Goal: Task Accomplishment & Management: Manage account settings

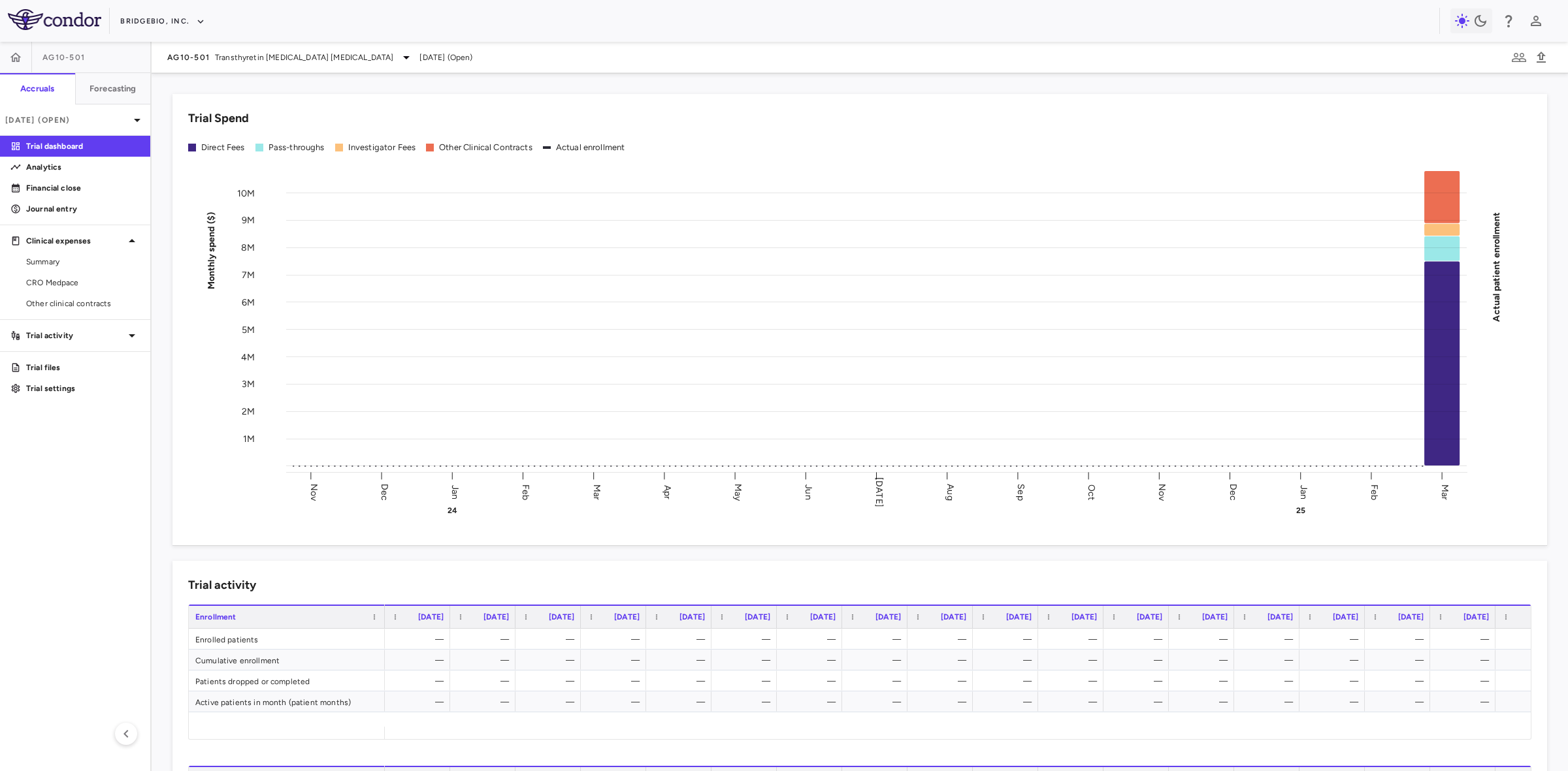
drag, startPoint x: 146, startPoint y: 504, endPoint x: 149, endPoint y: 455, distance: 49.1
click at [146, 504] on aside "AG10-501 Accruals Forecasting Mar 2025 (Open) Trial dashboard Analytics Financi…" at bounding box center [76, 406] width 151 height 729
click at [158, 23] on button "BridgeBio, Inc." at bounding box center [163, 21] width 85 height 21
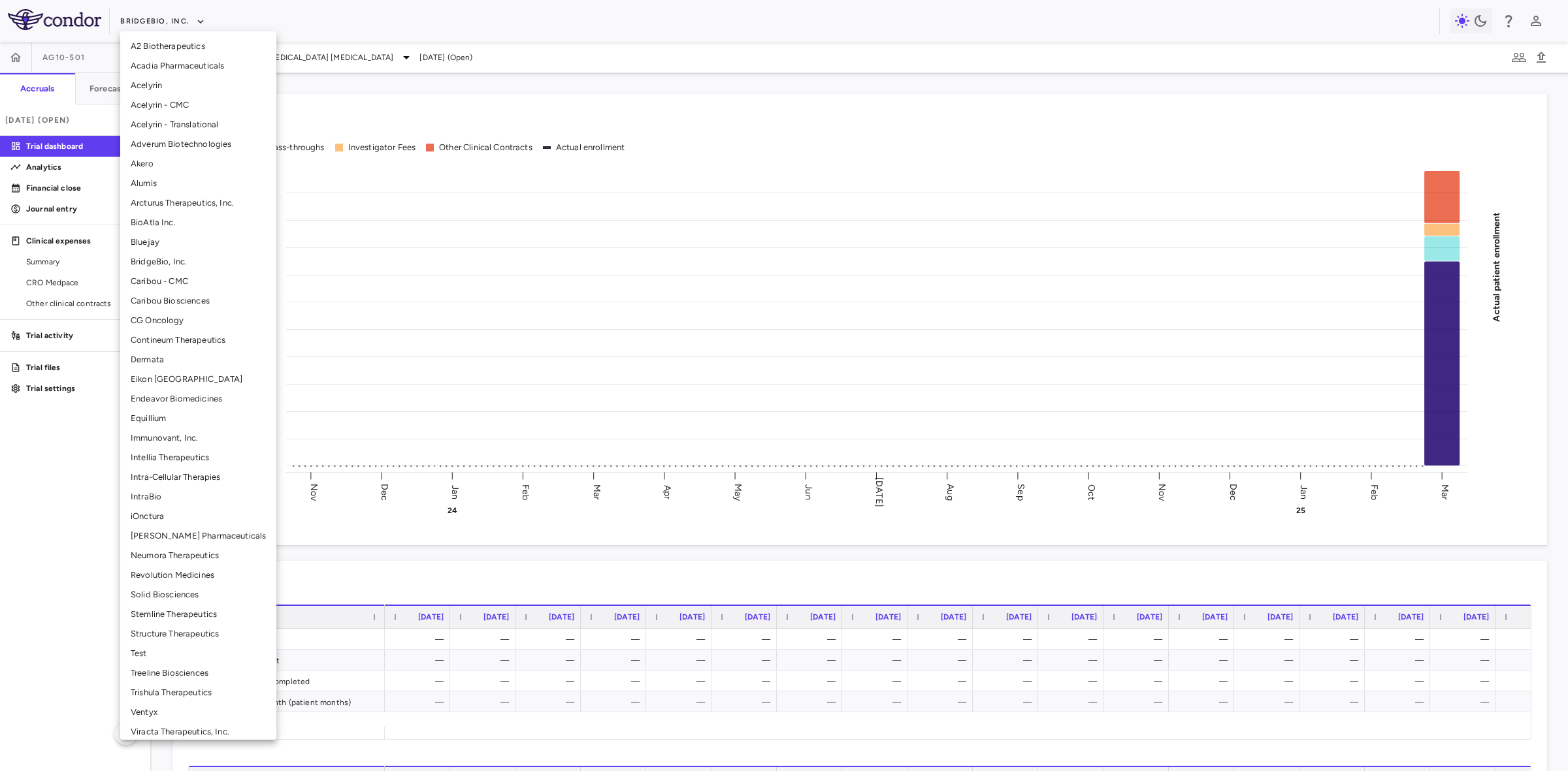
click at [495, 43] on div at bounding box center [784, 386] width 1568 height 771
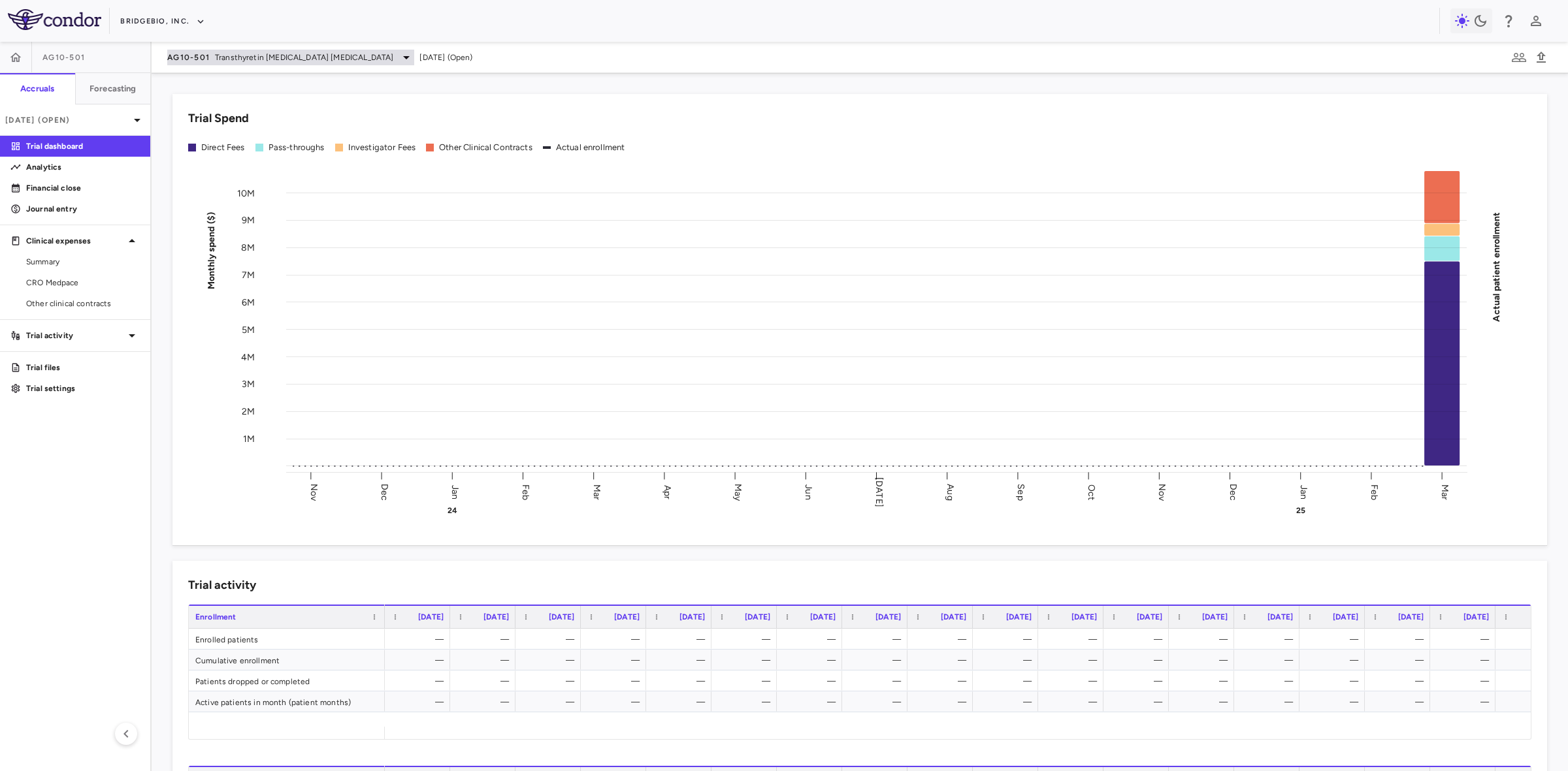
click at [325, 58] on span "Transthyretin [MEDICAL_DATA] [MEDICAL_DATA]" at bounding box center [304, 58] width 178 height 12
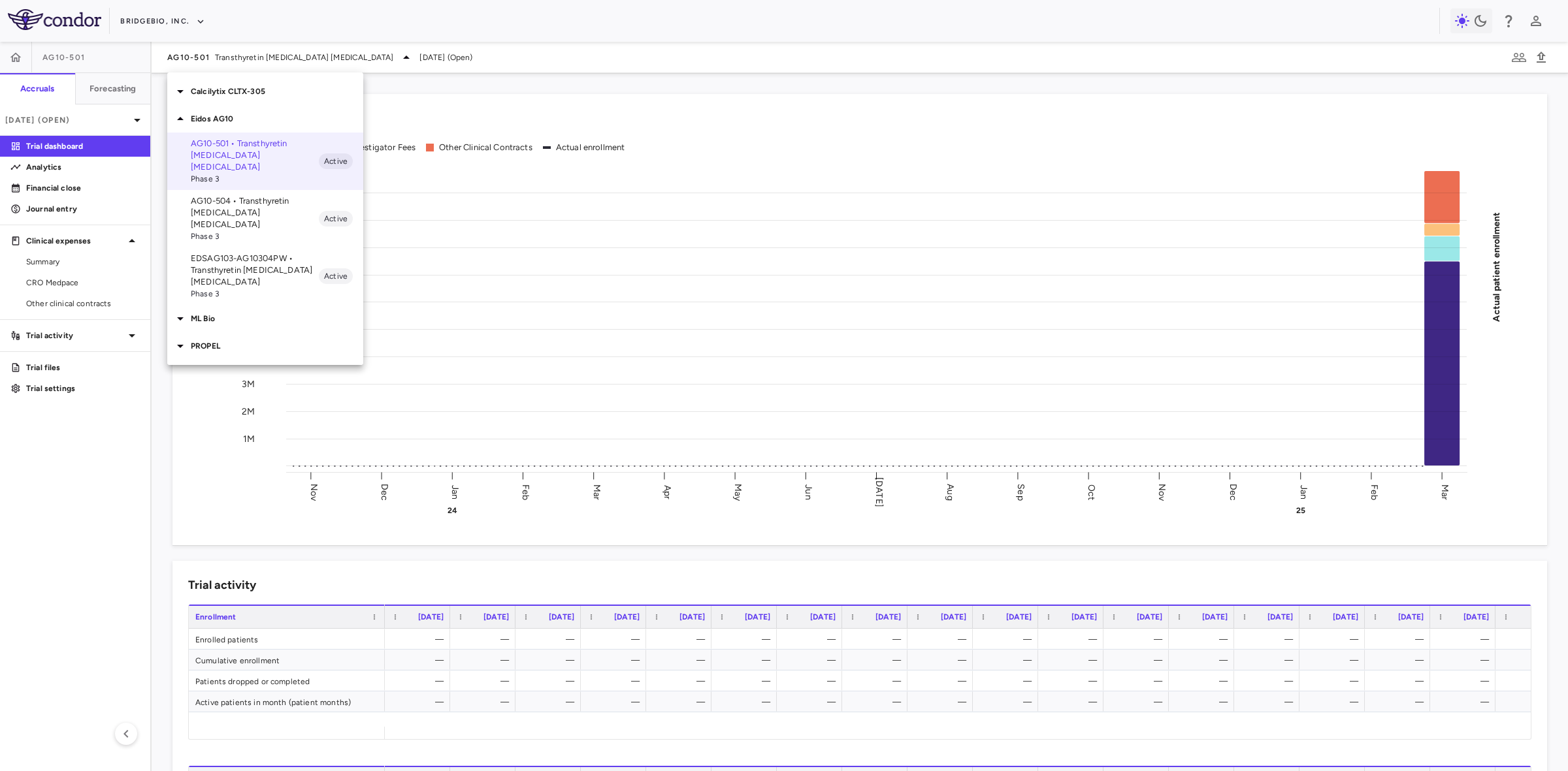
click at [227, 313] on p "ML Bio" at bounding box center [277, 318] width 172 height 12
click at [236, 337] on p "MLB-01-005 • Limb GirdleMuscular Dystrophy" at bounding box center [255, 349] width 128 height 24
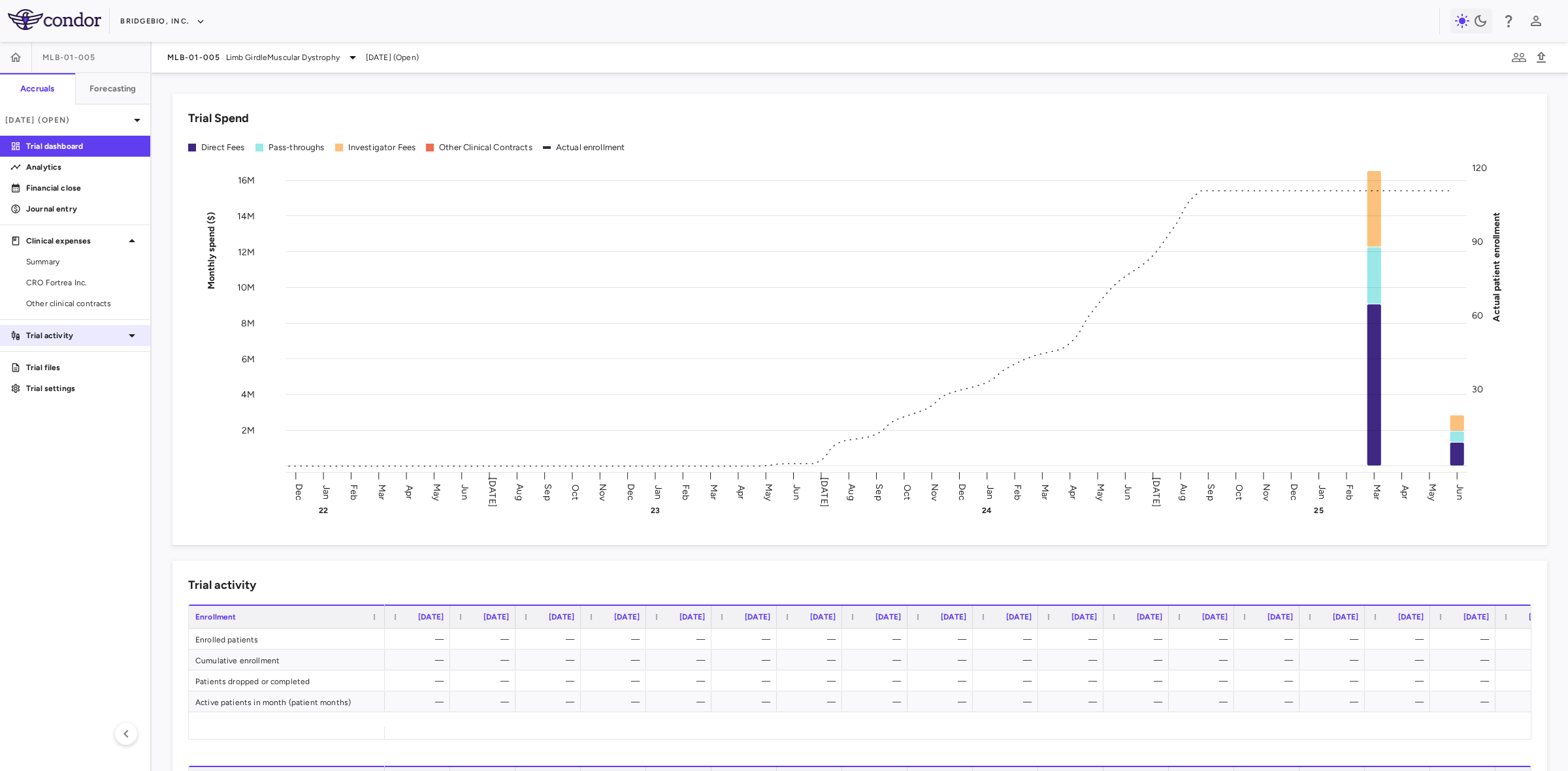
click at [63, 341] on p "Trial activity" at bounding box center [75, 336] width 98 height 12
click at [70, 374] on span "Site & lab cost matrix" at bounding box center [83, 378] width 114 height 12
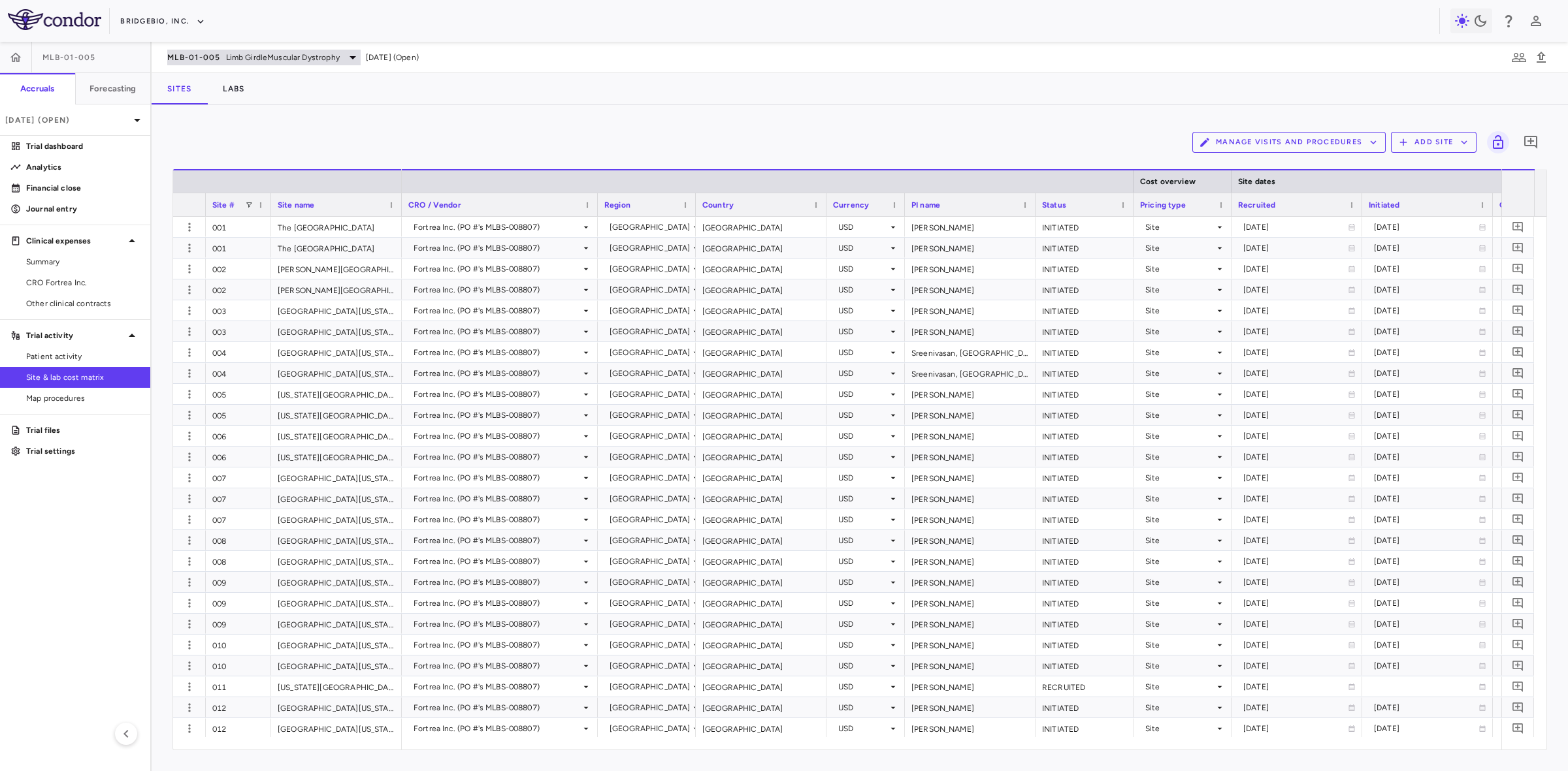
click at [220, 55] on div "MLB-01-005 Limb GirdleMuscular Dystrophy" at bounding box center [264, 58] width 193 height 16
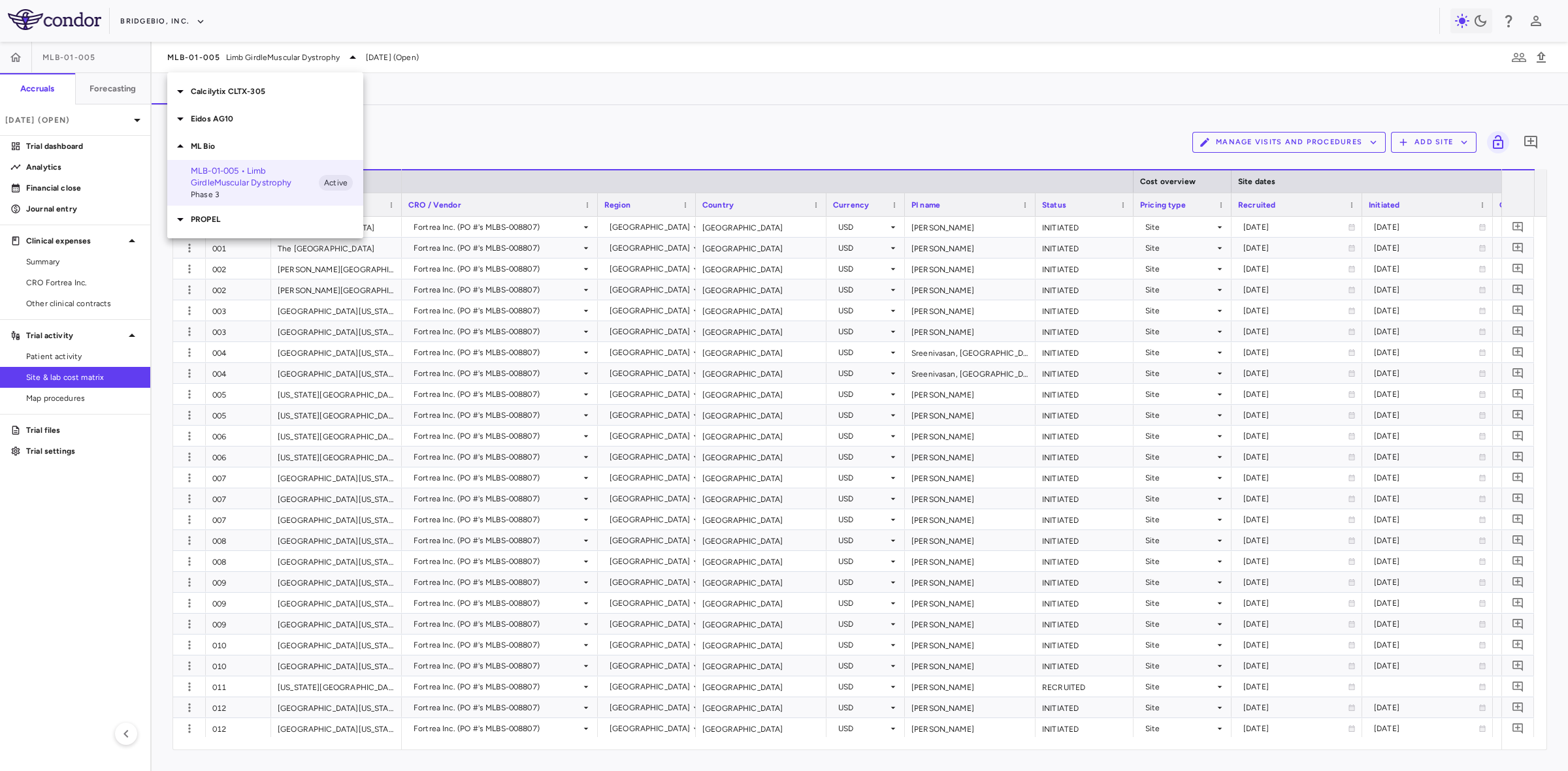
click at [230, 96] on p "Calcilytix CLTX-305" at bounding box center [277, 92] width 172 height 12
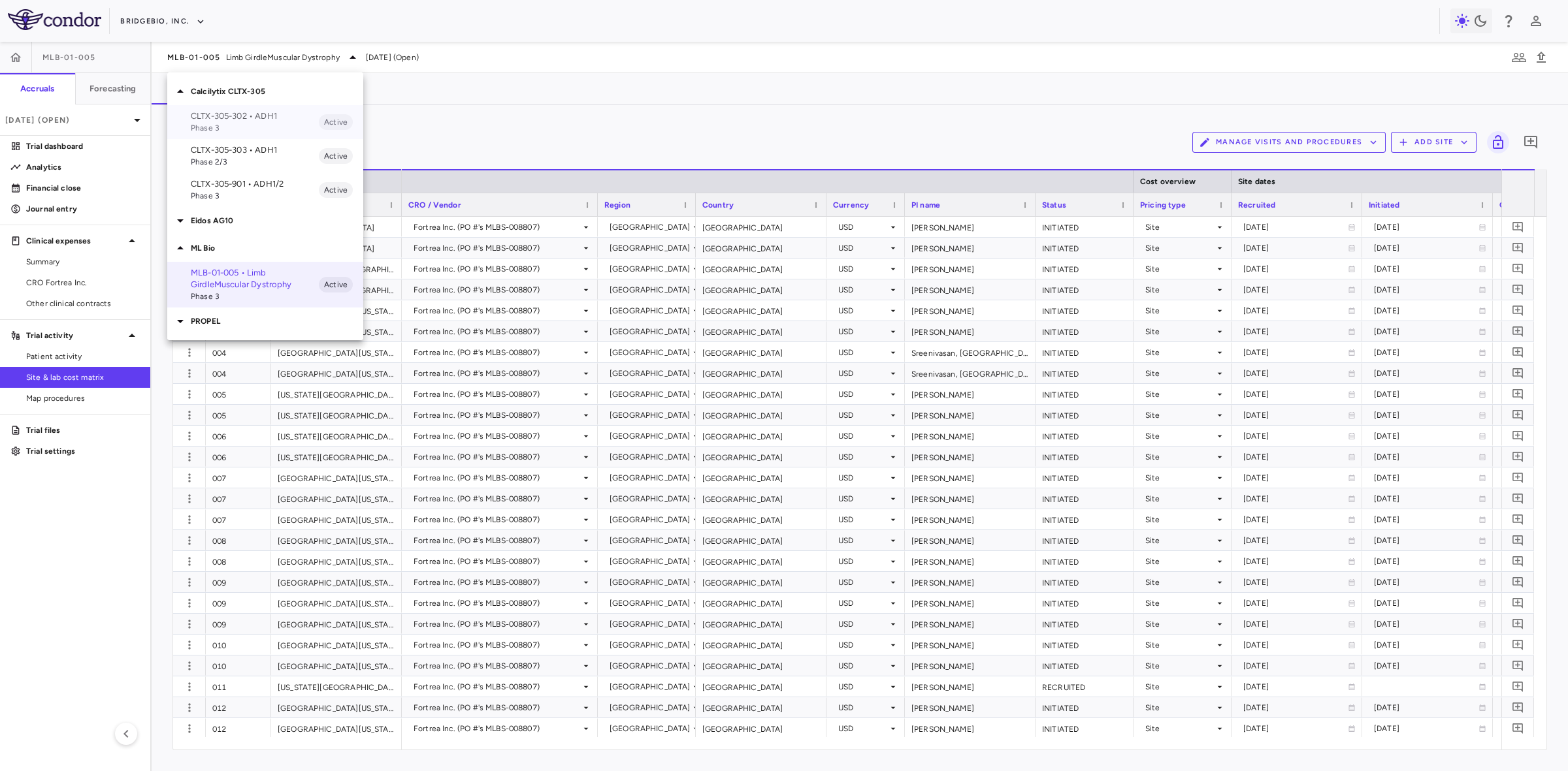
click at [268, 120] on p "CLTX-305-302 • ADH1" at bounding box center [255, 116] width 128 height 12
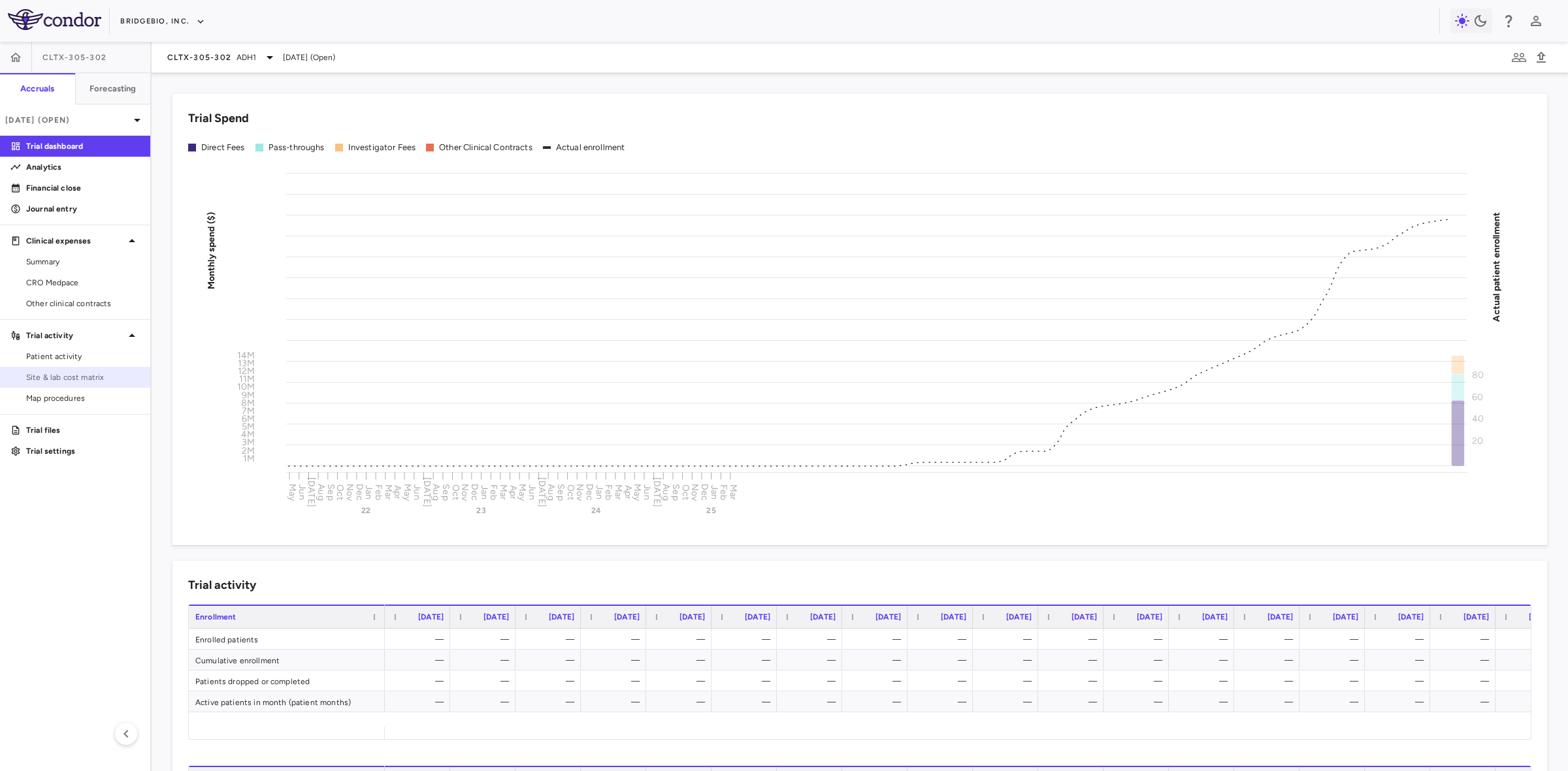
click at [107, 375] on span "Site & lab cost matrix" at bounding box center [83, 378] width 114 height 12
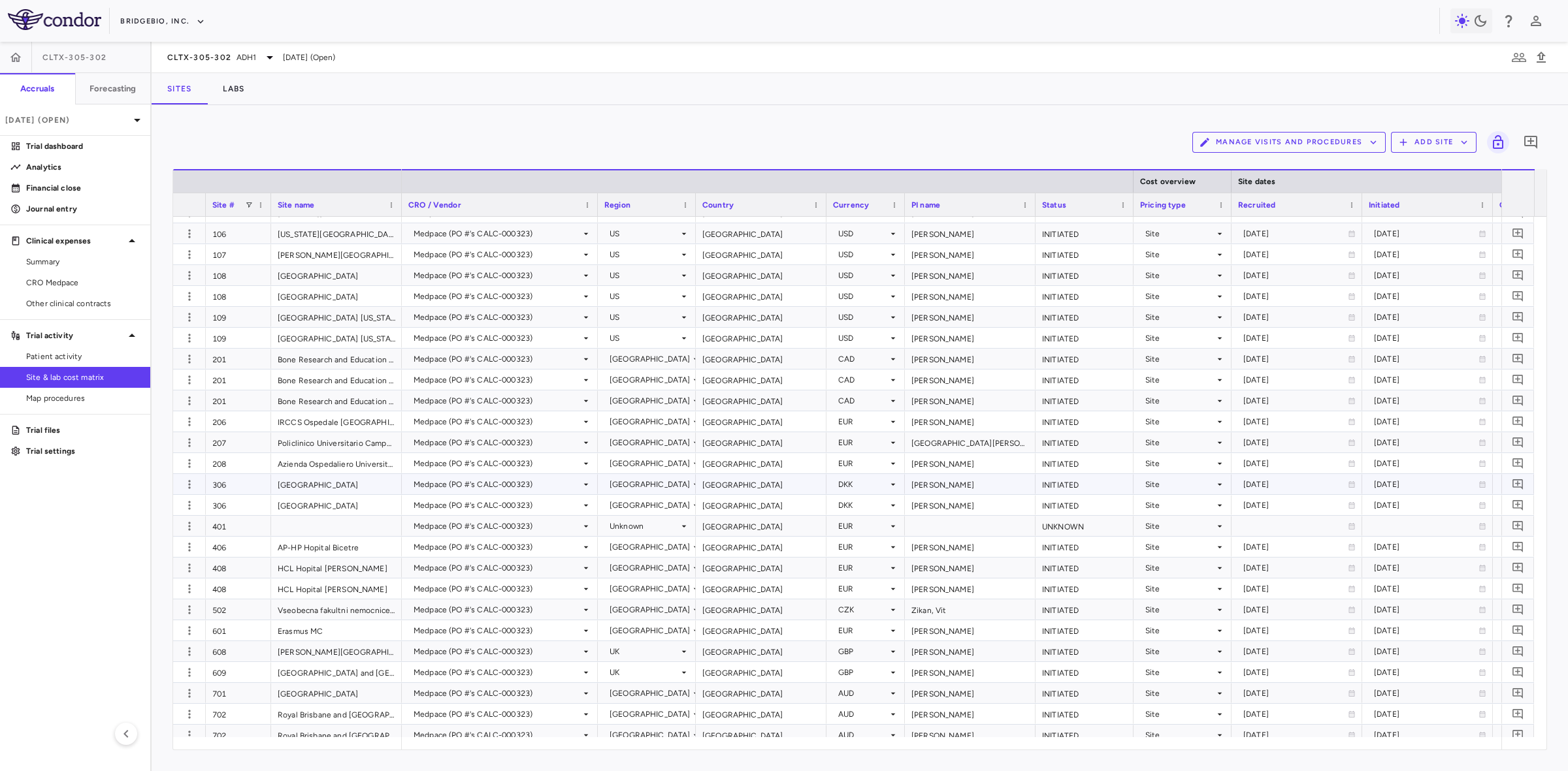
scroll to position [1401, 0]
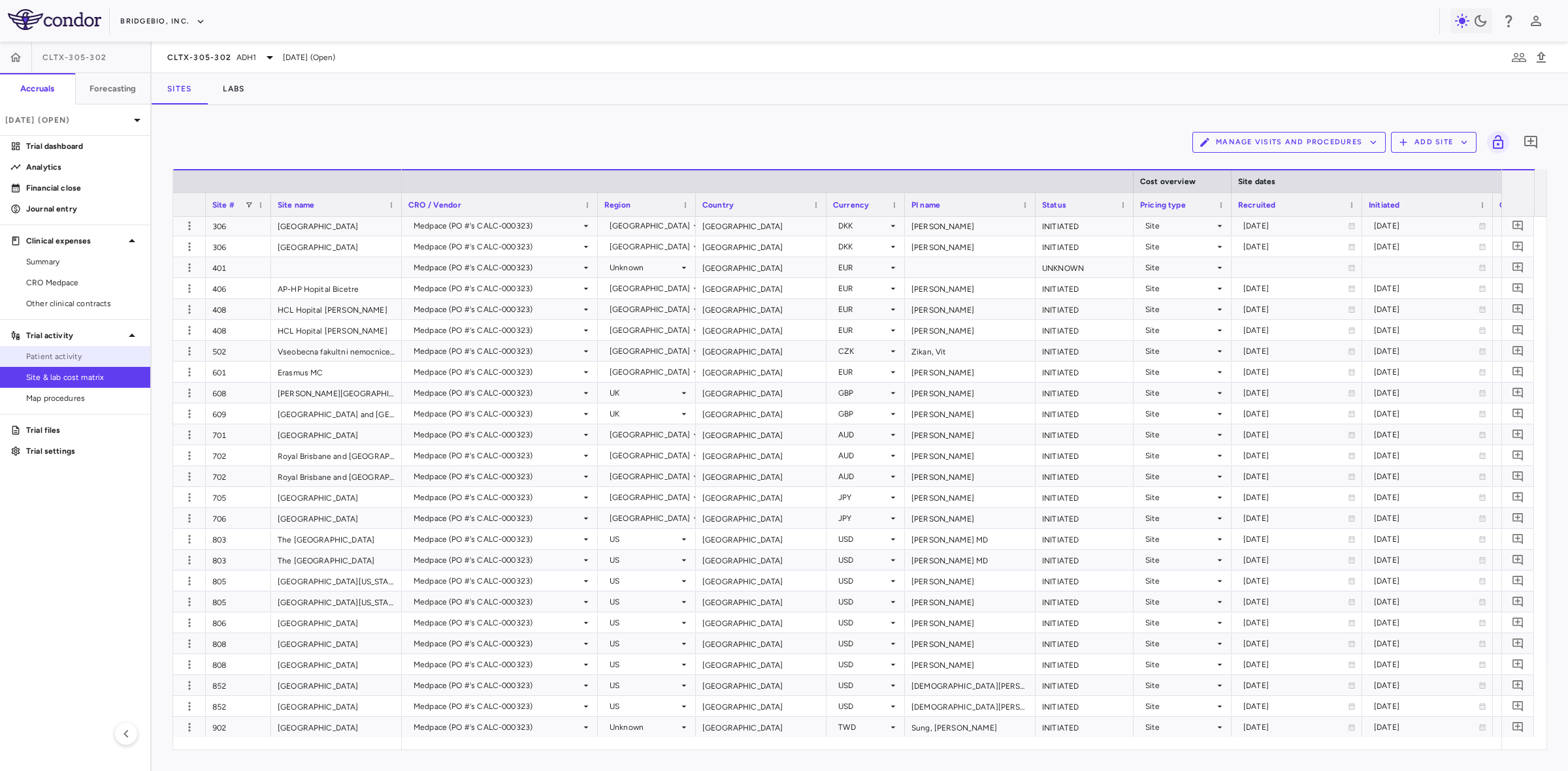
click at [67, 348] on link "Patient activity" at bounding box center [75, 356] width 150 height 19
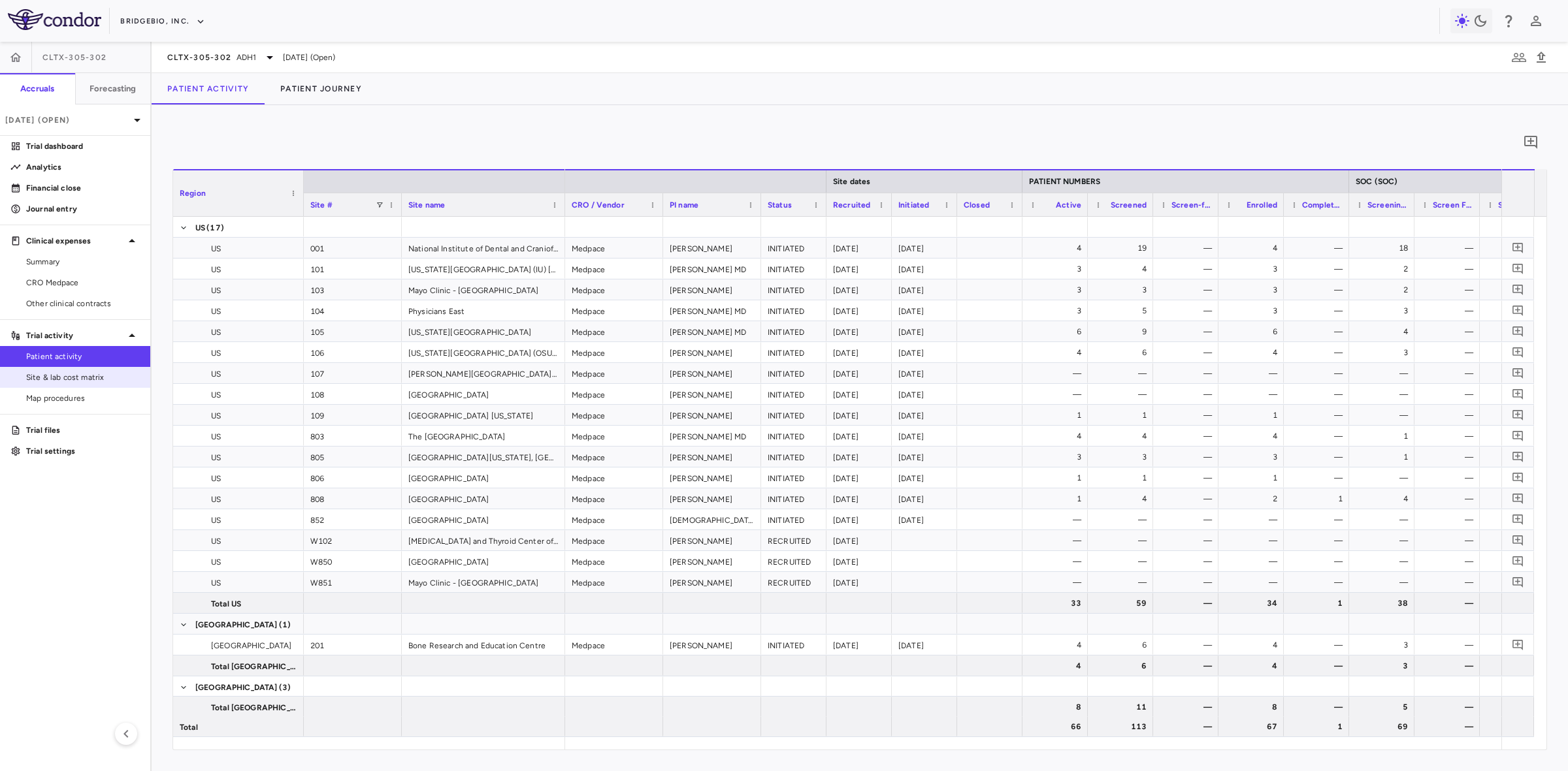
click at [103, 380] on span "Site & lab cost matrix" at bounding box center [83, 378] width 114 height 12
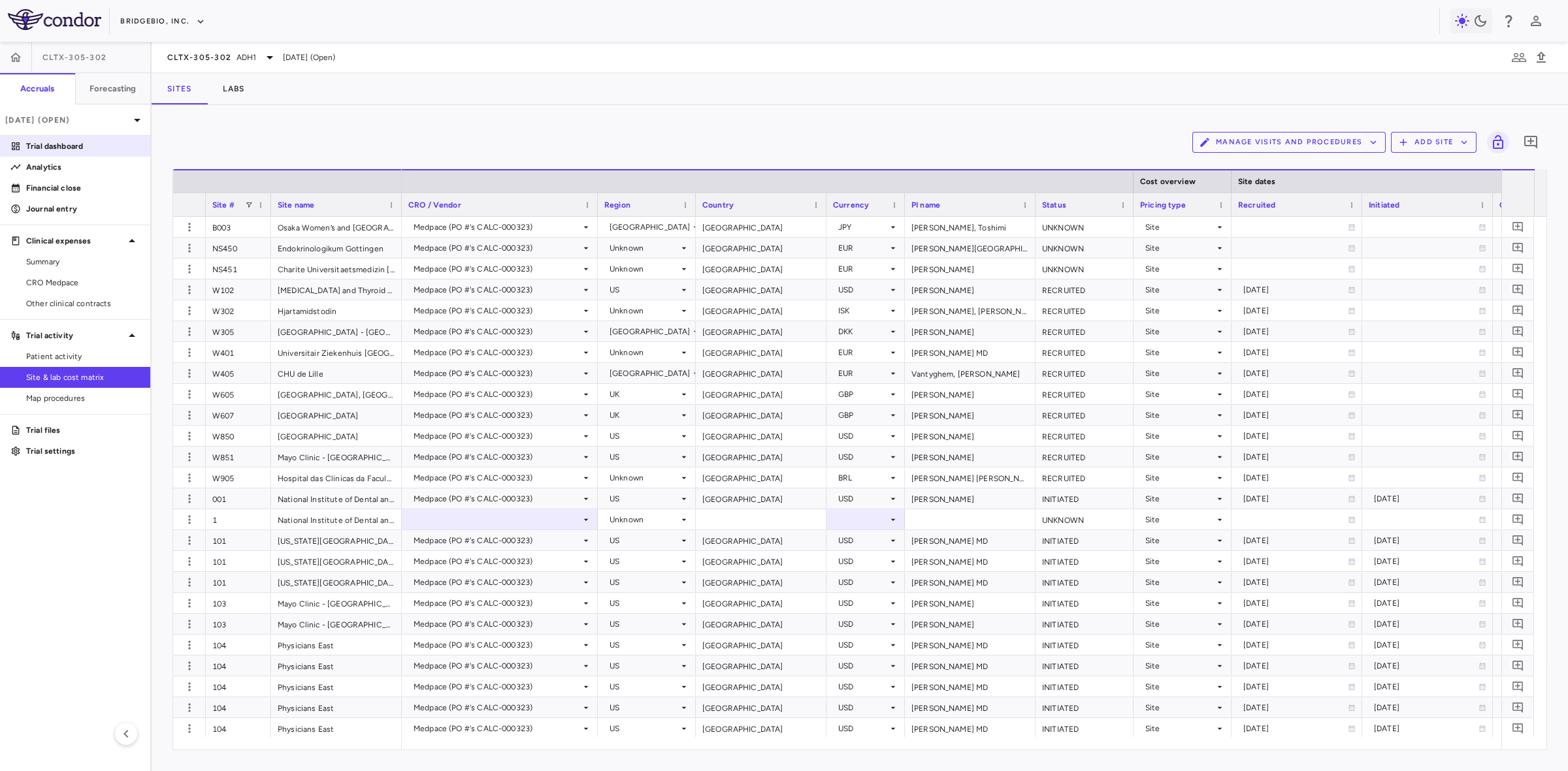
click at [115, 148] on p "Trial dashboard" at bounding box center [83, 146] width 114 height 12
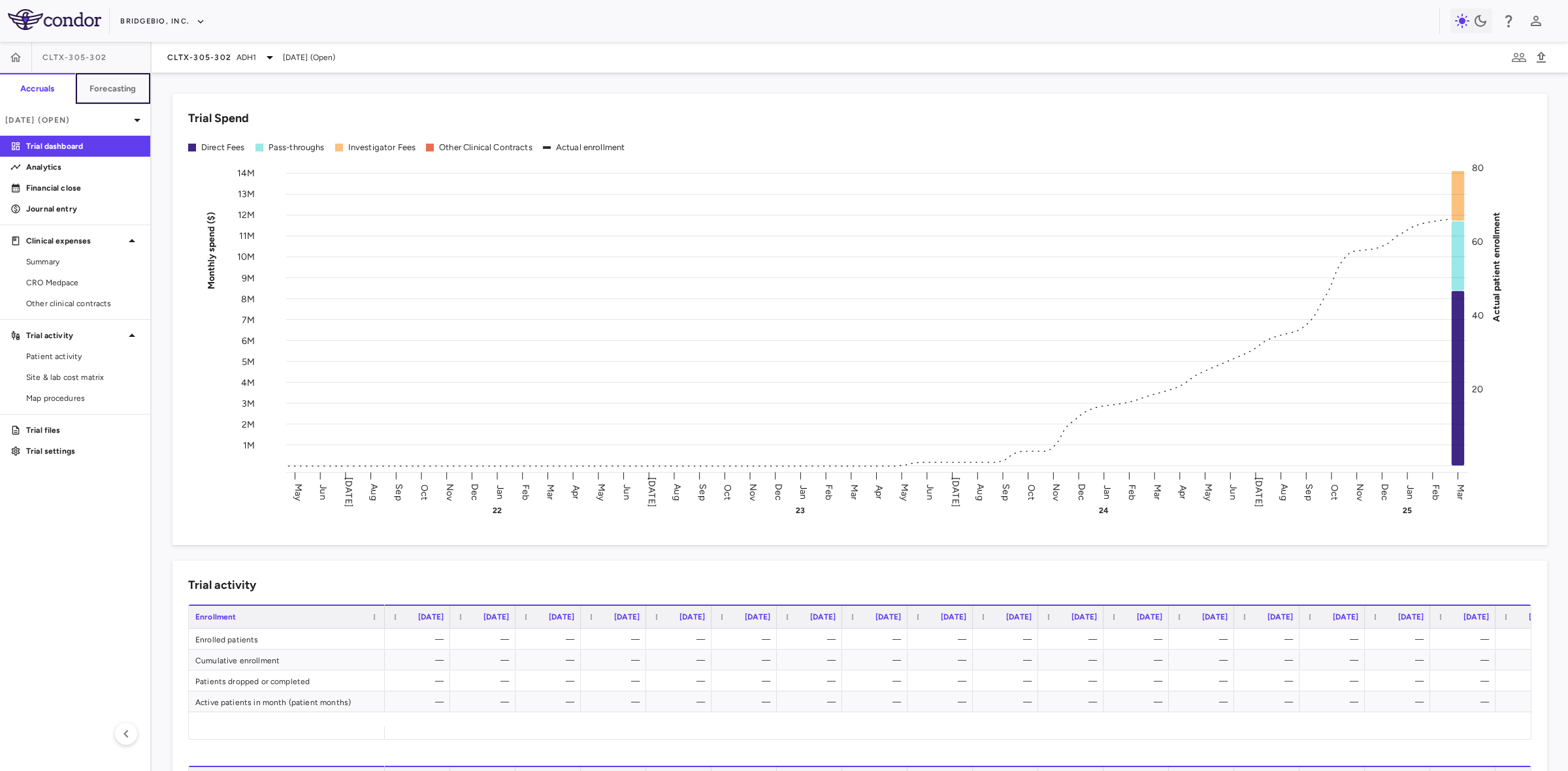
drag, startPoint x: 133, startPoint y: 89, endPoint x: 234, endPoint y: 108, distance: 102.8
click at [133, 89] on h6 "Forecasting" at bounding box center [112, 89] width 47 height 12
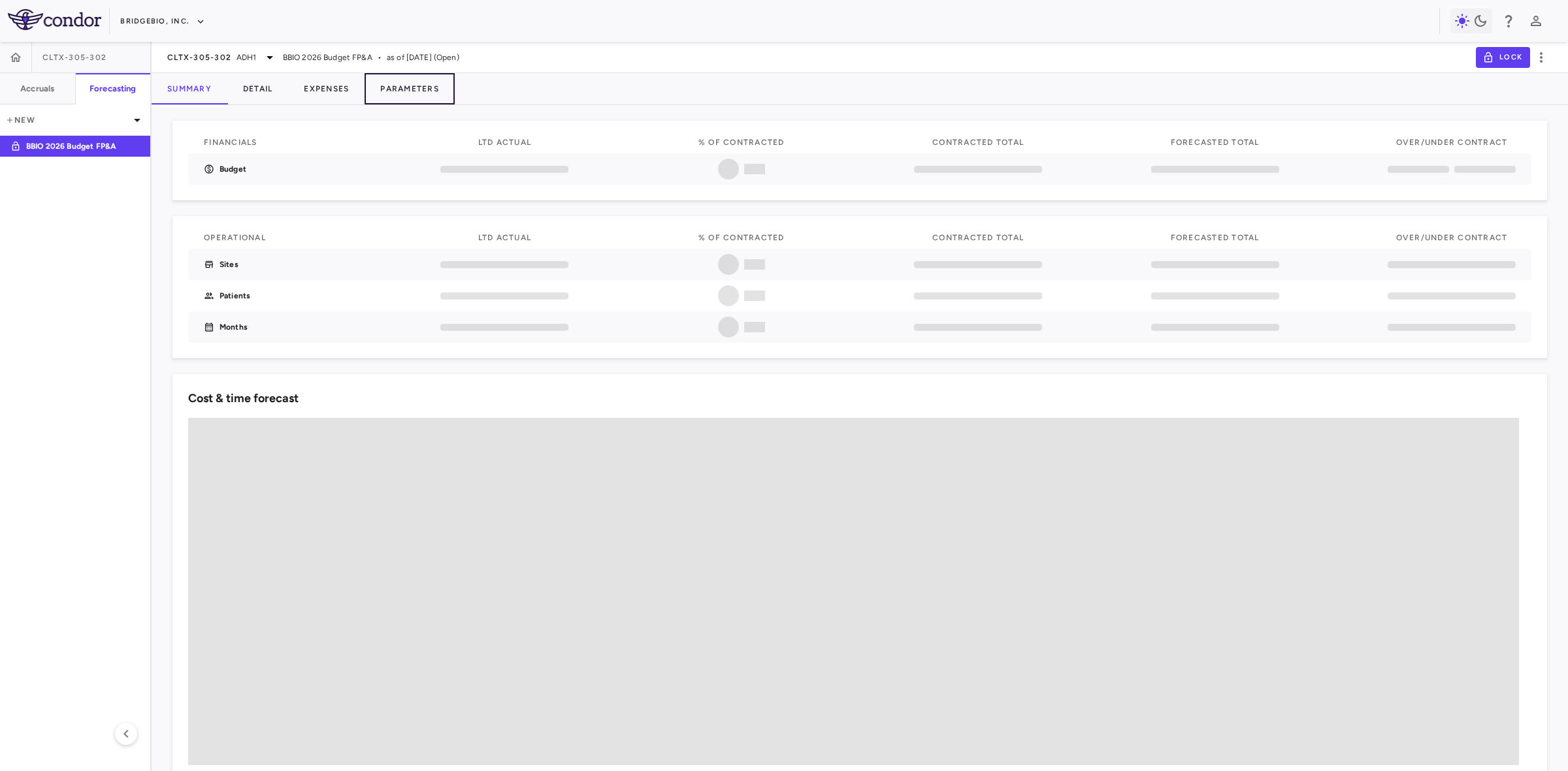
click at [407, 92] on button "Parameters" at bounding box center [409, 88] width 90 height 31
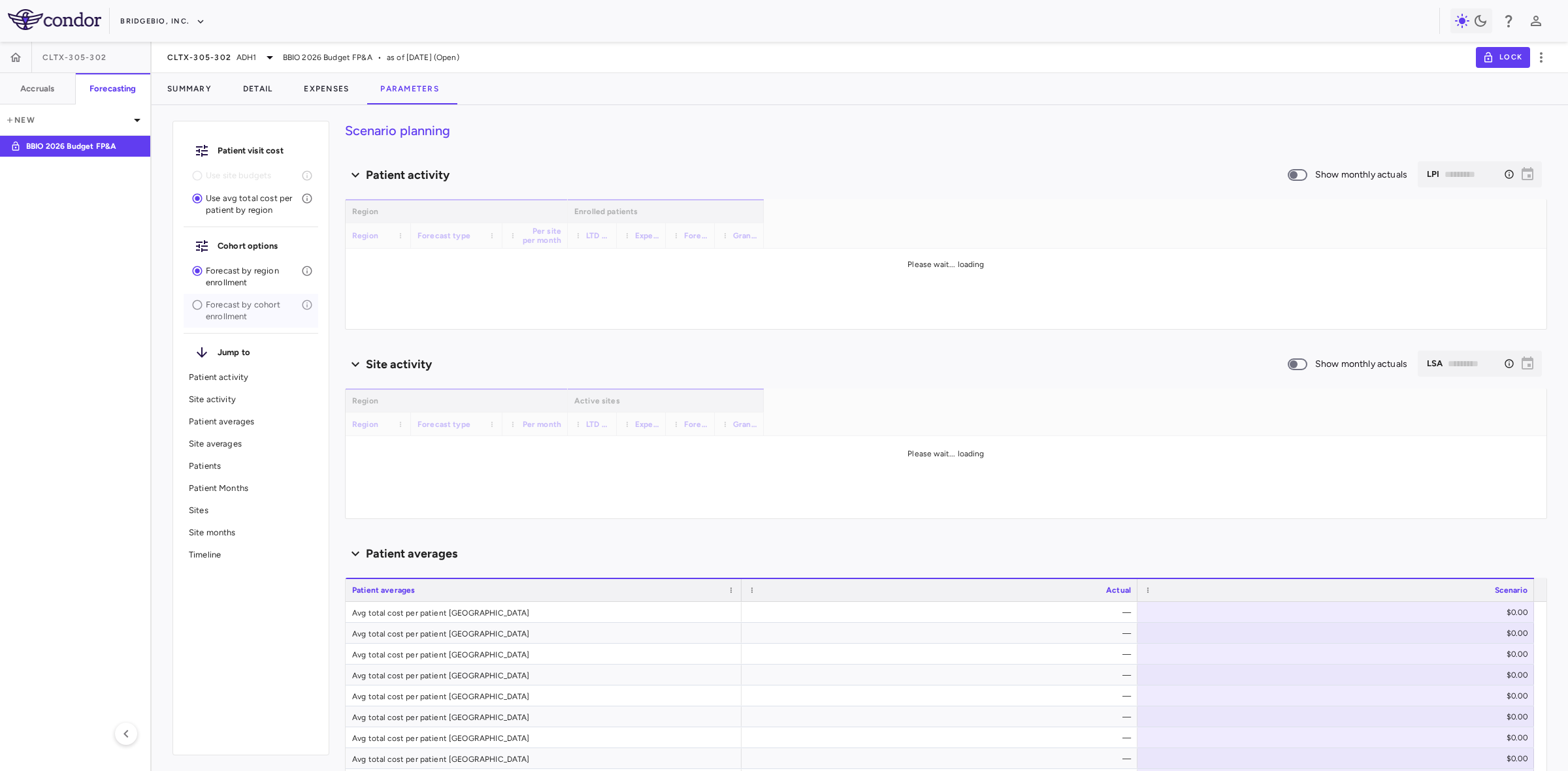
click at [240, 308] on p "Forecast by cohort enrollment" at bounding box center [253, 311] width 95 height 24
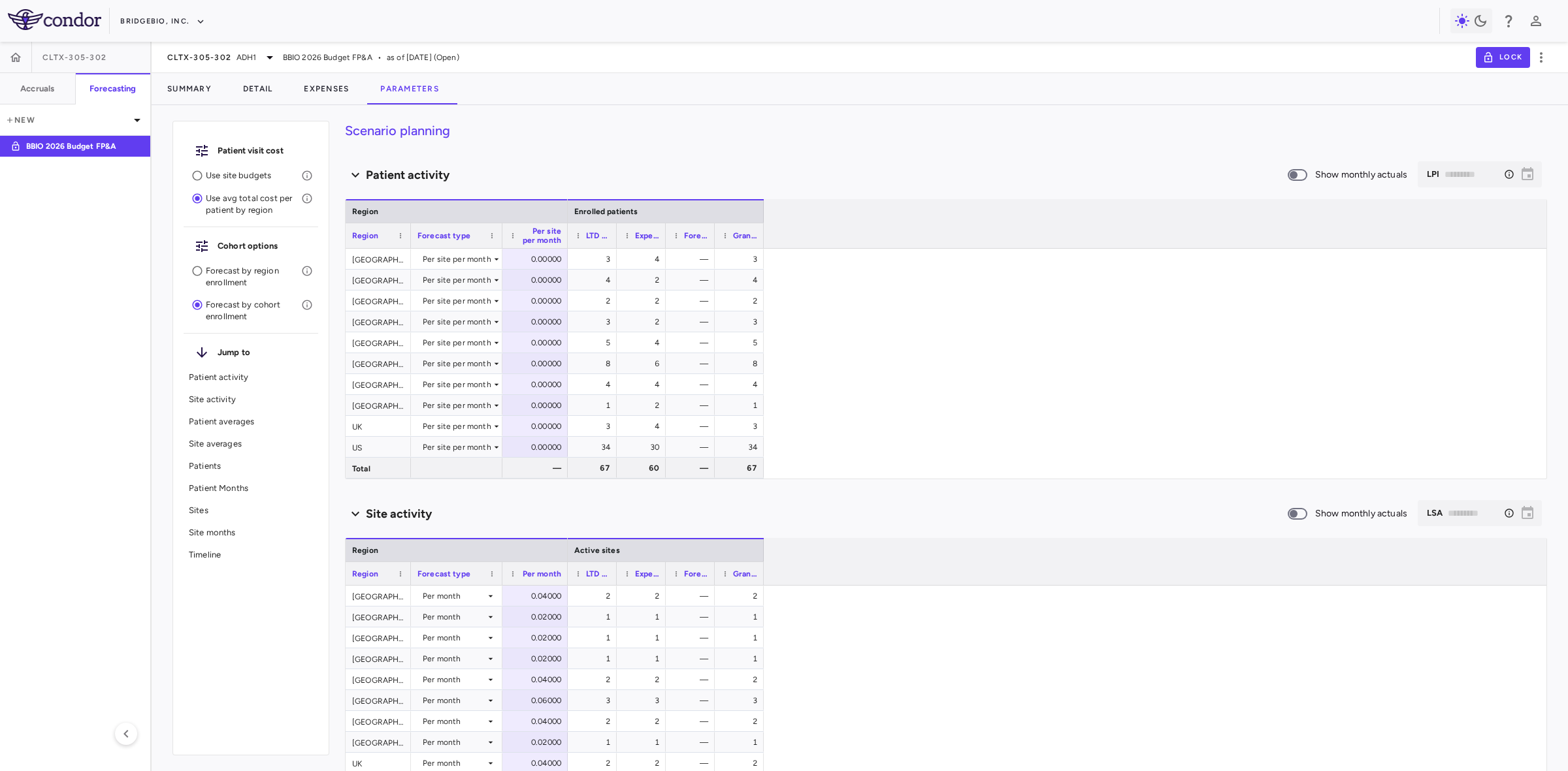
click at [239, 177] on p "Use site budgets" at bounding box center [253, 176] width 95 height 12
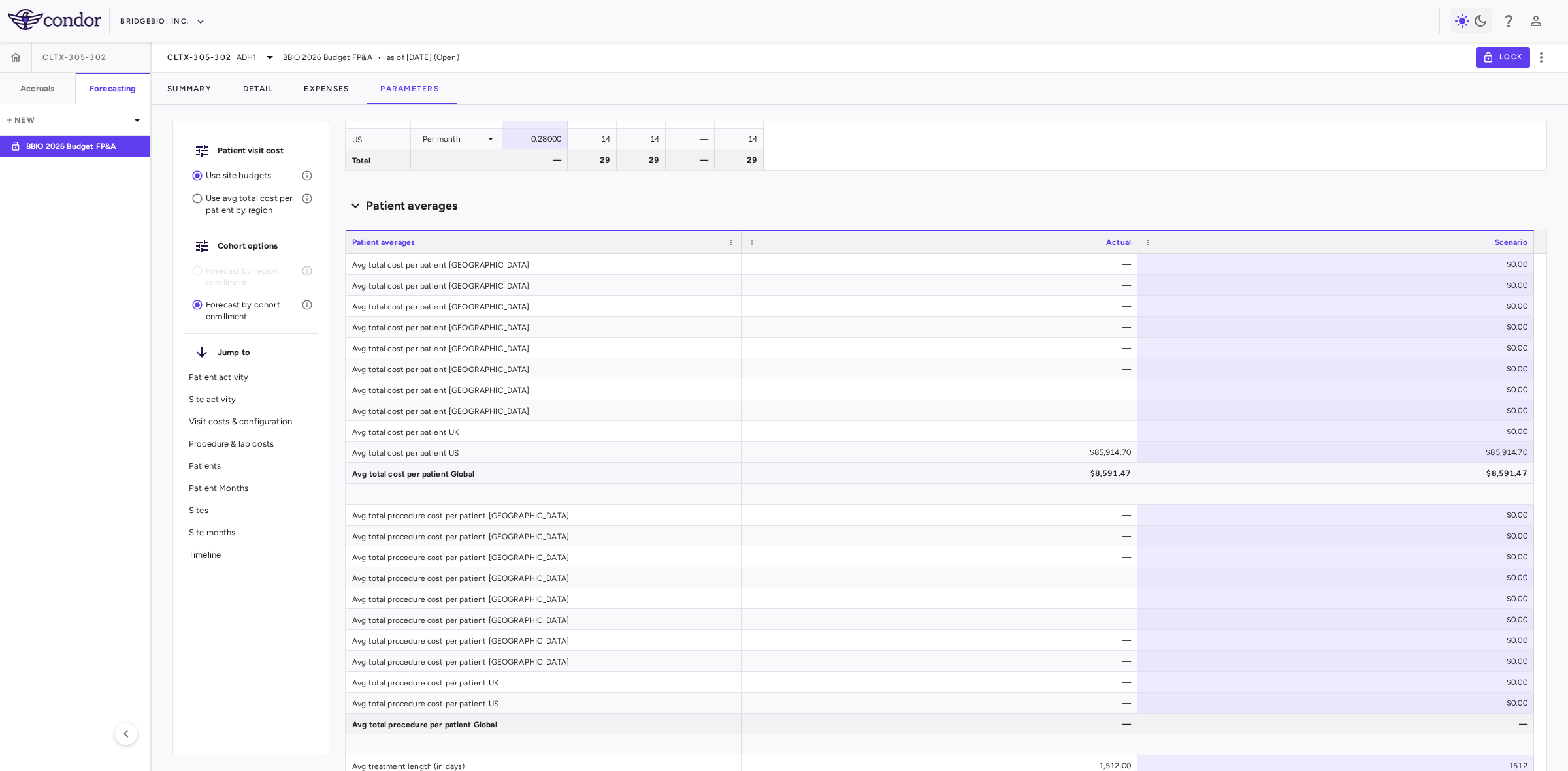
scroll to position [571, 0]
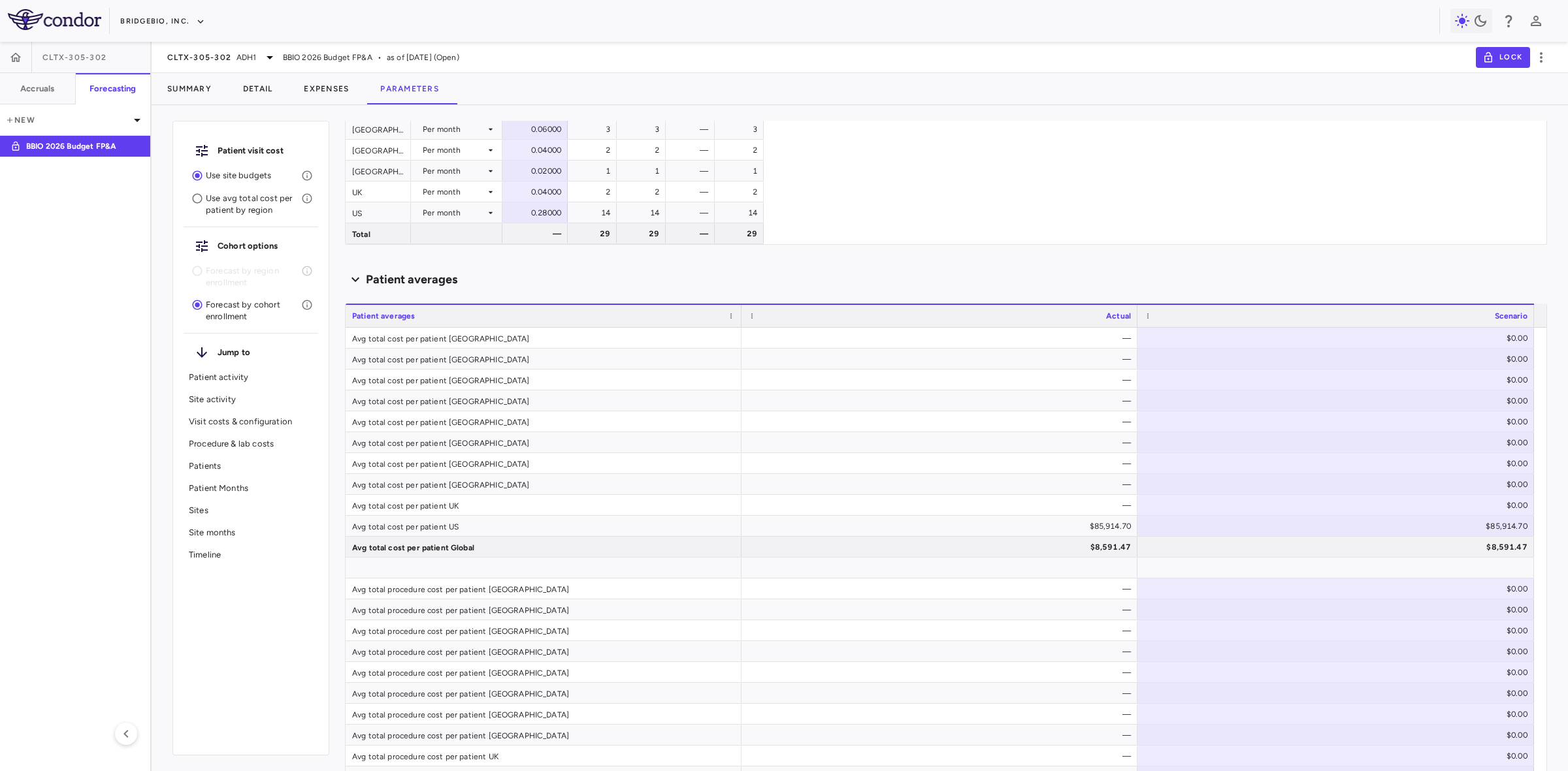
click at [244, 167] on div "Use site budgets" at bounding box center [251, 176] width 135 height 23
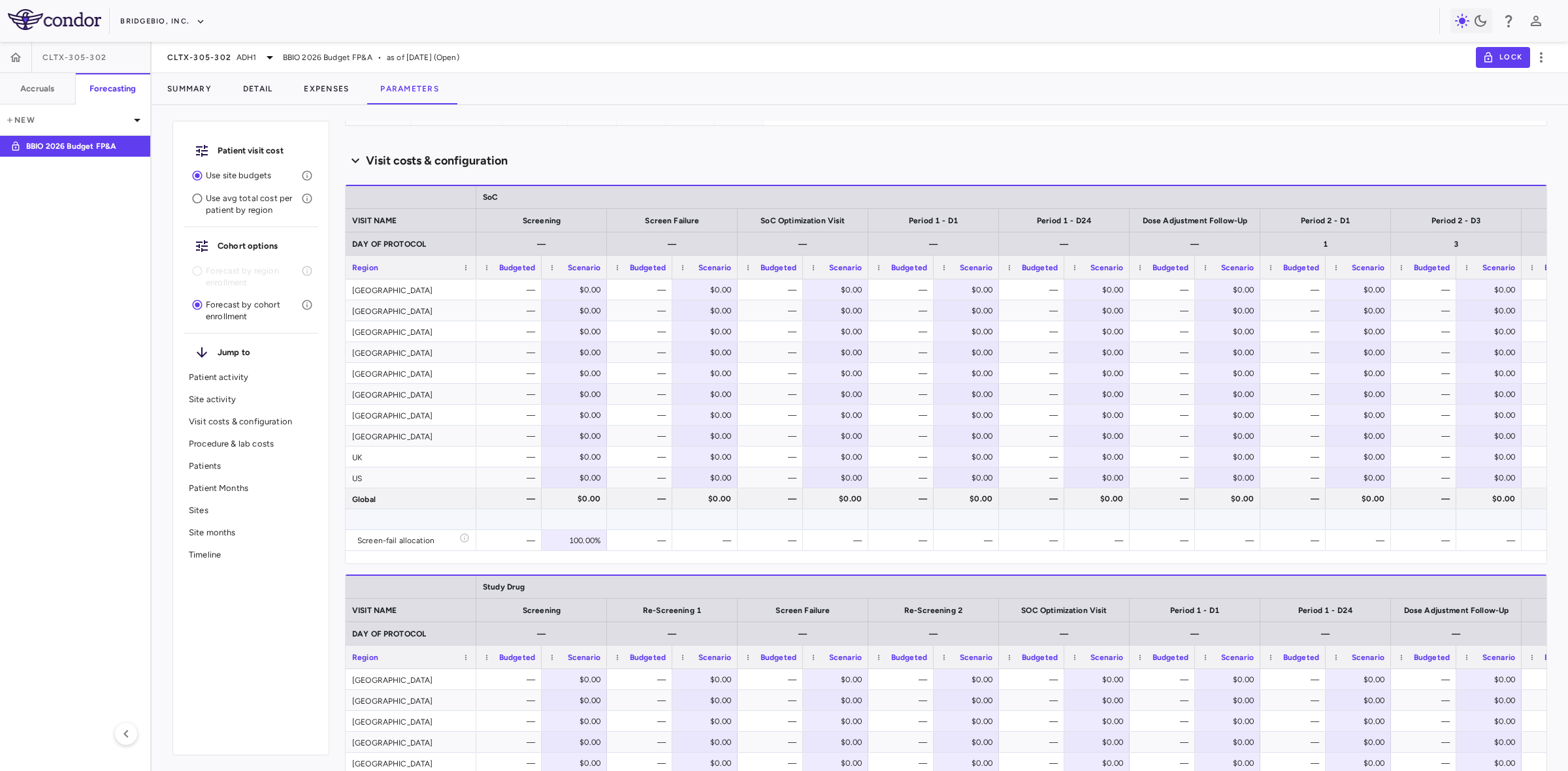
scroll to position [653, 0]
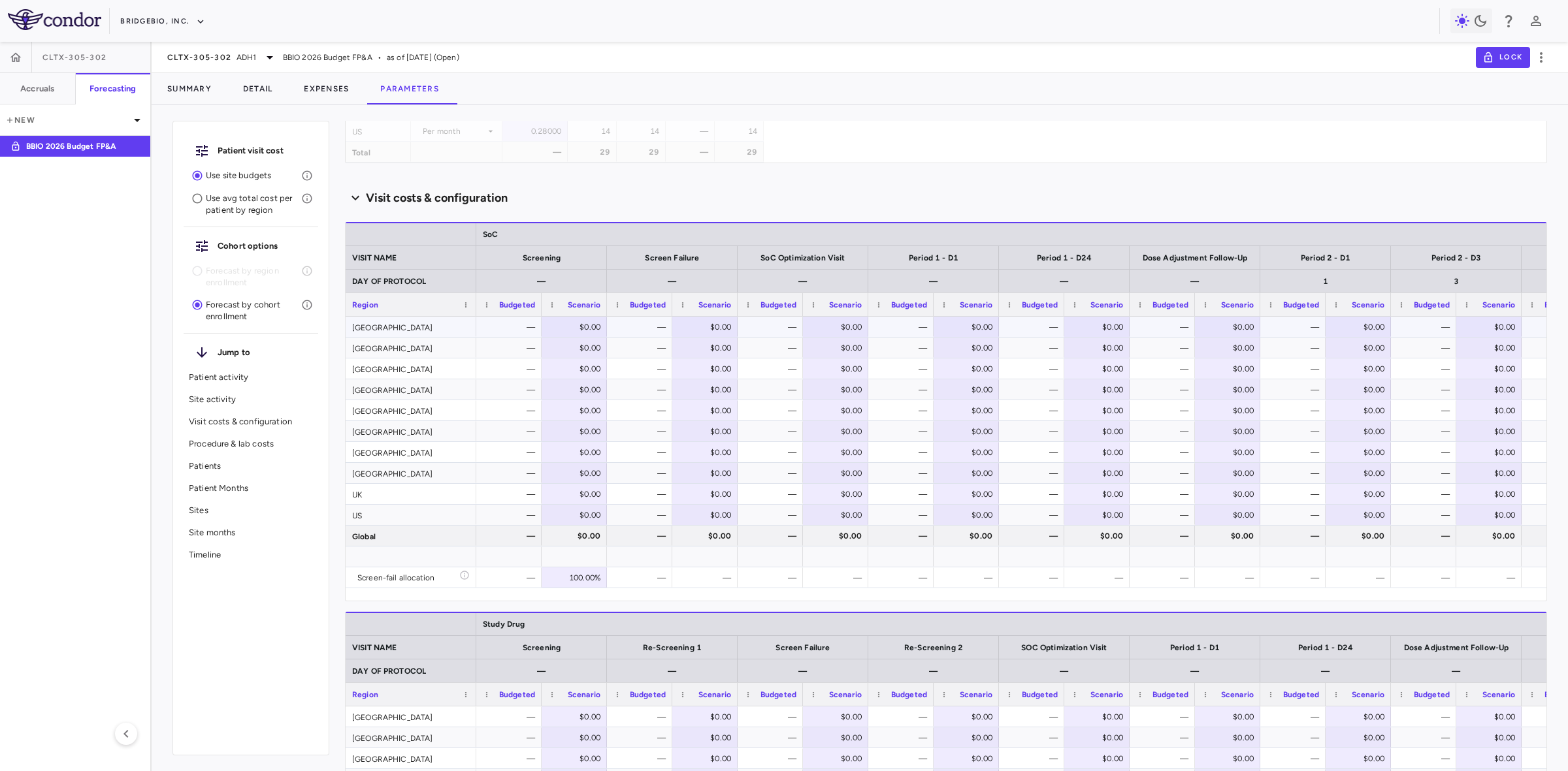
click at [425, 331] on div "[GEOGRAPHIC_DATA]" at bounding box center [410, 326] width 130 height 20
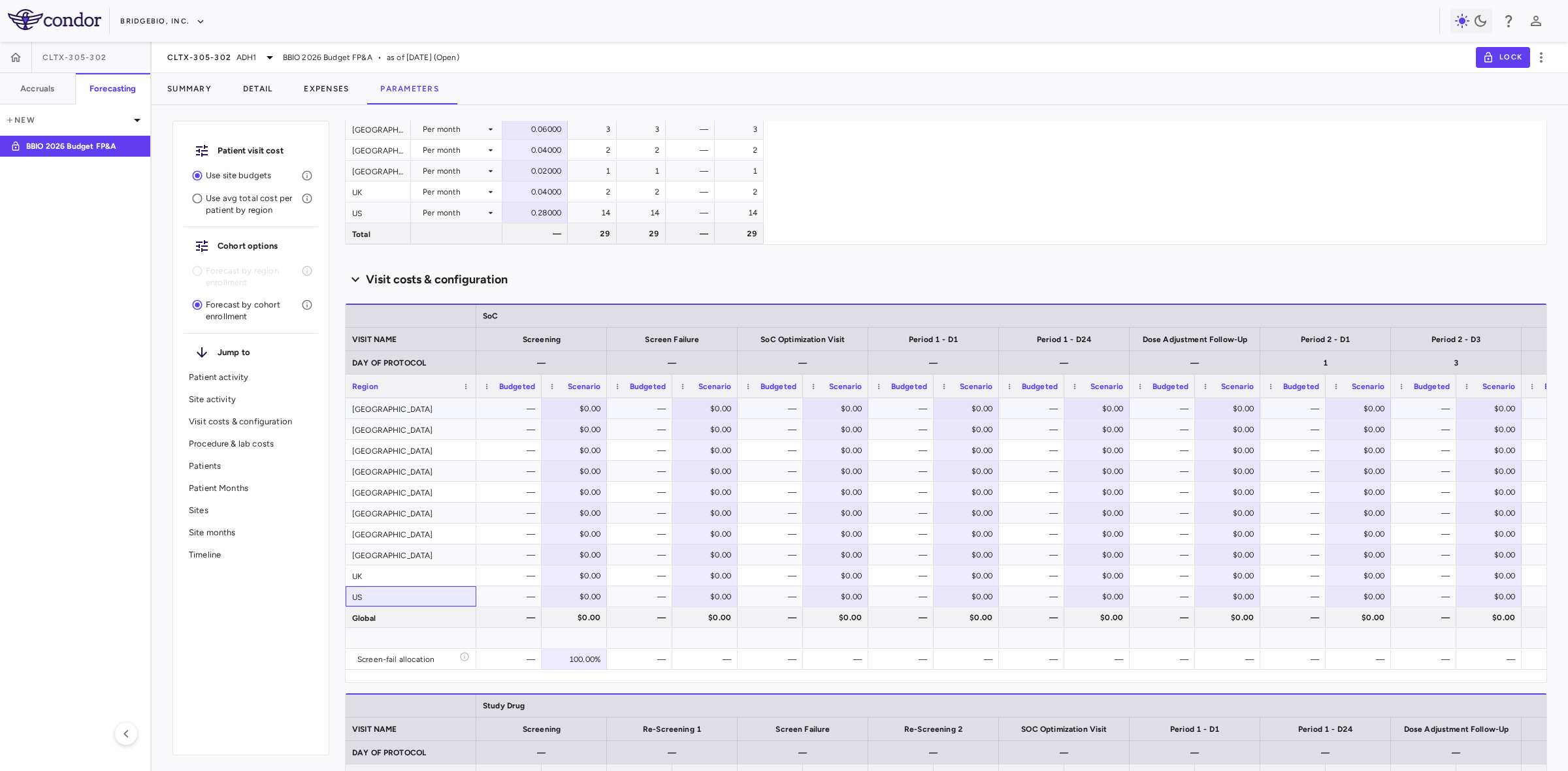
scroll to position [816, 0]
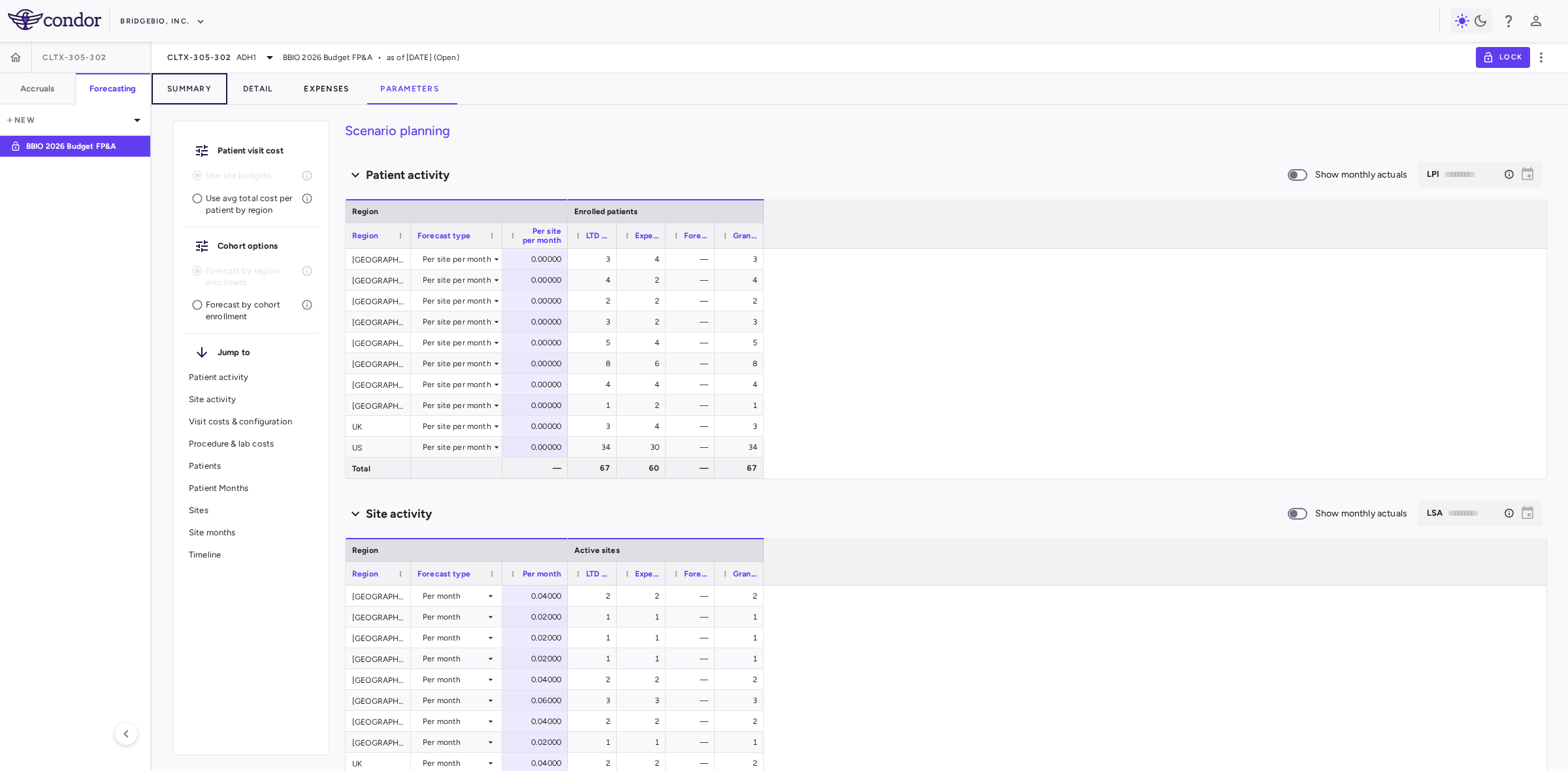
drag, startPoint x: 204, startPoint y: 79, endPoint x: 355, endPoint y: 86, distance: 151.2
click at [204, 79] on button "Summary" at bounding box center [189, 88] width 76 height 31
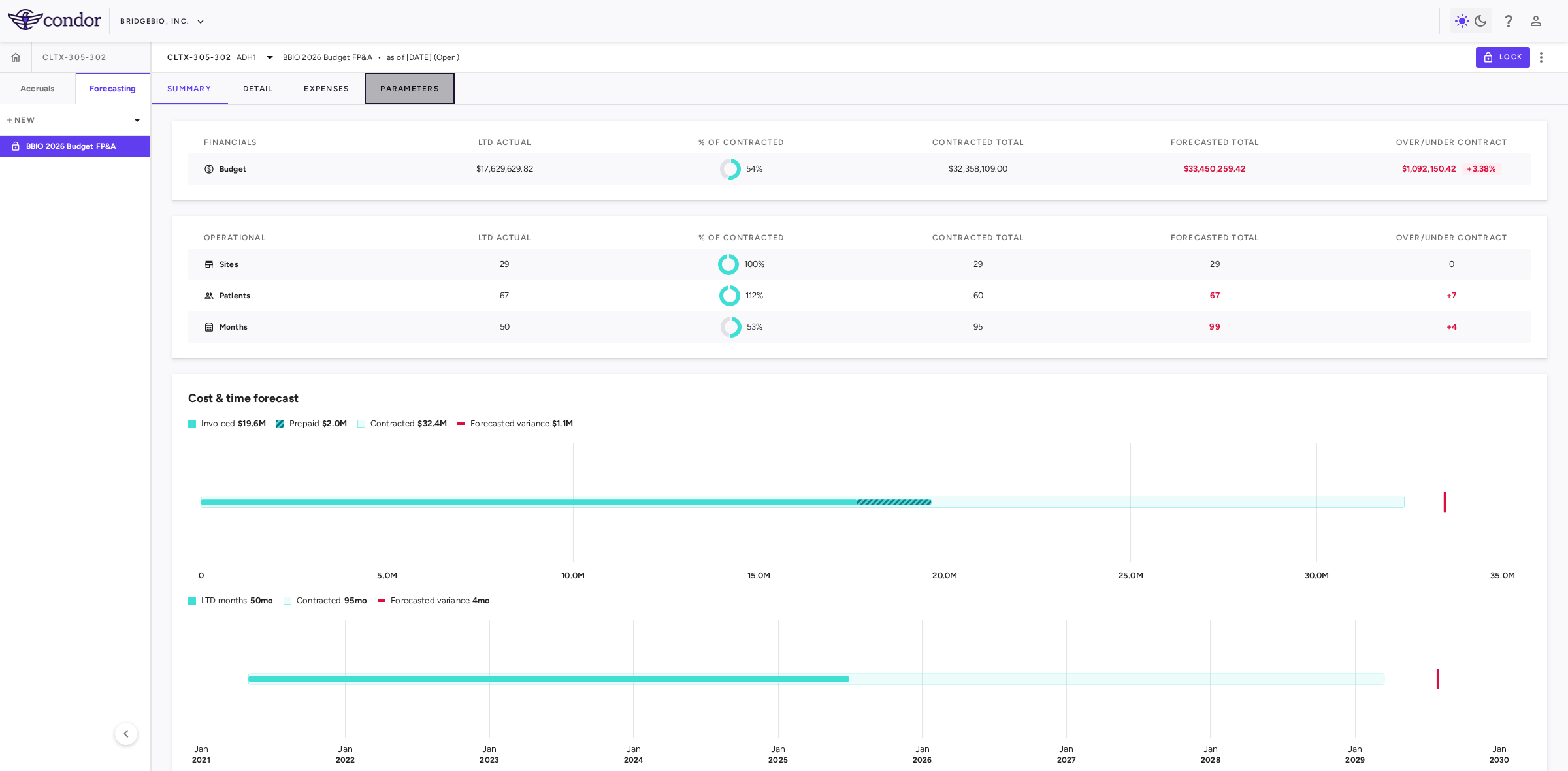
click at [435, 86] on button "Parameters" at bounding box center [409, 88] width 90 height 31
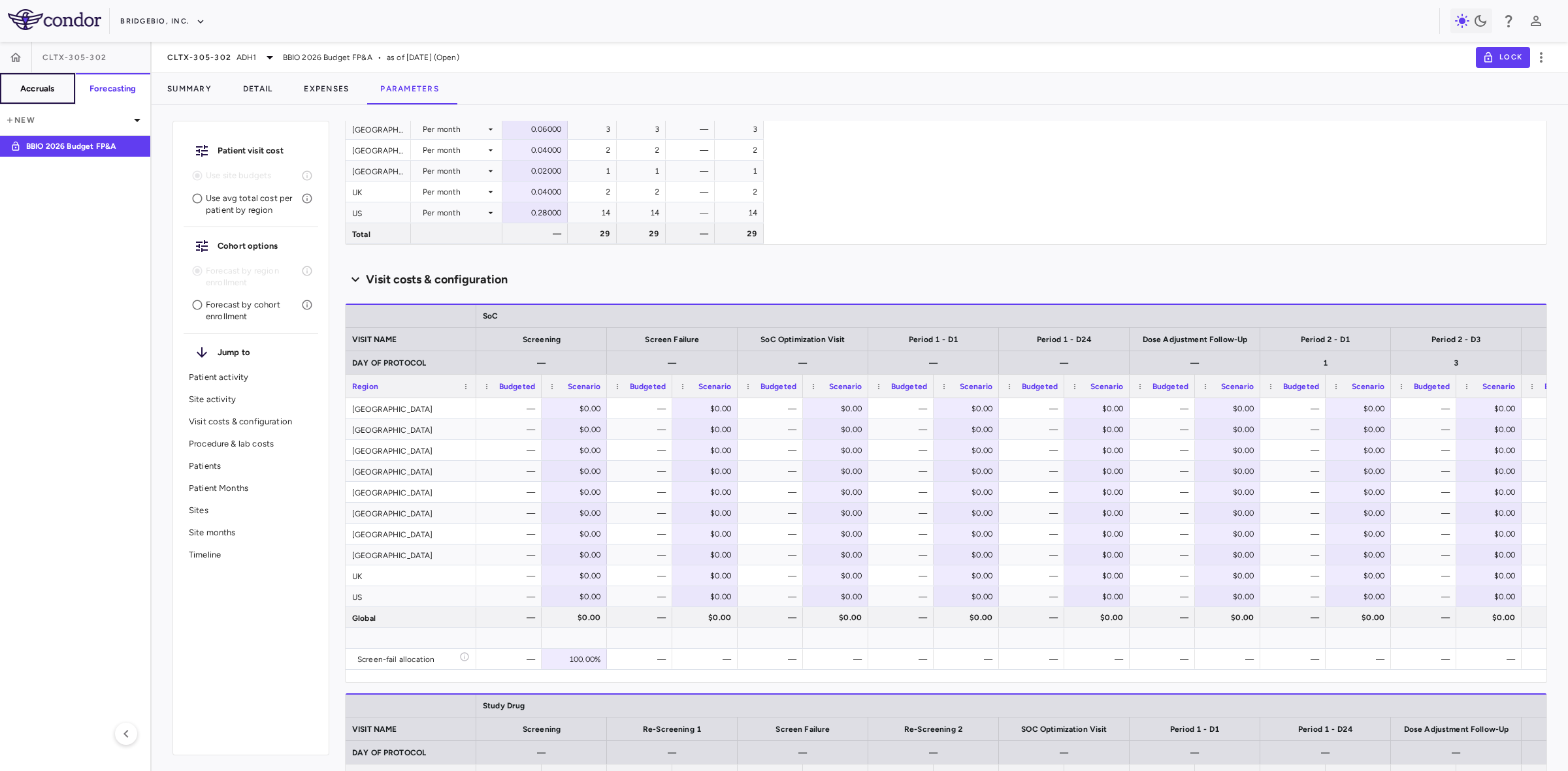
click at [52, 86] on h6 "Accruals" at bounding box center [37, 89] width 34 height 12
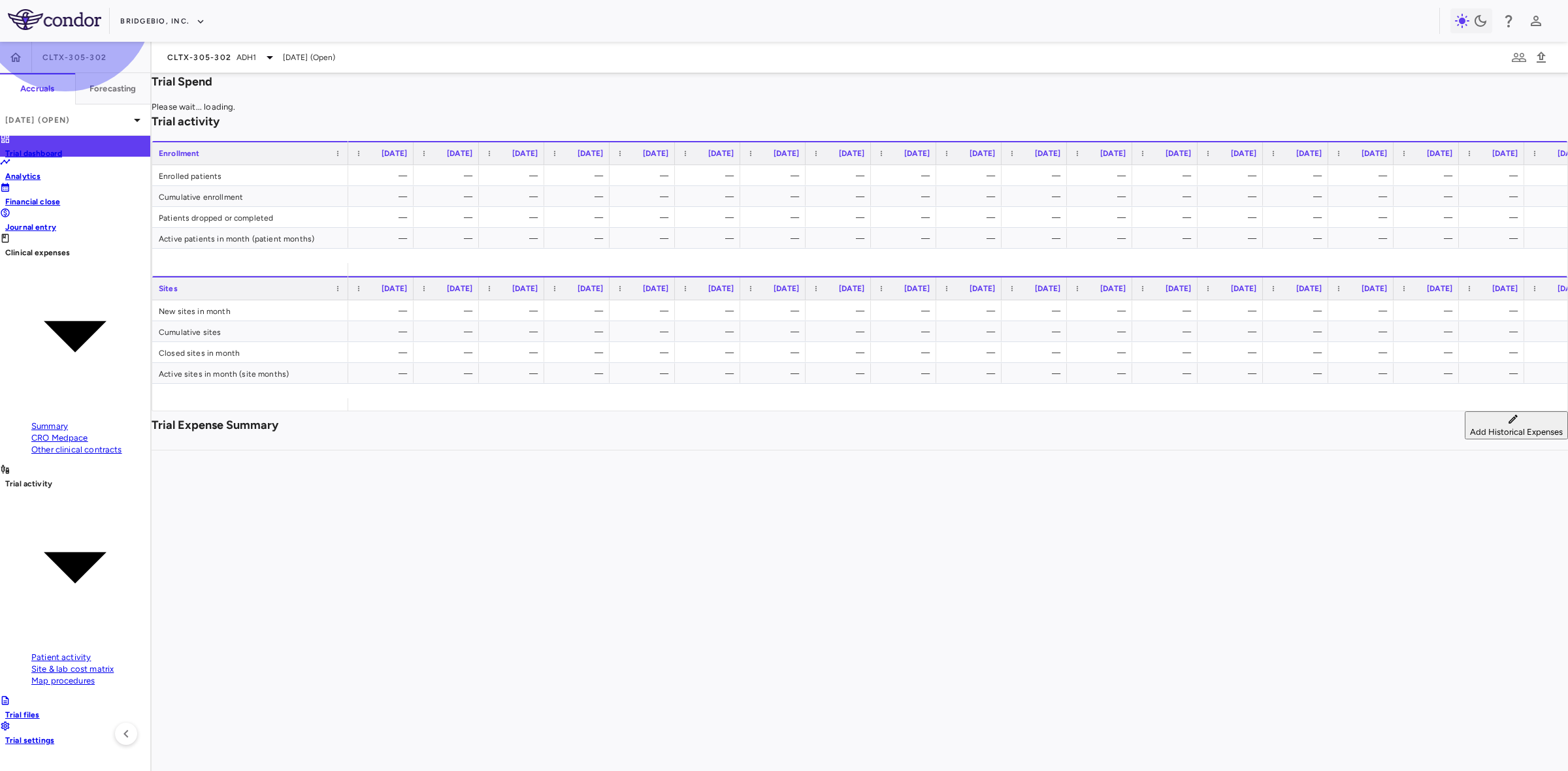
click at [66, 664] on span "Site & lab cost matrix" at bounding box center [72, 669] width 82 height 10
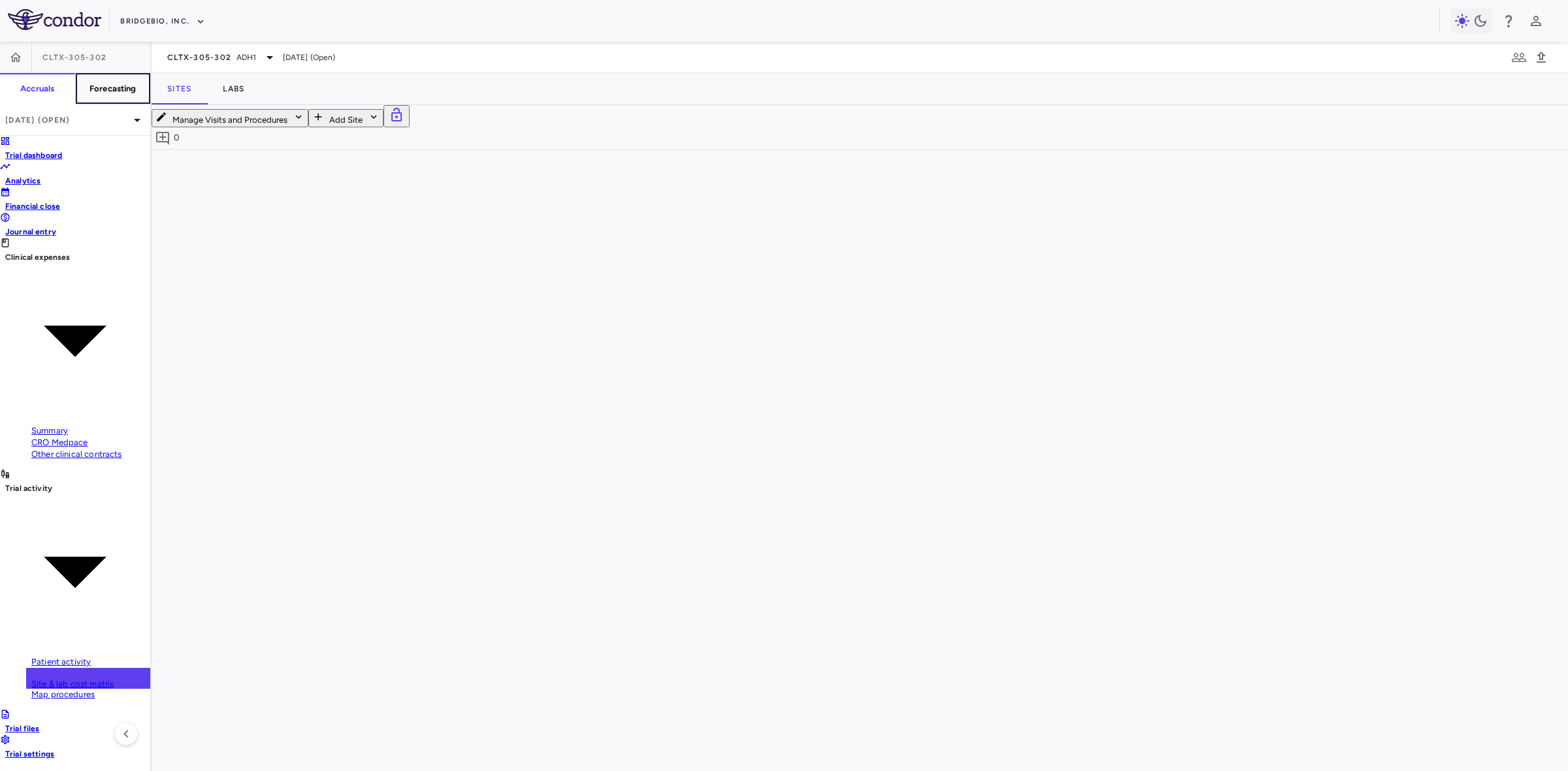
click at [112, 77] on button "Forecasting" at bounding box center [112, 88] width 76 height 31
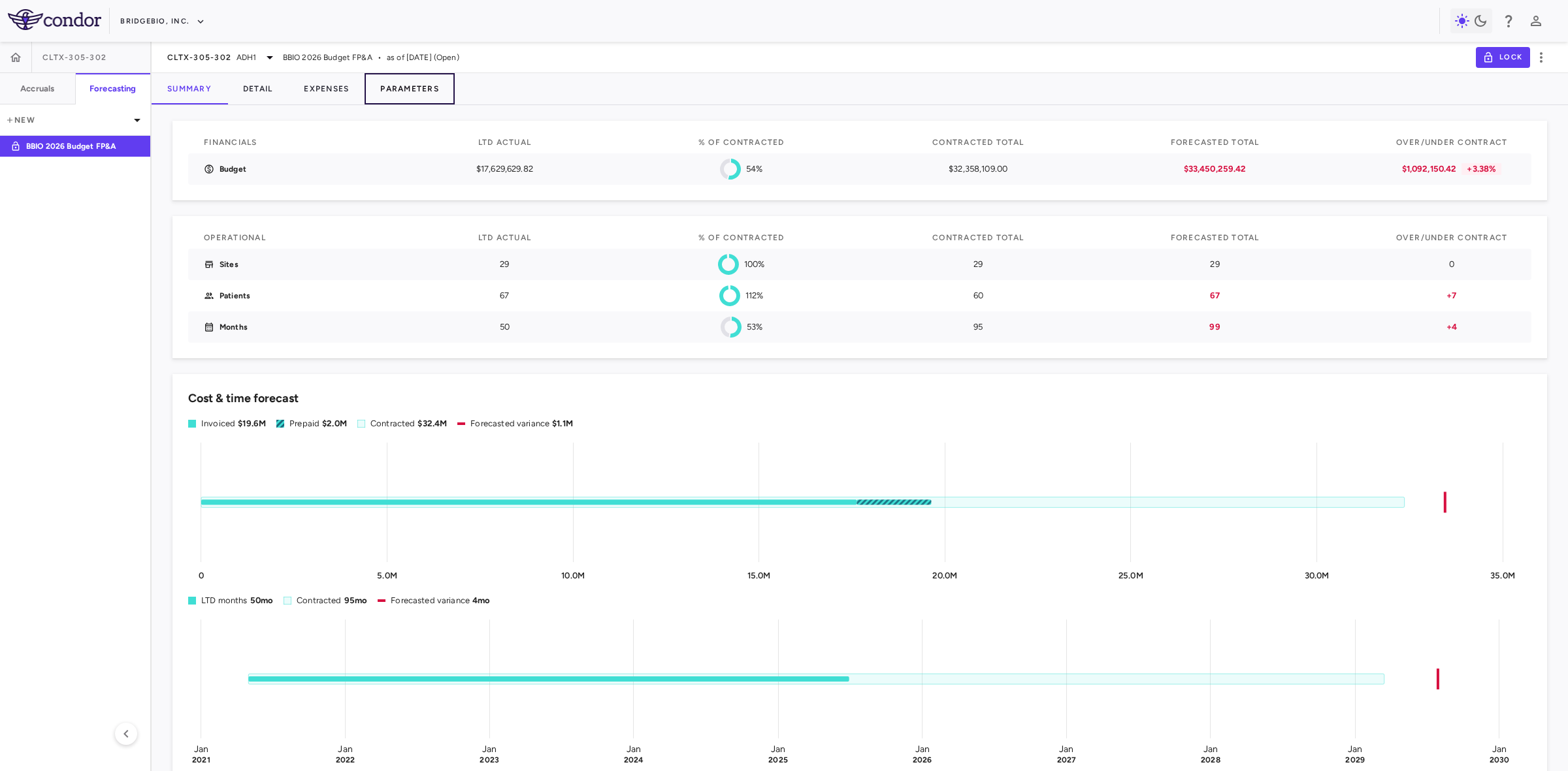
click at [422, 84] on button "Parameters" at bounding box center [409, 88] width 90 height 31
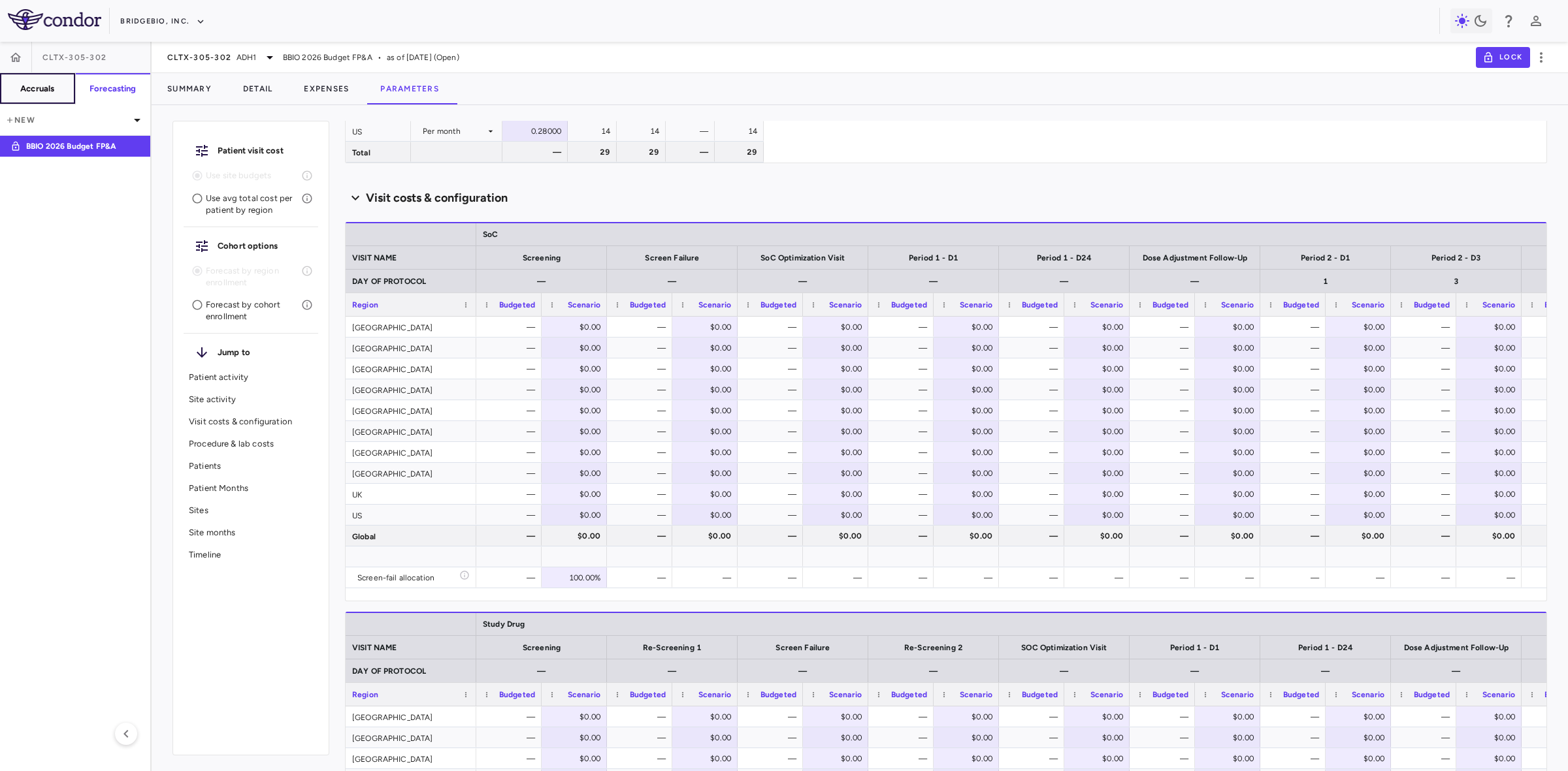
click at [45, 90] on h6 "Accruals" at bounding box center [37, 89] width 34 height 12
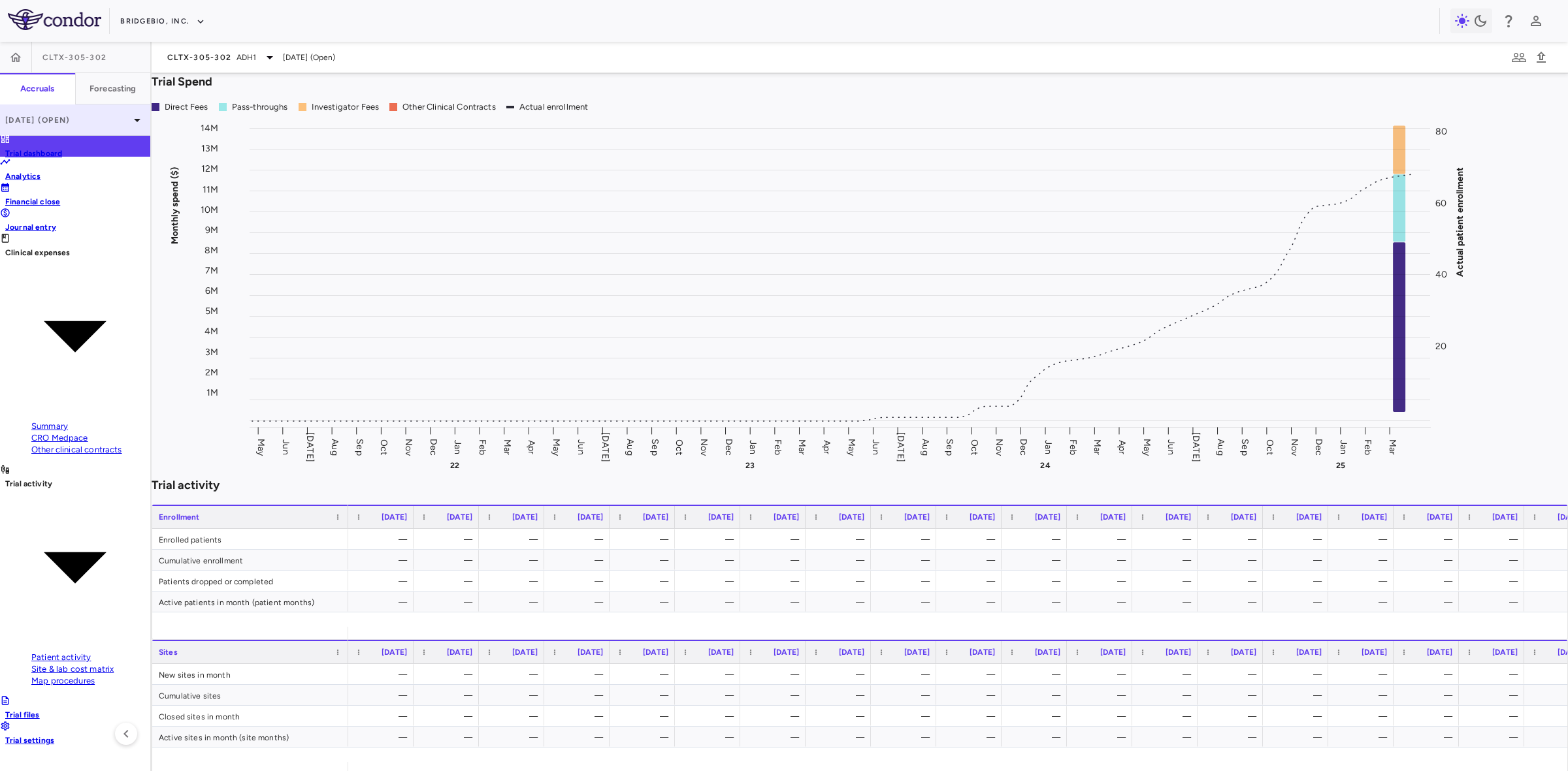
click at [89, 118] on p "Mar 2025 (Open)" at bounding box center [67, 120] width 124 height 12
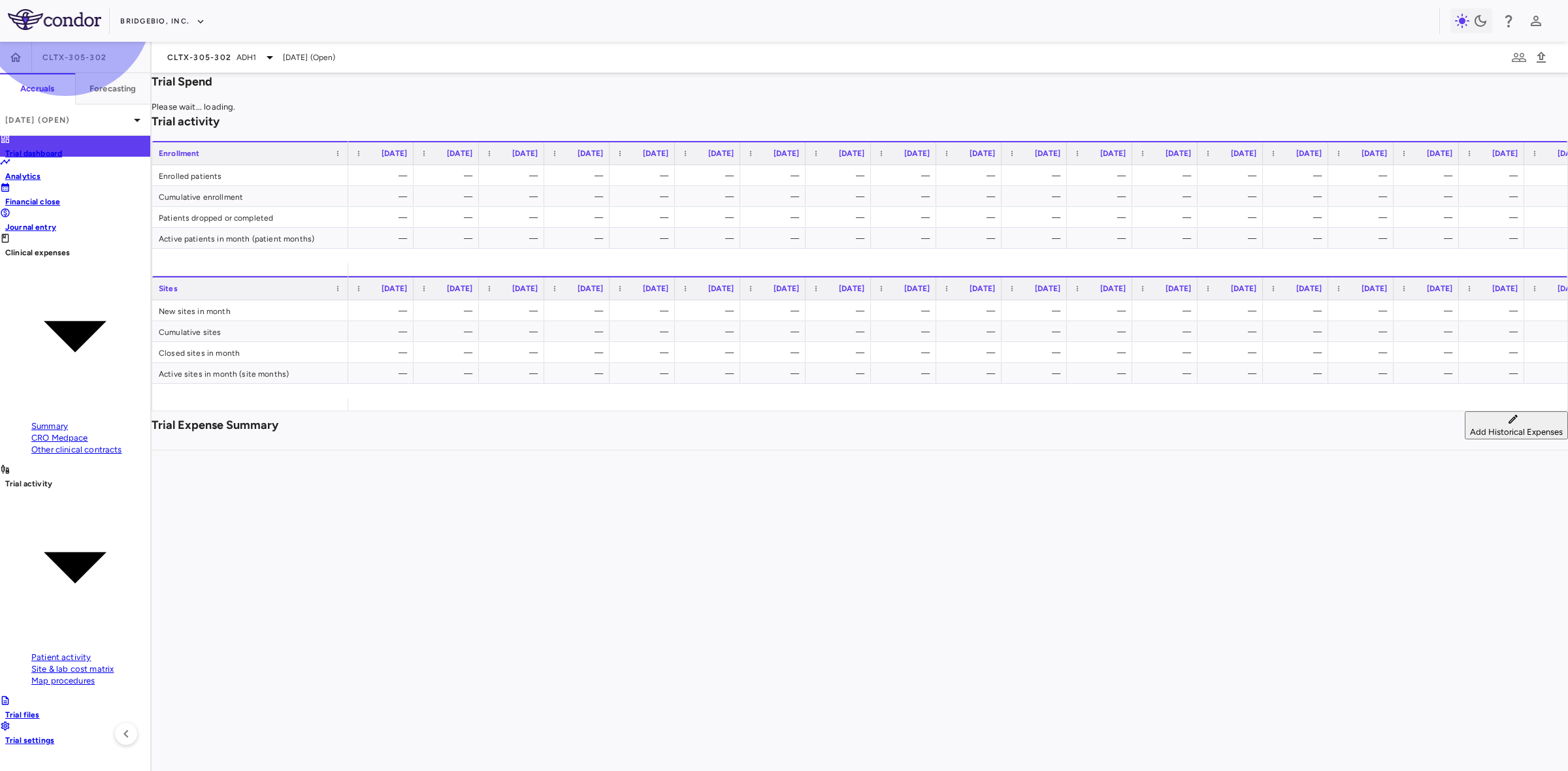
click at [66, 664] on span "Site & lab cost matrix" at bounding box center [72, 669] width 82 height 10
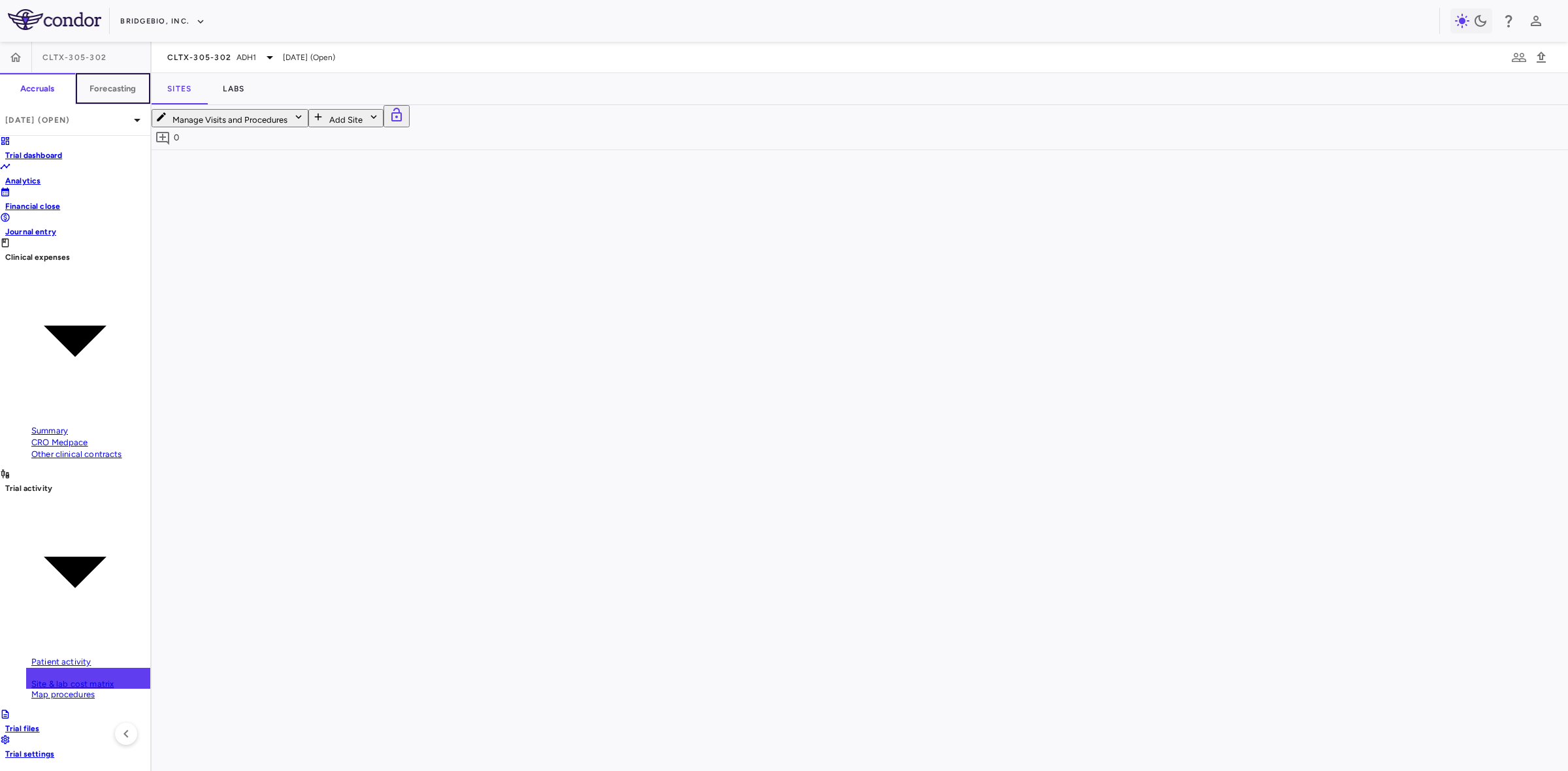
click at [123, 81] on button "Forecasting" at bounding box center [112, 88] width 76 height 31
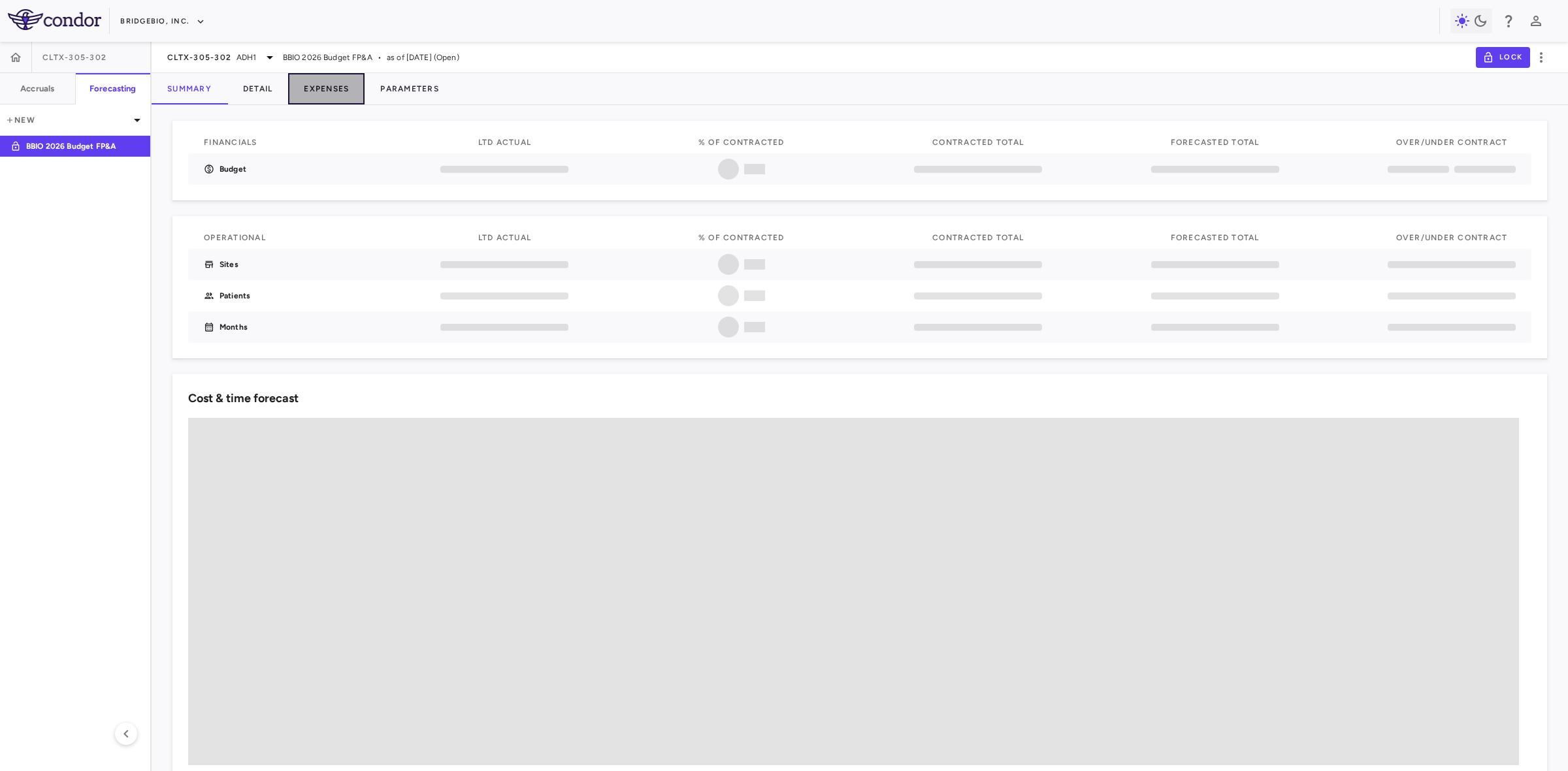
click at [348, 90] on button "Expenses" at bounding box center [327, 88] width 76 height 31
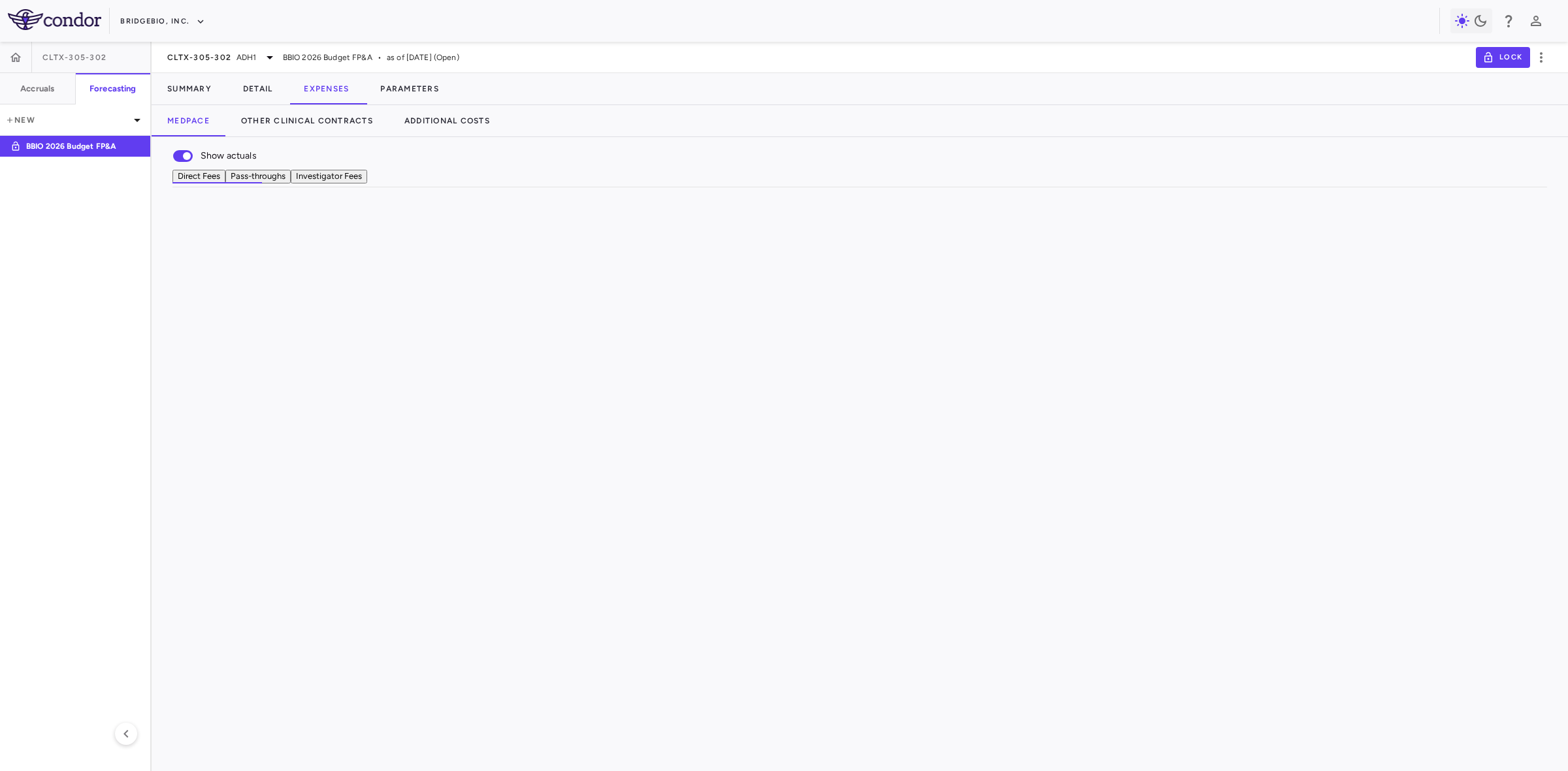
click at [367, 184] on button "Investigator Fees" at bounding box center [329, 177] width 76 height 14
click at [412, 88] on button "Parameters" at bounding box center [409, 88] width 90 height 31
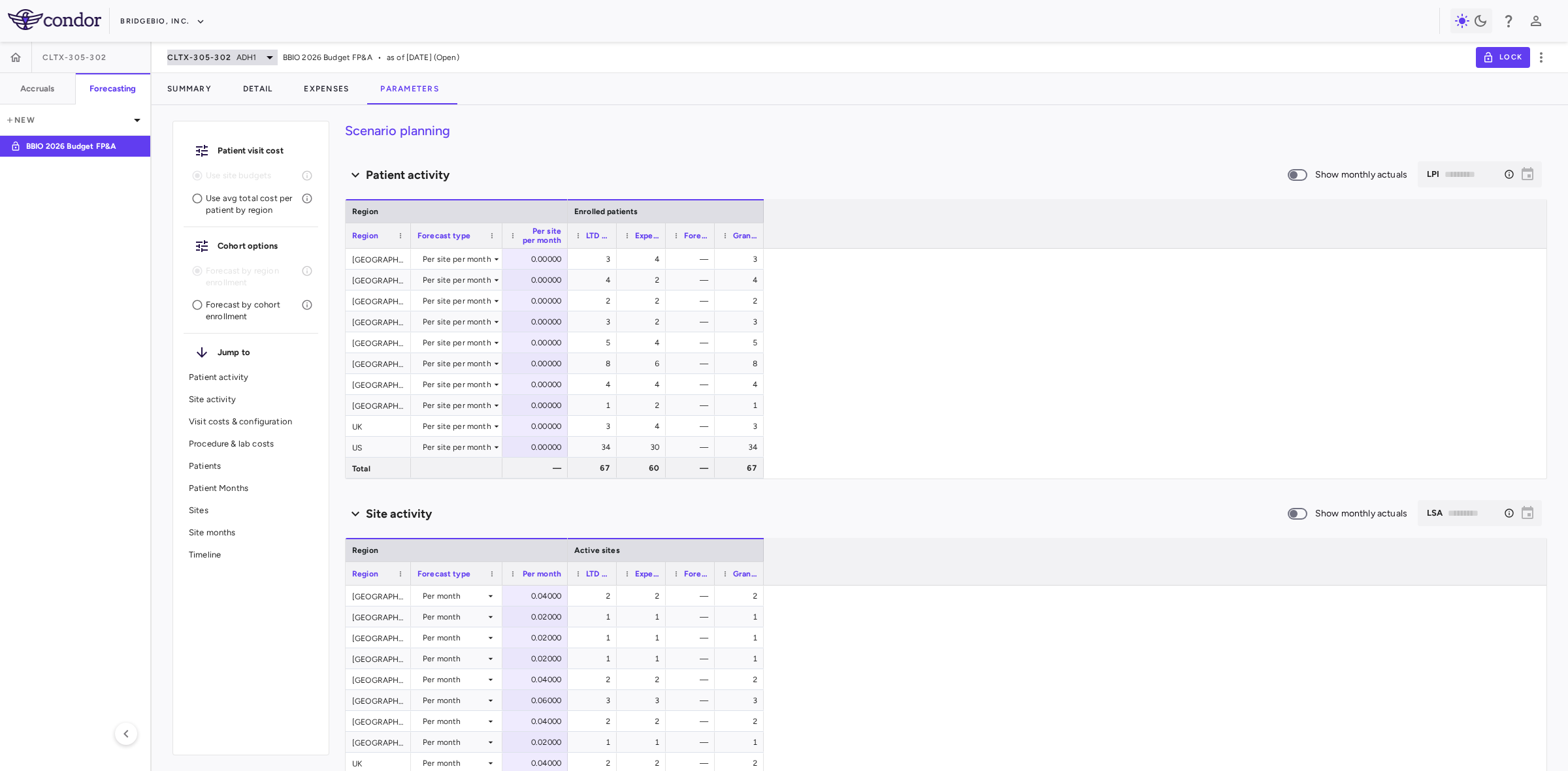
click at [199, 53] on span "CLTX-305-302" at bounding box center [199, 57] width 64 height 10
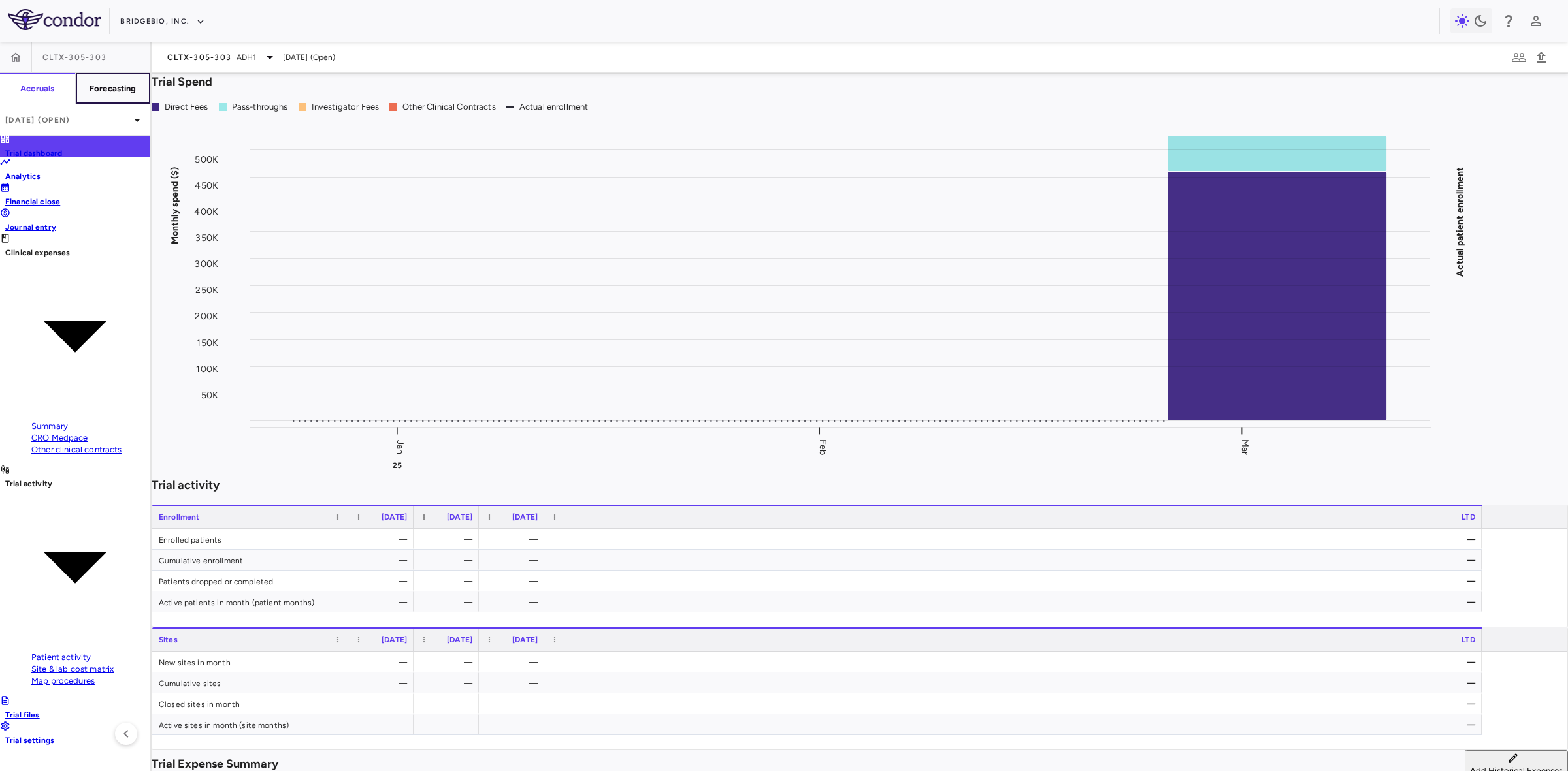
click at [115, 86] on h6 "Forecasting" at bounding box center [112, 89] width 47 height 12
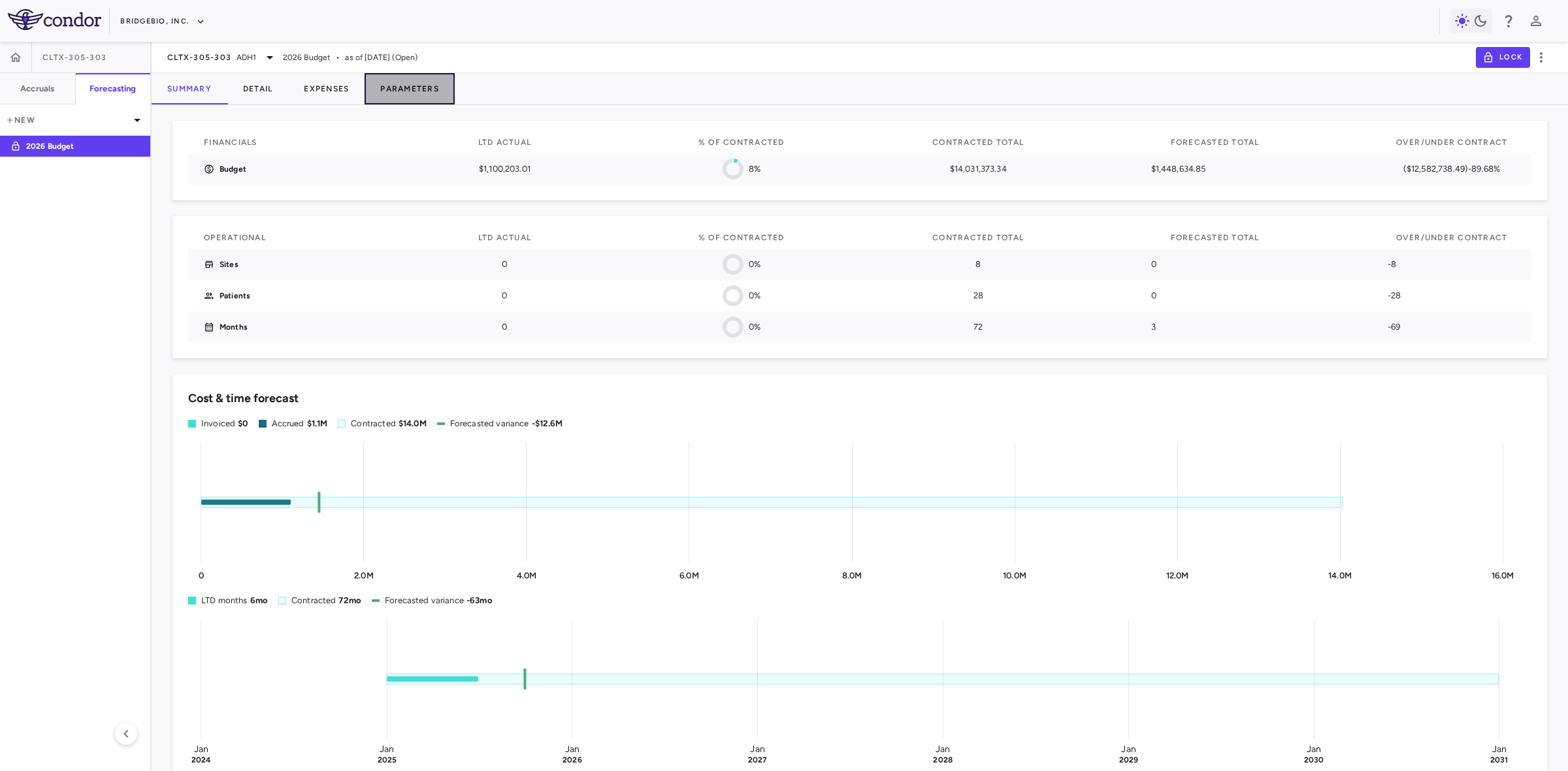
click at [419, 88] on button "Parameters" at bounding box center [409, 88] width 90 height 31
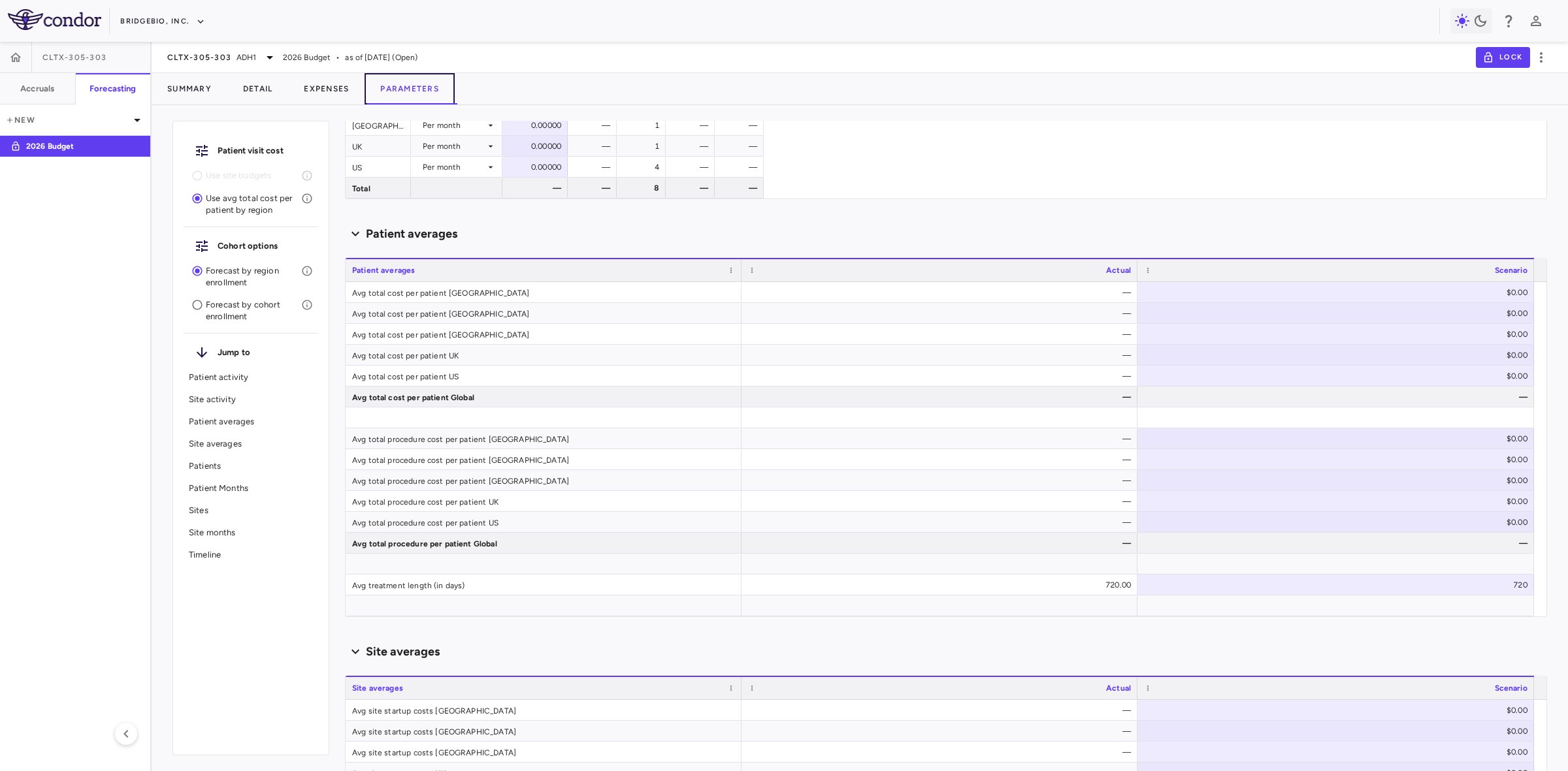
scroll to position [164, 0]
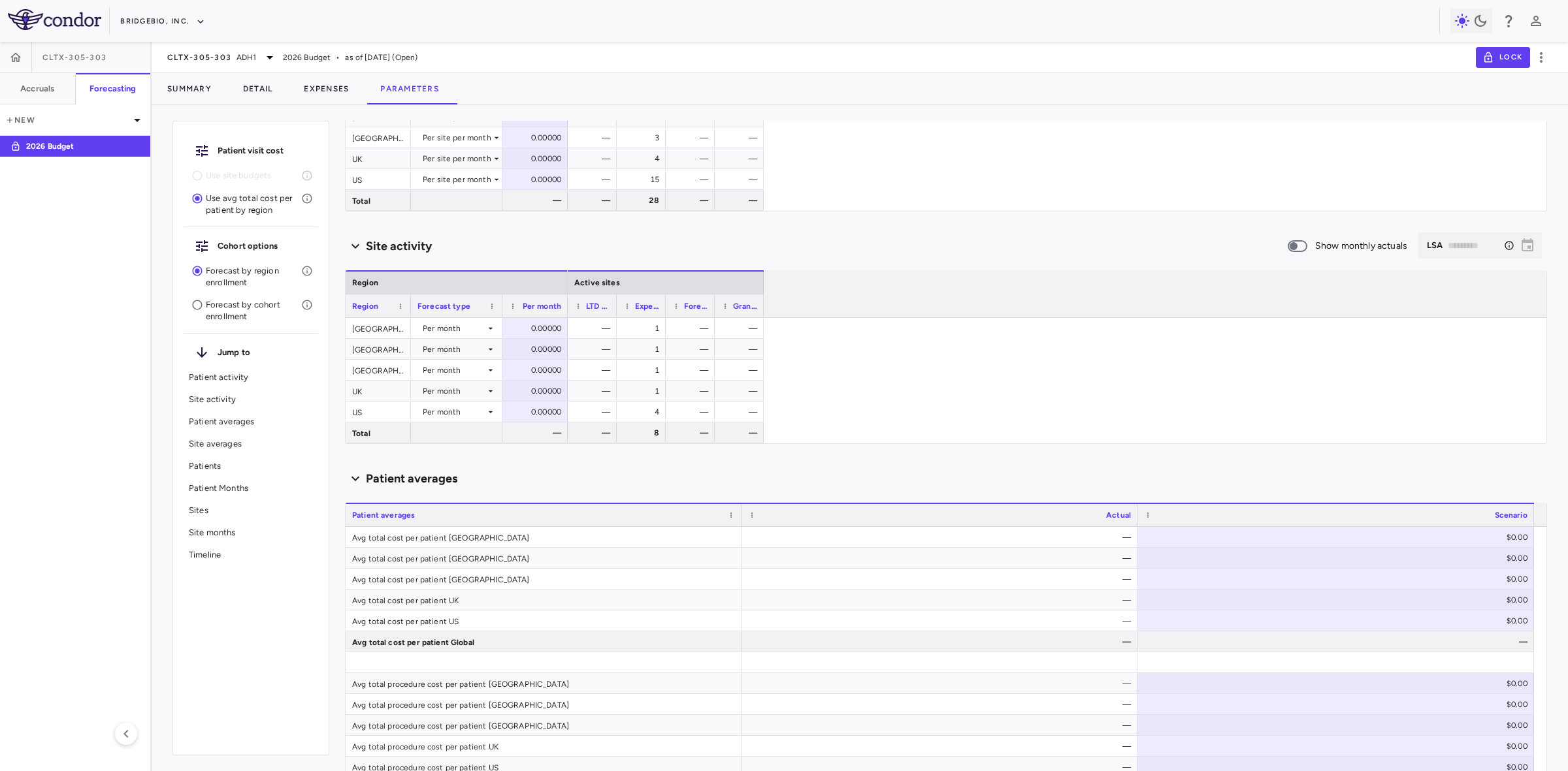
click at [240, 308] on p "Forecast by cohort enrollment" at bounding box center [253, 311] width 95 height 24
click at [240, 174] on p "Use site budgets" at bounding box center [253, 176] width 95 height 12
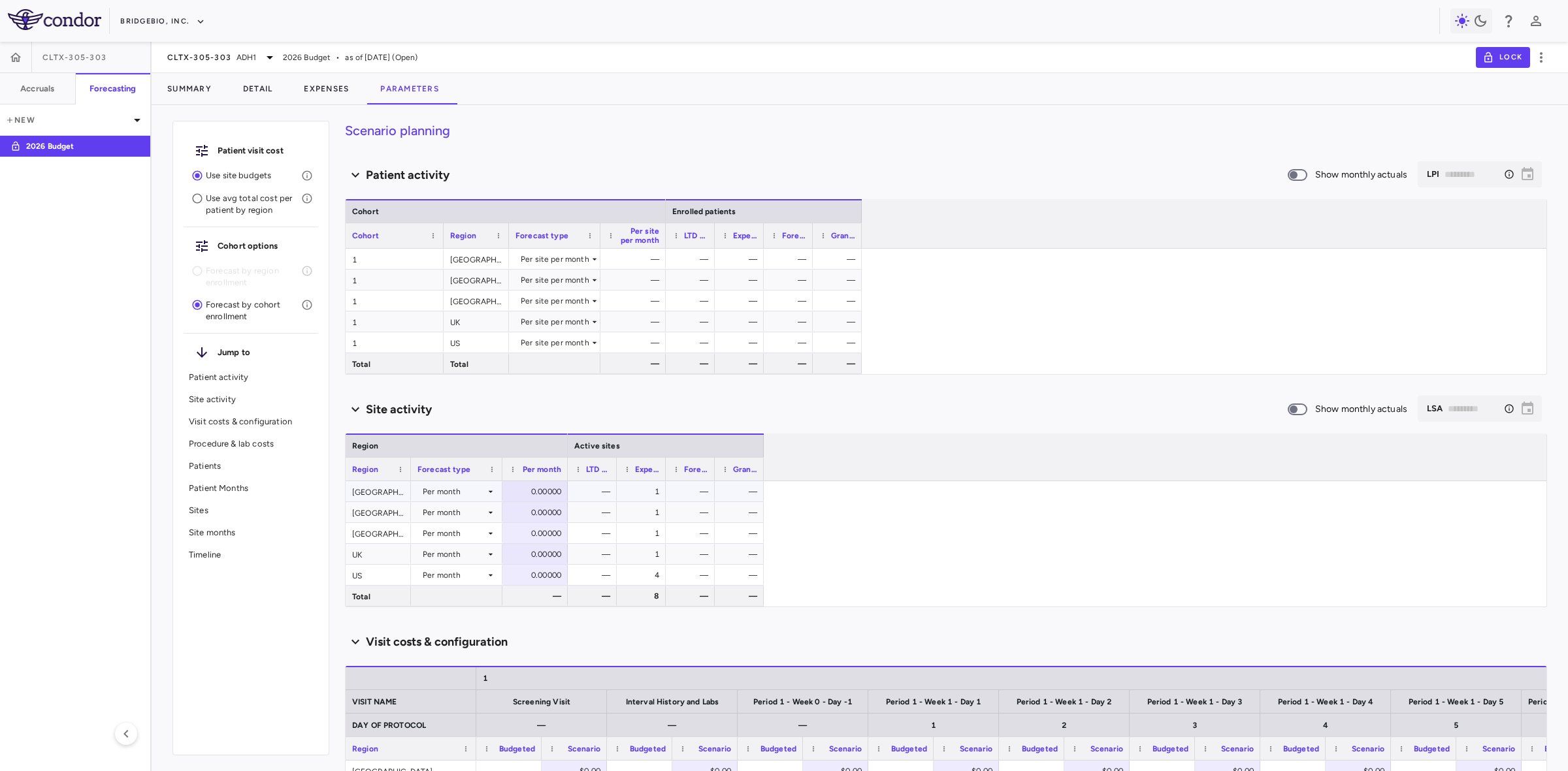
scroll to position [326, 0]
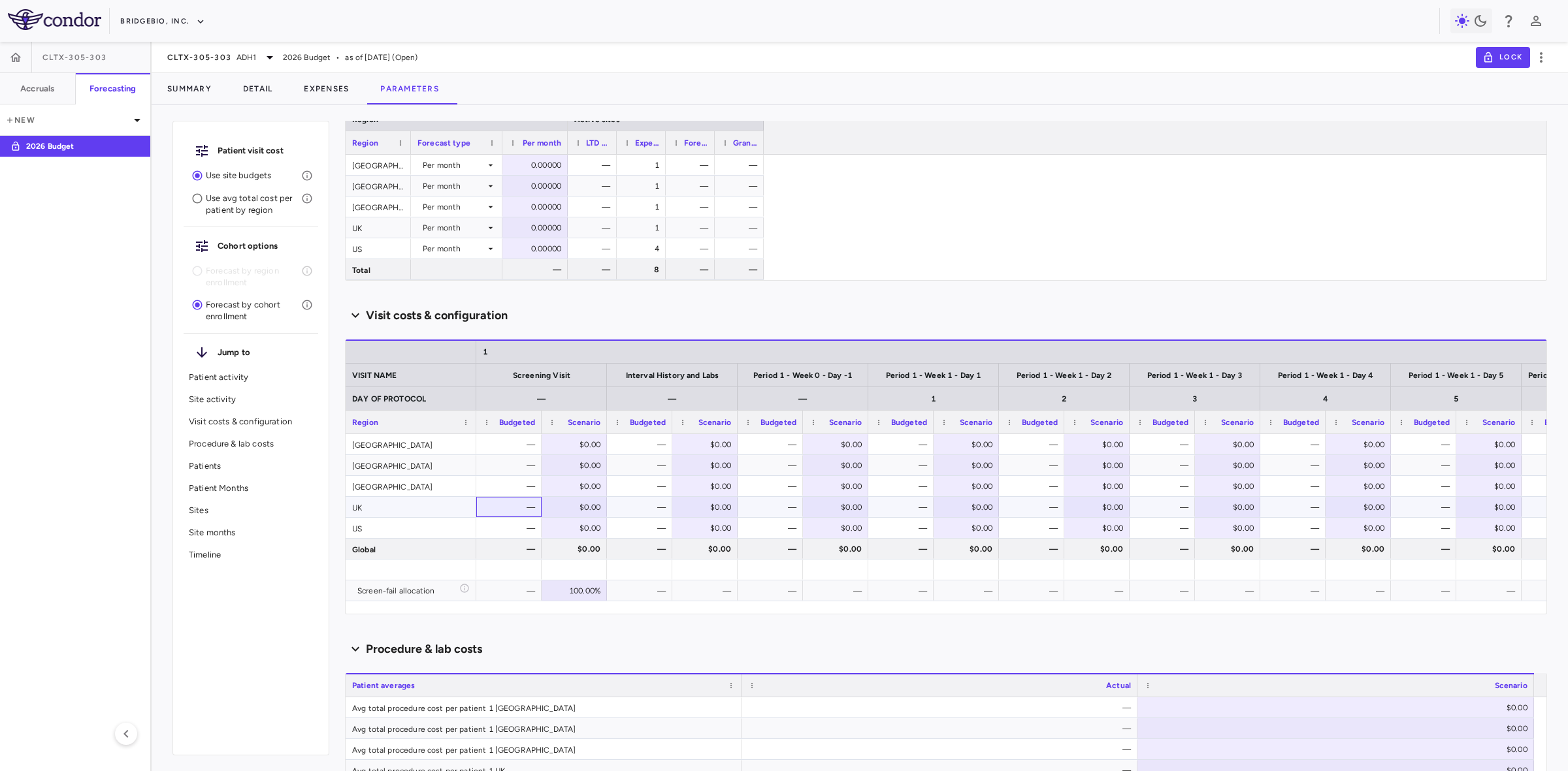
click at [497, 511] on div "—" at bounding box center [511, 507] width 47 height 21
click at [510, 482] on div "—" at bounding box center [511, 486] width 47 height 21
click at [508, 454] on div "—" at bounding box center [511, 445] width 47 height 21
click at [53, 86] on h6 "Accruals" at bounding box center [37, 89] width 34 height 12
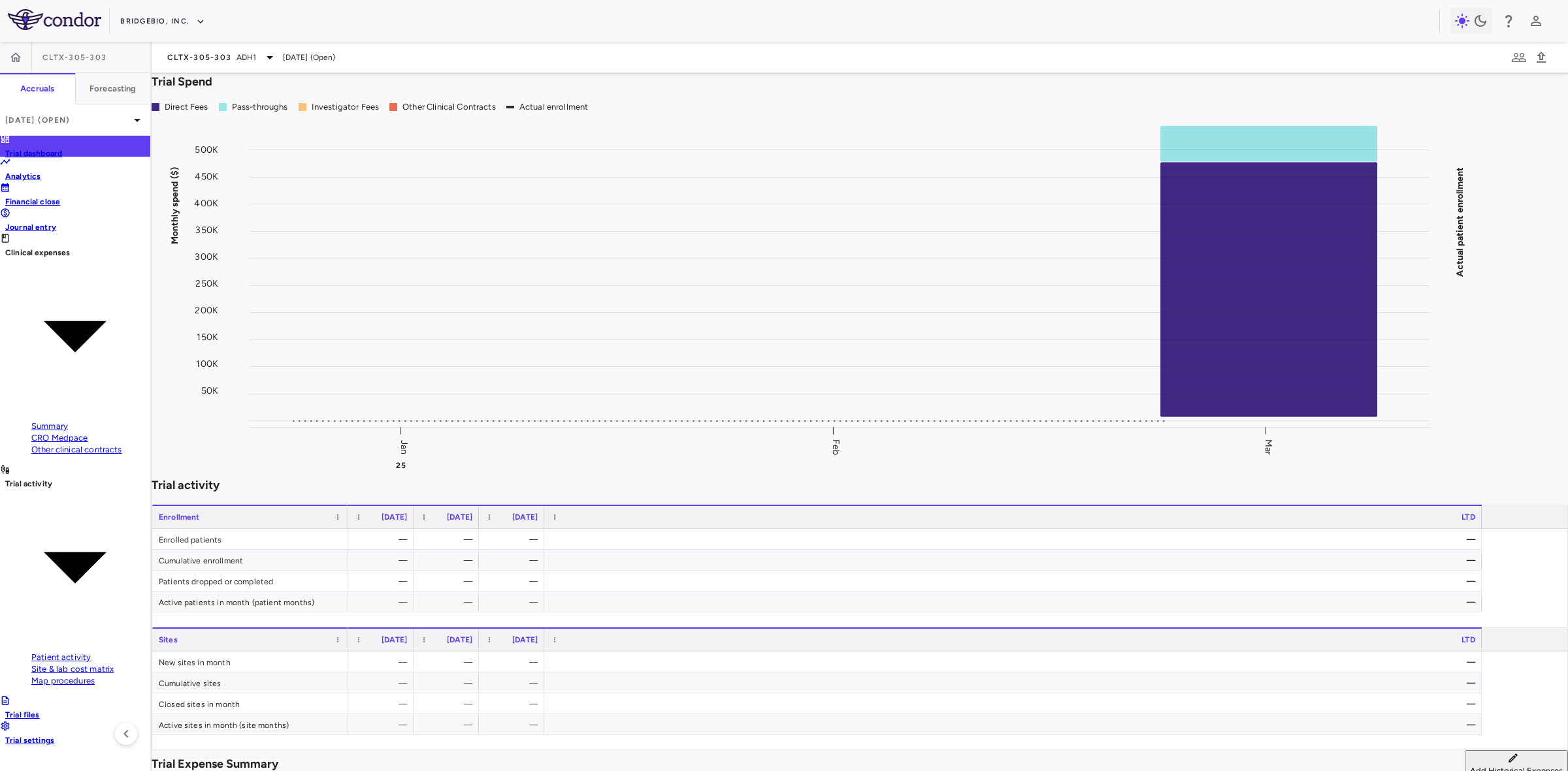
click at [73, 664] on span "Site & lab cost matrix" at bounding box center [72, 669] width 82 height 10
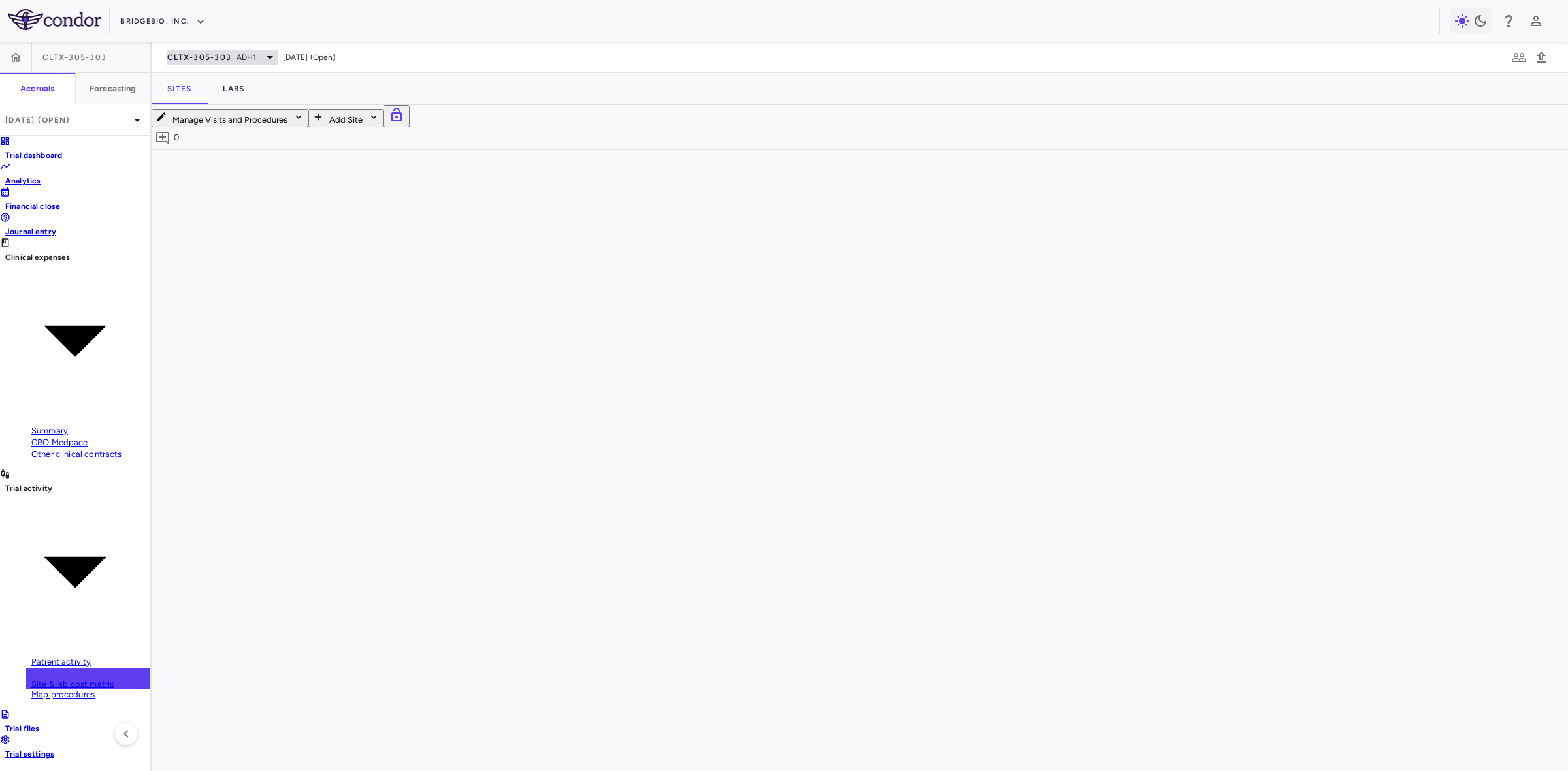
click at [214, 59] on span "CLTX-305-303" at bounding box center [199, 57] width 64 height 10
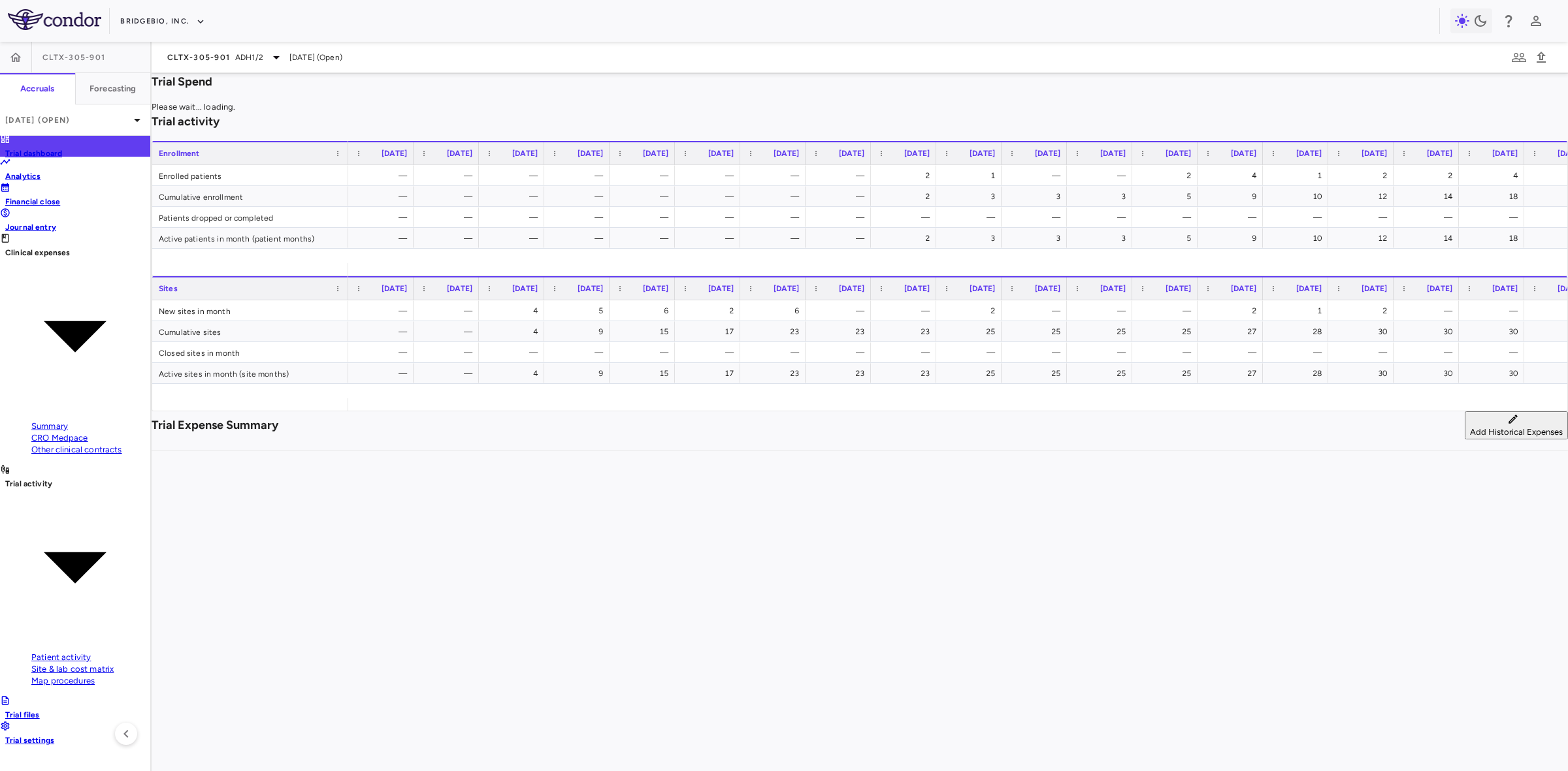
click at [89, 664] on link "Site & lab cost matrix" at bounding box center [88, 669] width 124 height 12
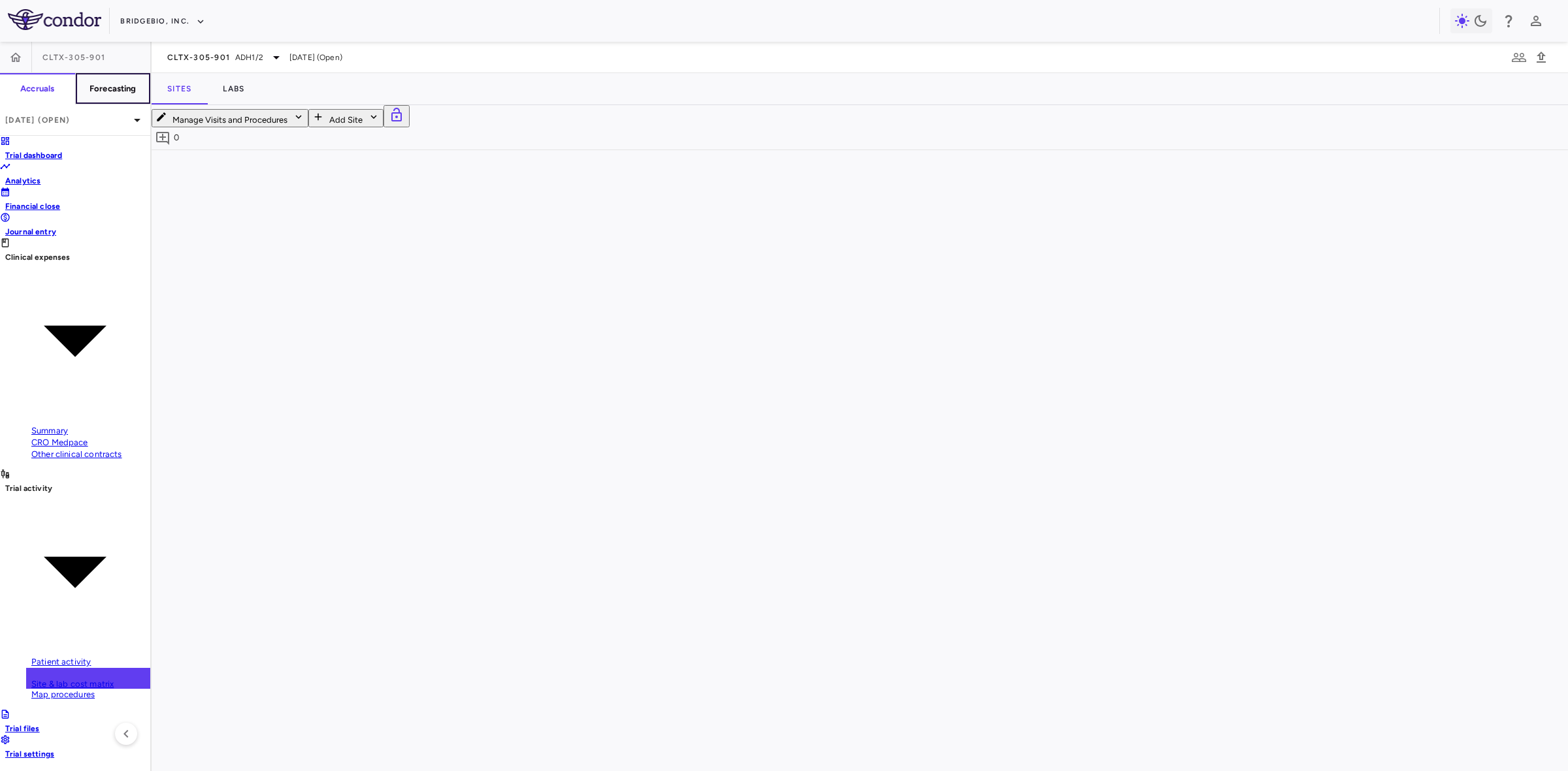
click at [130, 101] on button "Forecasting" at bounding box center [112, 88] width 76 height 31
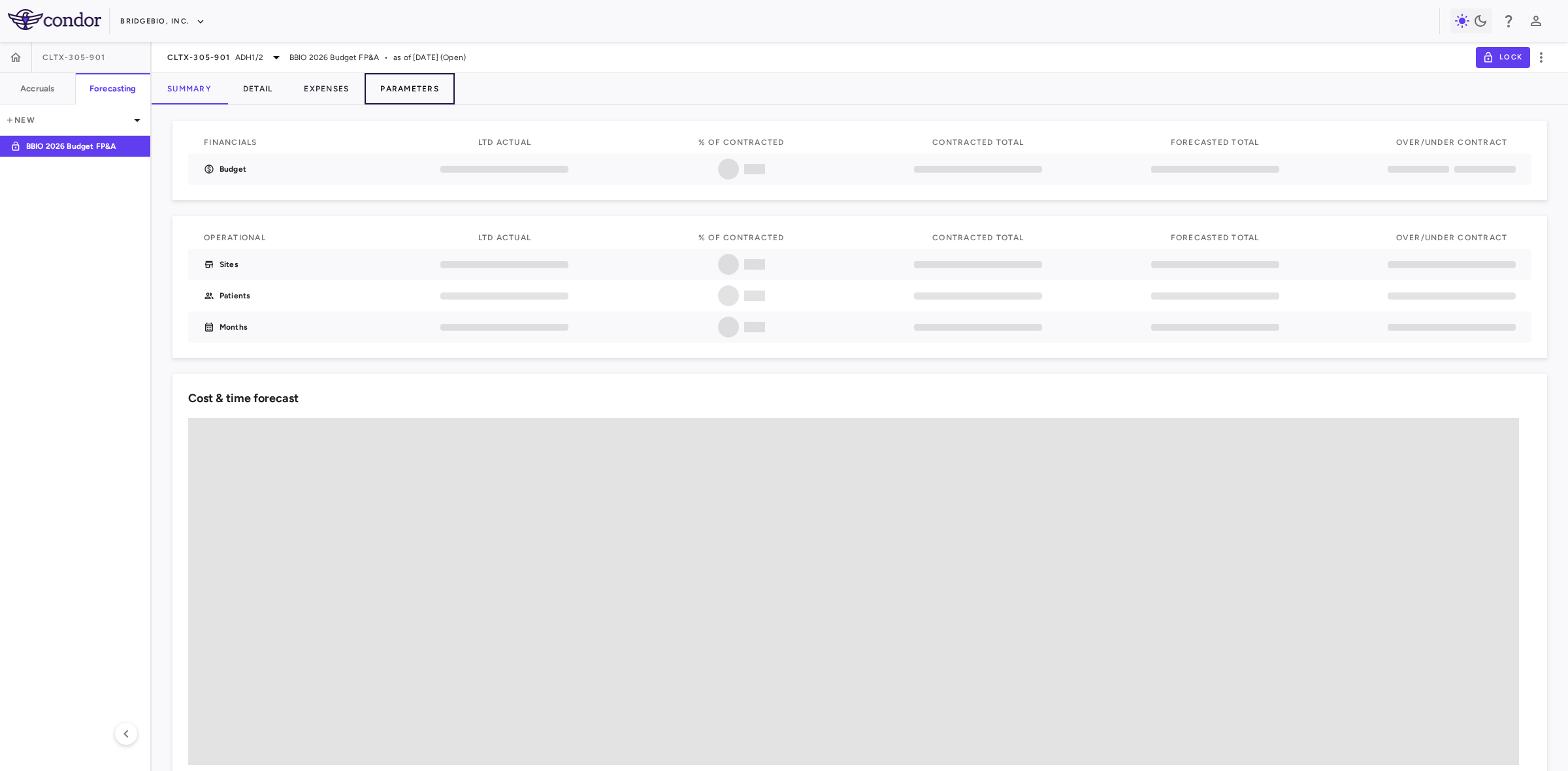
click at [414, 89] on button "Parameters" at bounding box center [409, 88] width 90 height 31
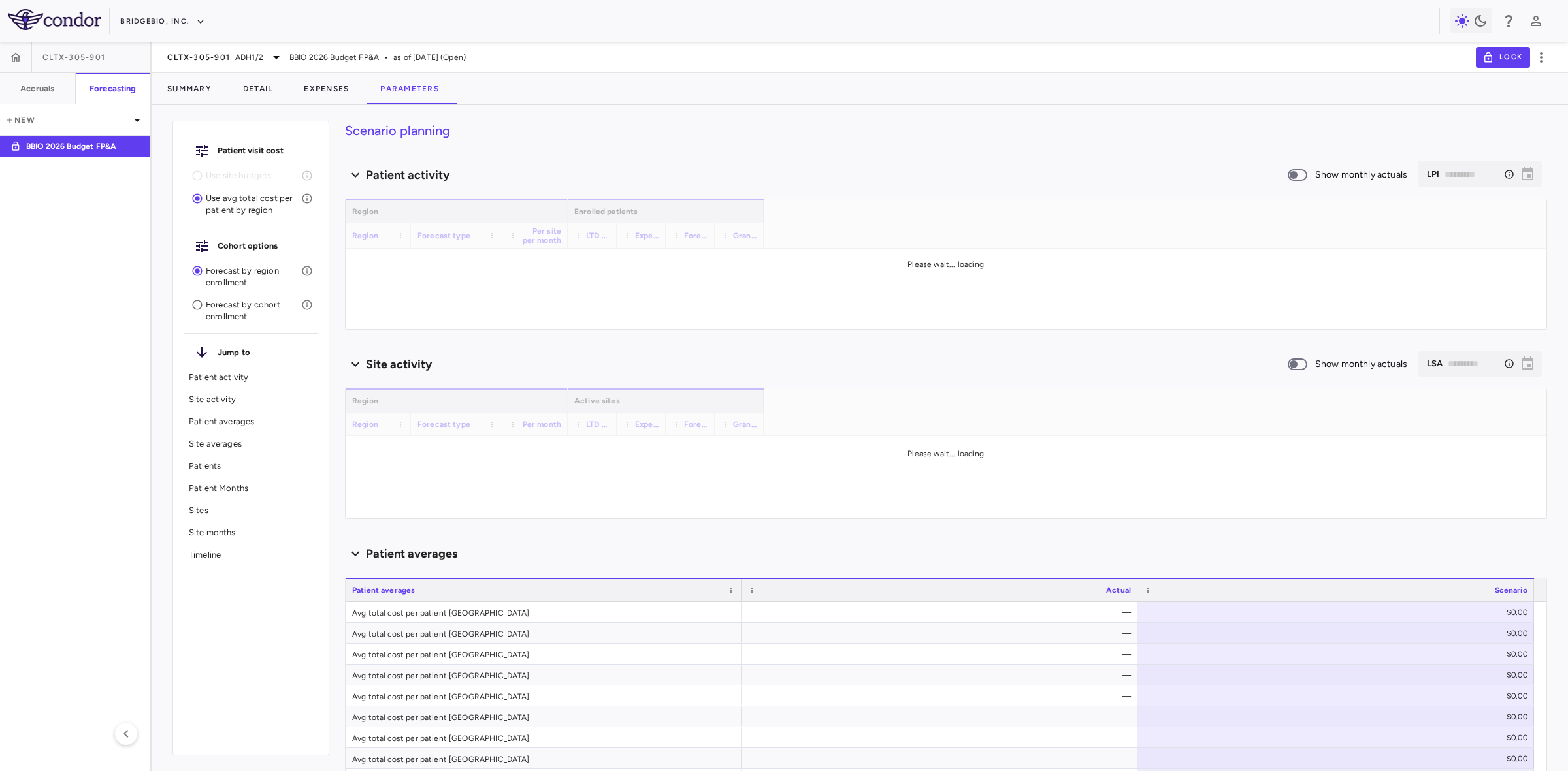
click at [226, 307] on p "Forecast by cohort enrollment" at bounding box center [253, 311] width 95 height 24
click at [234, 174] on p "Use site budgets" at bounding box center [253, 176] width 95 height 12
type input "********"
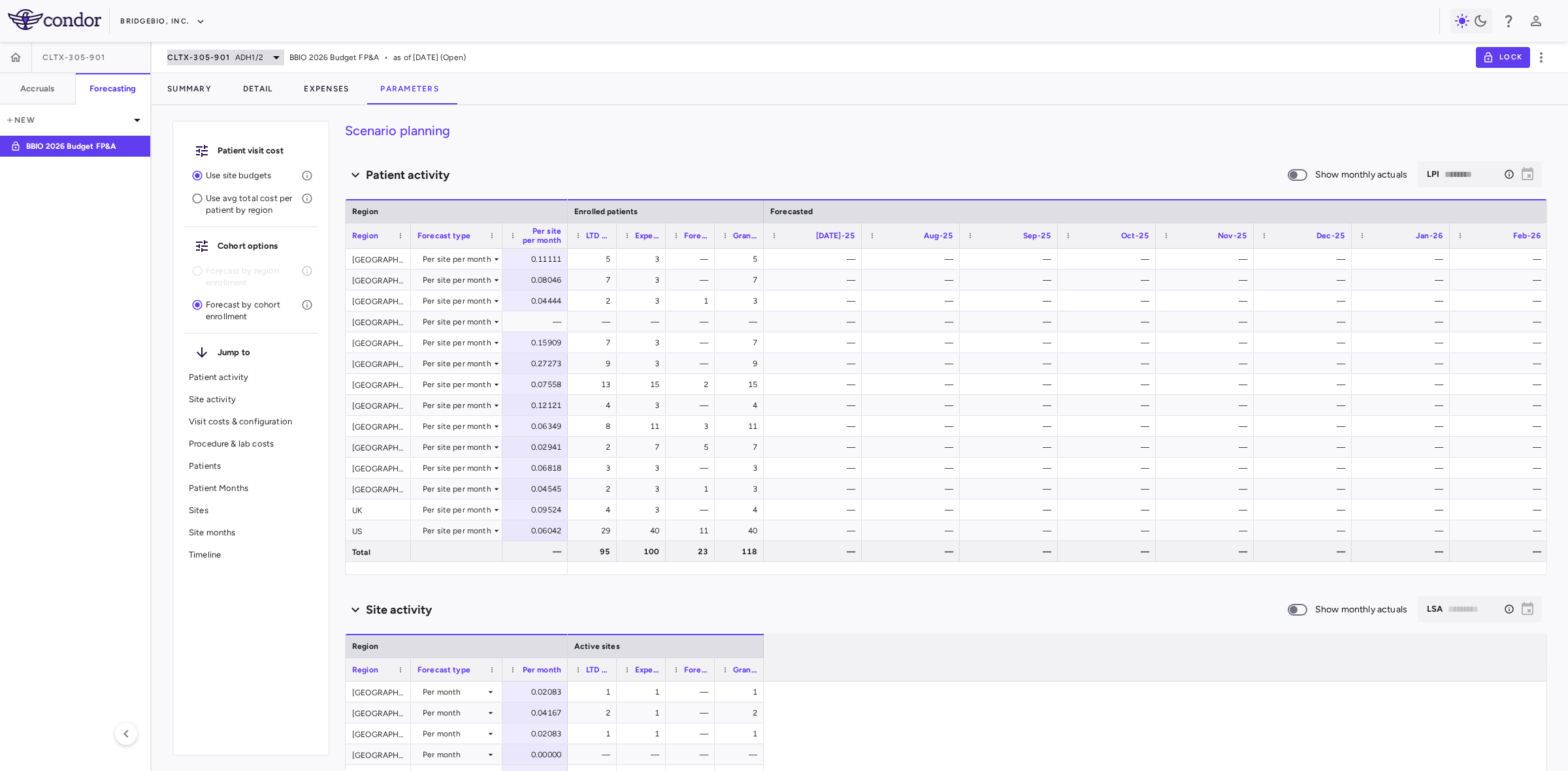
click at [263, 53] on div "CLTX-305-901 ADH1/2" at bounding box center [226, 58] width 117 height 16
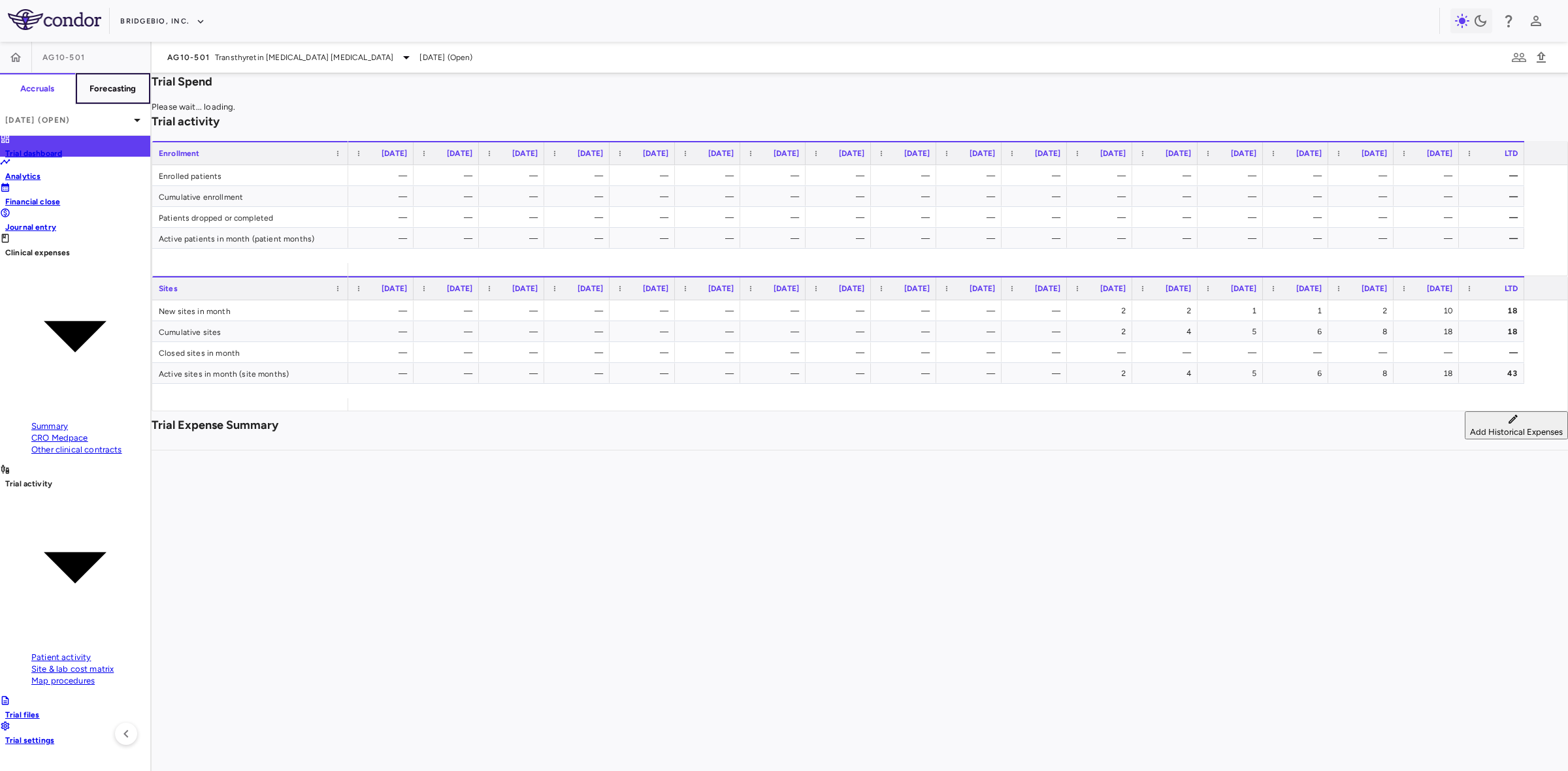
click at [106, 94] on button "Forecasting" at bounding box center [112, 88] width 76 height 31
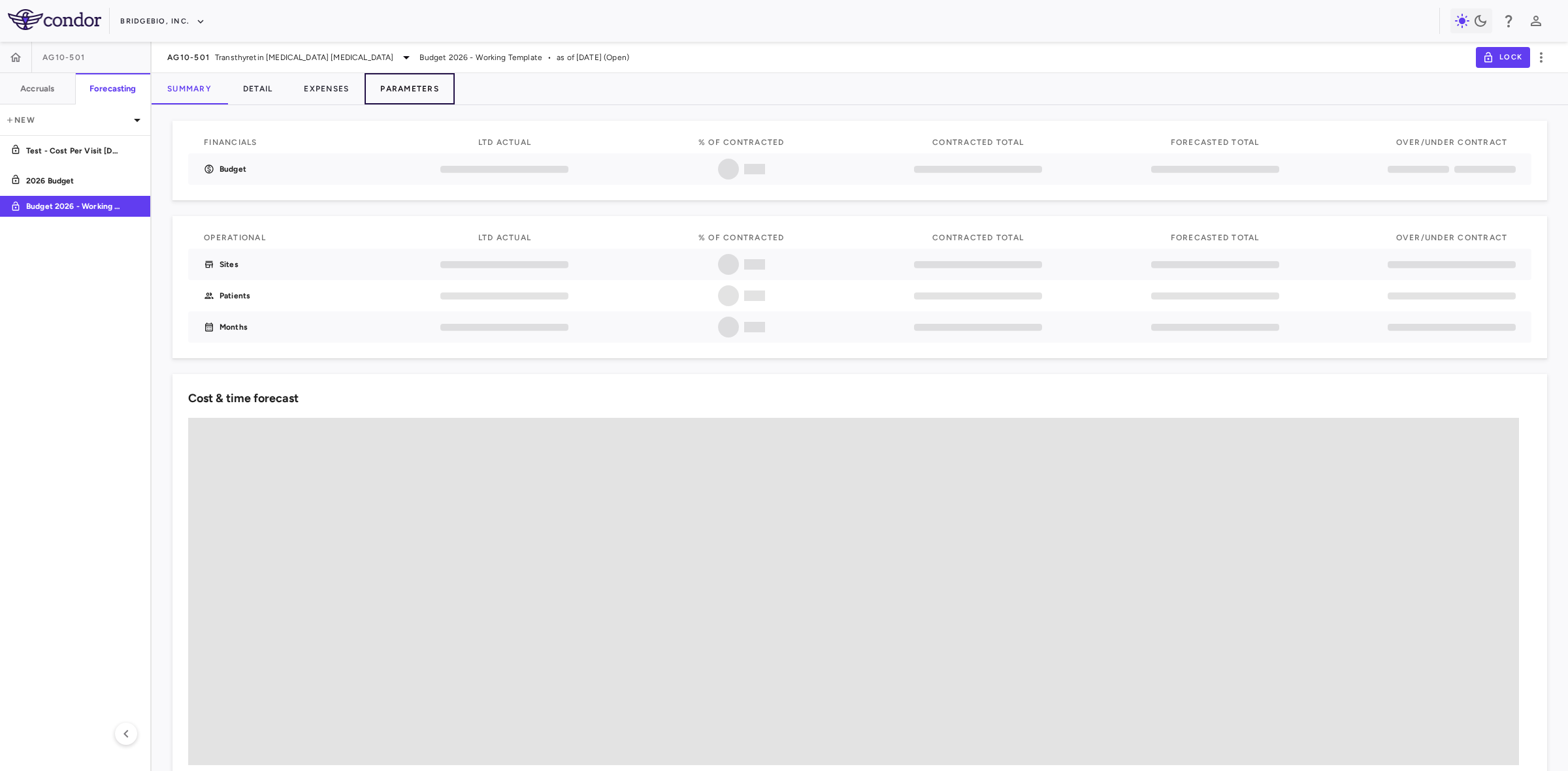
click at [413, 89] on button "Parameters" at bounding box center [409, 88] width 90 height 31
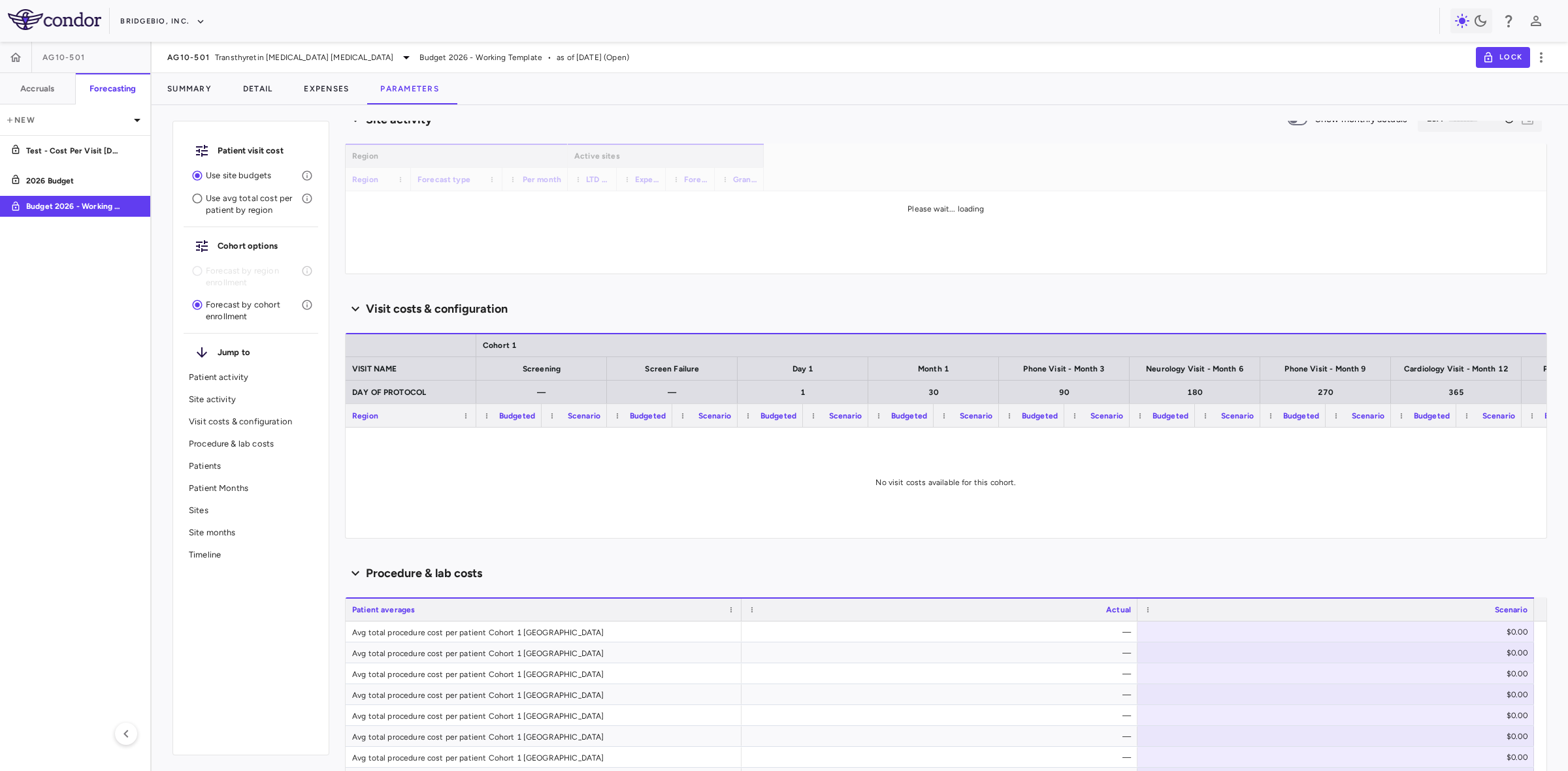
scroll to position [81, 0]
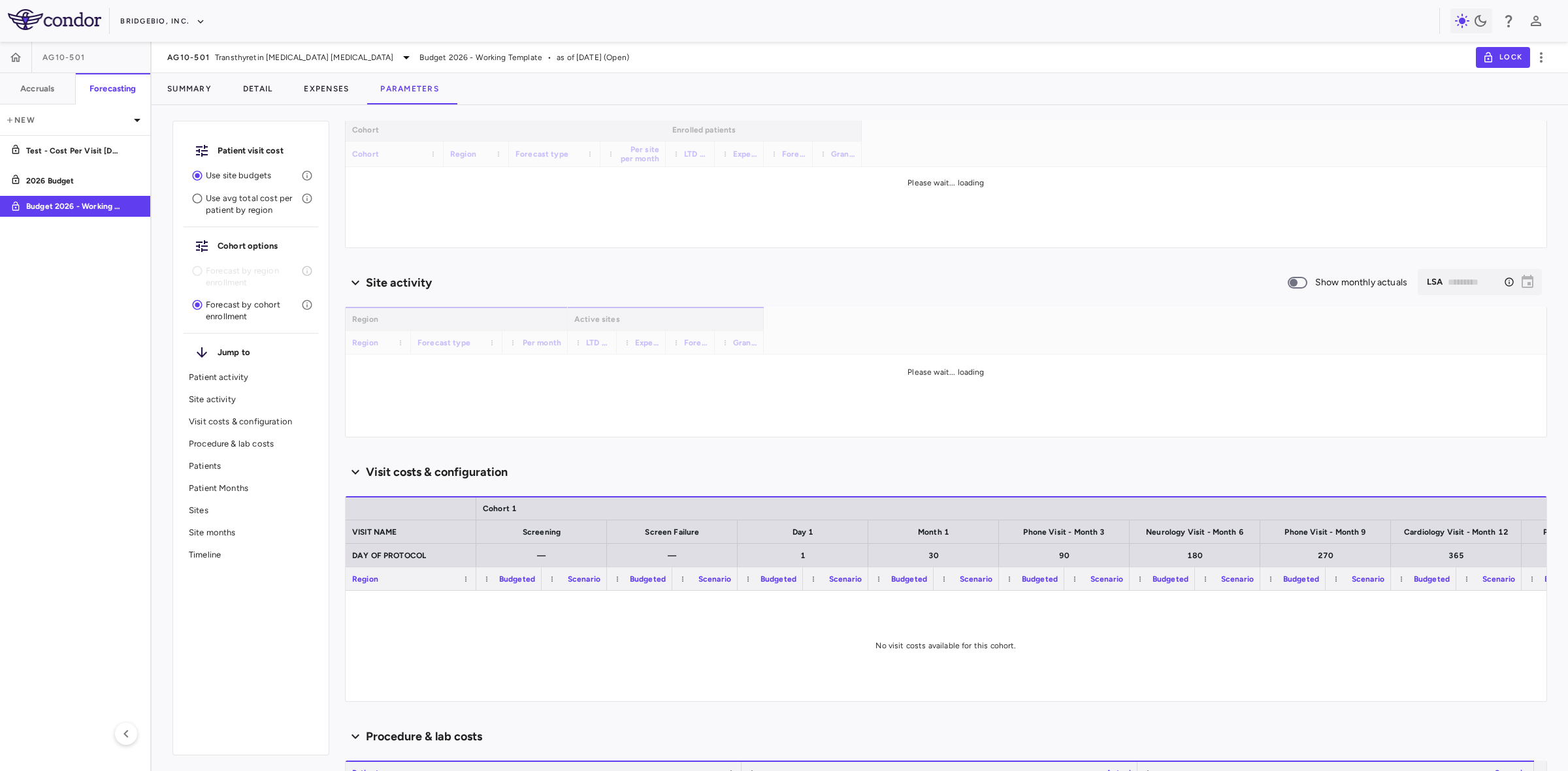
type input "********"
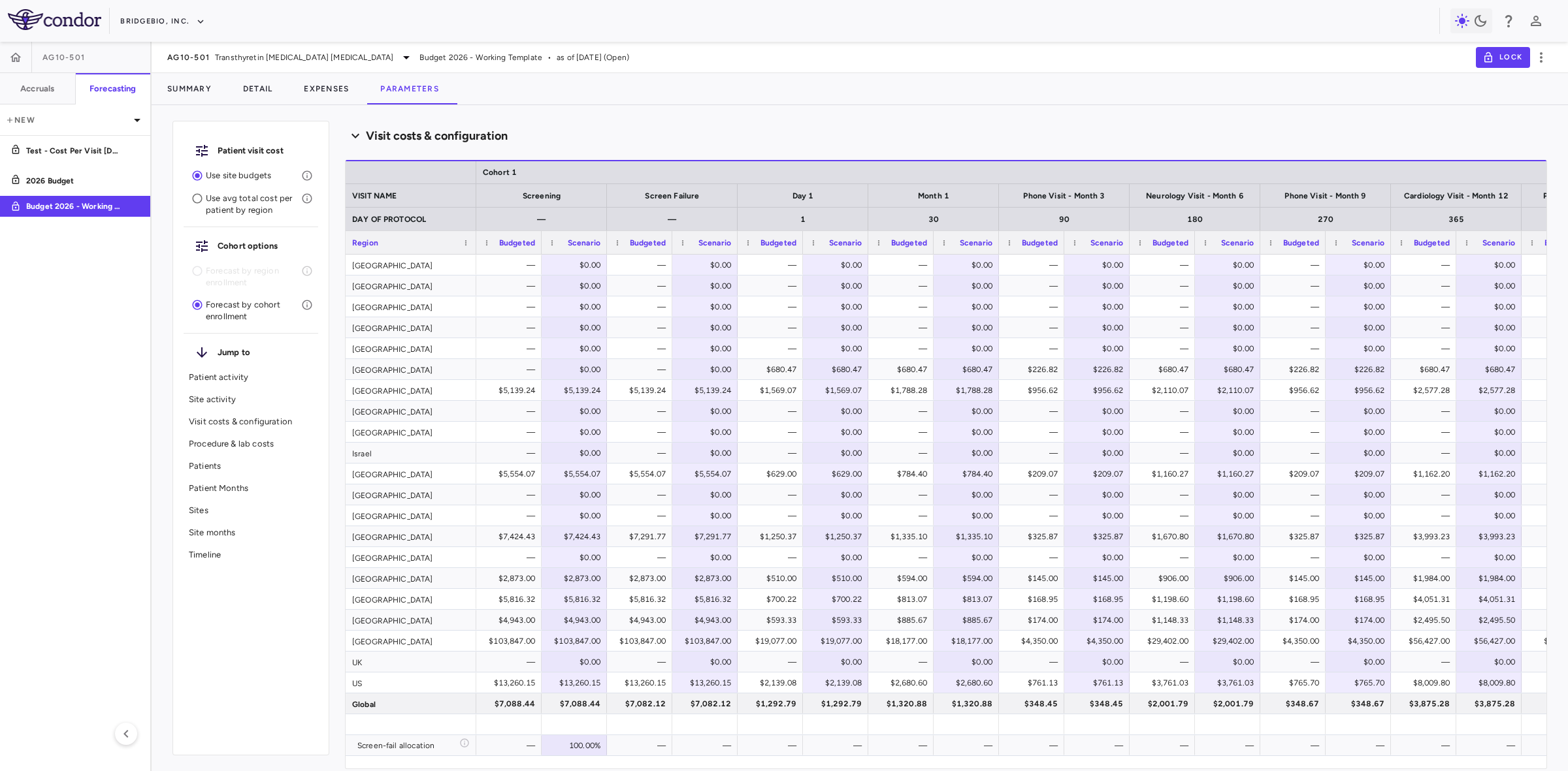
scroll to position [1224, 0]
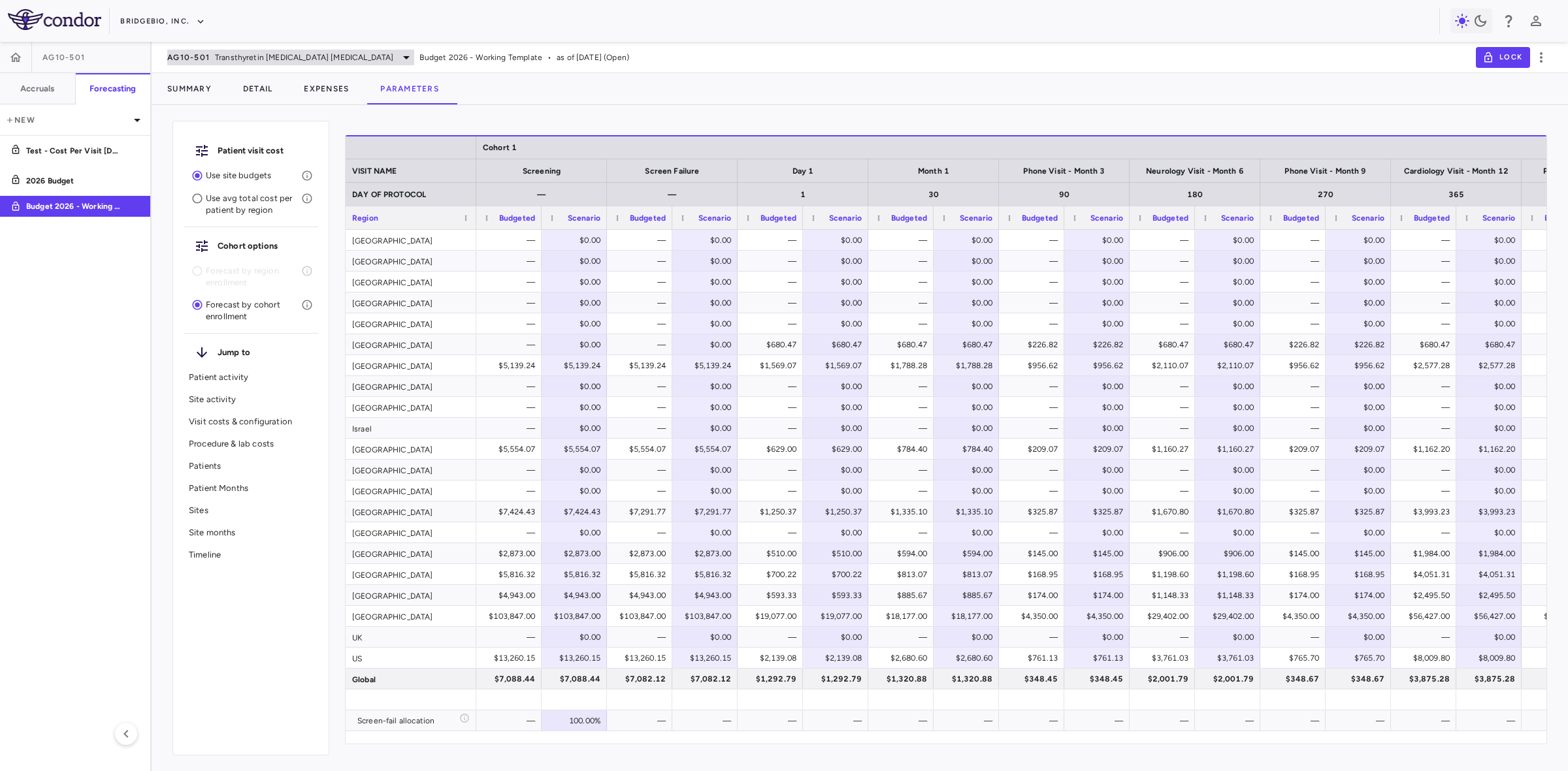
click at [260, 53] on span "Transthyretin Amyloid Cardiomyopathy" at bounding box center [304, 58] width 178 height 12
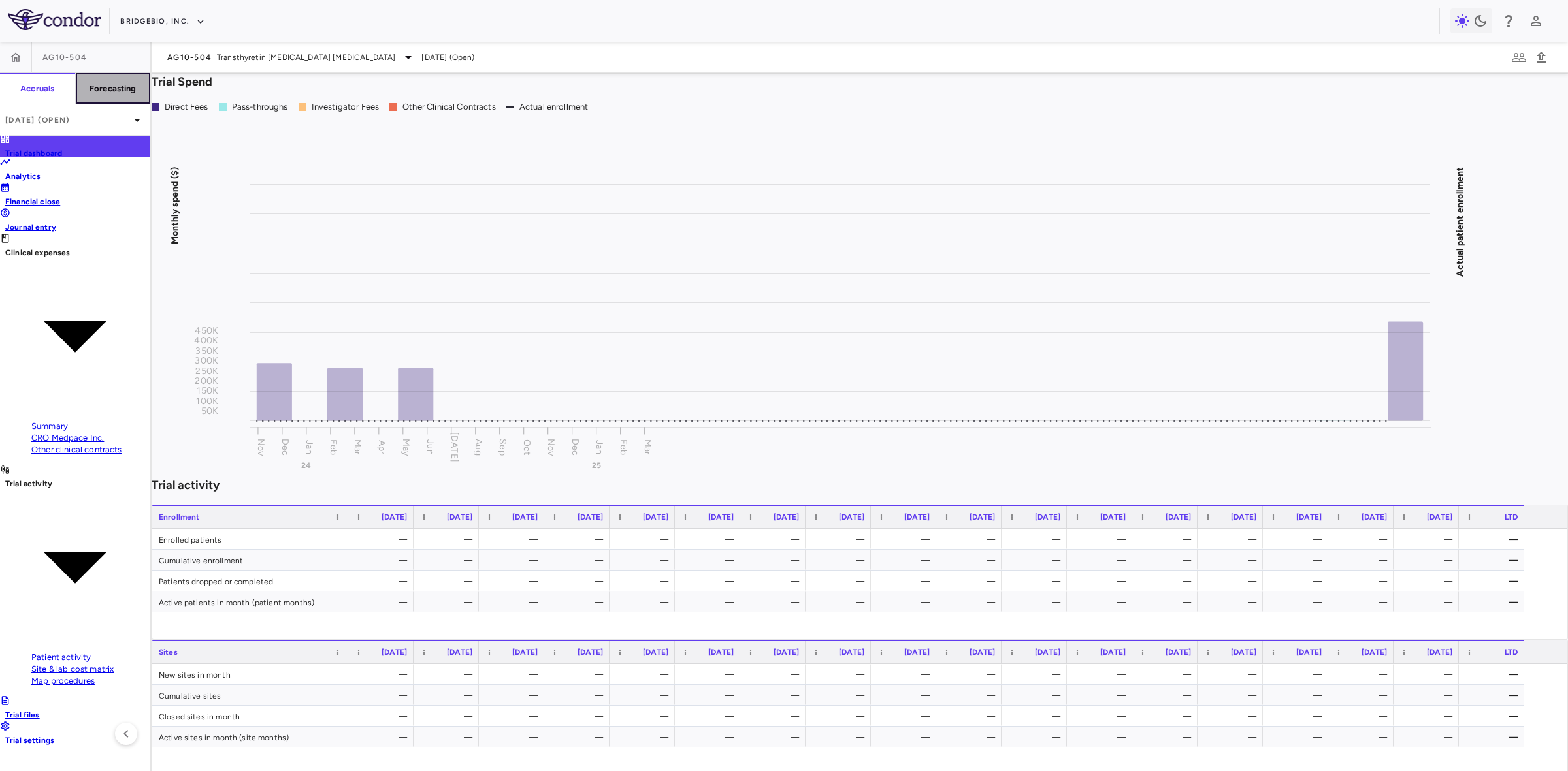
click at [128, 85] on h6 "Forecasting" at bounding box center [112, 89] width 47 height 12
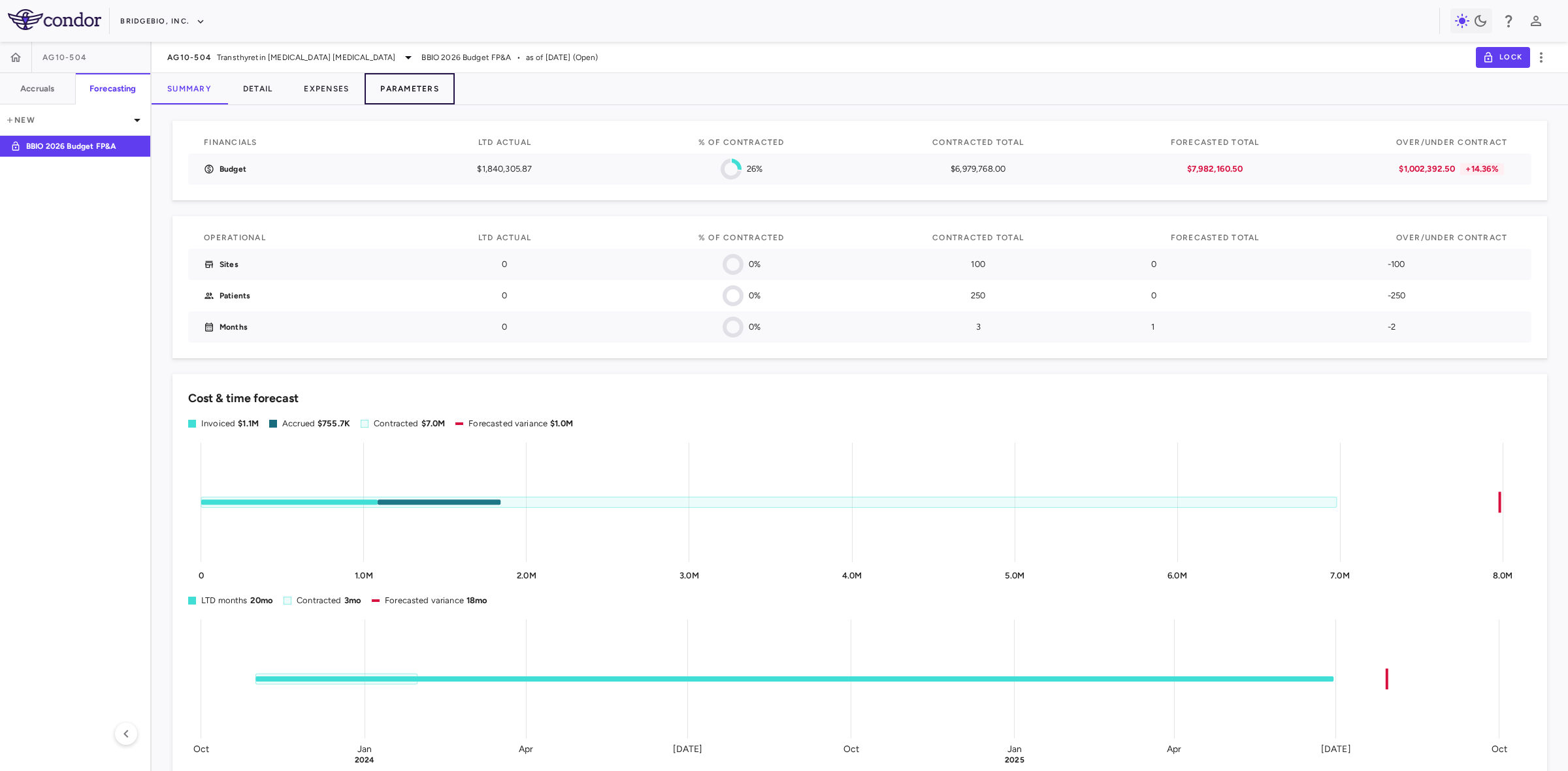
click at [407, 86] on button "Parameters" at bounding box center [409, 88] width 90 height 31
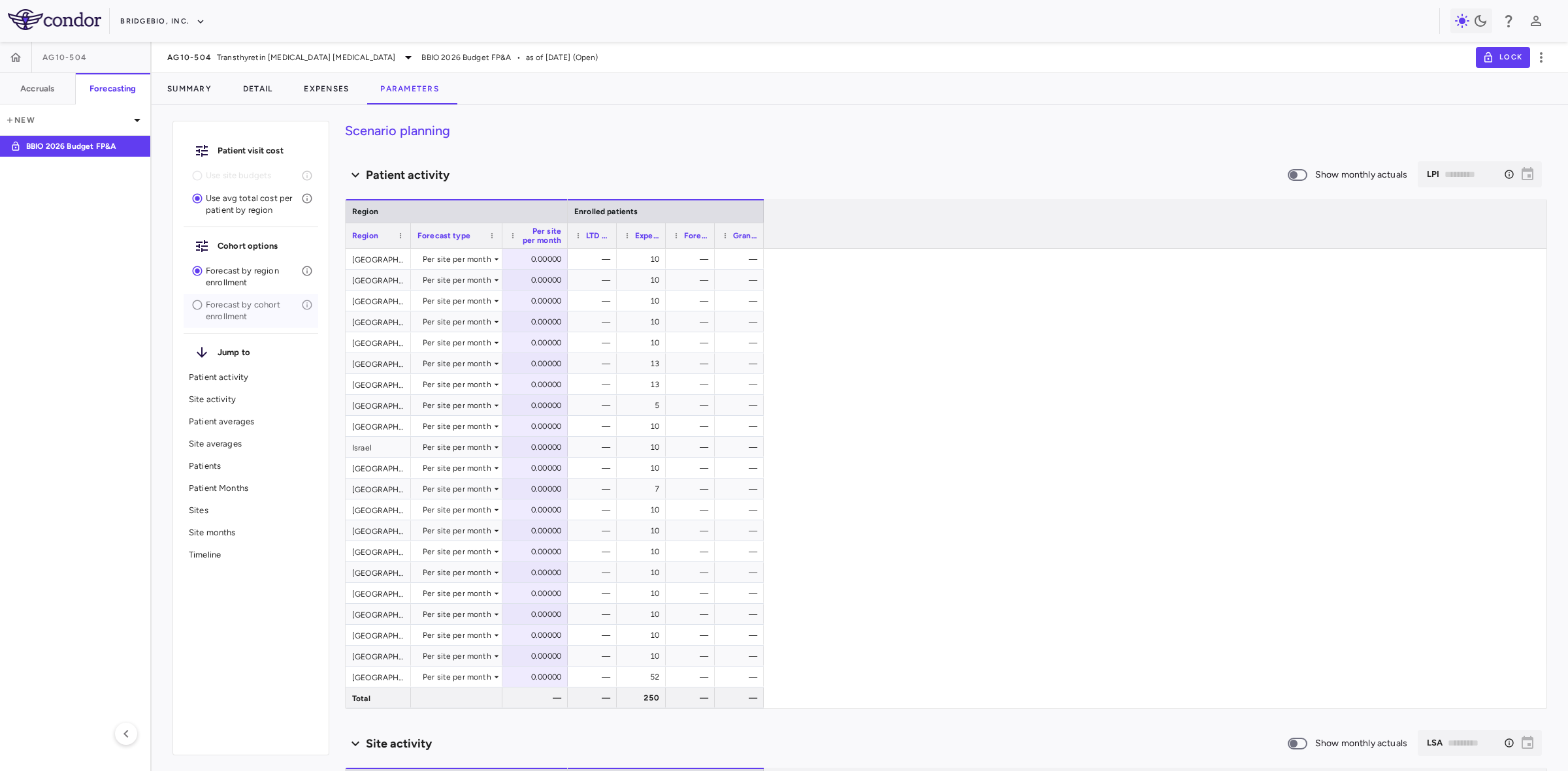
click at [236, 316] on p "Forecast by cohort enrollment" at bounding box center [253, 311] width 95 height 24
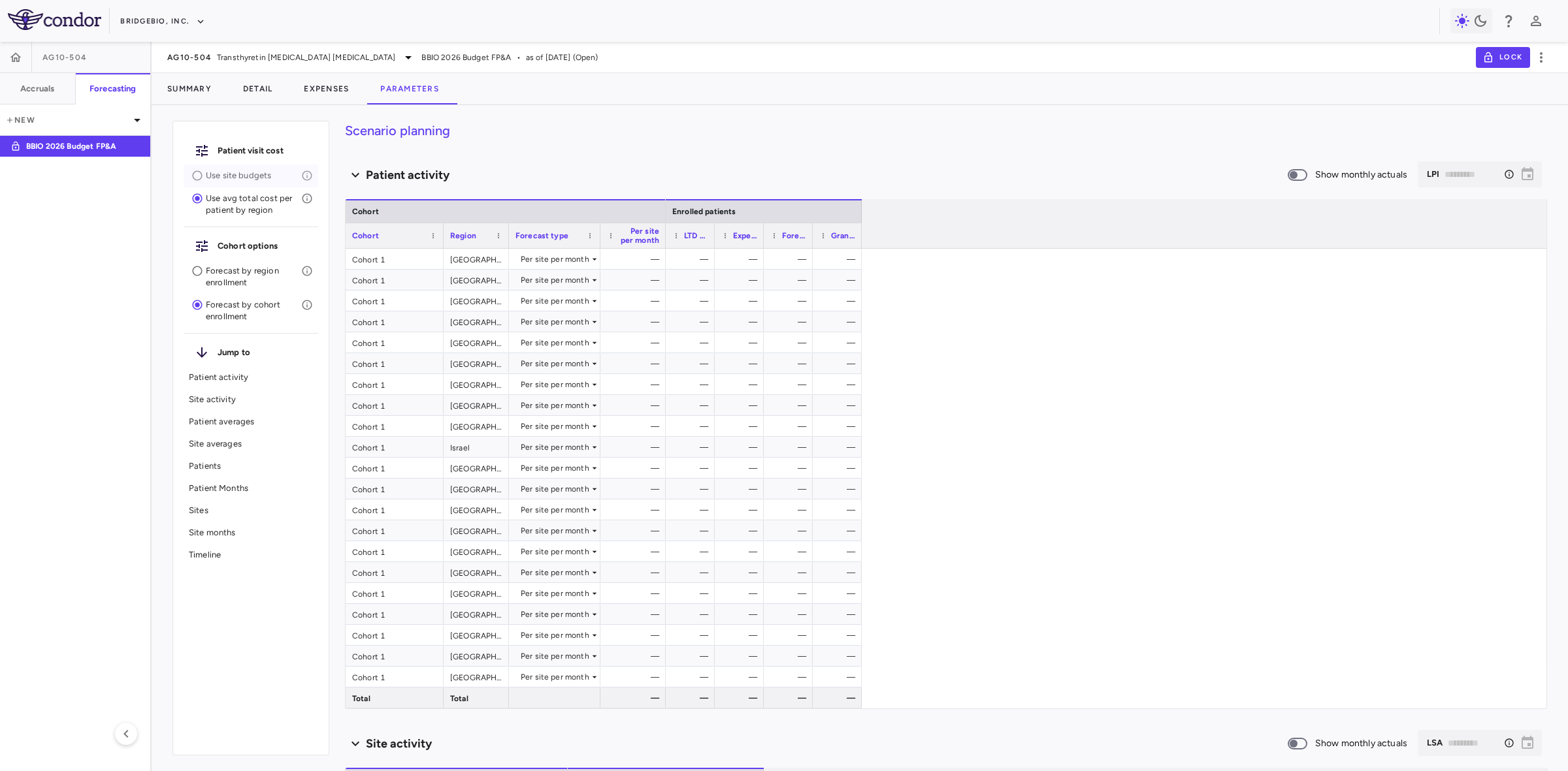
click at [244, 177] on p "Use site budgets" at bounding box center [253, 176] width 95 height 12
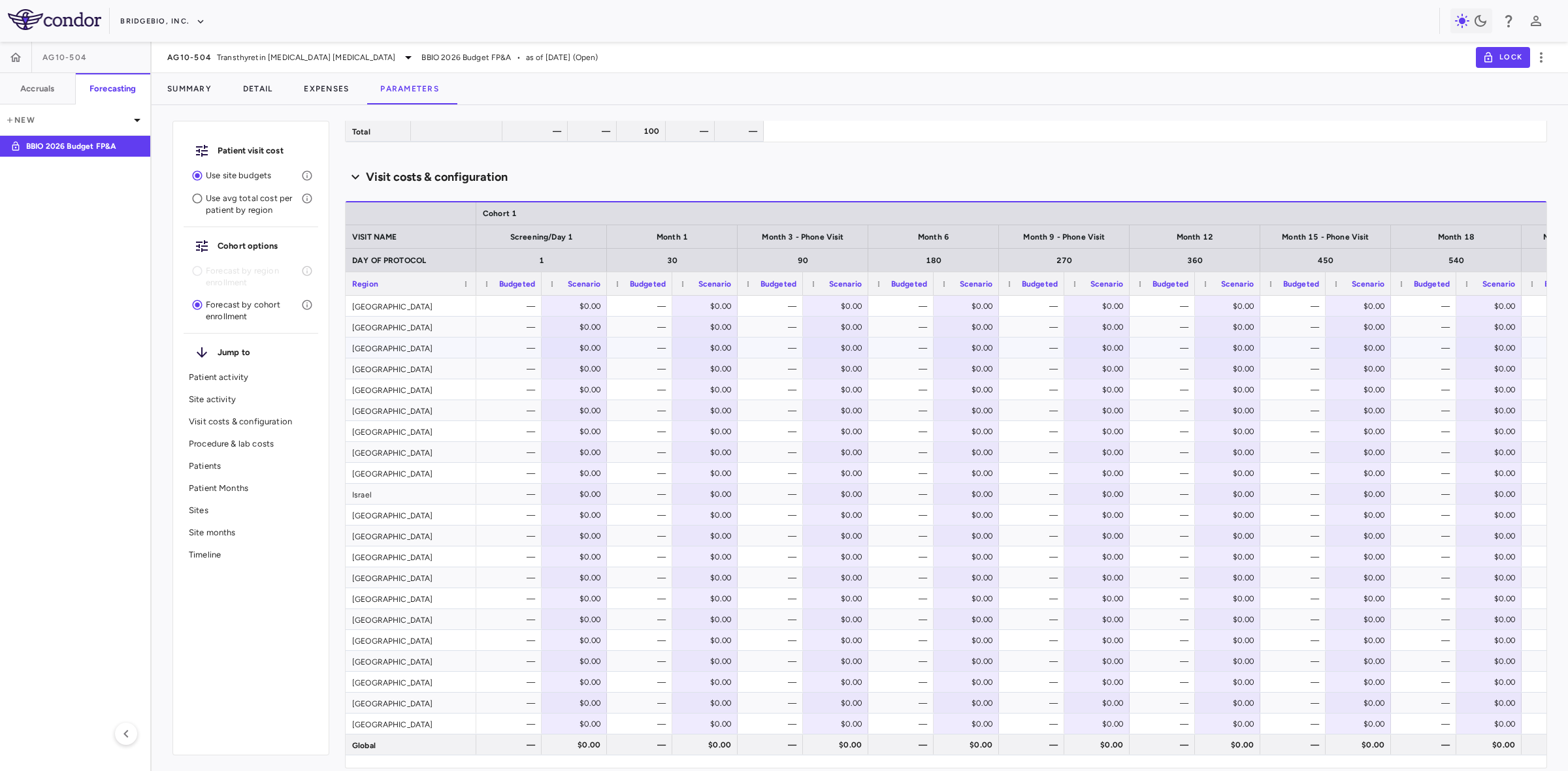
scroll to position [1143, 0]
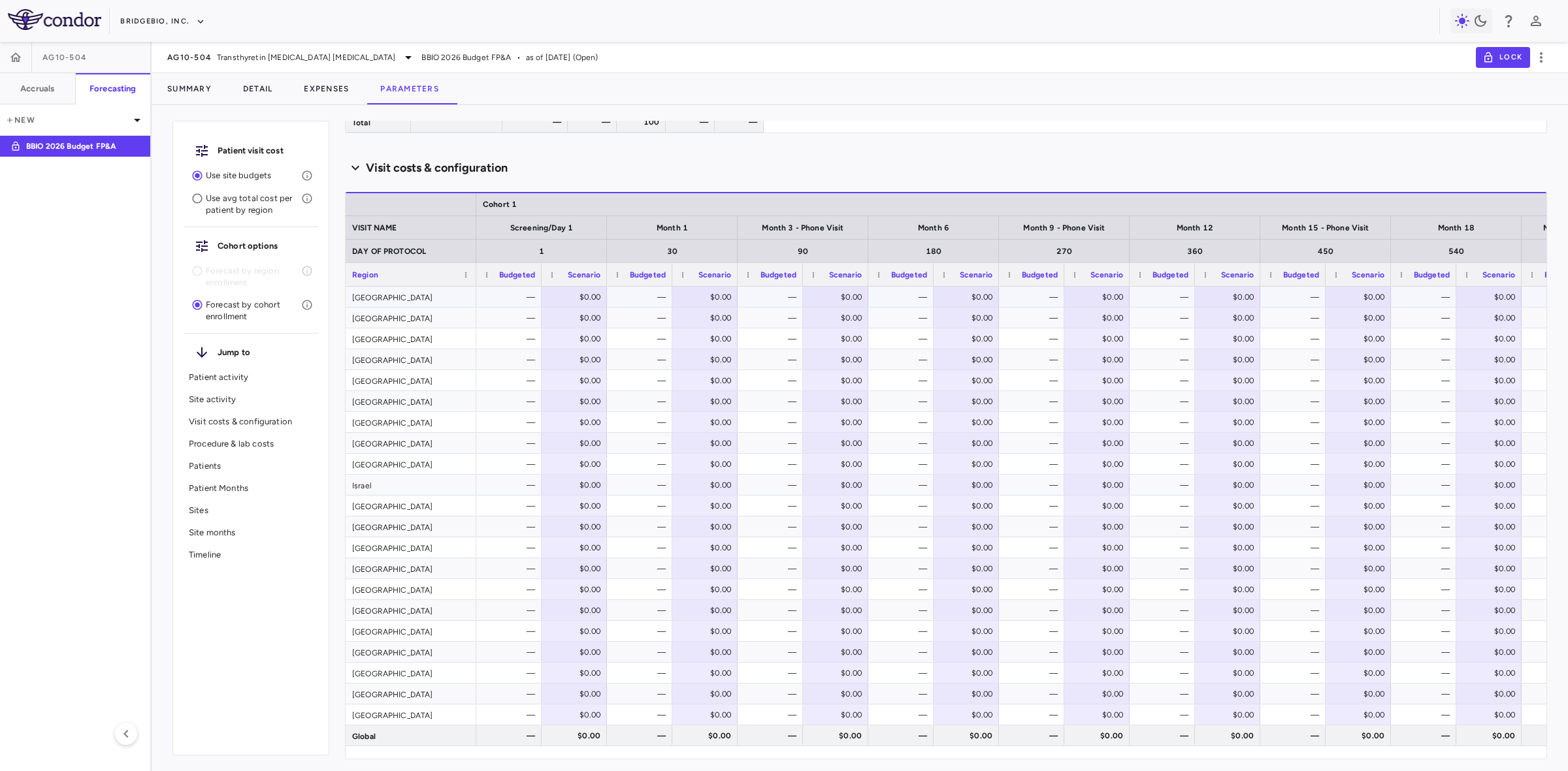
click at [422, 295] on div "Argentina" at bounding box center [410, 297] width 130 height 20
click at [314, 53] on span "Transthyretin Amyloid Cardiomyopathy" at bounding box center [306, 58] width 178 height 12
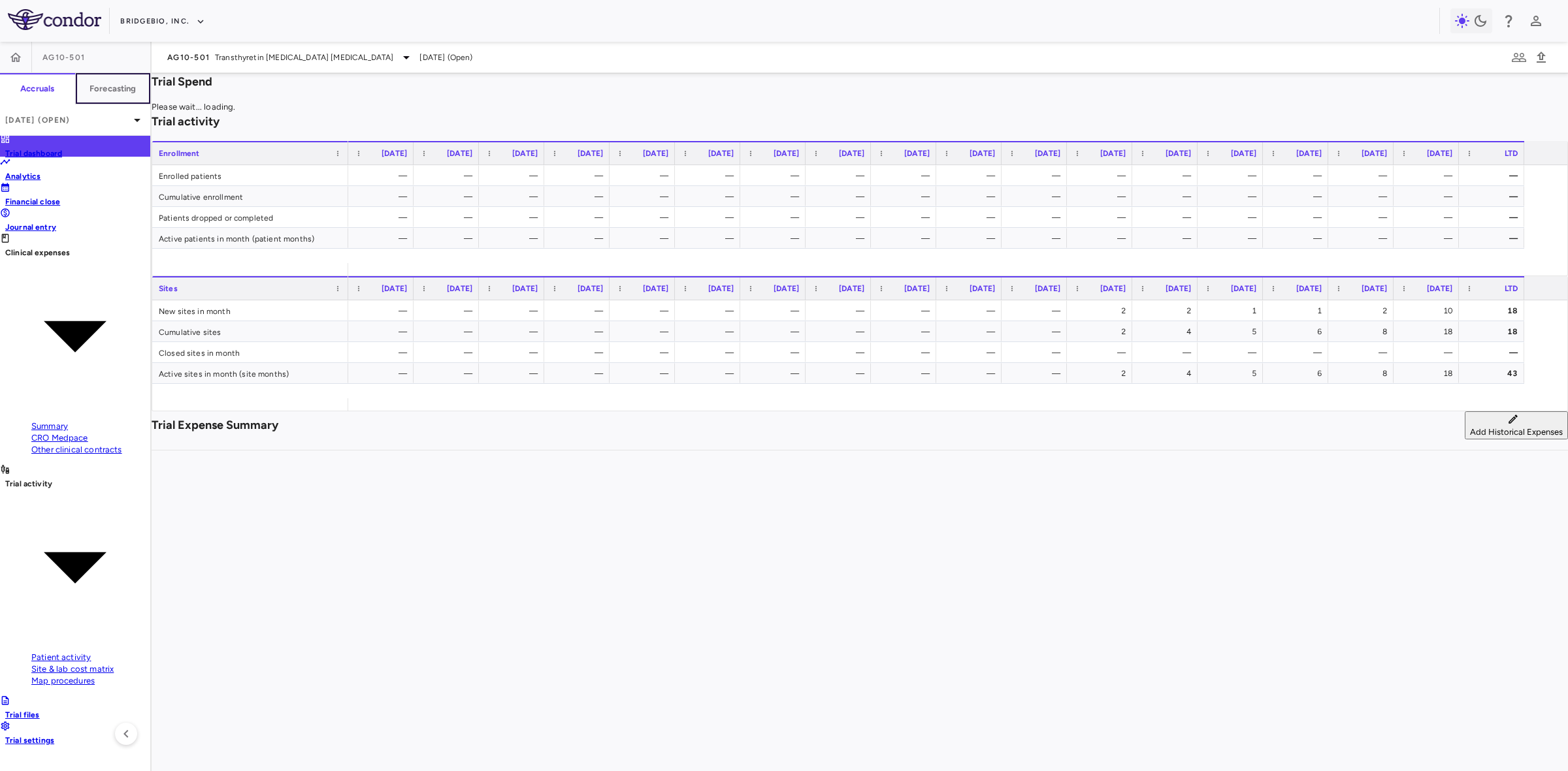
click at [108, 83] on h6 "Forecasting" at bounding box center [112, 89] width 47 height 12
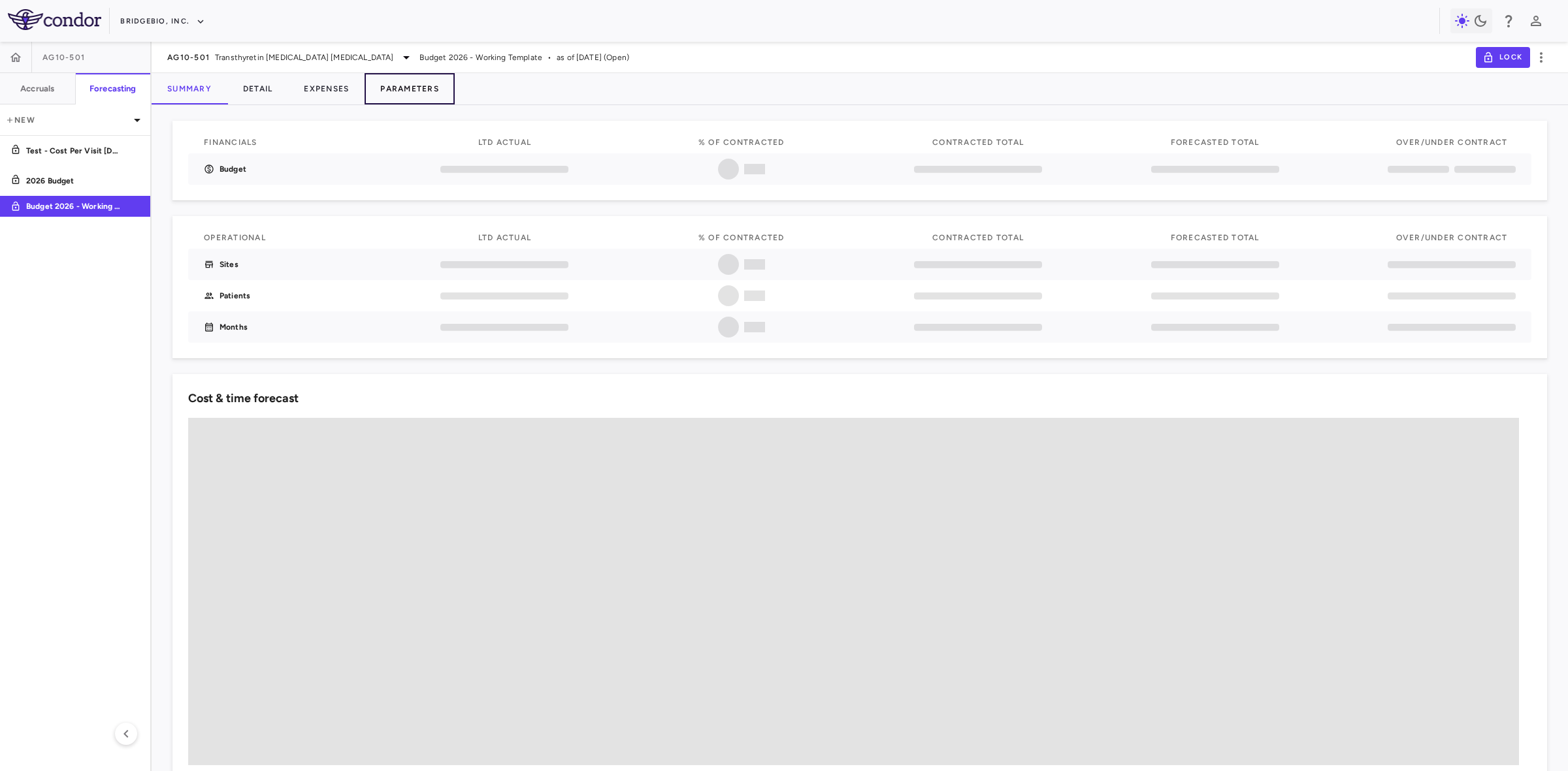
click at [428, 94] on button "Parameters" at bounding box center [409, 88] width 90 height 31
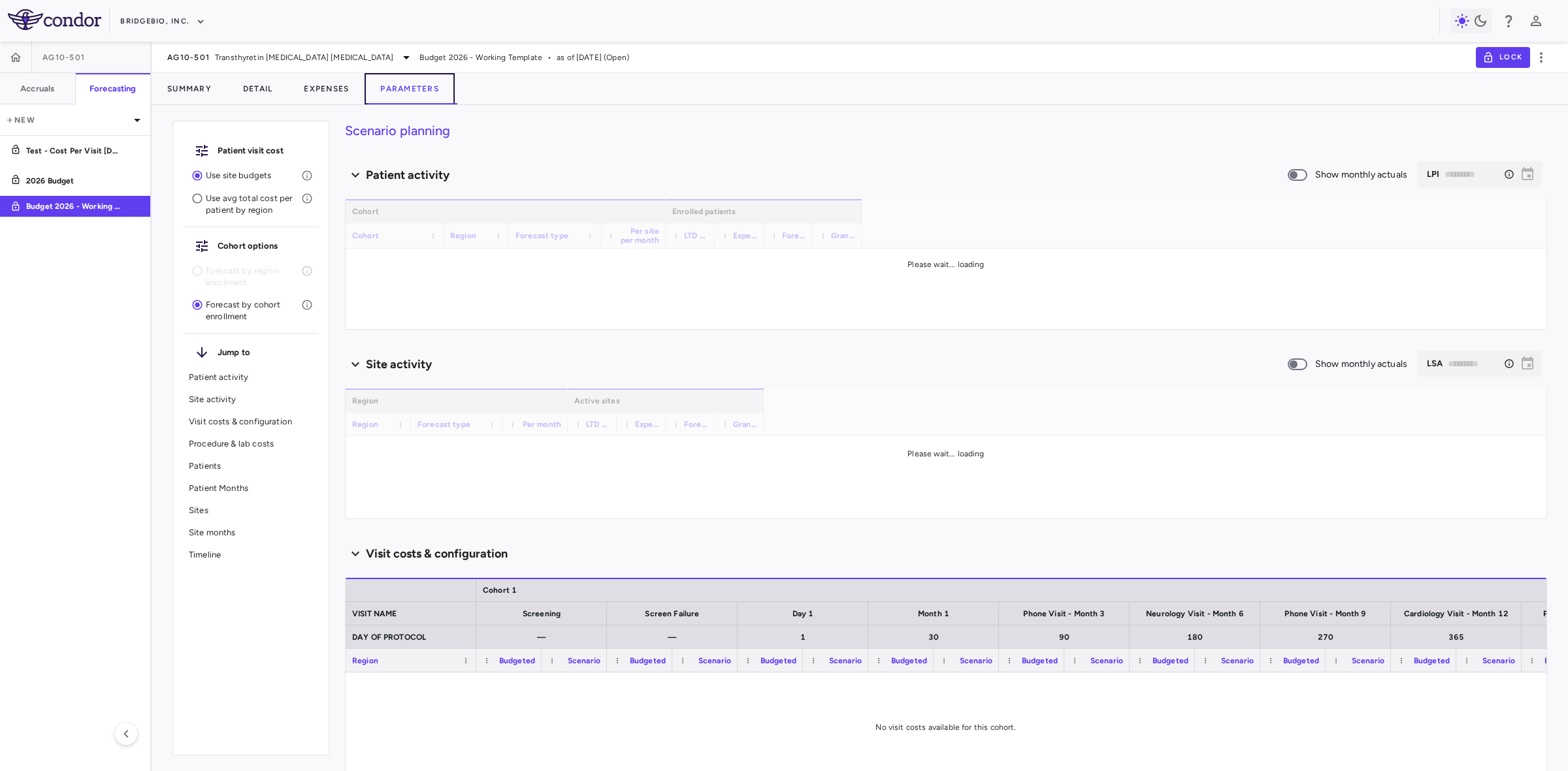
scroll to position [245, 0]
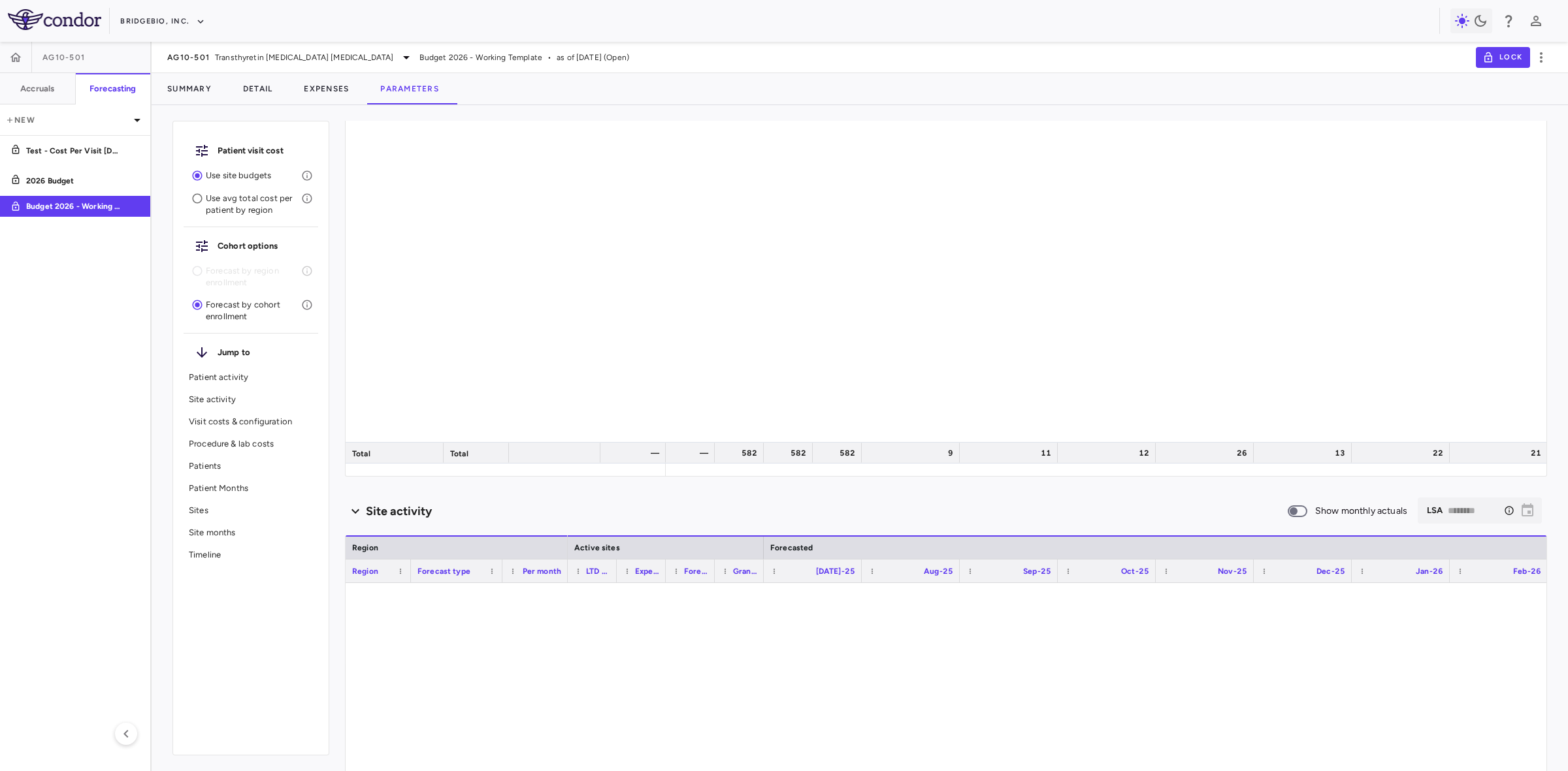
type input "********"
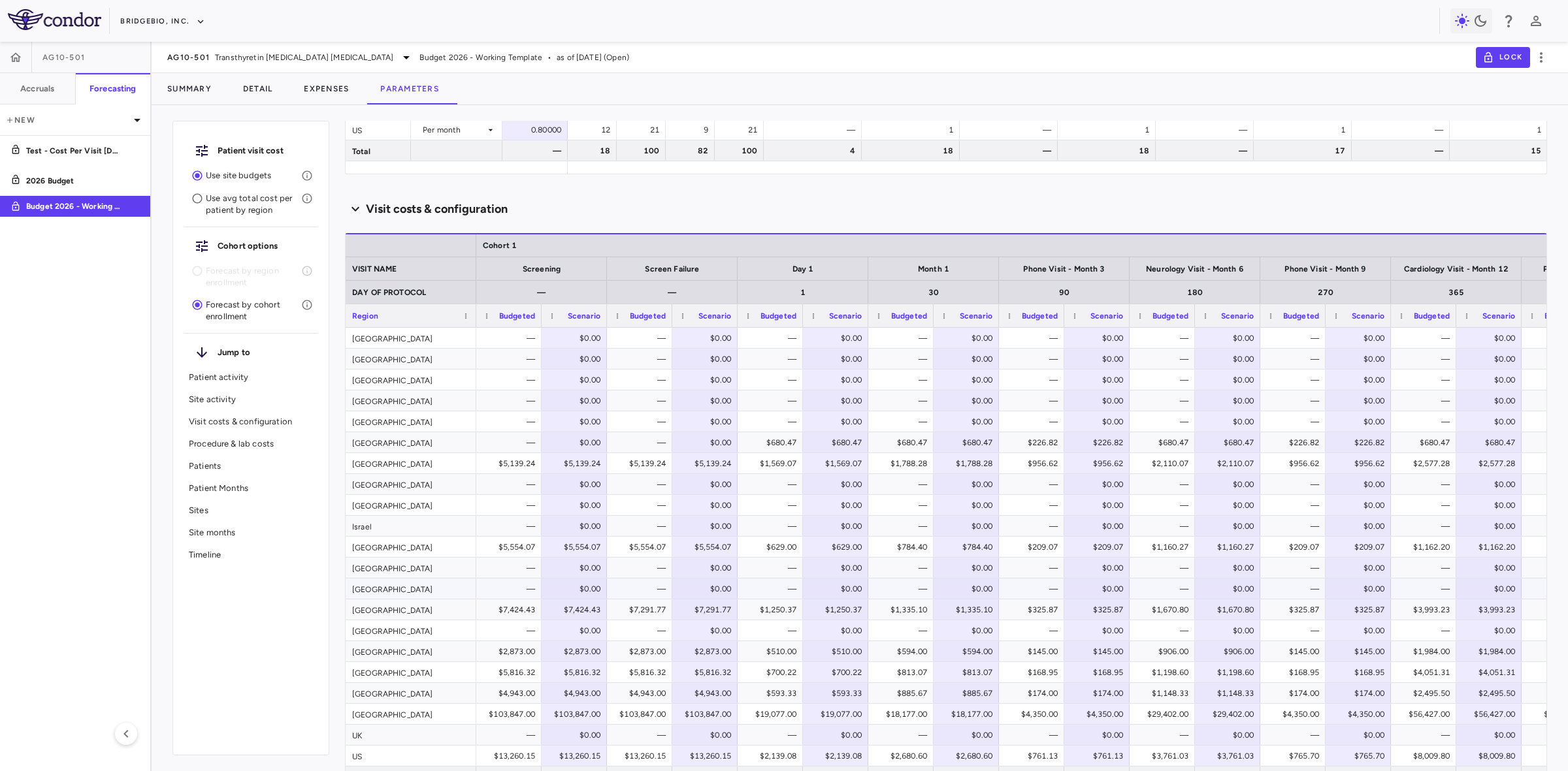
scroll to position [1208, 0]
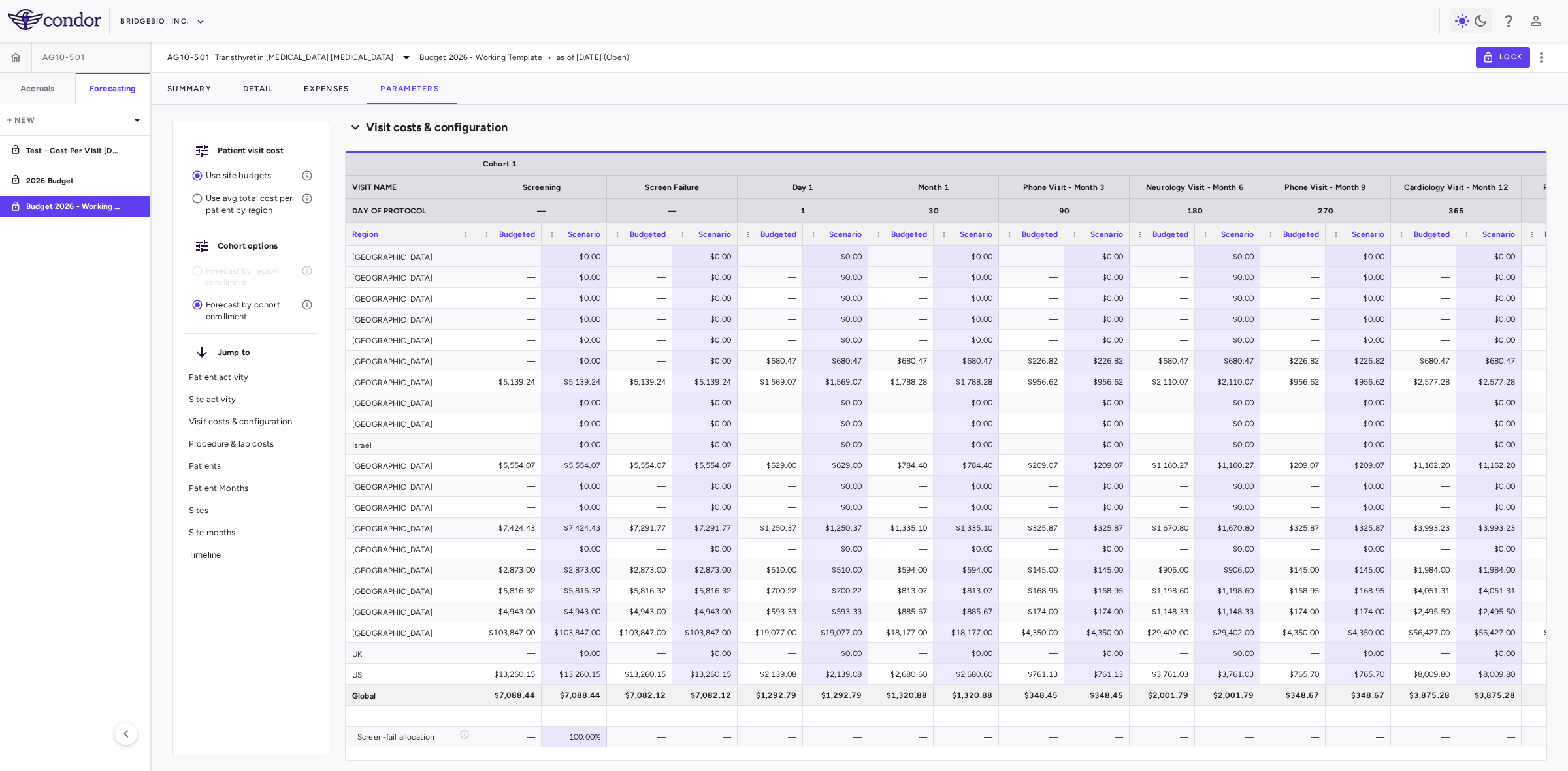
click at [402, 259] on div "Argentina" at bounding box center [410, 257] width 130 height 20
click at [247, 52] on span "Transthyretin Amyloid Cardiomyopathy" at bounding box center [304, 58] width 178 height 12
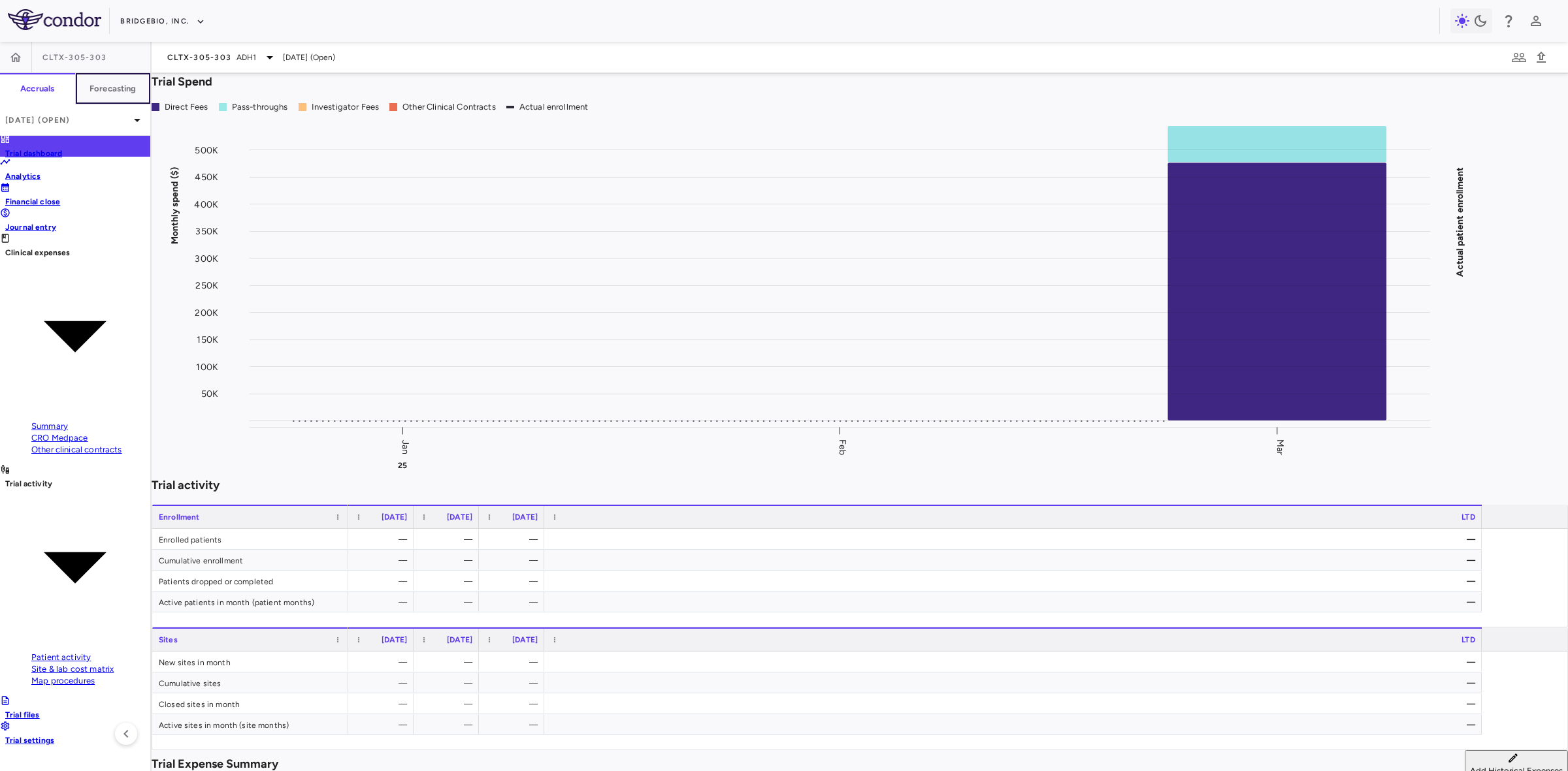
click at [115, 83] on h6 "Forecasting" at bounding box center [112, 89] width 47 height 12
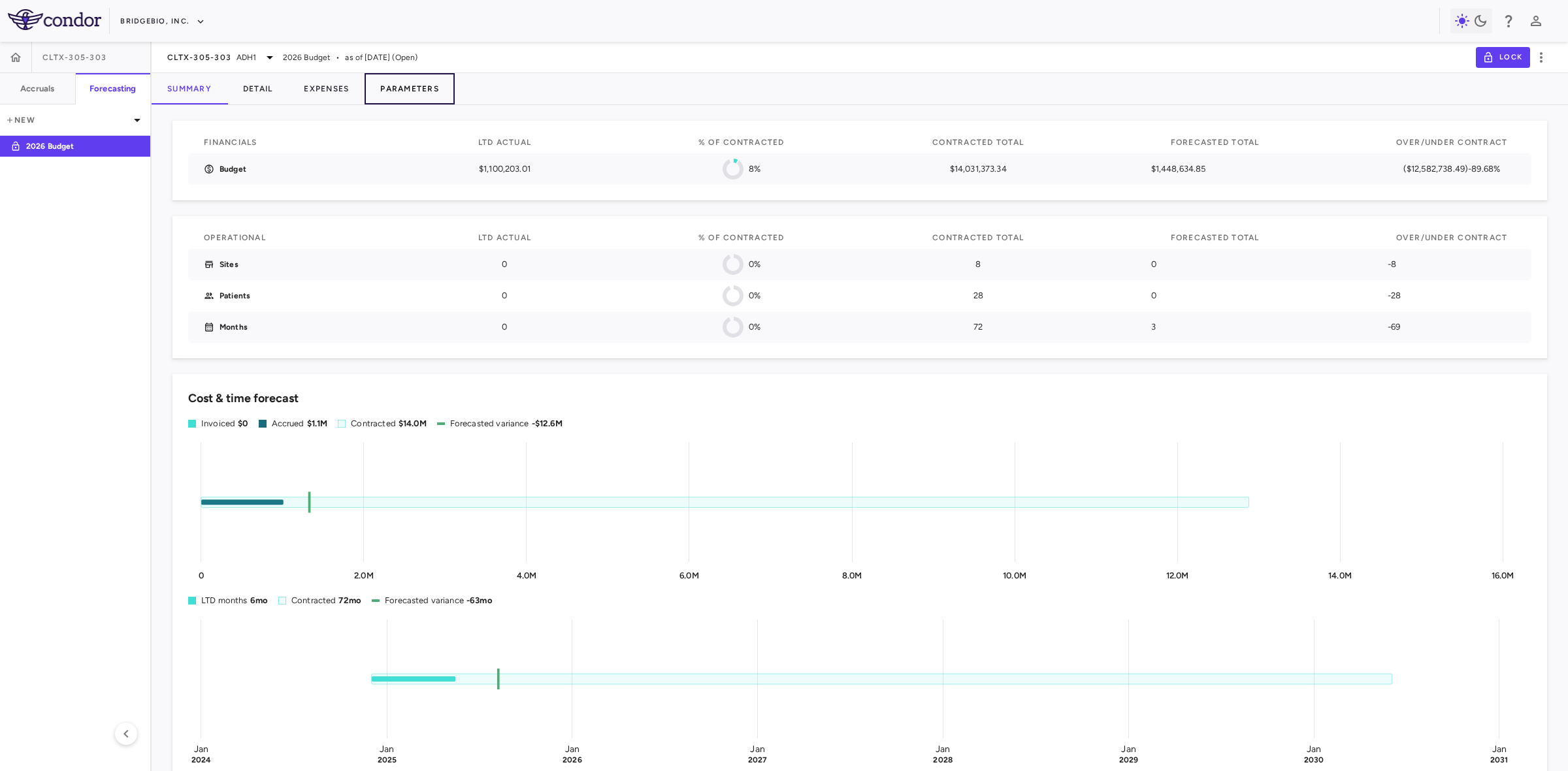
click at [409, 86] on button "Parameters" at bounding box center [409, 88] width 90 height 31
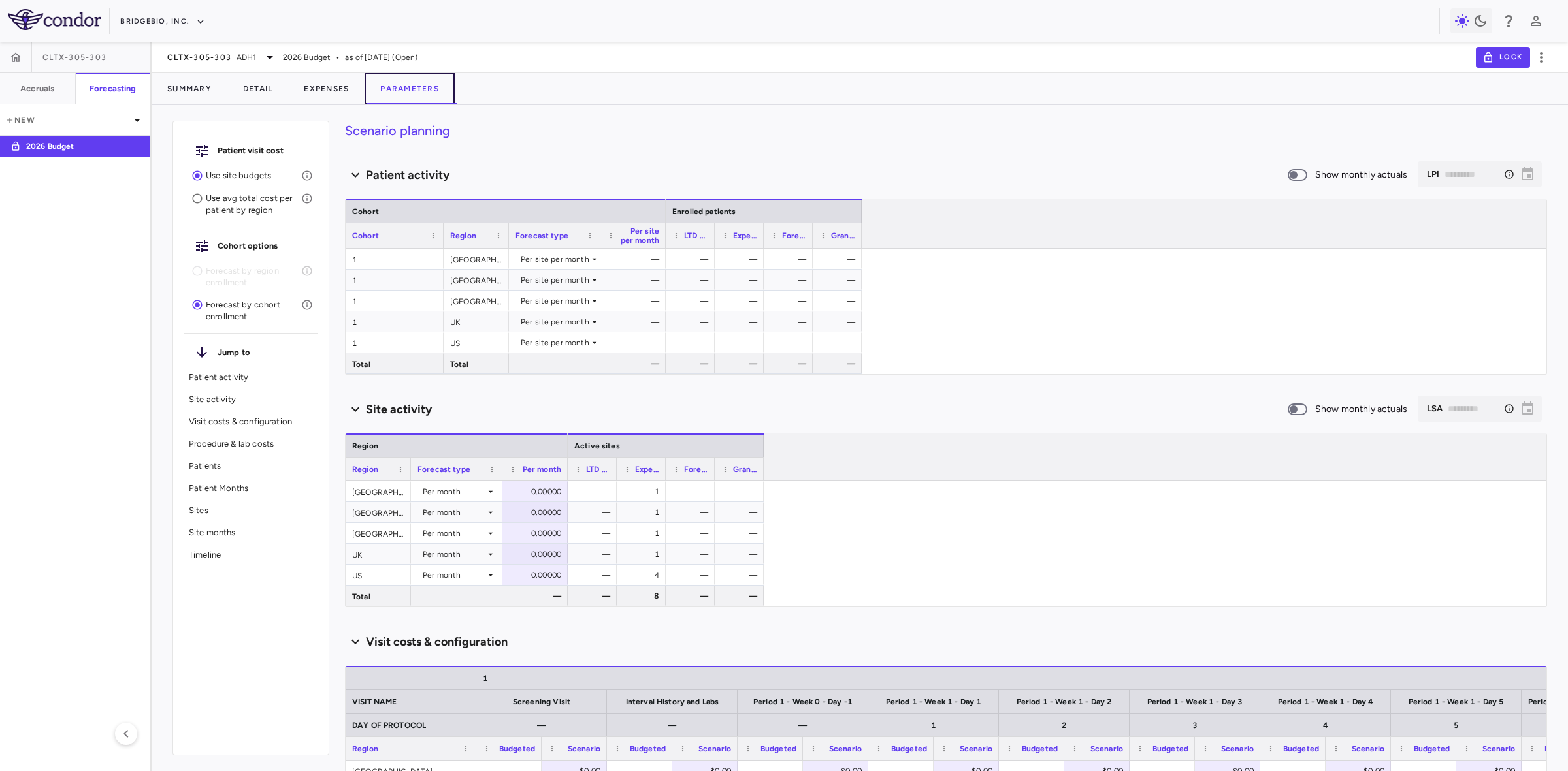
scroll to position [490, 0]
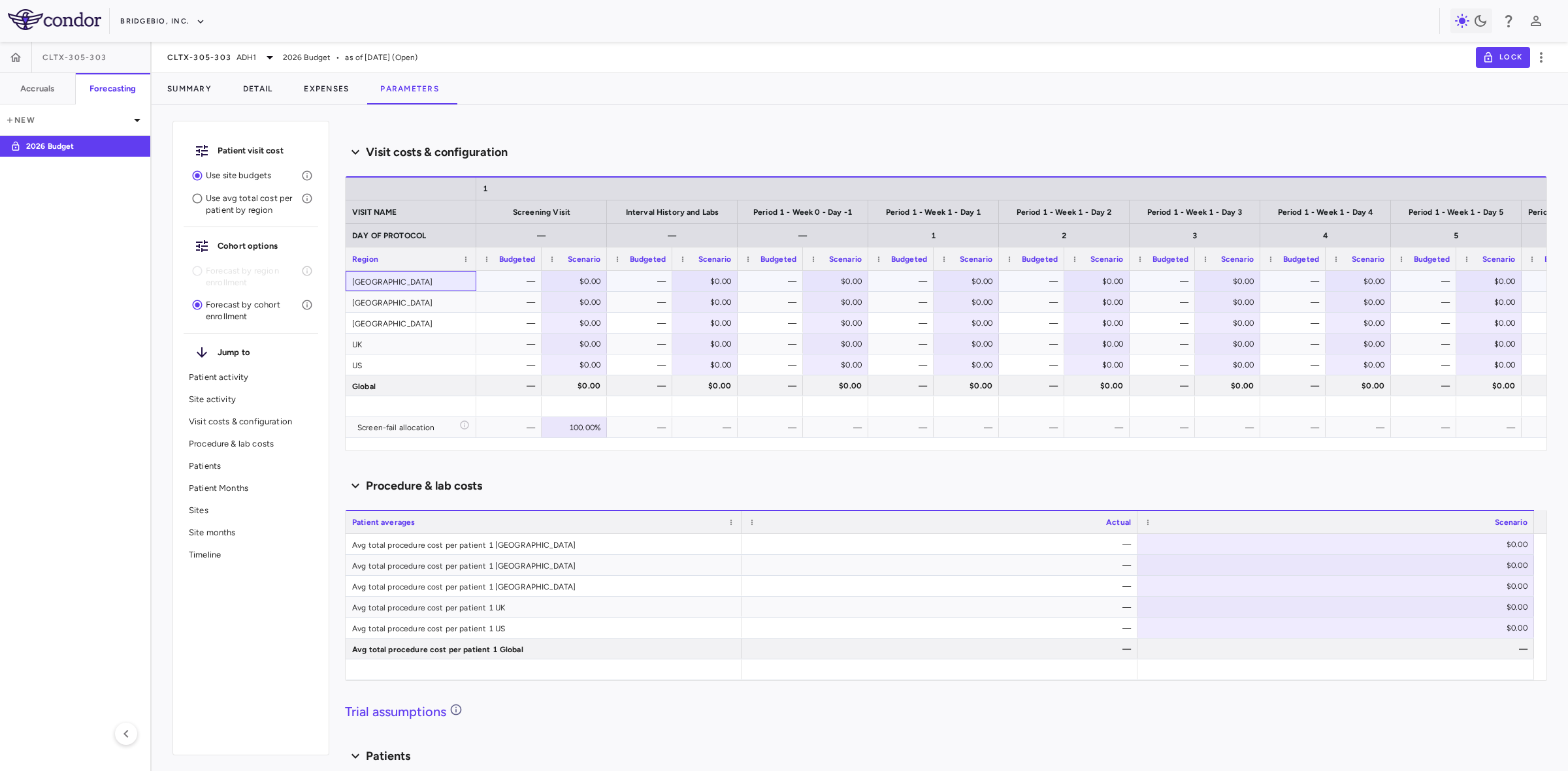
click at [393, 275] on div "Finland" at bounding box center [410, 281] width 130 height 20
click at [237, 52] on span "ADH1" at bounding box center [247, 58] width 20 height 12
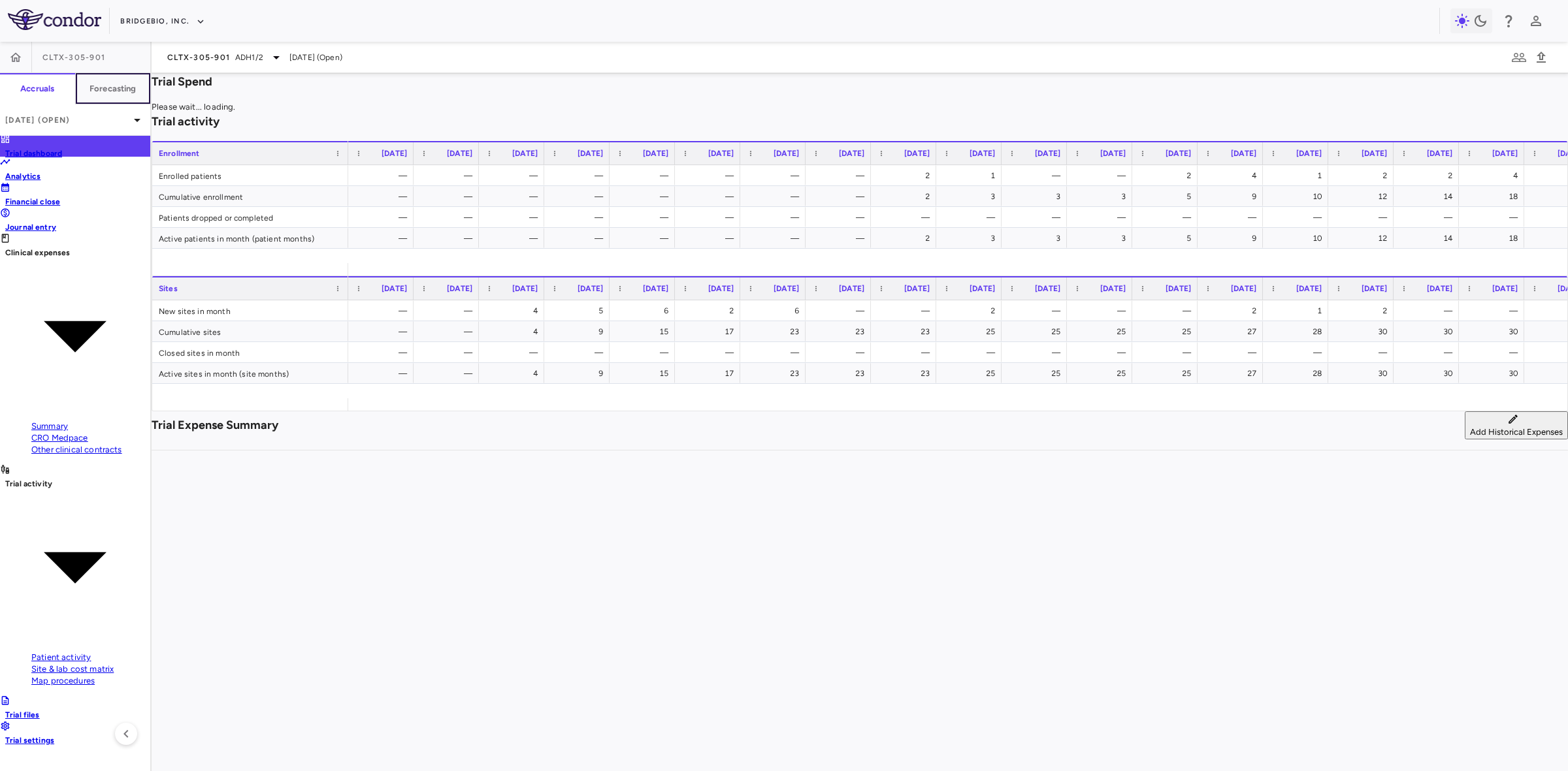
click at [112, 86] on h6 "Forecasting" at bounding box center [112, 89] width 47 height 12
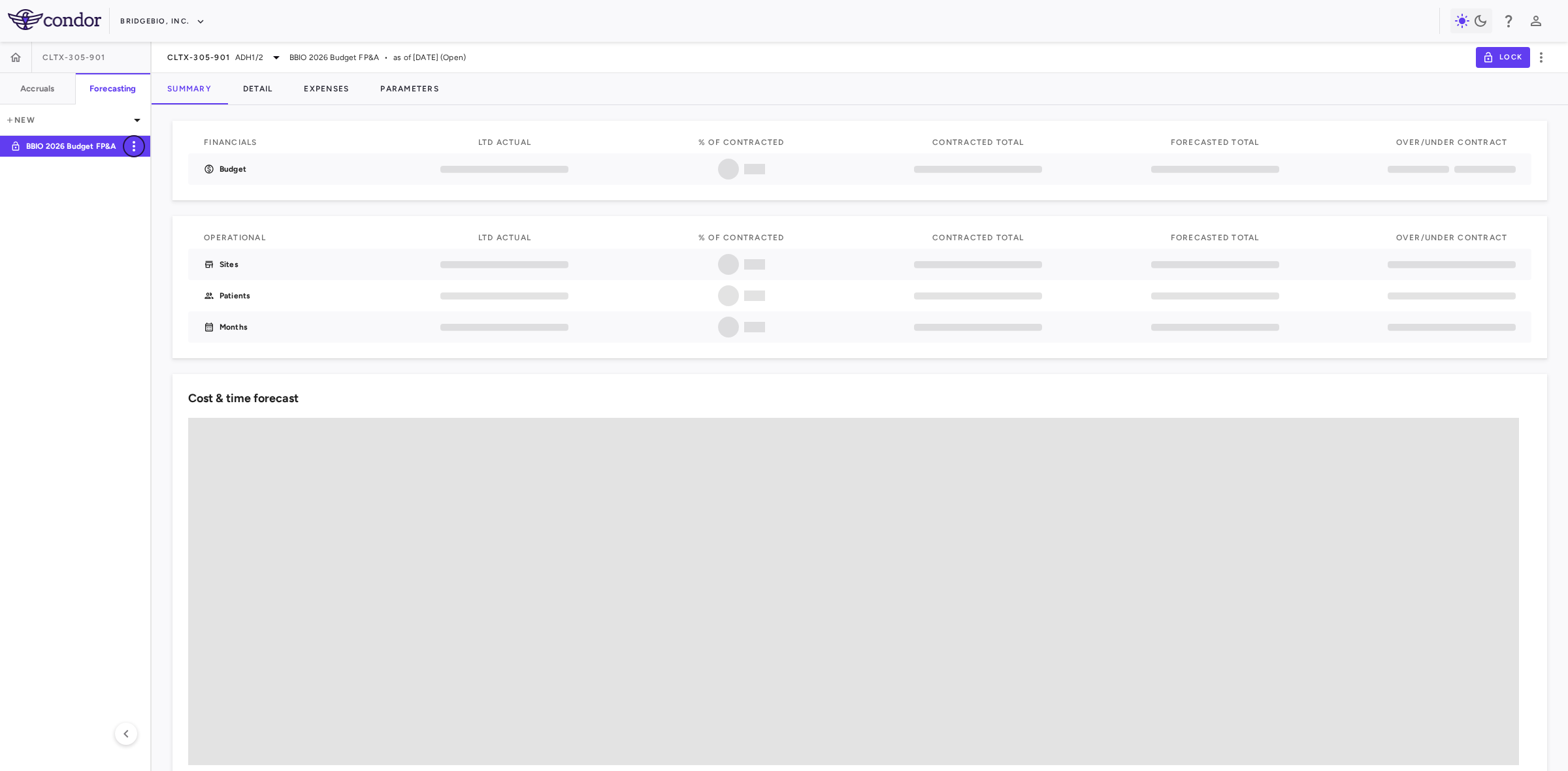
click at [133, 151] on icon "button" at bounding box center [134, 146] width 16 height 16
type input "**********"
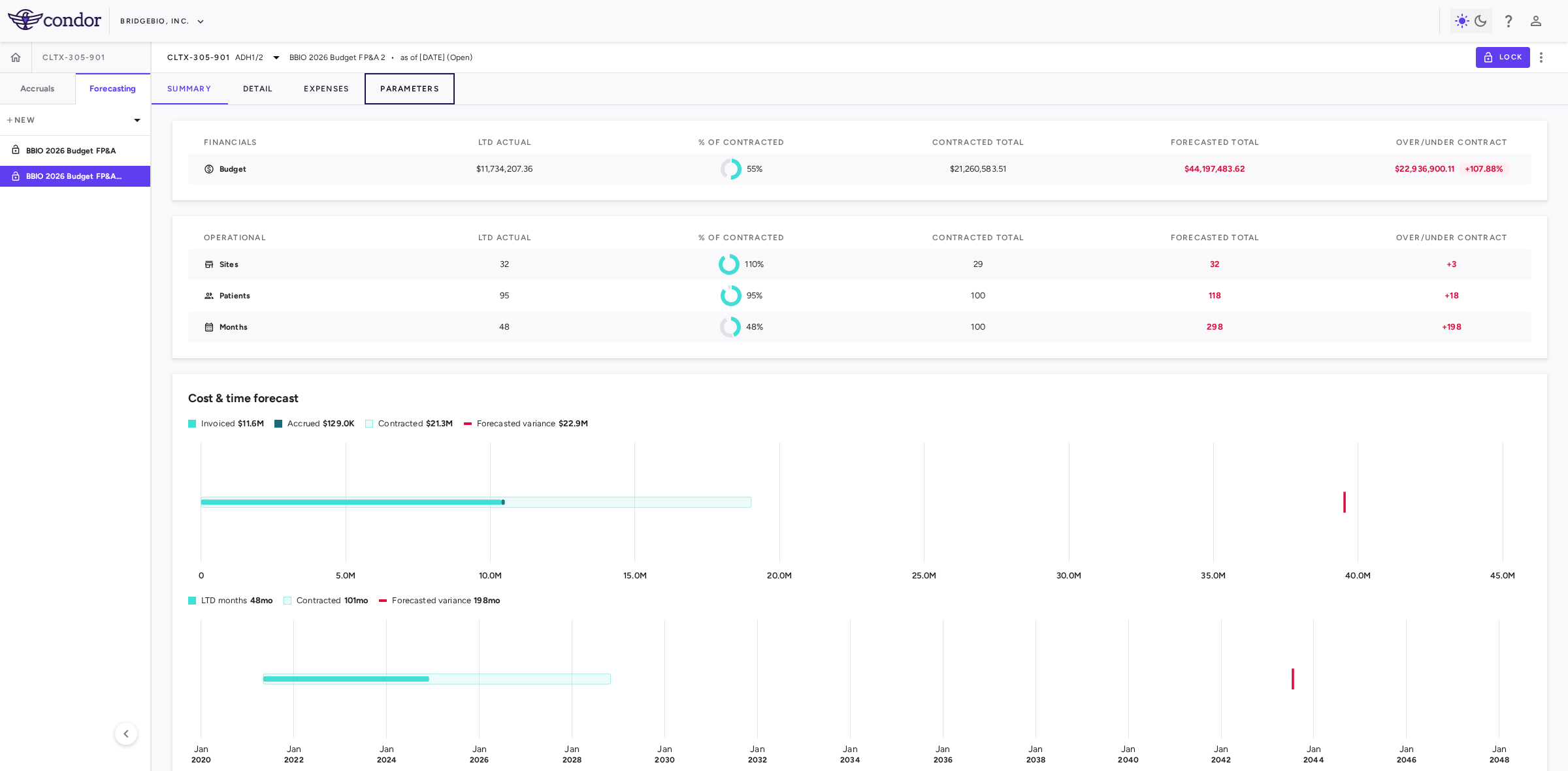
click at [435, 82] on button "Parameters" at bounding box center [409, 88] width 90 height 31
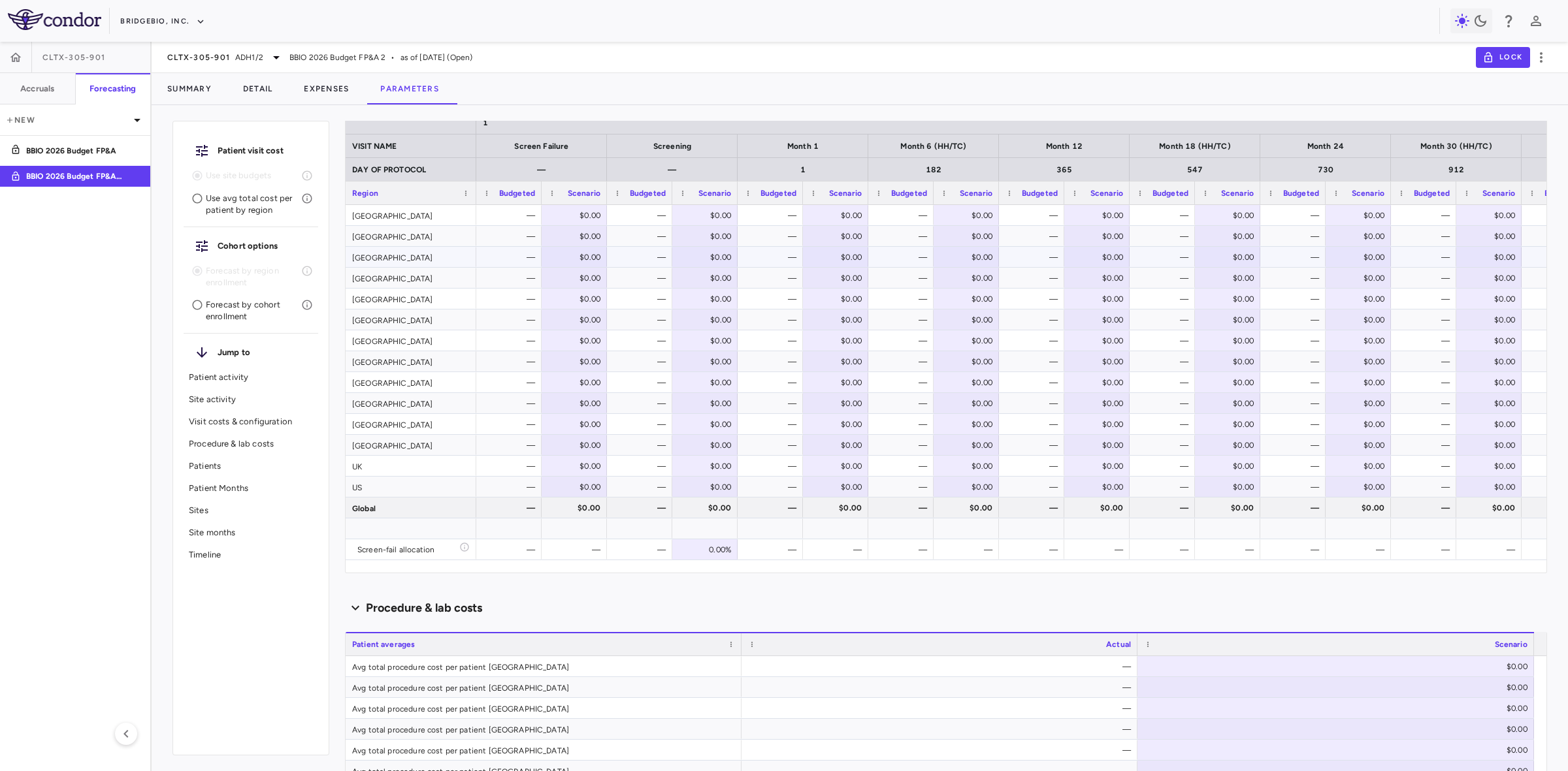
scroll to position [979, 0]
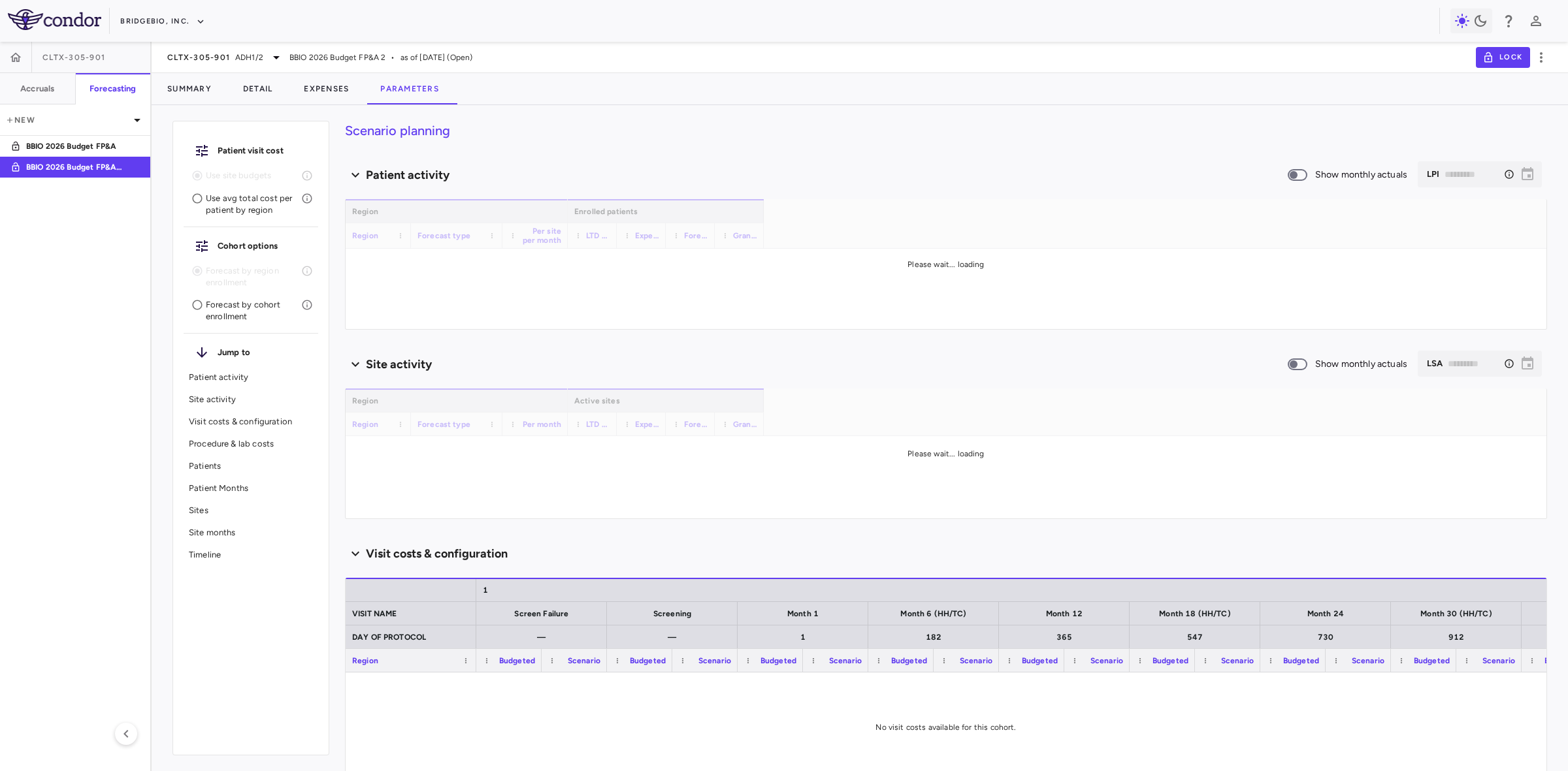
type input "********"
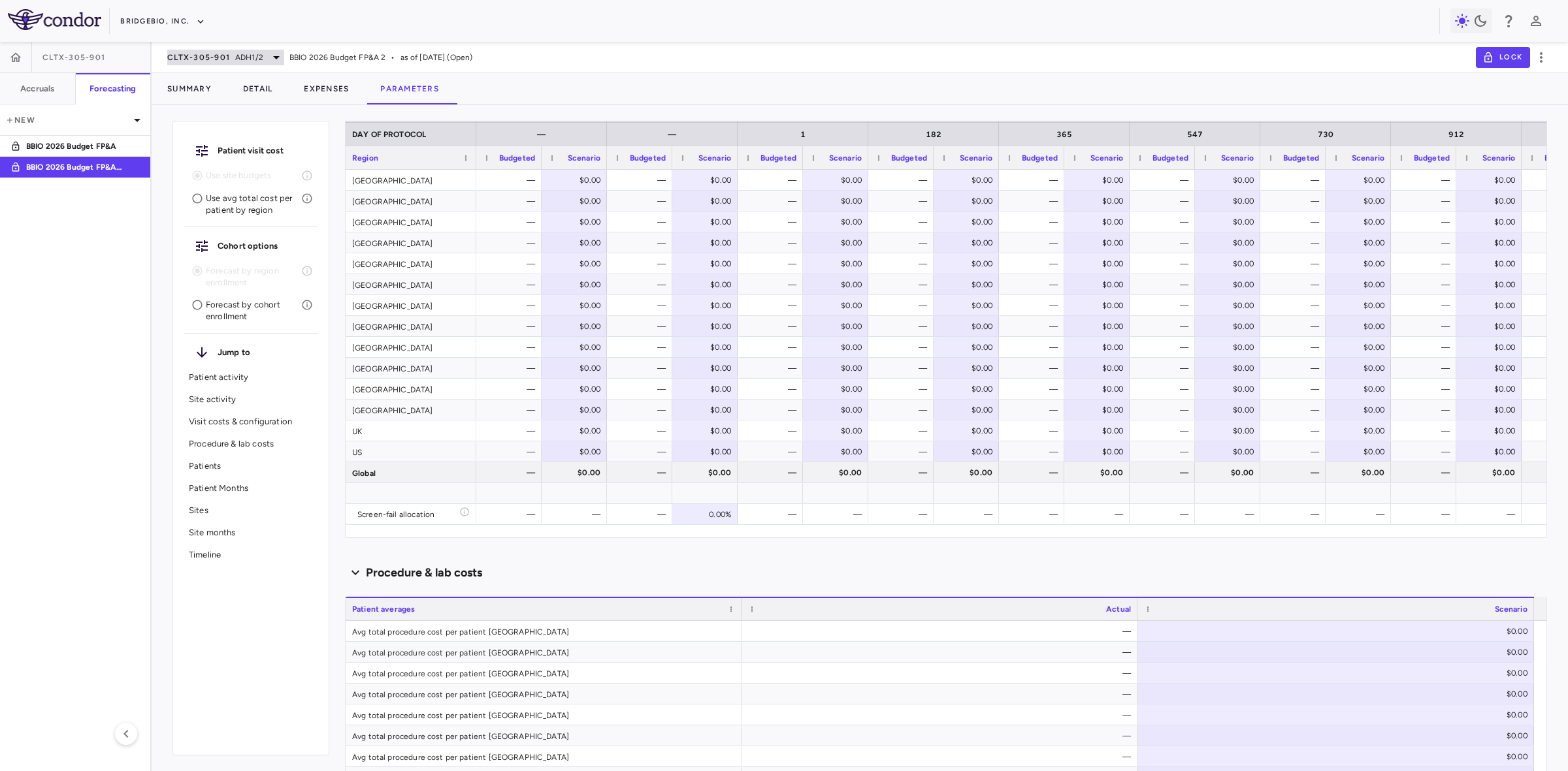
click at [263, 54] on div "CLTX-305-901 ADH1/2" at bounding box center [226, 58] width 117 height 16
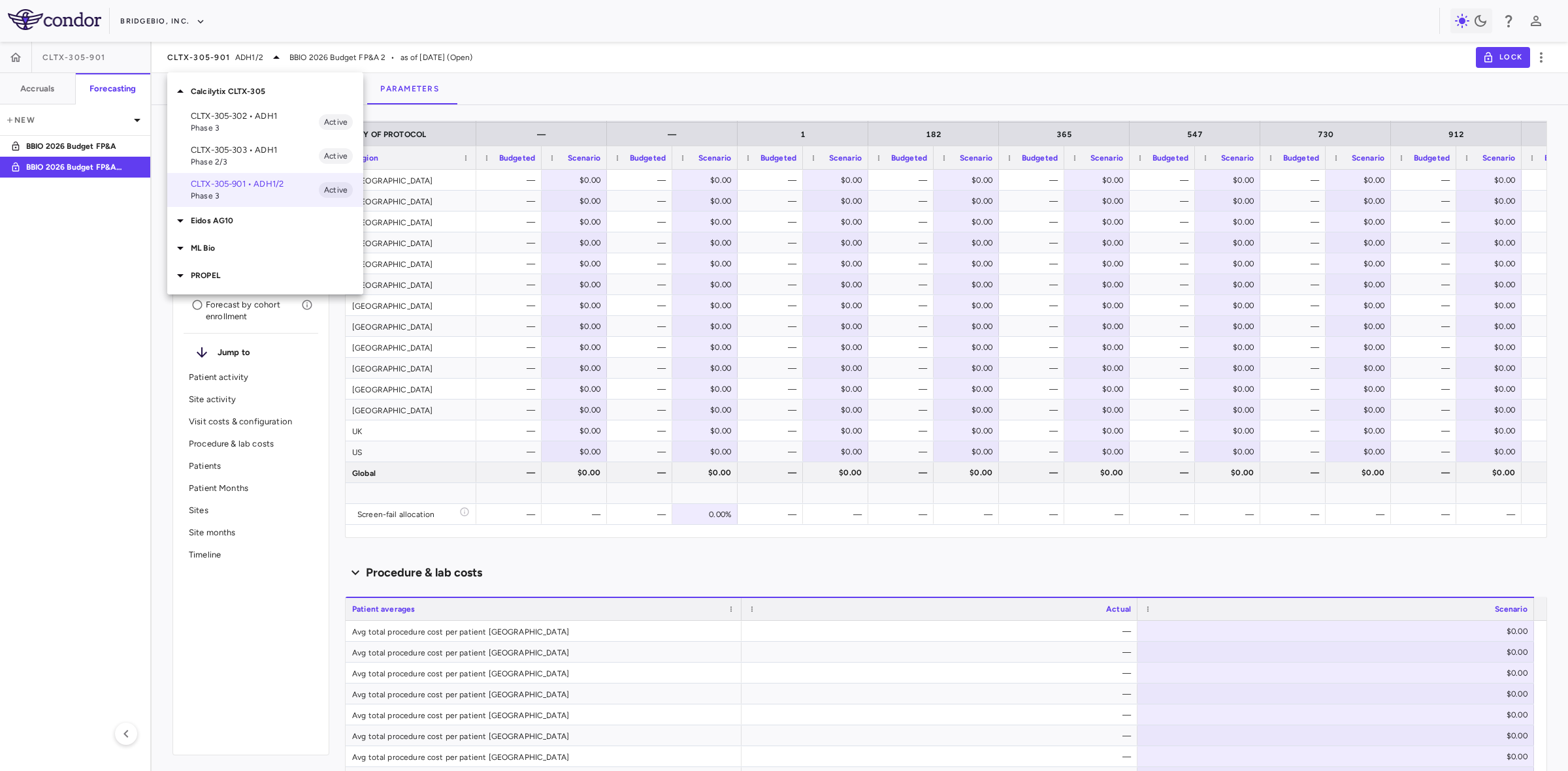
click at [231, 240] on div "ML Bio" at bounding box center [265, 248] width 196 height 27
click at [239, 285] on p "MLB-01-005 • Limb GirdleMuscular Dystrophy" at bounding box center [255, 279] width 128 height 24
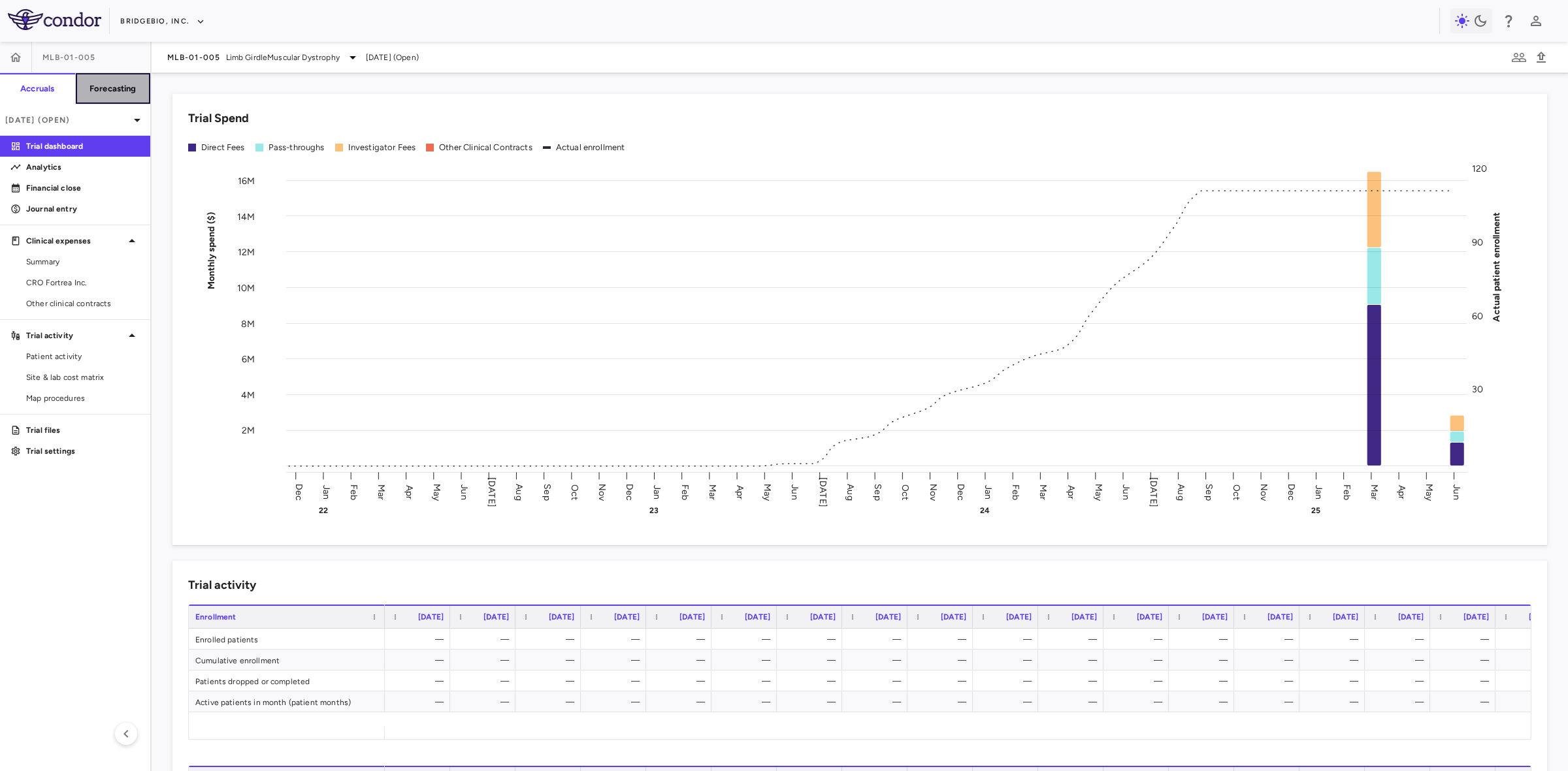
click at [118, 79] on button "Forecasting" at bounding box center [112, 88] width 76 height 31
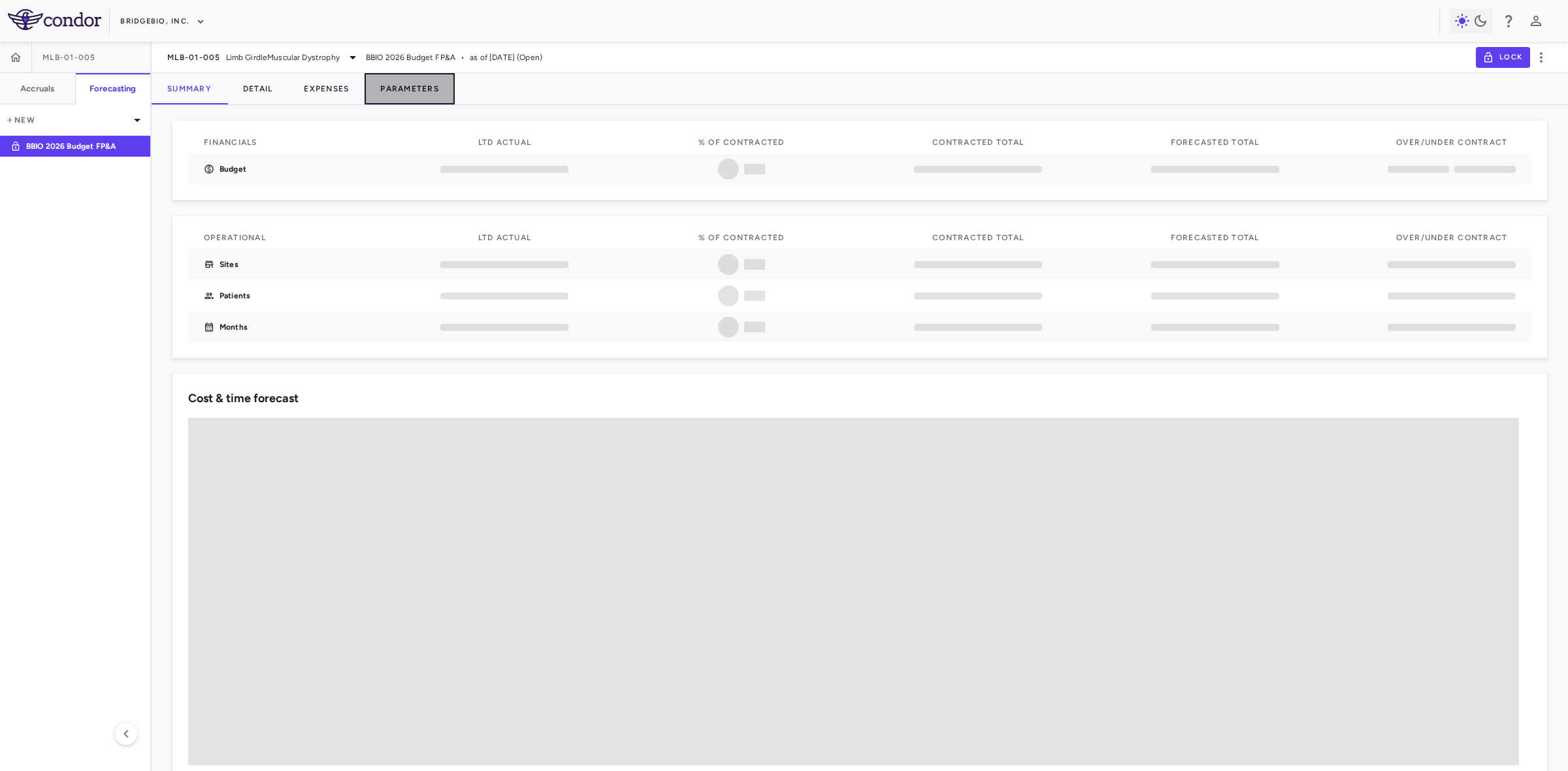
click at [432, 85] on button "Parameters" at bounding box center [409, 88] width 90 height 31
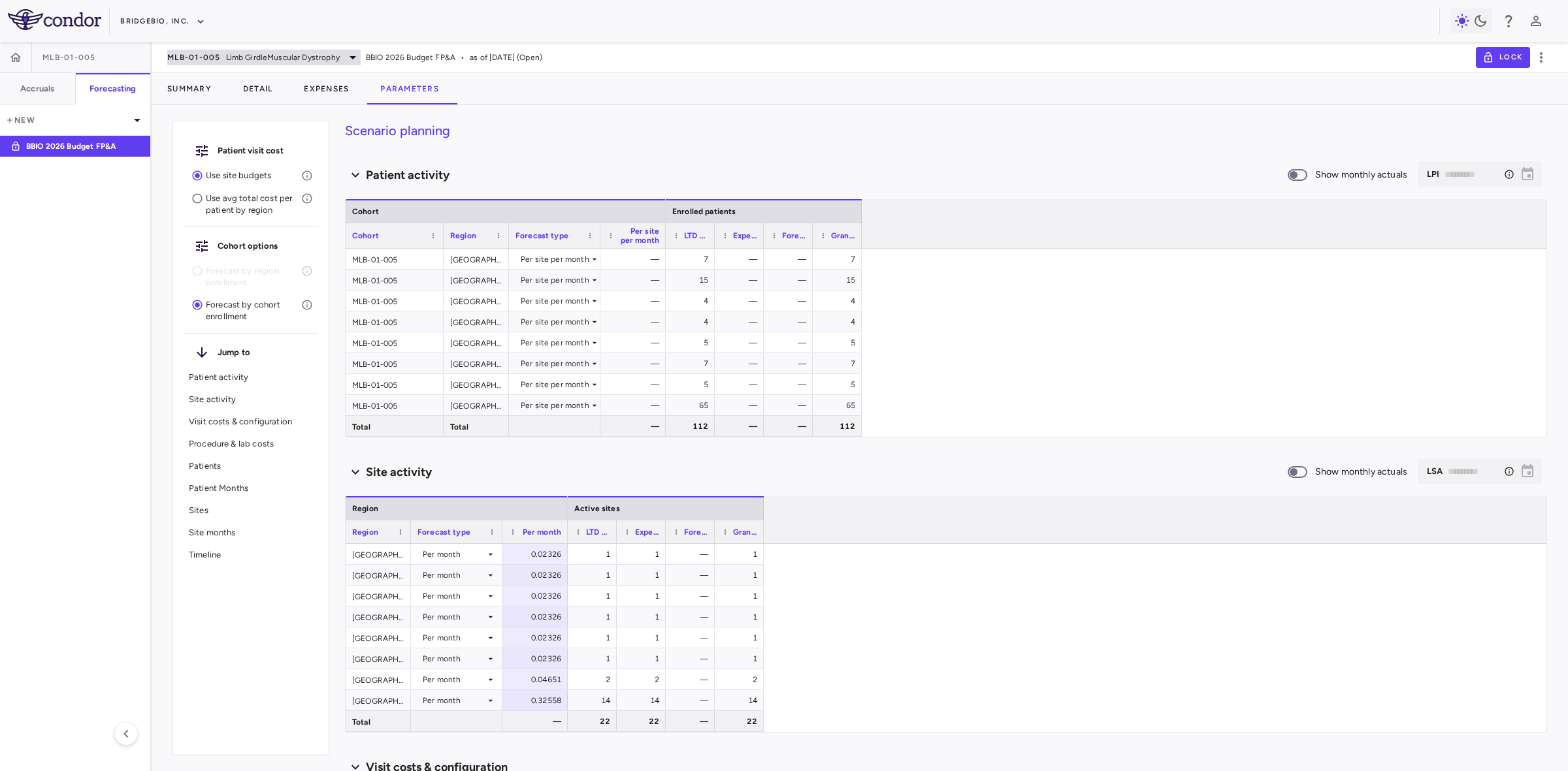
click at [282, 57] on span "Limb GirdleMuscular Dystrophy" at bounding box center [283, 58] width 114 height 12
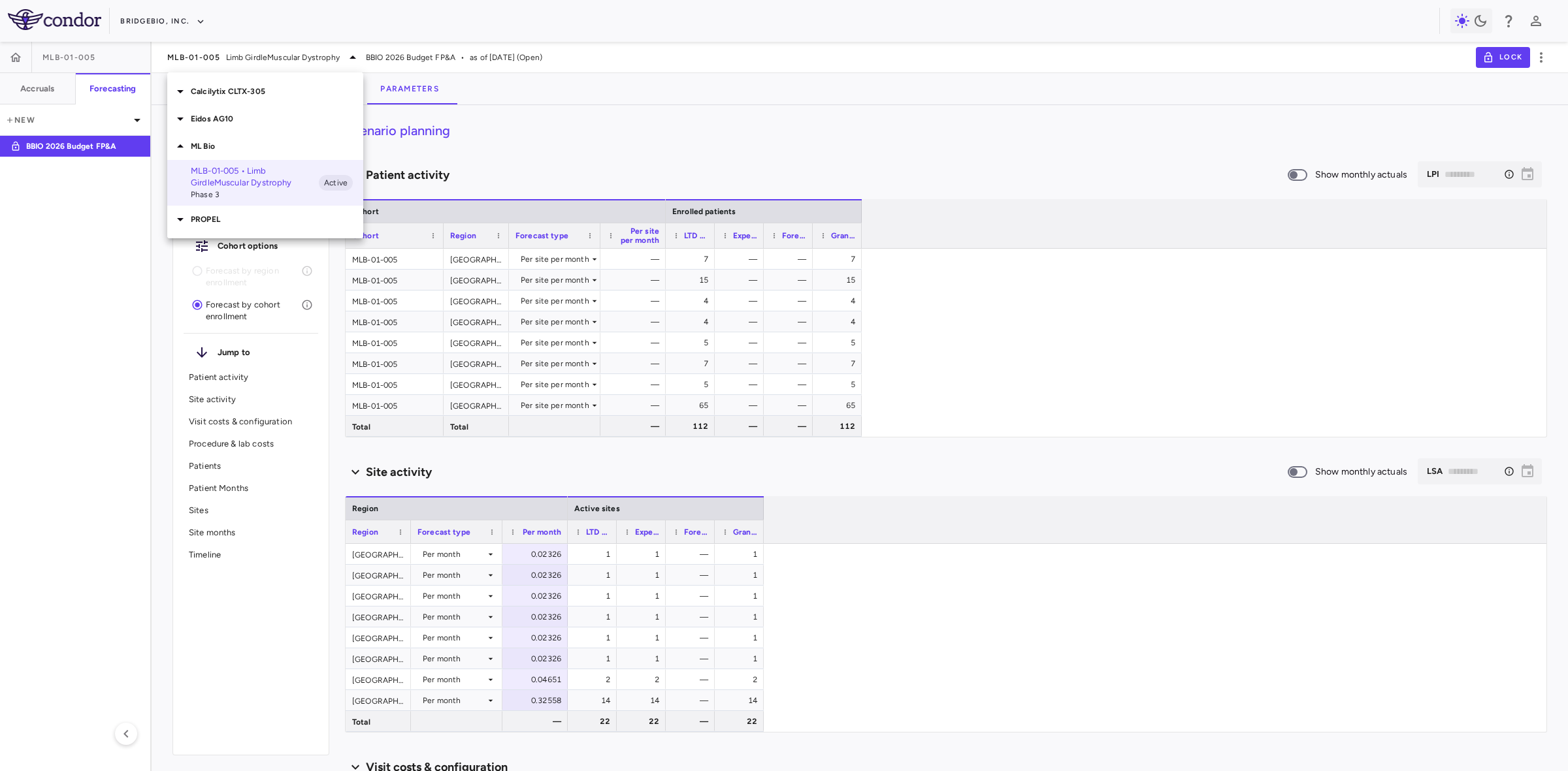
click at [219, 226] on div "PROPEL" at bounding box center [265, 219] width 196 height 27
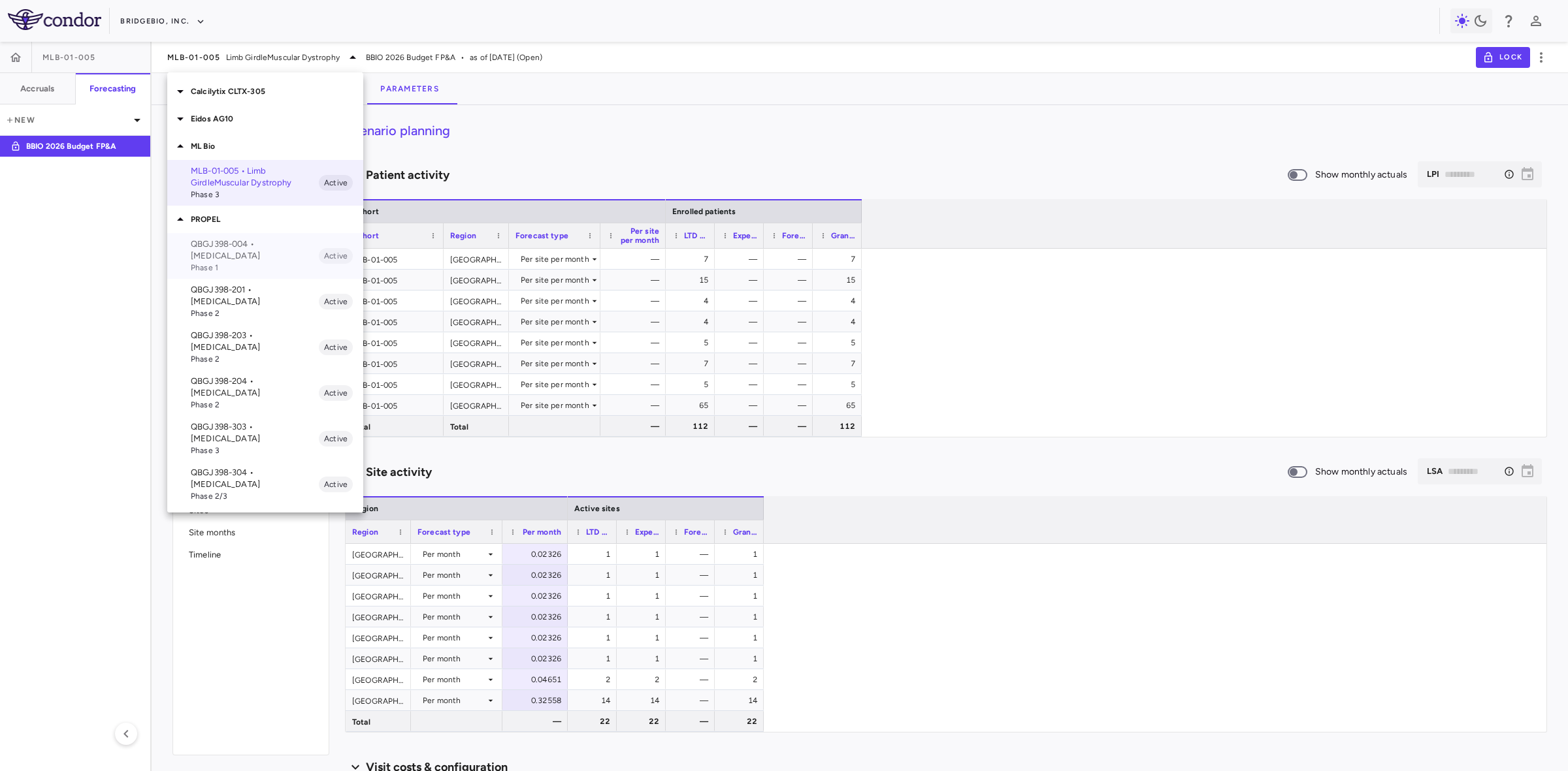
click at [247, 262] on span "Phase 1" at bounding box center [255, 267] width 128 height 12
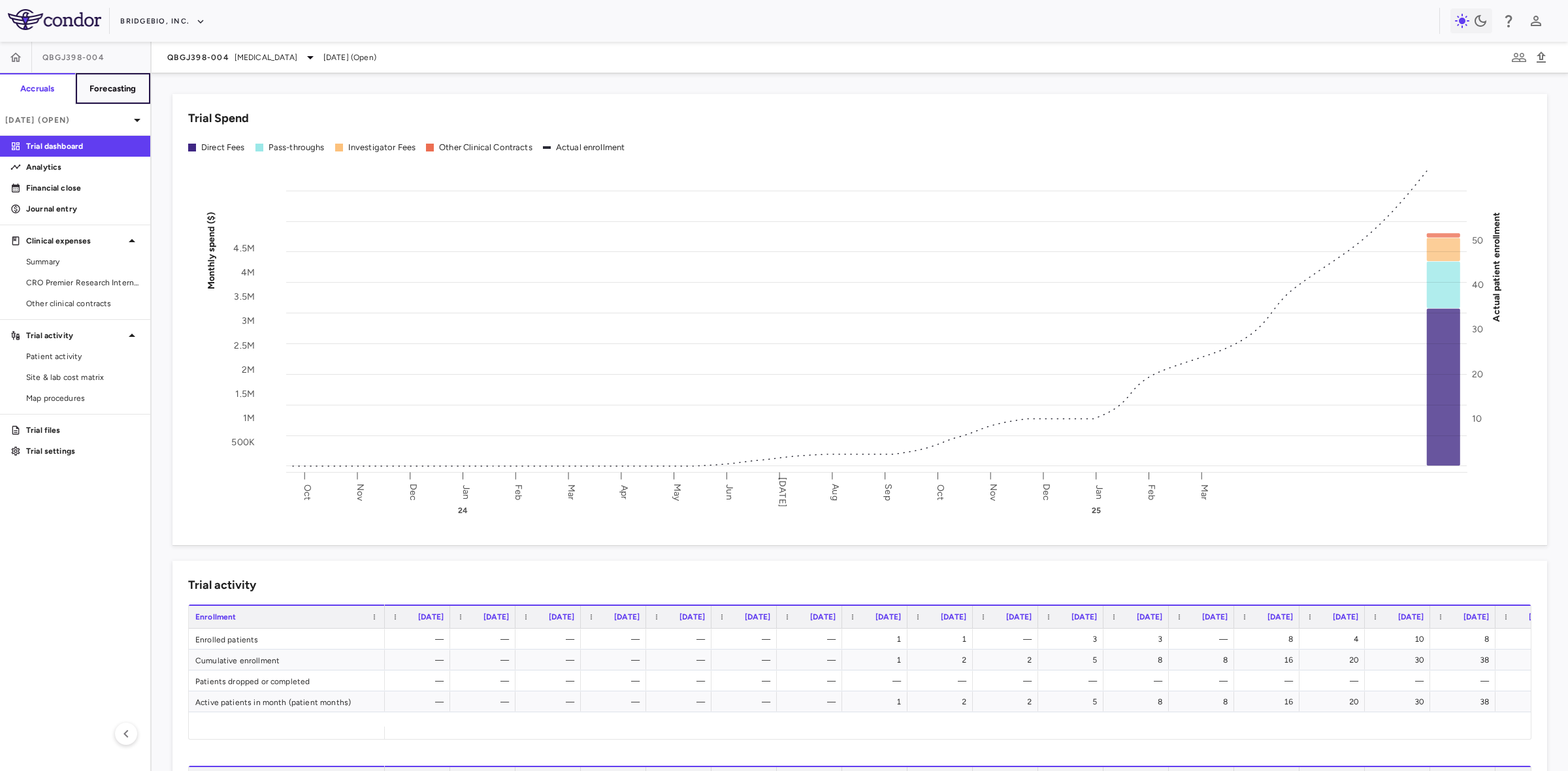
click at [123, 86] on h6 "Forecasting" at bounding box center [112, 89] width 47 height 12
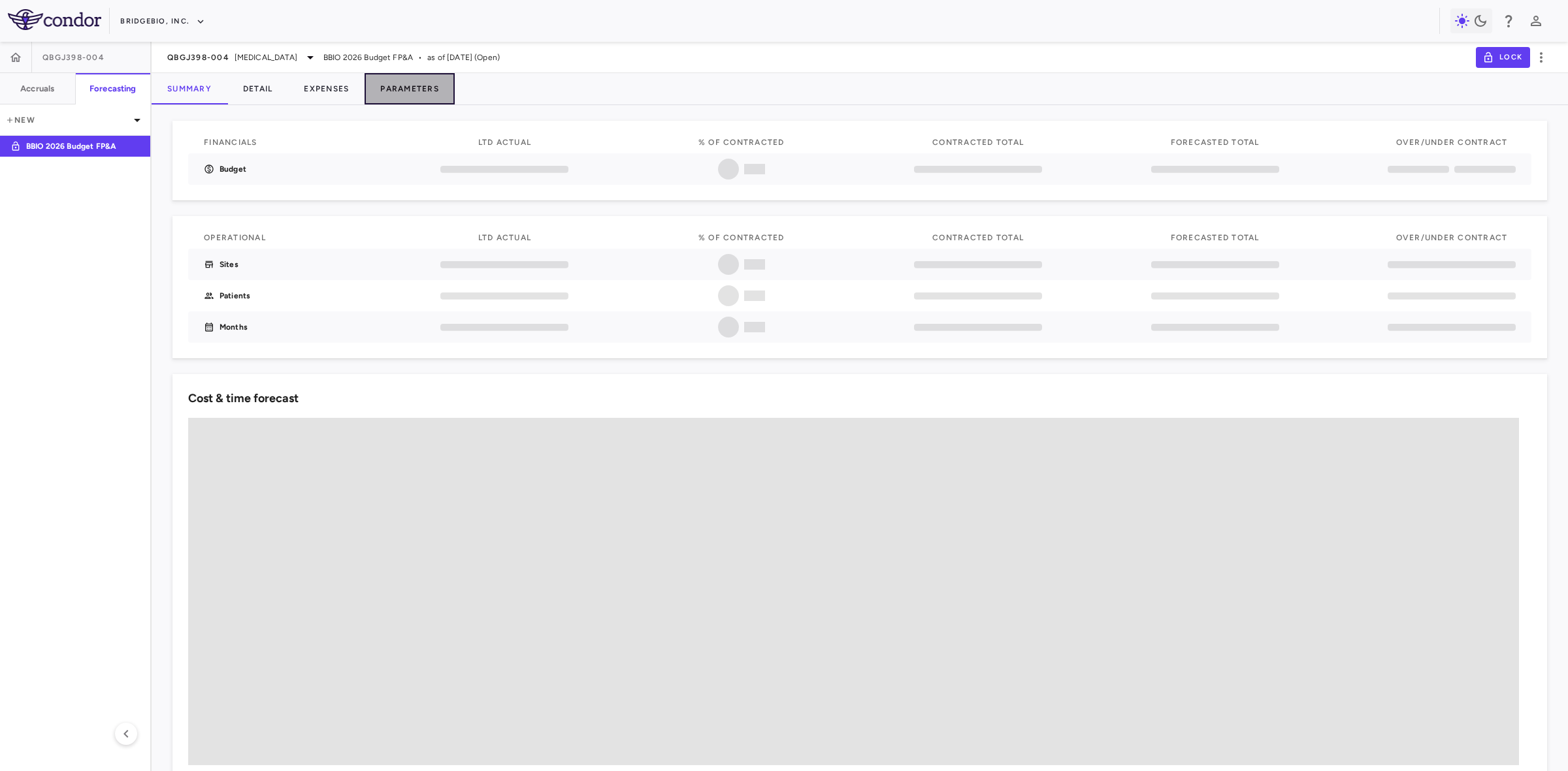
click at [415, 93] on button "Parameters" at bounding box center [409, 88] width 90 height 31
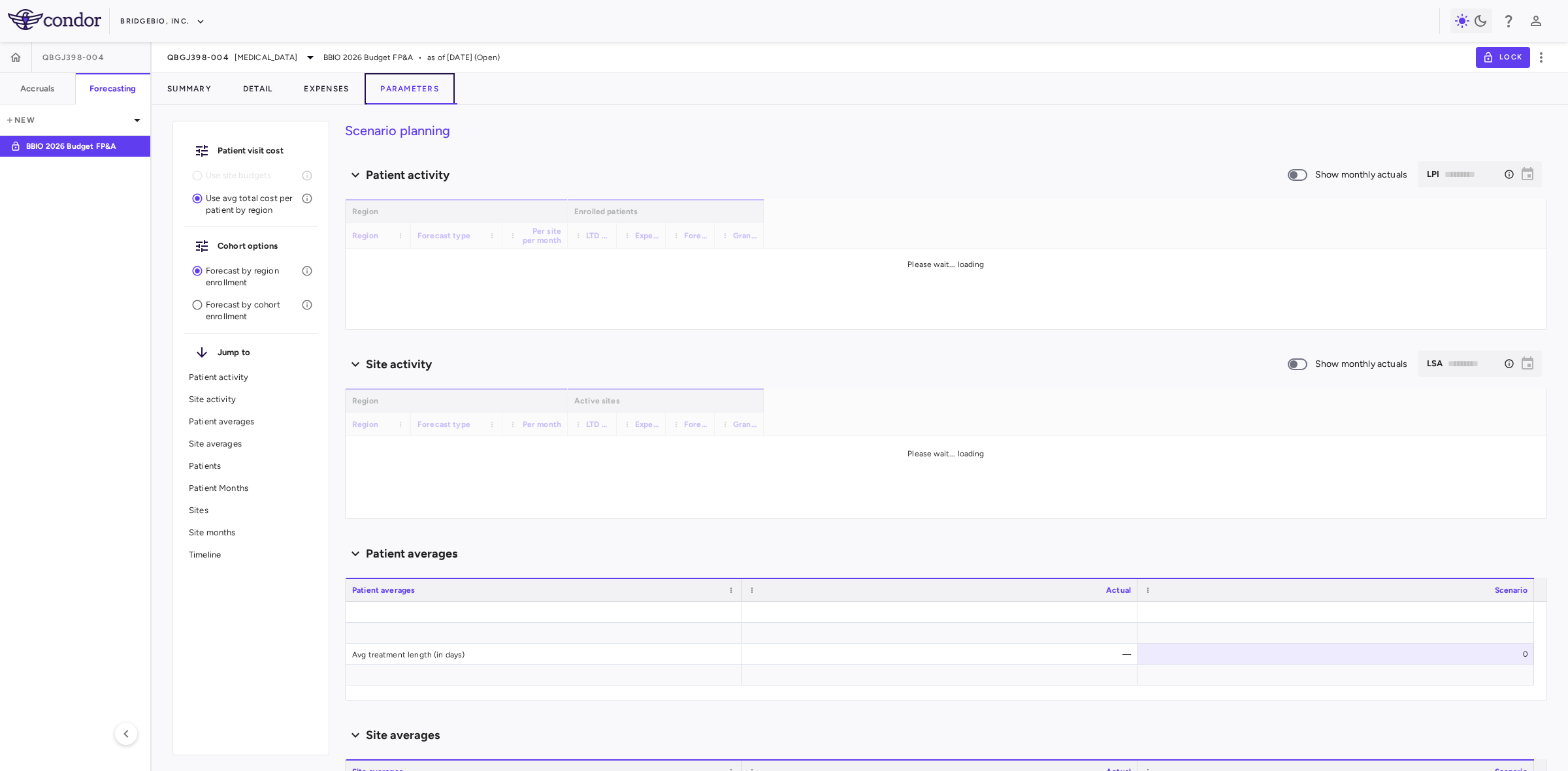
type input "********"
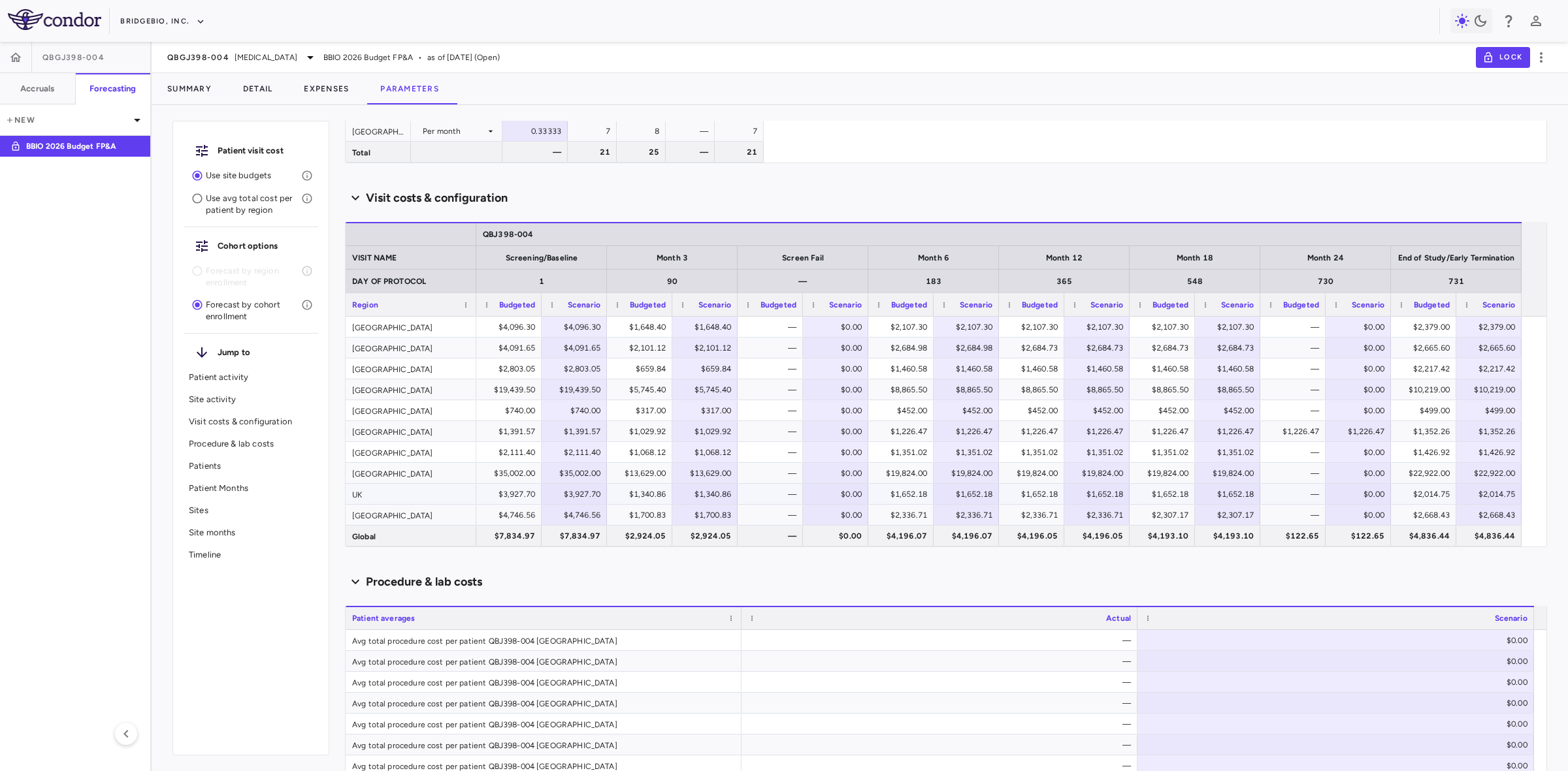
scroll to position [164, 0]
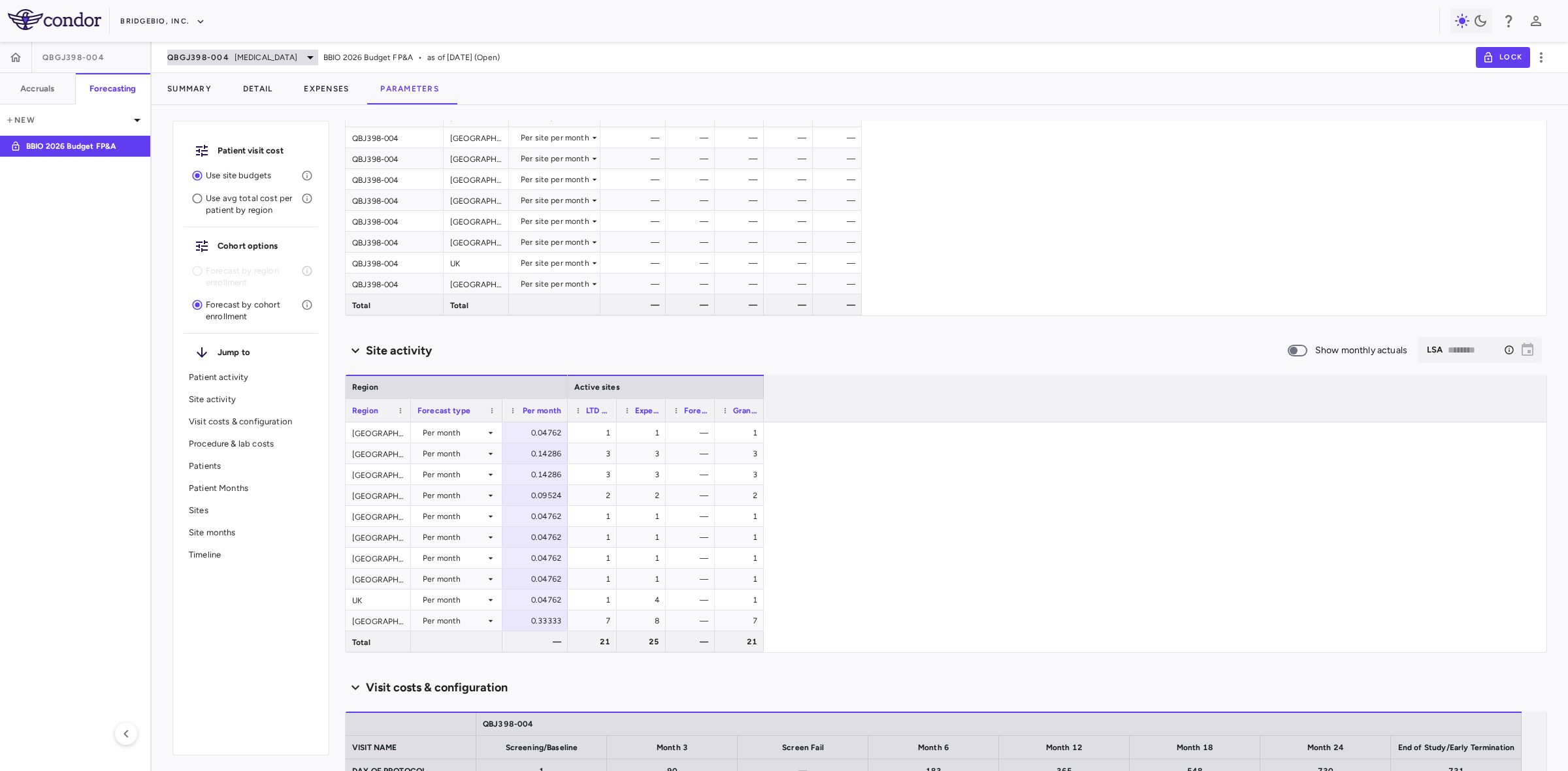
click at [234, 60] on span "Hypochondroplasia" at bounding box center [265, 58] width 63 height 12
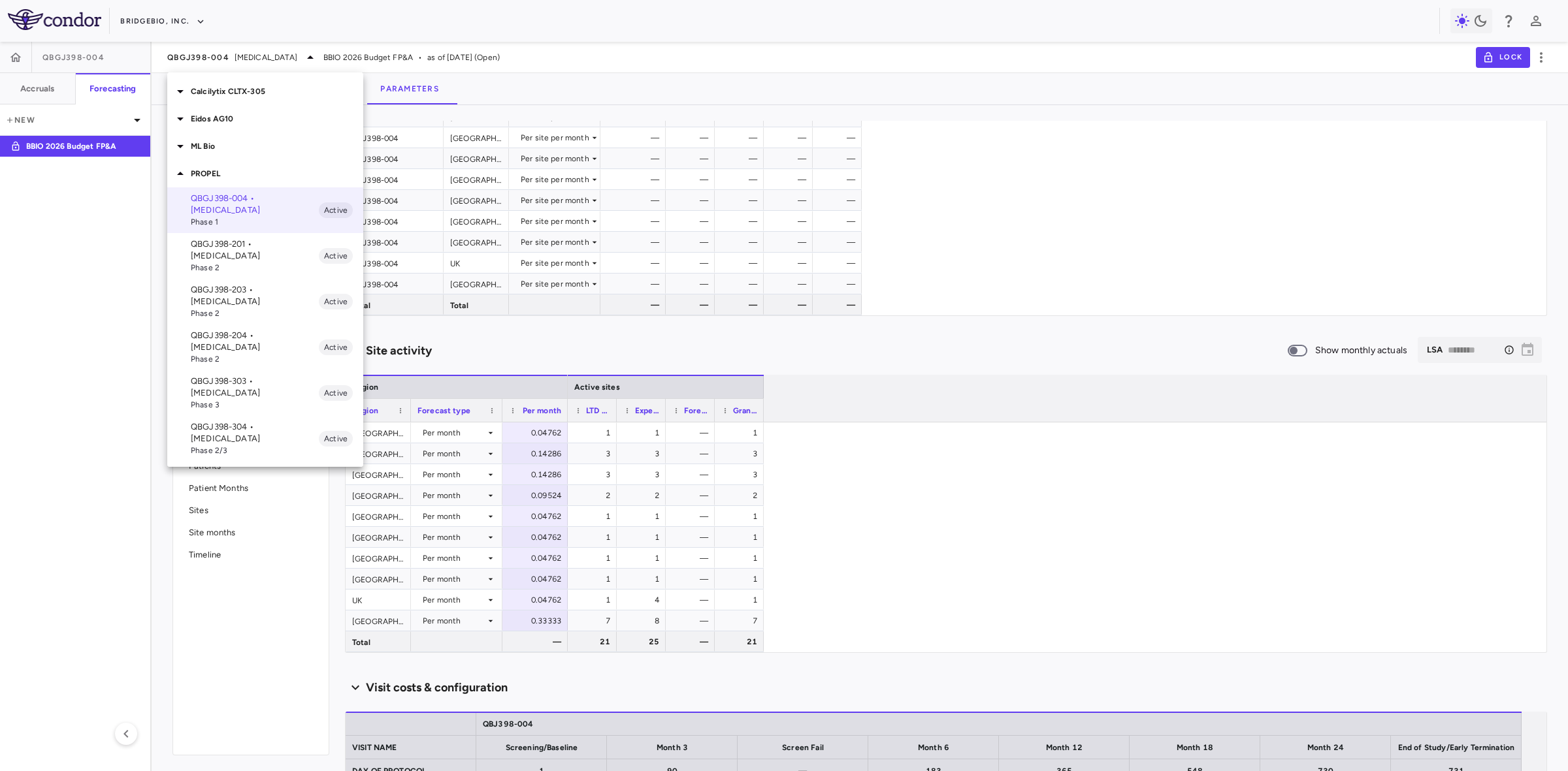
click at [260, 246] on p "QBGJ398-201 • [MEDICAL_DATA]" at bounding box center [255, 250] width 128 height 24
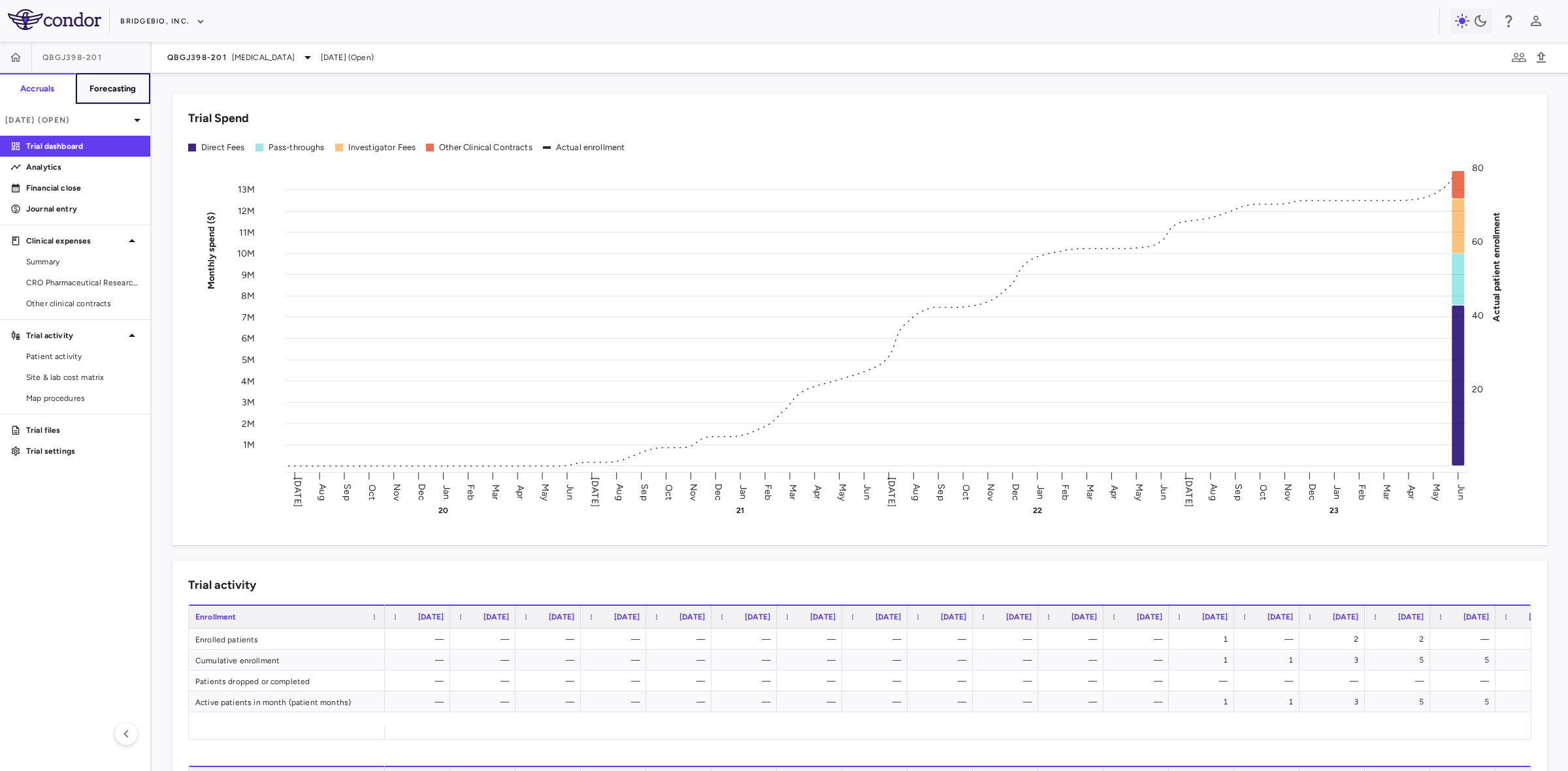
click at [115, 89] on h6 "Forecasting" at bounding box center [112, 89] width 47 height 12
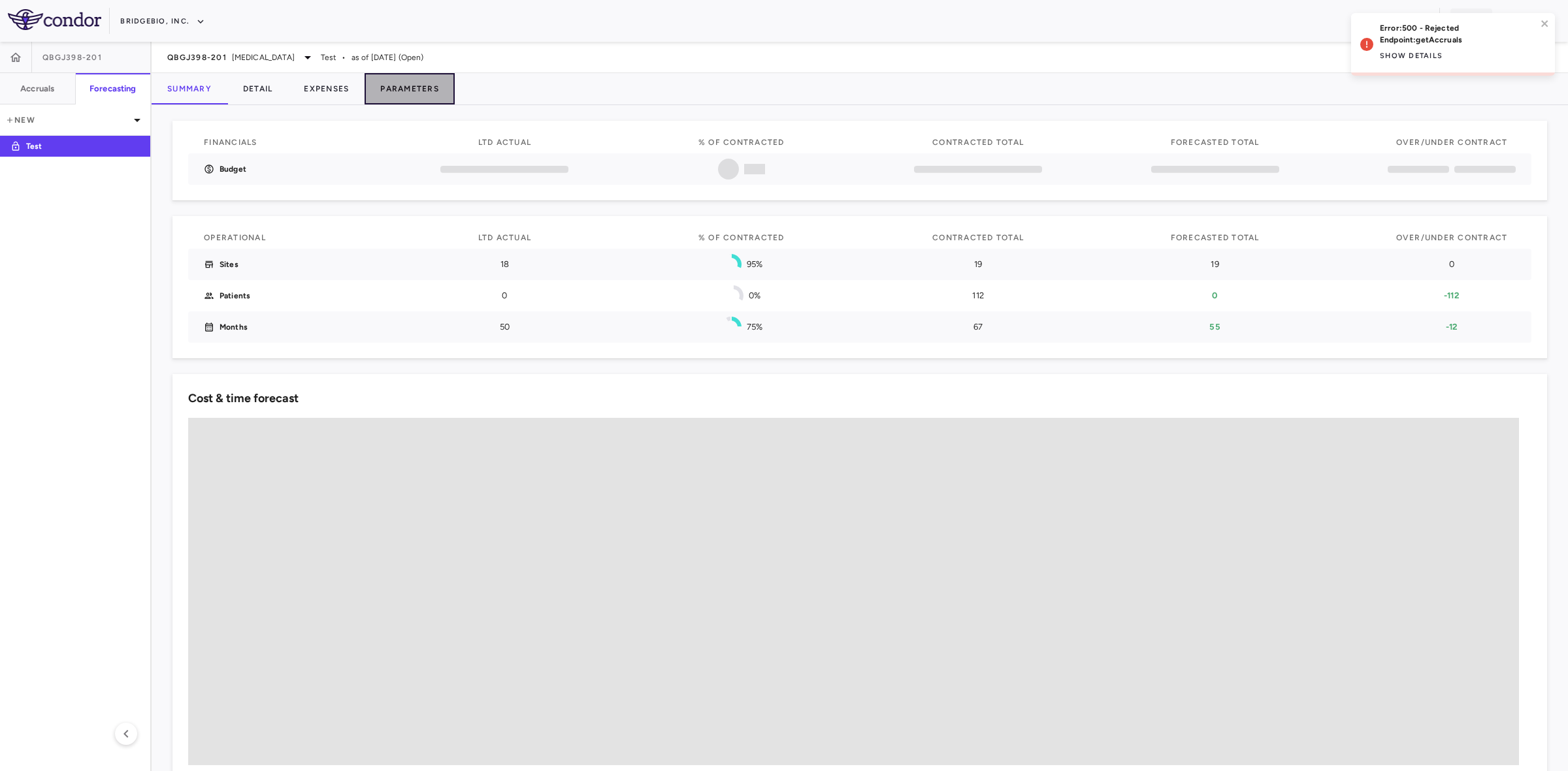
click at [412, 89] on button "Parameters" at bounding box center [409, 88] width 90 height 31
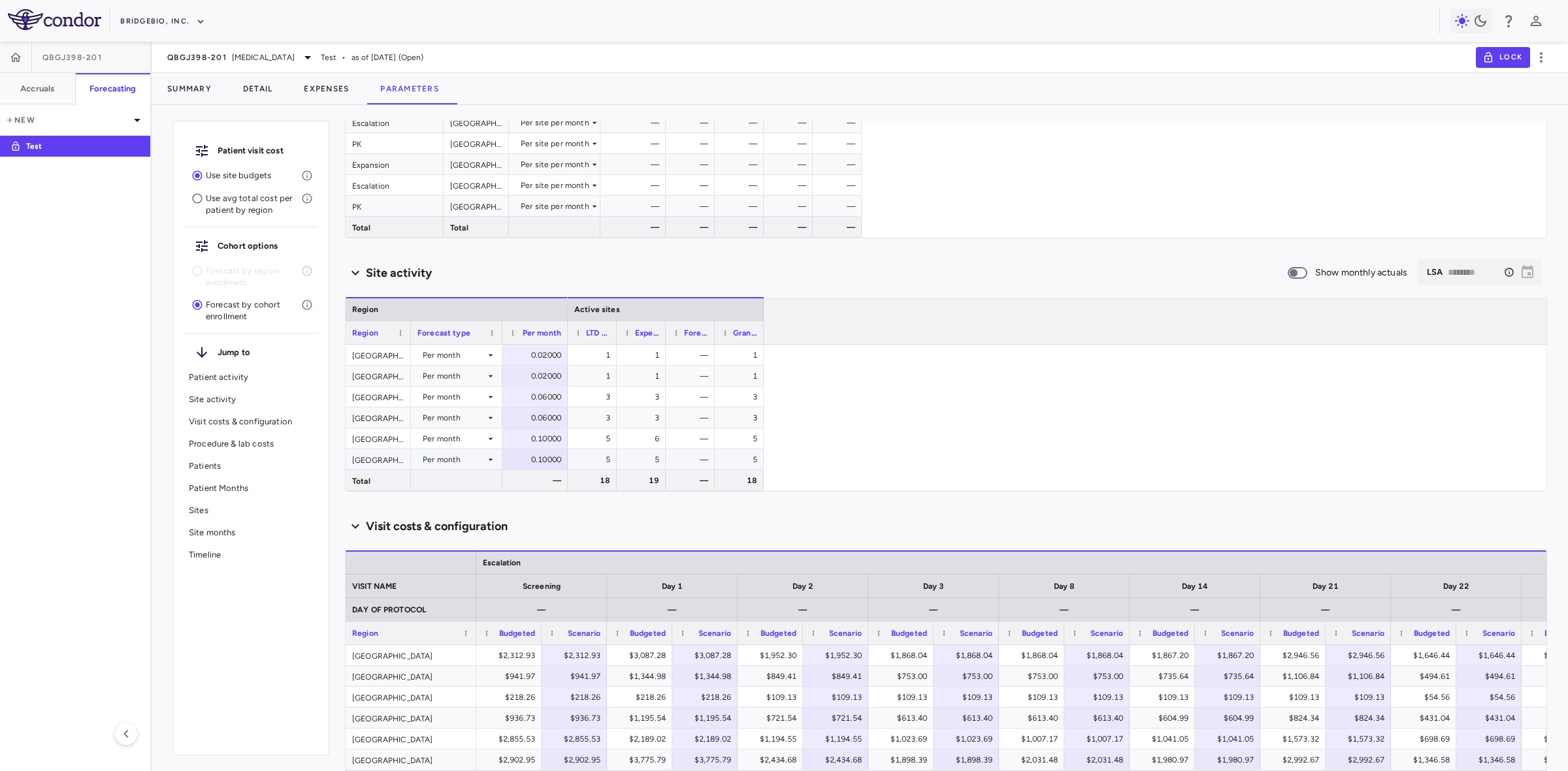
scroll to position [571, 0]
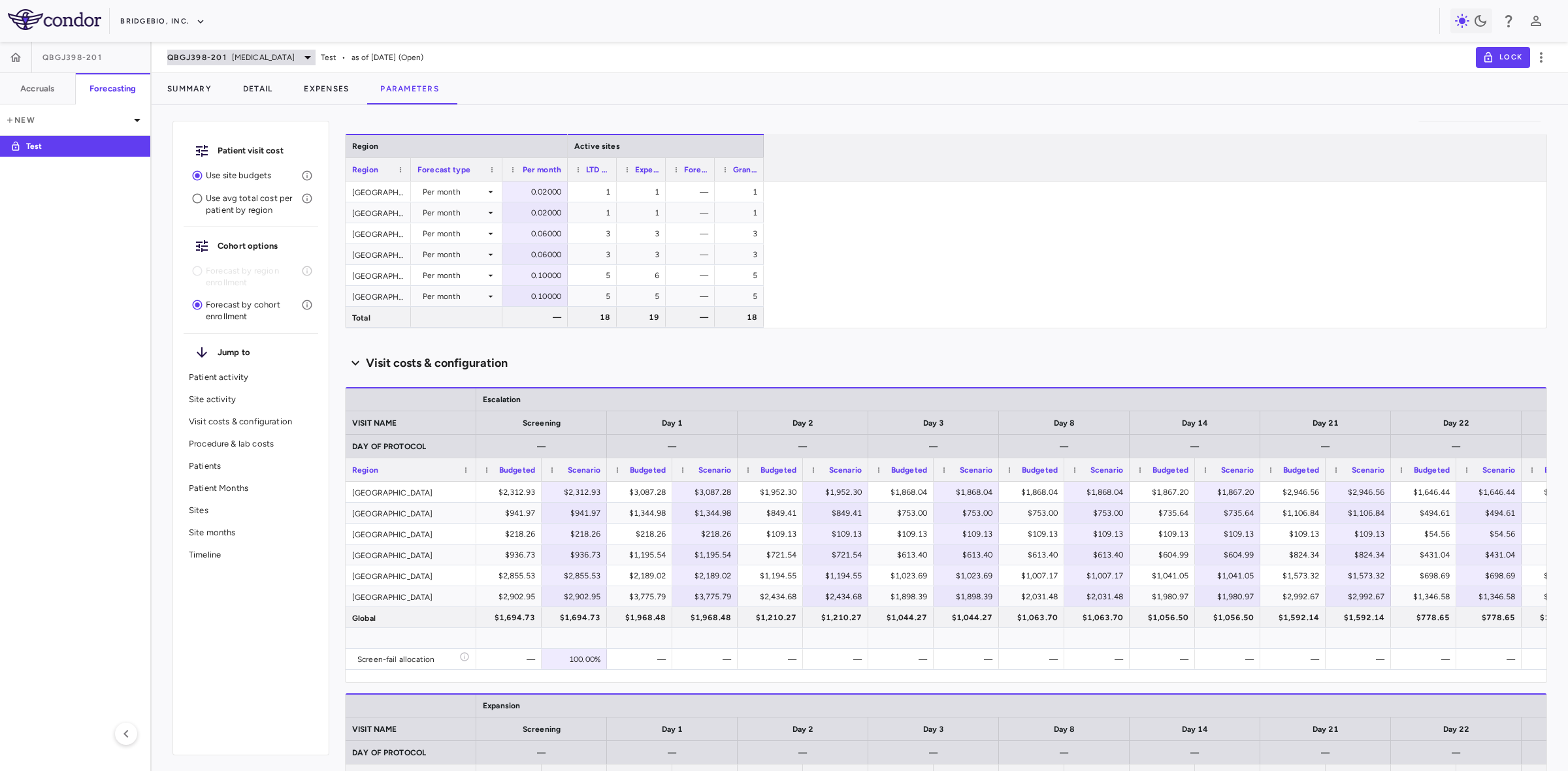
click at [222, 54] on span "QBGJ398-201" at bounding box center [197, 57] width 59 height 10
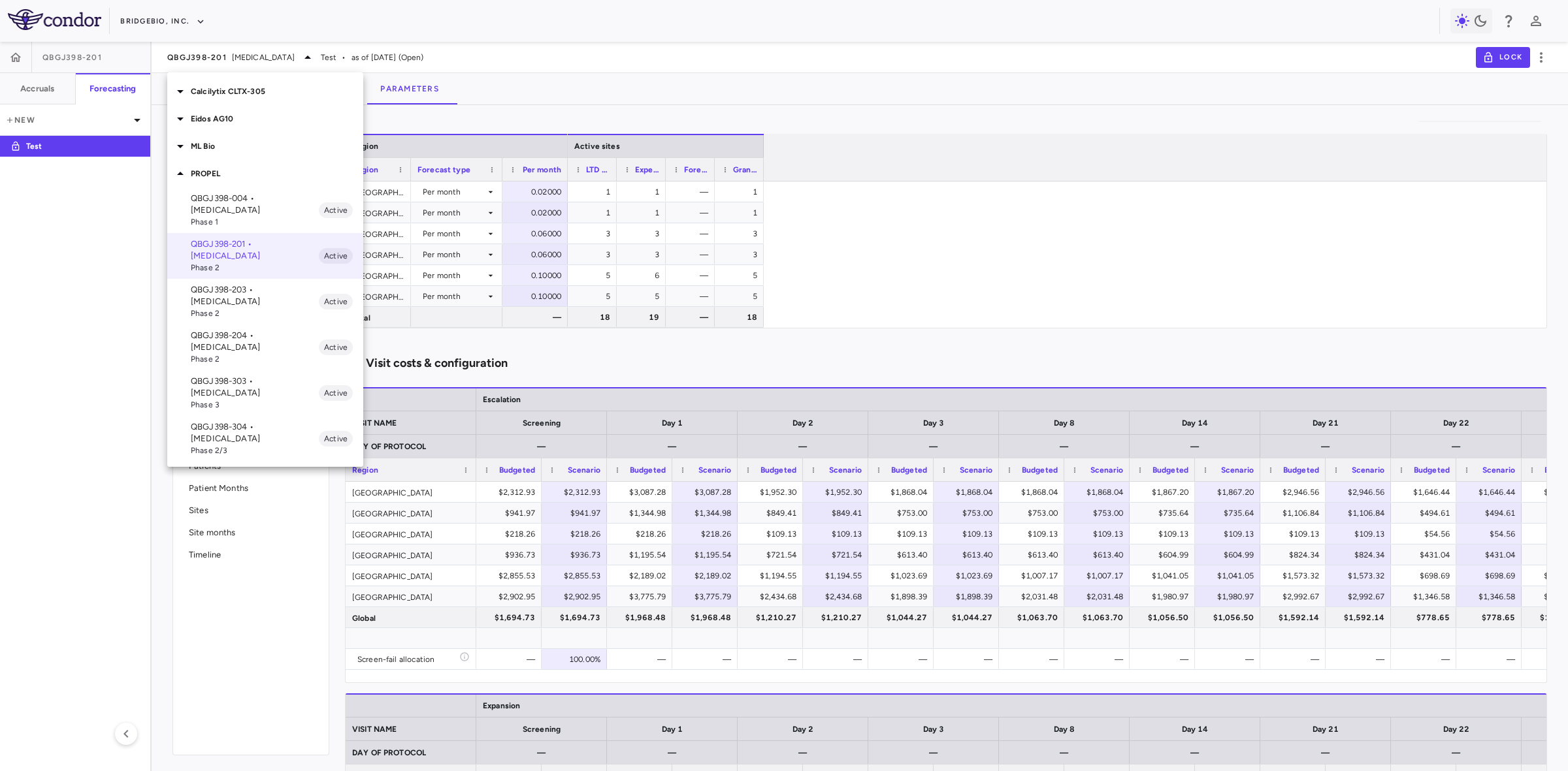
click at [260, 308] on span "Phase 2" at bounding box center [255, 313] width 128 height 12
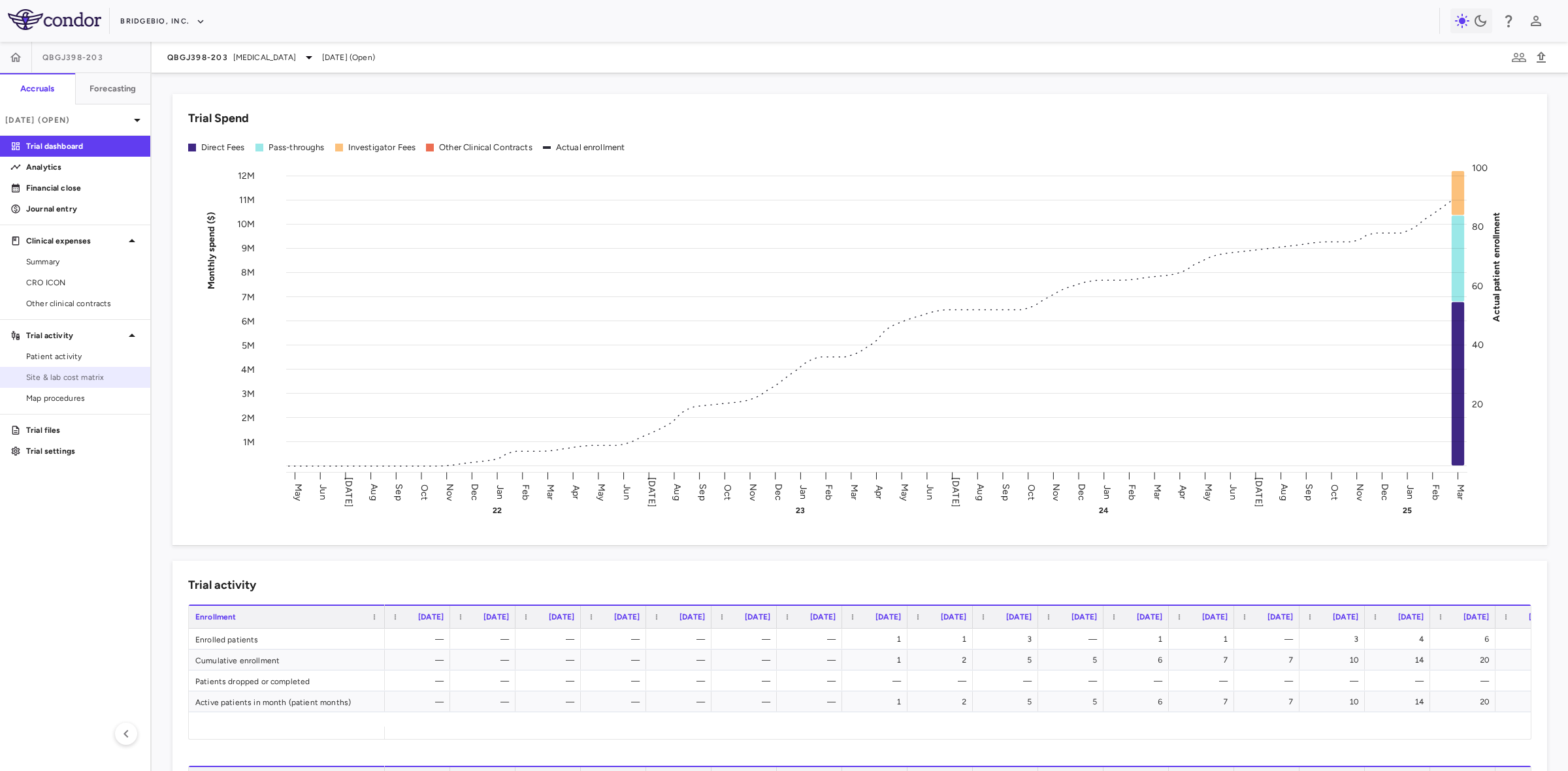
click at [95, 373] on span "Site & lab cost matrix" at bounding box center [83, 378] width 114 height 12
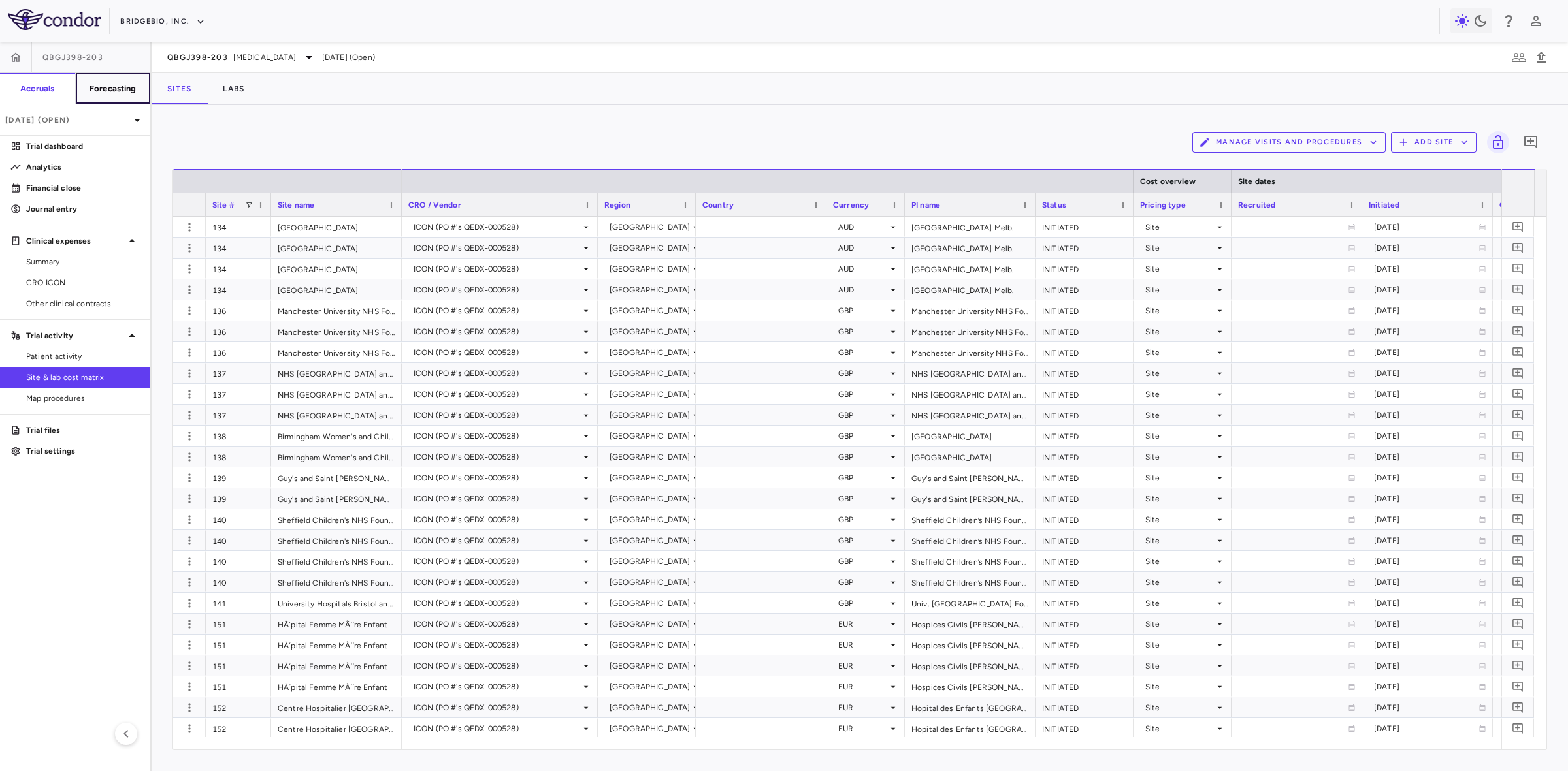
click at [113, 83] on h6 "Forecasting" at bounding box center [112, 89] width 47 height 12
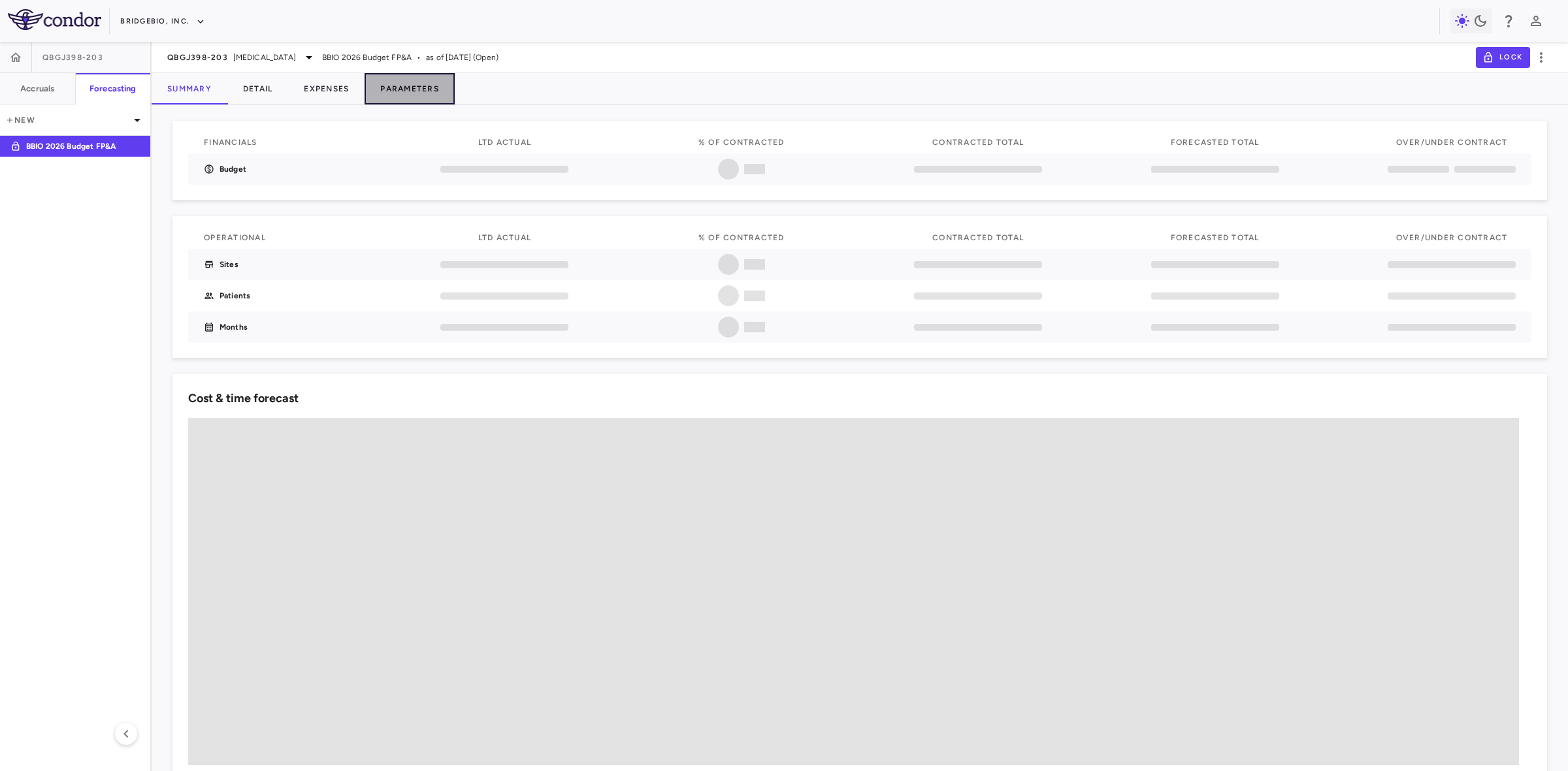
click at [413, 89] on button "Parameters" at bounding box center [409, 88] width 90 height 31
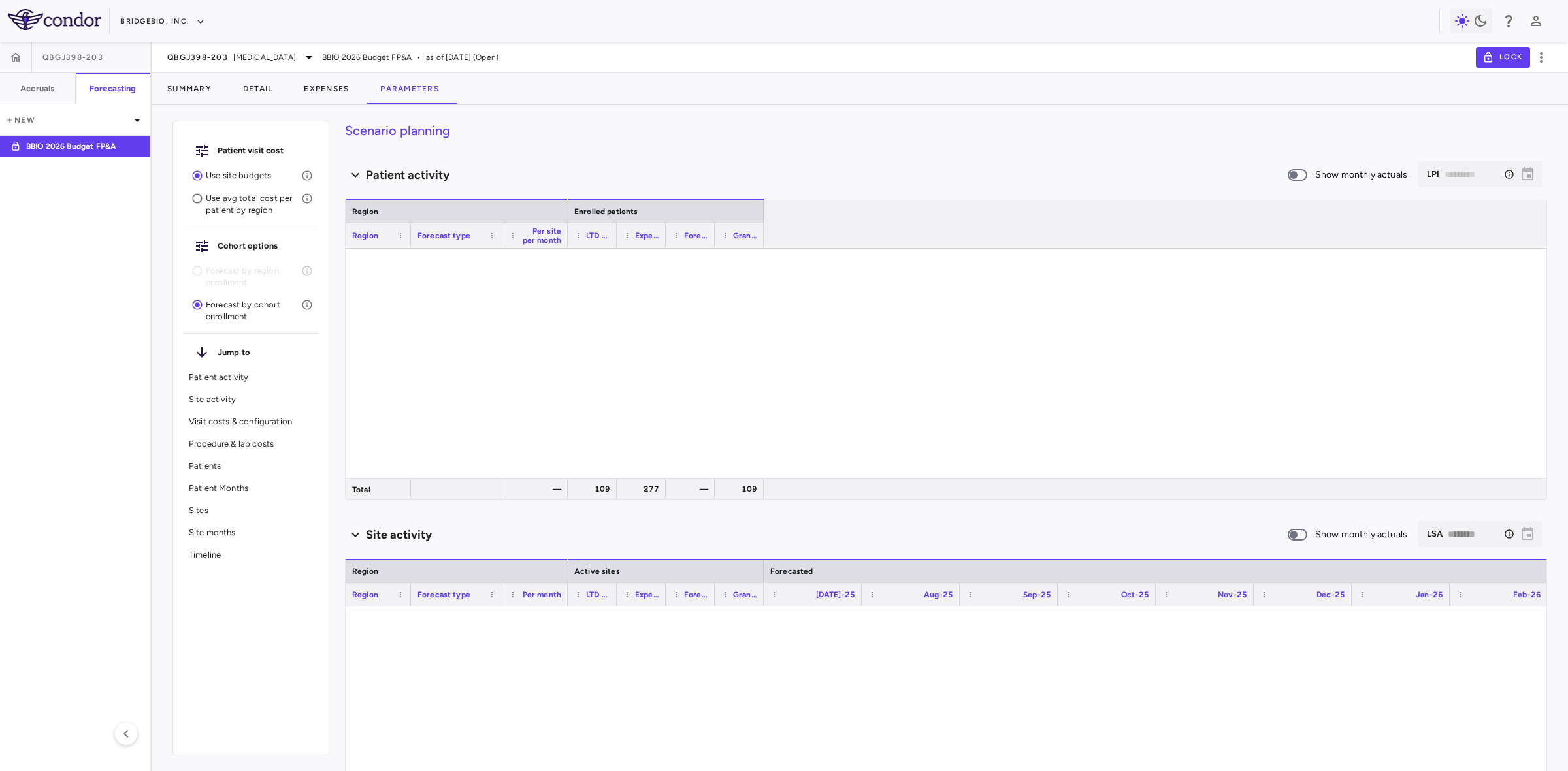
type input "********"
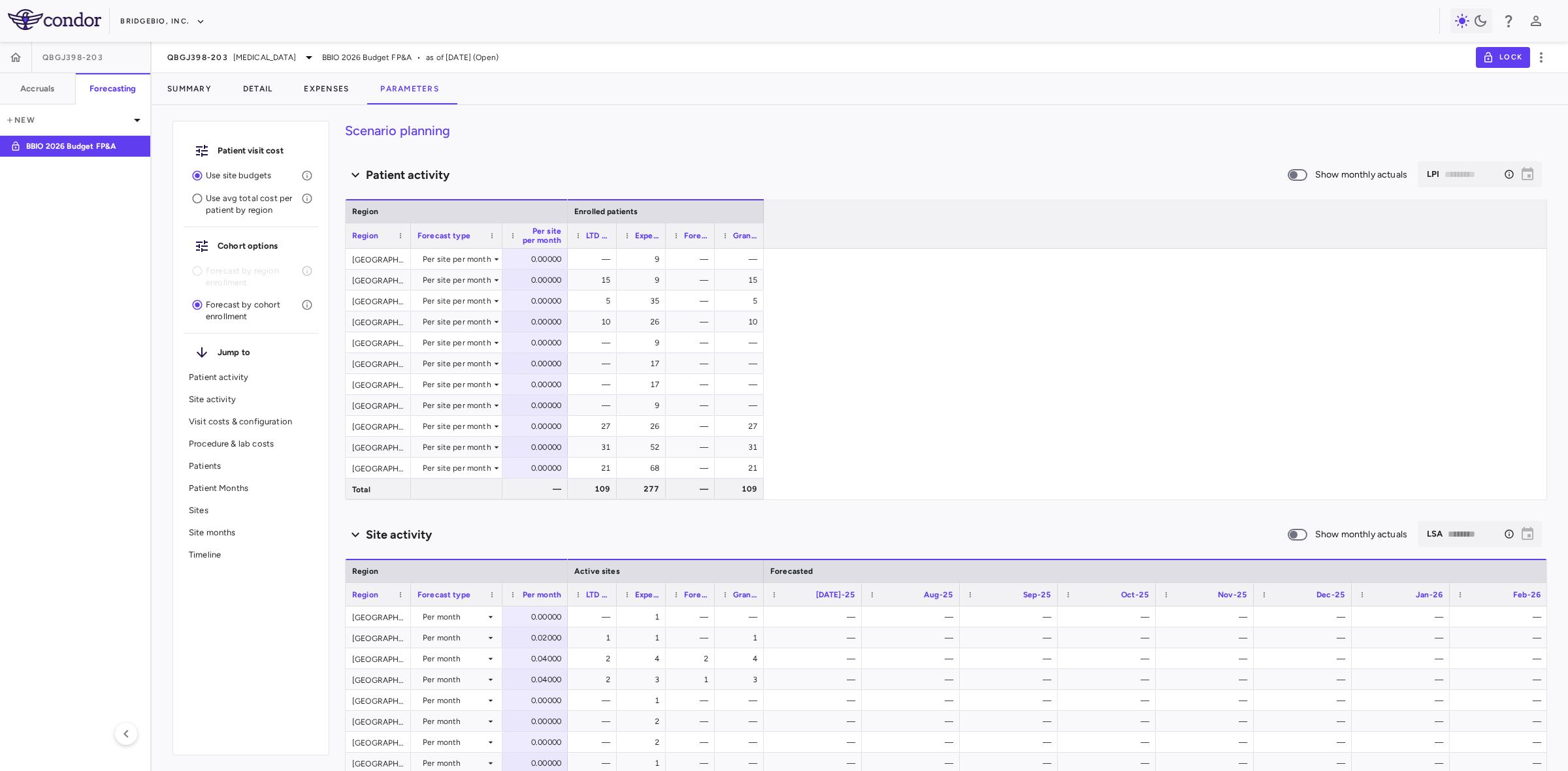
click at [222, 195] on p "Use avg total cost per patient by region" at bounding box center [253, 204] width 95 height 24
click at [216, 173] on p "Use site budgets" at bounding box center [253, 176] width 95 height 12
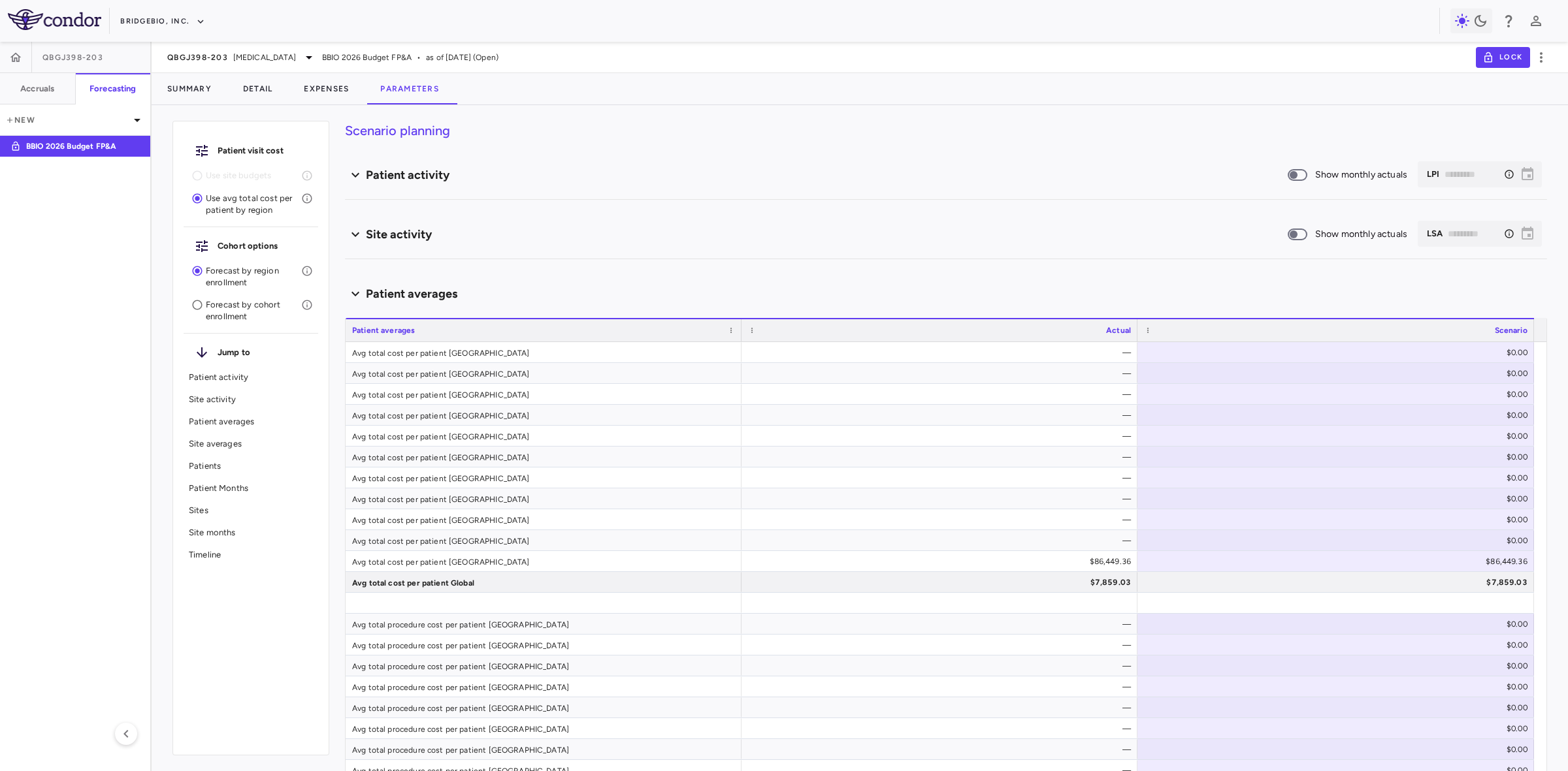
type input "********"
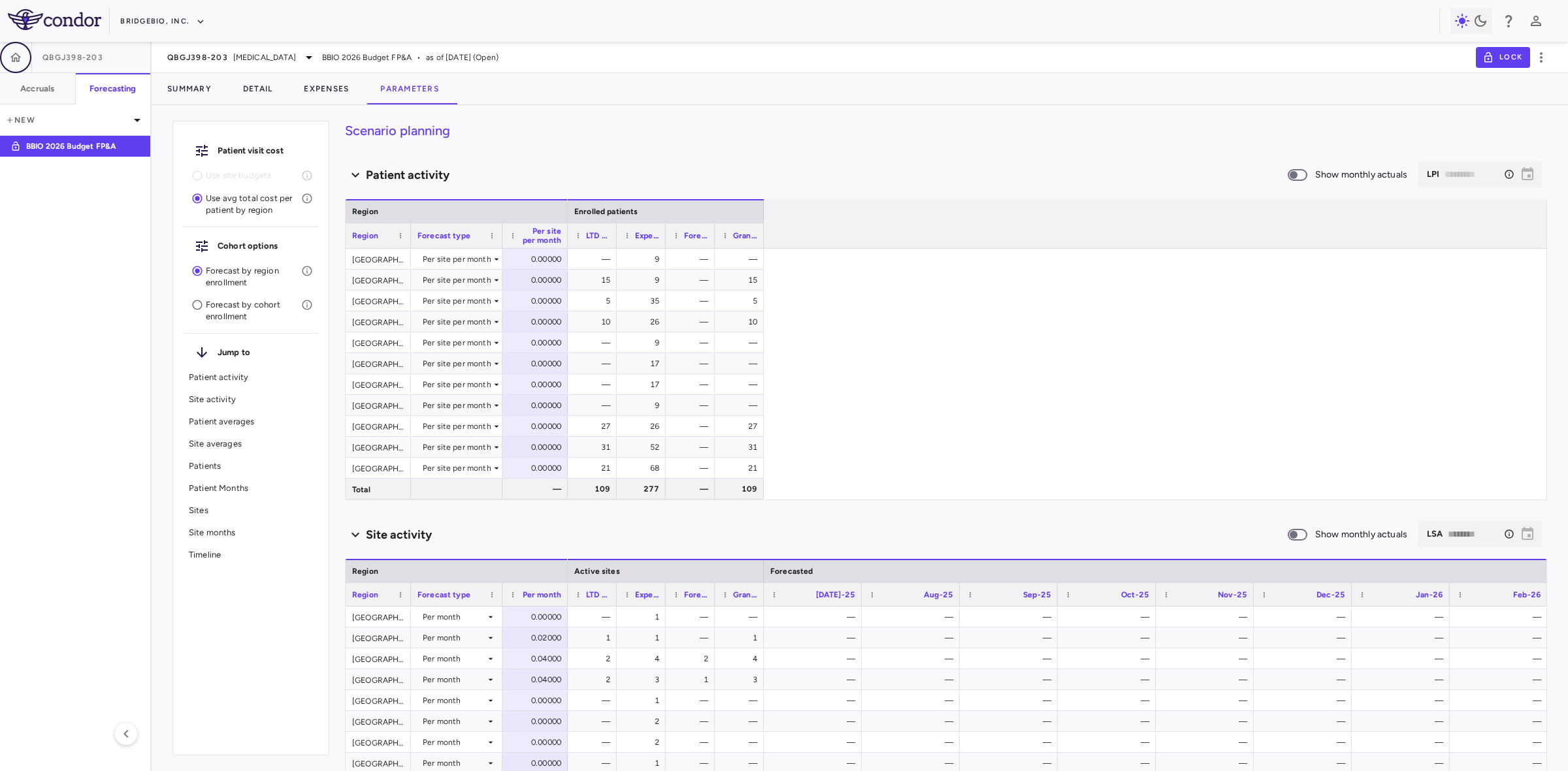
click at [20, 52] on icon "button" at bounding box center [16, 58] width 13 height 13
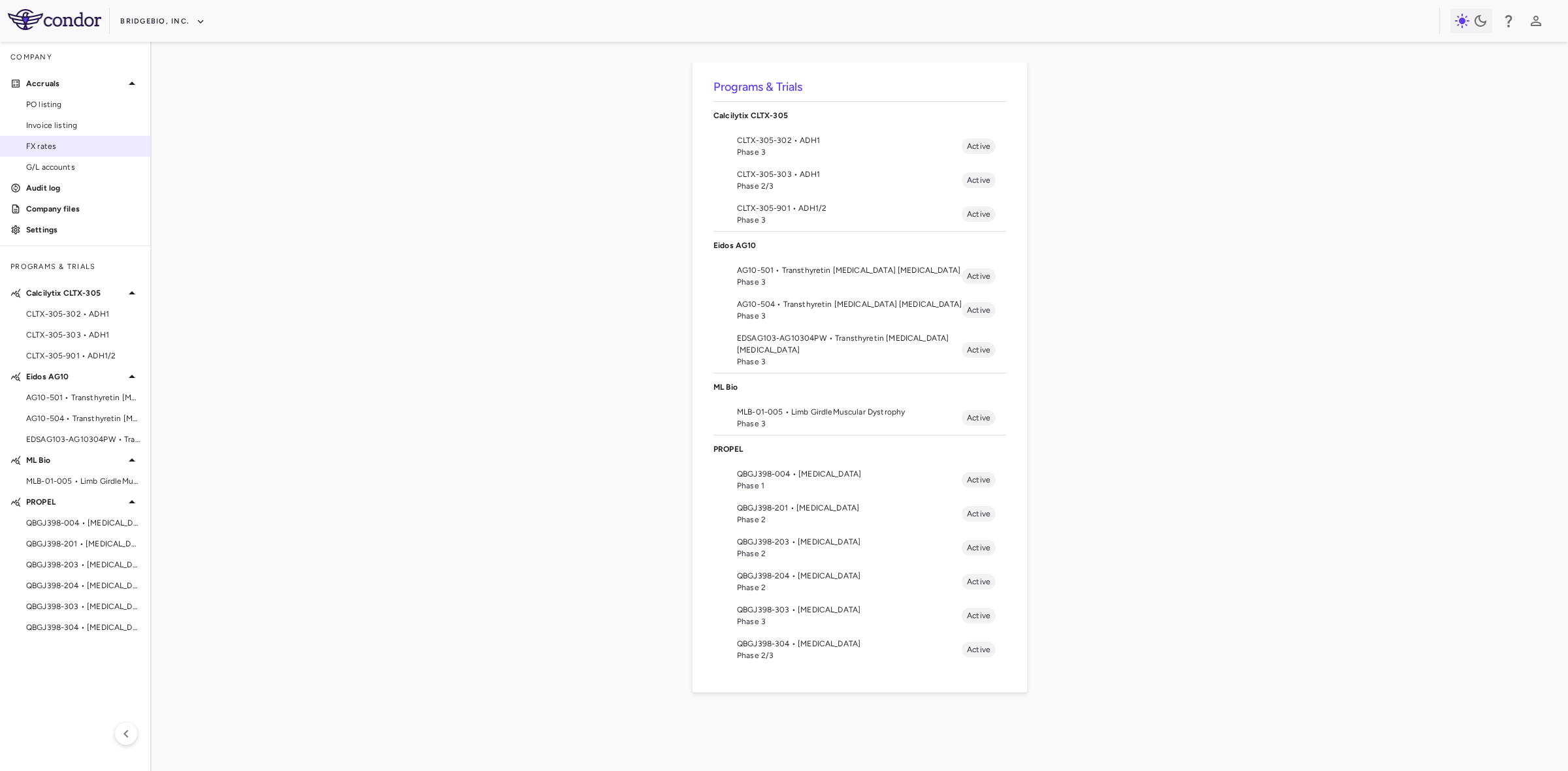
click at [50, 143] on span "FX rates" at bounding box center [83, 146] width 114 height 12
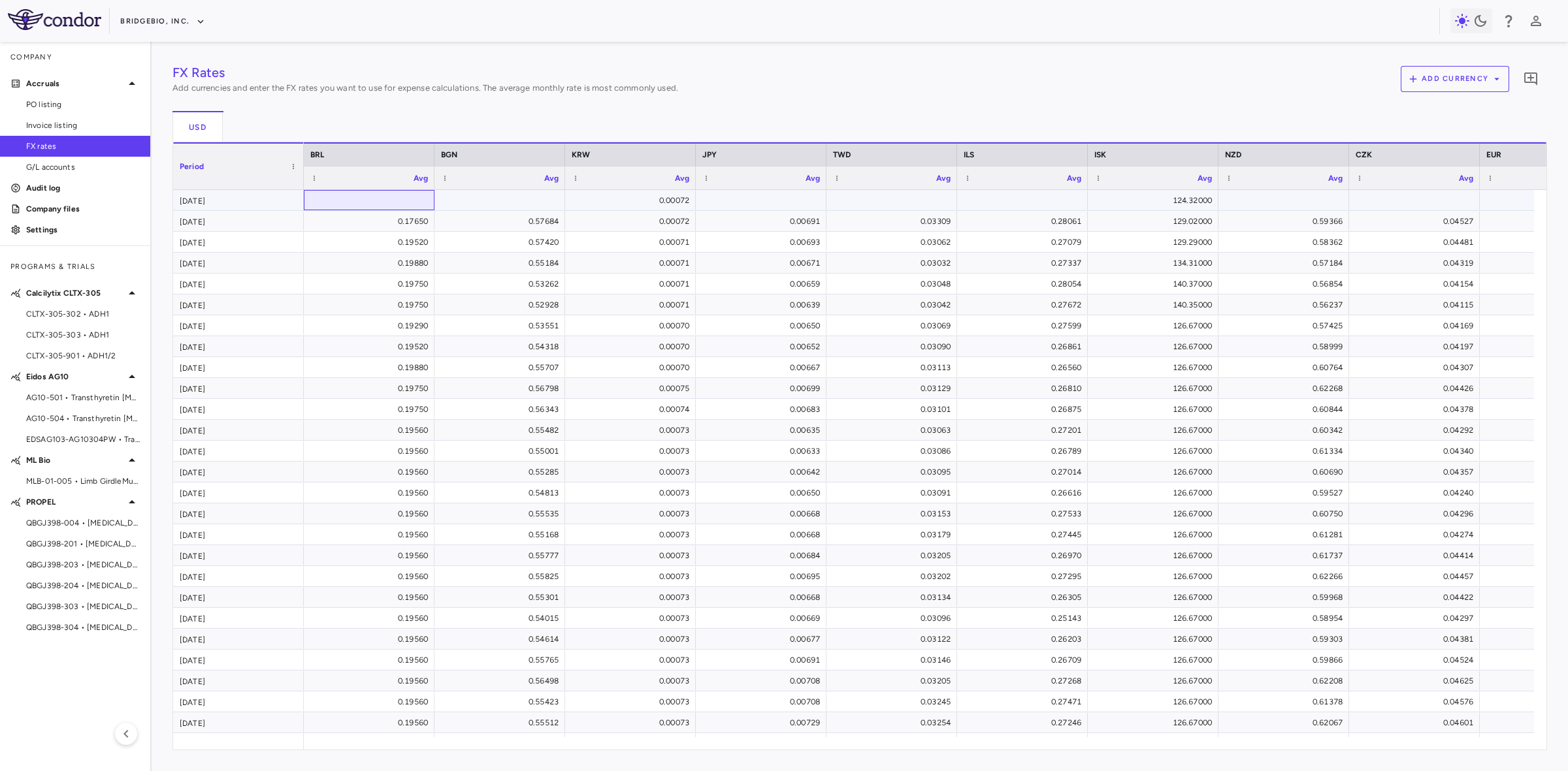
click at [366, 203] on div at bounding box center [368, 200] width 118 height 19
type input "******"
click at [474, 196] on div at bounding box center [500, 200] width 118 height 19
click at [422, 203] on div "0.18458" at bounding box center [372, 200] width 112 height 21
drag, startPoint x: 374, startPoint y: 200, endPoint x: 452, endPoint y: 203, distance: 78.1
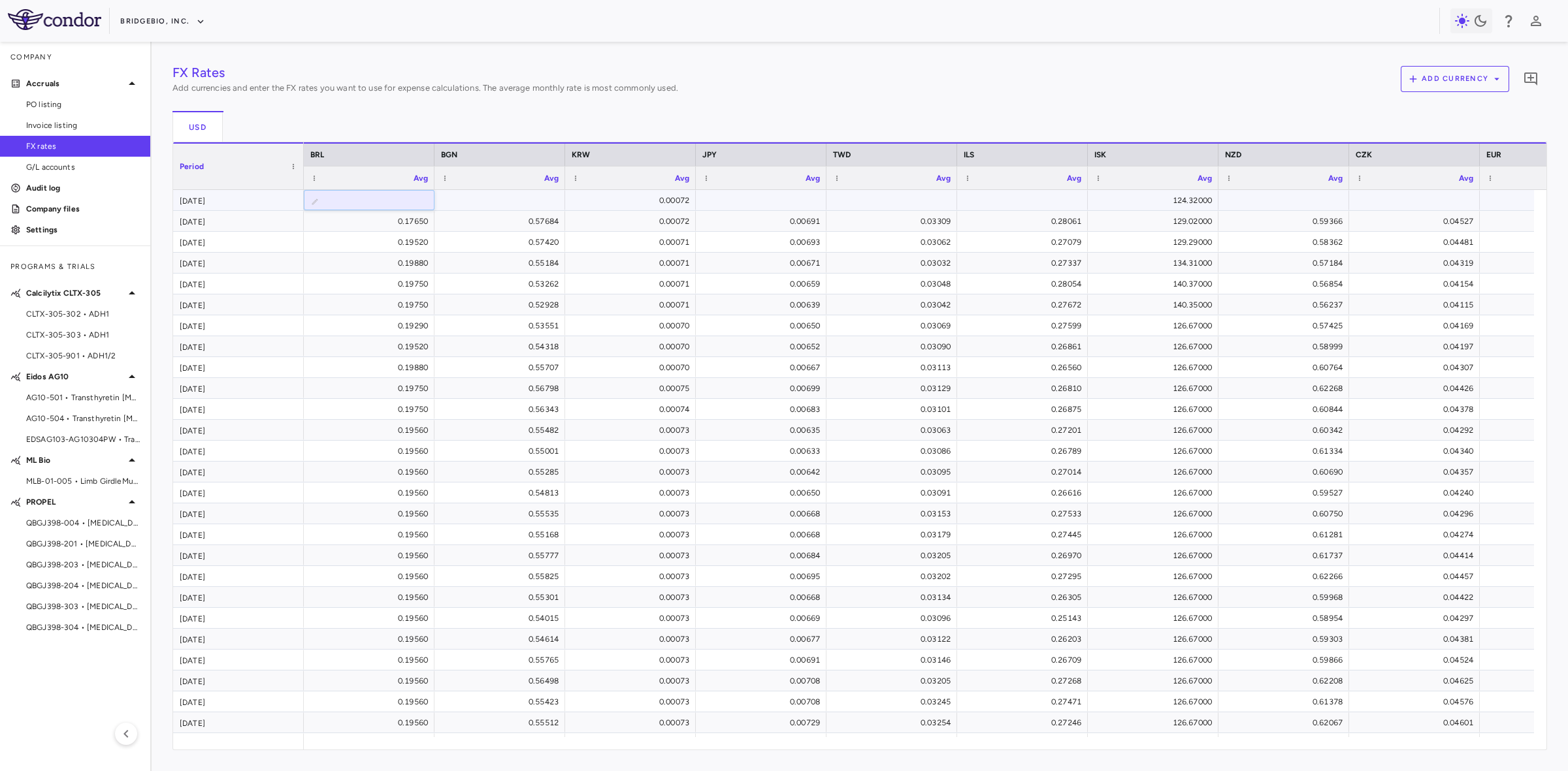
click at [452, 203] on div "**********" at bounding box center [1479, 200] width 2352 height 21
type input "*******"
drag, startPoint x: 497, startPoint y: 199, endPoint x: 517, endPoint y: 199, distance: 20.0
click at [497, 199] on div at bounding box center [500, 200] width 118 height 19
click at [518, 199] on div at bounding box center [500, 200] width 118 height 19
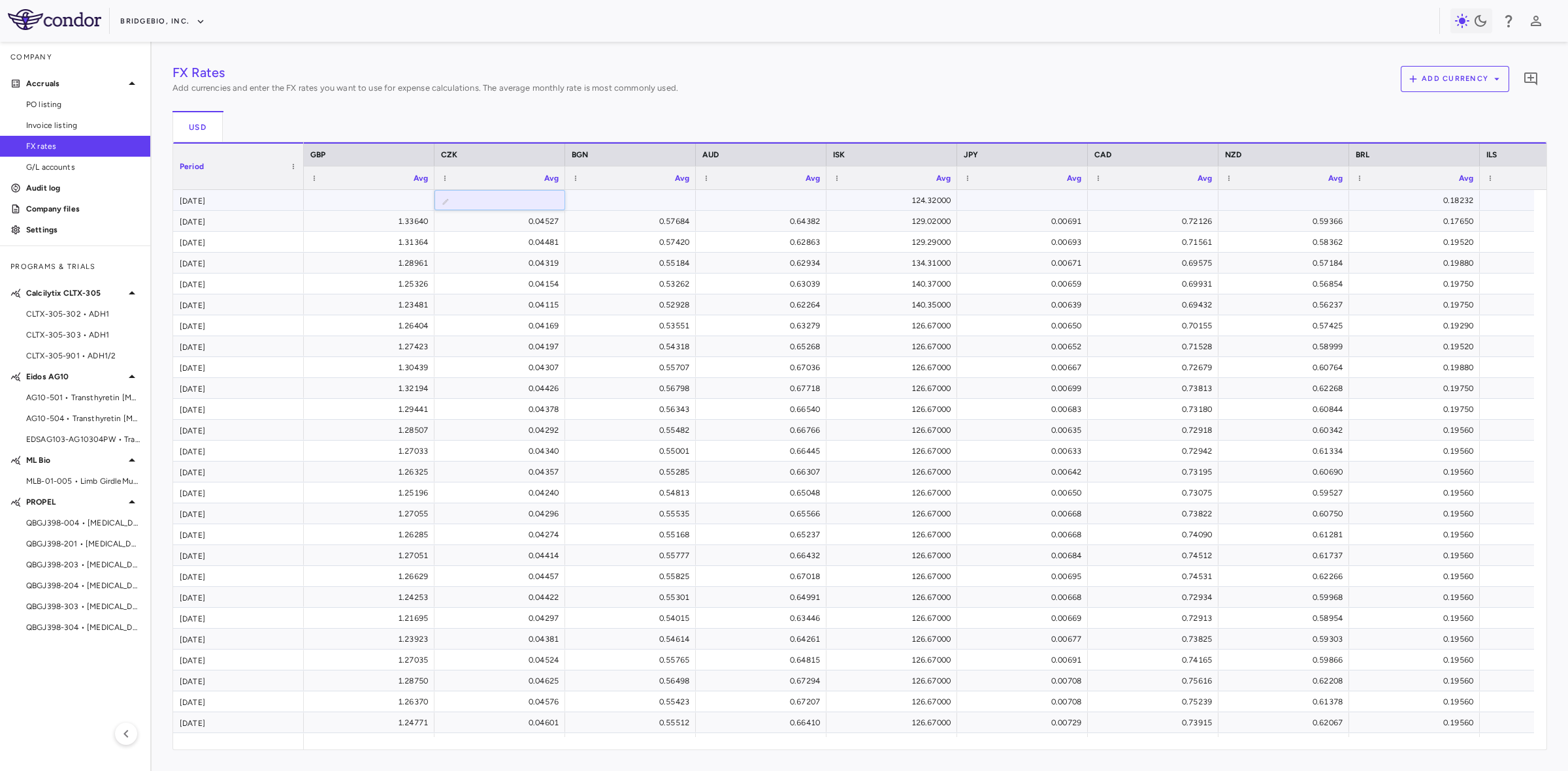
click at [407, 205] on div at bounding box center [368, 200] width 118 height 19
click at [623, 201] on div at bounding box center [630, 200] width 118 height 19
type input "******"
click at [345, 200] on div "FX Rates Add currencies and enter the FX rates you want to use for expense calc…" at bounding box center [859, 406] width 1375 height 687
click at [777, 201] on div at bounding box center [761, 200] width 118 height 19
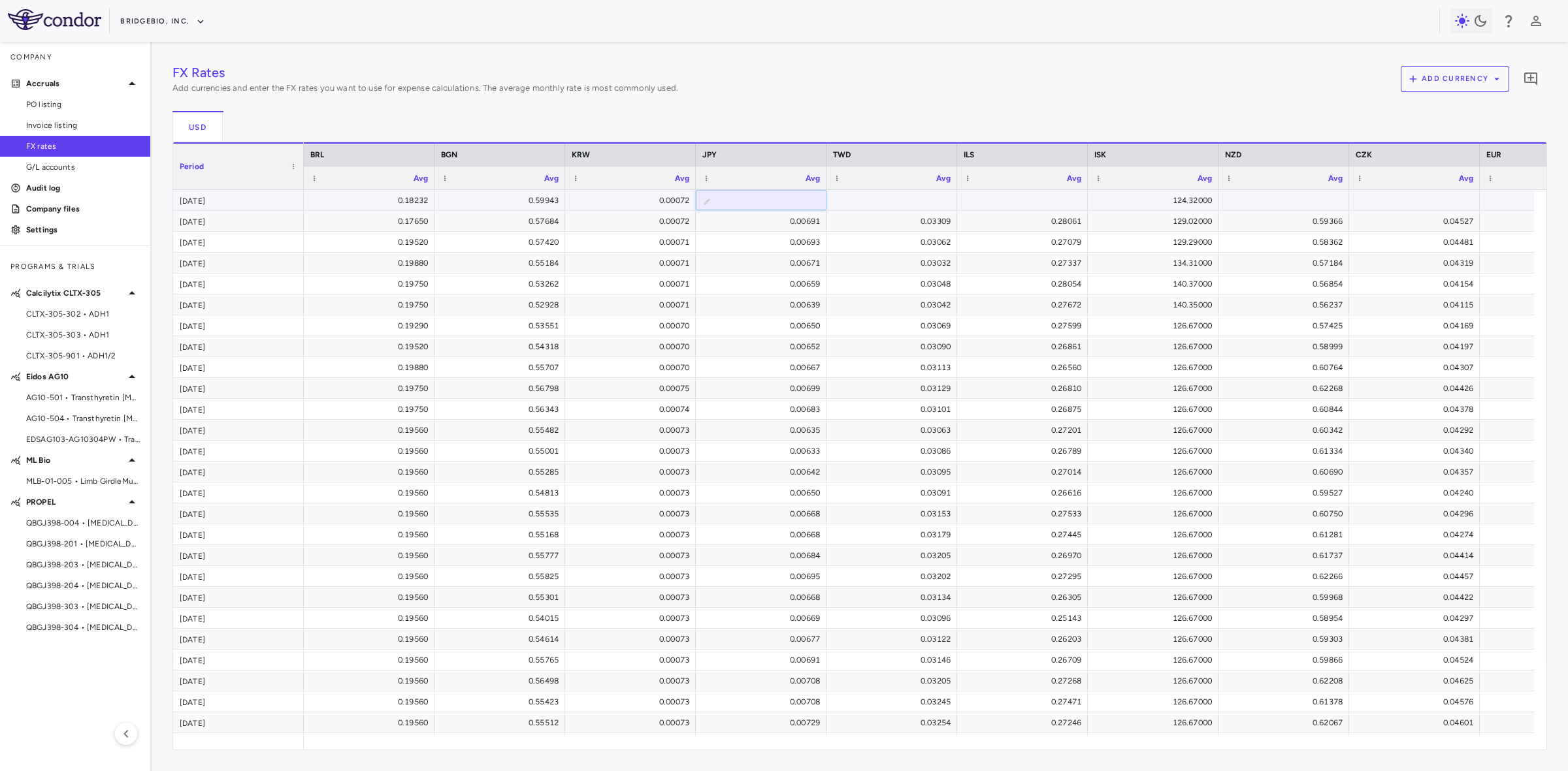
type input "******"
click at [874, 201] on div "FX Rates Add currencies and enter the FX rates you want to use for expense calc…" at bounding box center [859, 406] width 1375 height 687
click at [393, 204] on div at bounding box center [368, 200] width 118 height 19
click at [368, 201] on input "number" at bounding box center [378, 202] width 110 height 22
click at [172, 24] on button "BridgeBio, Inc." at bounding box center [163, 21] width 85 height 21
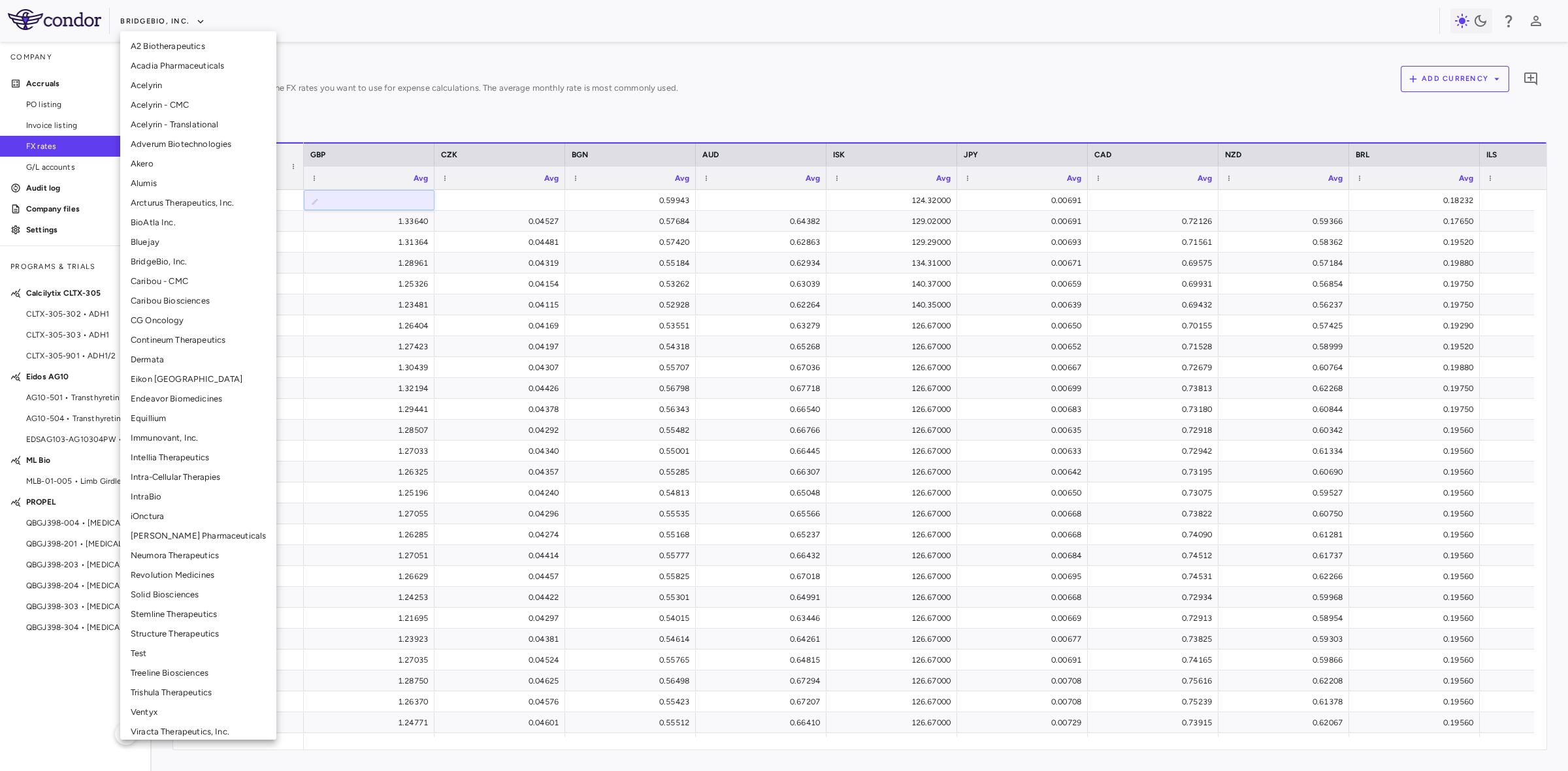
click at [190, 205] on li "Arcturus Therapeutics, Inc." at bounding box center [198, 202] width 156 height 19
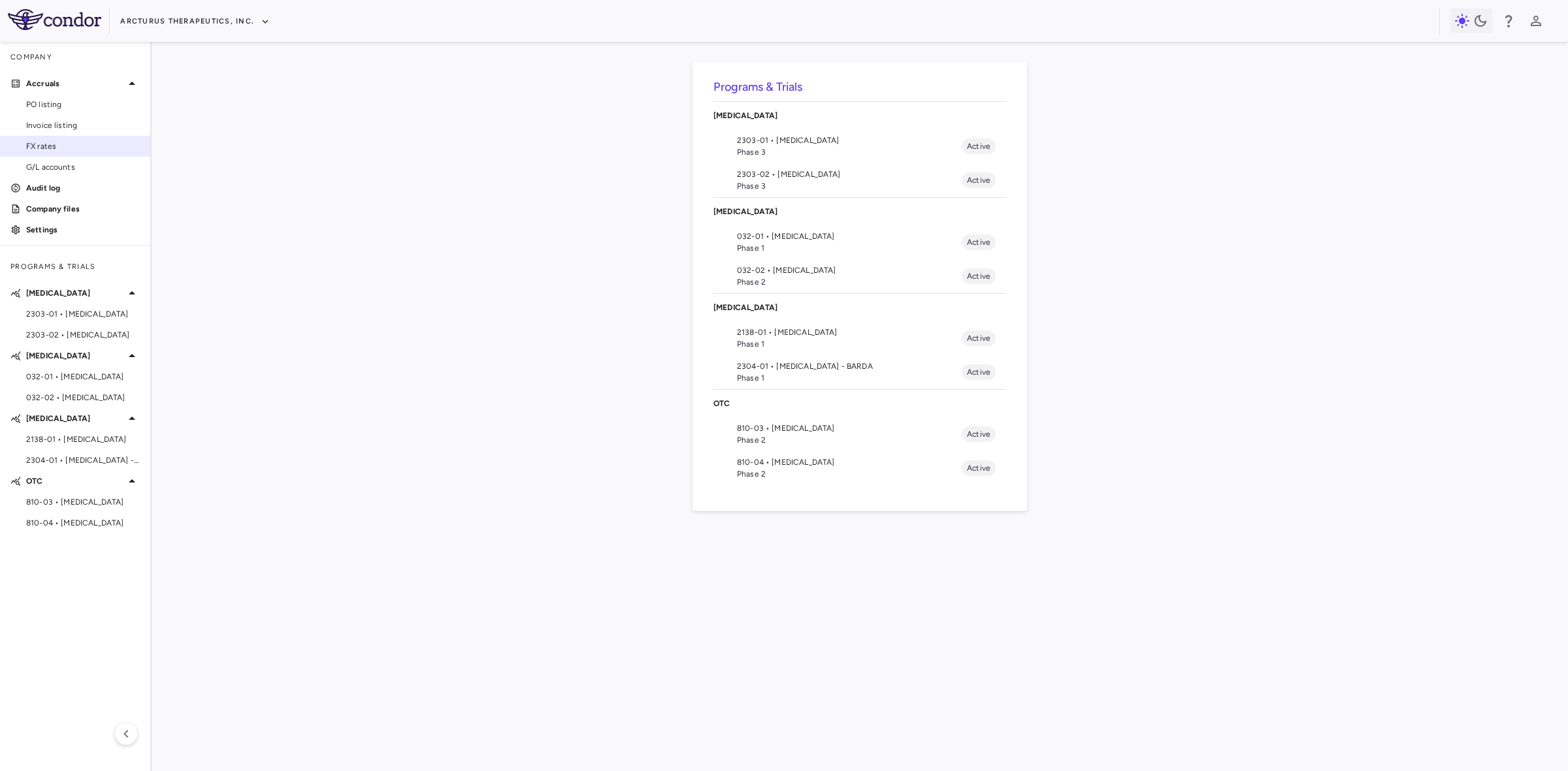
click at [50, 146] on span "FX rates" at bounding box center [83, 146] width 114 height 12
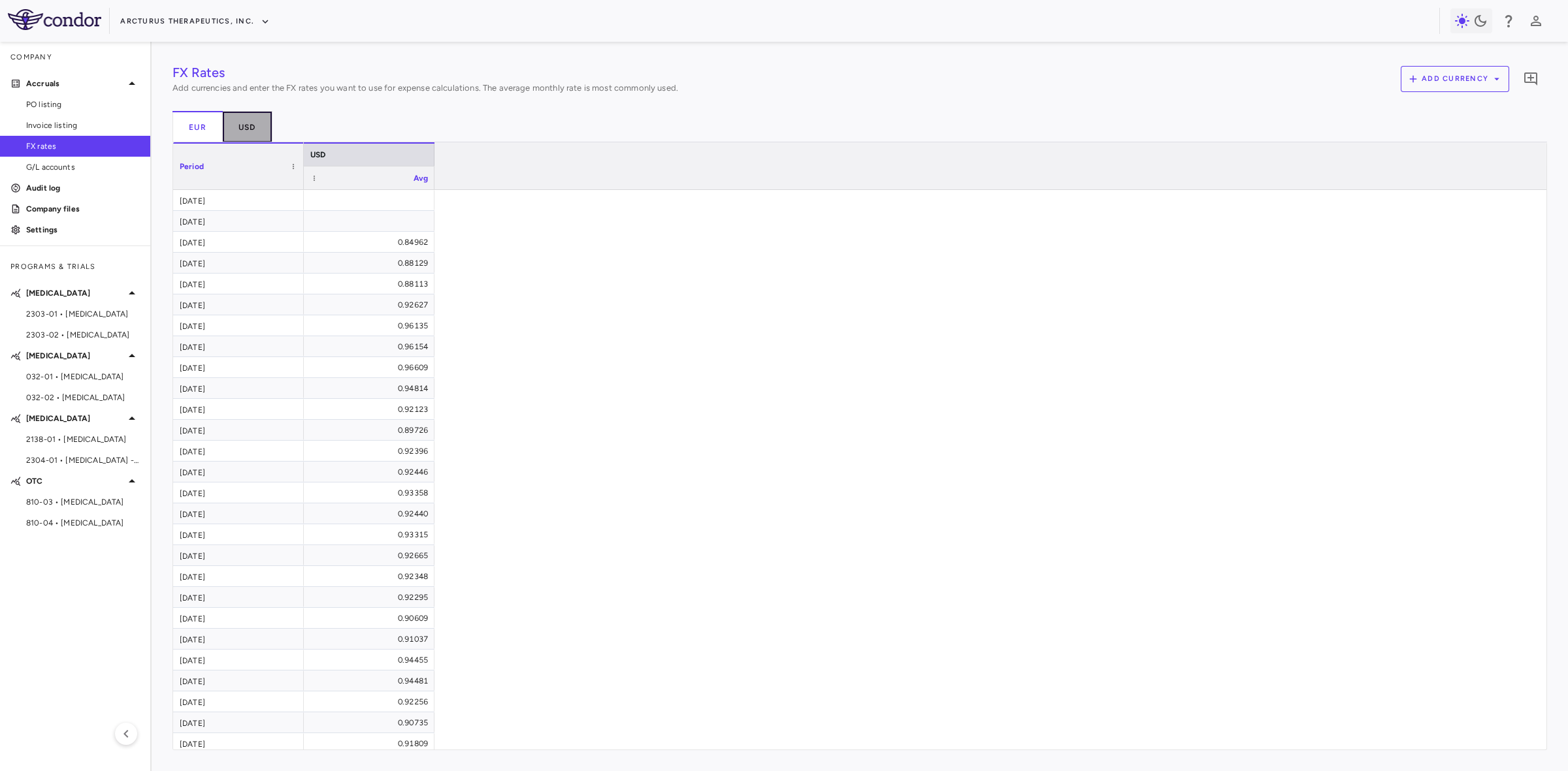
click at [254, 125] on button "USD" at bounding box center [247, 126] width 50 height 31
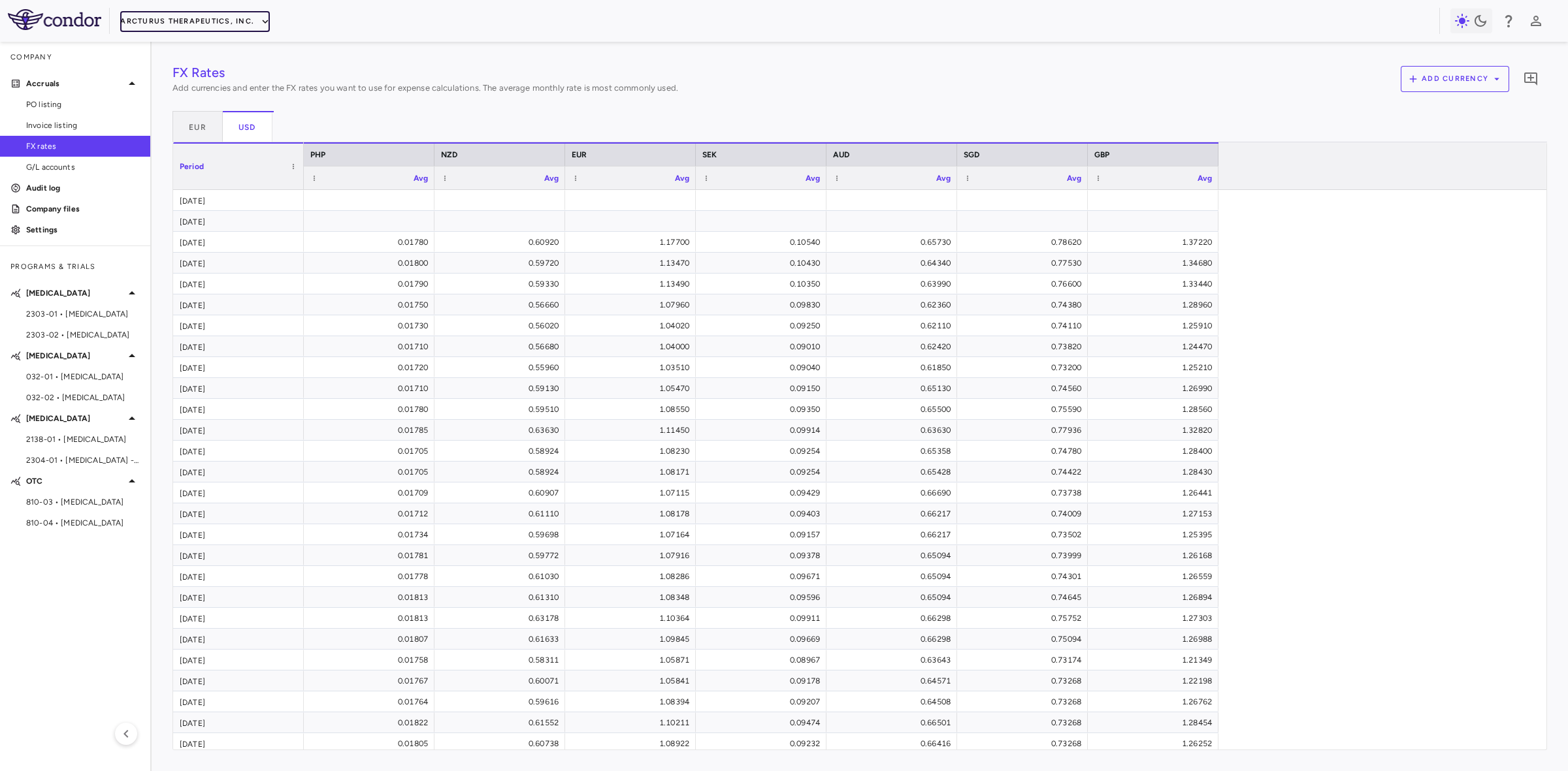
click at [206, 24] on button "Arcturus Therapeutics, Inc." at bounding box center [195, 21] width 150 height 21
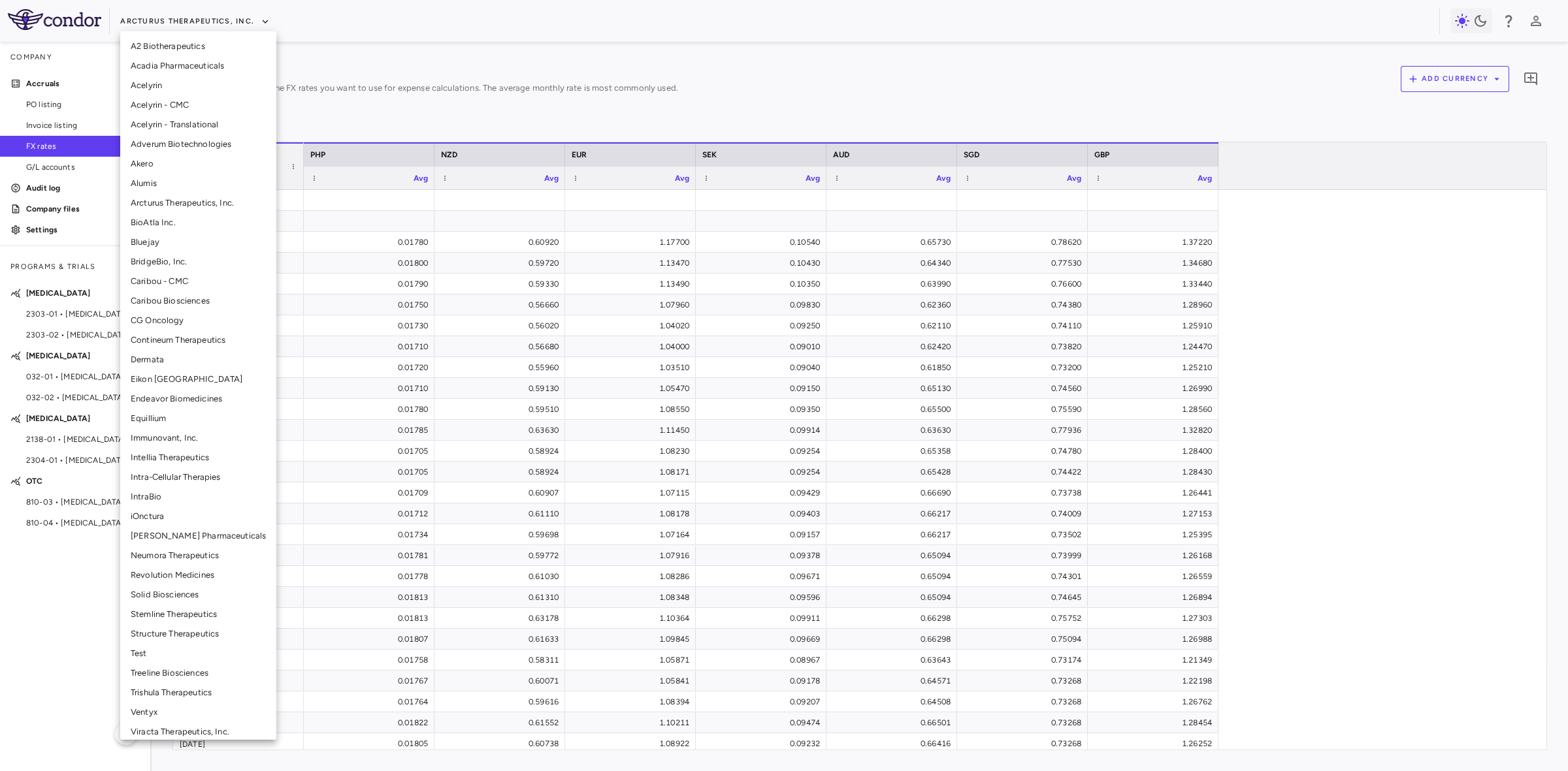
click at [174, 260] on li "BridgeBio, Inc." at bounding box center [198, 262] width 156 height 19
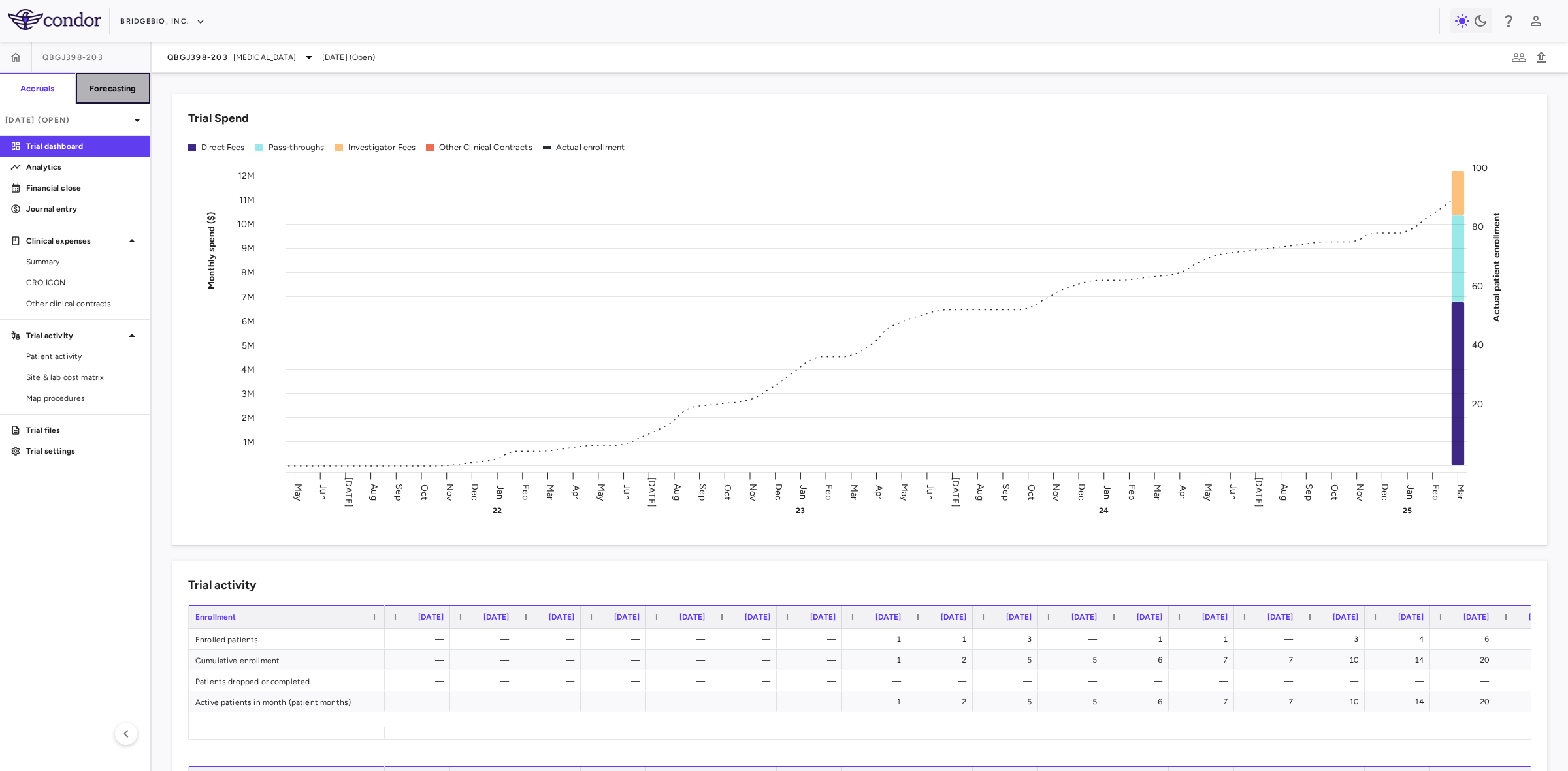
click at [112, 86] on h6 "Forecasting" at bounding box center [112, 89] width 47 height 12
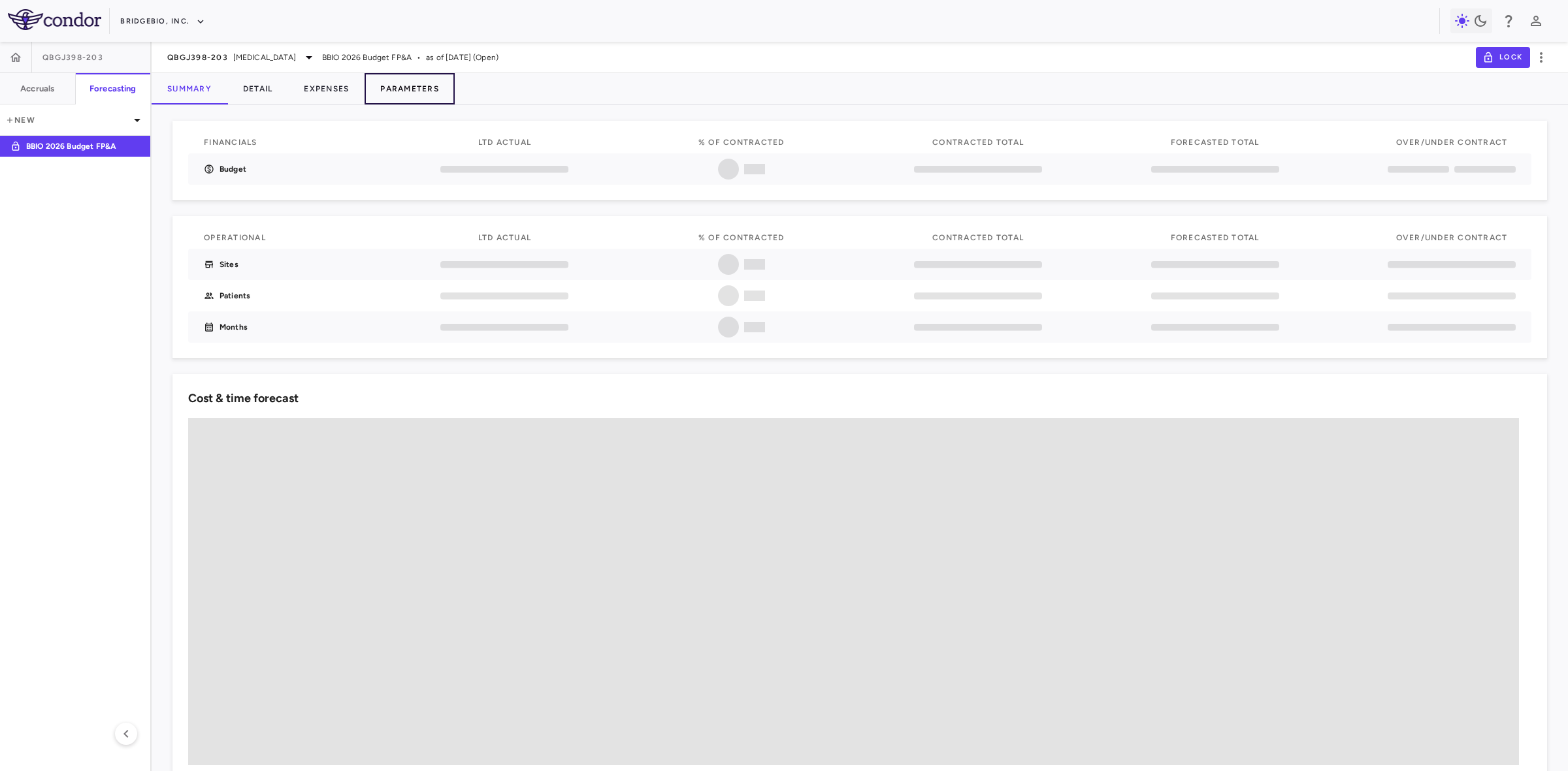
click at [397, 87] on button "Parameters" at bounding box center [409, 88] width 90 height 31
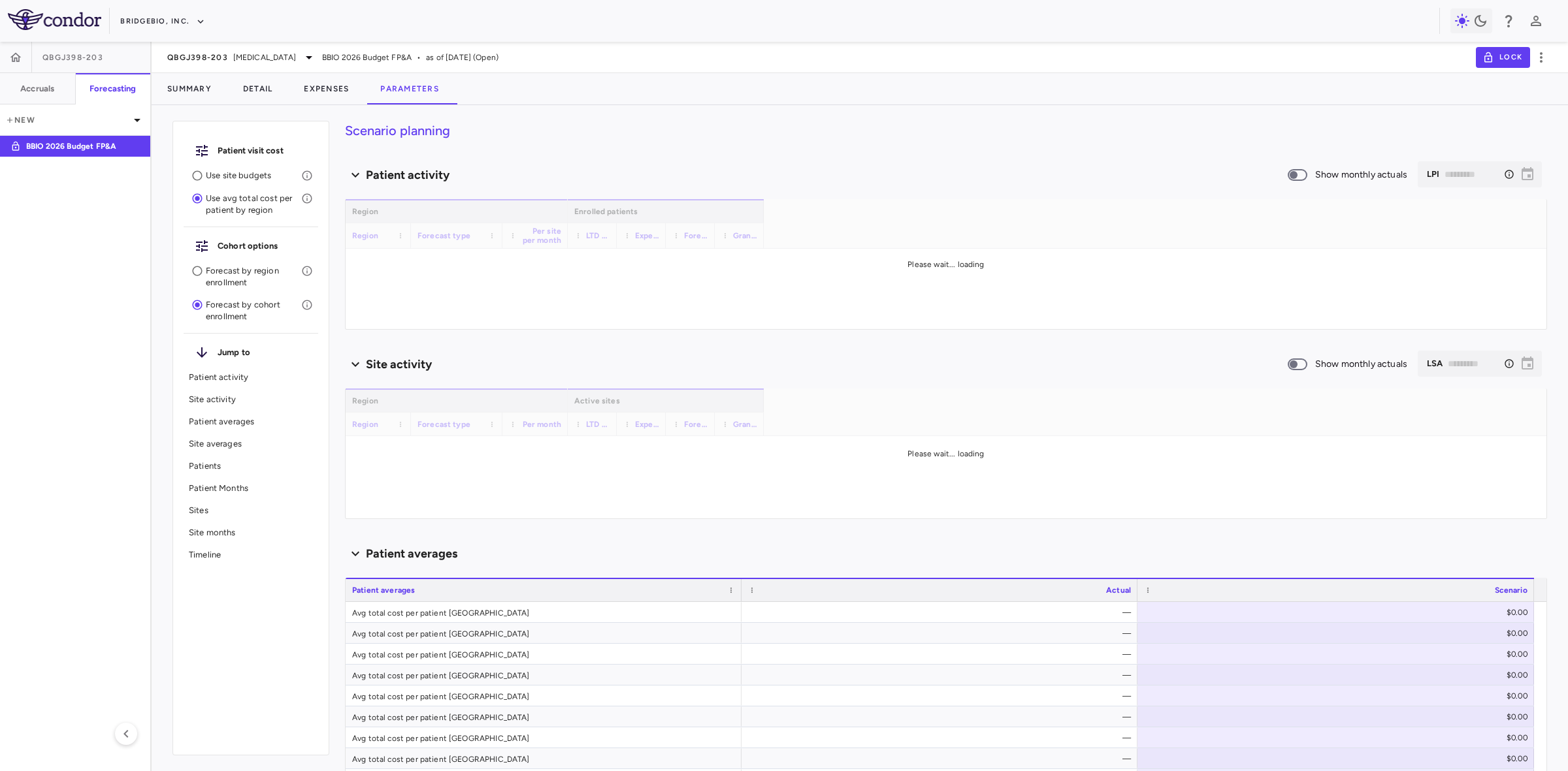
type input "********"
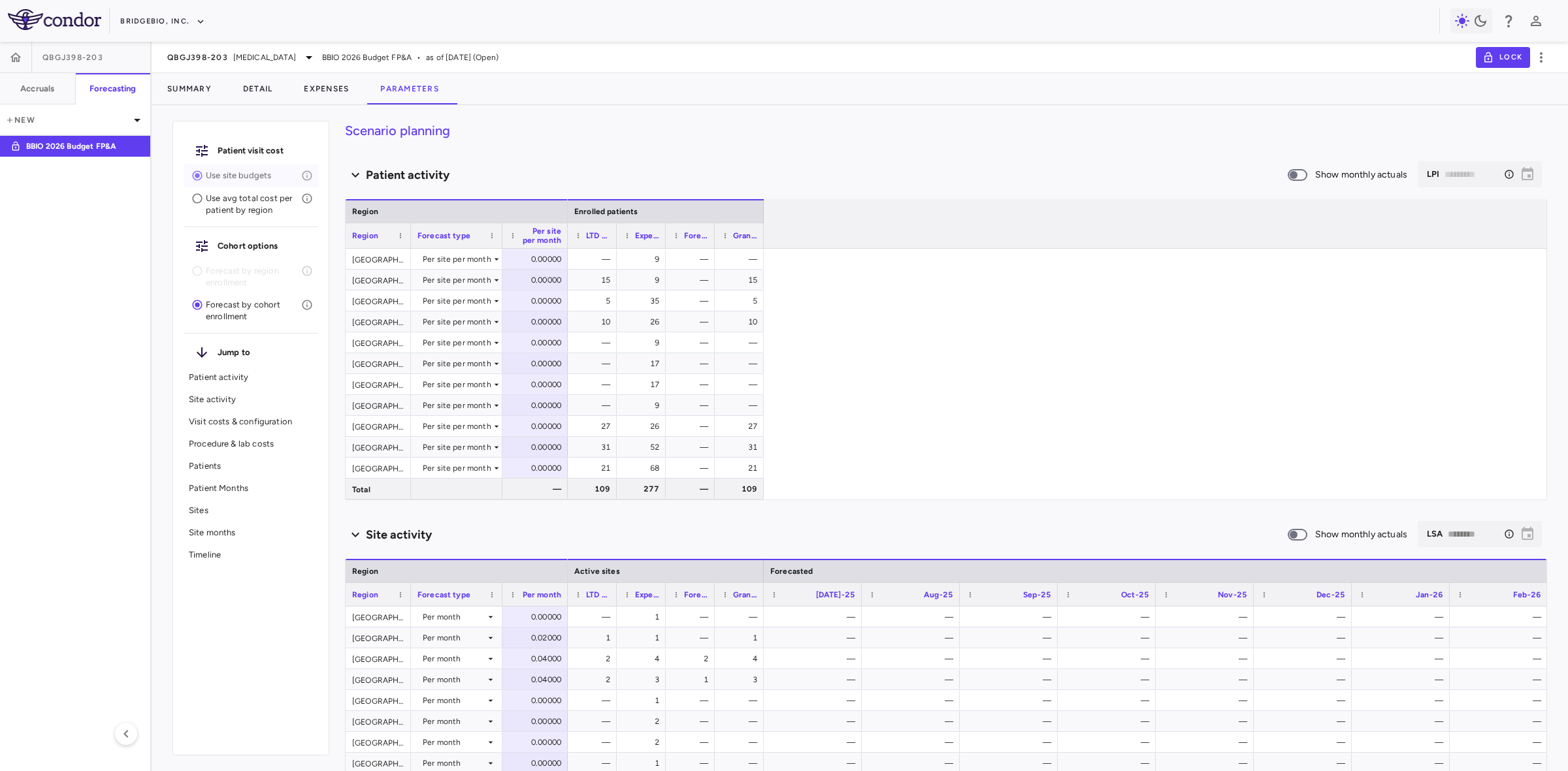
click at [211, 174] on p "Use site budgets" at bounding box center [253, 176] width 95 height 12
click at [239, 204] on p "Use avg total cost per patient by region" at bounding box center [253, 204] width 95 height 24
click at [237, 180] on p "Use site budgets" at bounding box center [253, 176] width 95 height 12
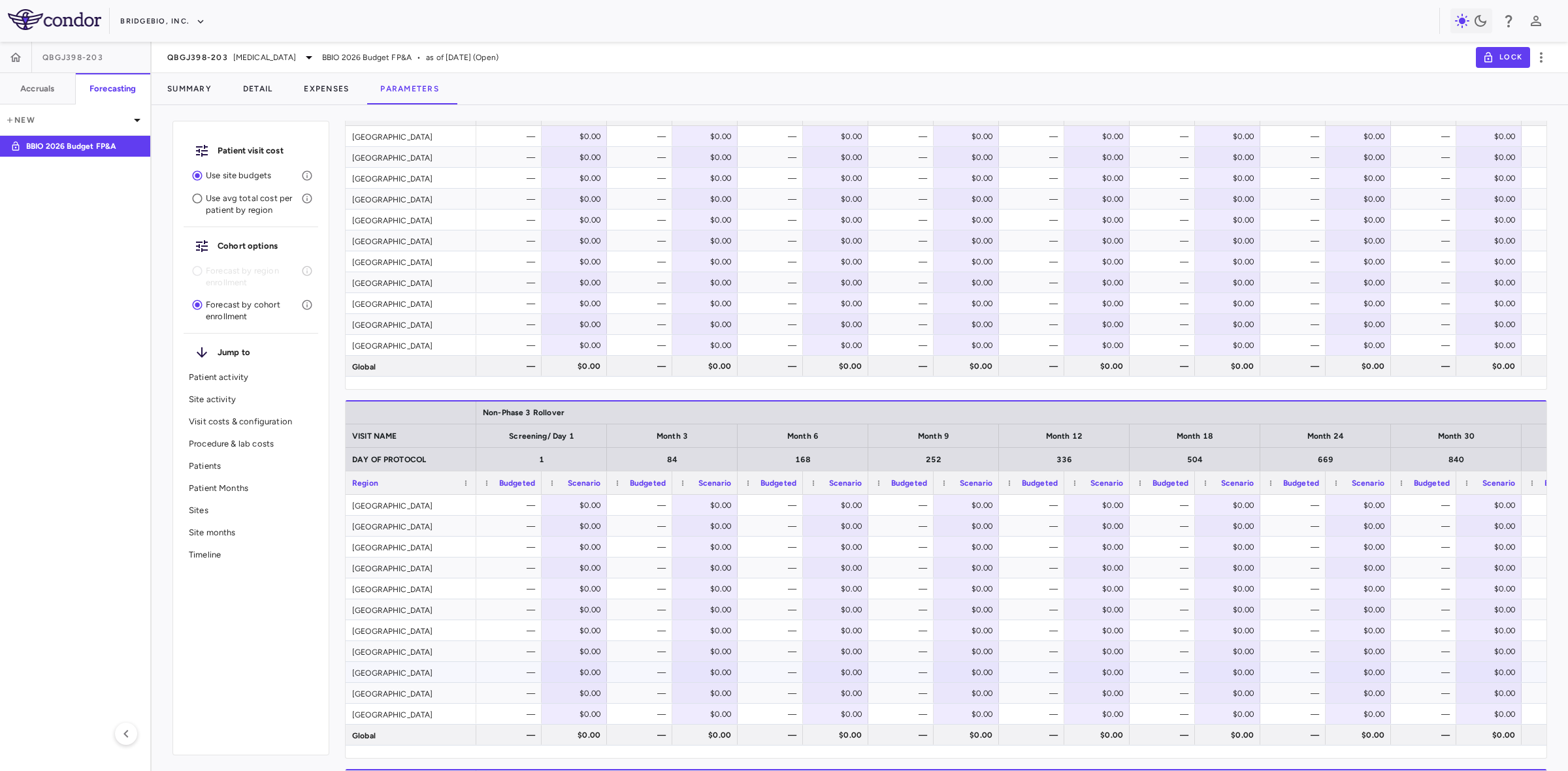
scroll to position [816, 0]
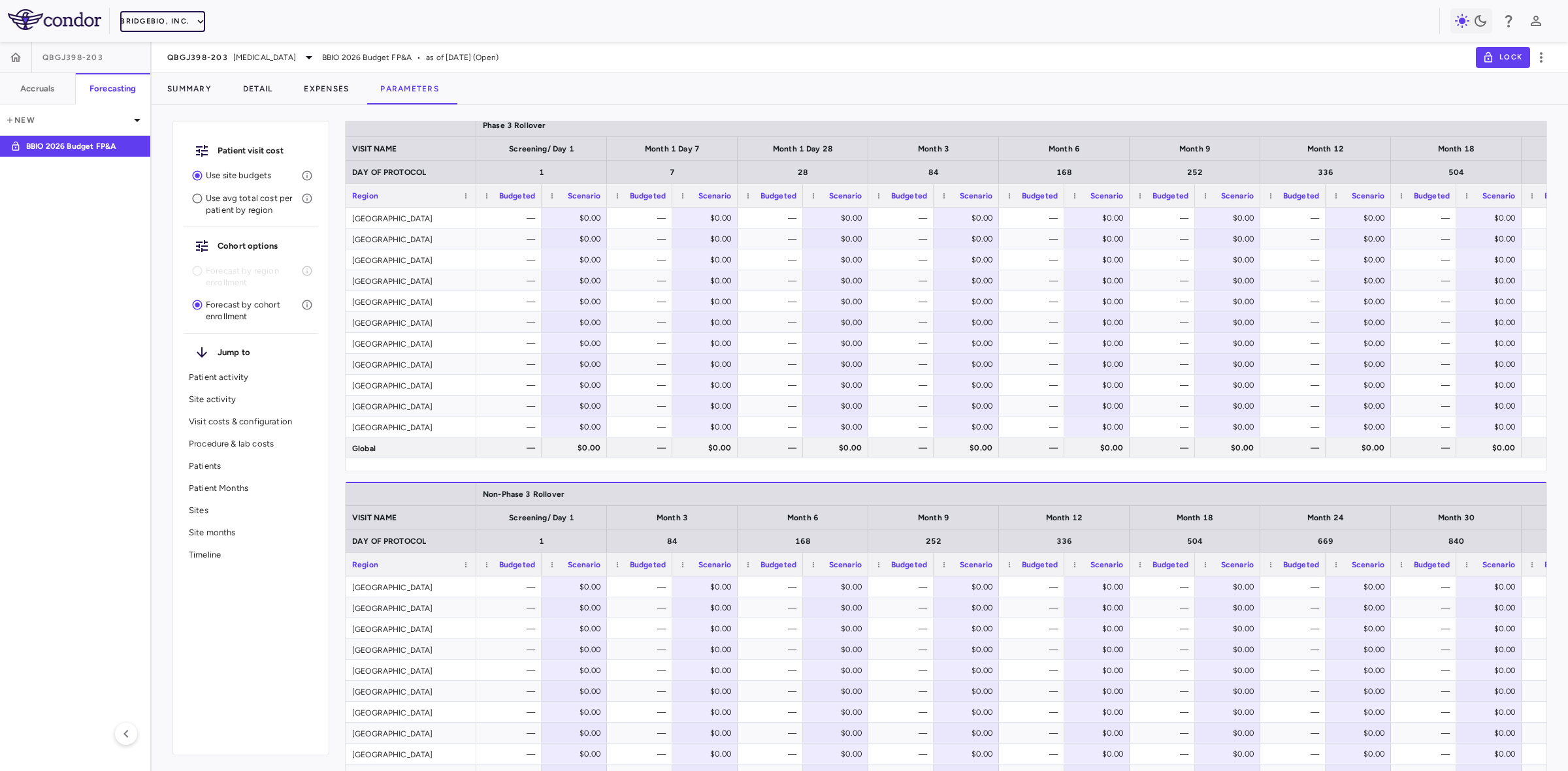
click at [180, 22] on button "BridgeBio, Inc." at bounding box center [163, 21] width 85 height 21
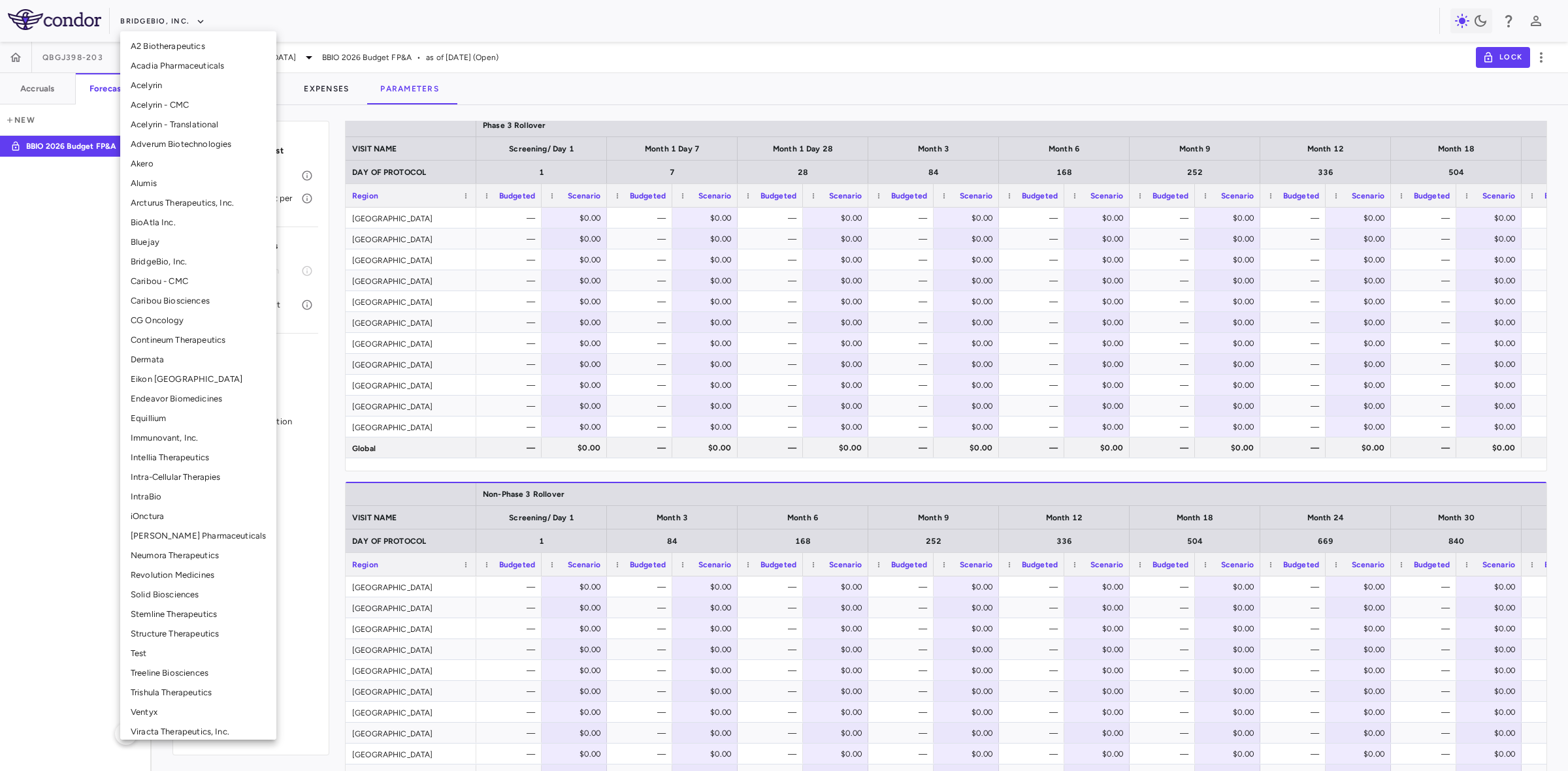
click at [167, 181] on li "Alumis" at bounding box center [198, 183] width 156 height 19
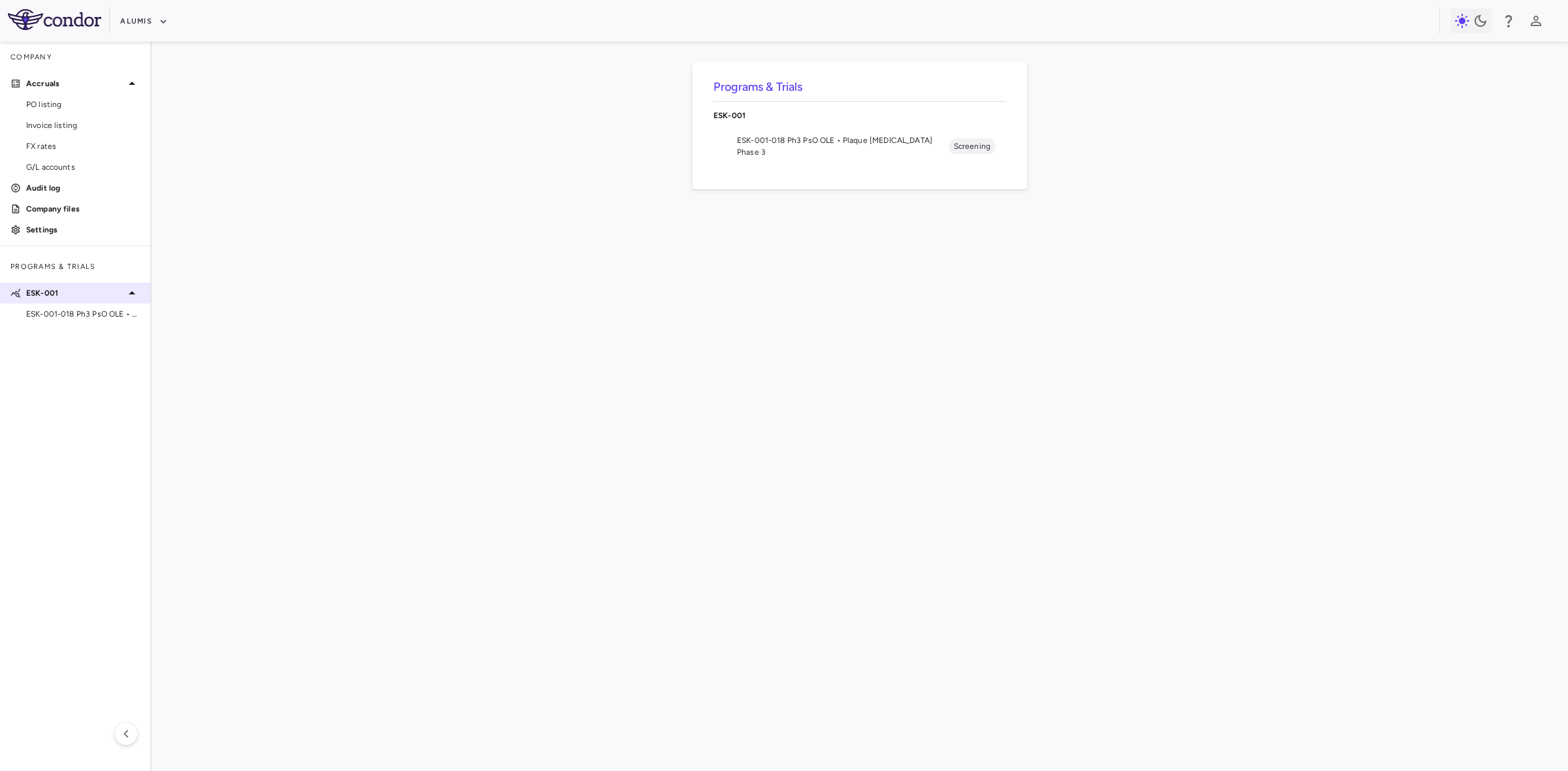
click at [83, 300] on div "ESK-001" at bounding box center [75, 293] width 150 height 24
click at [96, 295] on p "ESK-001" at bounding box center [75, 293] width 98 height 12
click at [47, 316] on span "ESK-001-018 Ph3 PsO OLE • Plaque Psoriasis" at bounding box center [83, 314] width 114 height 12
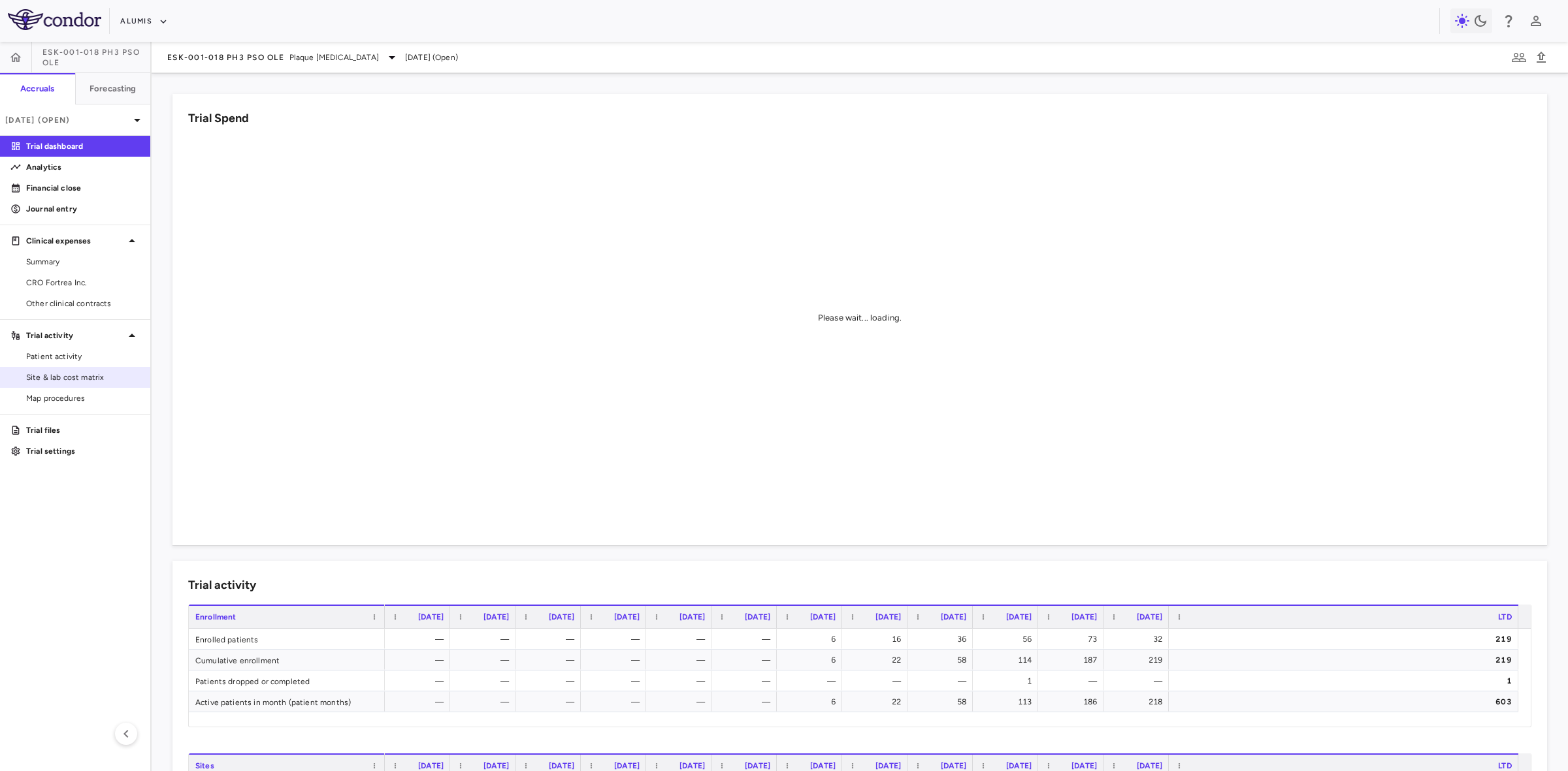
click at [60, 380] on span "Site & lab cost matrix" at bounding box center [83, 378] width 114 height 12
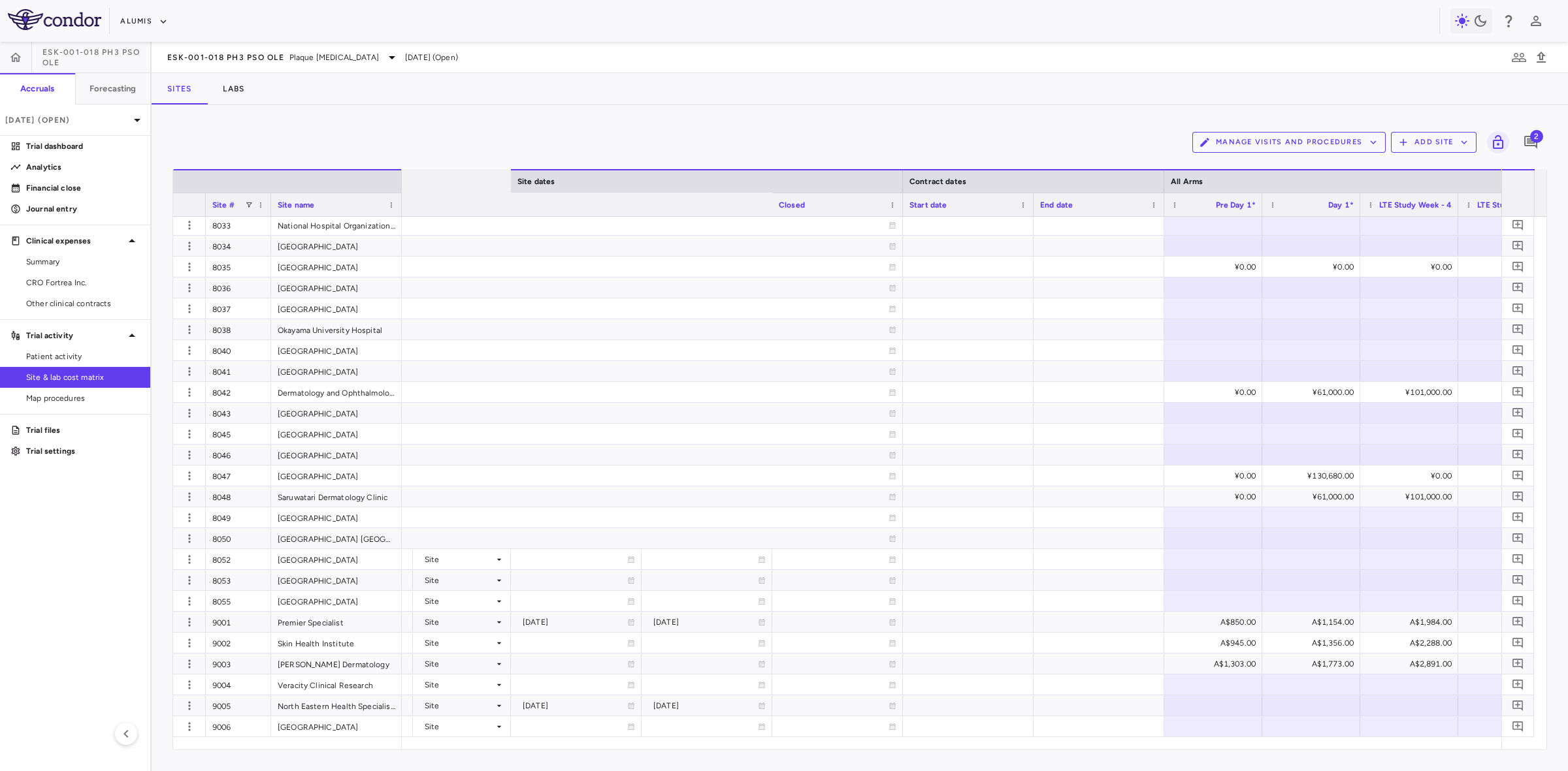
scroll to position [0, 1587]
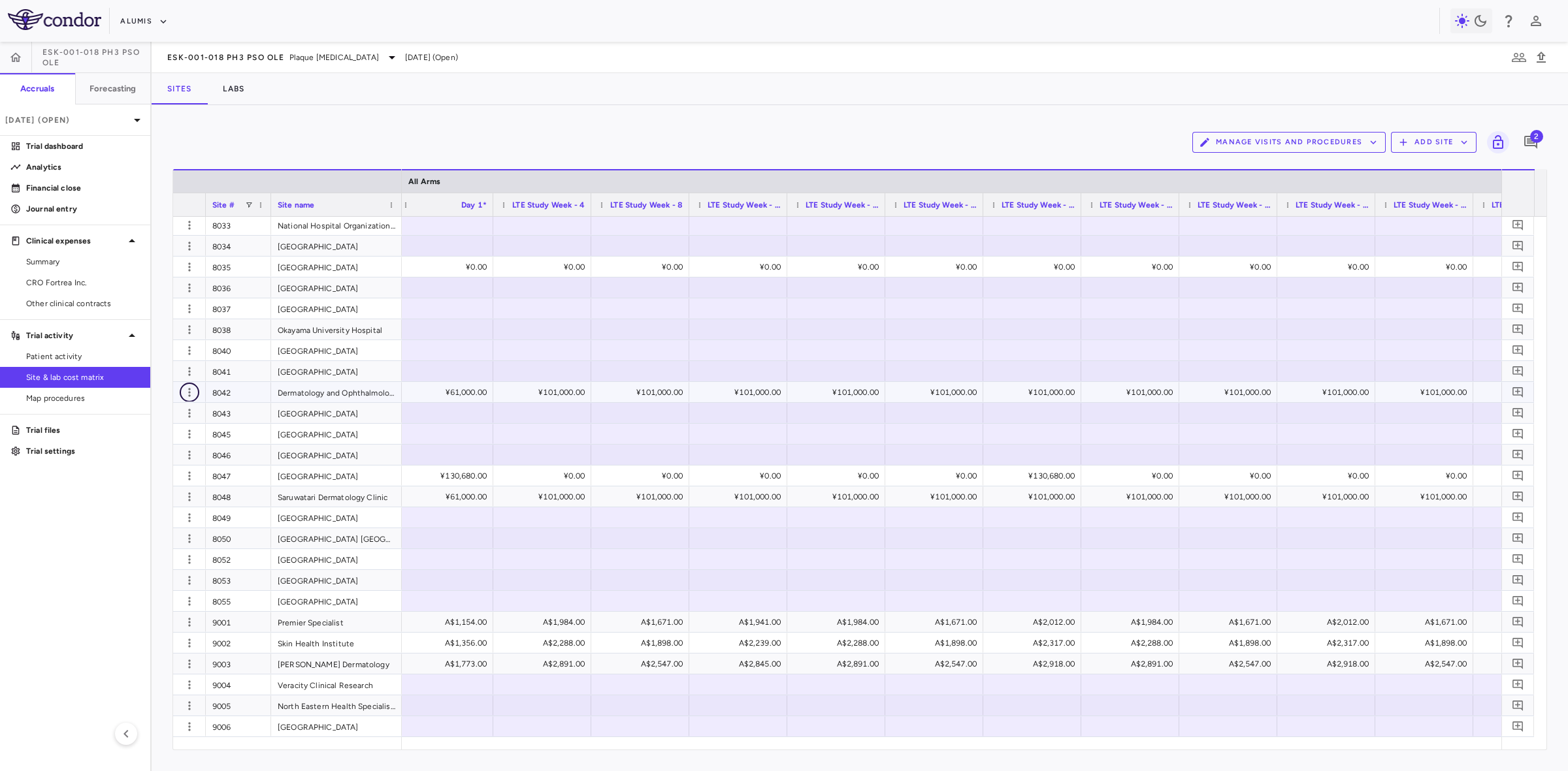
click at [190, 393] on icon "button" at bounding box center [190, 393] width 13 height 13
click at [141, 434] on div "Edit site" at bounding box center [138, 442] width 122 height 24
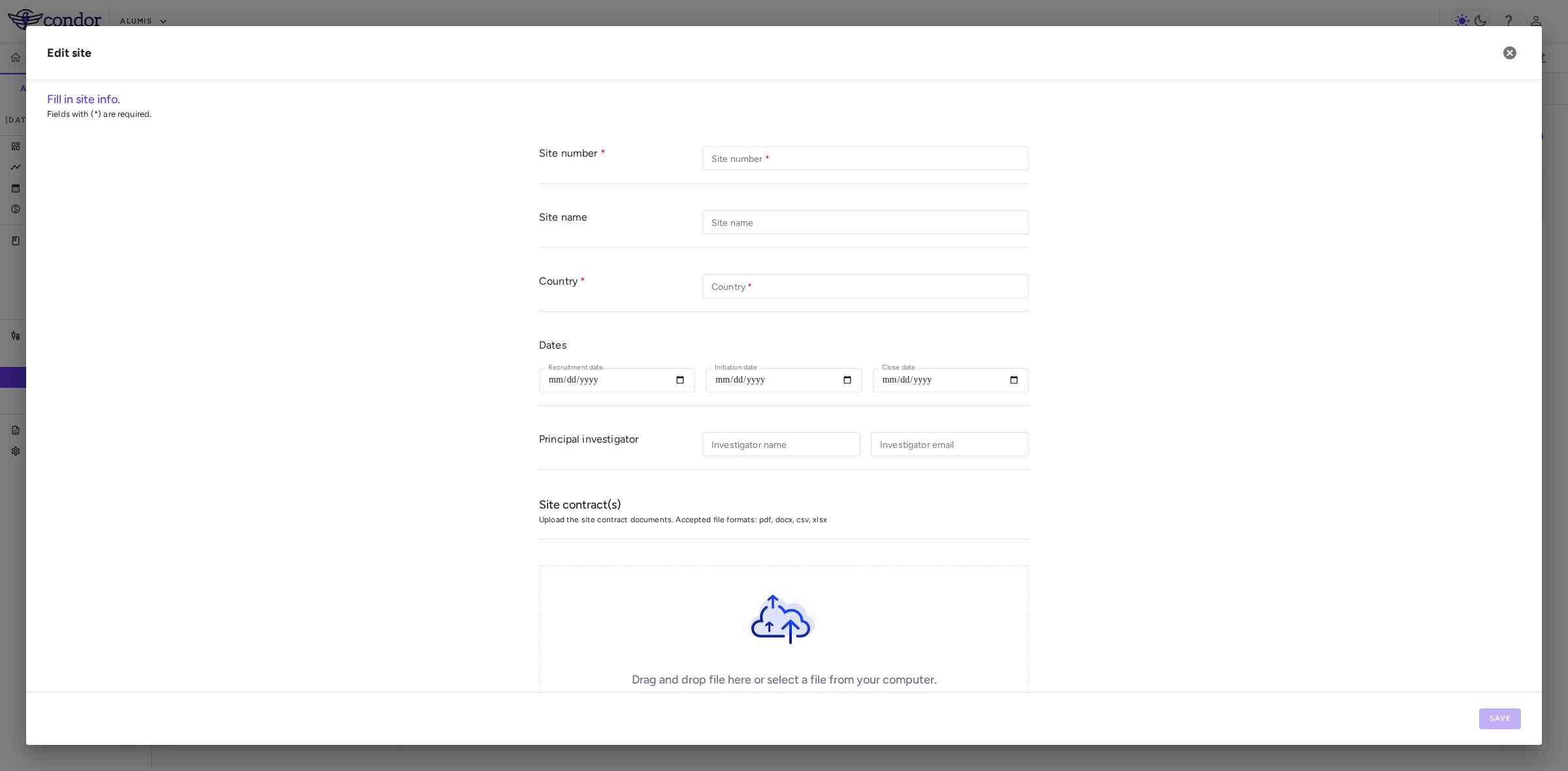
type input "****"
type input "**********"
type input "*****"
type input "**********"
type input "*****"
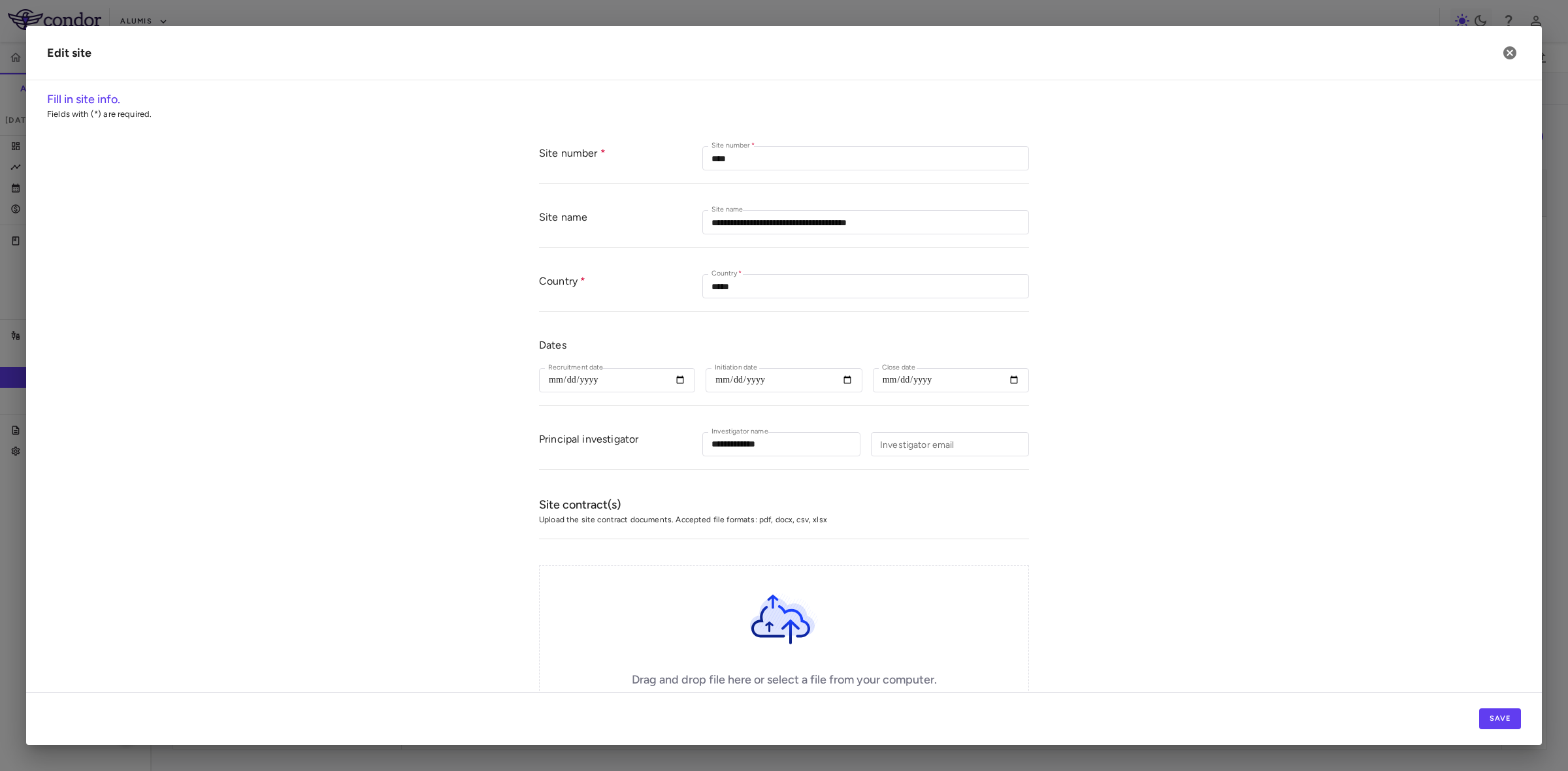
scroll to position [232, 0]
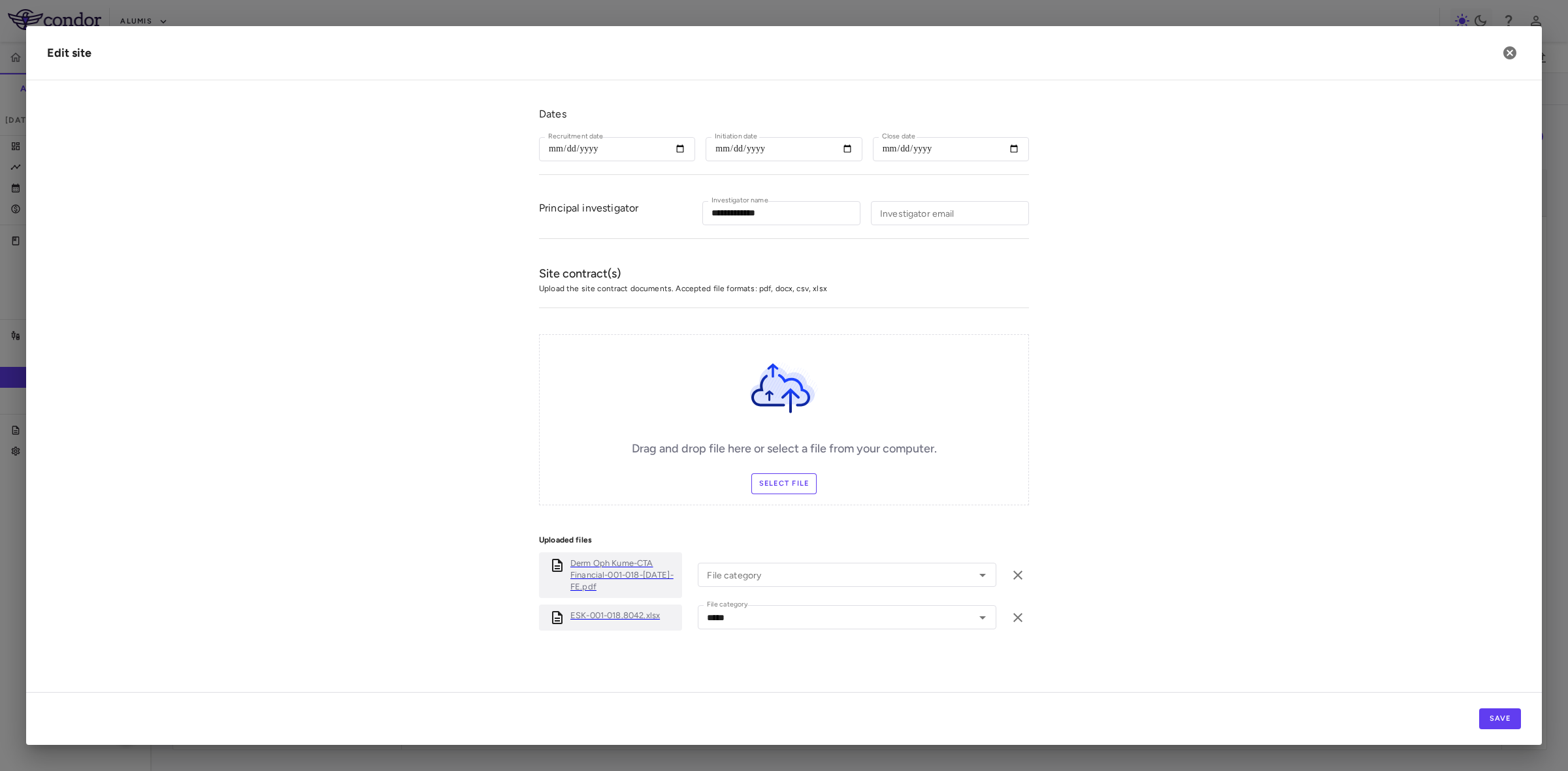
click at [621, 618] on p "ESK-001-018.8042.xlsx" at bounding box center [615, 615] width 89 height 12
click at [602, 576] on p "Derm Oph Kume-CTA Financial-001-018-30May2025-FE.pdf" at bounding box center [624, 575] width 107 height 35
click at [1527, 50] on h2 "Edit site" at bounding box center [784, 53] width 1515 height 54
click at [1516, 52] on icon "button" at bounding box center [1510, 53] width 16 height 16
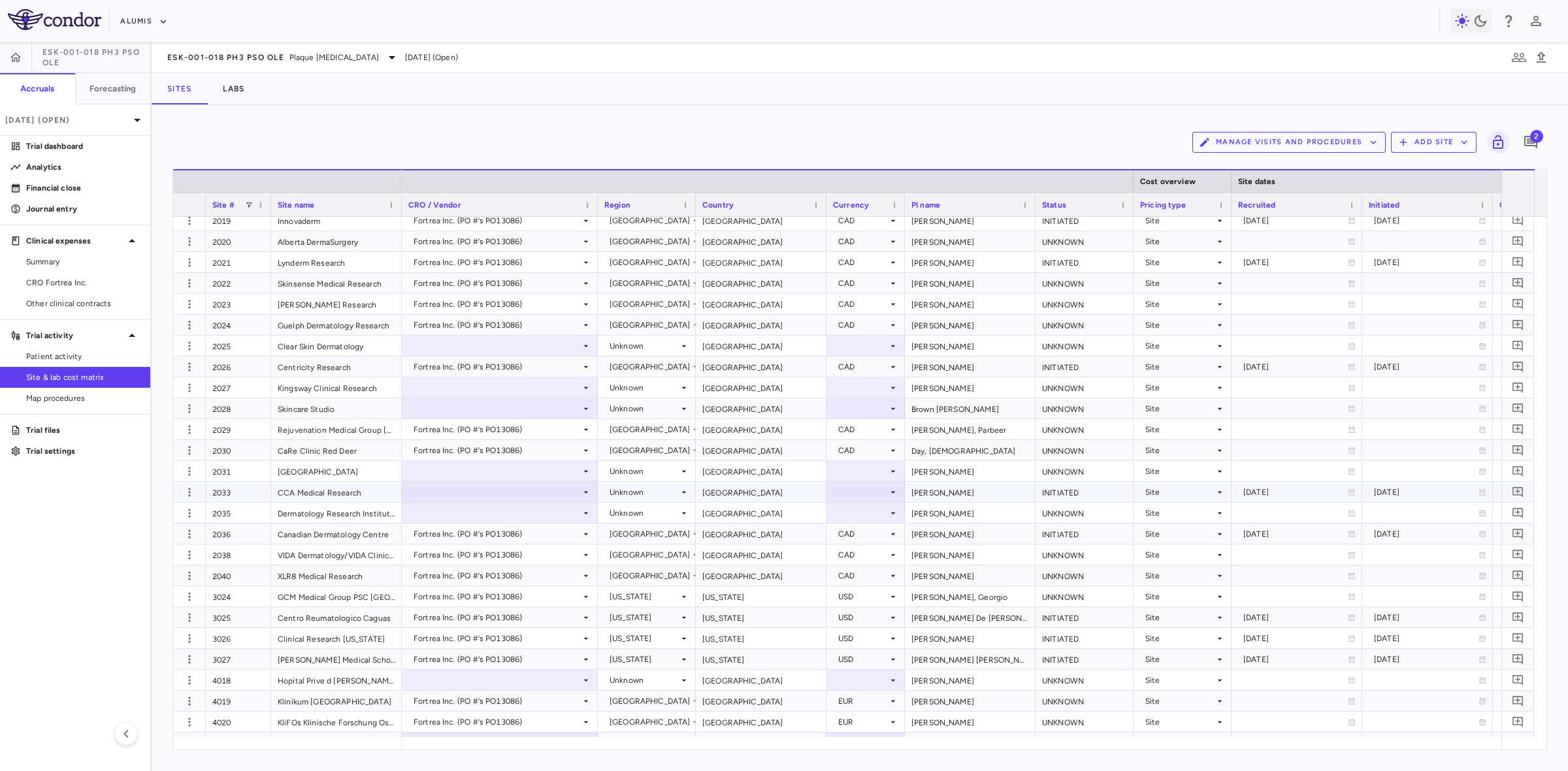
scroll to position [0, 0]
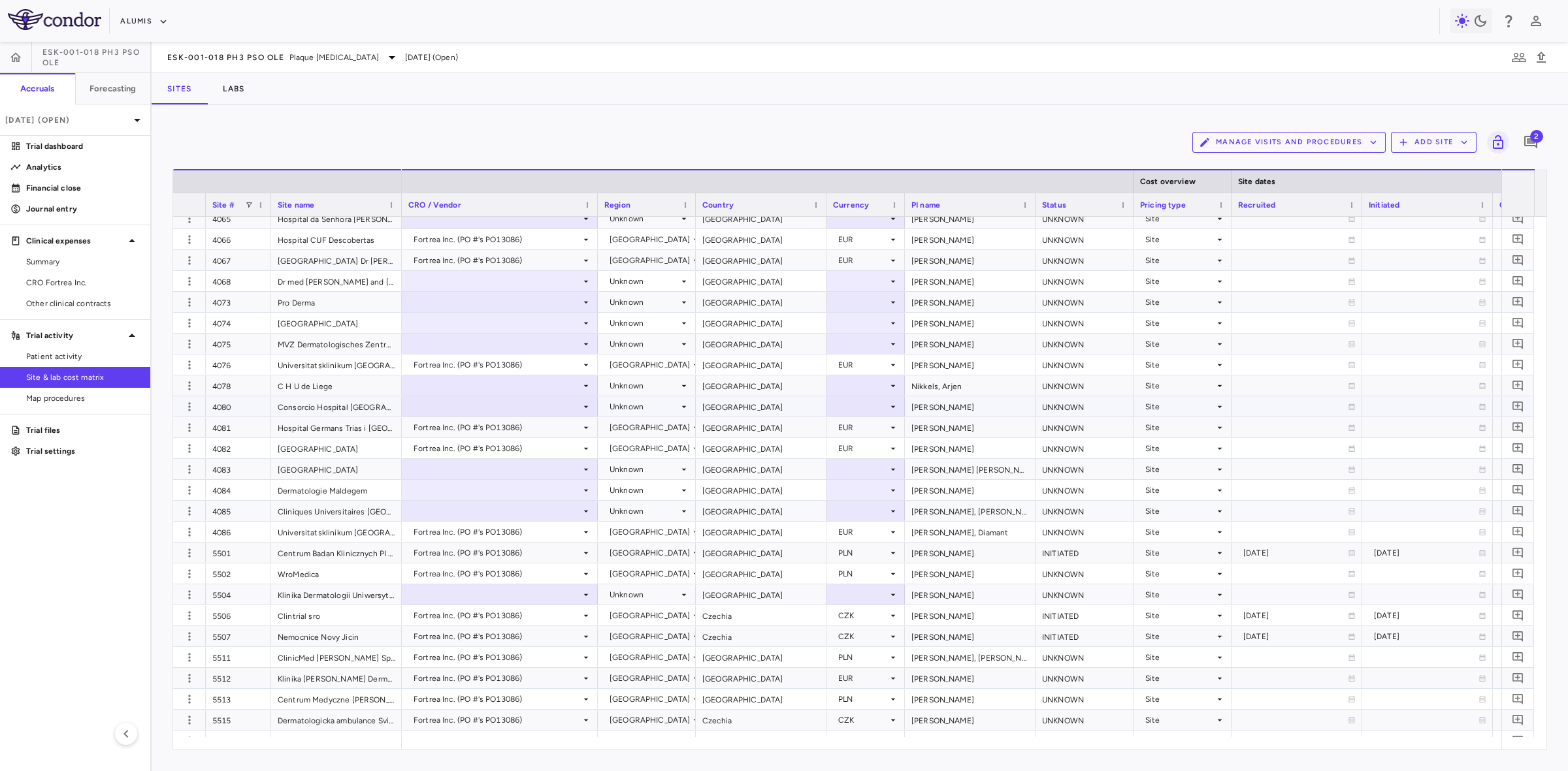
click at [710, 409] on div "Spain" at bounding box center [761, 406] width 130 height 20
click at [714, 431] on div "Spain" at bounding box center [761, 427] width 130 height 20
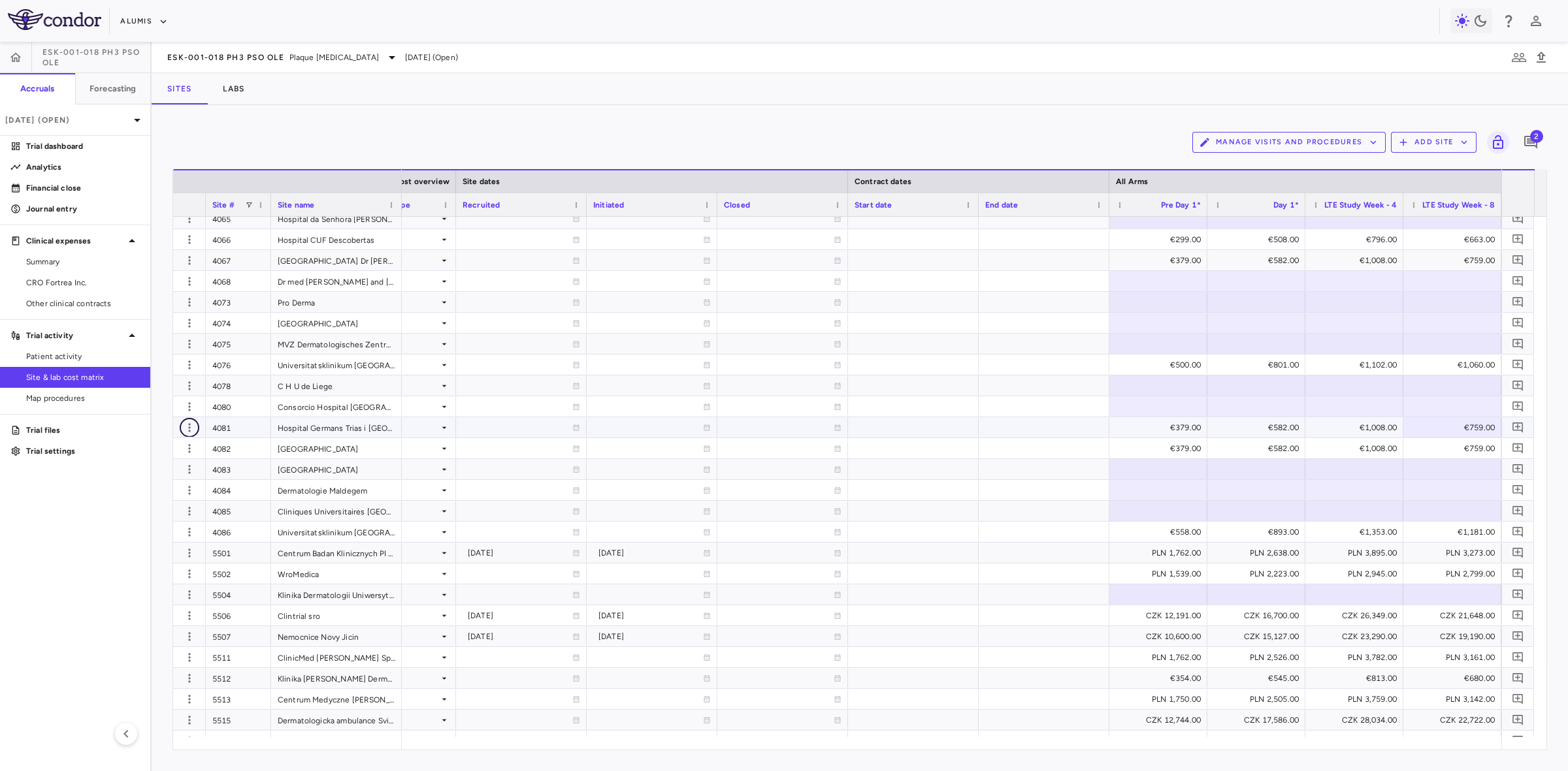
click at [185, 429] on icon "button" at bounding box center [190, 427] width 13 height 13
click at [142, 473] on div "Edit site" at bounding box center [138, 478] width 122 height 24
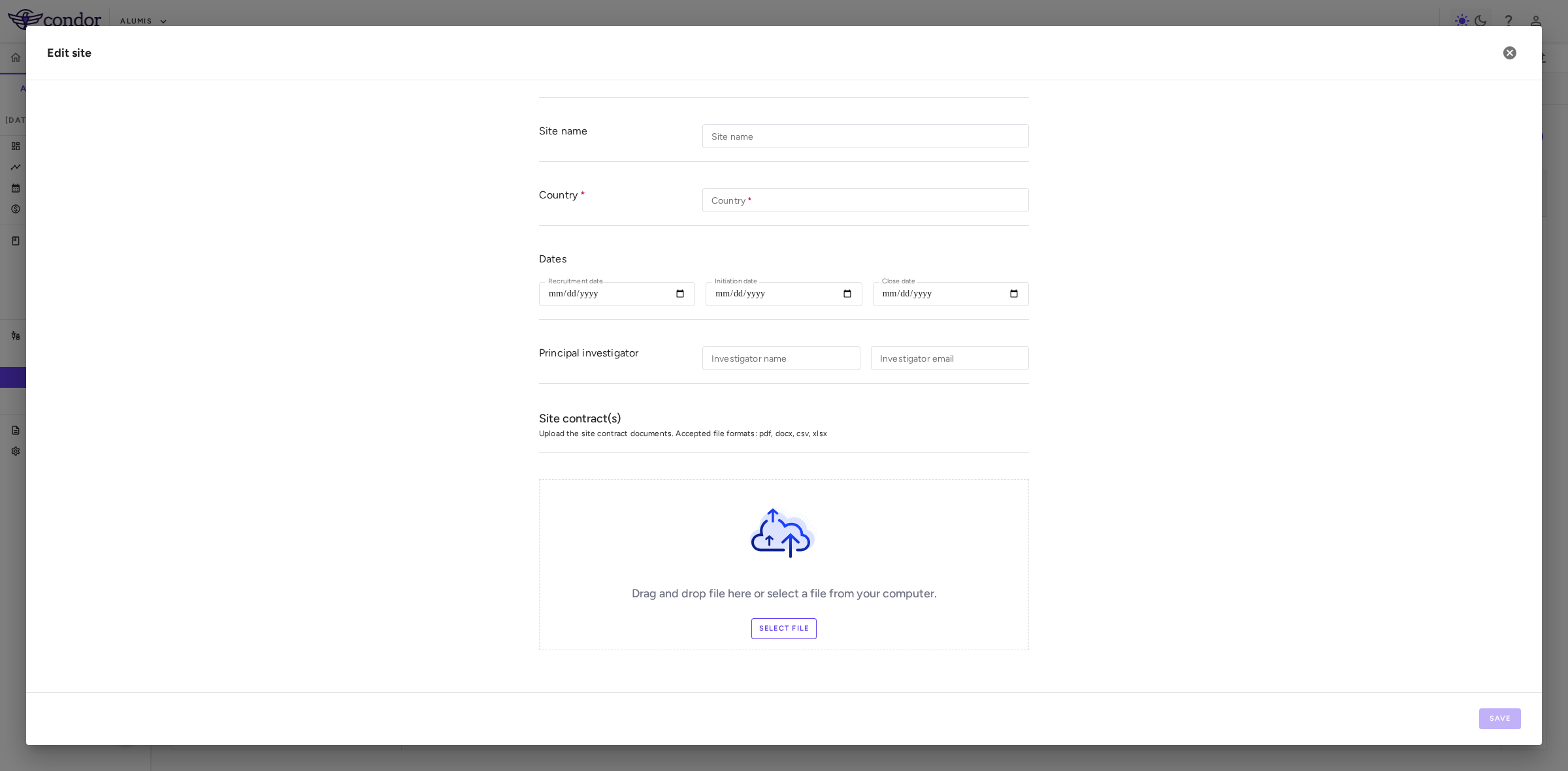
type input "****"
type input "**********"
type input "*****"
type input "**********"
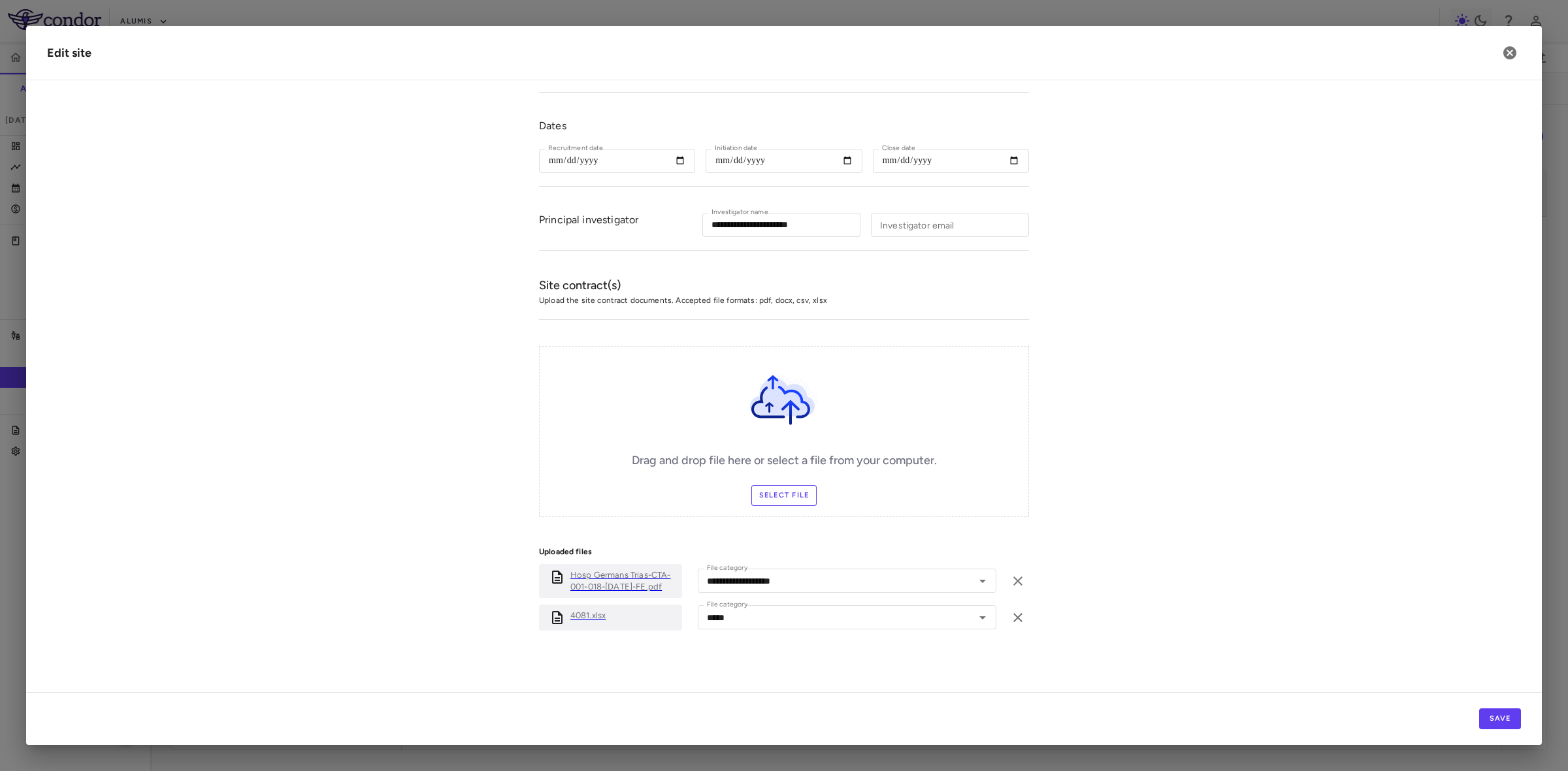
click at [624, 576] on p "Hosp Germans Trias-CTA-001-018-14May2025-FE.pdf" at bounding box center [624, 581] width 107 height 24
click at [1504, 51] on icon "button" at bounding box center [1510, 53] width 13 height 13
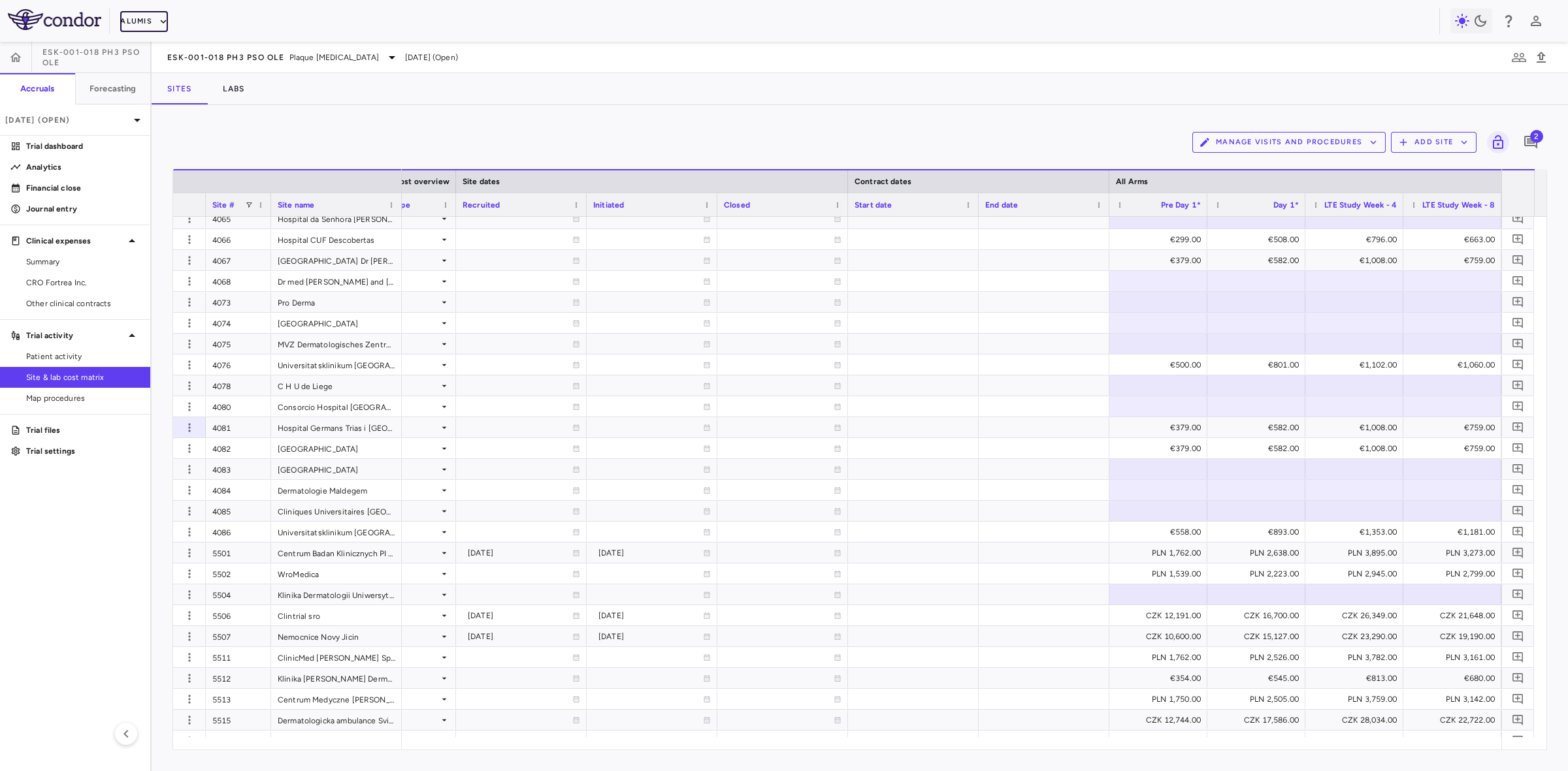
click at [138, 24] on button "Alumis" at bounding box center [144, 21] width 48 height 21
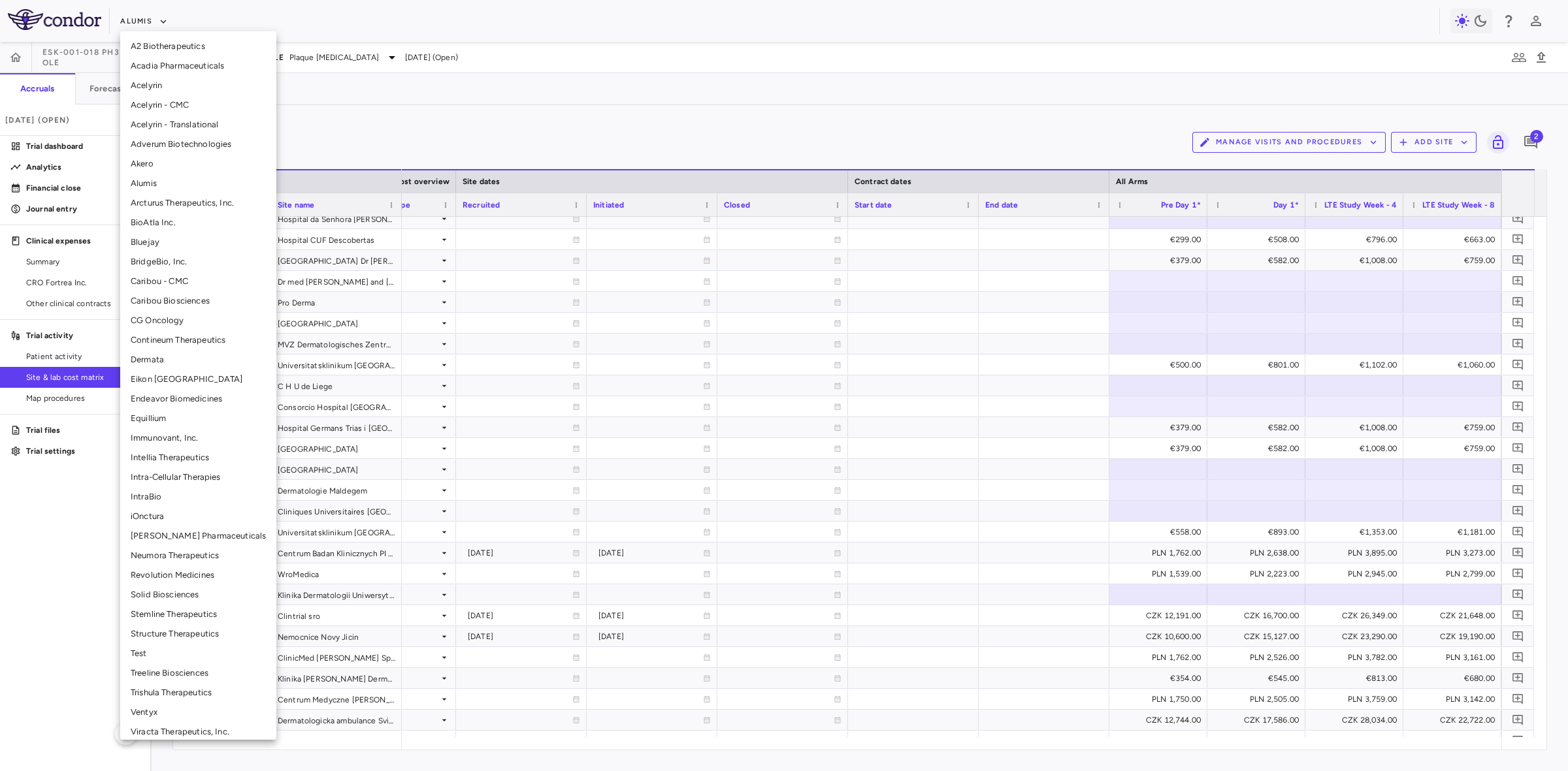
scroll to position [6, 0]
click at [198, 522] on li "Madrigal Pharmaceuticals" at bounding box center [198, 529] width 156 height 19
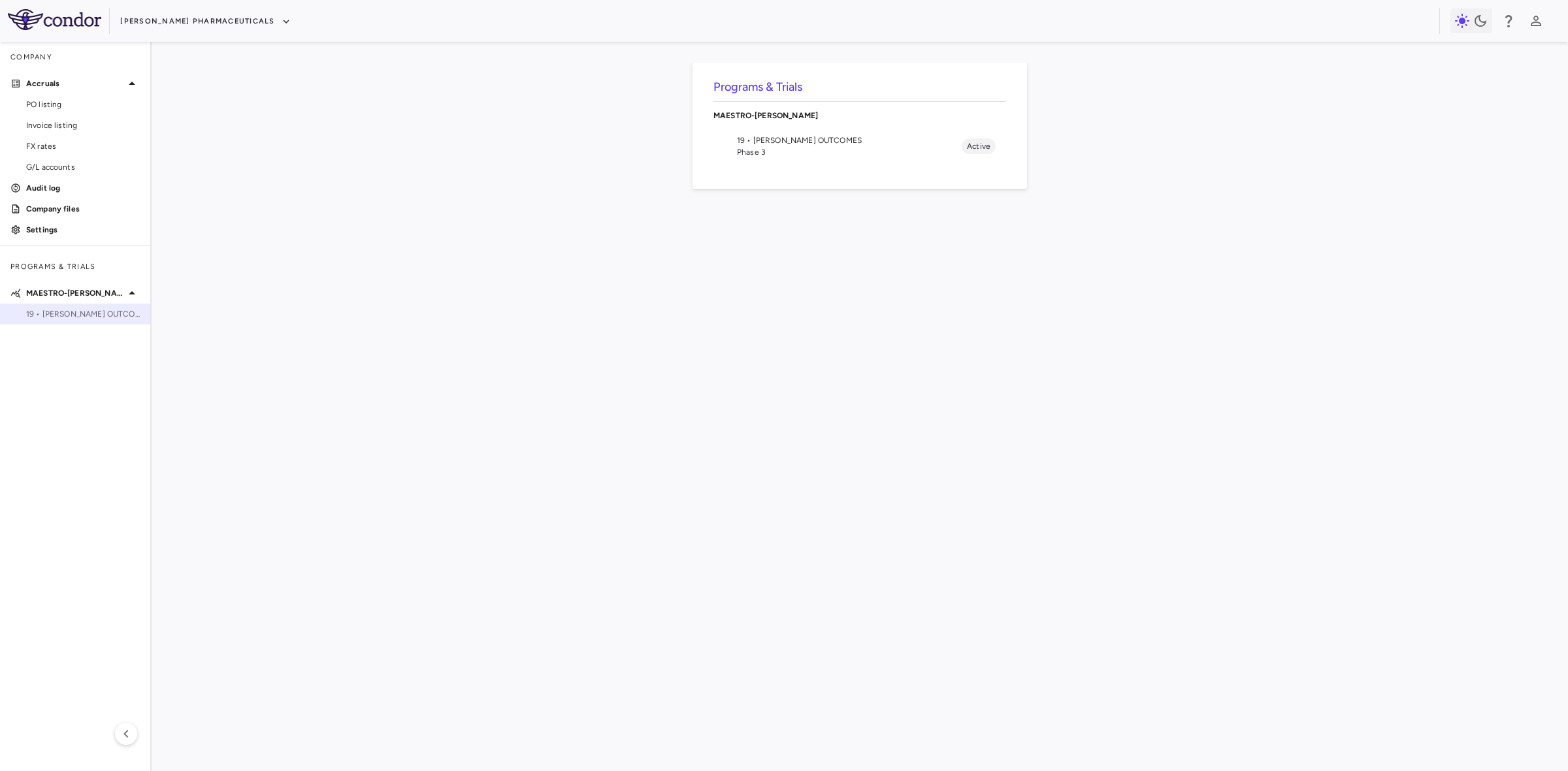
click at [89, 308] on span "19 • NASH OUTCOMES" at bounding box center [83, 314] width 114 height 12
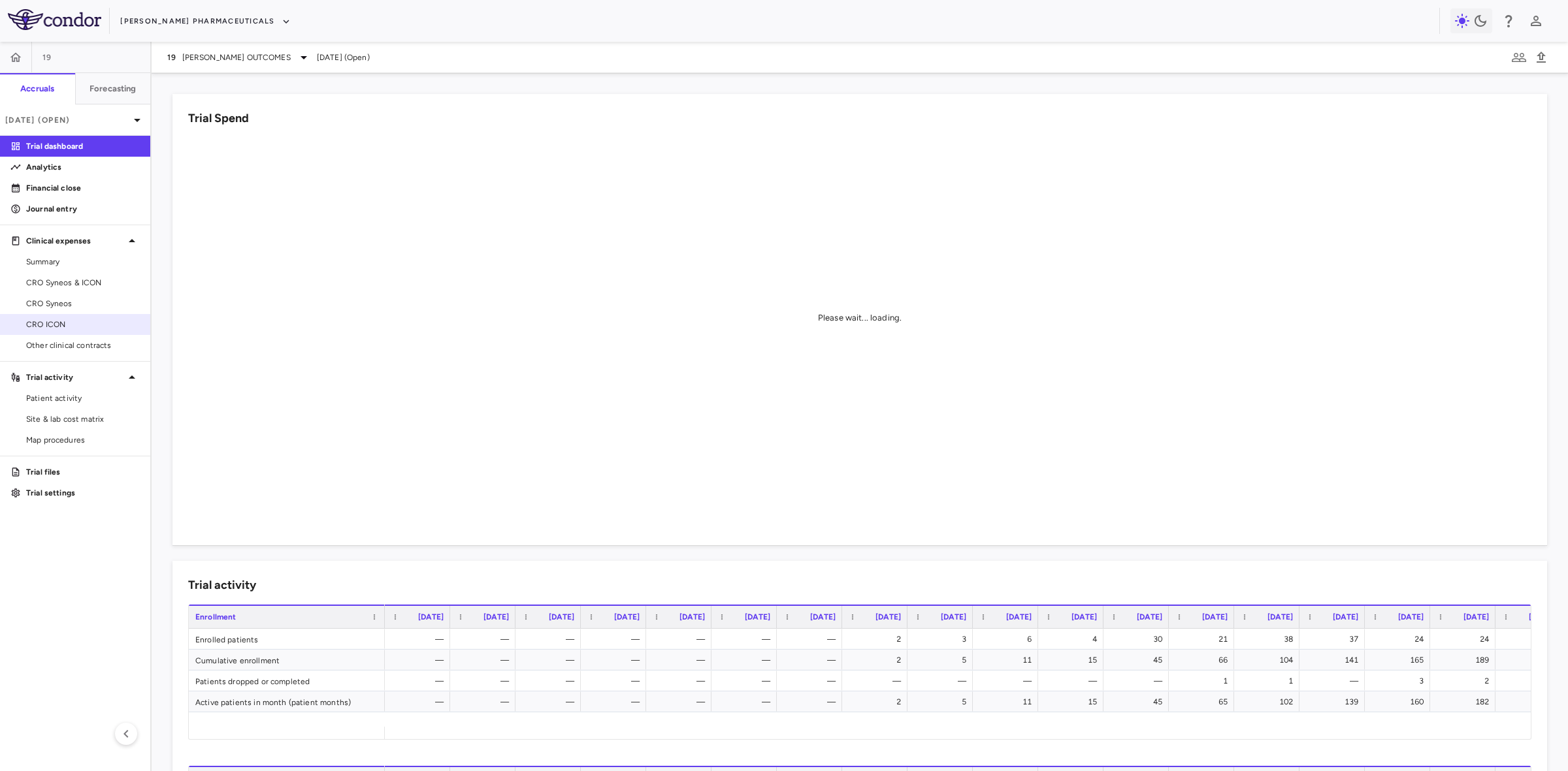
click at [54, 331] on link "CRO ICON" at bounding box center [75, 324] width 150 height 19
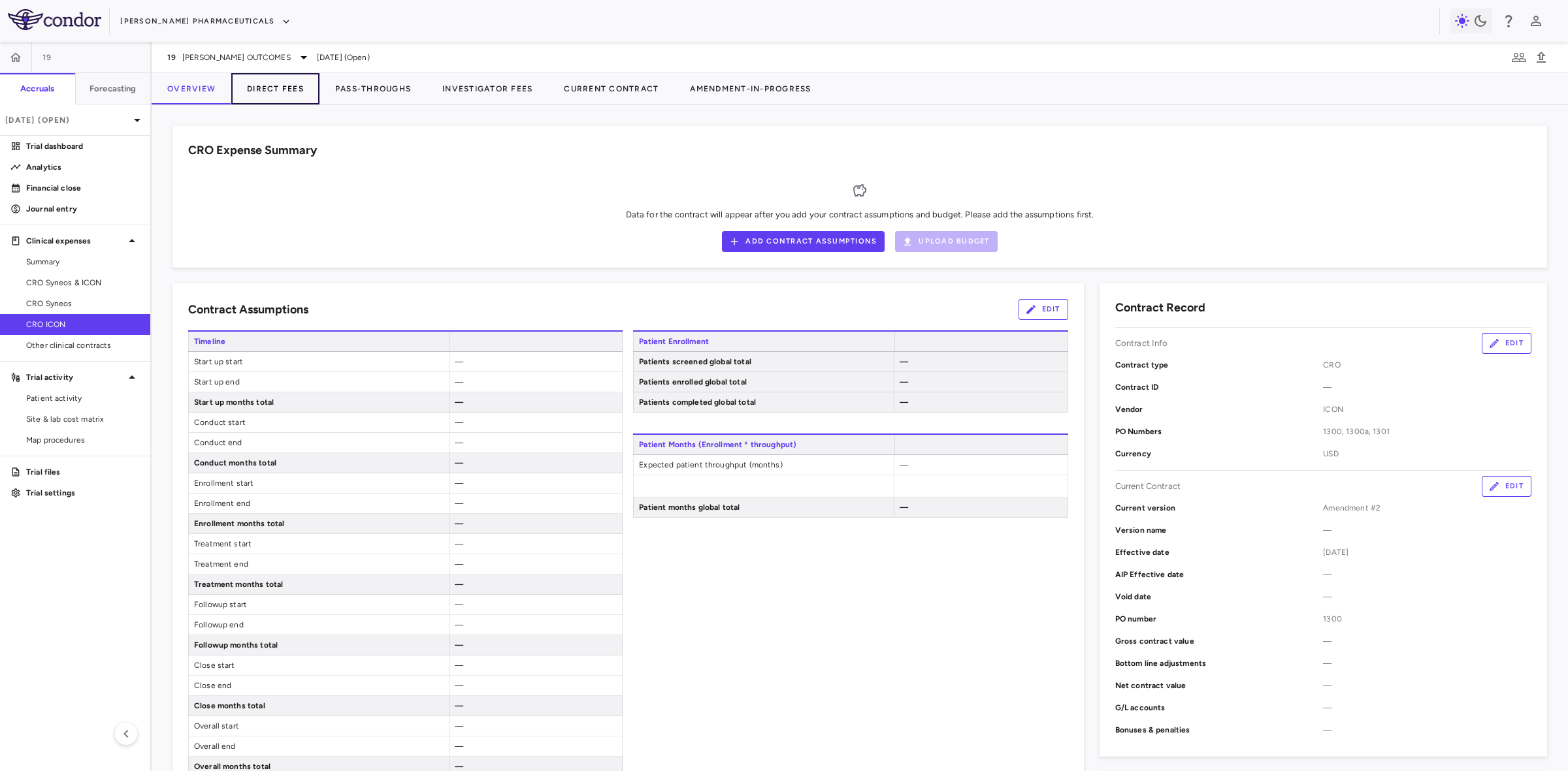
click at [291, 92] on button "Direct Fees" at bounding box center [275, 88] width 88 height 31
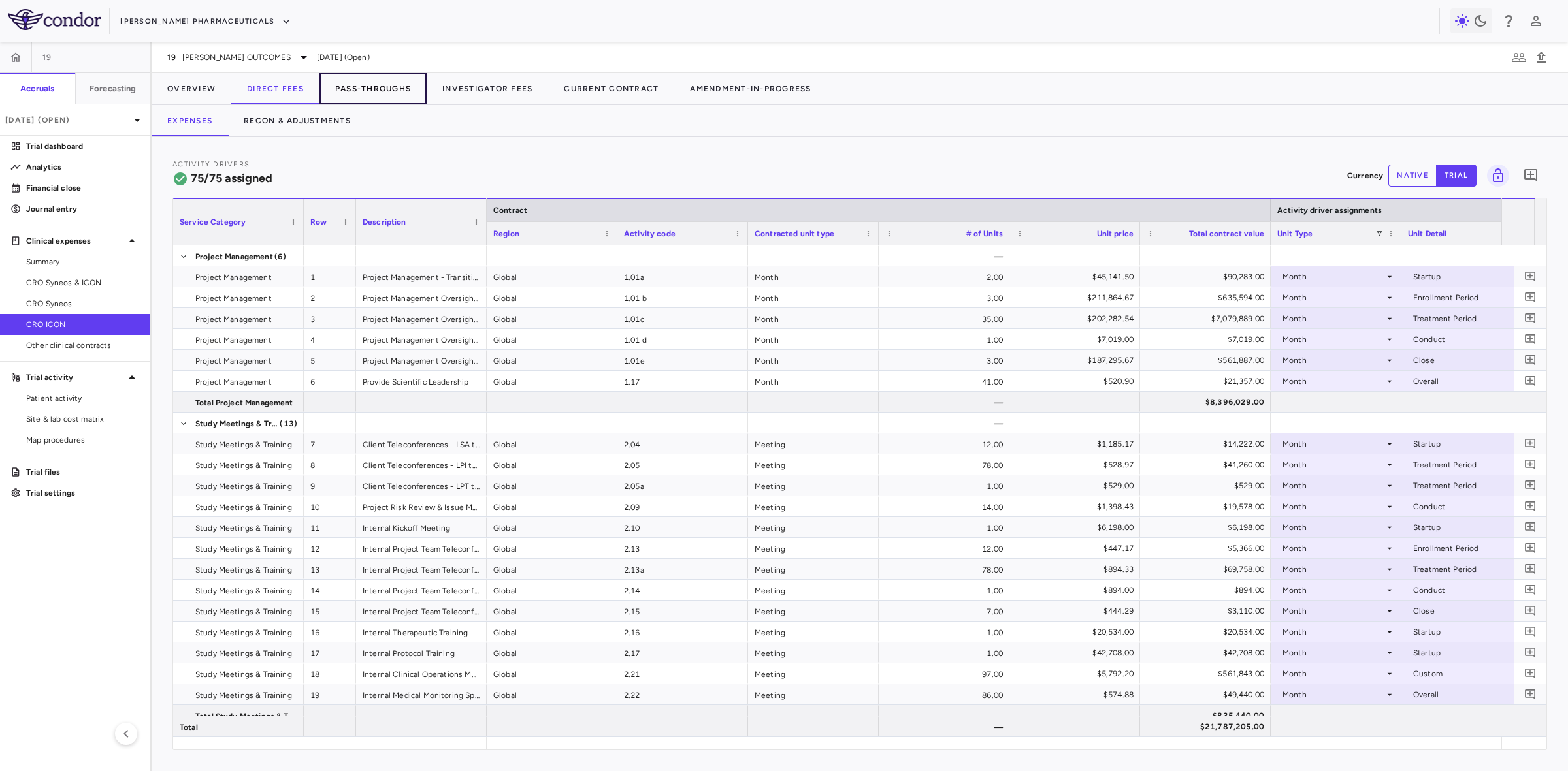
click at [393, 89] on button "Pass-Throughs" at bounding box center [373, 88] width 107 height 31
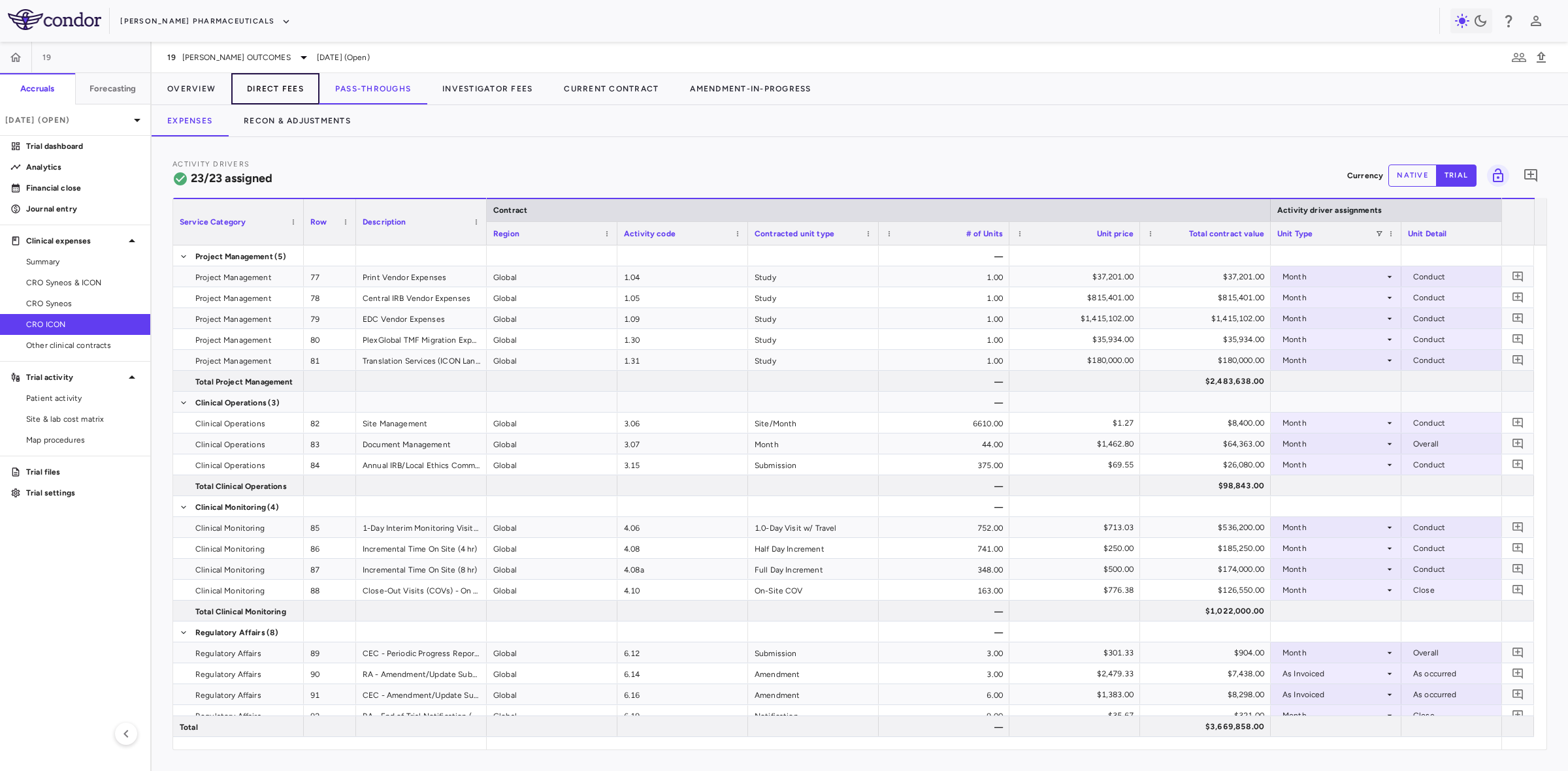
click at [269, 83] on button "Direct Fees" at bounding box center [275, 88] width 88 height 31
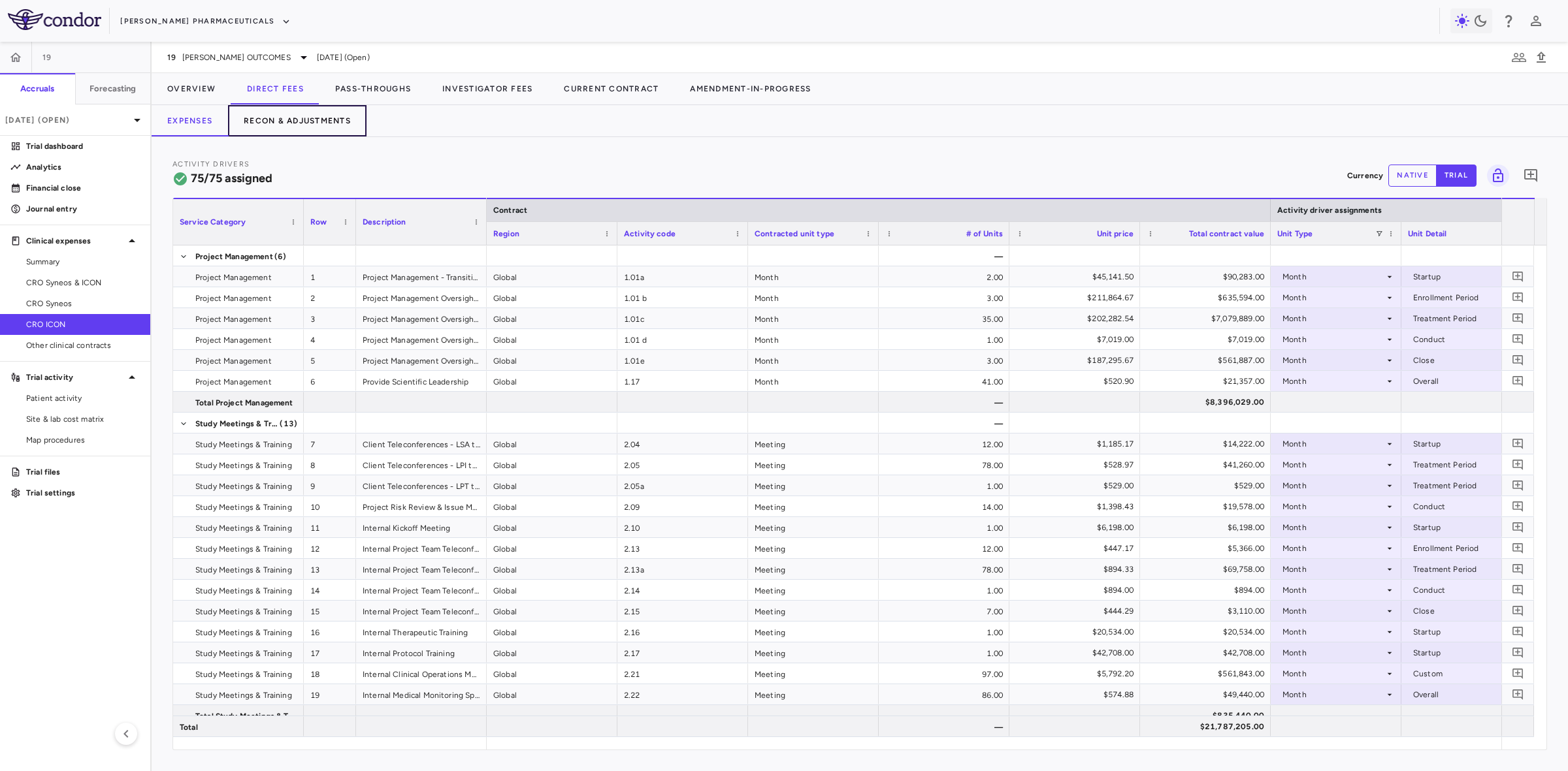
click at [322, 129] on button "Recon & Adjustments" at bounding box center [297, 120] width 138 height 31
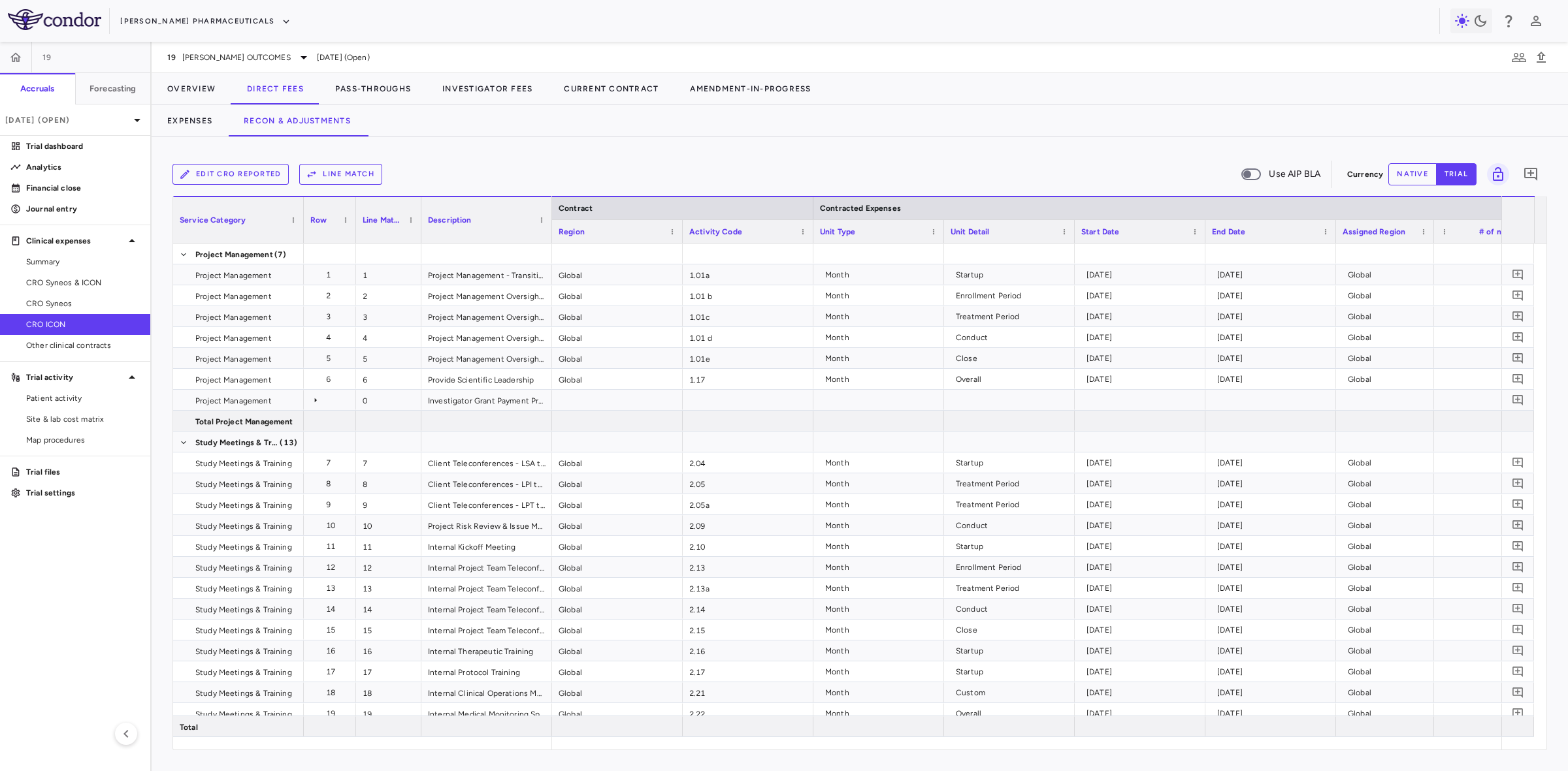
click at [345, 180] on button "Line Match" at bounding box center [340, 174] width 83 height 21
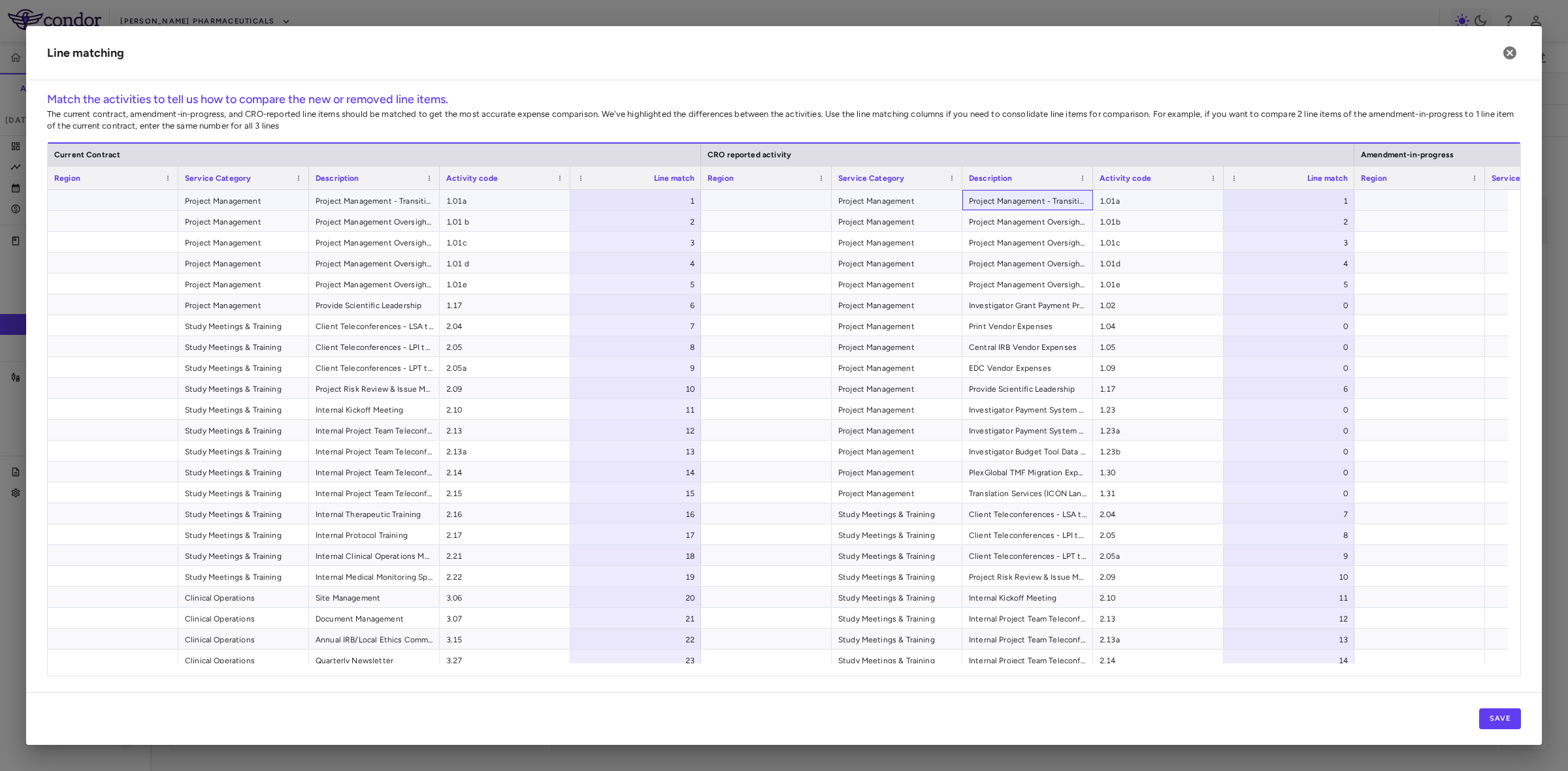
click at [1019, 203] on span "Project Management - Transition" at bounding box center [1027, 201] width 118 height 21
click at [1021, 243] on span "Project Management Oversight - Treatment" at bounding box center [1027, 243] width 118 height 21
click at [350, 240] on span "Project Management Oversight - Treatment" at bounding box center [374, 243] width 118 height 21
click at [364, 302] on span "Provide Scientific Leadership" at bounding box center [374, 306] width 118 height 21
click at [461, 220] on span "1.01 b" at bounding box center [505, 222] width 118 height 21
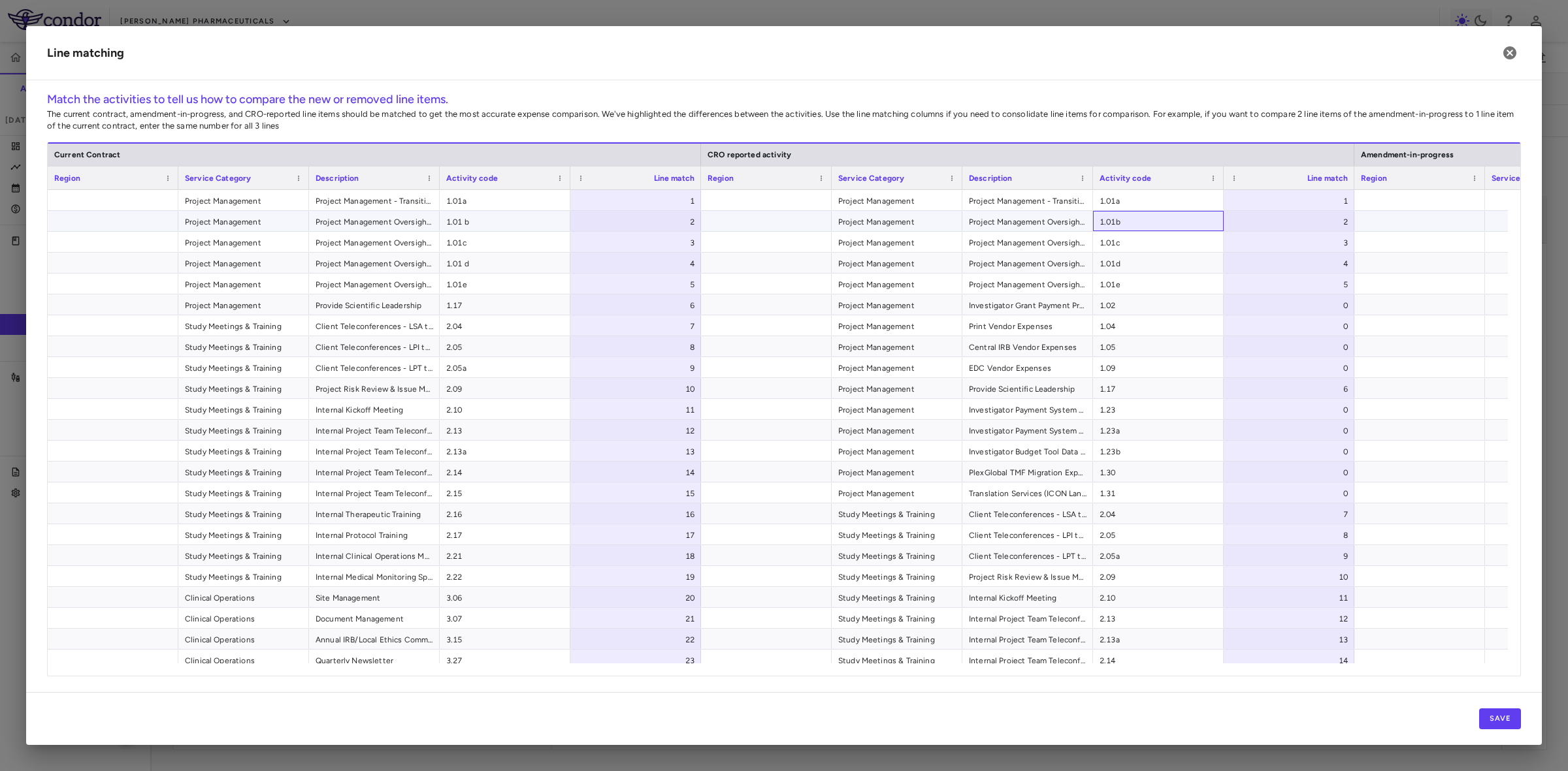
click at [1145, 226] on span "1.01b" at bounding box center [1158, 222] width 118 height 21
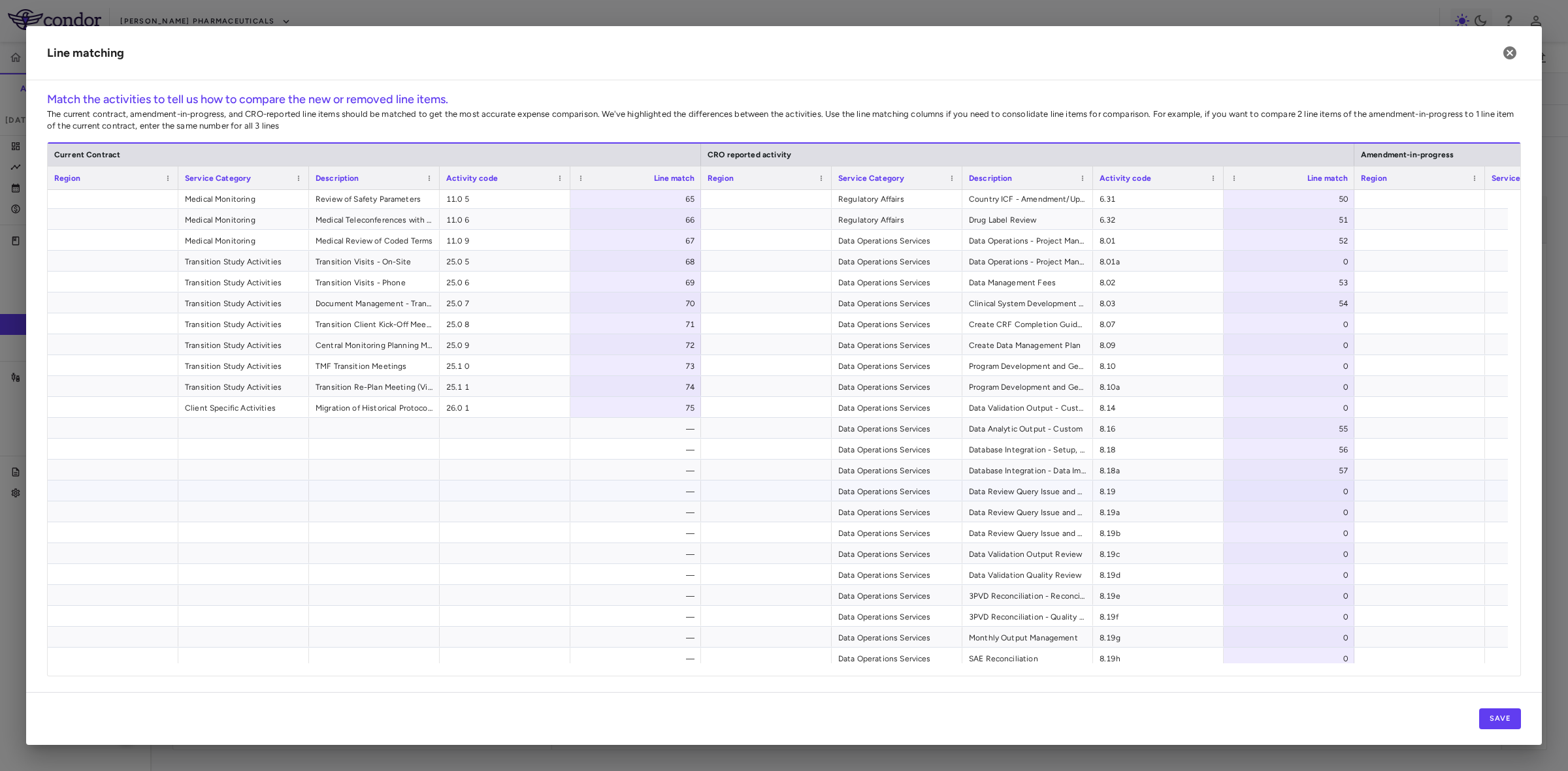
scroll to position [1012, 0]
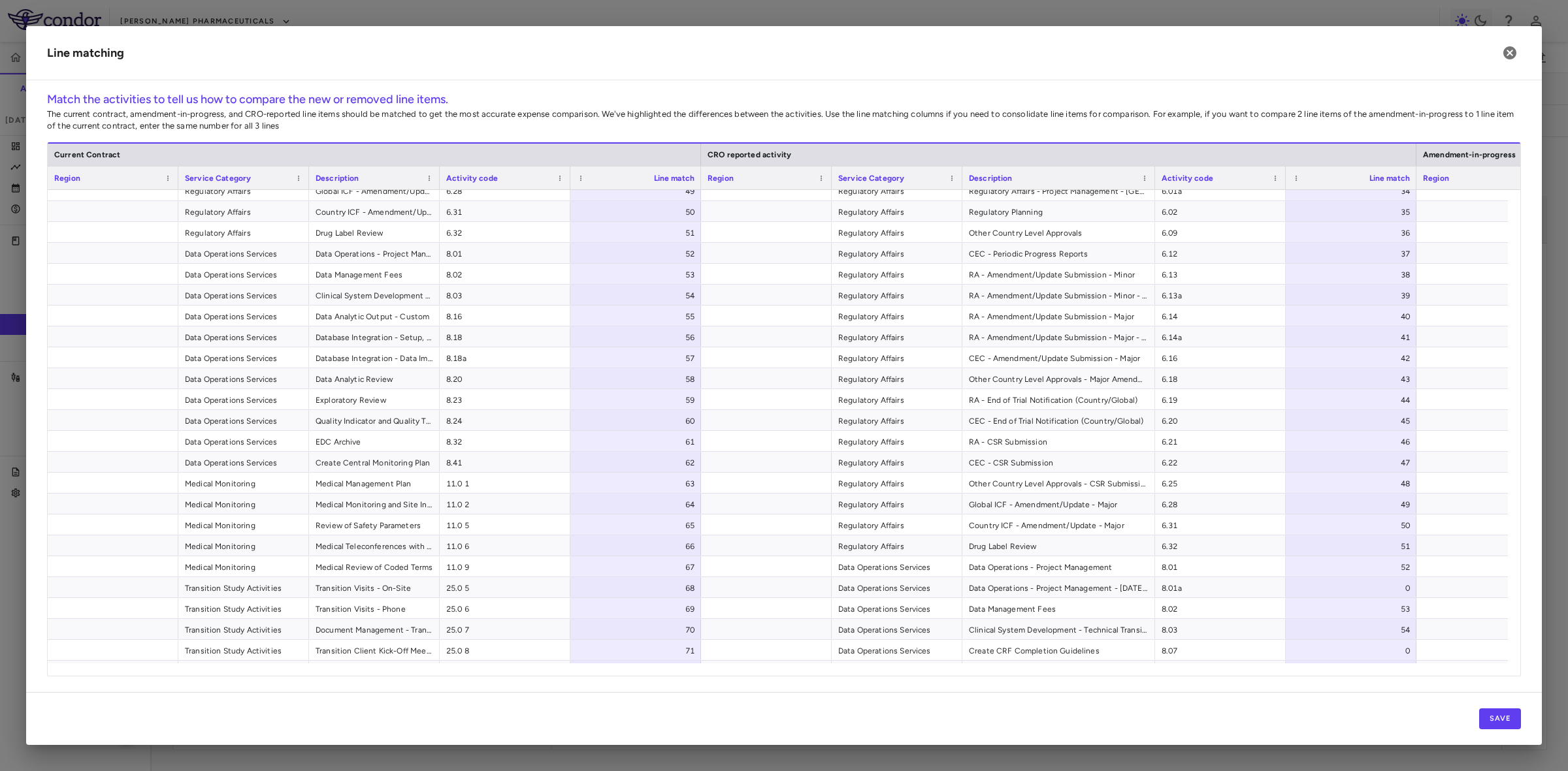
drag, startPoint x: 1091, startPoint y: 179, endPoint x: 1153, endPoint y: 177, distance: 62.0
click at [1153, 177] on div at bounding box center [1154, 178] width 5 height 23
click at [1509, 55] on icon "button" at bounding box center [1510, 53] width 13 height 13
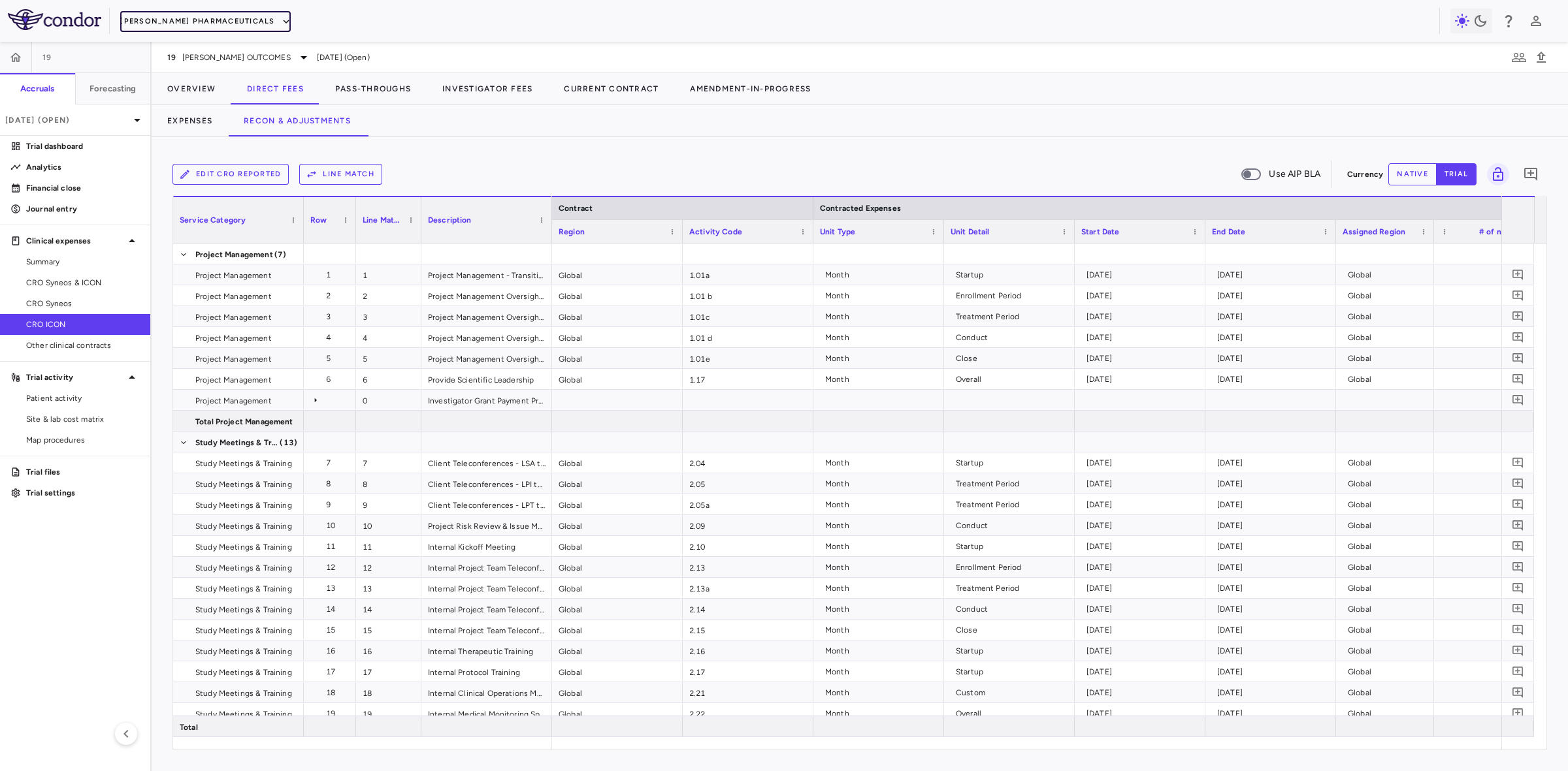
click at [164, 22] on button "Madrigal Pharmaceuticals" at bounding box center [205, 21] width 170 height 21
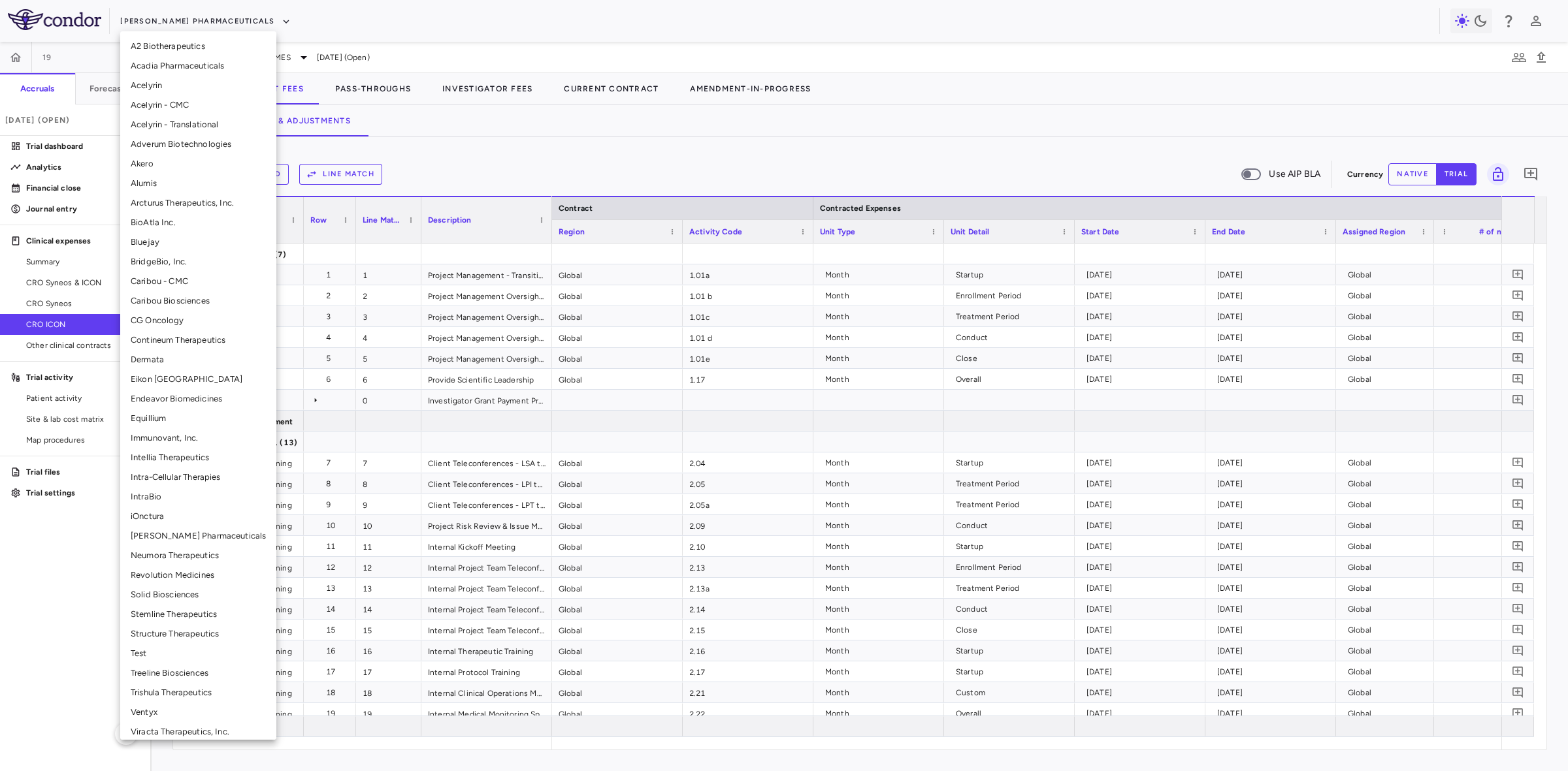
click at [185, 260] on li "BridgeBio, Inc." at bounding box center [198, 262] width 156 height 19
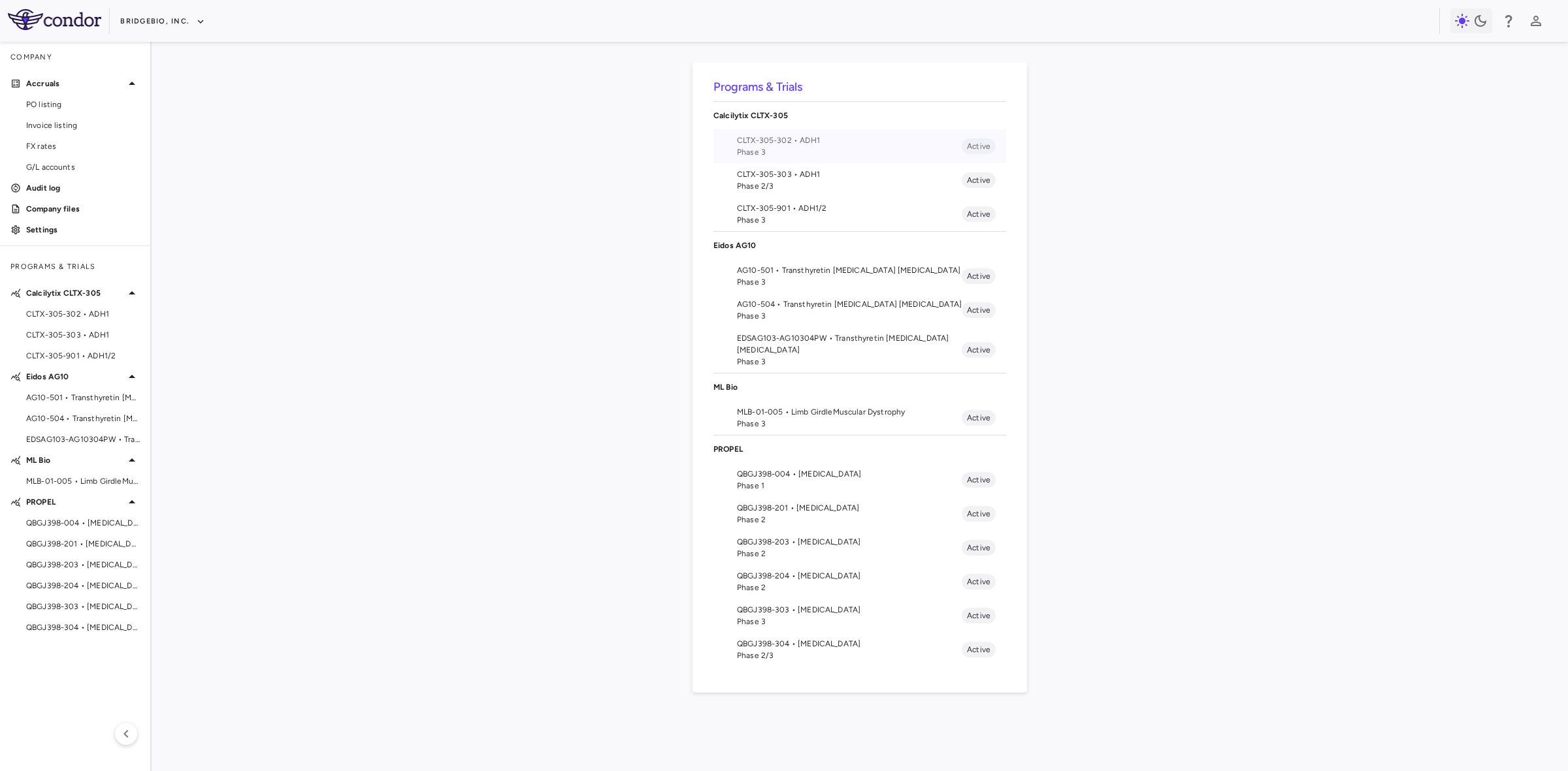
click at [786, 149] on span "Phase 3" at bounding box center [849, 152] width 225 height 12
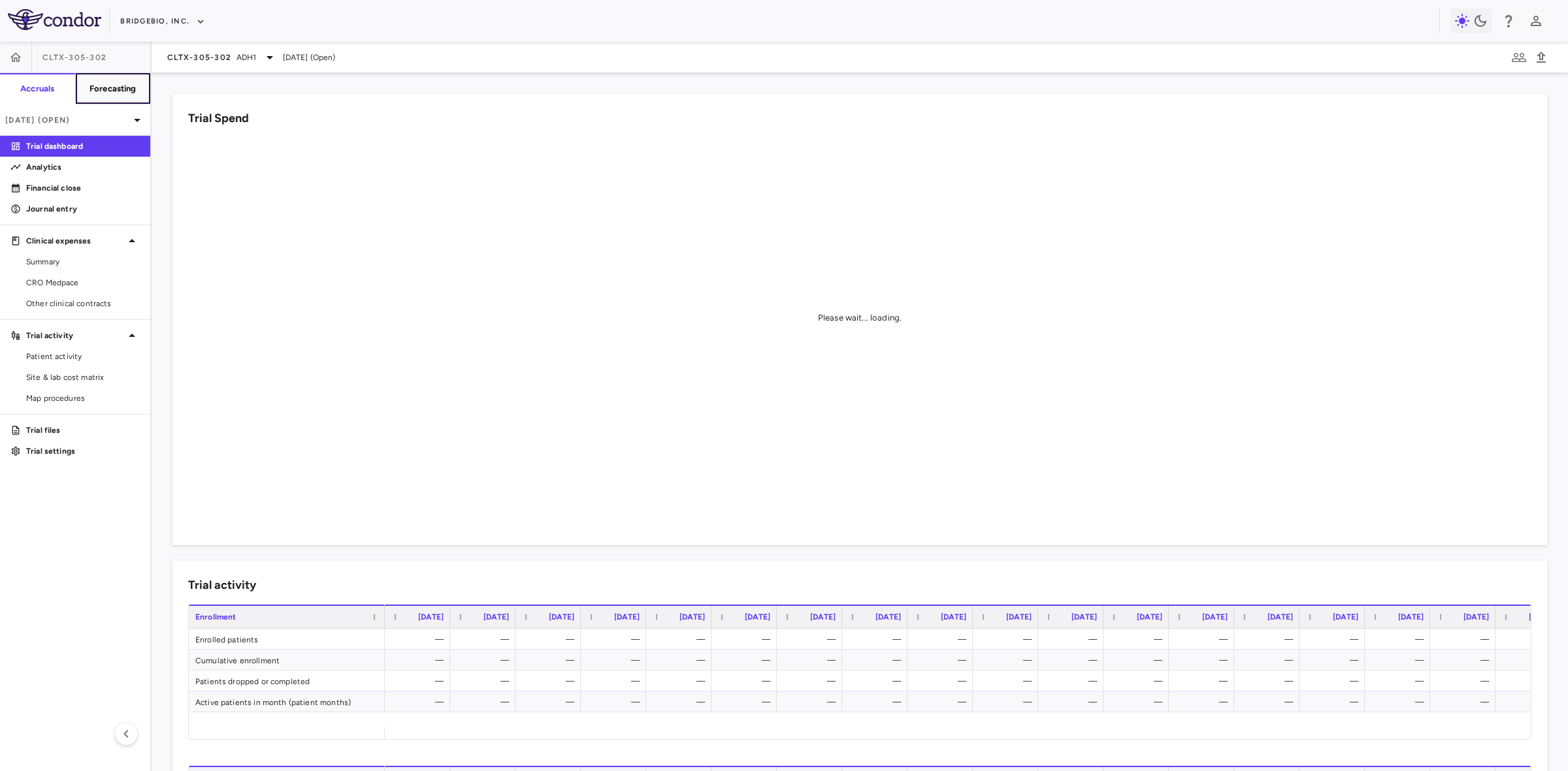
click at [102, 86] on h6 "Forecasting" at bounding box center [112, 89] width 47 height 12
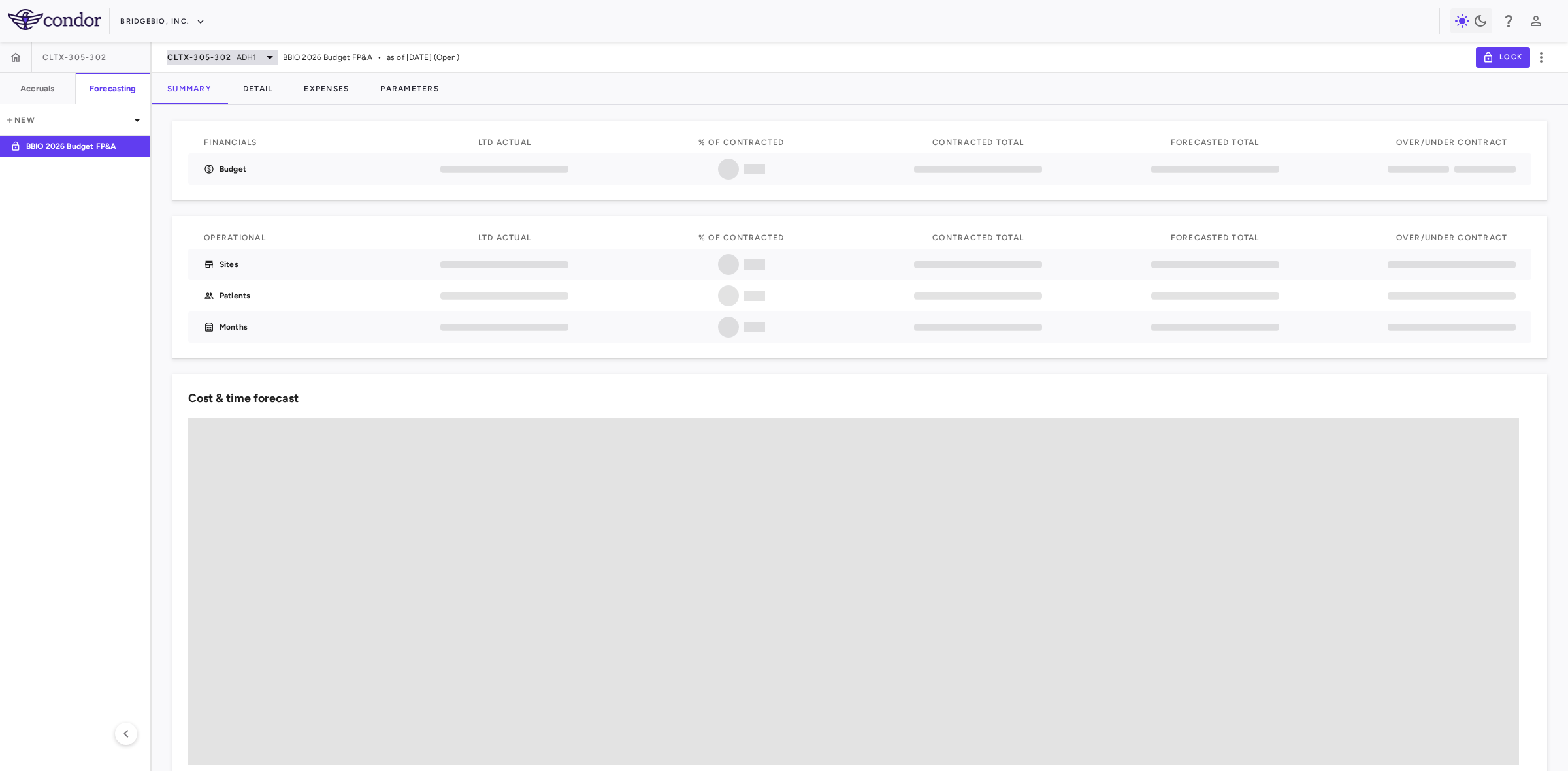
click at [203, 53] on span "CLTX-305-302" at bounding box center [199, 57] width 64 height 10
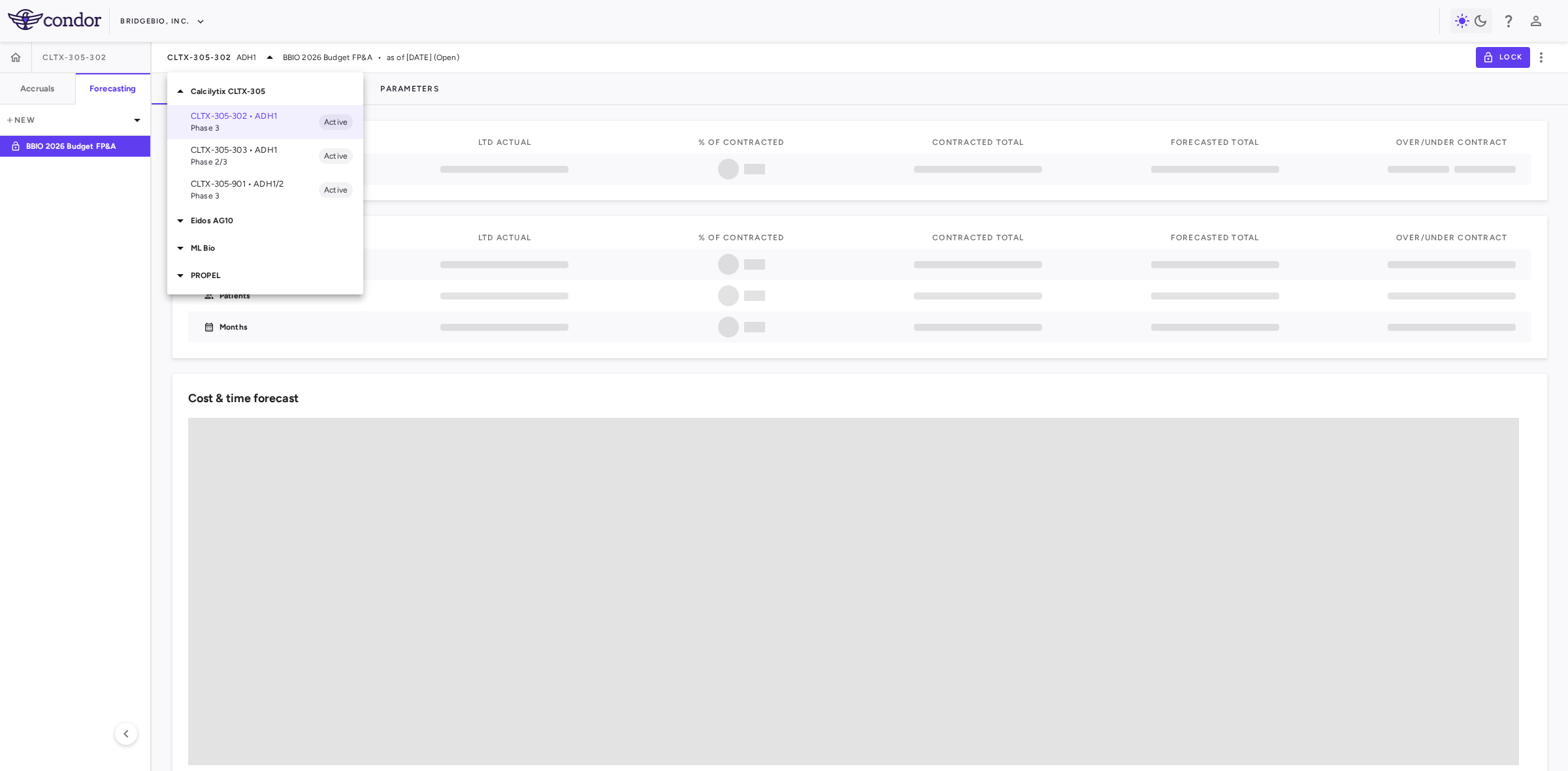
click at [236, 210] on div "Eidos AG10" at bounding box center [265, 220] width 196 height 27
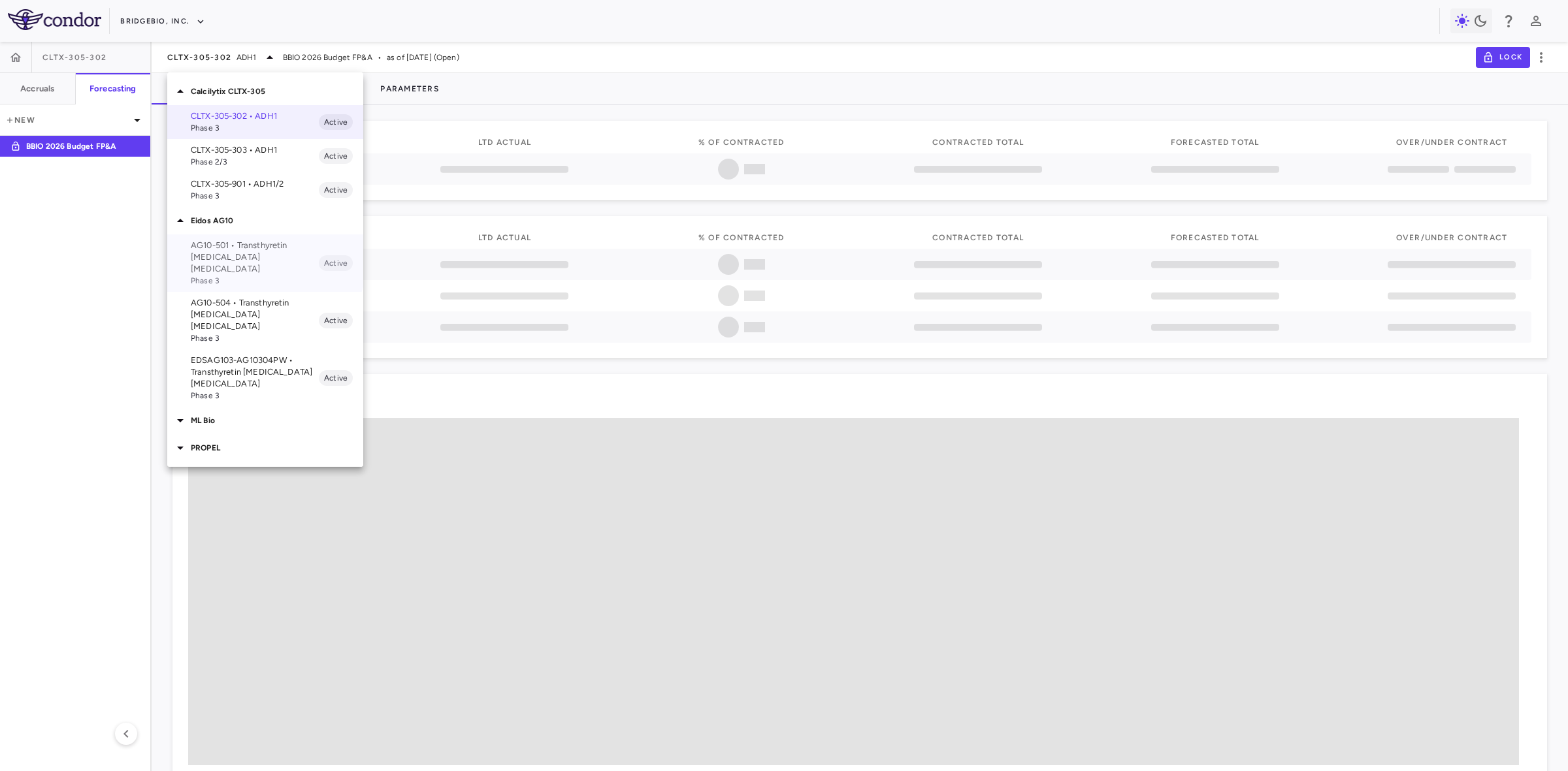
click at [263, 258] on p "AG10-501 • Transthyretin Amyloid Cardiomyopathy" at bounding box center [255, 257] width 128 height 35
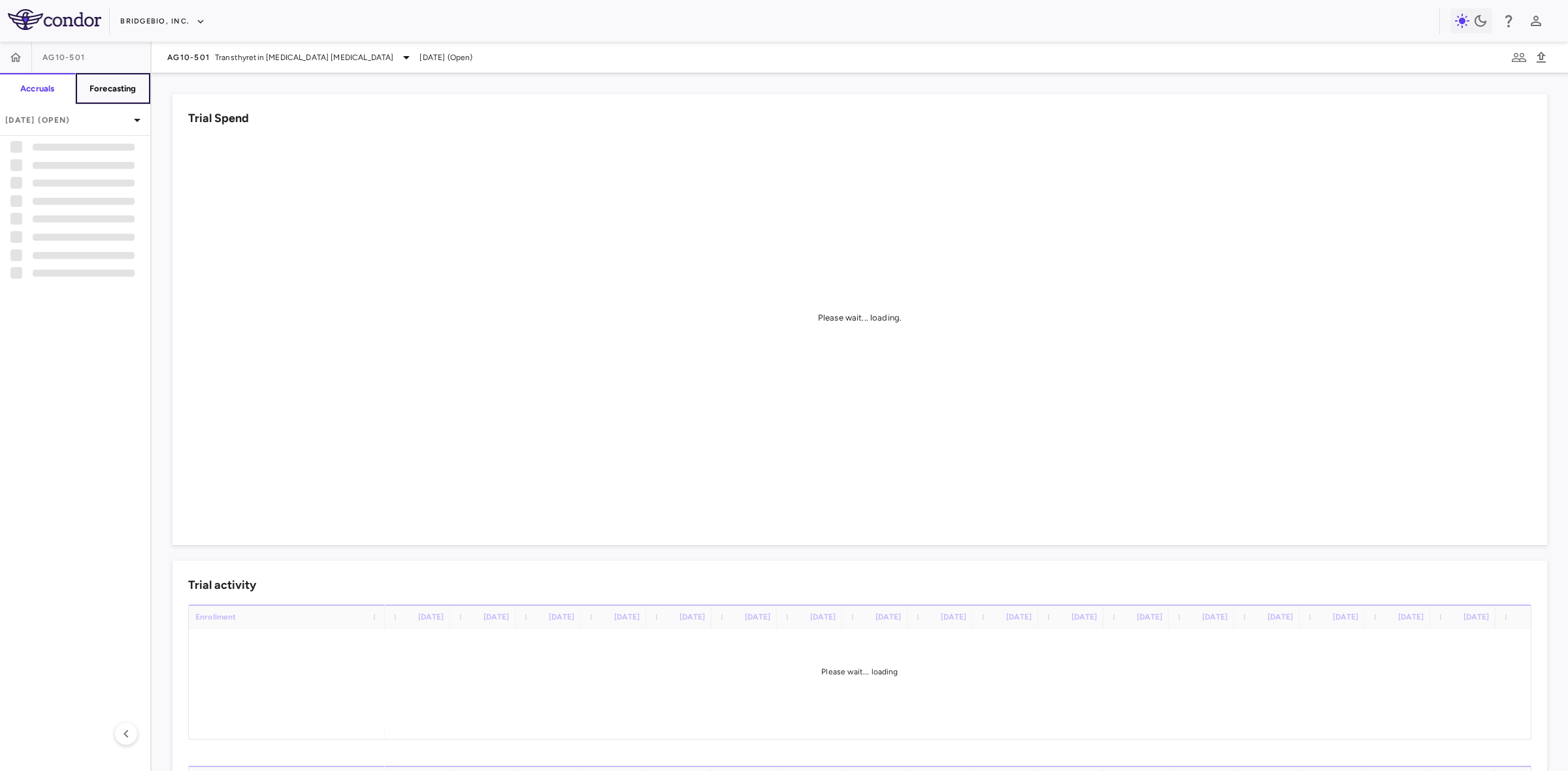
click at [122, 87] on h6 "Forecasting" at bounding box center [112, 89] width 47 height 12
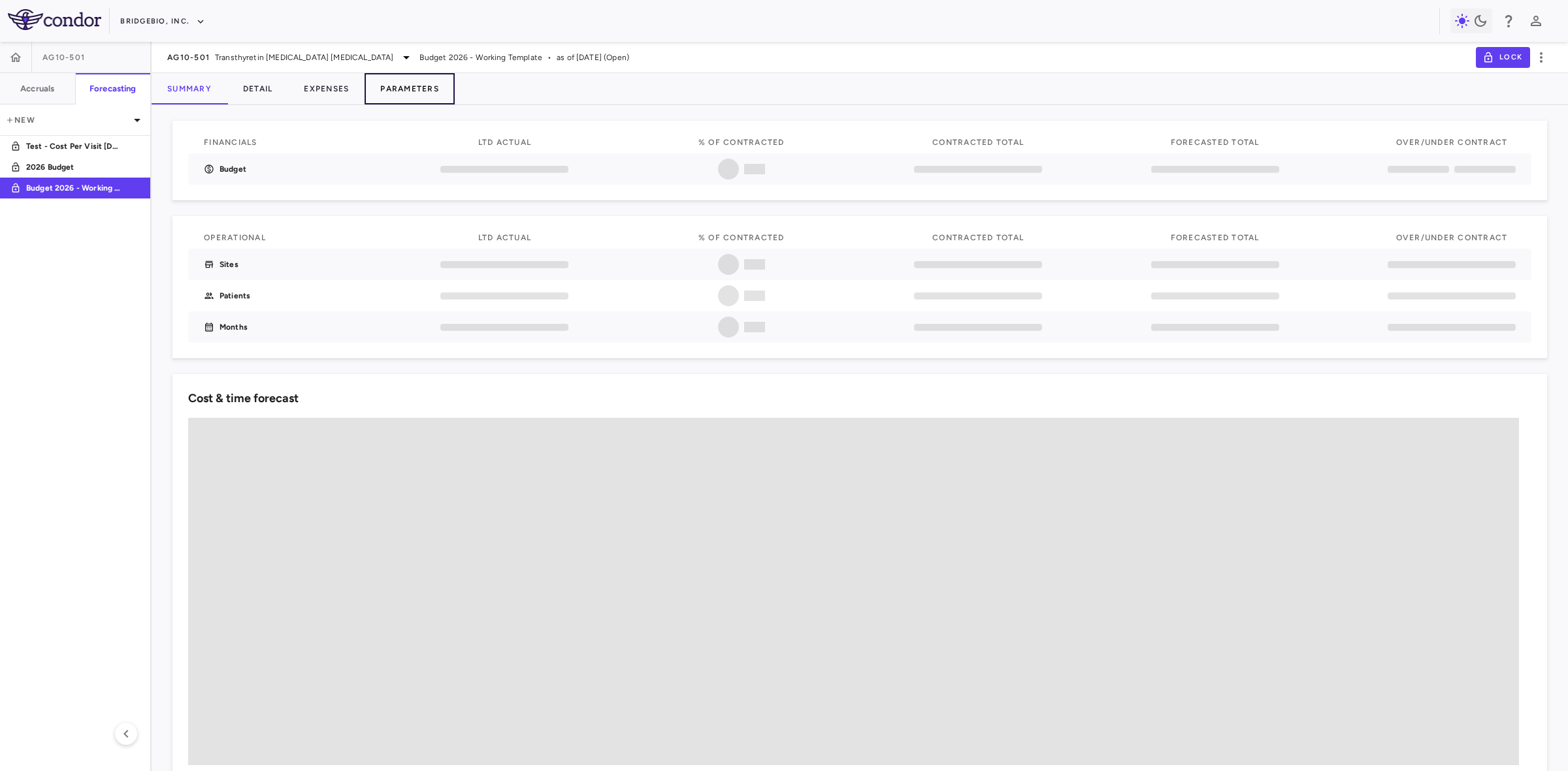
click at [428, 87] on button "Parameters" at bounding box center [409, 88] width 90 height 31
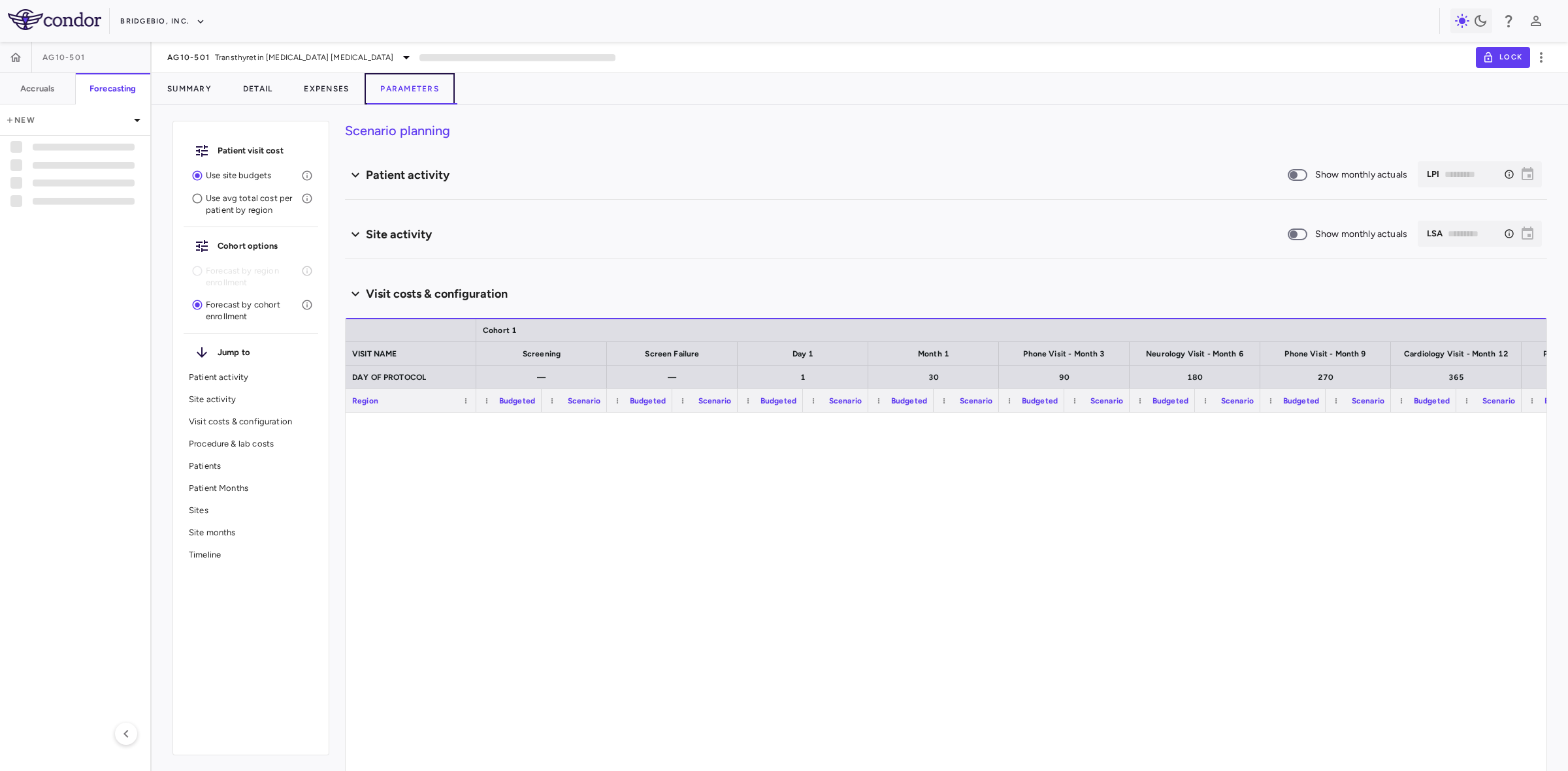
type input "********"
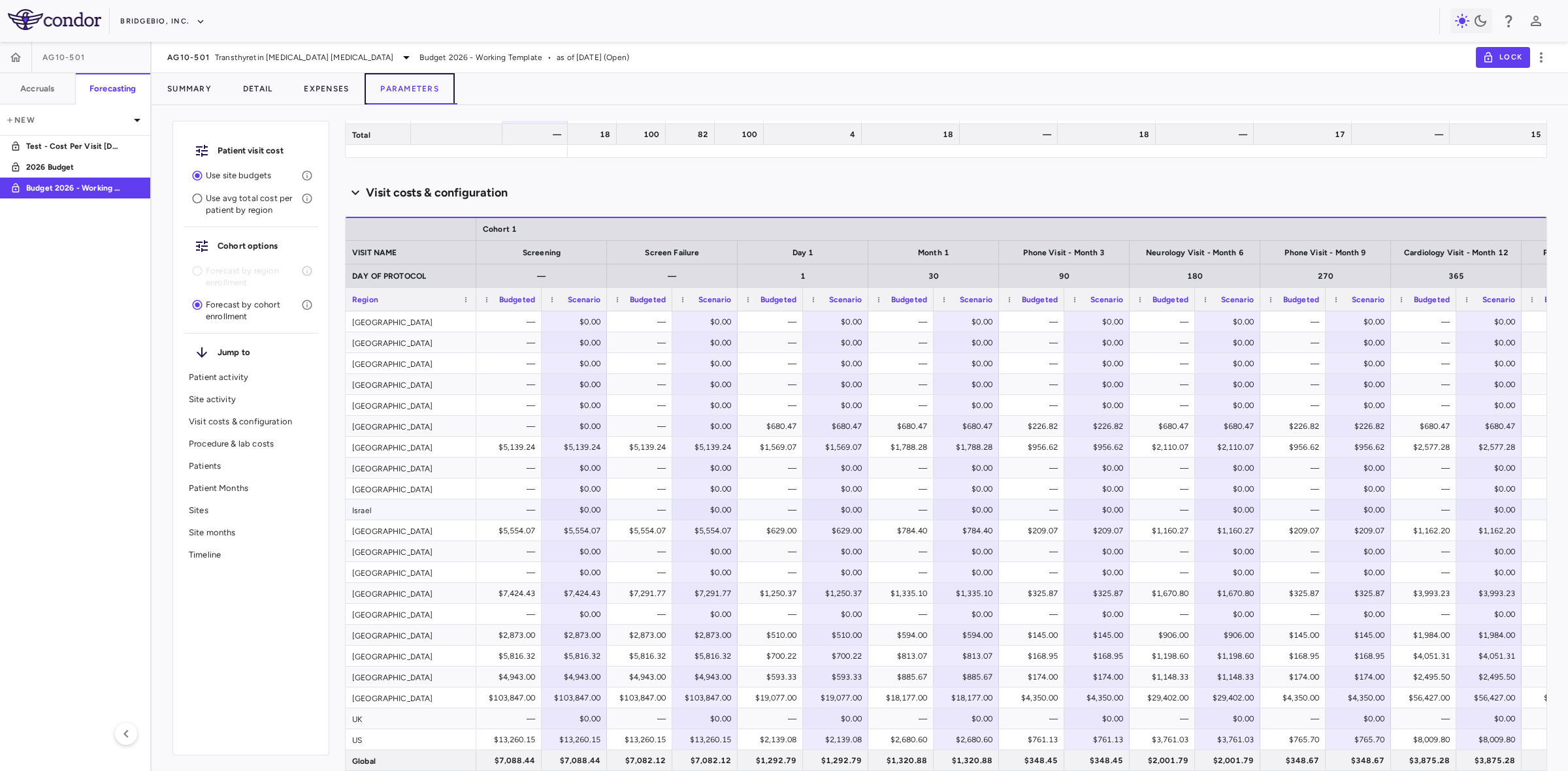
scroll to position [1224, 0]
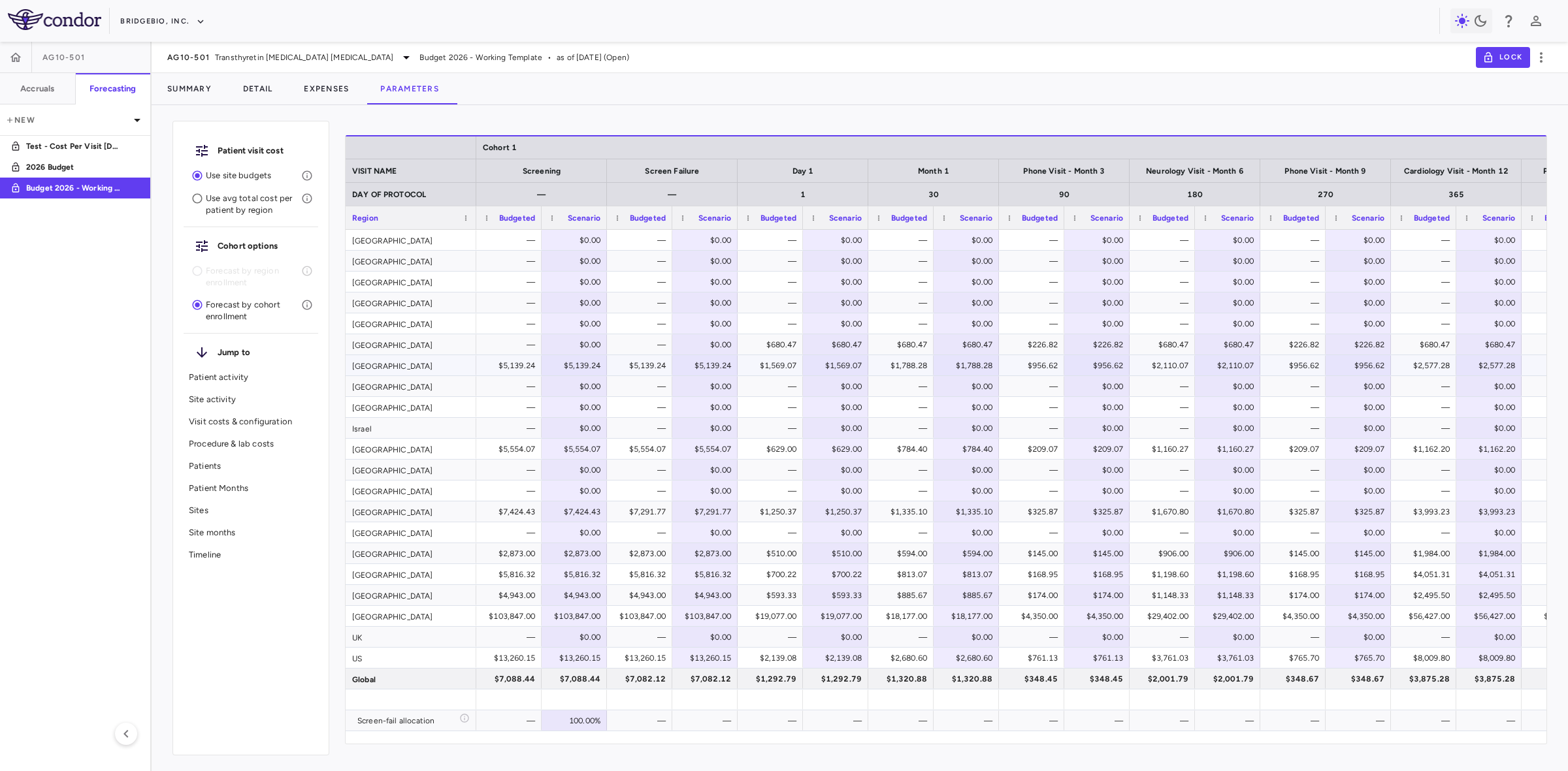
click at [391, 373] on div "Germany" at bounding box center [410, 365] width 130 height 20
click at [518, 362] on div "$5,139.24" at bounding box center [511, 365] width 47 height 21
click at [415, 246] on div "Argentina" at bounding box center [410, 240] width 130 height 20
click at [211, 54] on div "AG10-501 Transthyretin Amyloid Cardiomyopathy" at bounding box center [291, 58] width 247 height 16
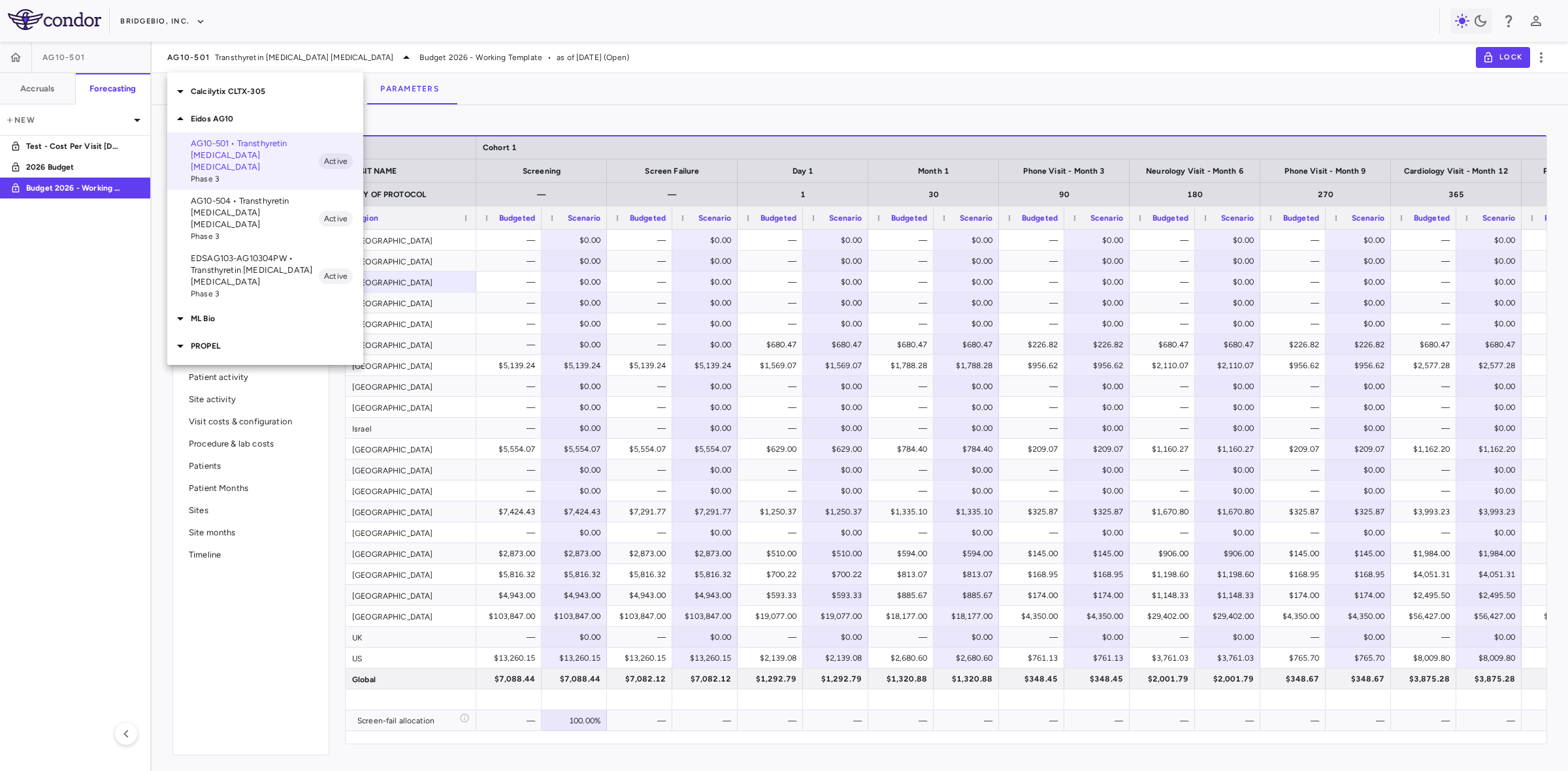
click at [234, 94] on p "Calcilytix CLTX-305" at bounding box center [277, 92] width 172 height 12
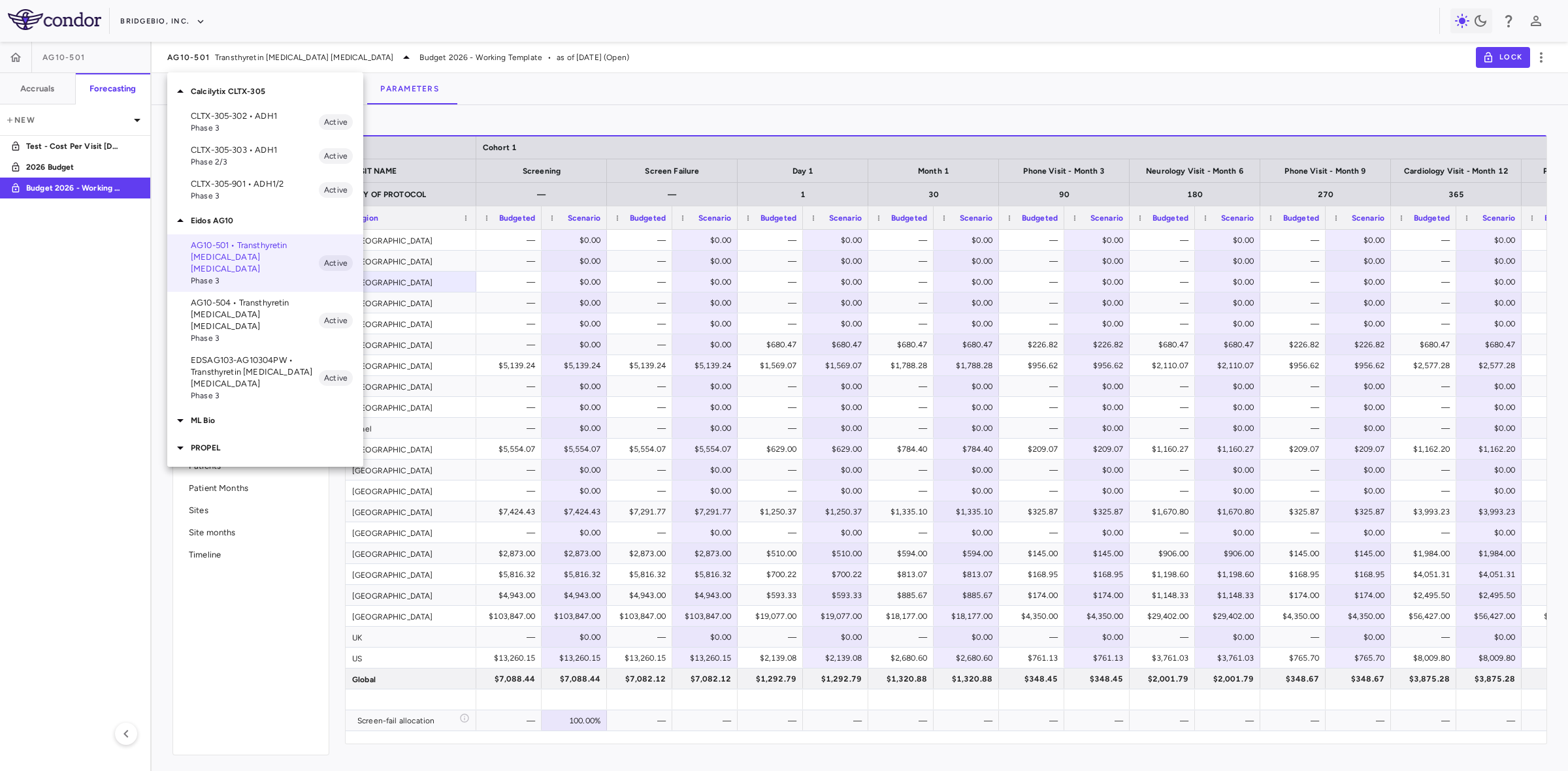
click at [230, 89] on p "Calcilytix CLTX-305" at bounding box center [277, 92] width 172 height 12
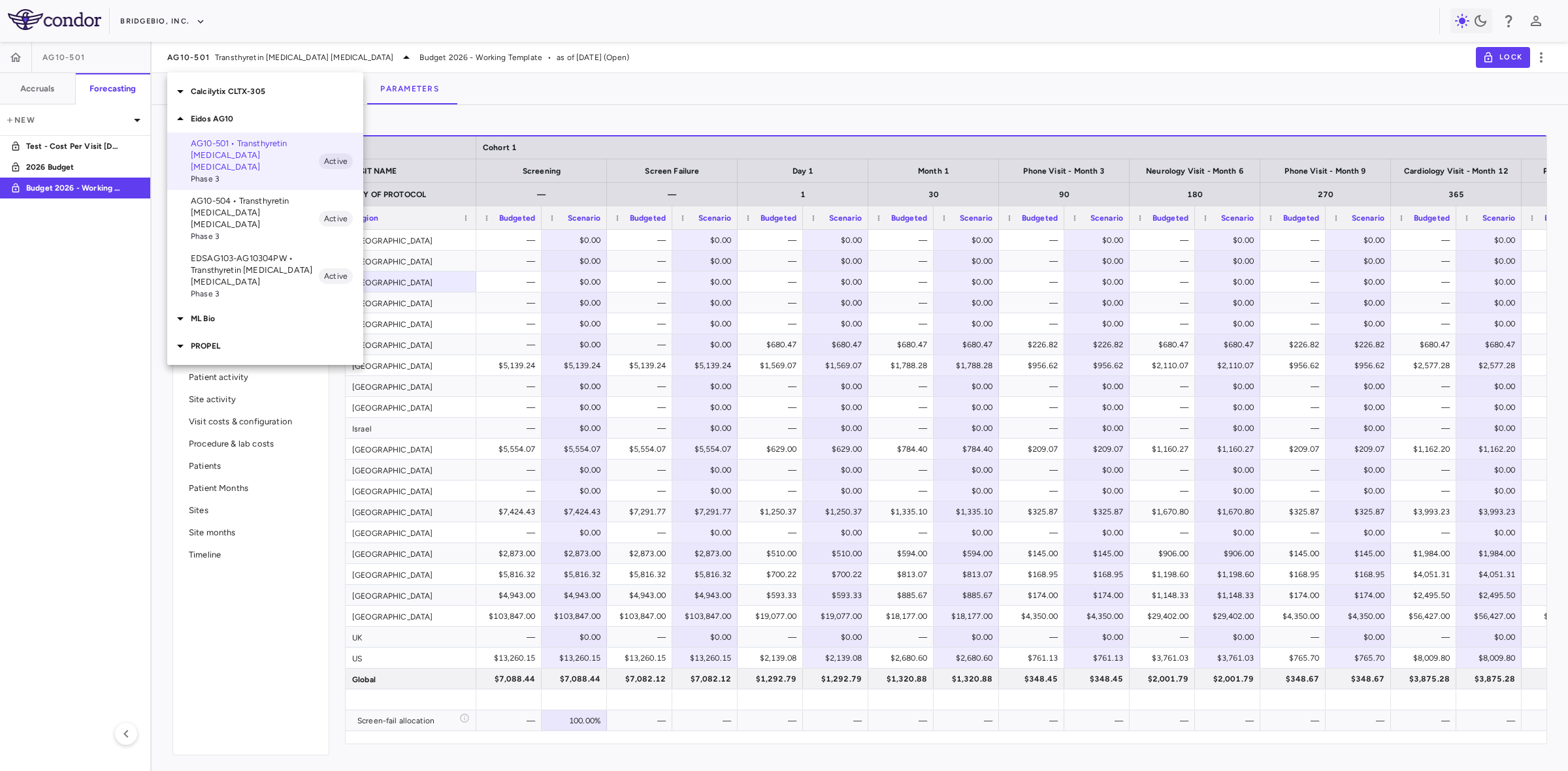
click at [230, 89] on p "Calcilytix CLTX-305" at bounding box center [277, 92] width 172 height 12
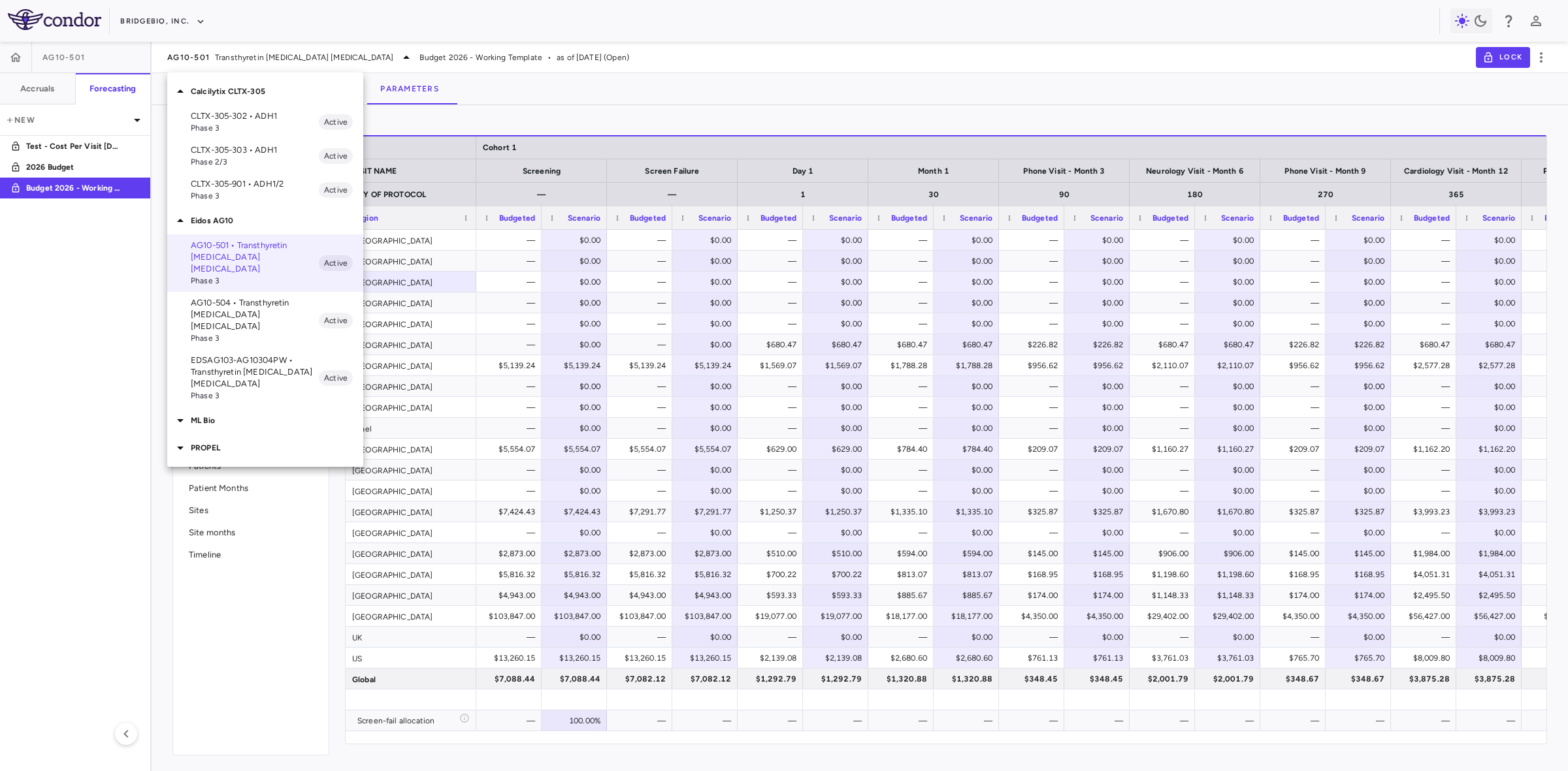
click at [217, 414] on p "ML Bio" at bounding box center [277, 420] width 172 height 12
click at [213, 480] on div "PROPEL" at bounding box center [265, 494] width 196 height 27
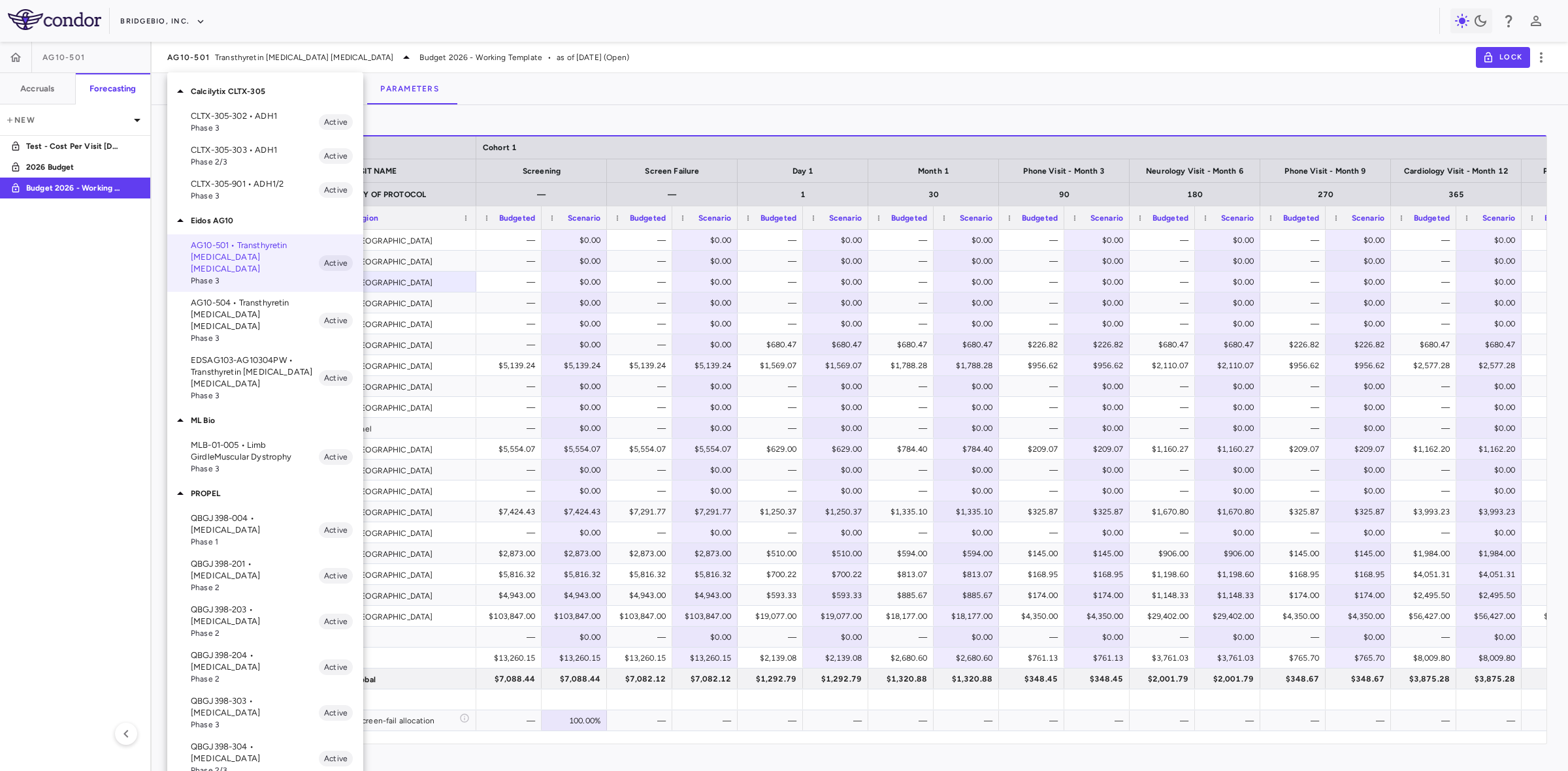
click at [510, 240] on div at bounding box center [784, 386] width 1568 height 771
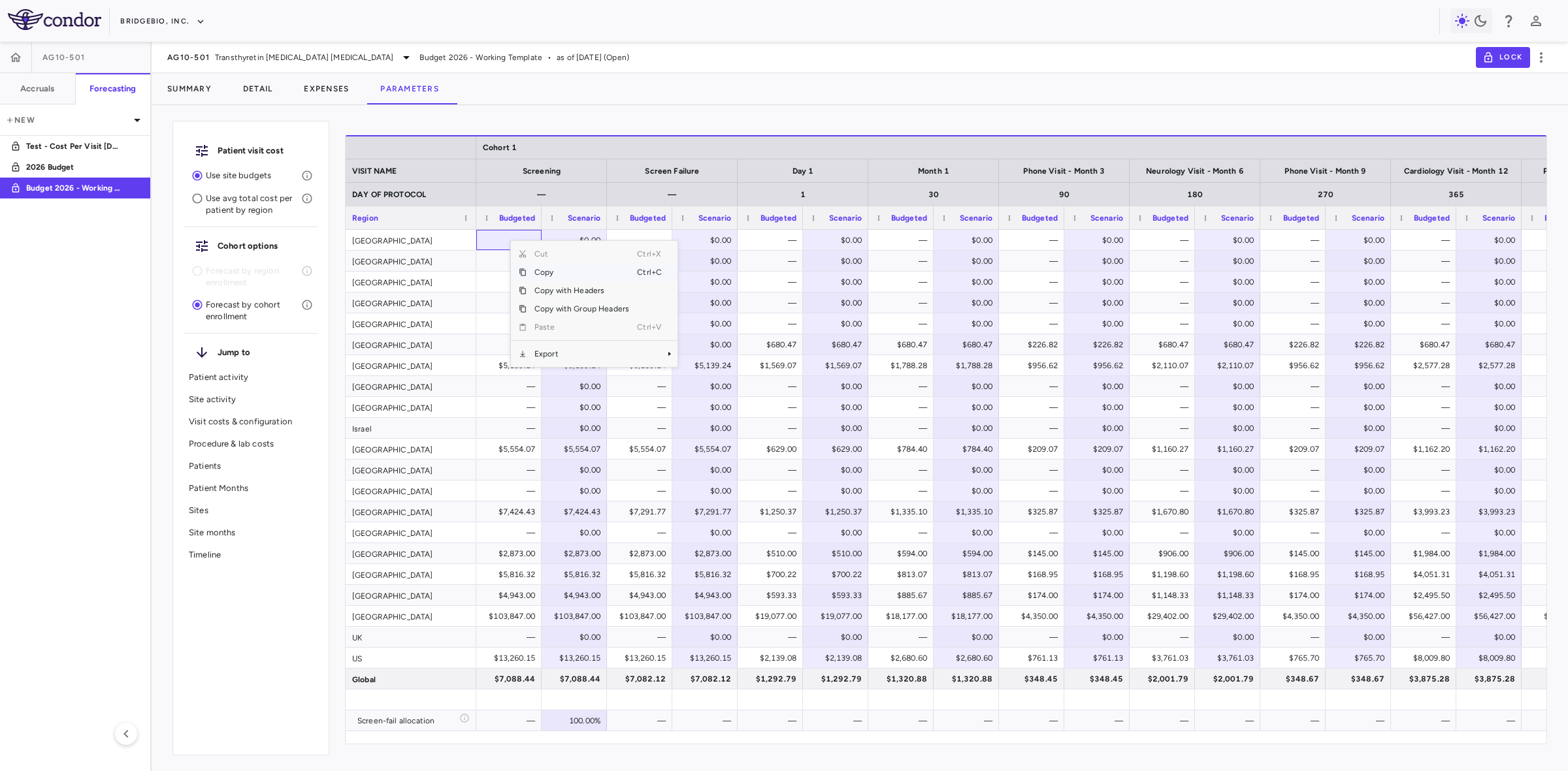
click at [374, 309] on div "Canada" at bounding box center [410, 303] width 130 height 20
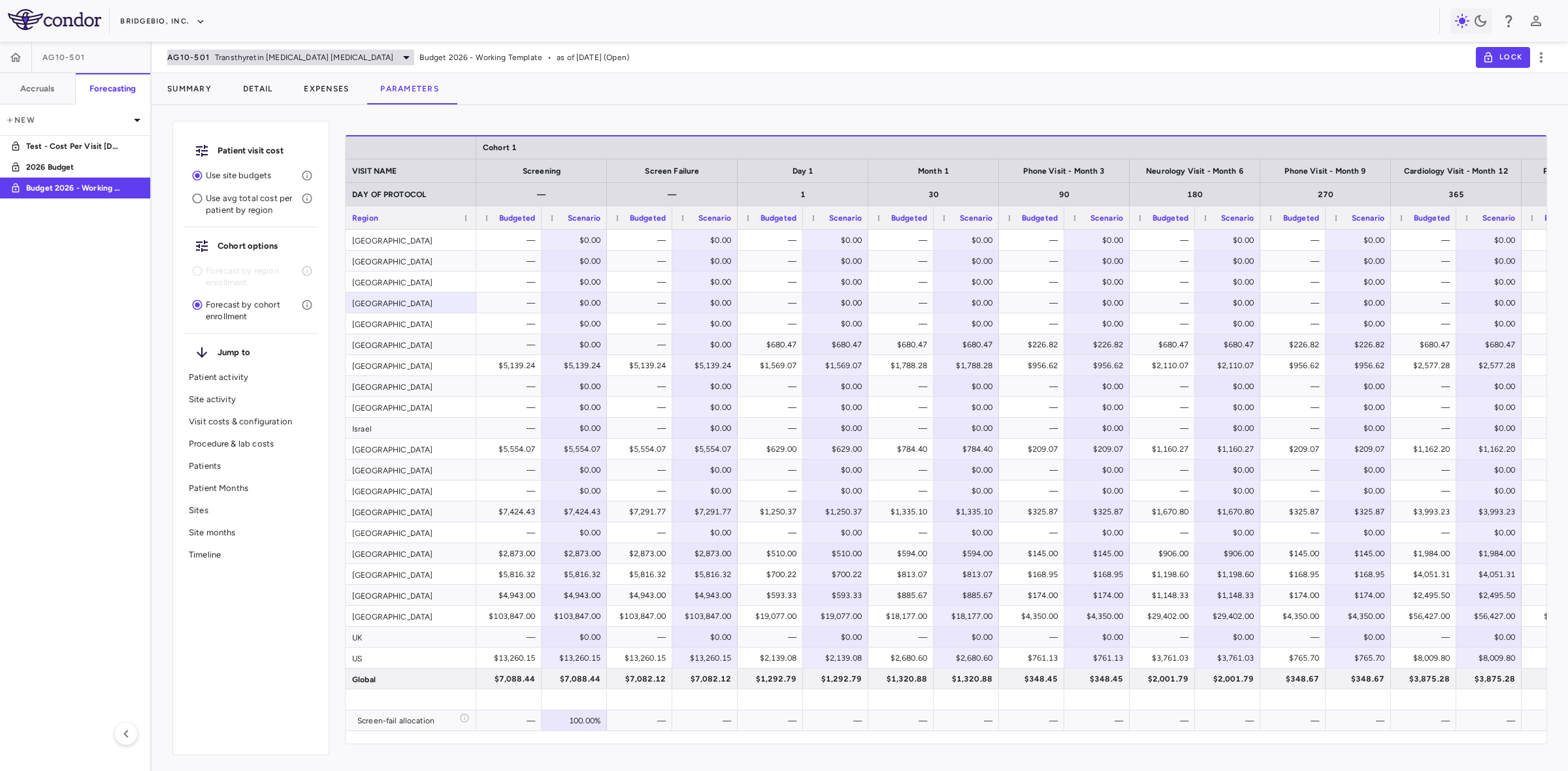
click at [234, 55] on span "Transthyretin Amyloid Cardiomyopathy" at bounding box center [304, 58] width 178 height 12
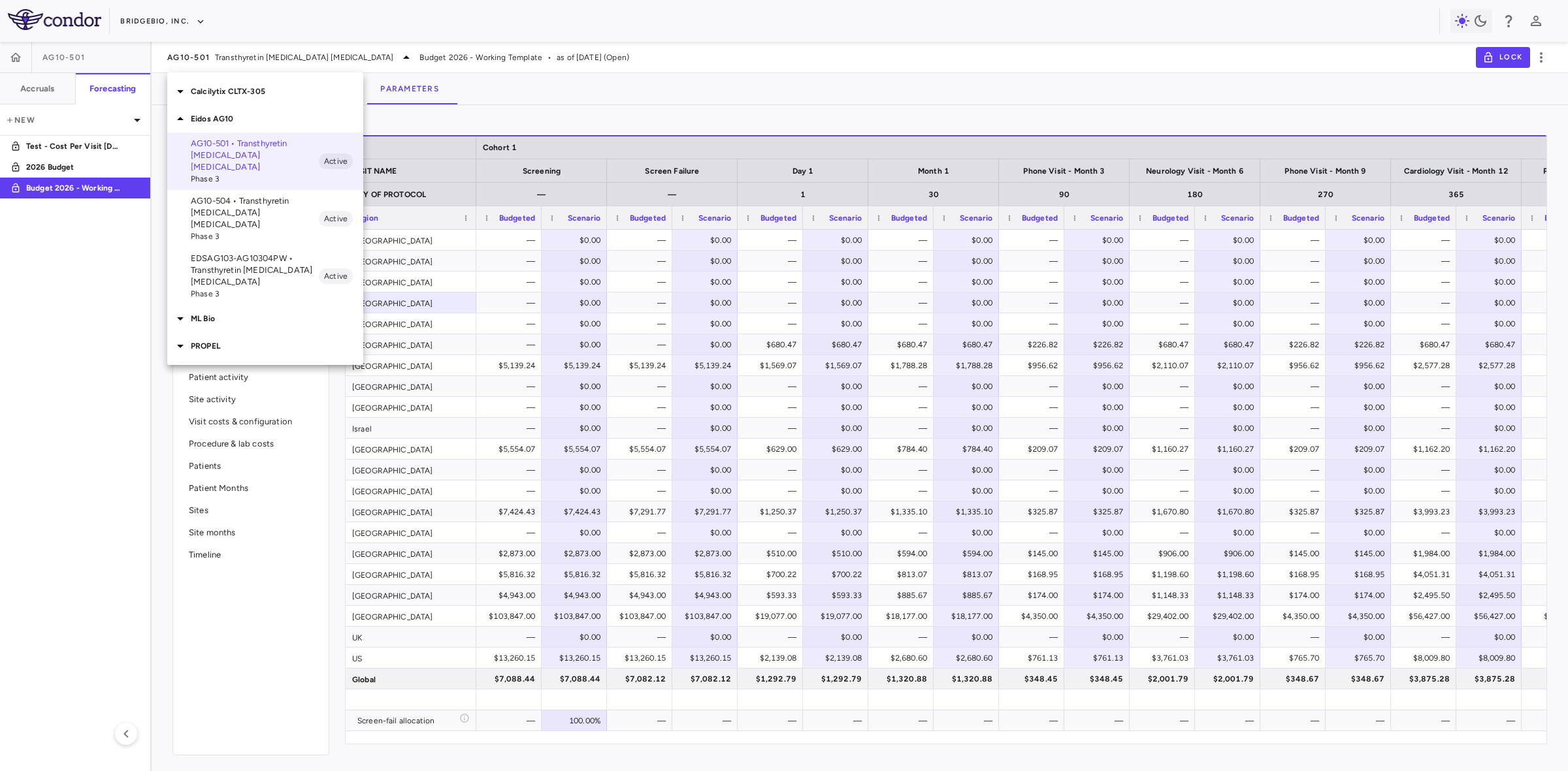
click at [249, 93] on p "Calcilytix CLTX-305" at bounding box center [277, 92] width 172 height 12
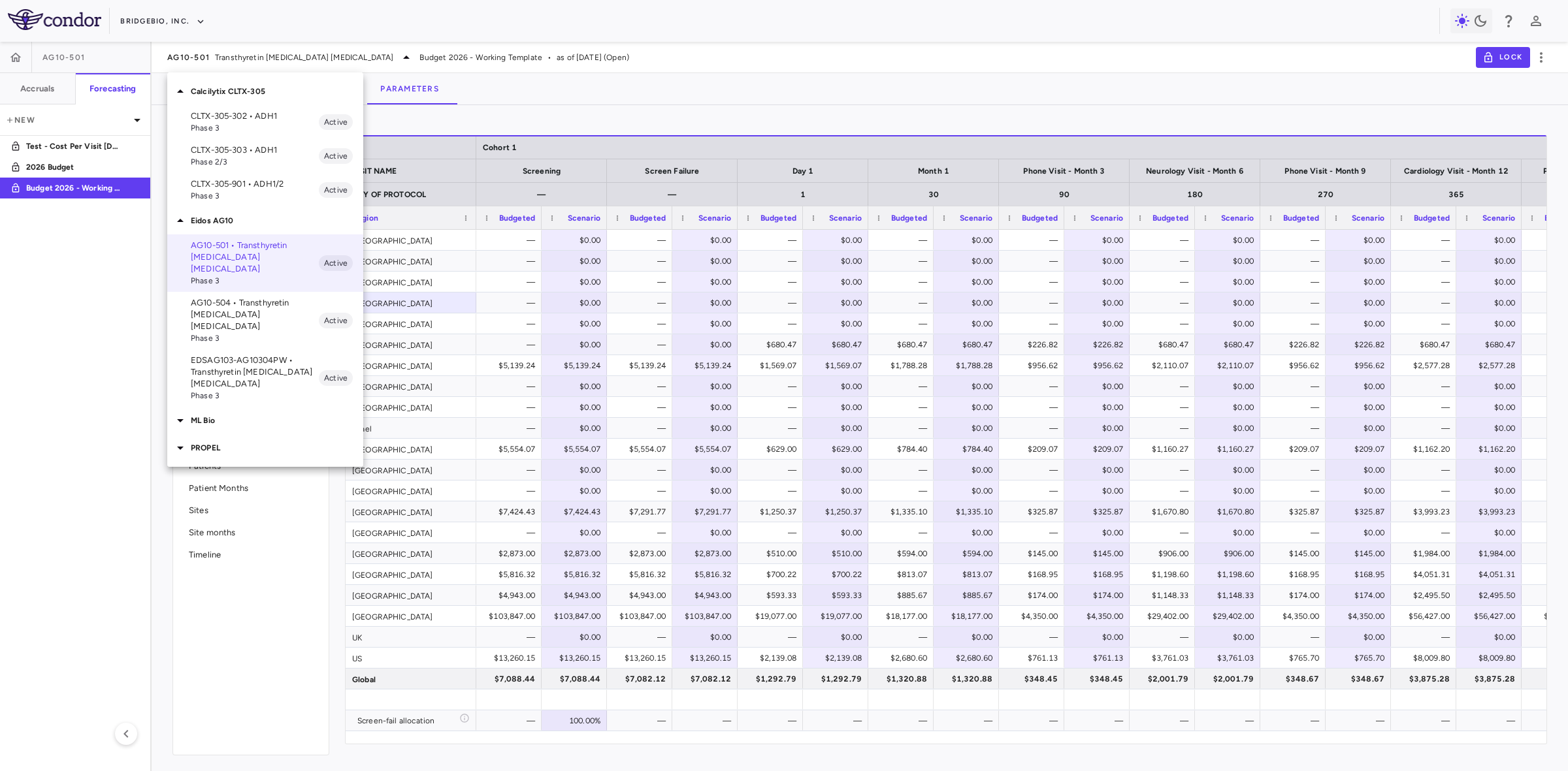
click at [265, 122] on span "Phase 3" at bounding box center [255, 128] width 128 height 12
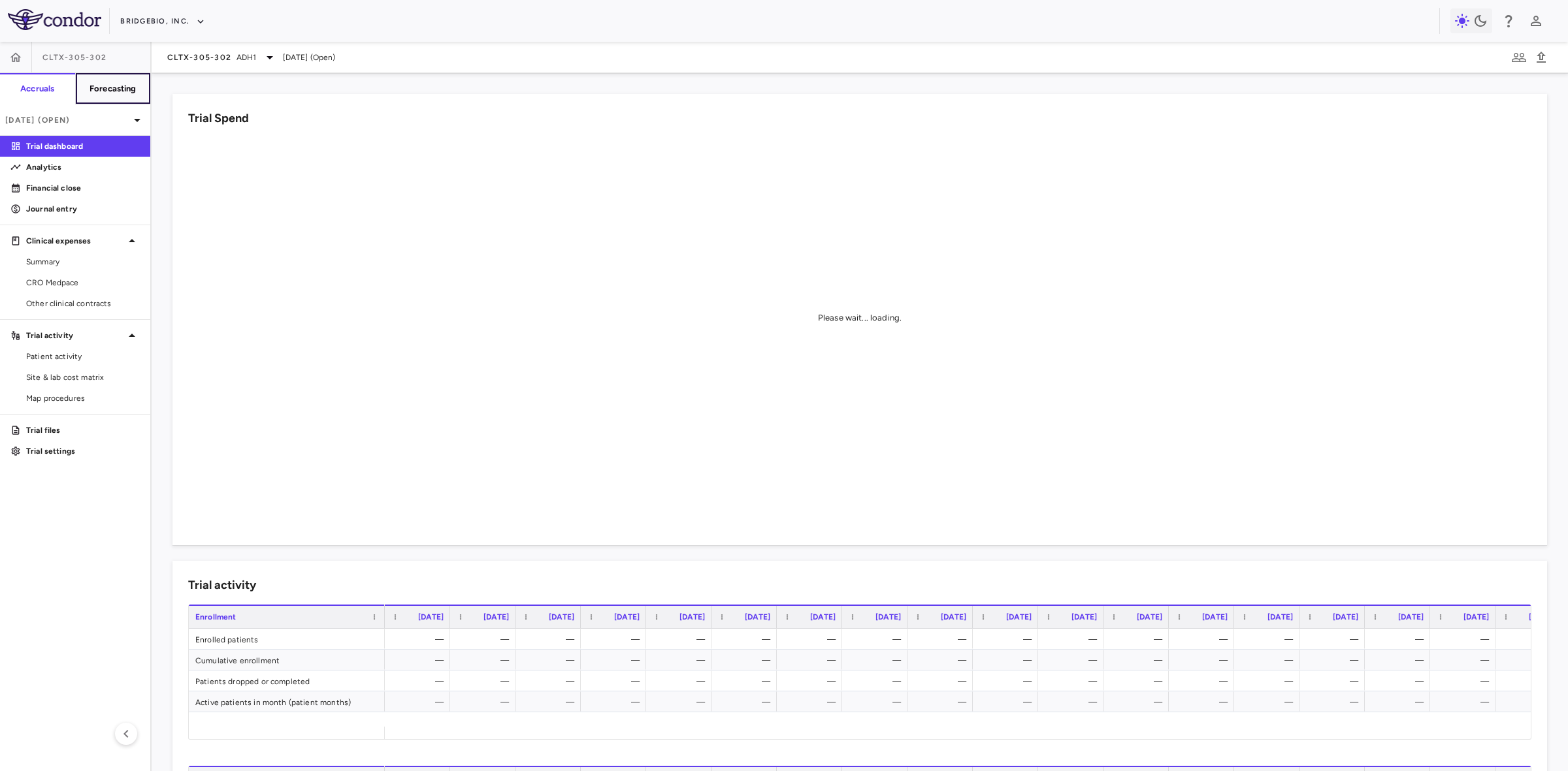
click at [118, 89] on h6 "Forecasting" at bounding box center [112, 89] width 47 height 12
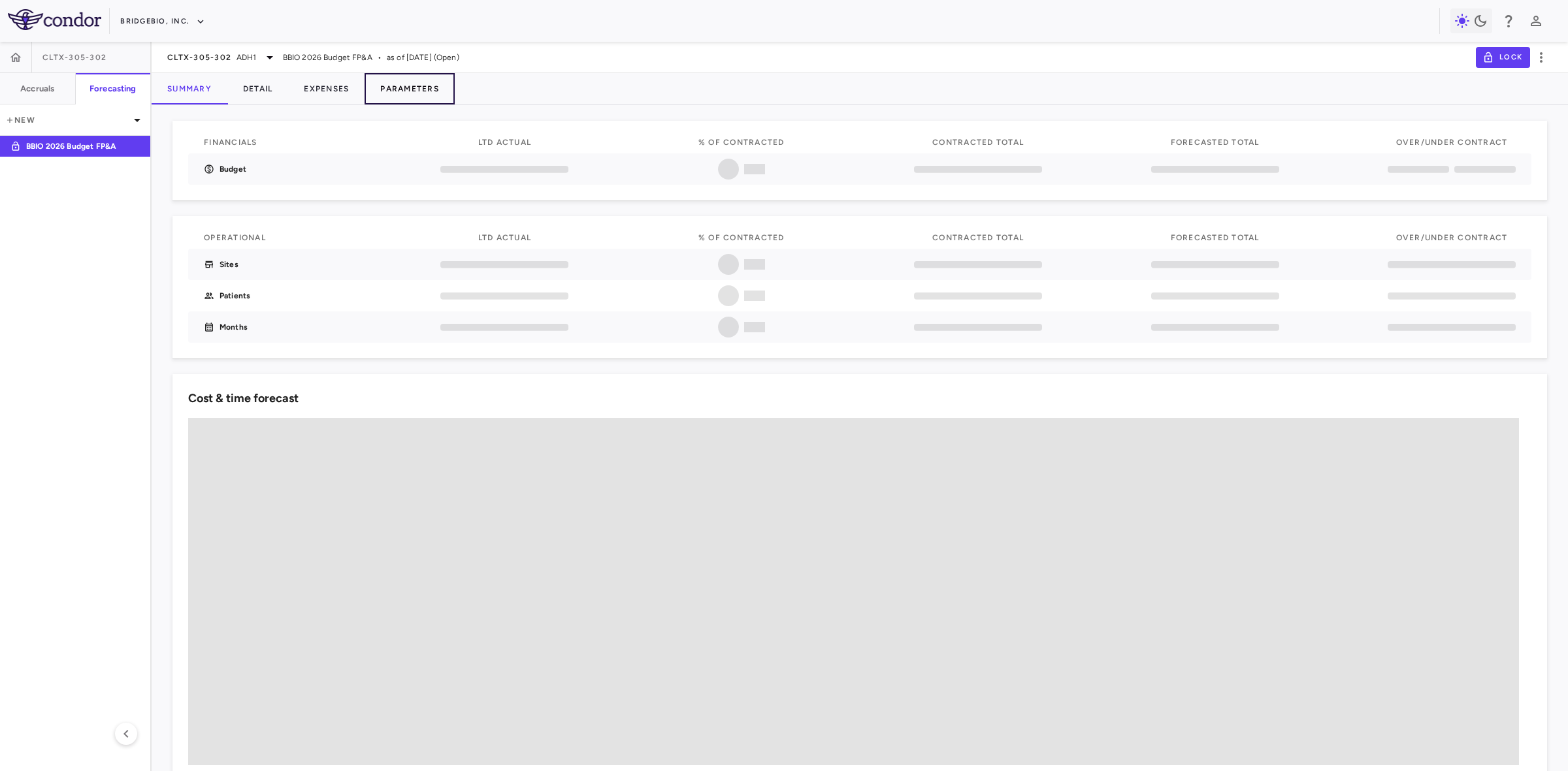
click at [406, 84] on button "Parameters" at bounding box center [409, 88] width 90 height 31
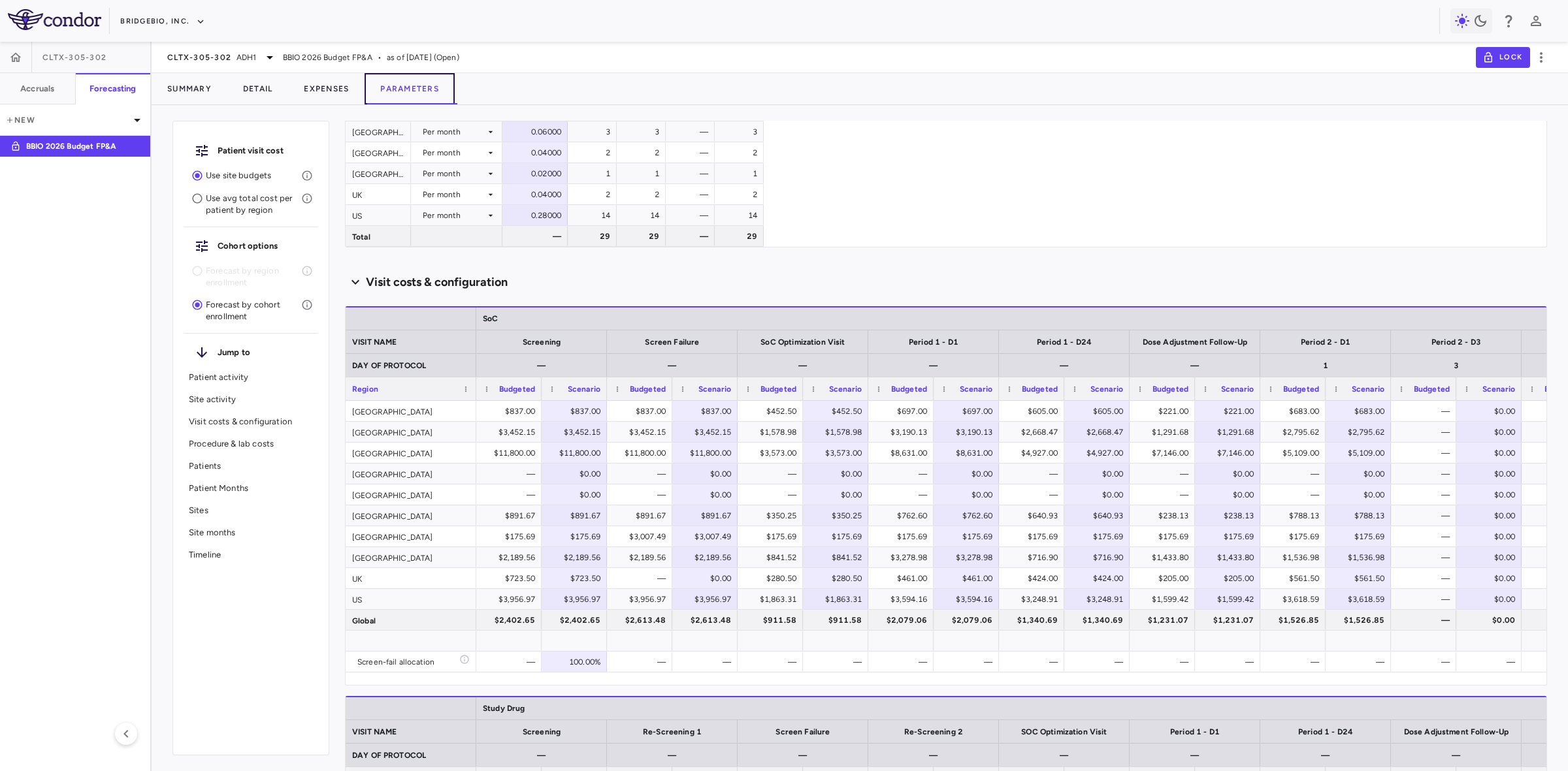
scroll to position [751, 0]
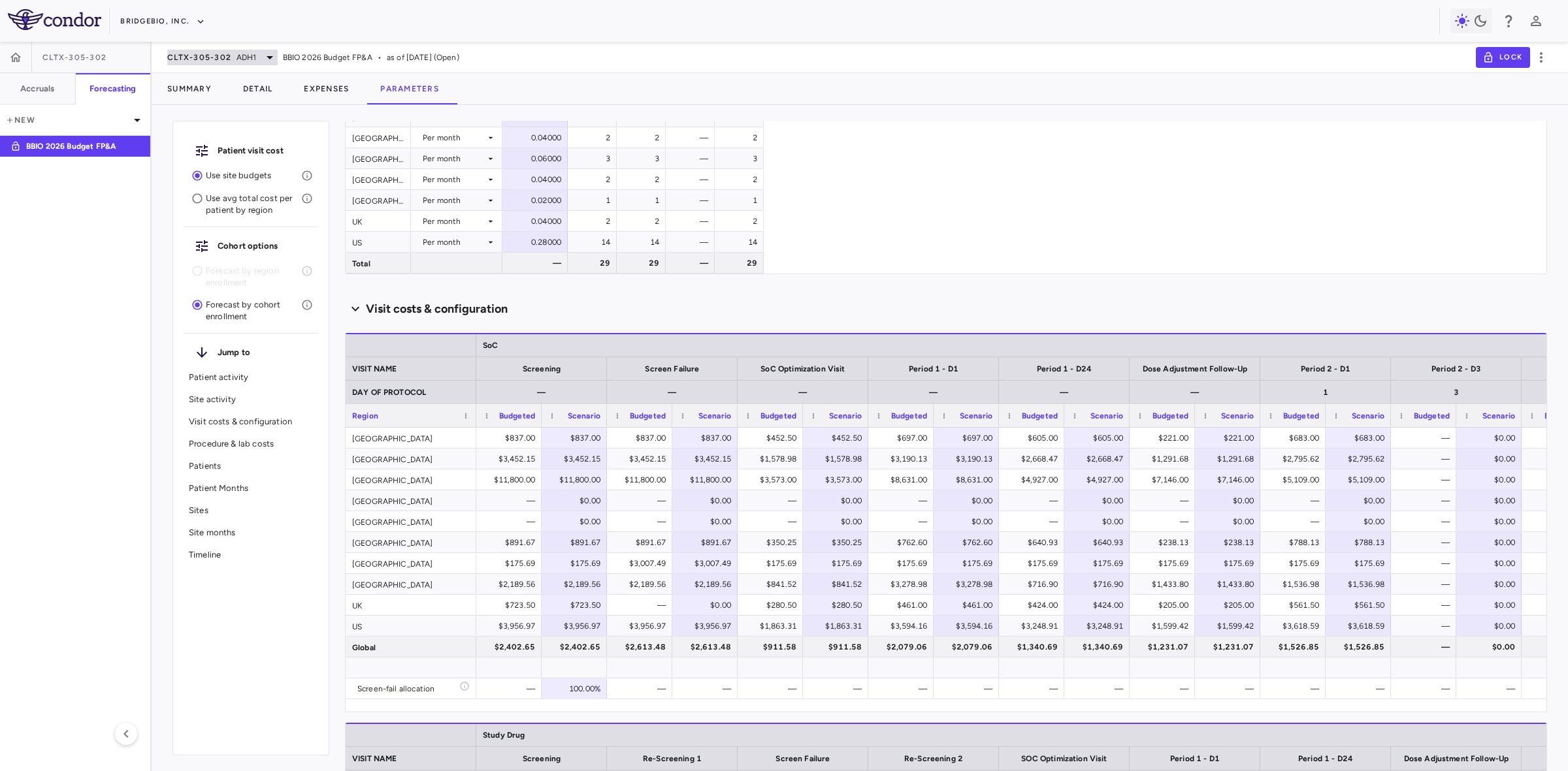
click at [243, 61] on span "ADH1" at bounding box center [247, 58] width 20 height 12
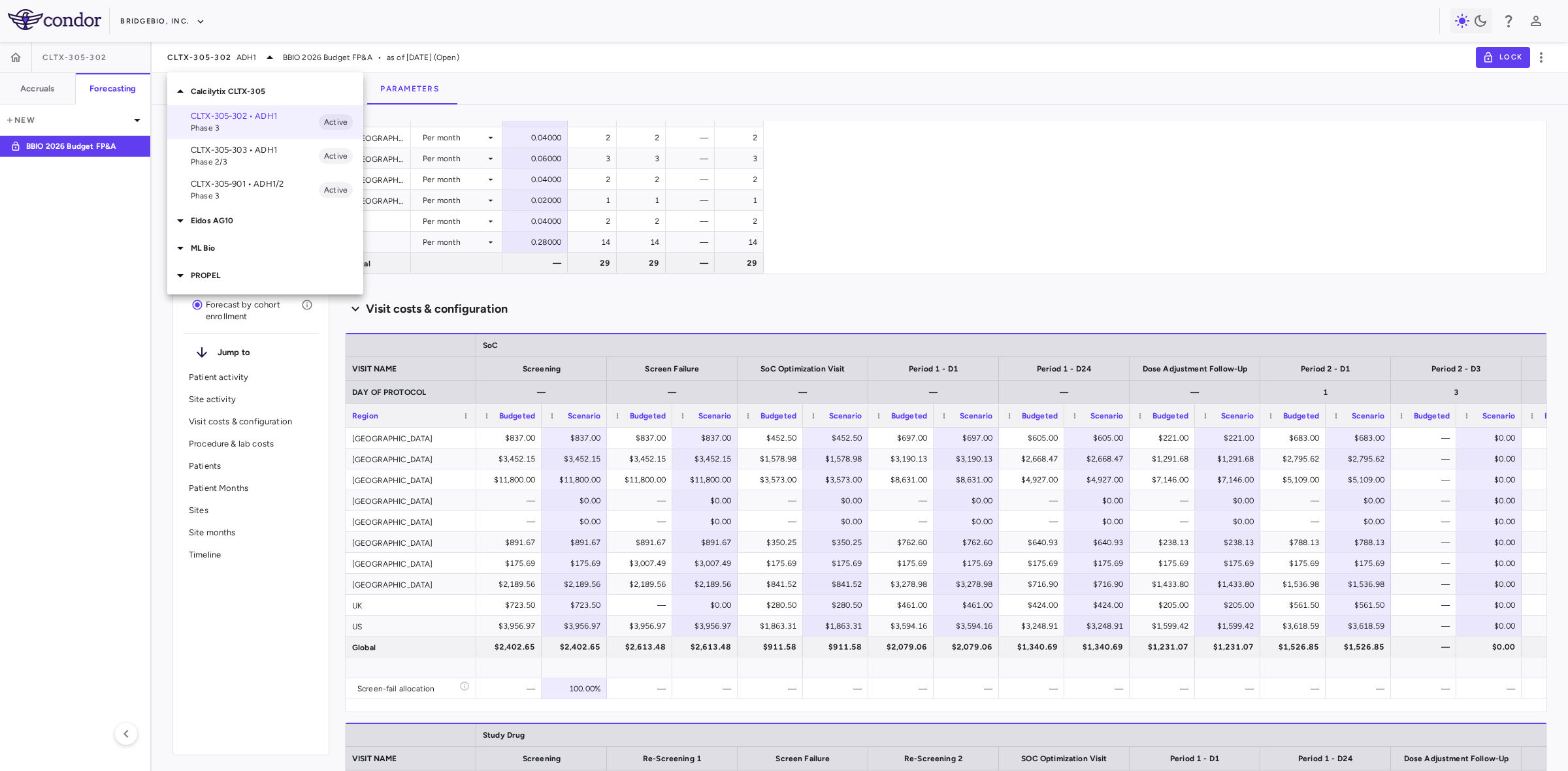
click at [219, 220] on p "Eidos AG10" at bounding box center [277, 220] width 172 height 12
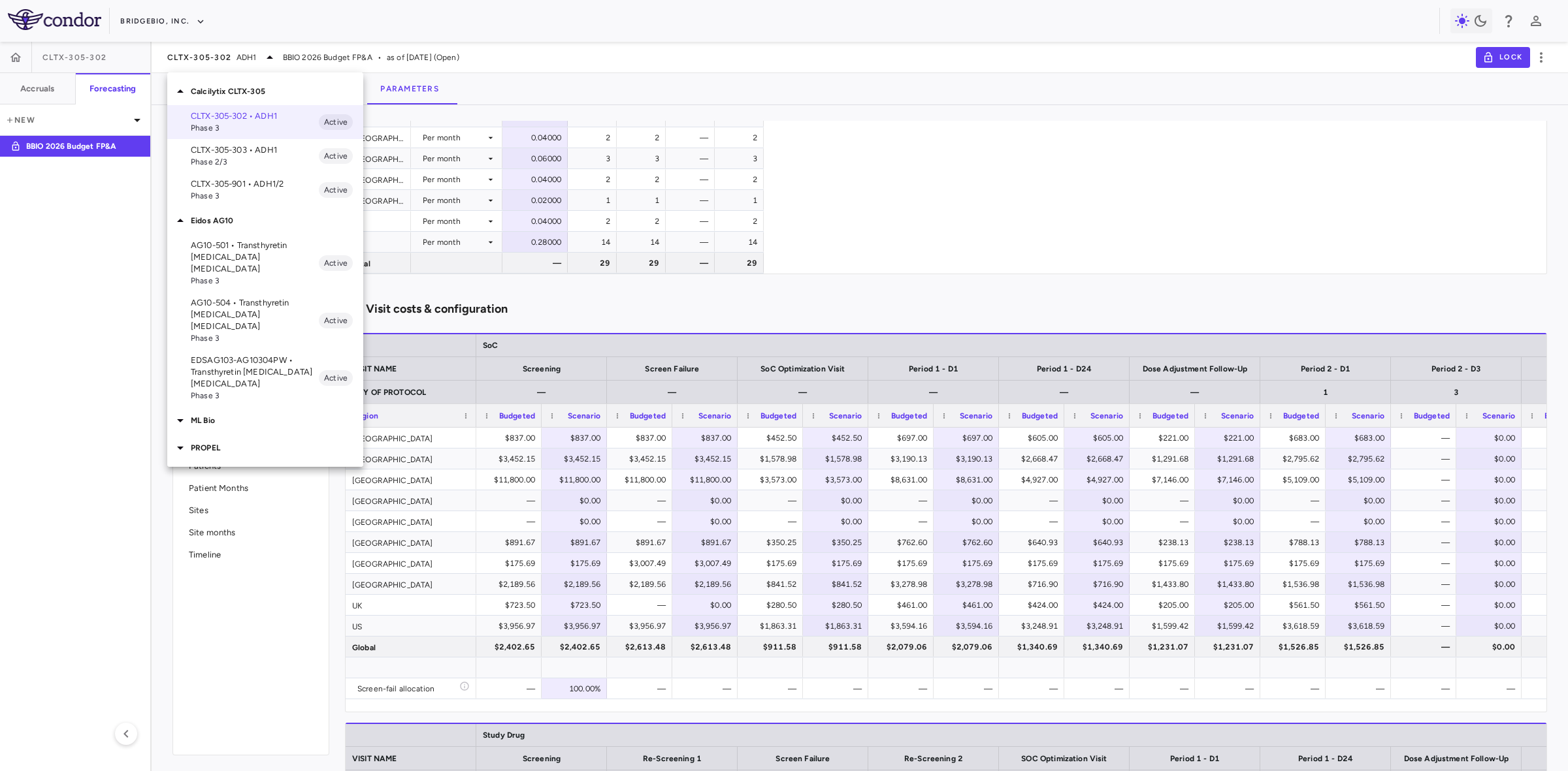
click at [235, 414] on p "ML Bio" at bounding box center [277, 420] width 172 height 12
click at [227, 480] on div "PROPEL" at bounding box center [265, 494] width 196 height 27
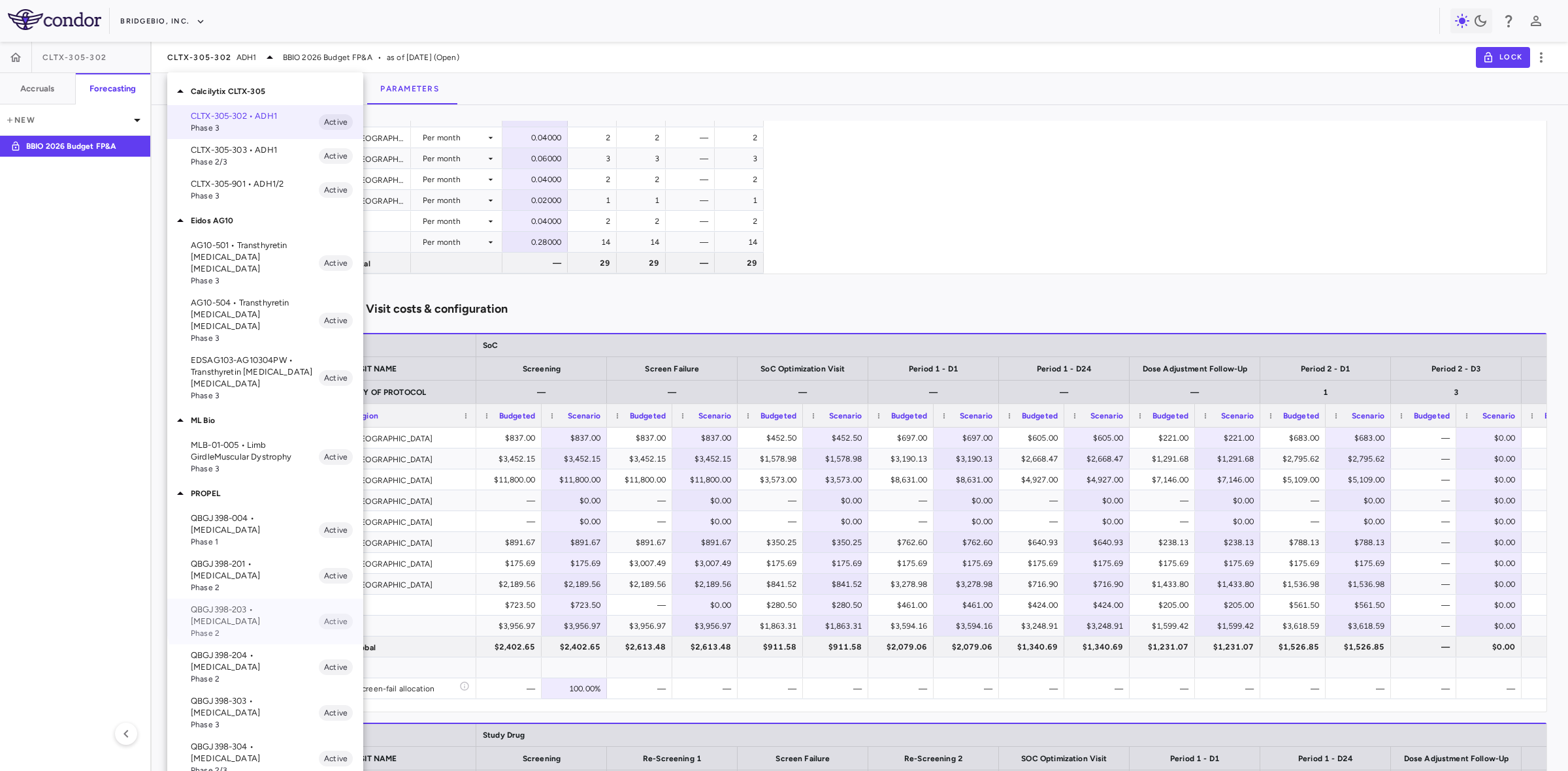
click at [273, 628] on span "Phase 2" at bounding box center [255, 633] width 128 height 12
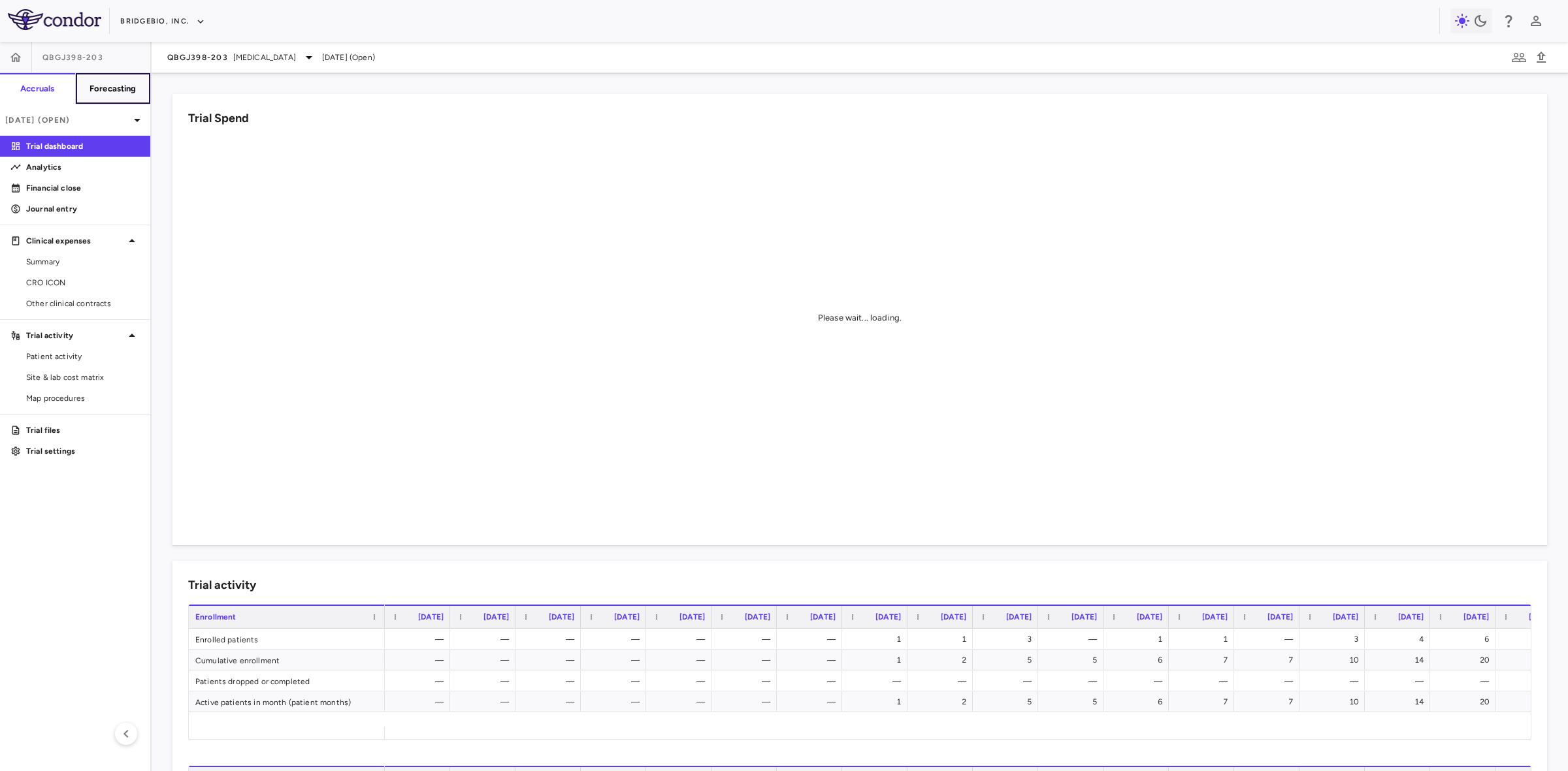
click at [122, 98] on button "Forecasting" at bounding box center [112, 88] width 76 height 31
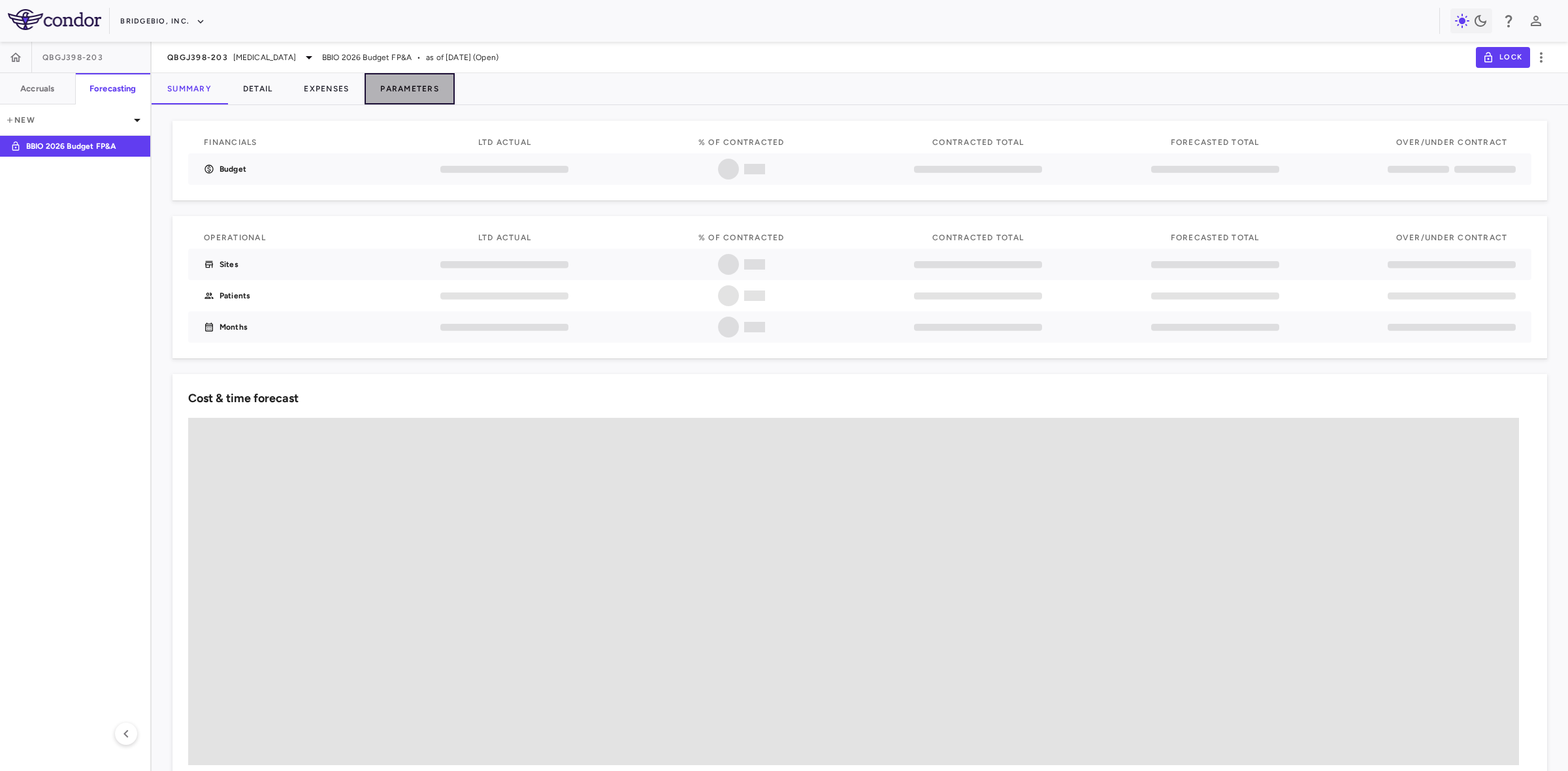
click at [402, 88] on button "Parameters" at bounding box center [409, 88] width 90 height 31
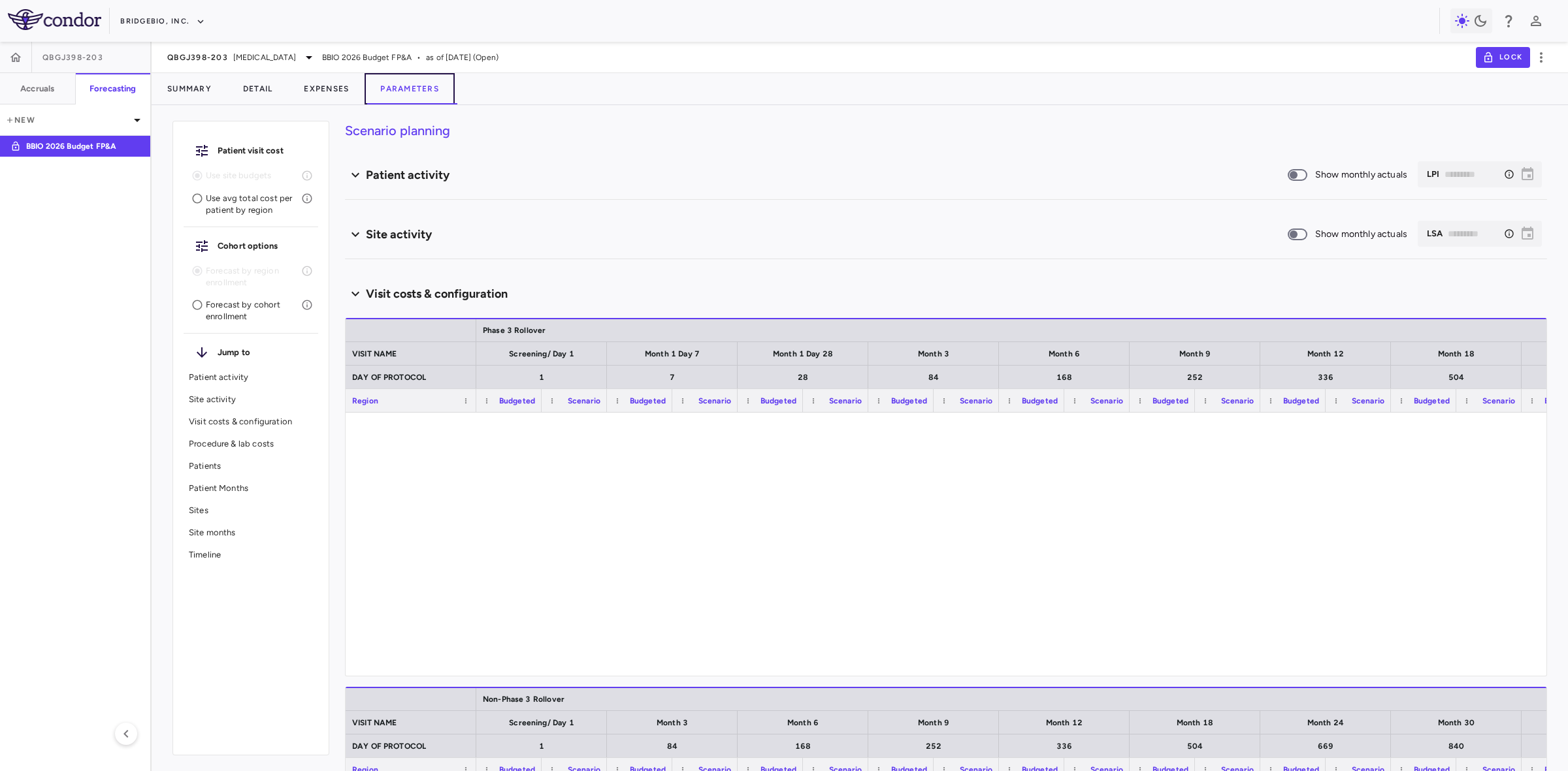
type input "********"
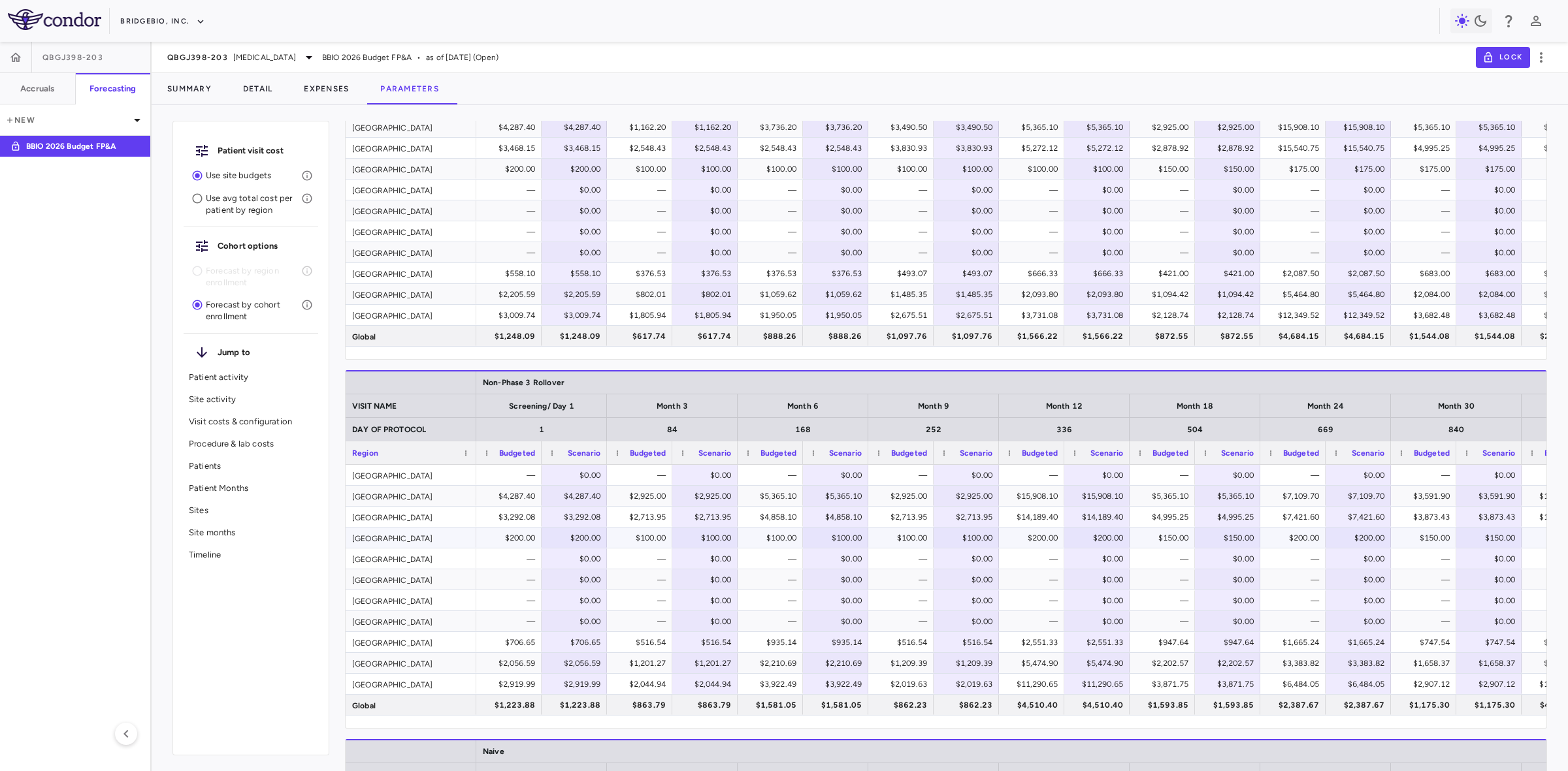
scroll to position [1224, 0]
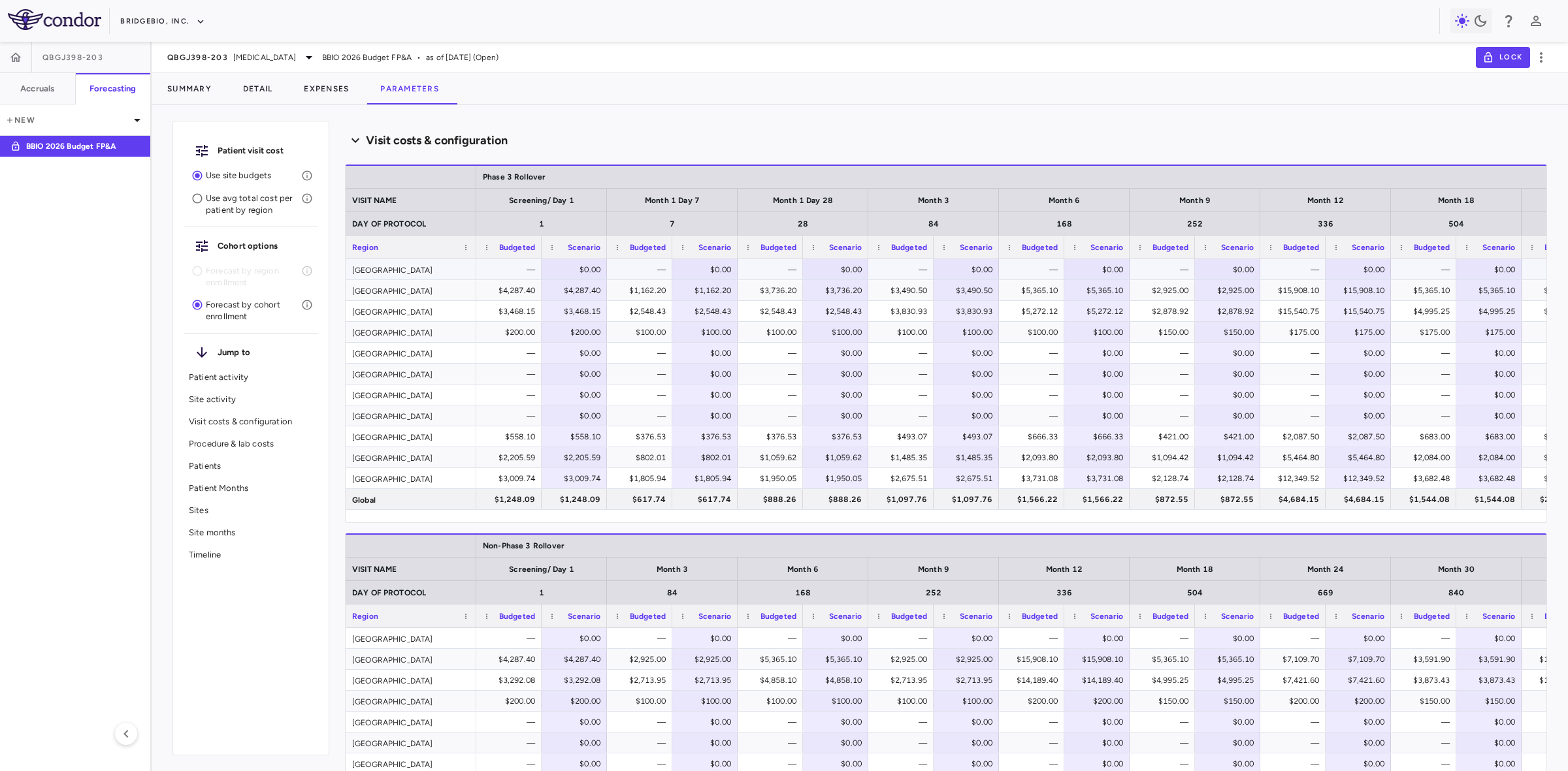
click at [399, 267] on div "Argentina" at bounding box center [410, 269] width 130 height 20
click at [219, 61] on span "QBGJ398-203" at bounding box center [198, 57] width 61 height 10
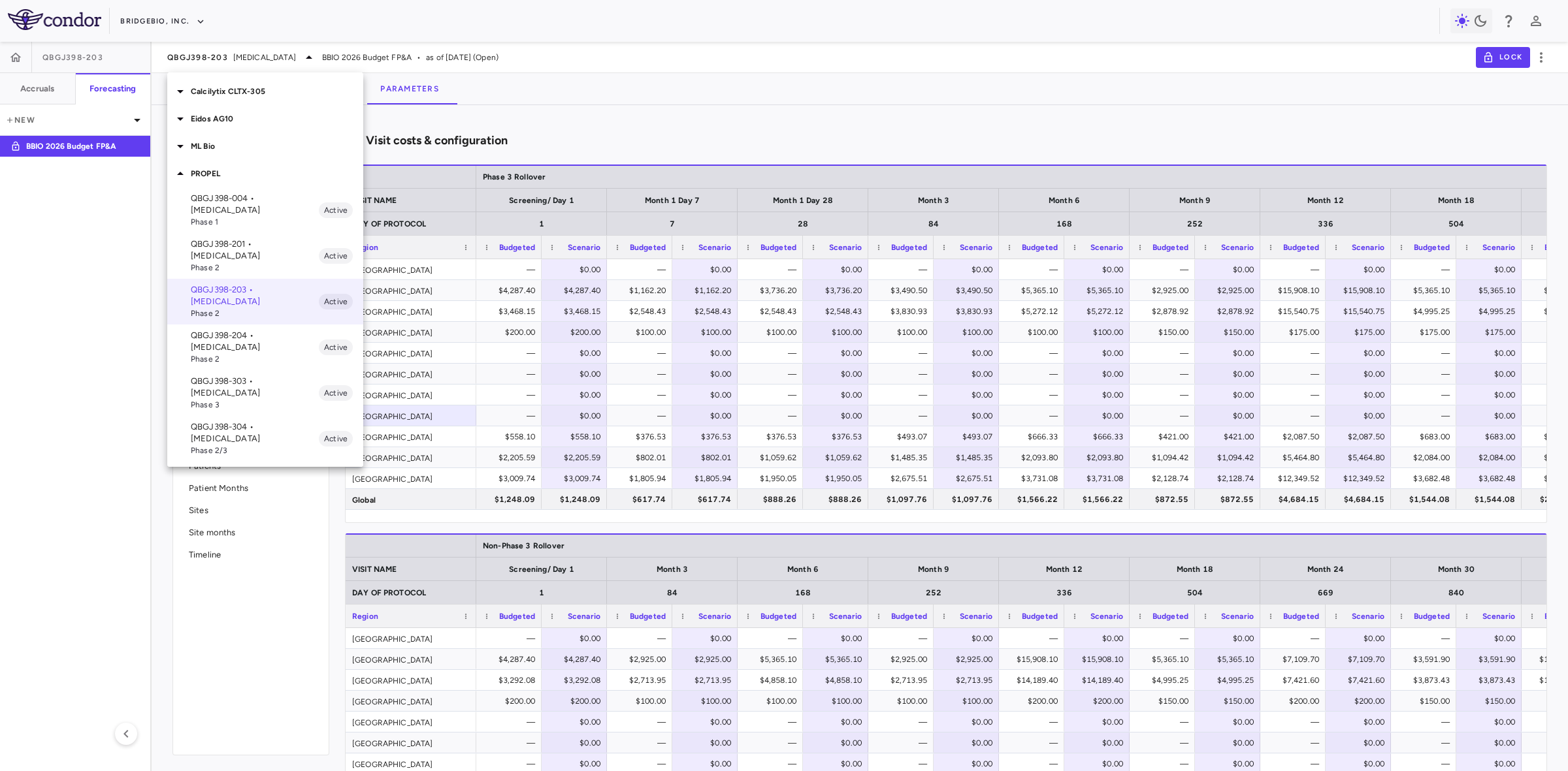
click at [257, 330] on p "QBGJ398-204 • Achondroplasia" at bounding box center [255, 342] width 128 height 24
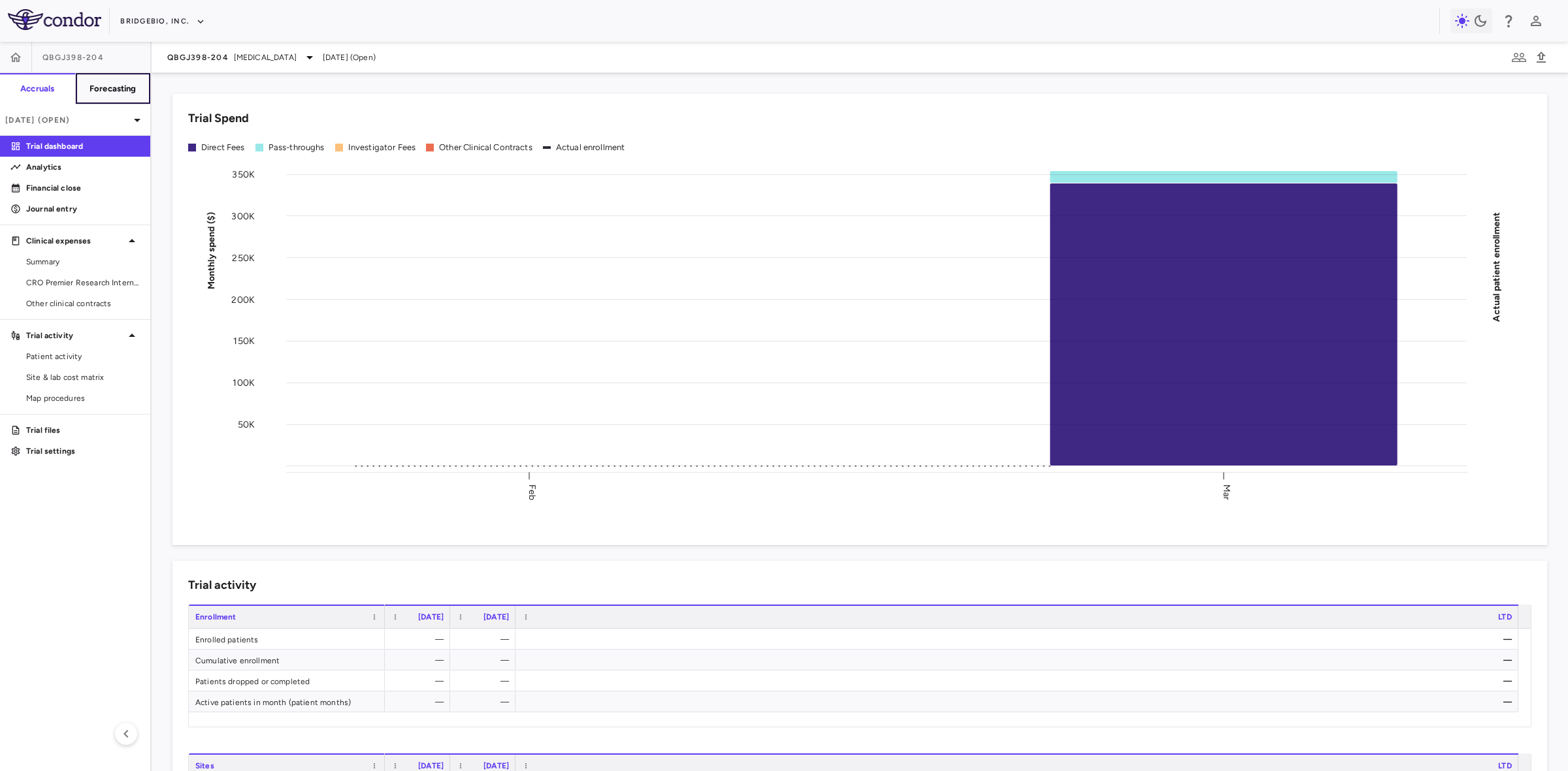
click at [115, 94] on button "Forecasting" at bounding box center [112, 88] width 76 height 31
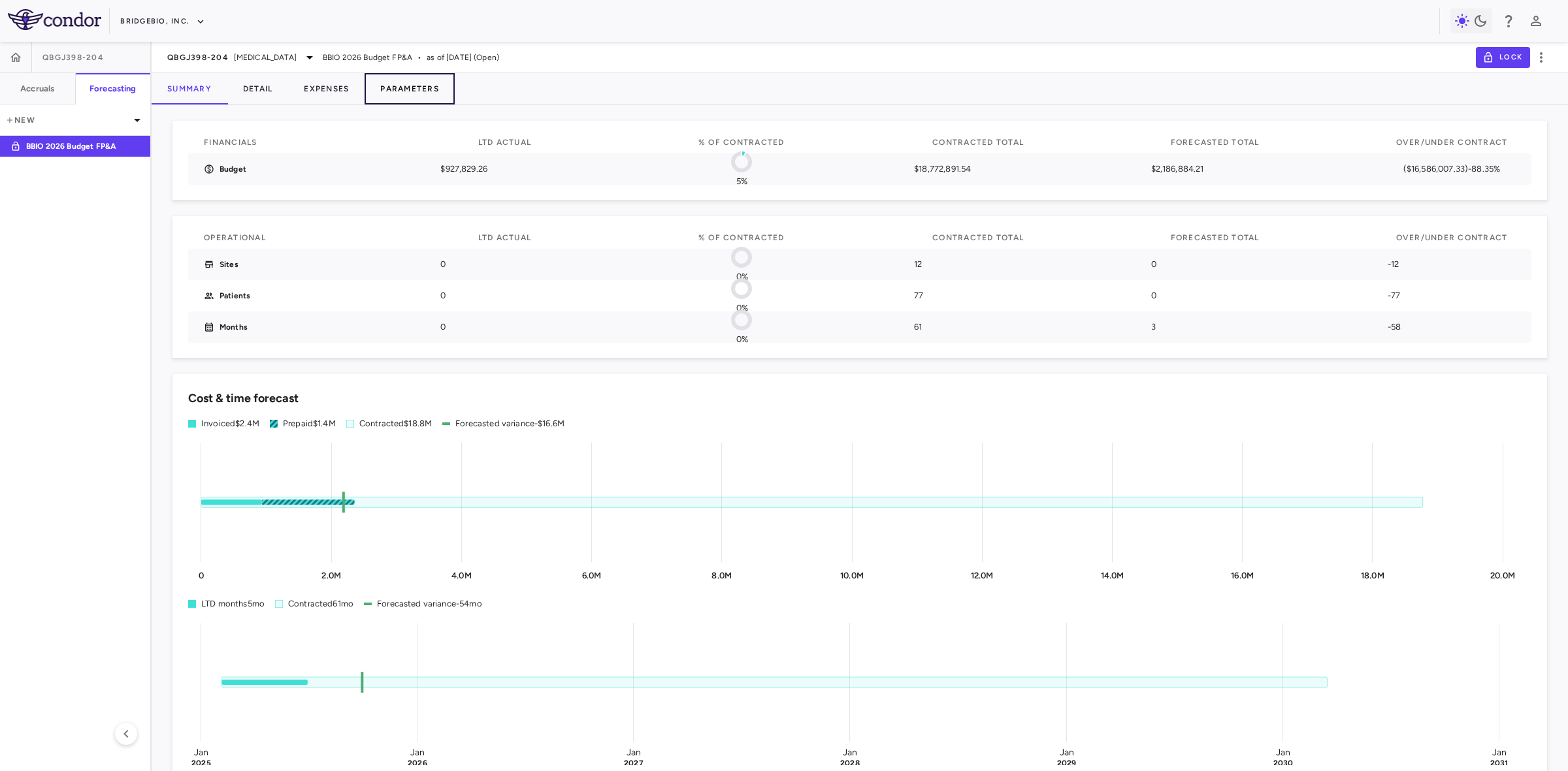
click at [419, 83] on button "Parameters" at bounding box center [409, 88] width 90 height 31
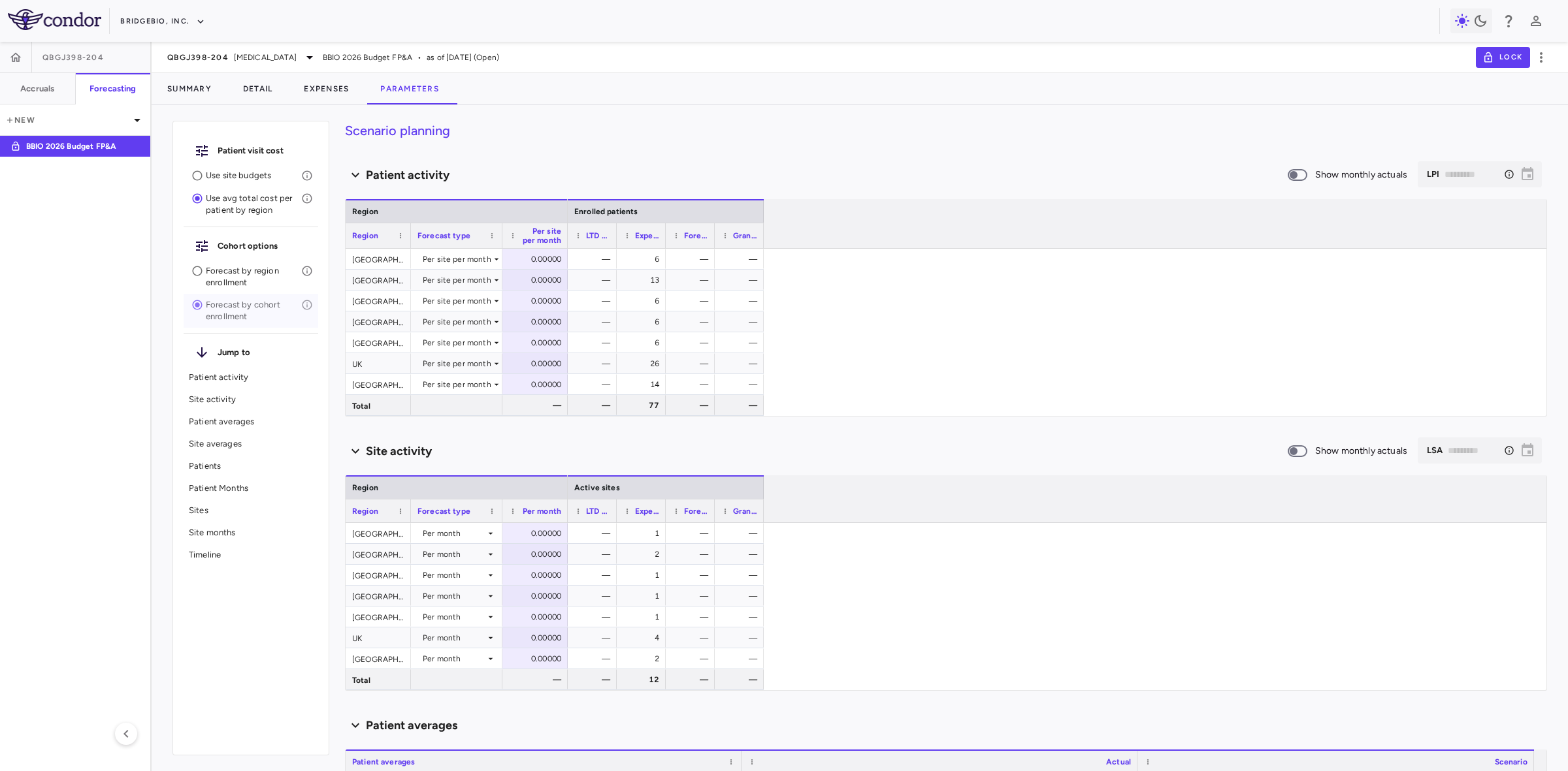
click at [239, 308] on p "Forecast by cohort enrollment" at bounding box center [253, 311] width 95 height 24
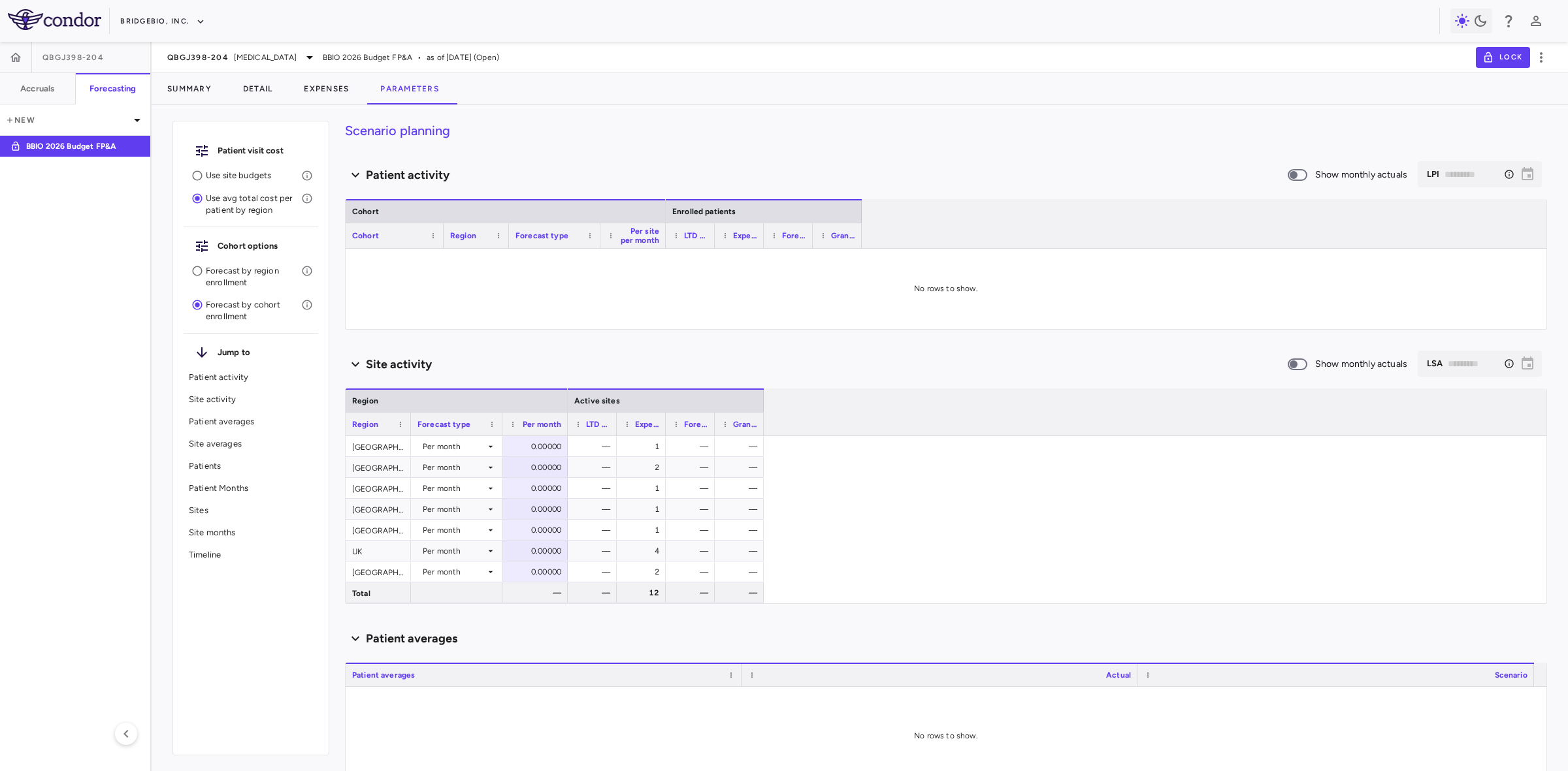
click at [245, 173] on p "Use site budgets" at bounding box center [253, 176] width 95 height 12
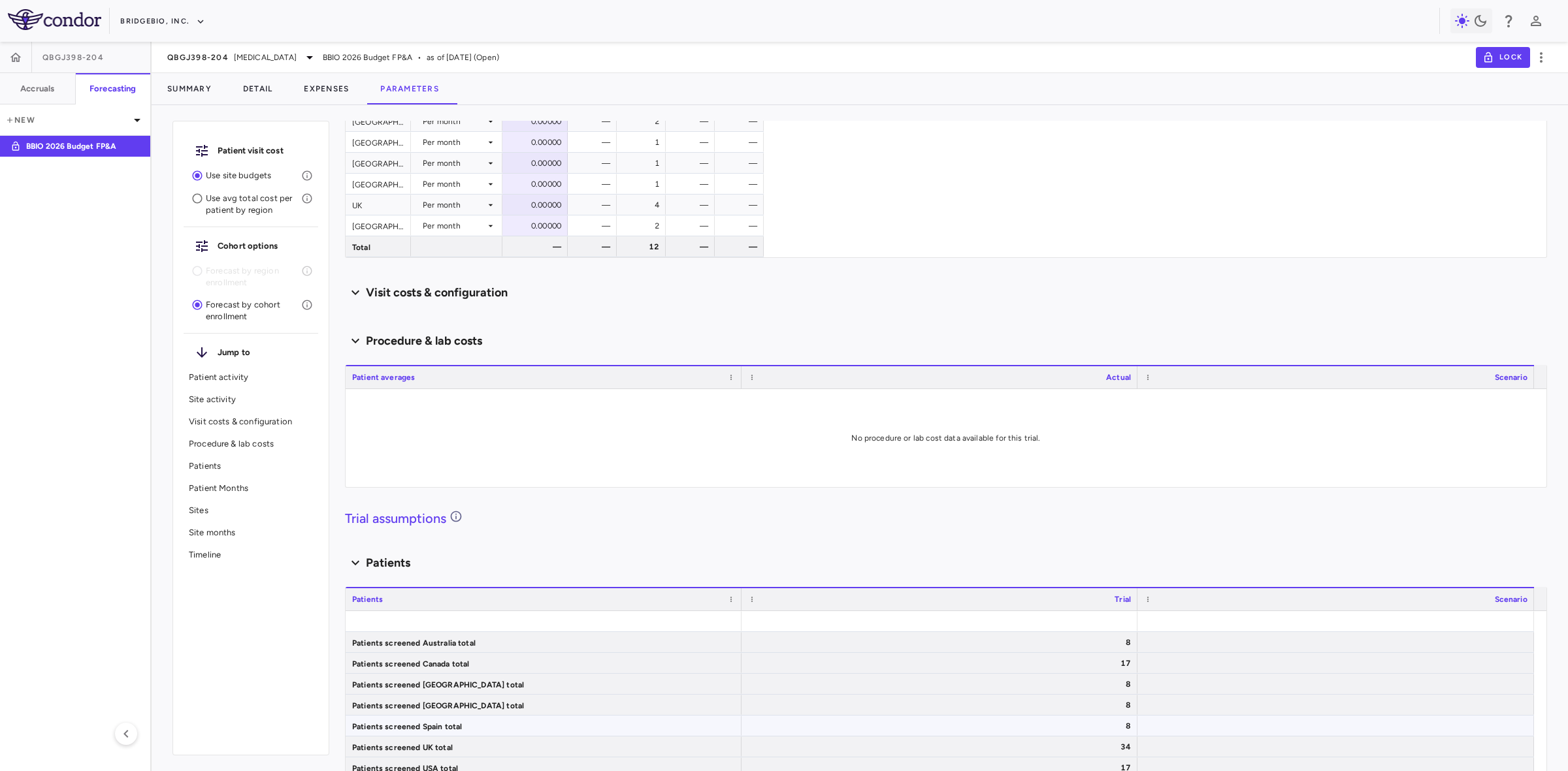
scroll to position [164, 0]
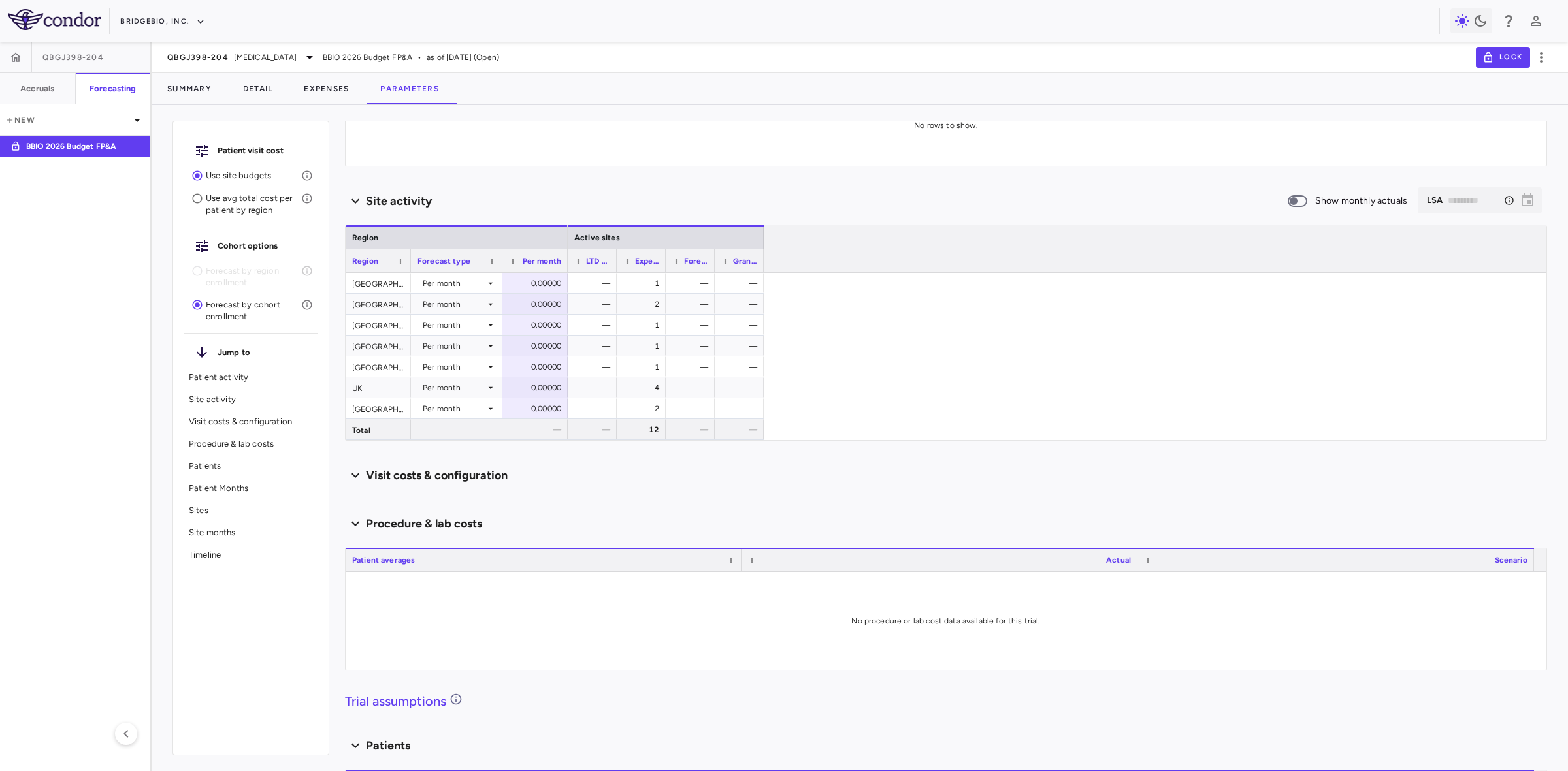
click at [353, 473] on icon at bounding box center [355, 476] width 21 height 16
click at [353, 473] on icon at bounding box center [355, 475] width 16 height 21
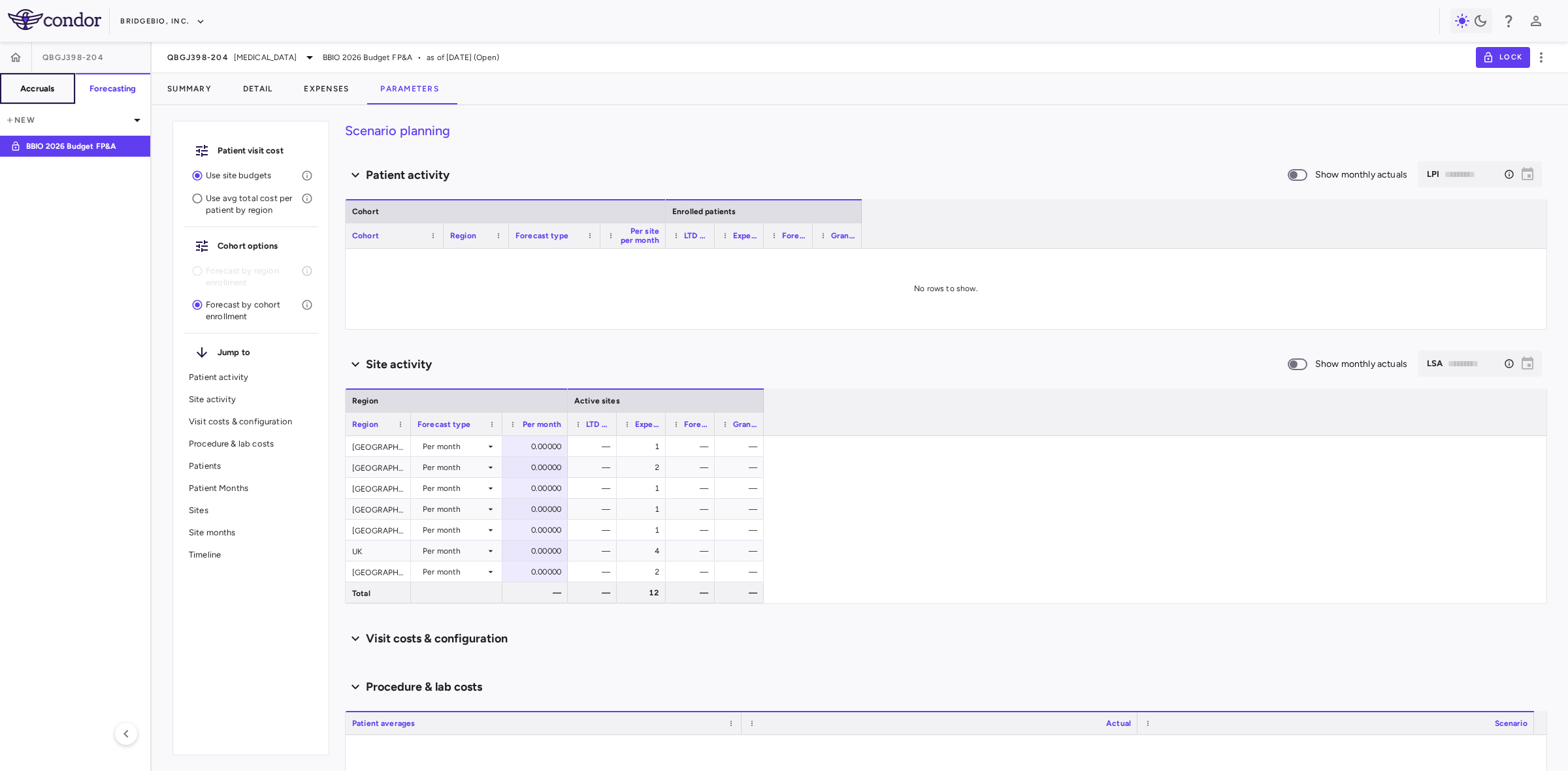
click at [38, 86] on h6 "Accruals" at bounding box center [37, 89] width 34 height 12
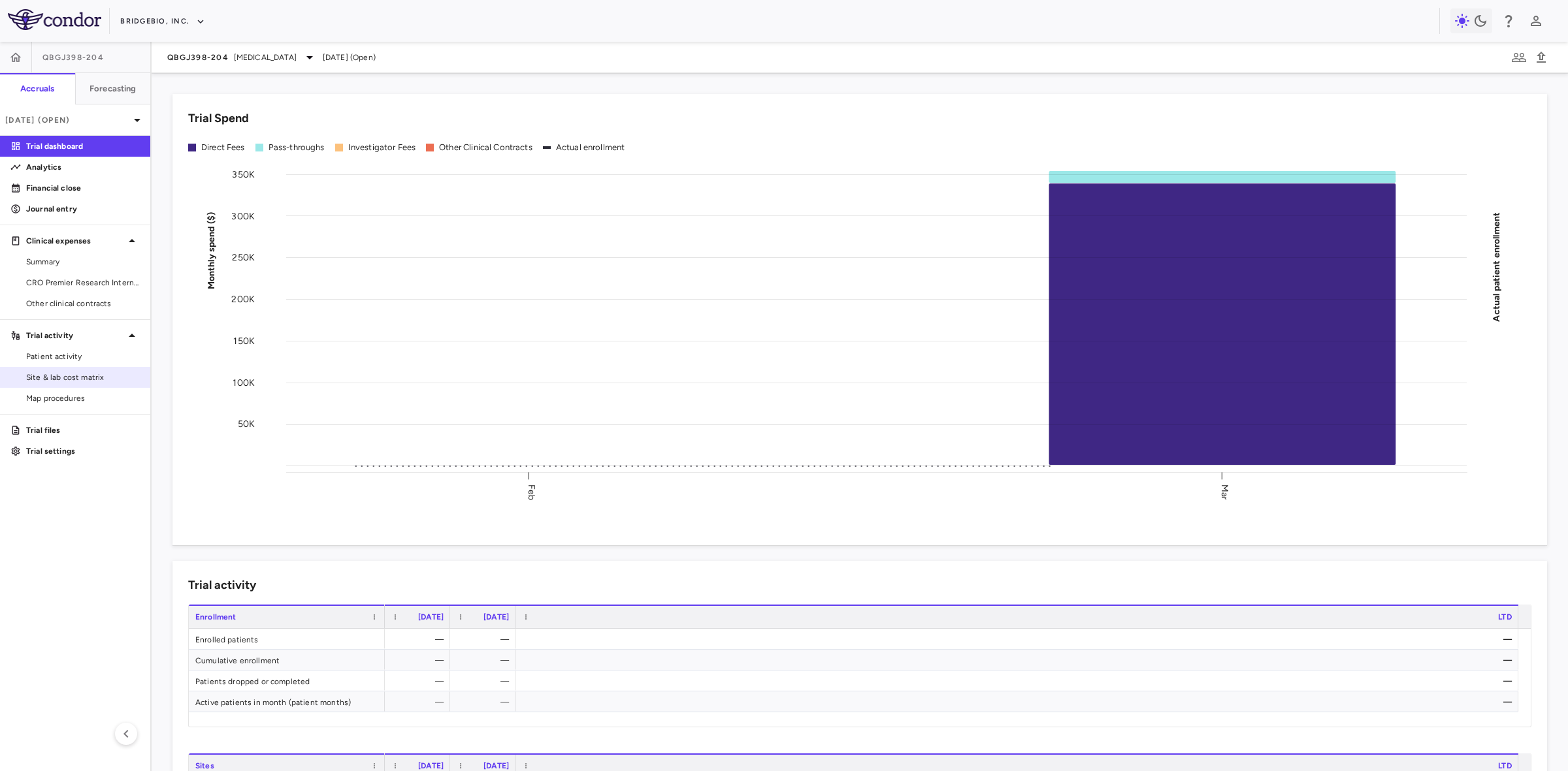
click at [93, 375] on span "Site & lab cost matrix" at bounding box center [83, 378] width 114 height 12
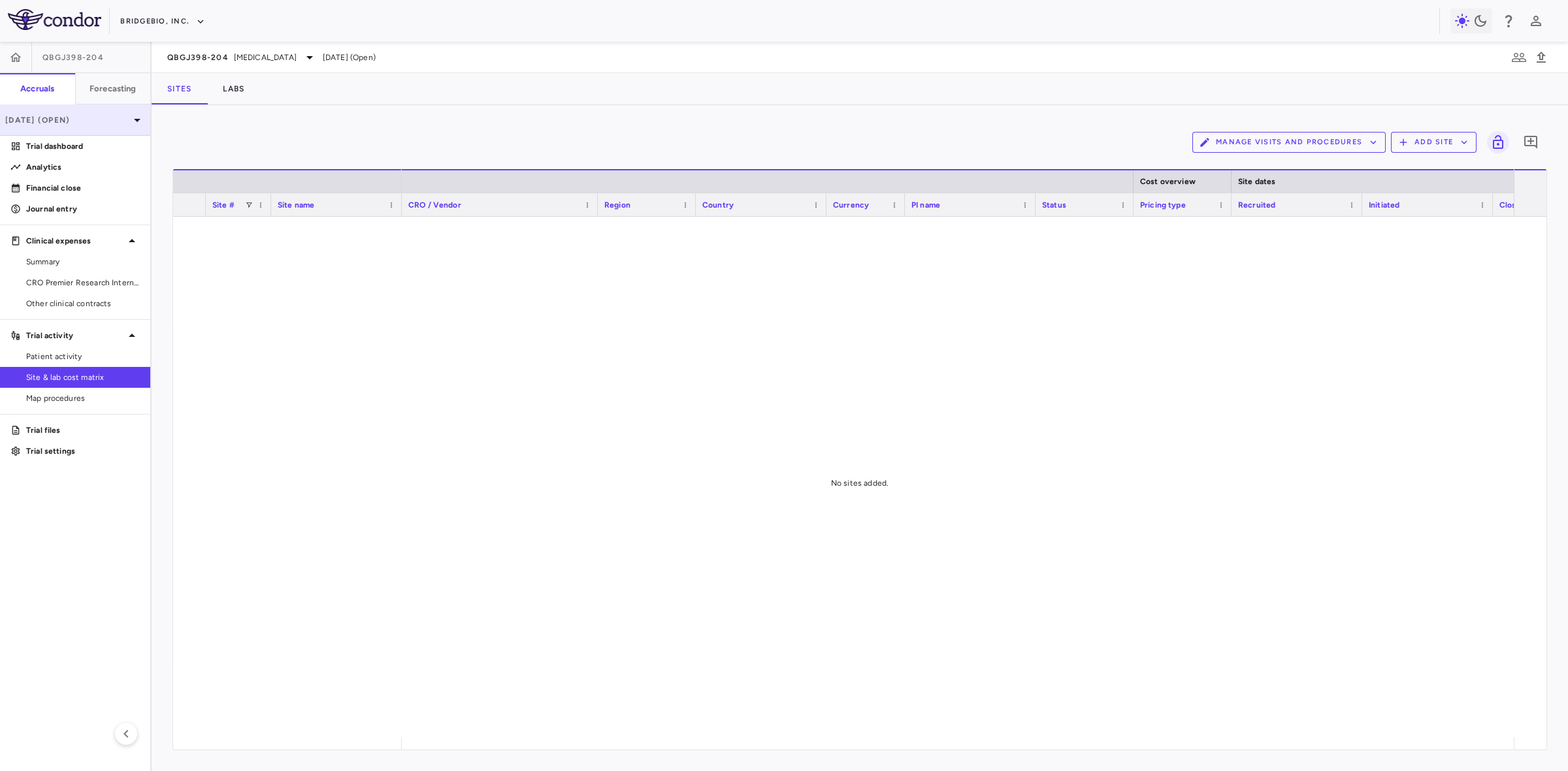
click at [109, 119] on p "Mar 2025 (Open)" at bounding box center [67, 120] width 124 height 12
click at [69, 183] on div "Jun 2025 Open" at bounding box center [35, 178] width 69 height 24
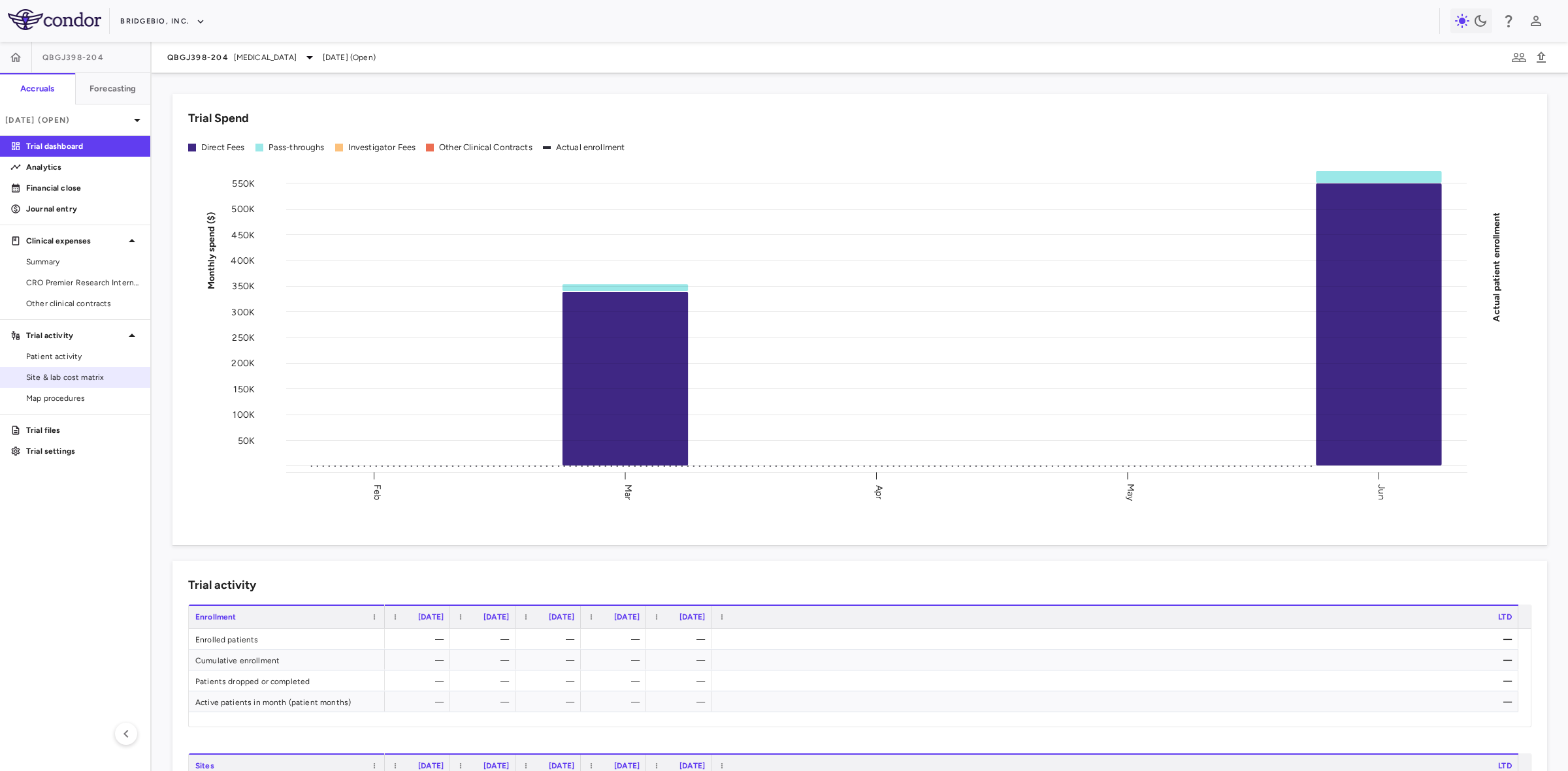
click at [86, 376] on span "Site & lab cost matrix" at bounding box center [83, 378] width 114 height 12
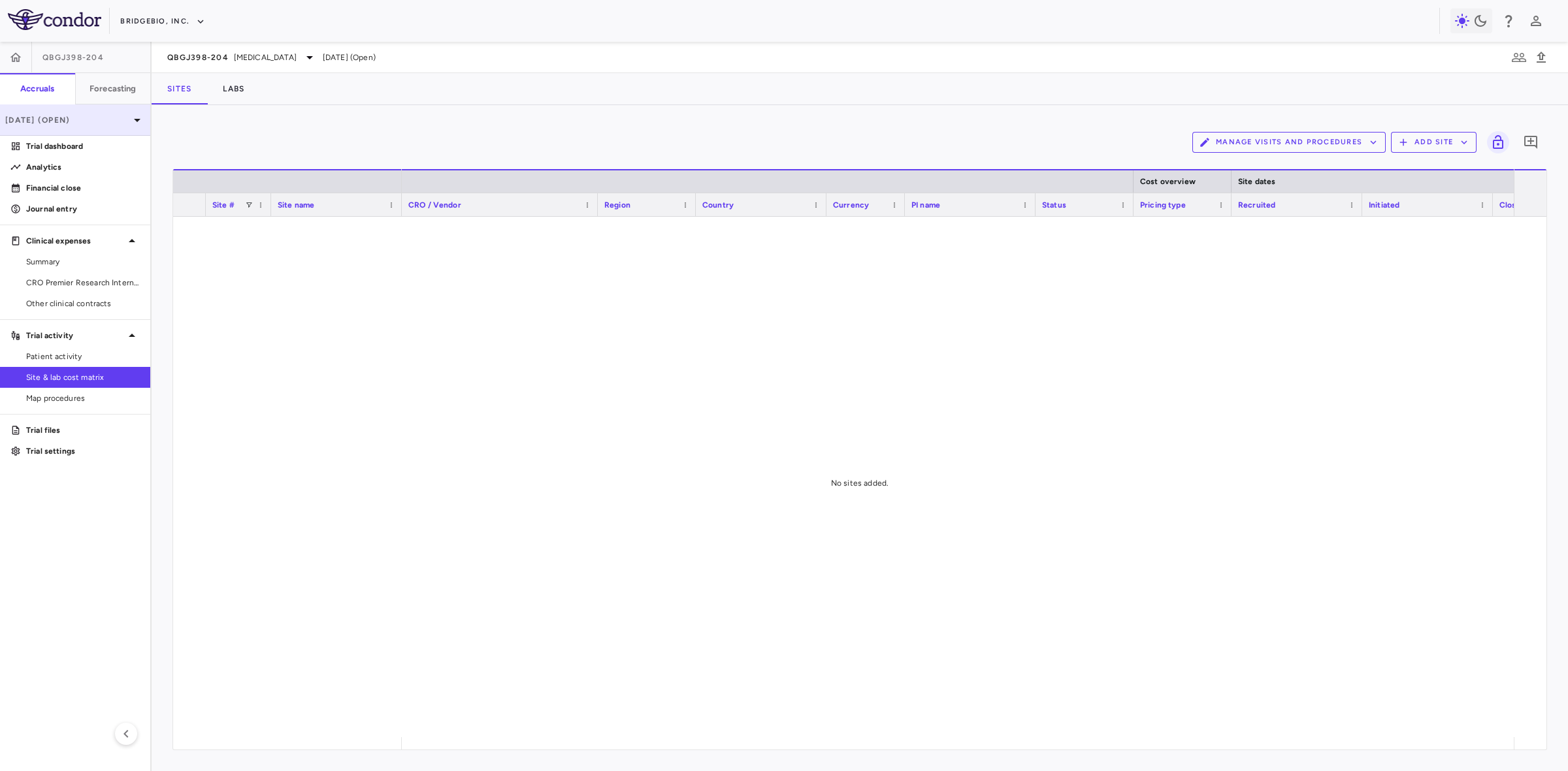
click at [107, 115] on p "Jun 2025 (Open)" at bounding box center [67, 120] width 124 height 12
click at [63, 213] on div "Mar 2025" at bounding box center [35, 215] width 69 height 12
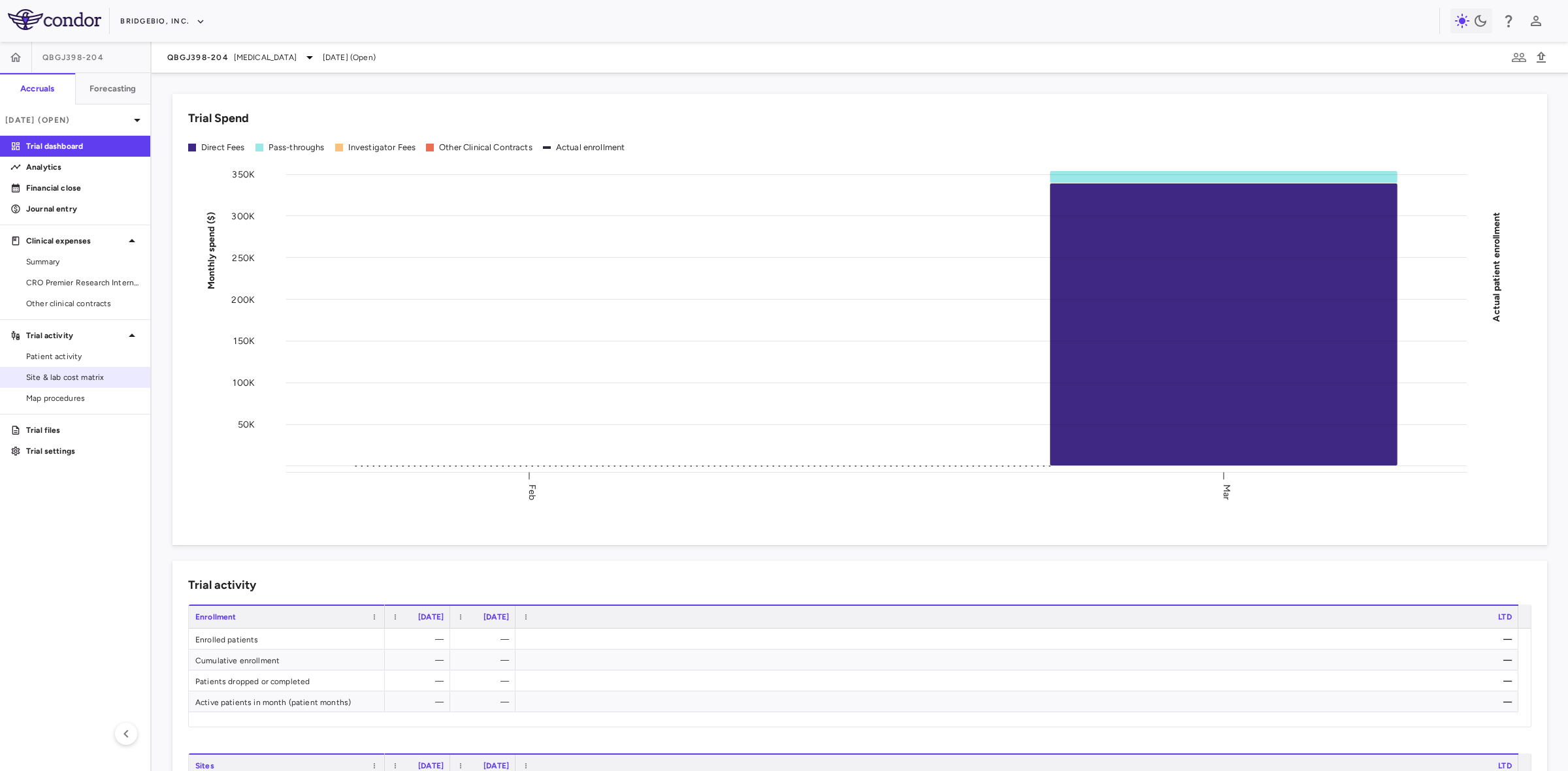
click at [94, 373] on span "Site & lab cost matrix" at bounding box center [83, 378] width 114 height 12
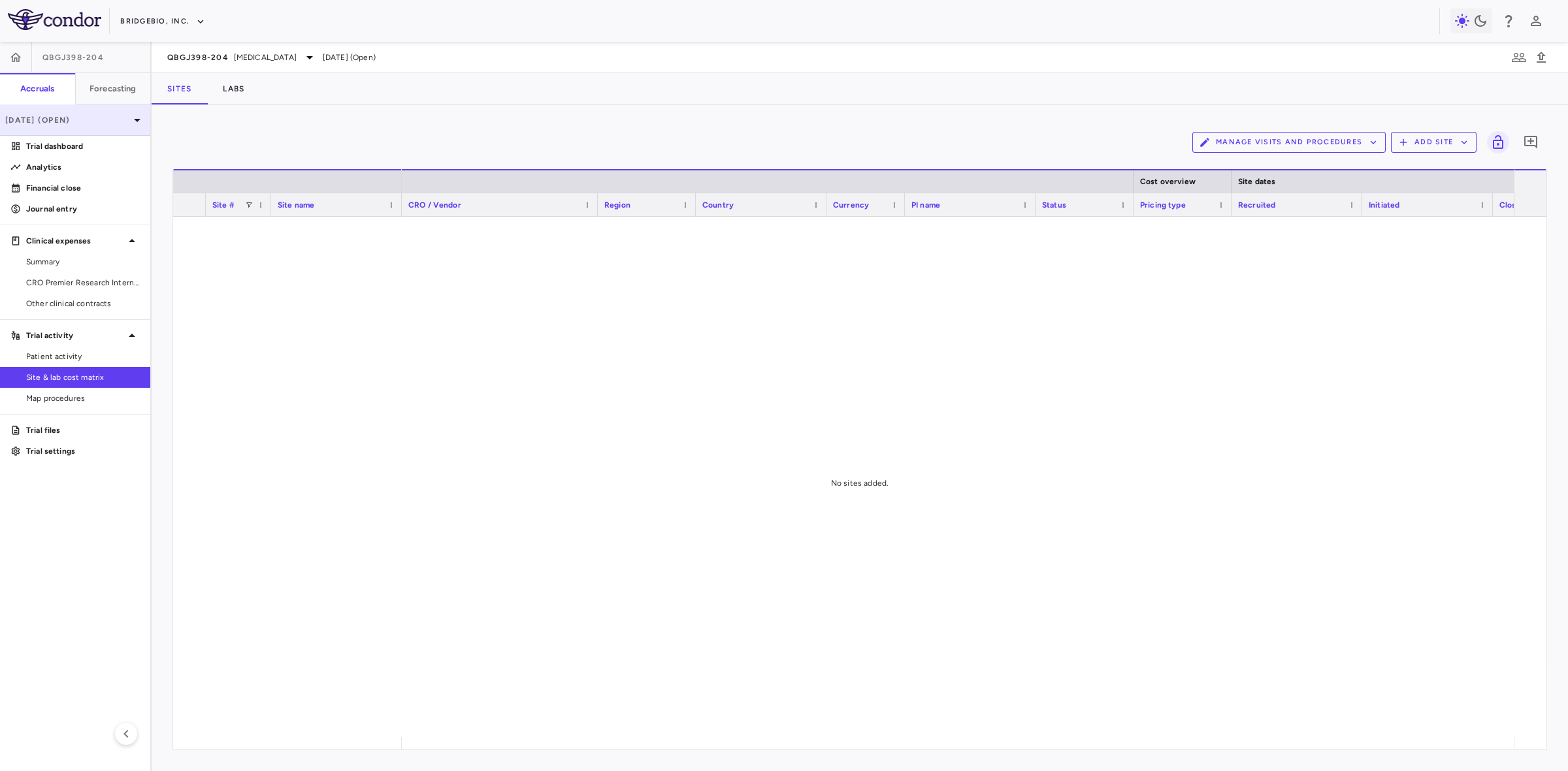
click at [101, 116] on p "Mar 2025 (Open)" at bounding box center [67, 120] width 124 height 12
click at [53, 175] on div "Jun 2025" at bounding box center [35, 172] width 69 height 12
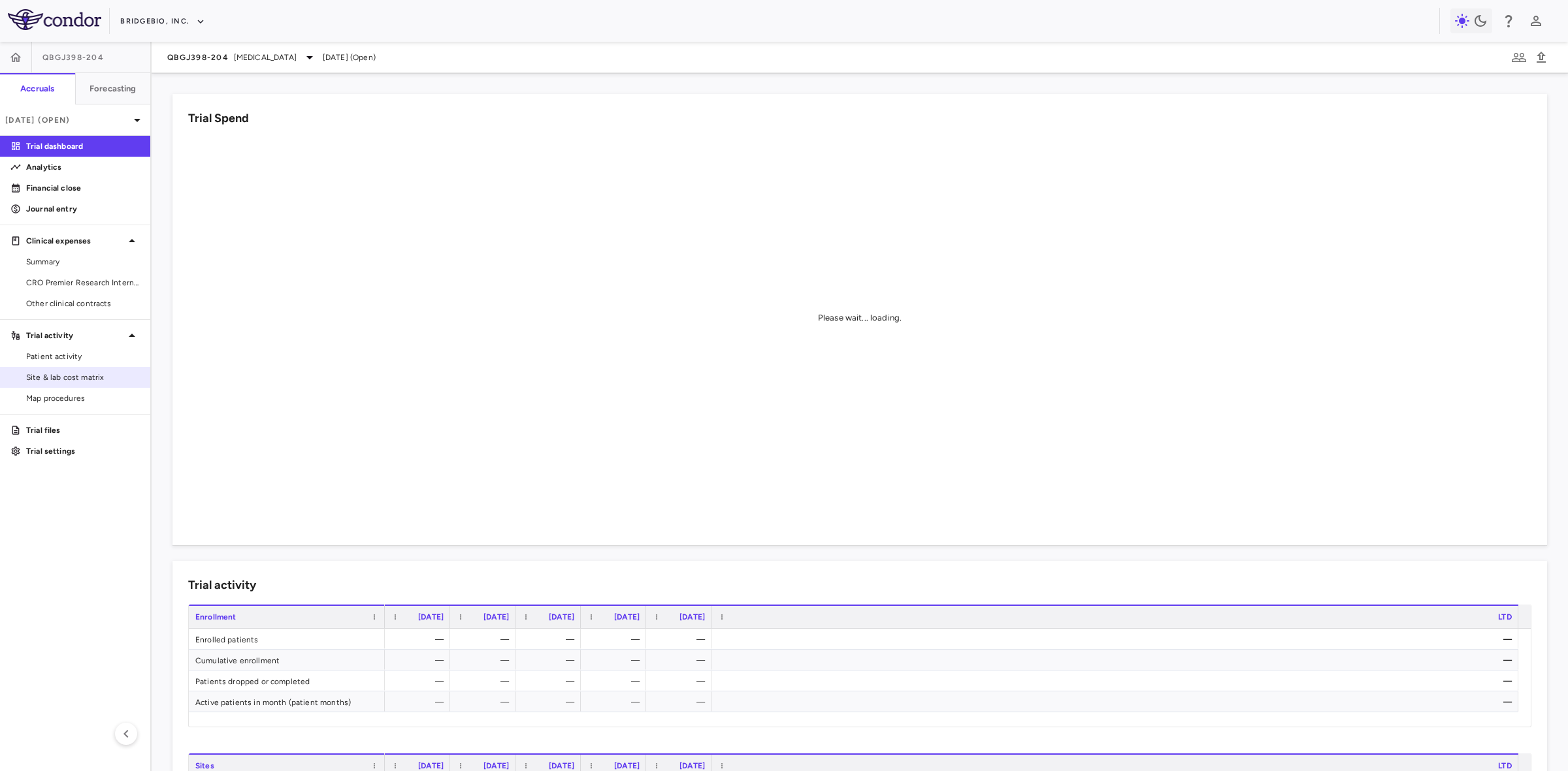
click at [97, 379] on span "Site & lab cost matrix" at bounding box center [83, 378] width 114 height 12
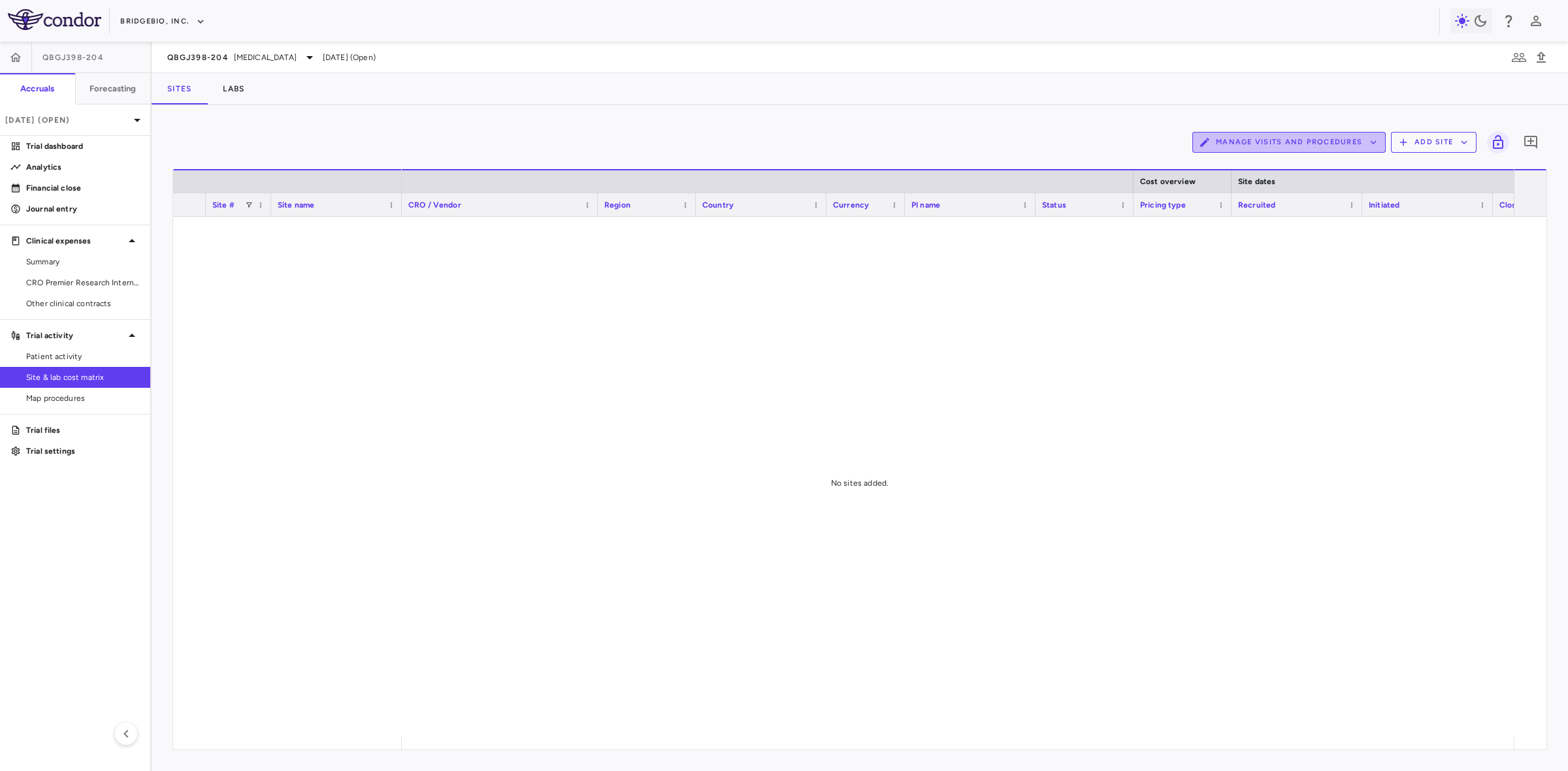
click at [1360, 143] on button "Manage Visits and Procedures" at bounding box center [1289, 142] width 193 height 21
click at [1241, 161] on li "Visit Schedules" at bounding box center [1290, 171] width 139 height 19
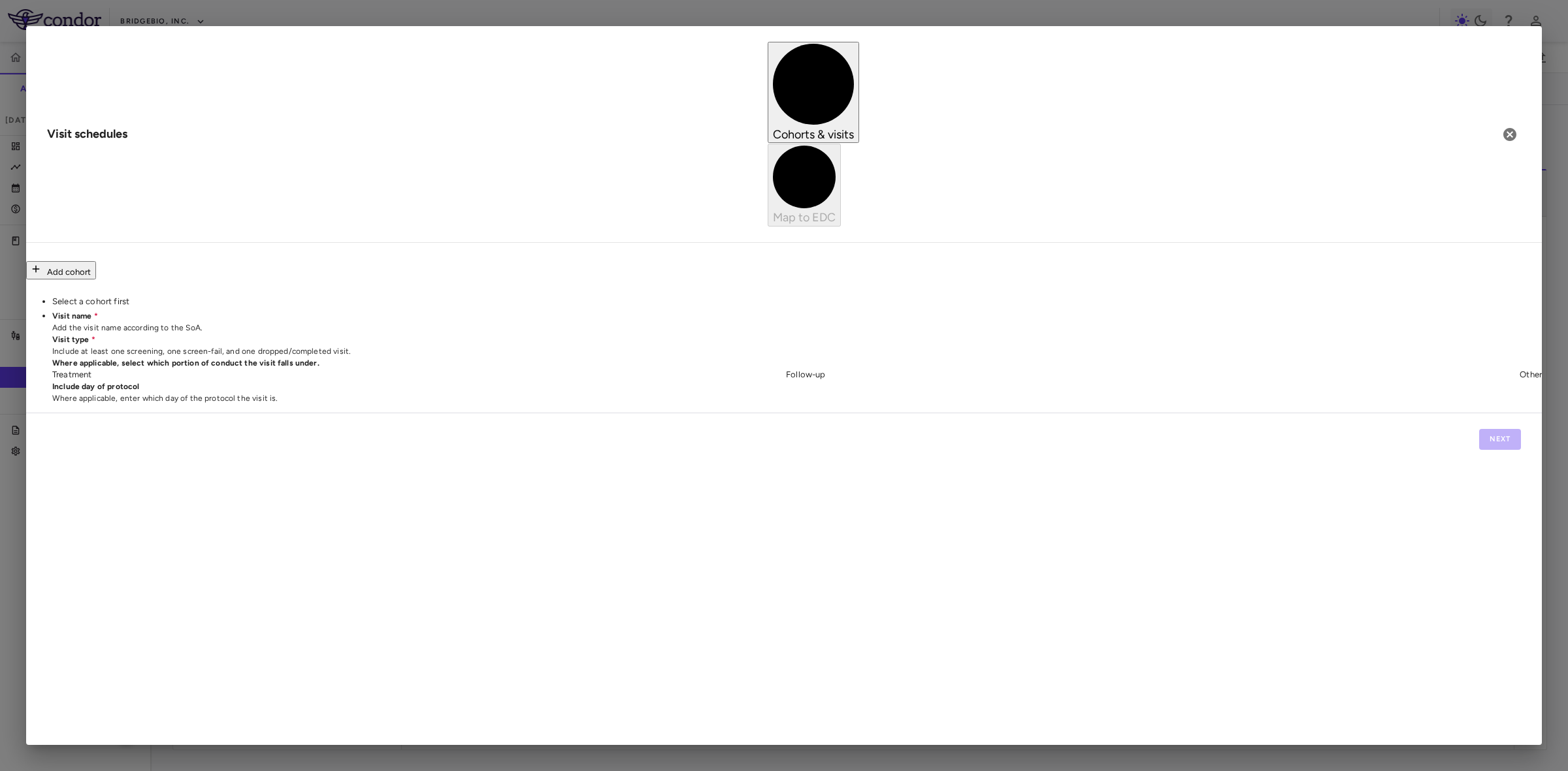
click at [92, 261] on button "Add cohort" at bounding box center [61, 269] width 70 height 18
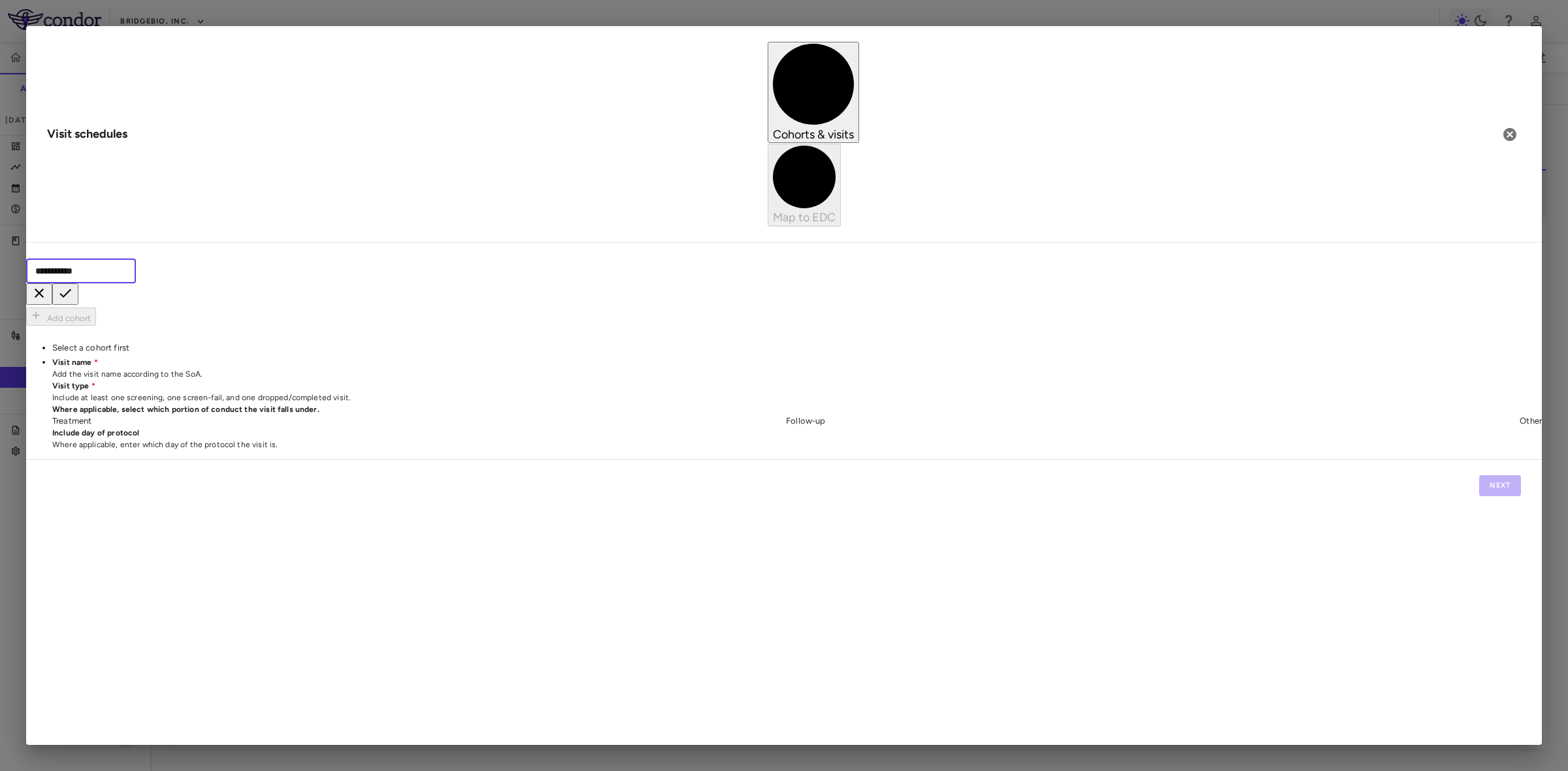
type input "**********"
click at [73, 285] on icon "button" at bounding box center [66, 293] width 16 height 16
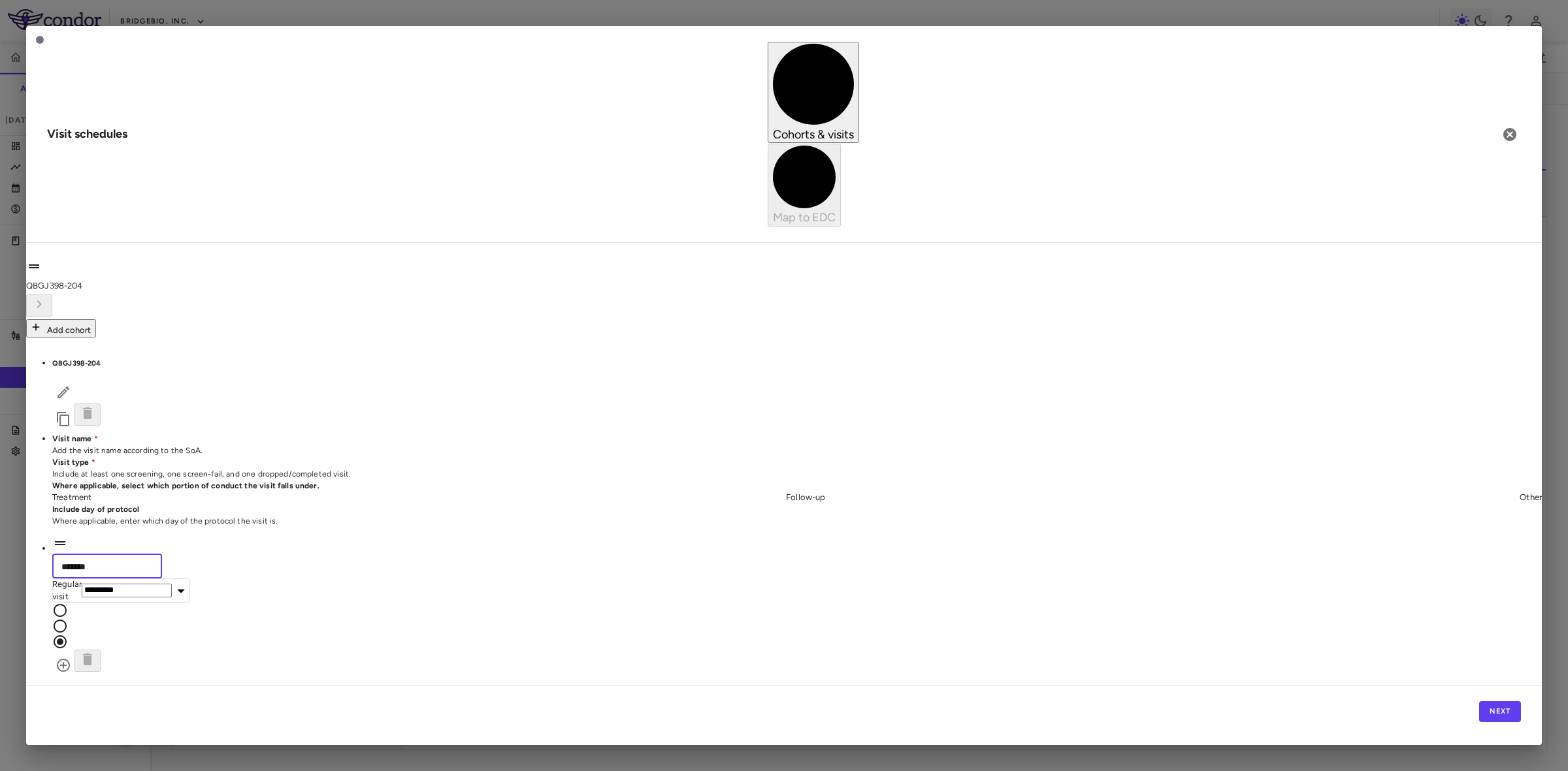
drag, startPoint x: 358, startPoint y: 186, endPoint x: 112, endPoint y: 191, distance: 246.1
click at [112, 254] on div "QBGJ398-204 Add cohort QBGJ398-204 Visit name Add the visit name according to t…" at bounding box center [784, 465] width 1515 height 423
type input "*********"
click at [511, 181] on body "Skip to sidebar Skip to main content BridgeBio, Inc. QBGJ398-204 Accruals Forec…" at bounding box center [784, 386] width 1568 height 771
click at [491, 211] on li "Screening" at bounding box center [531, 212] width 167 height 19
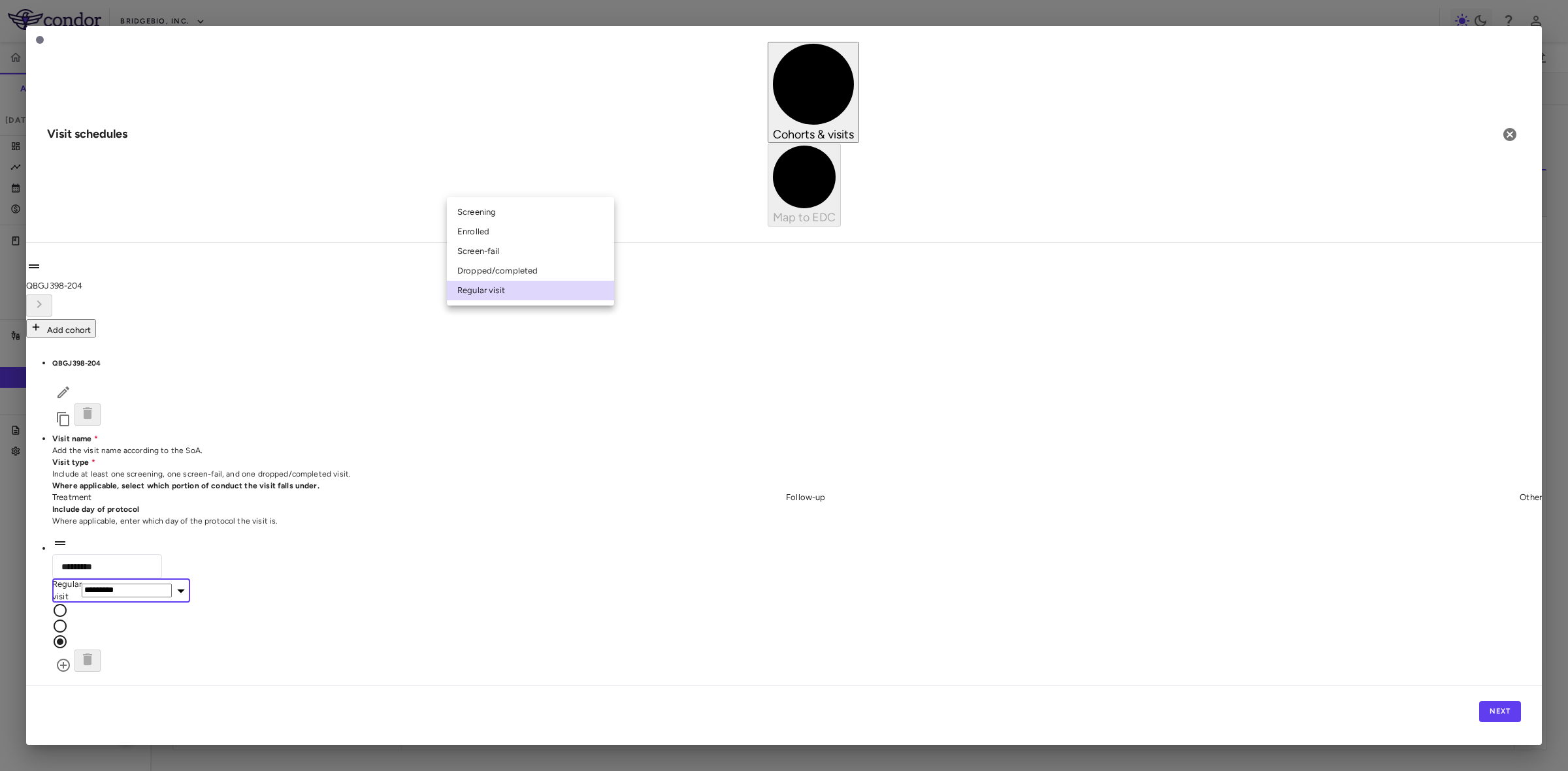
type input "********"
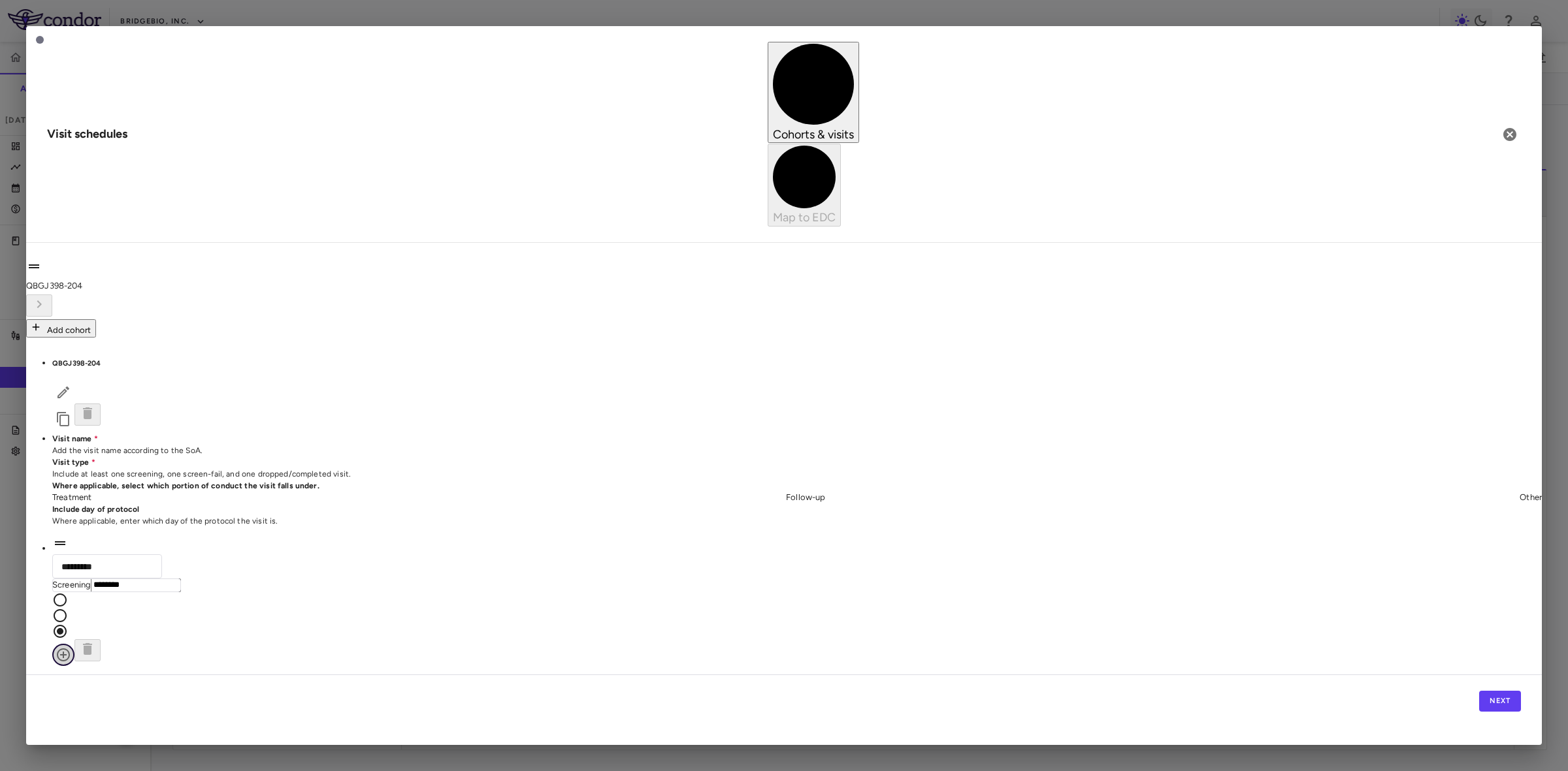
click at [71, 647] on icon "button" at bounding box center [63, 655] width 16 height 16
drag, startPoint x: 227, startPoint y: 215, endPoint x: 93, endPoint y: 220, distance: 134.1
click at [94, 254] on div "**********" at bounding box center [784, 530] width 1515 height 553
type input "*****"
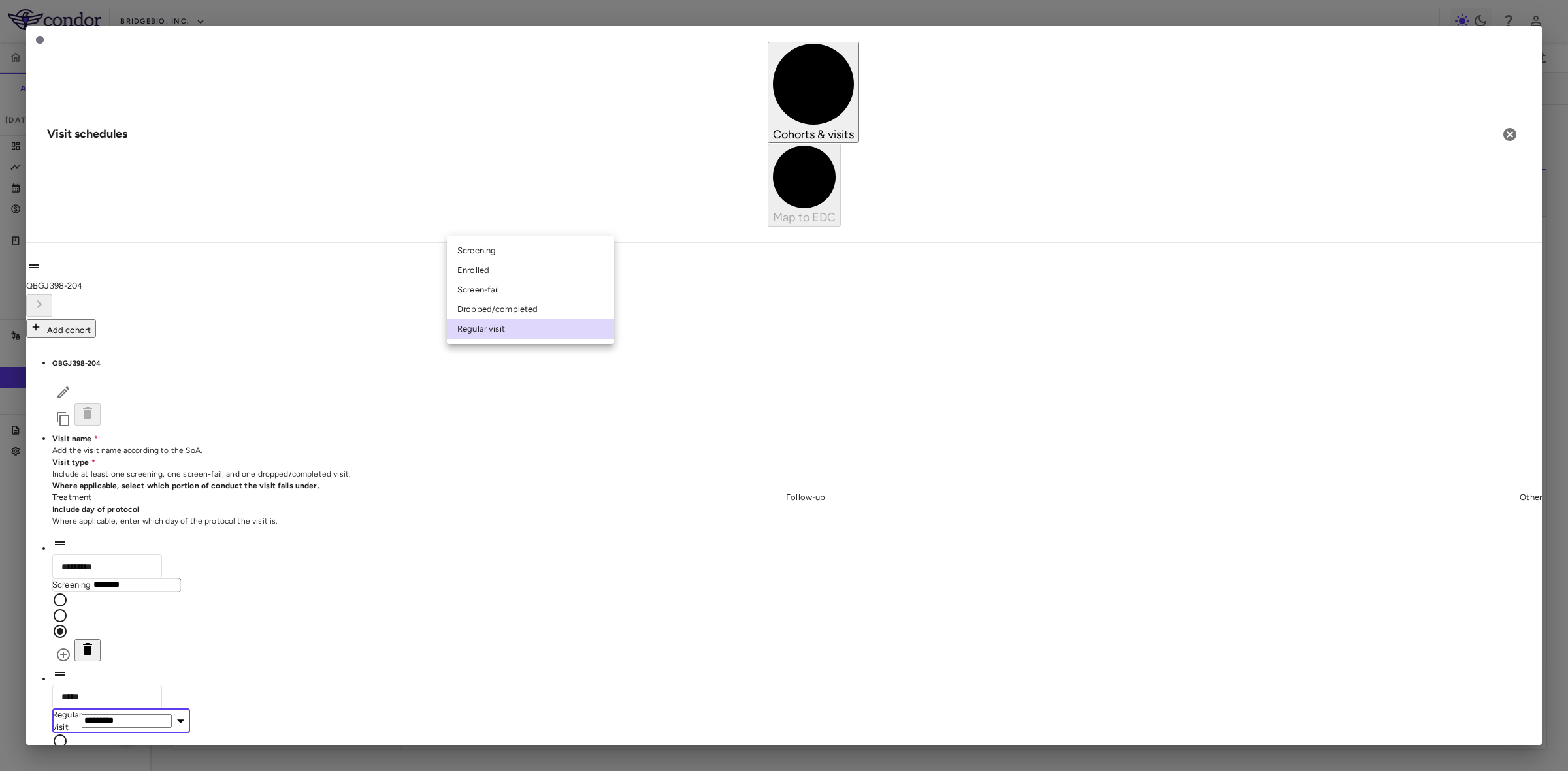
click at [541, 223] on body "Skip to sidebar Skip to main content BridgeBio, Inc. QBGJ398-204 Accruals Forec…" at bounding box center [784, 386] width 1568 height 771
click at [490, 272] on li "Enrolled" at bounding box center [531, 270] width 167 height 19
type input "********"
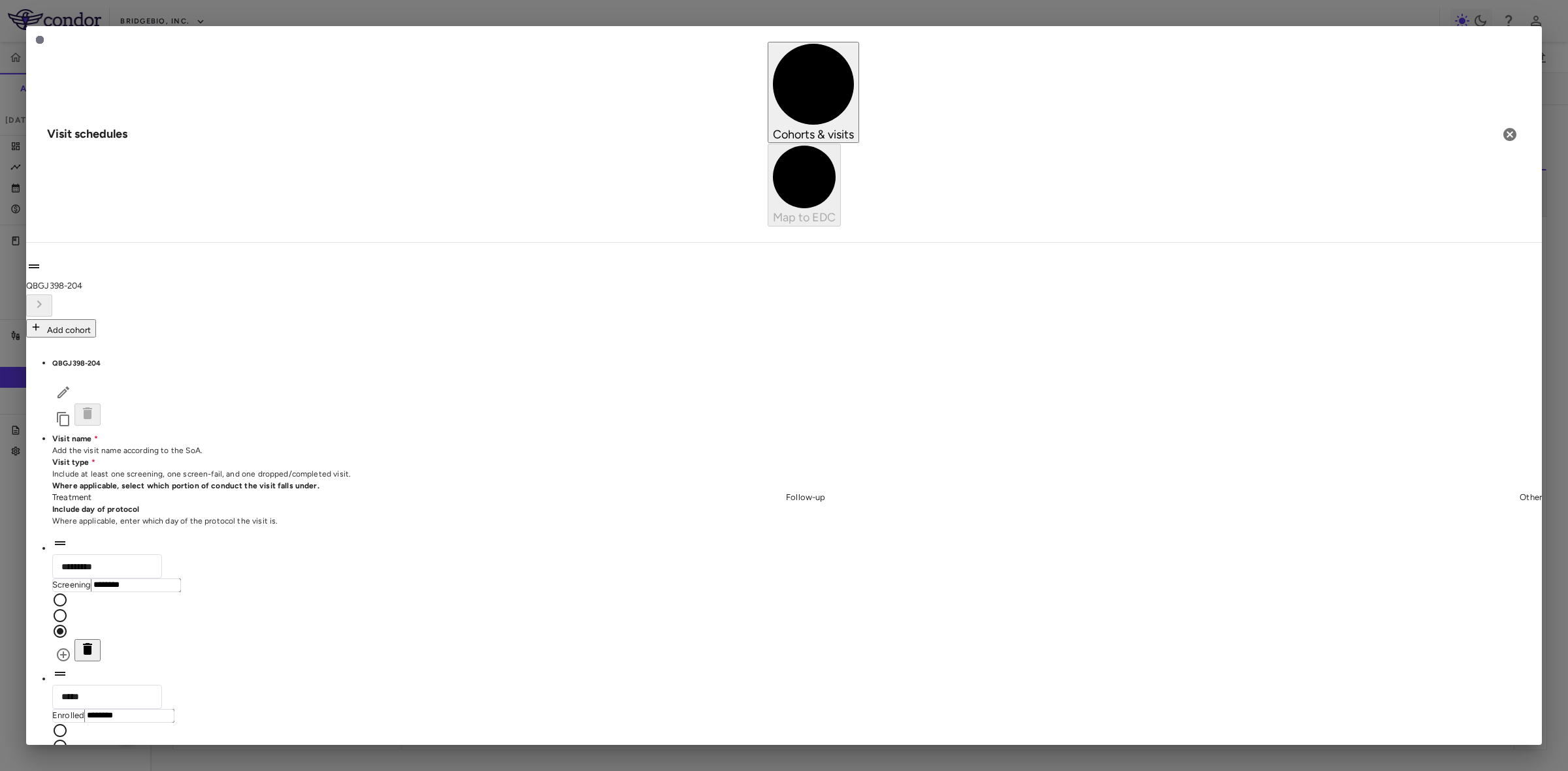
type input "*****"
type input "**********"
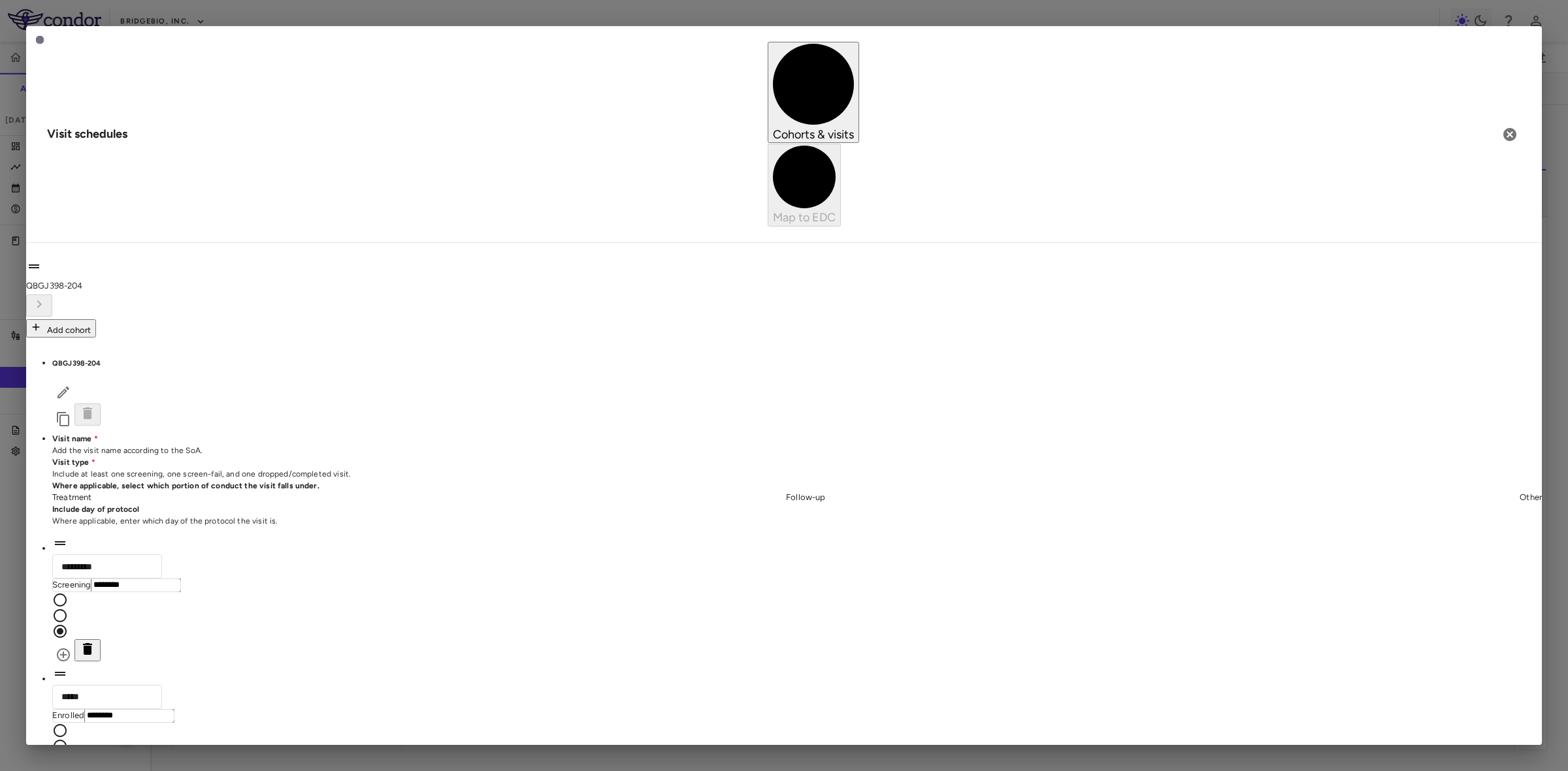
drag, startPoint x: 317, startPoint y: 419, endPoint x: 332, endPoint y: 424, distance: 15.8
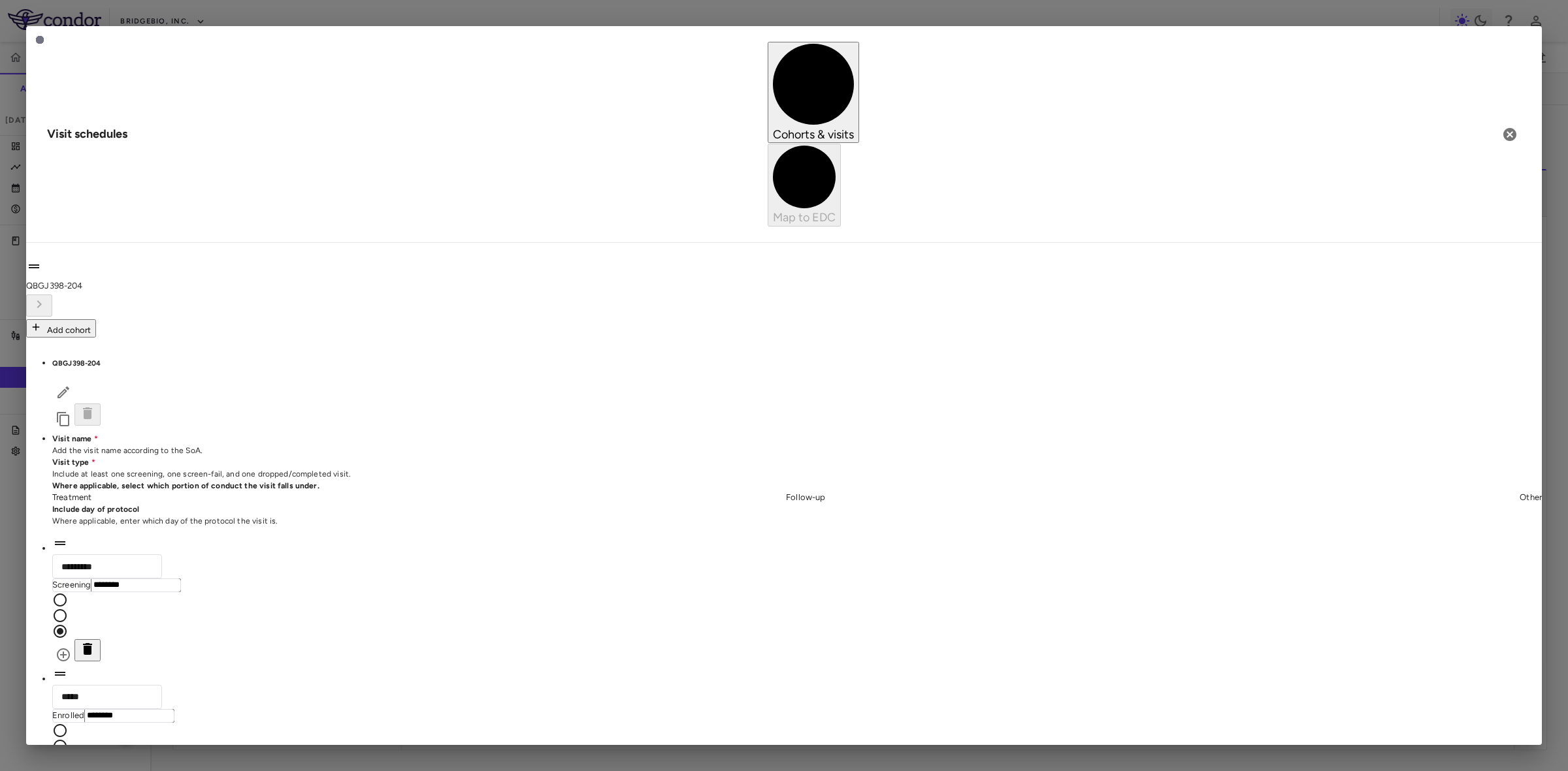
drag, startPoint x: 316, startPoint y: 453, endPoint x: 253, endPoint y: 450, distance: 63.1
type input "********"
drag, startPoint x: 320, startPoint y: 495, endPoint x: 139, endPoint y: 485, distance: 181.3
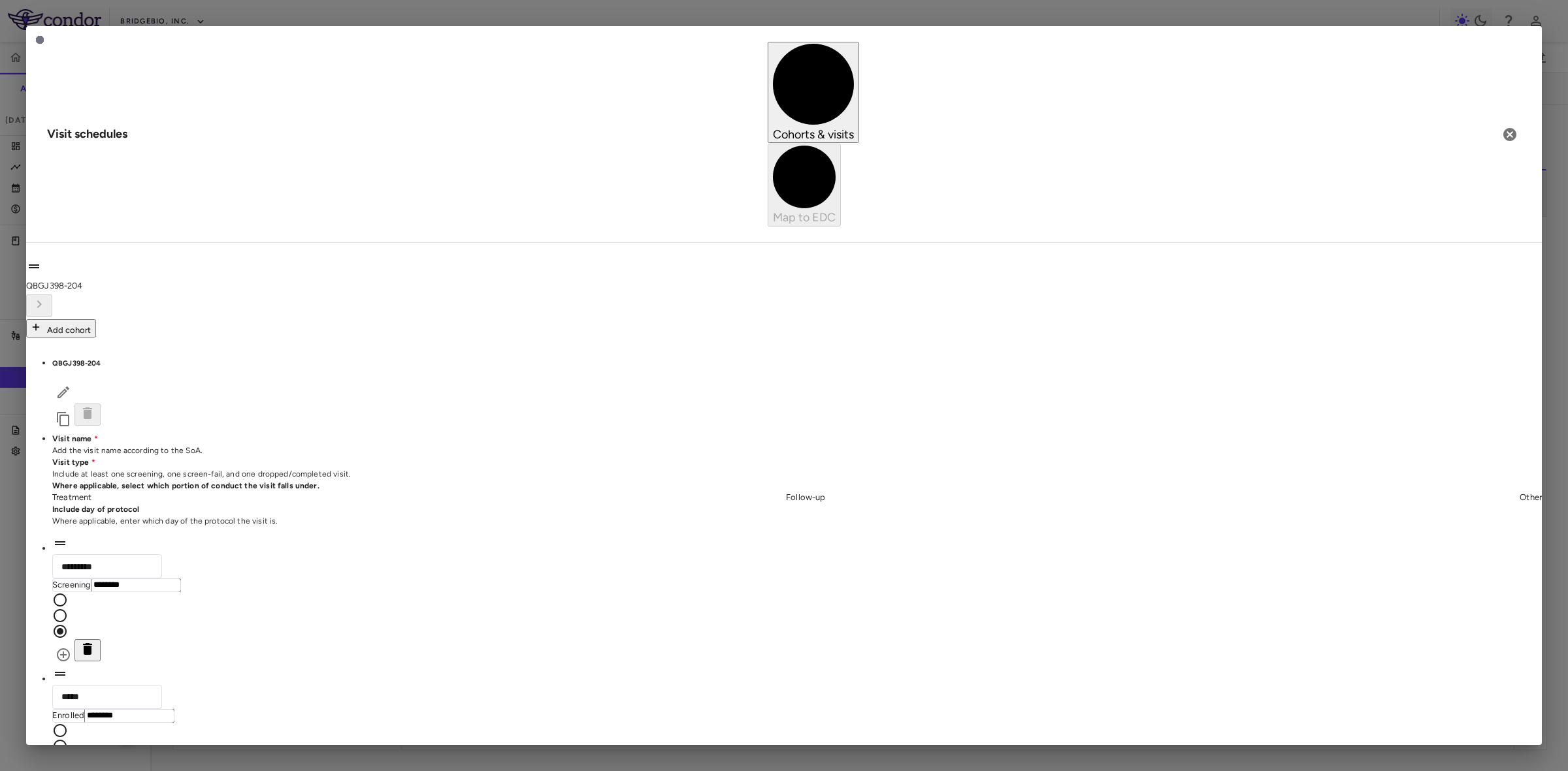
type input "**********"
click at [553, 449] on body "Skip to sidebar Skip to main content BridgeBio, Inc. QBGJ398-204 Accruals Forec…" at bounding box center [784, 386] width 1568 height 771
click at [517, 546] on li "Dropped/completed" at bounding box center [531, 541] width 167 height 19
type input "**********"
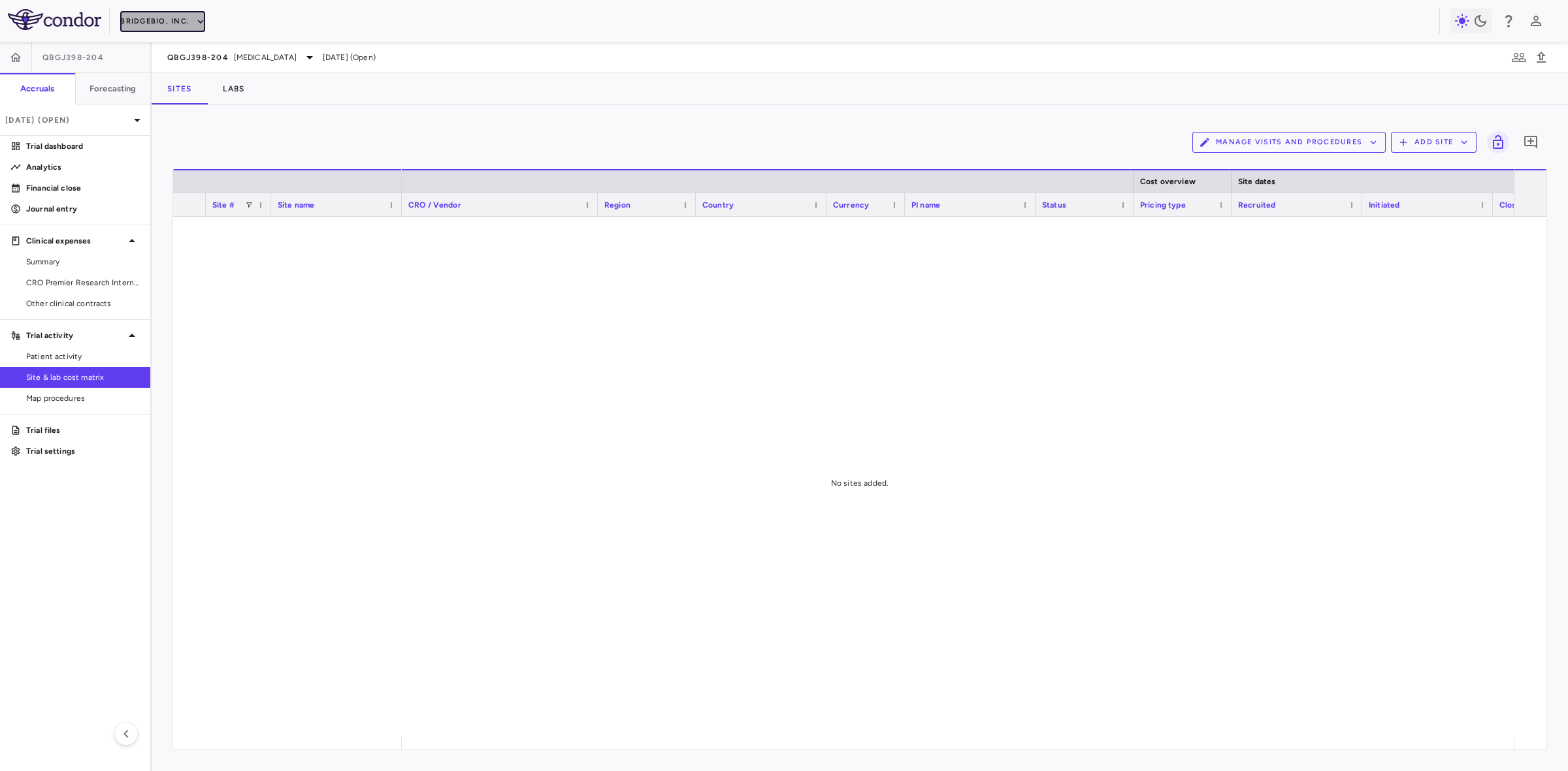
click at [156, 24] on button "BridgeBio, Inc." at bounding box center [163, 21] width 85 height 21
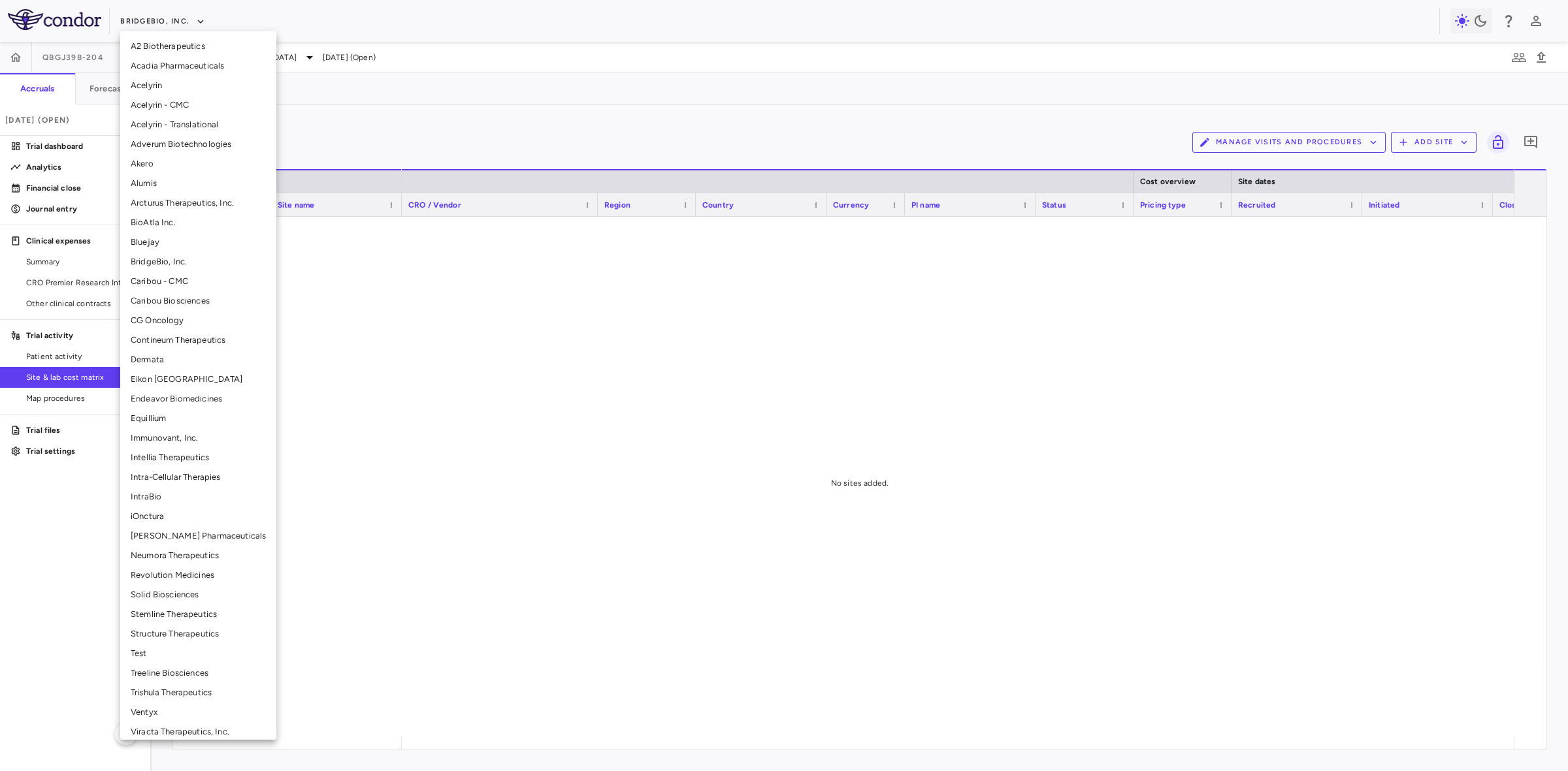
click at [160, 712] on li "Ventyx" at bounding box center [198, 712] width 156 height 19
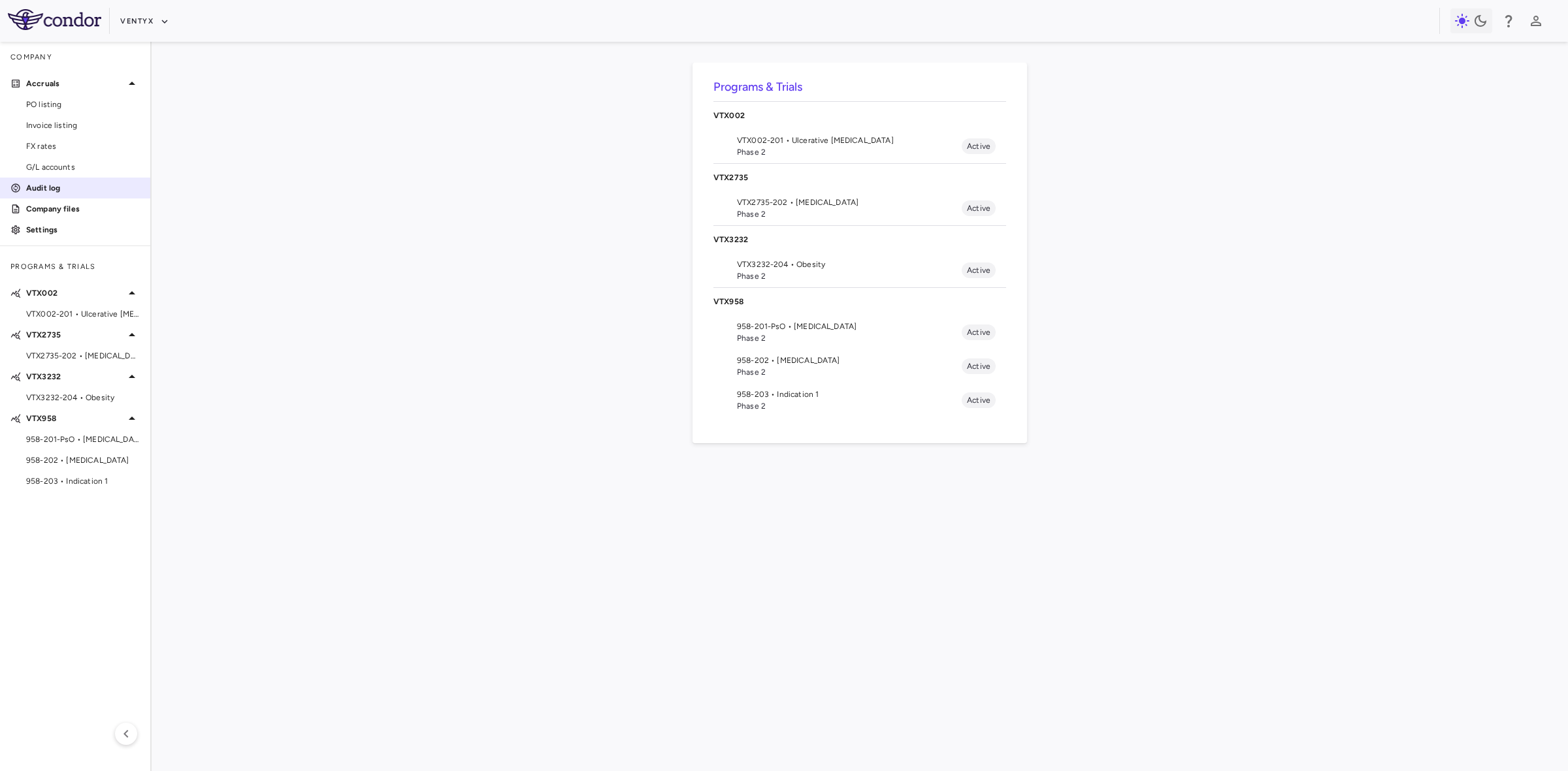
click at [49, 187] on p "Audit log" at bounding box center [83, 188] width 114 height 12
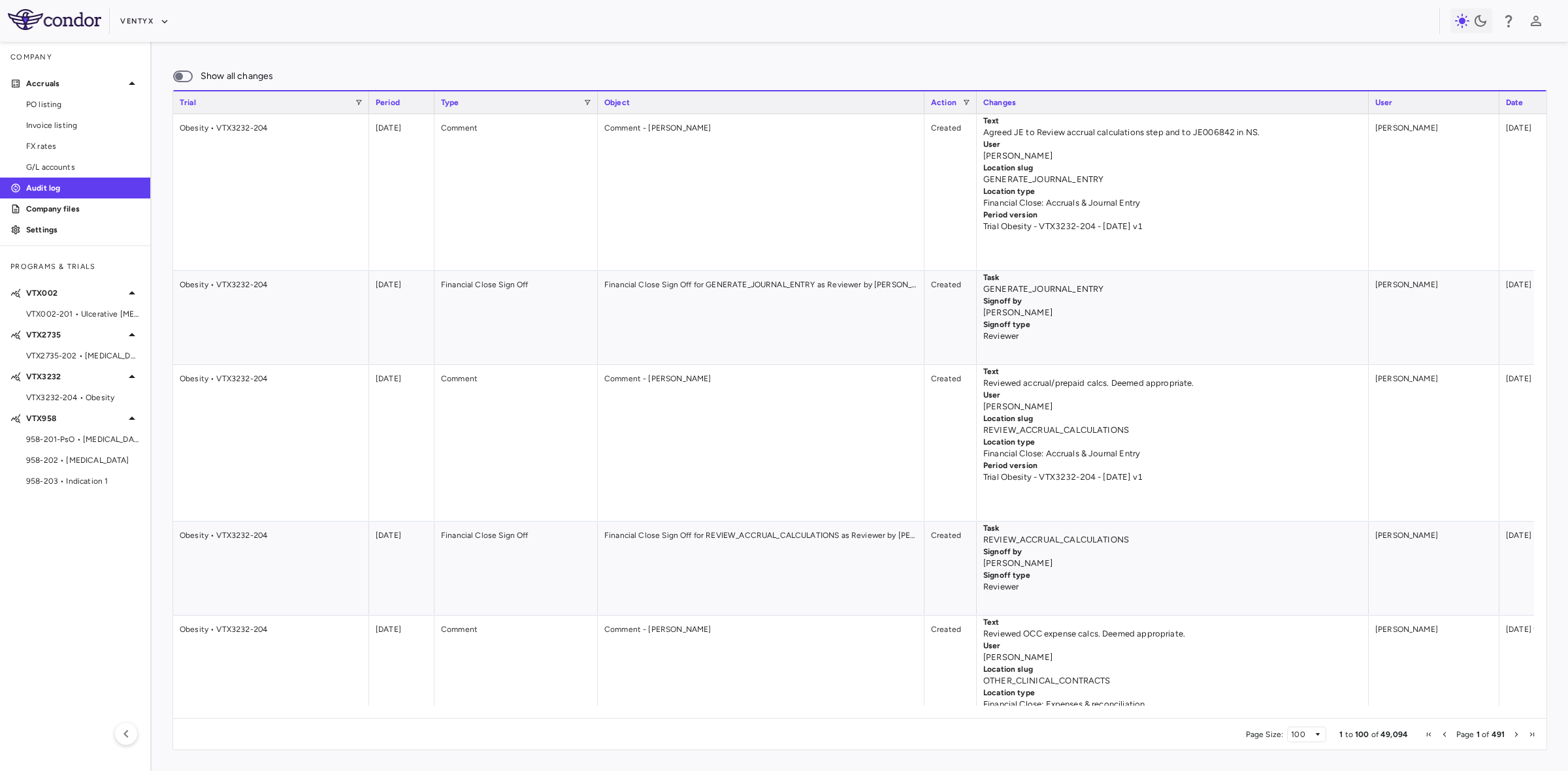
click at [586, 102] on span at bounding box center [587, 102] width 8 height 8
click at [591, 107] on span at bounding box center [587, 102] width 8 height 8
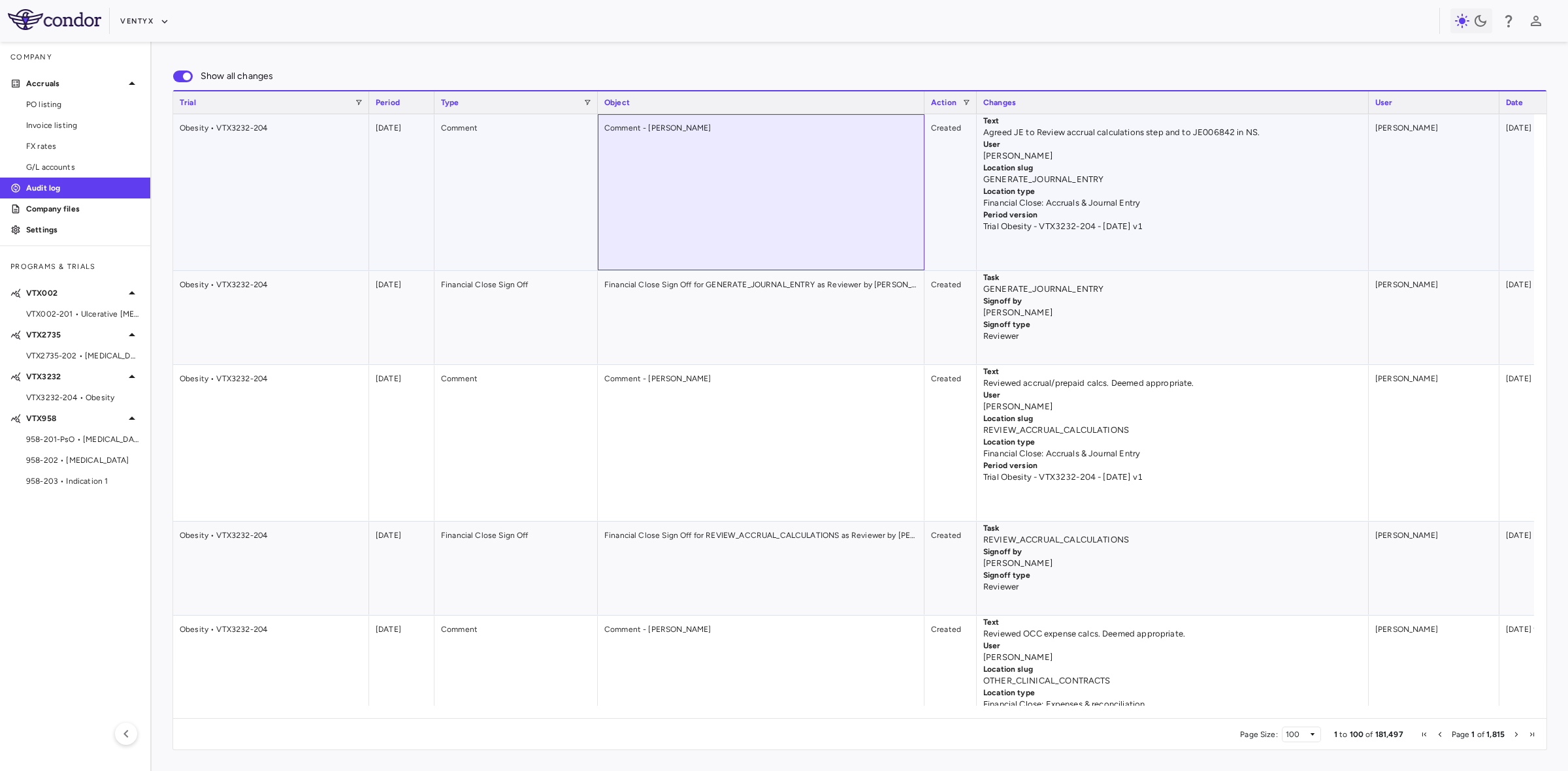
click at [873, 168] on div "Comment - [PERSON_NAME]" at bounding box center [761, 192] width 327 height 156
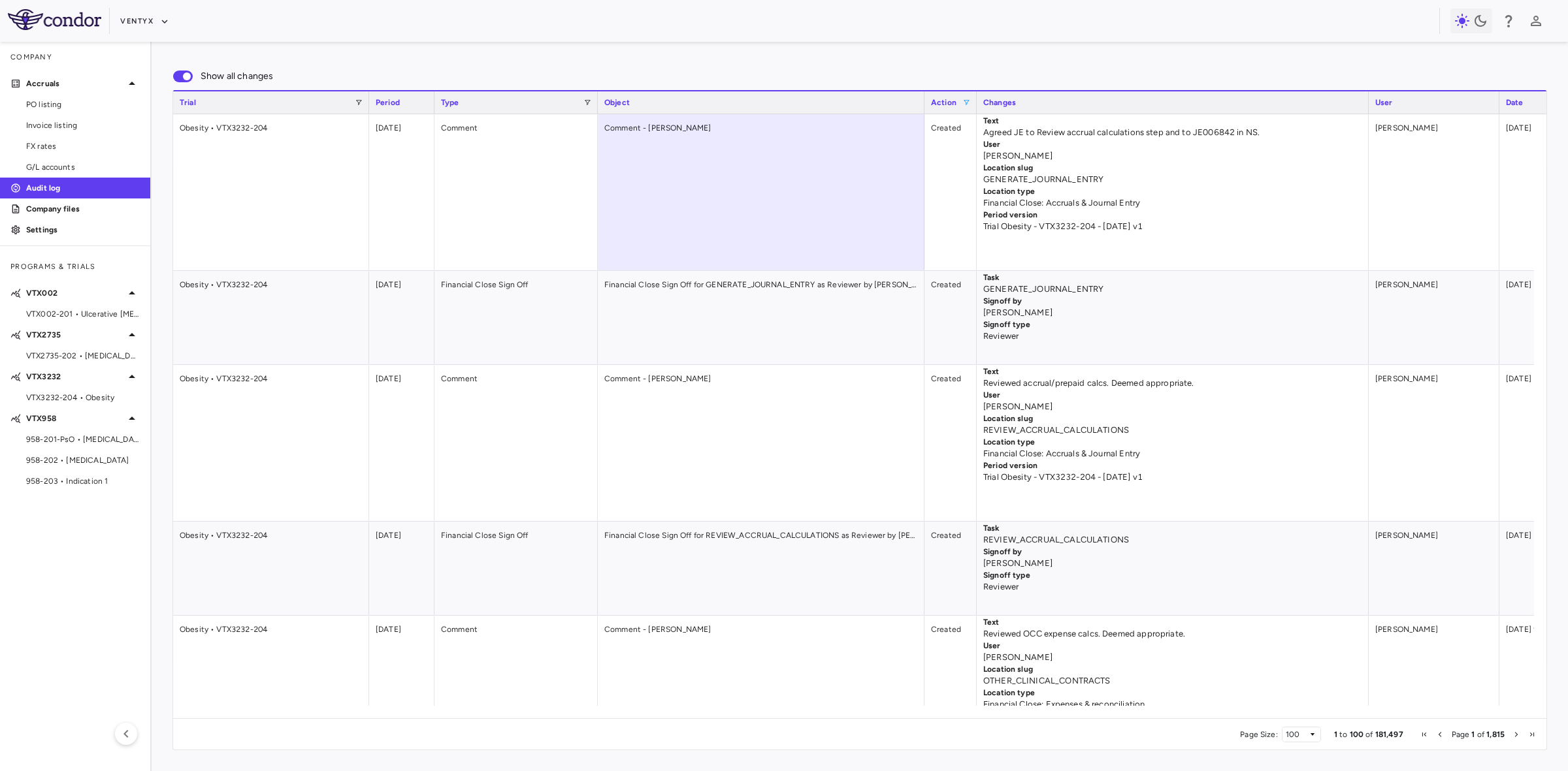
click at [969, 103] on span at bounding box center [966, 102] width 8 height 8
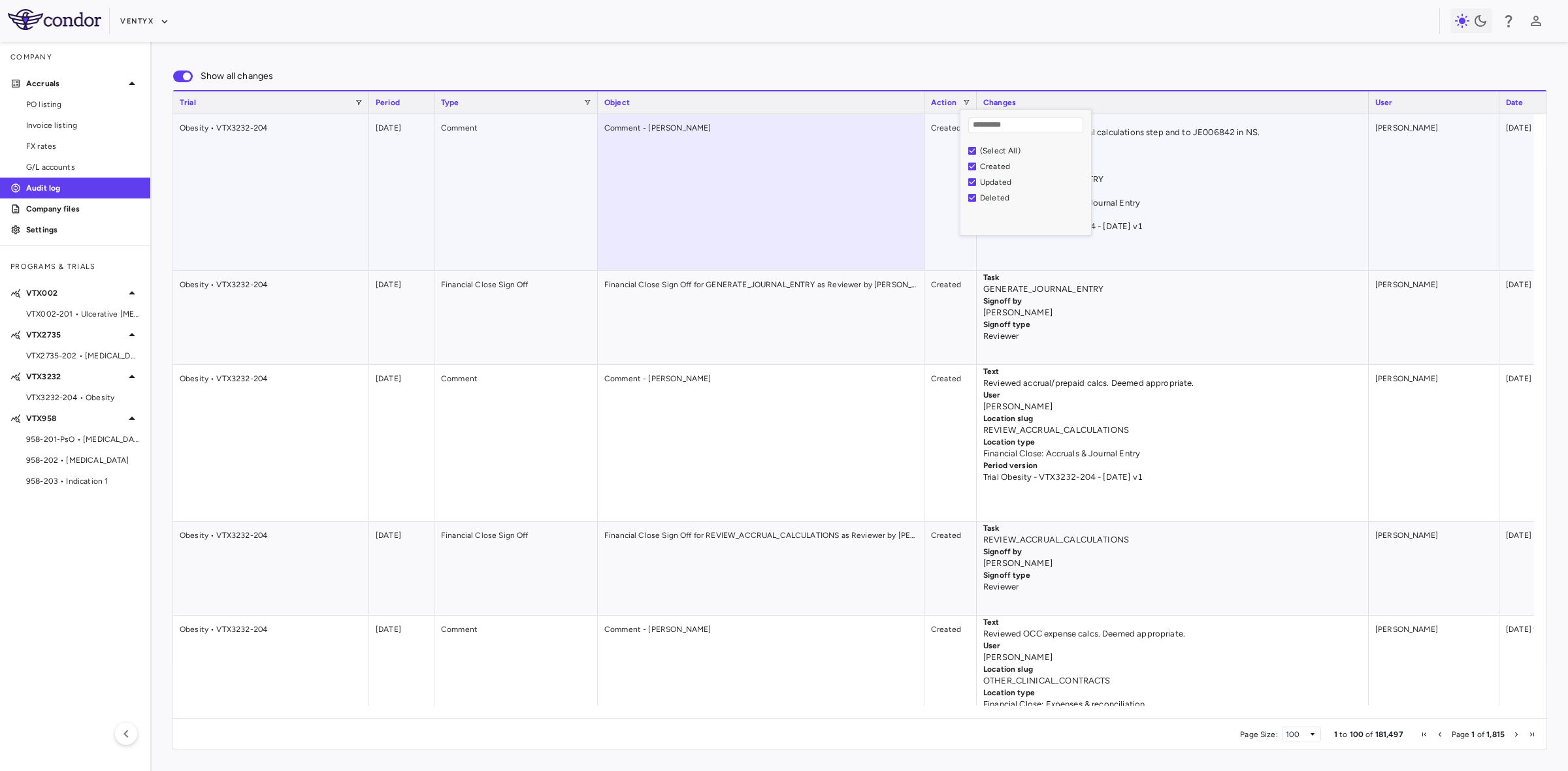
click at [1262, 174] on p "Location slug" at bounding box center [1173, 168] width 379 height 12
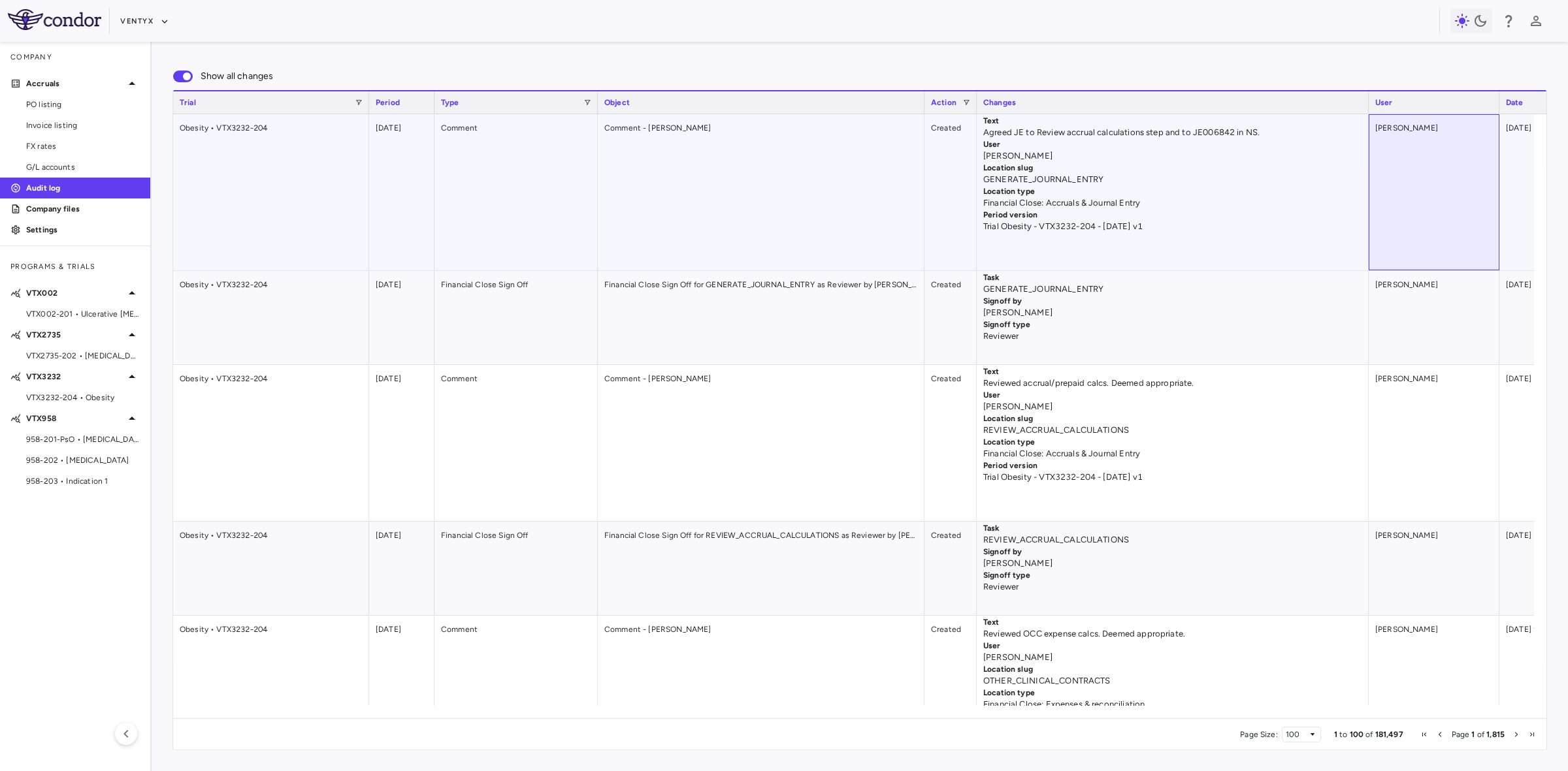
click at [1378, 197] on div "[PERSON_NAME]" at bounding box center [1433, 192] width 130 height 156
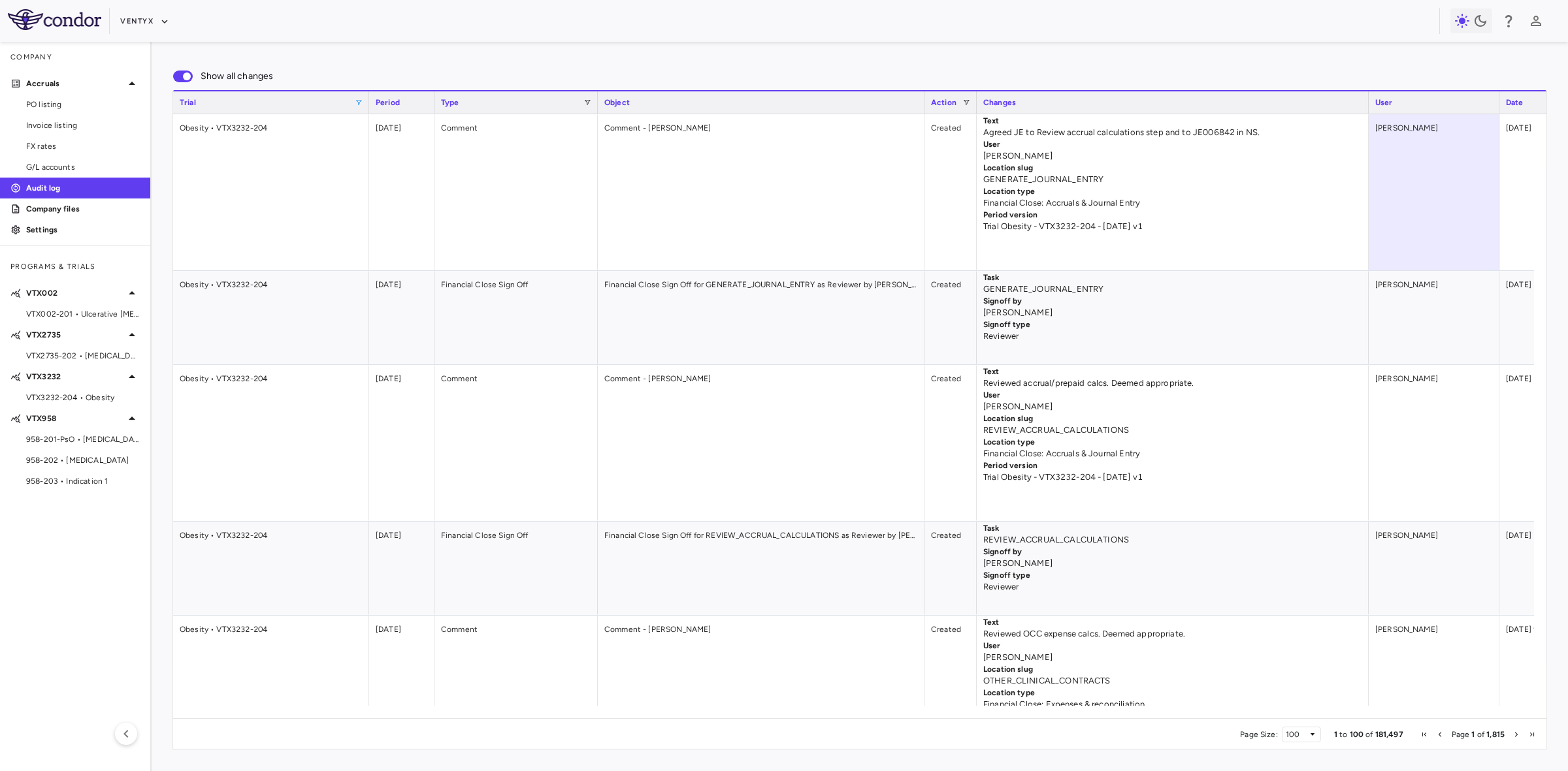
click at [359, 101] on span at bounding box center [358, 102] width 8 height 8
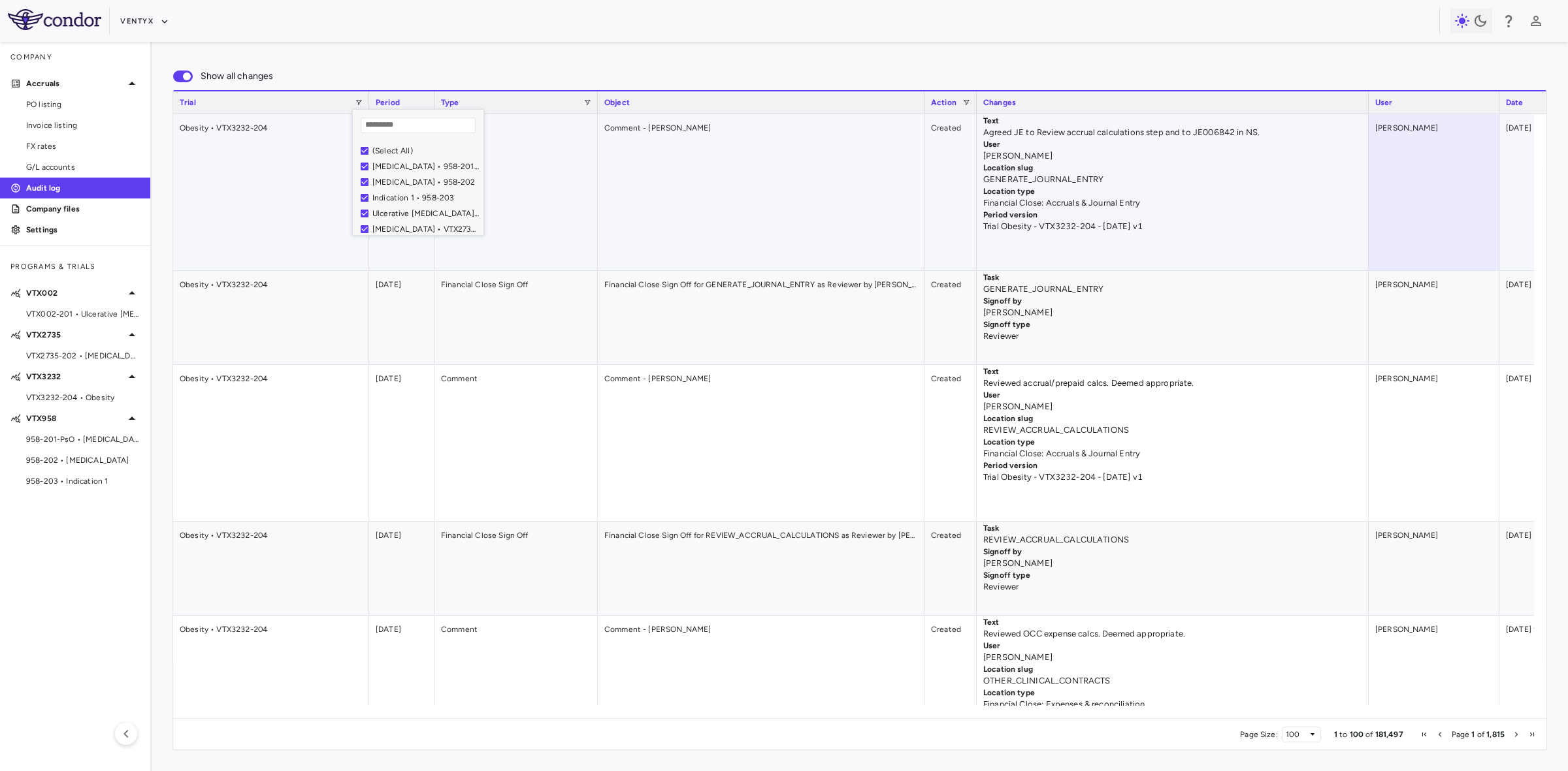
click at [838, 181] on div "Comment - [PERSON_NAME]" at bounding box center [761, 192] width 327 height 156
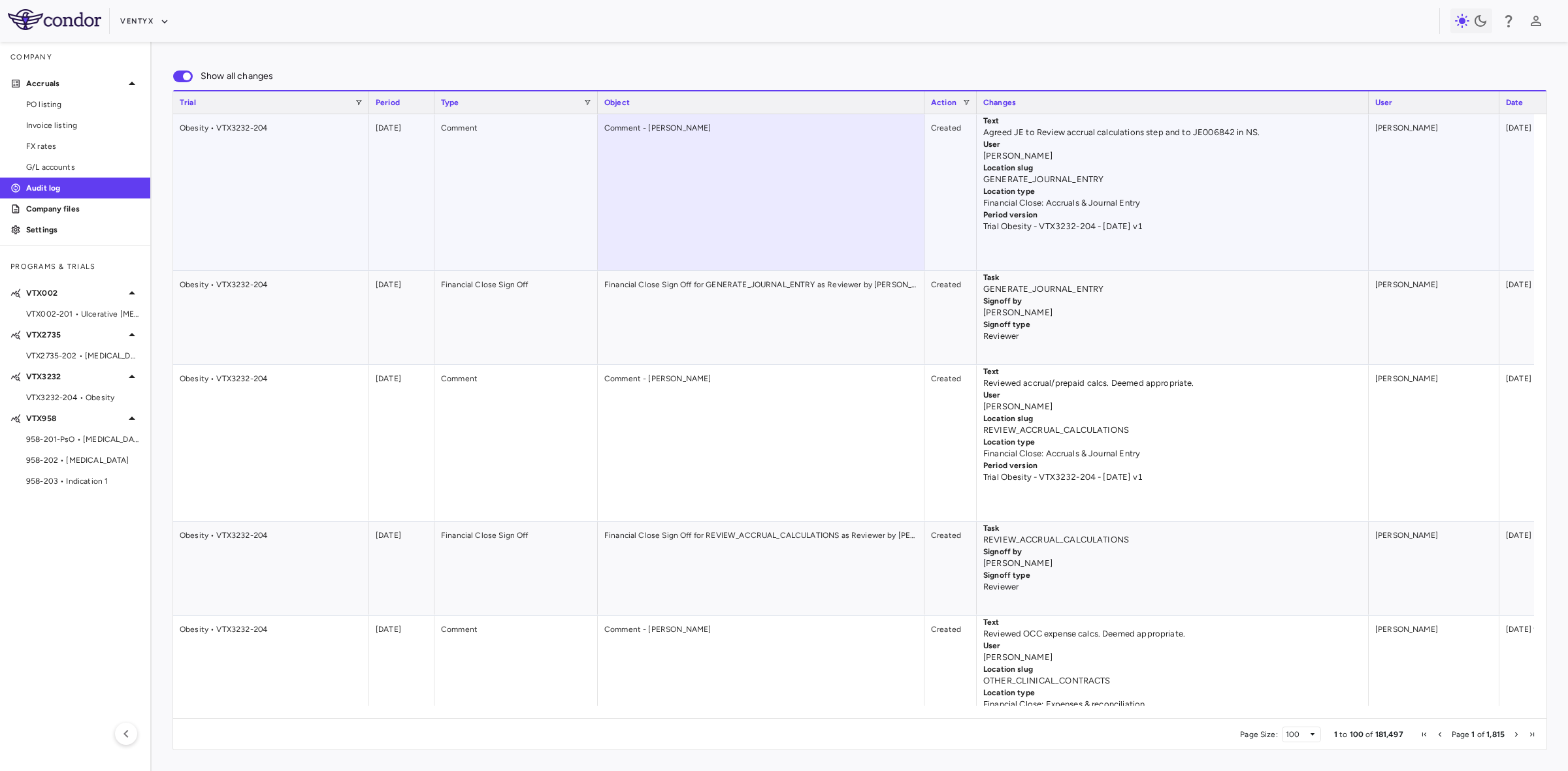
click at [1500, 174] on div "[DATE] 10:03 PM GMT-7" at bounding box center [1564, 192] width 130 height 156
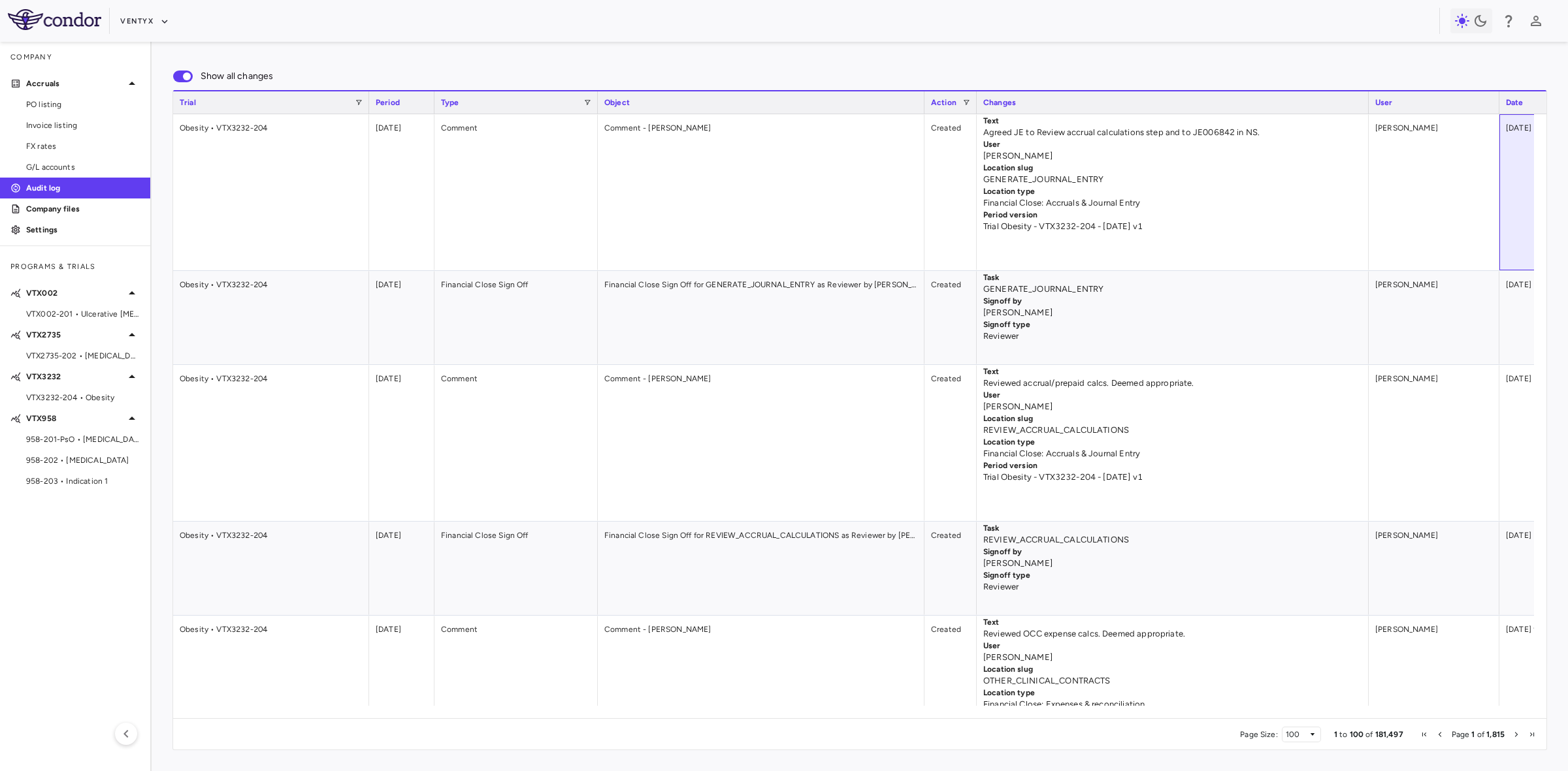
scroll to position [0, 96]
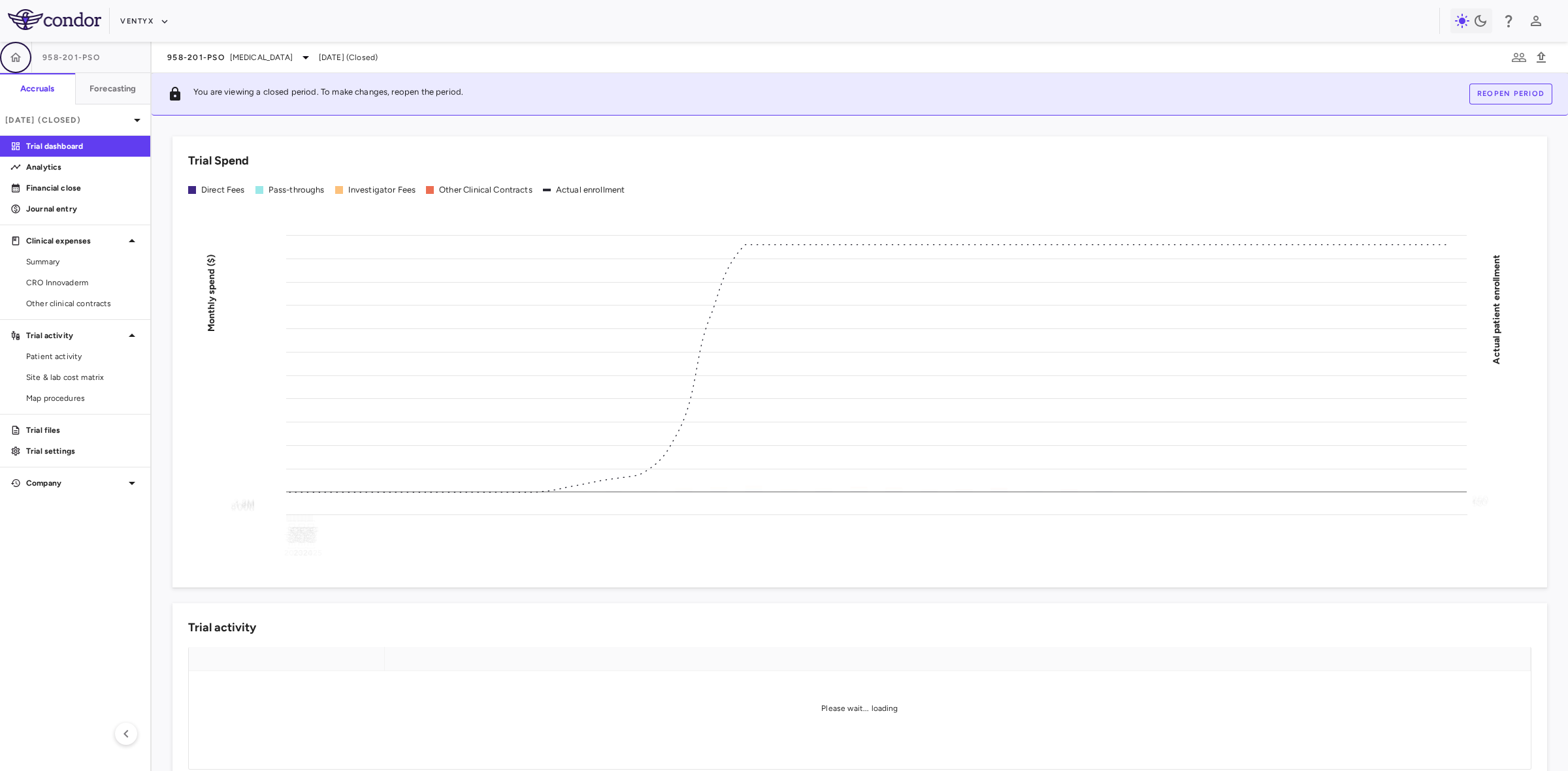
click at [20, 56] on icon "button" at bounding box center [16, 58] width 13 height 13
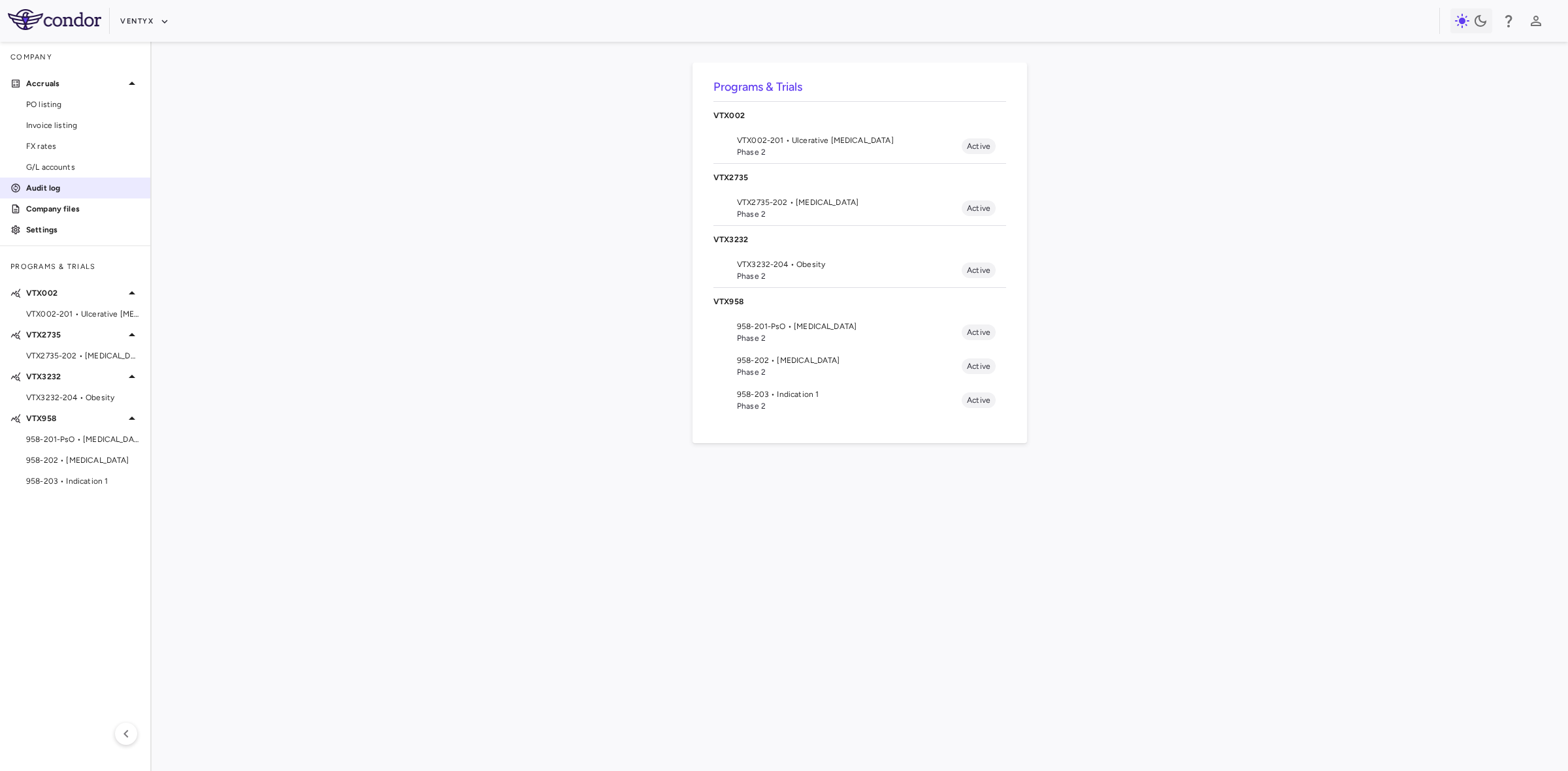
click at [56, 186] on p "Audit log" at bounding box center [83, 188] width 114 height 12
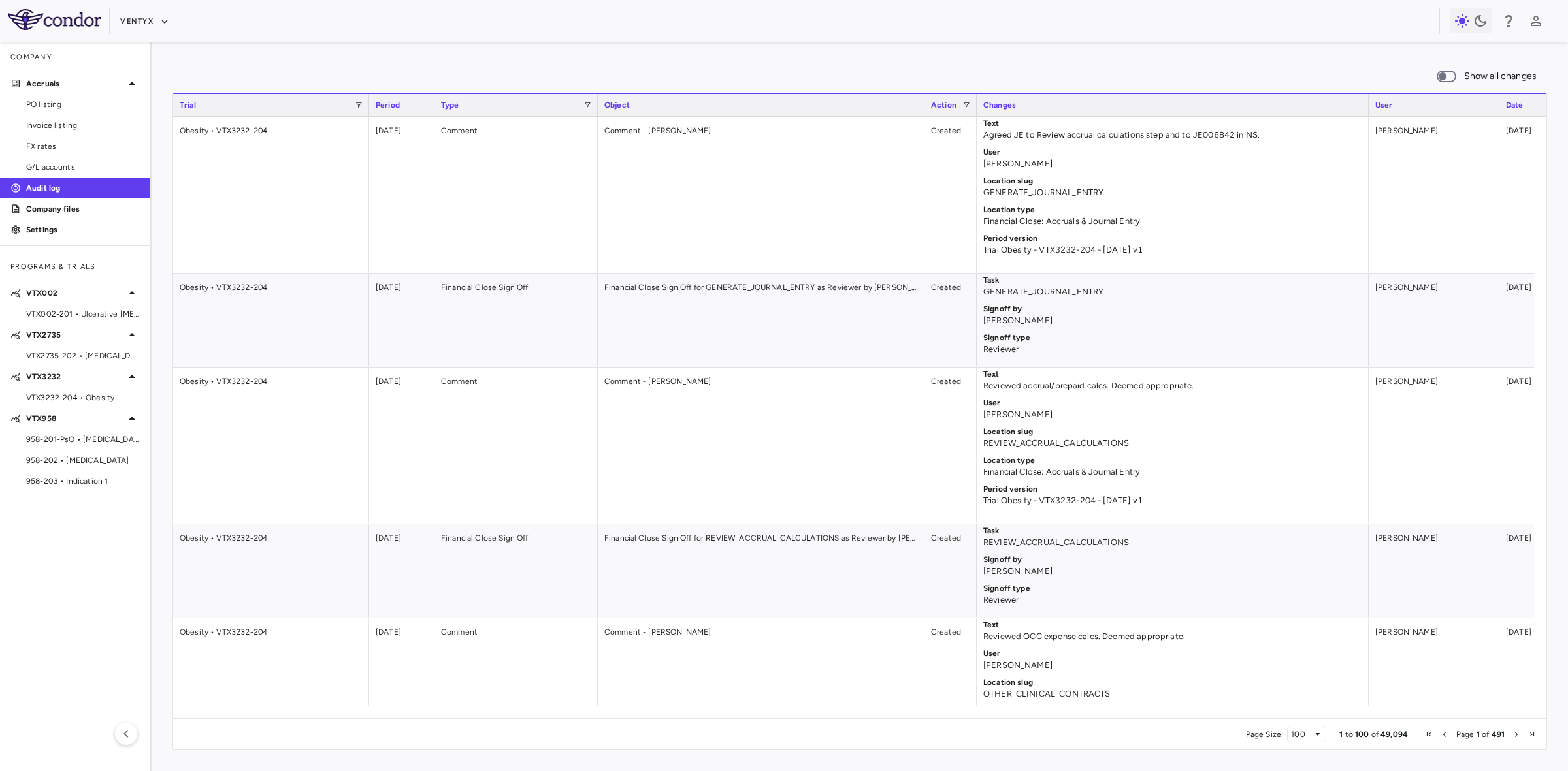
scroll to position [0, 96]
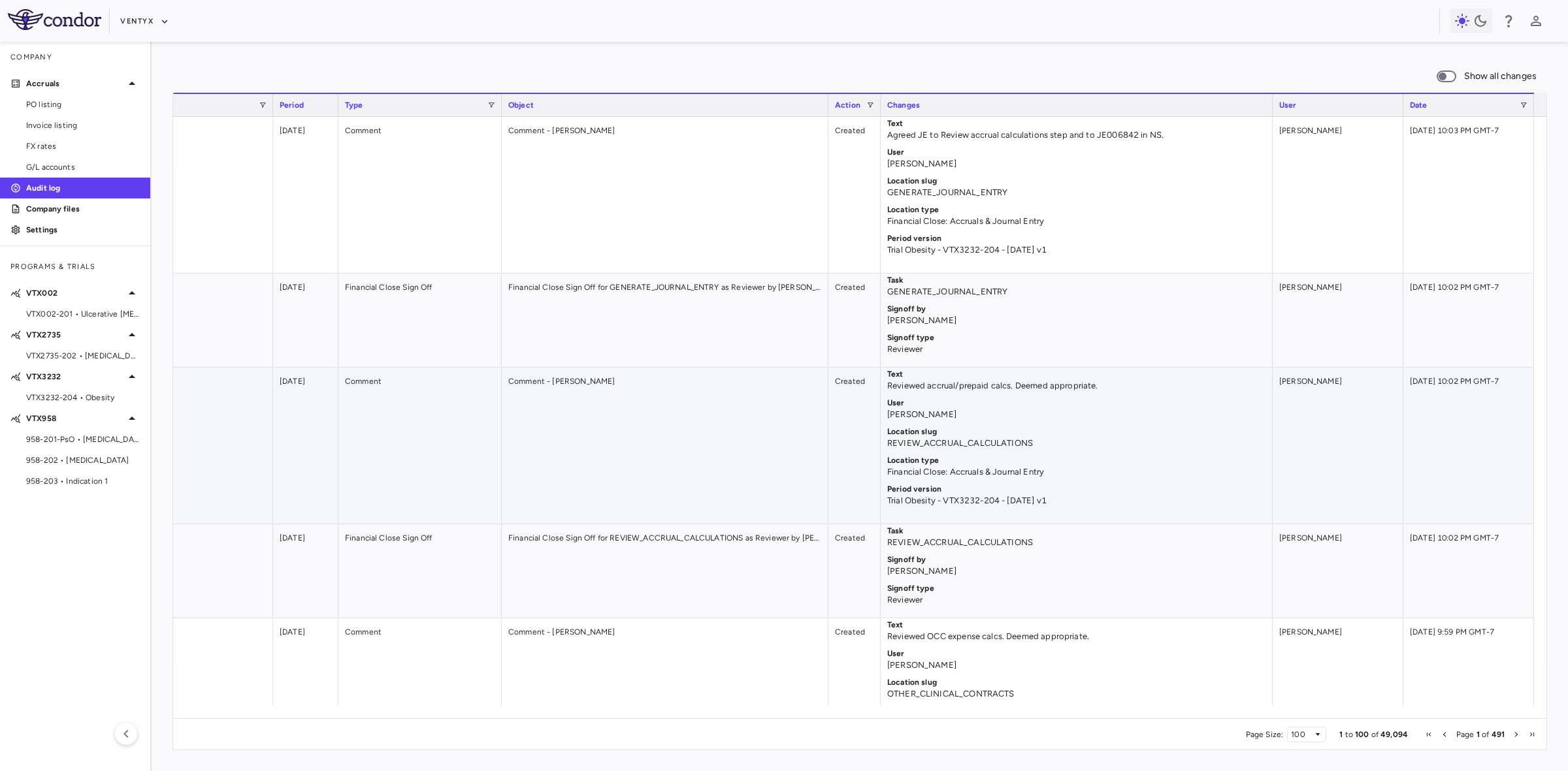
click at [1271, 514] on div "Text Reviewed accrual/prepaid calcs. Deemed appropriate. User [PERSON_NAME] Loc…" at bounding box center [1076, 445] width 392 height 156
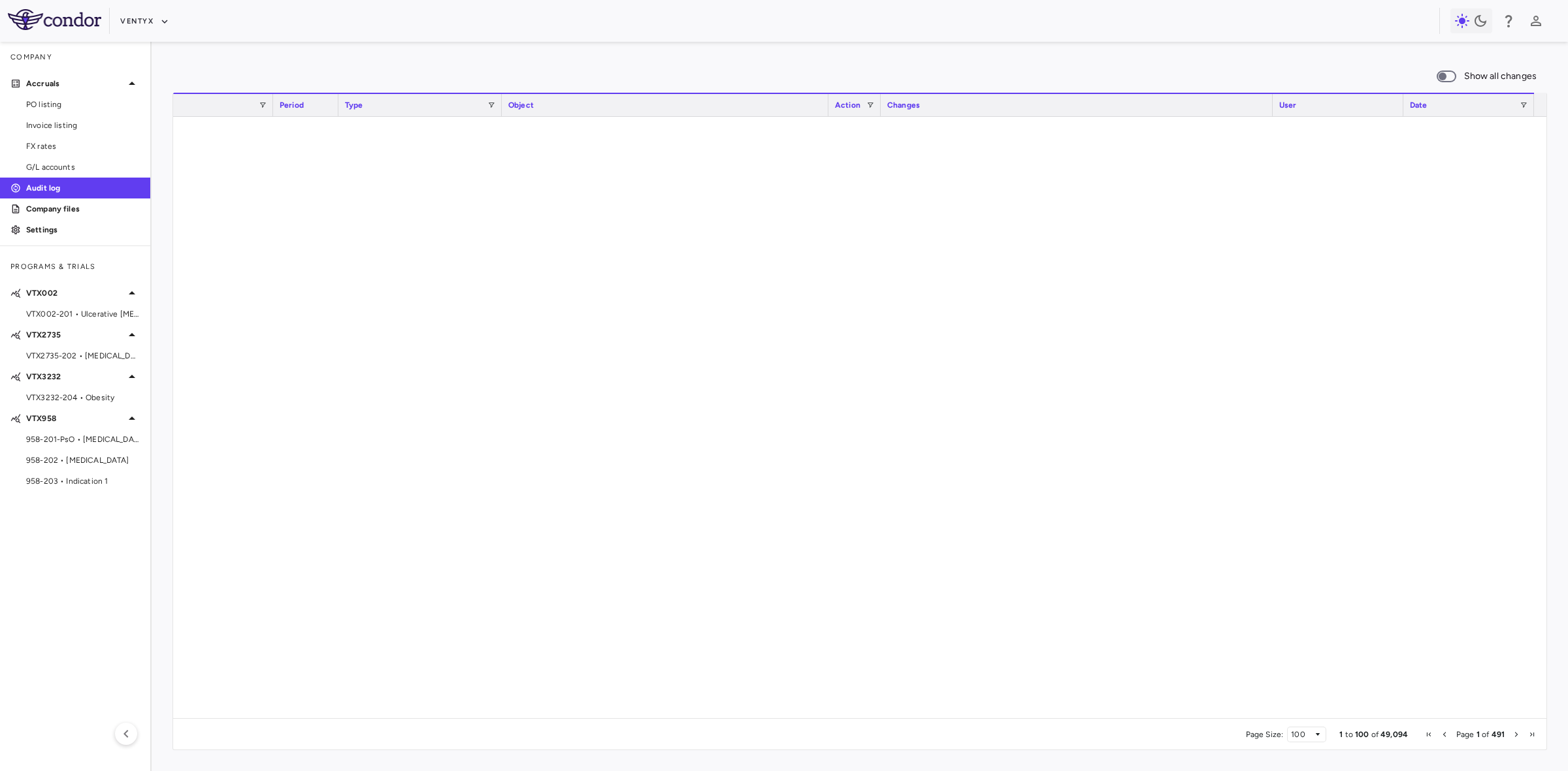
scroll to position [5142, 0]
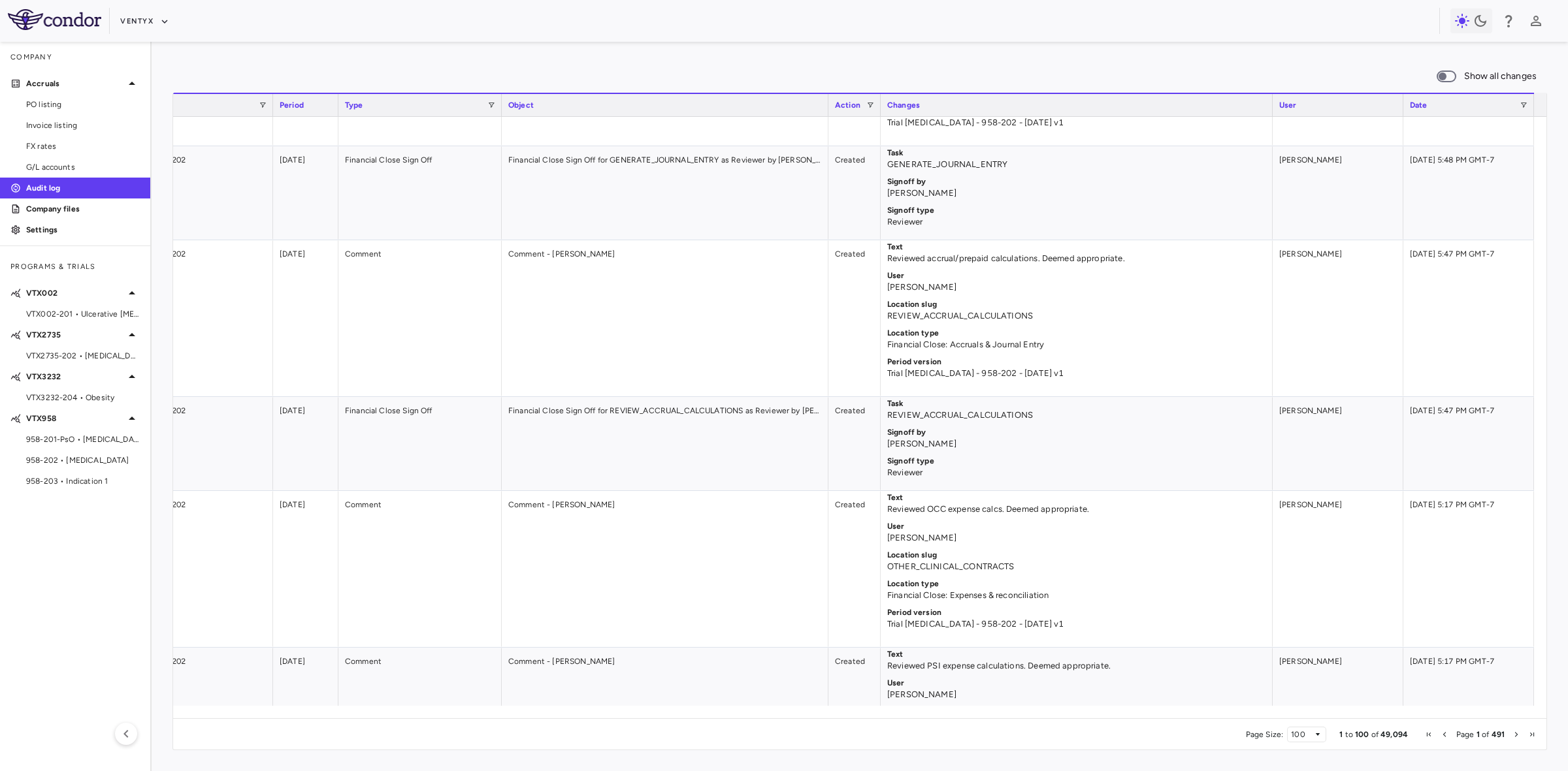
click at [1515, 735] on span "Next Page" at bounding box center [1516, 734] width 8 height 8
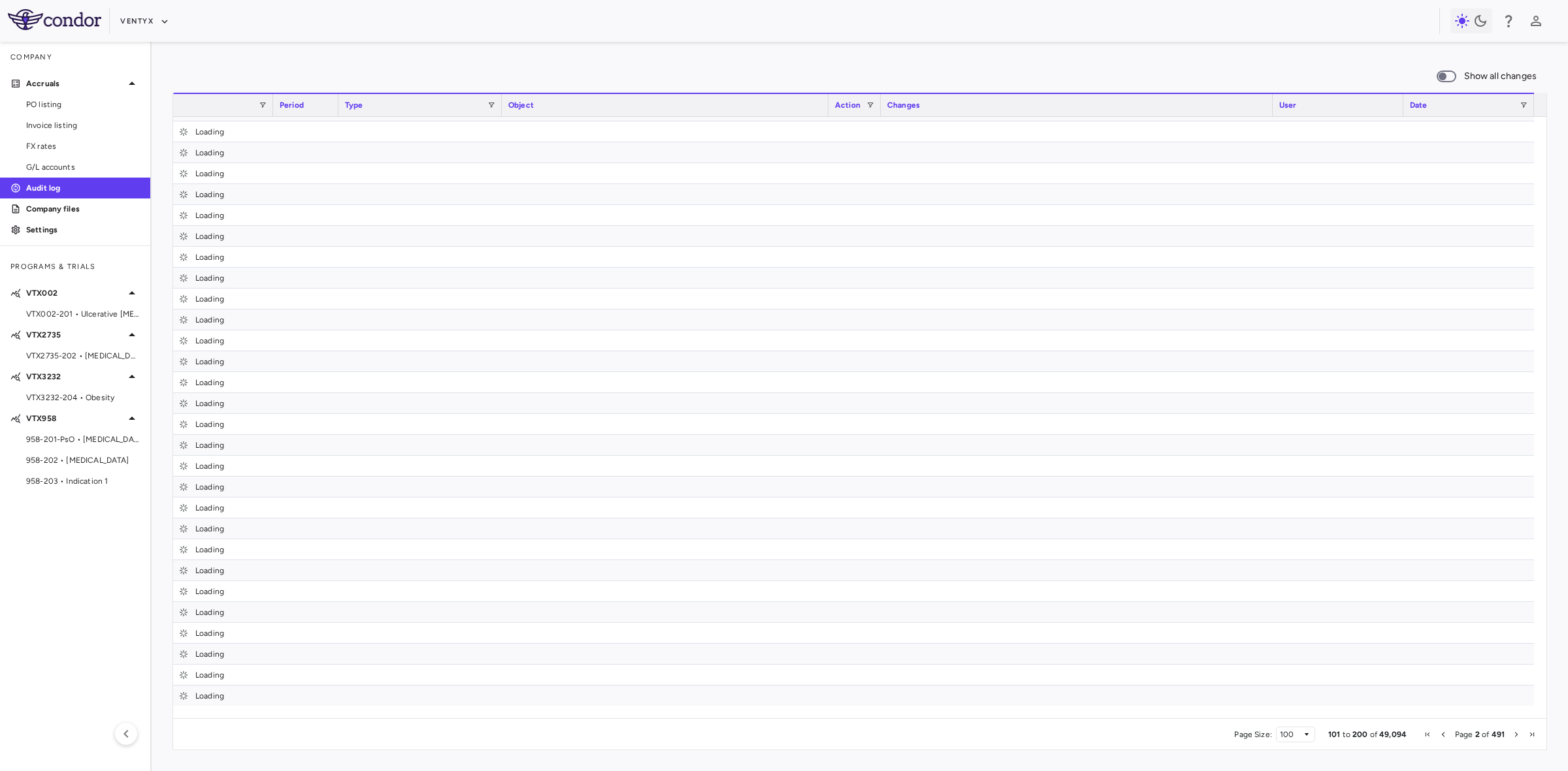
click at [1515, 735] on span "Next Page" at bounding box center [1516, 734] width 8 height 8
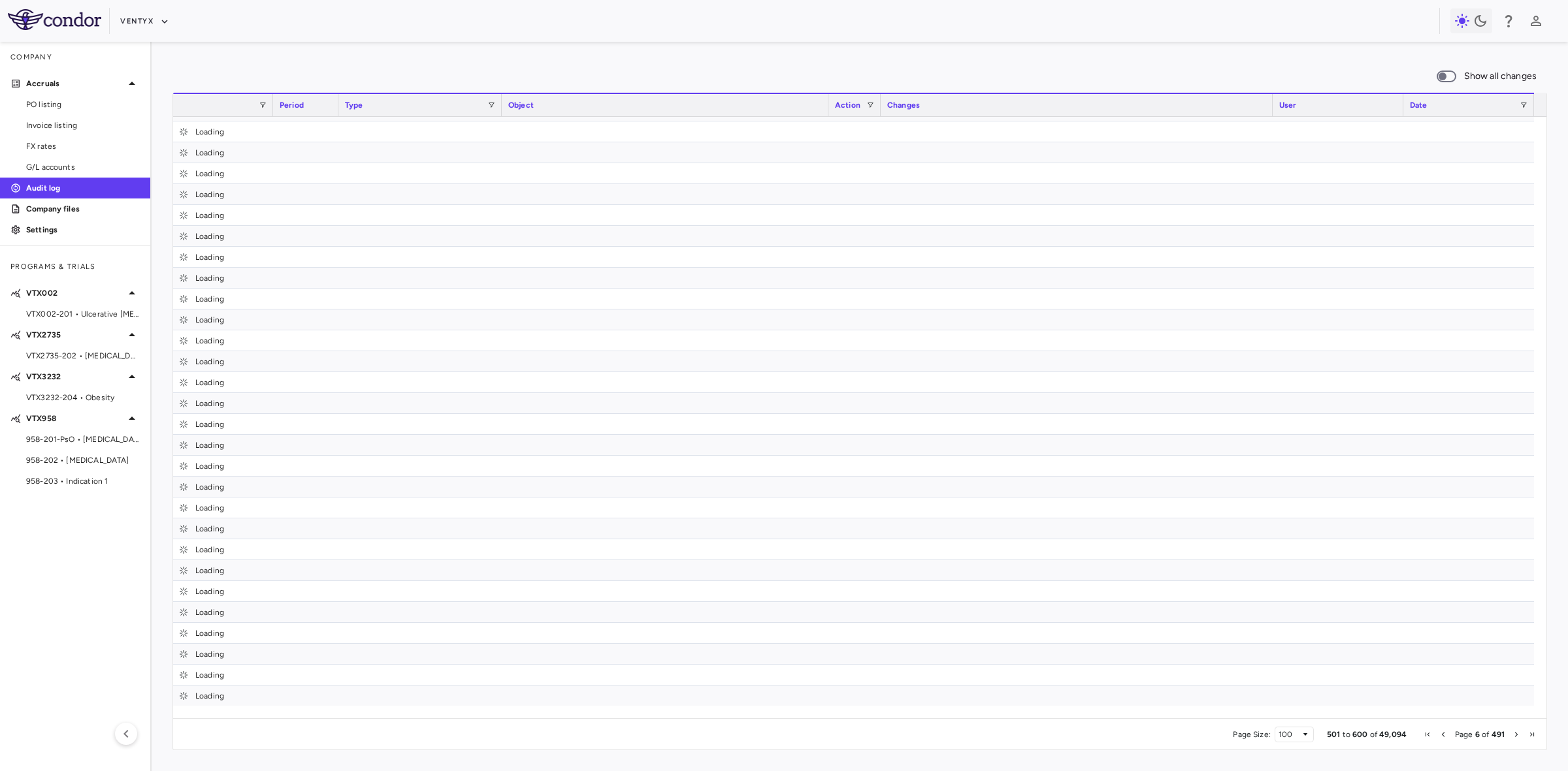
click at [1515, 735] on span "Next Page" at bounding box center [1516, 734] width 8 height 8
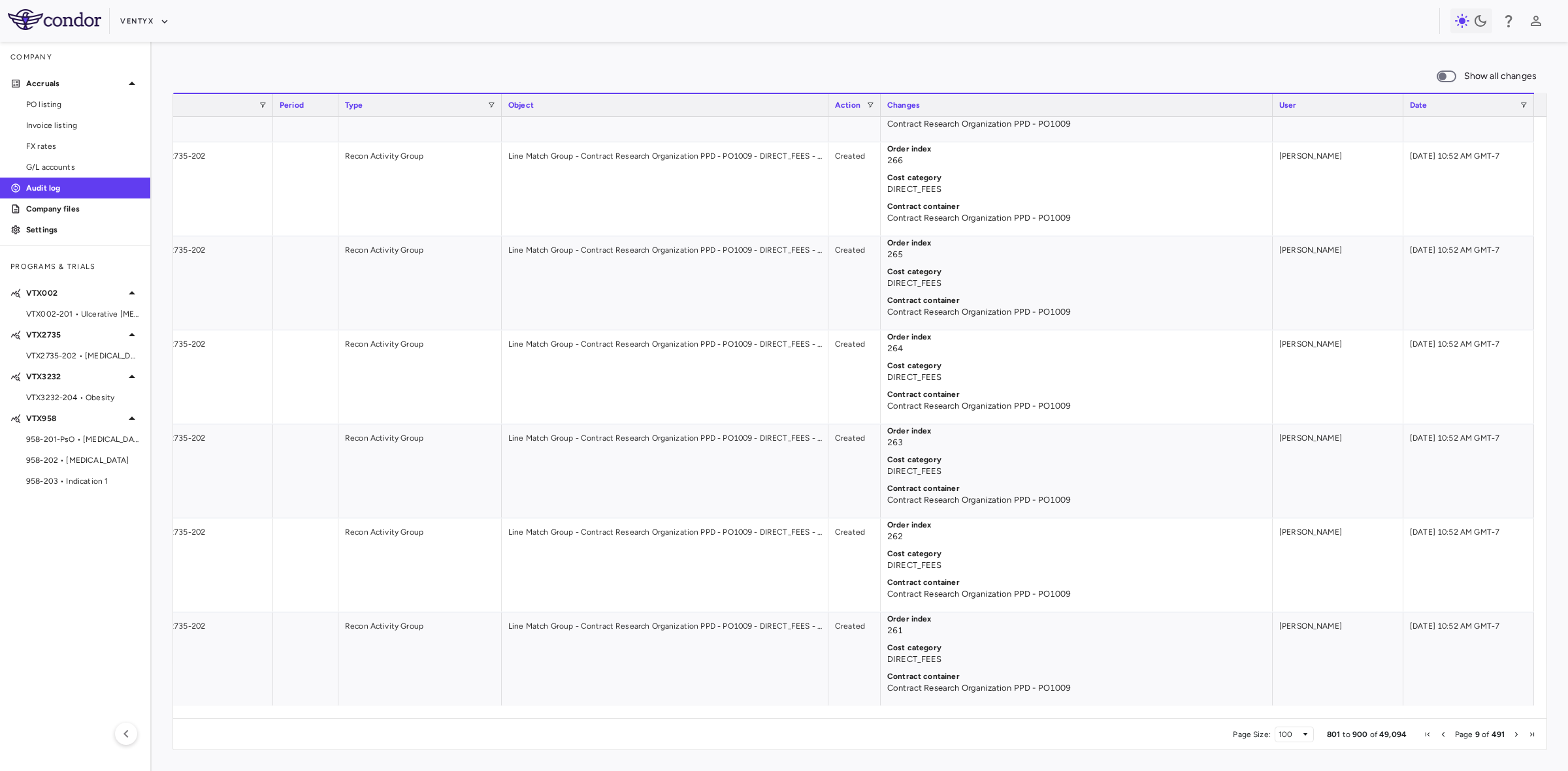
click at [1515, 736] on span "Next Page" at bounding box center [1516, 734] width 8 height 8
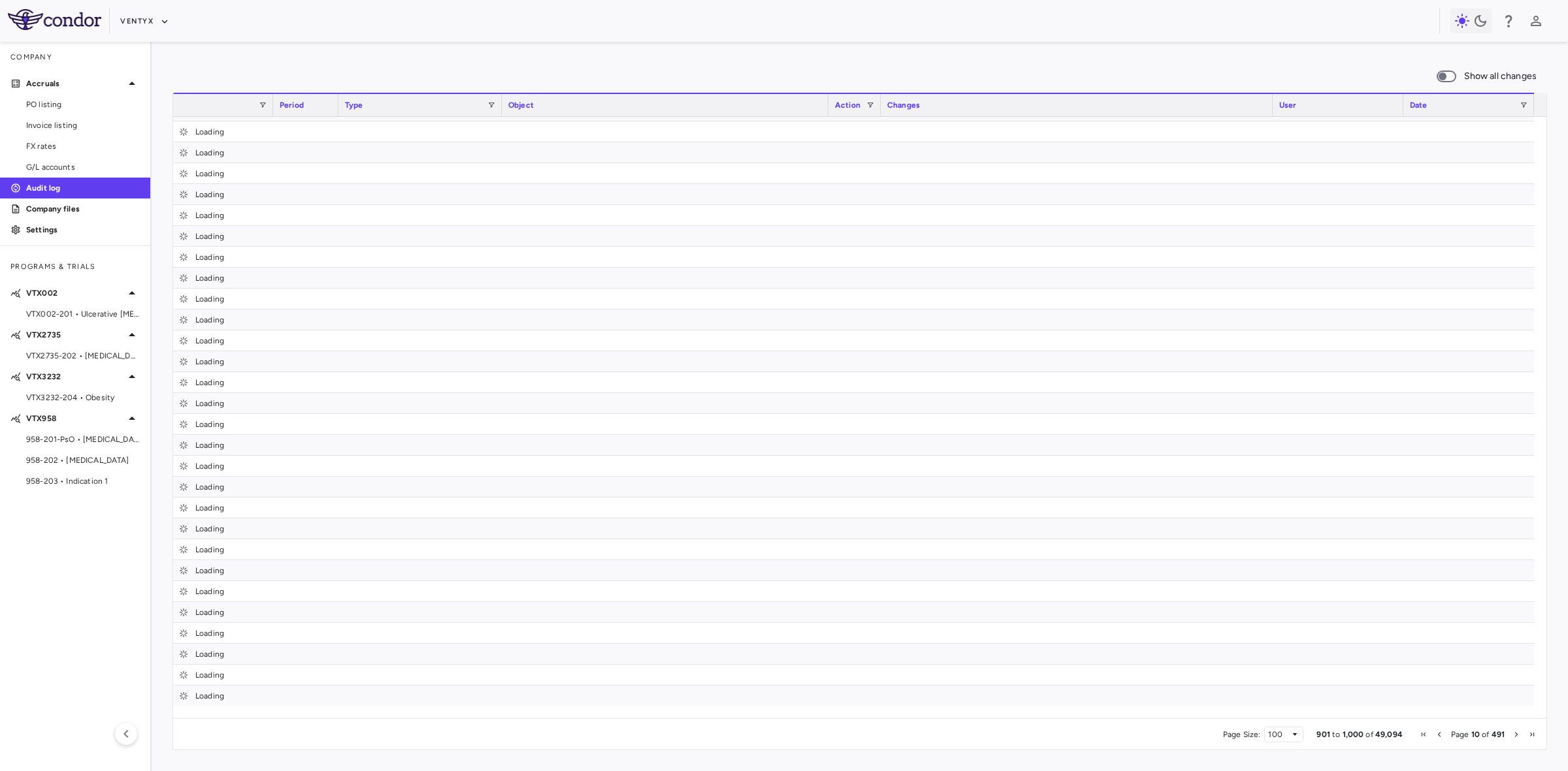
click at [1515, 736] on span "Next Page" at bounding box center [1516, 734] width 8 height 8
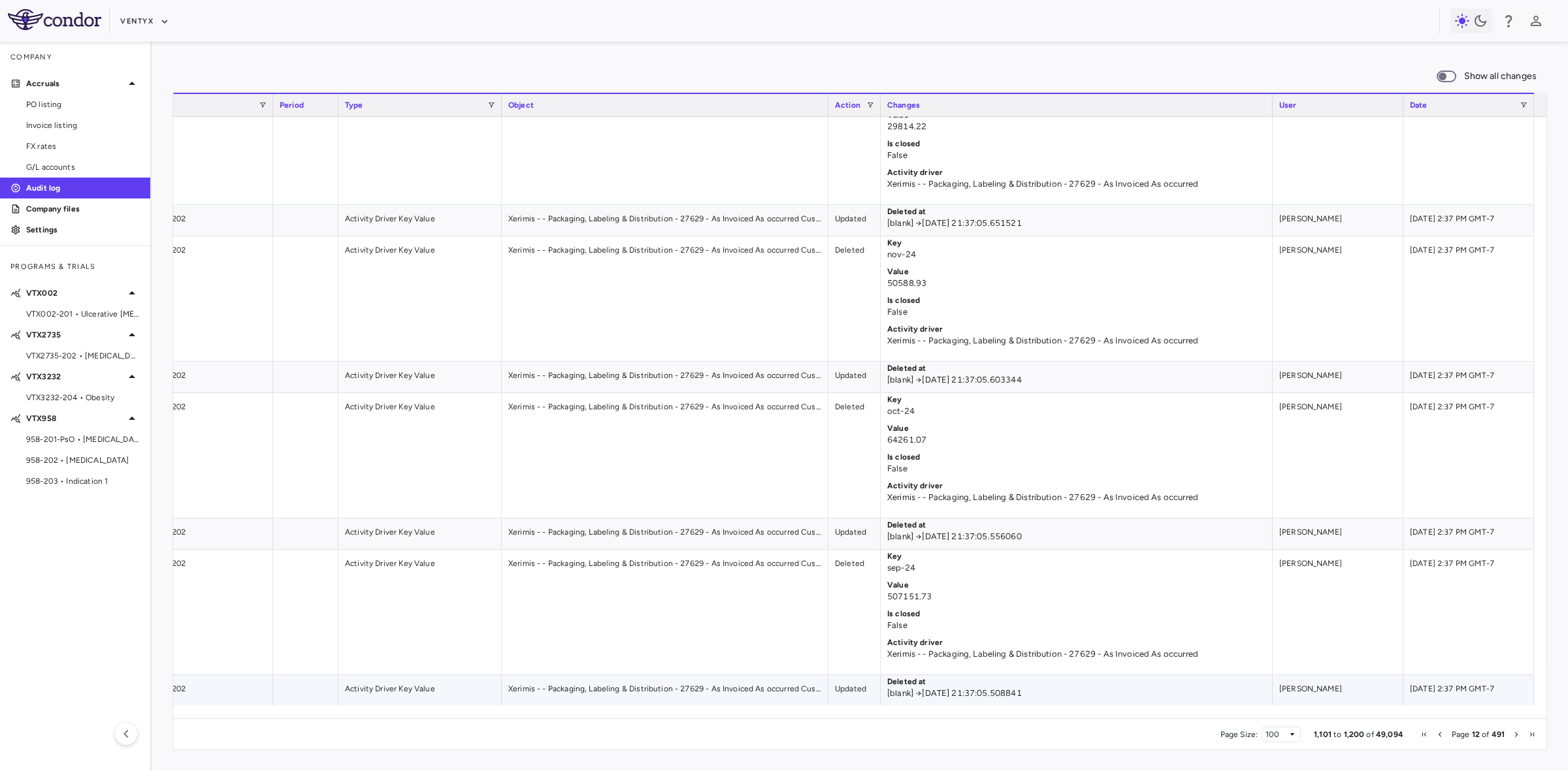
click at [1475, 687] on div "[DATE] 2:37 PM GMT-7" at bounding box center [1468, 690] width 130 height 31
click at [1284, 735] on div "100" at bounding box center [1277, 734] width 23 height 9
click at [1512, 733] on span "Next Page" at bounding box center [1516, 734] width 8 height 8
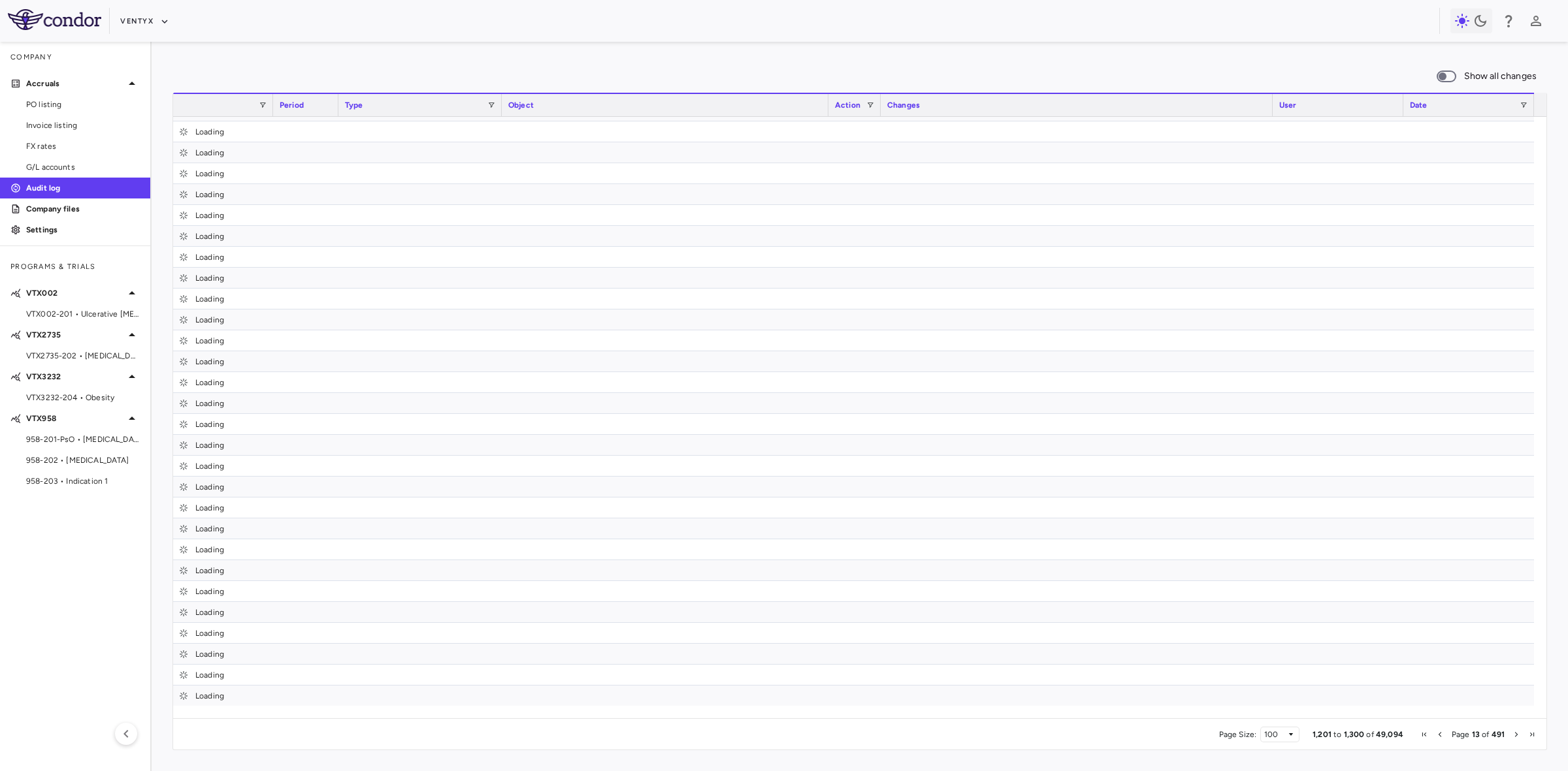
click at [1512, 732] on span "Next Page" at bounding box center [1516, 734] width 8 height 8
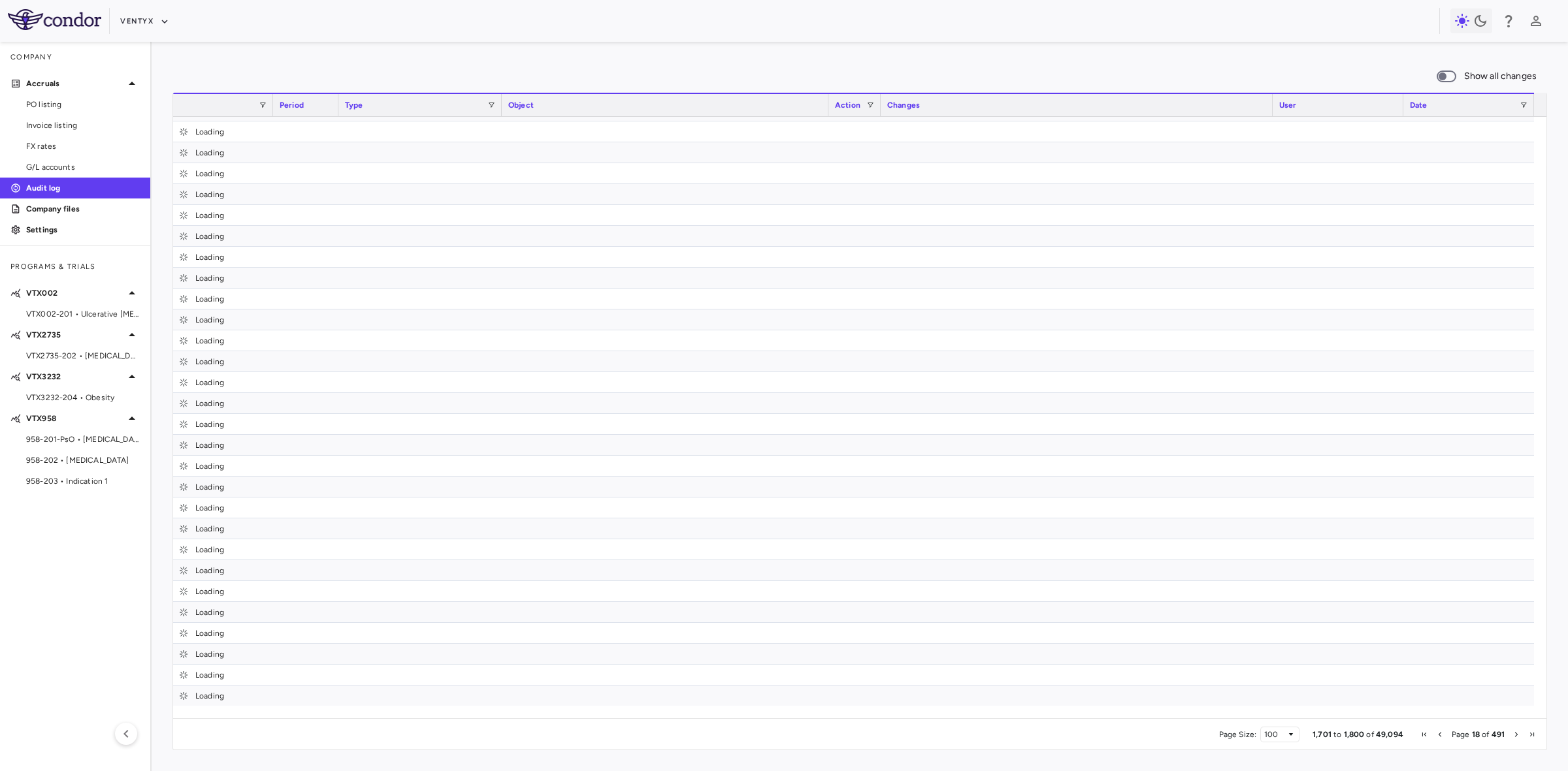
click at [1513, 732] on span "Next Page" at bounding box center [1516, 734] width 8 height 8
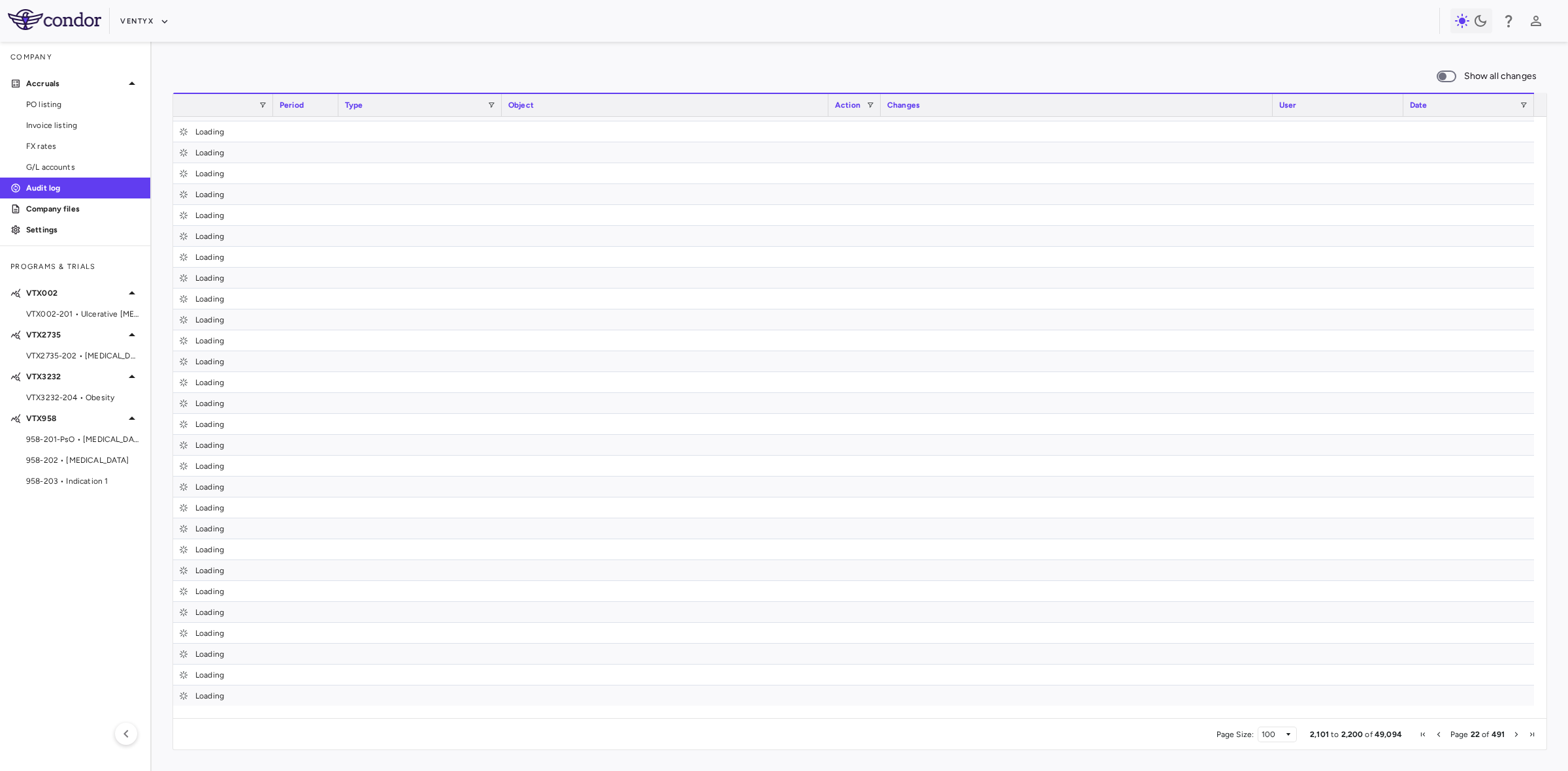
click at [1513, 732] on span "Next Page" at bounding box center [1516, 734] width 8 height 8
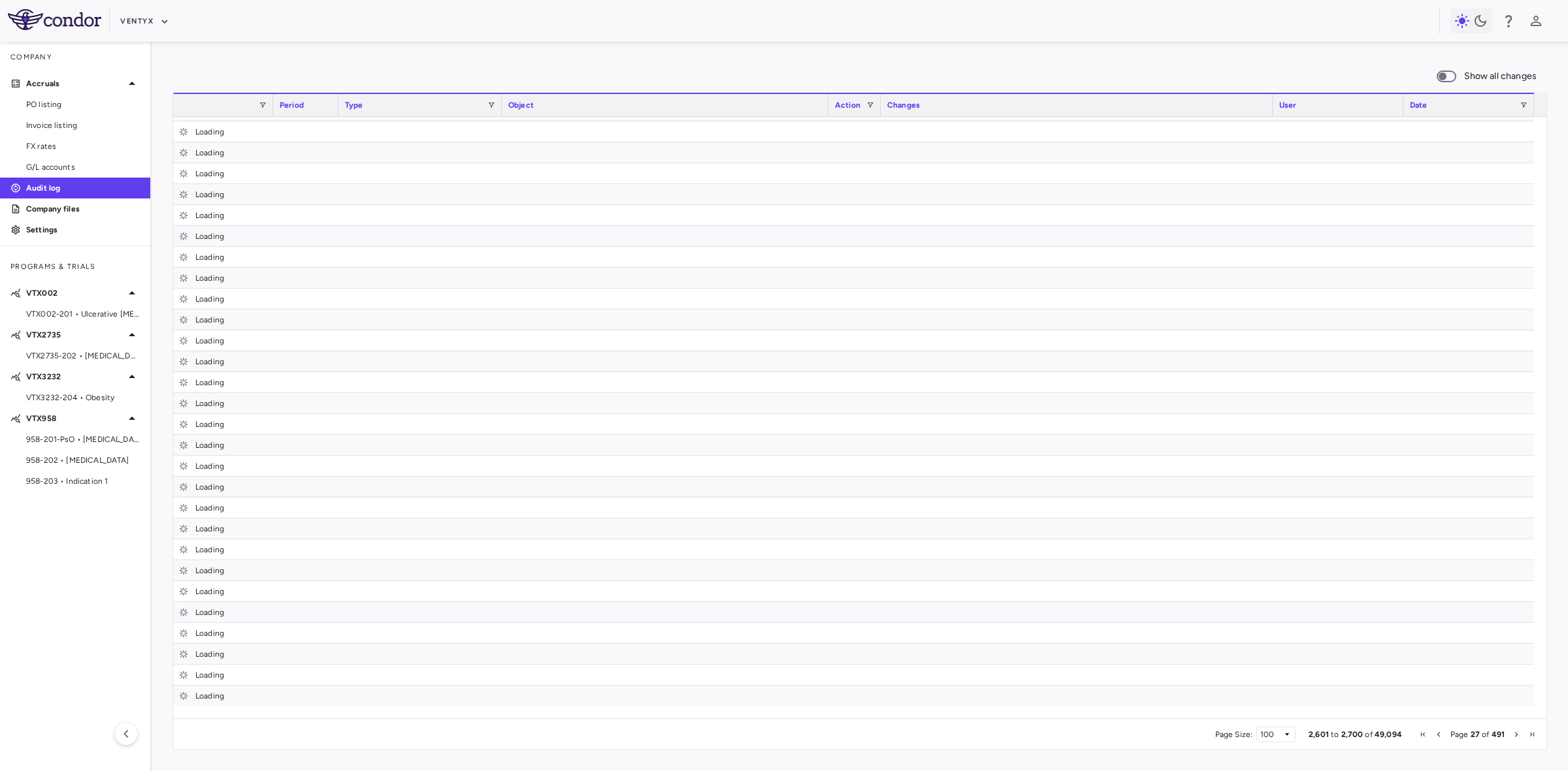
click at [1513, 732] on span "Next Page" at bounding box center [1516, 734] width 8 height 8
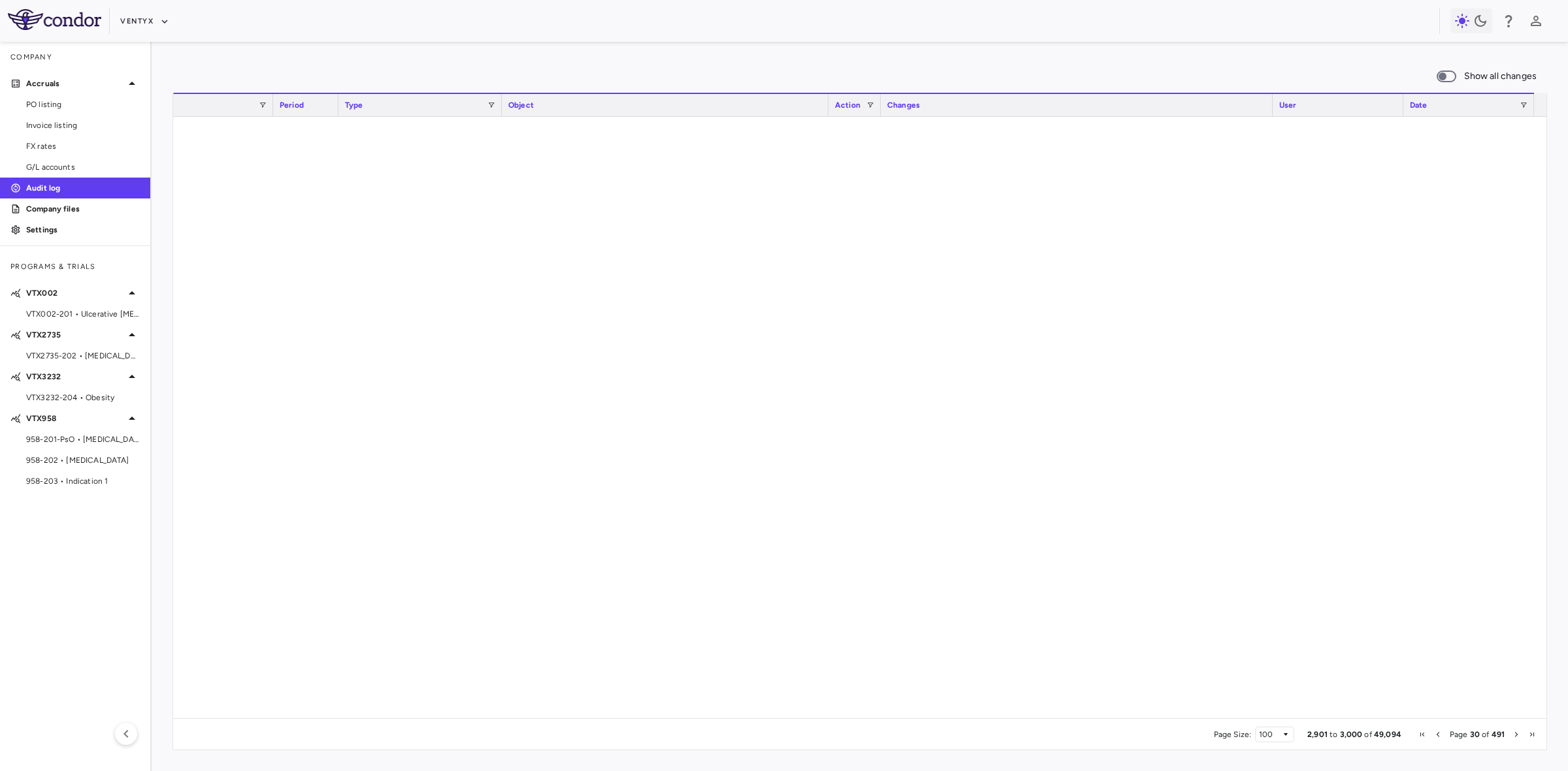
click at [1513, 732] on span "Next Page" at bounding box center [1516, 734] width 8 height 8
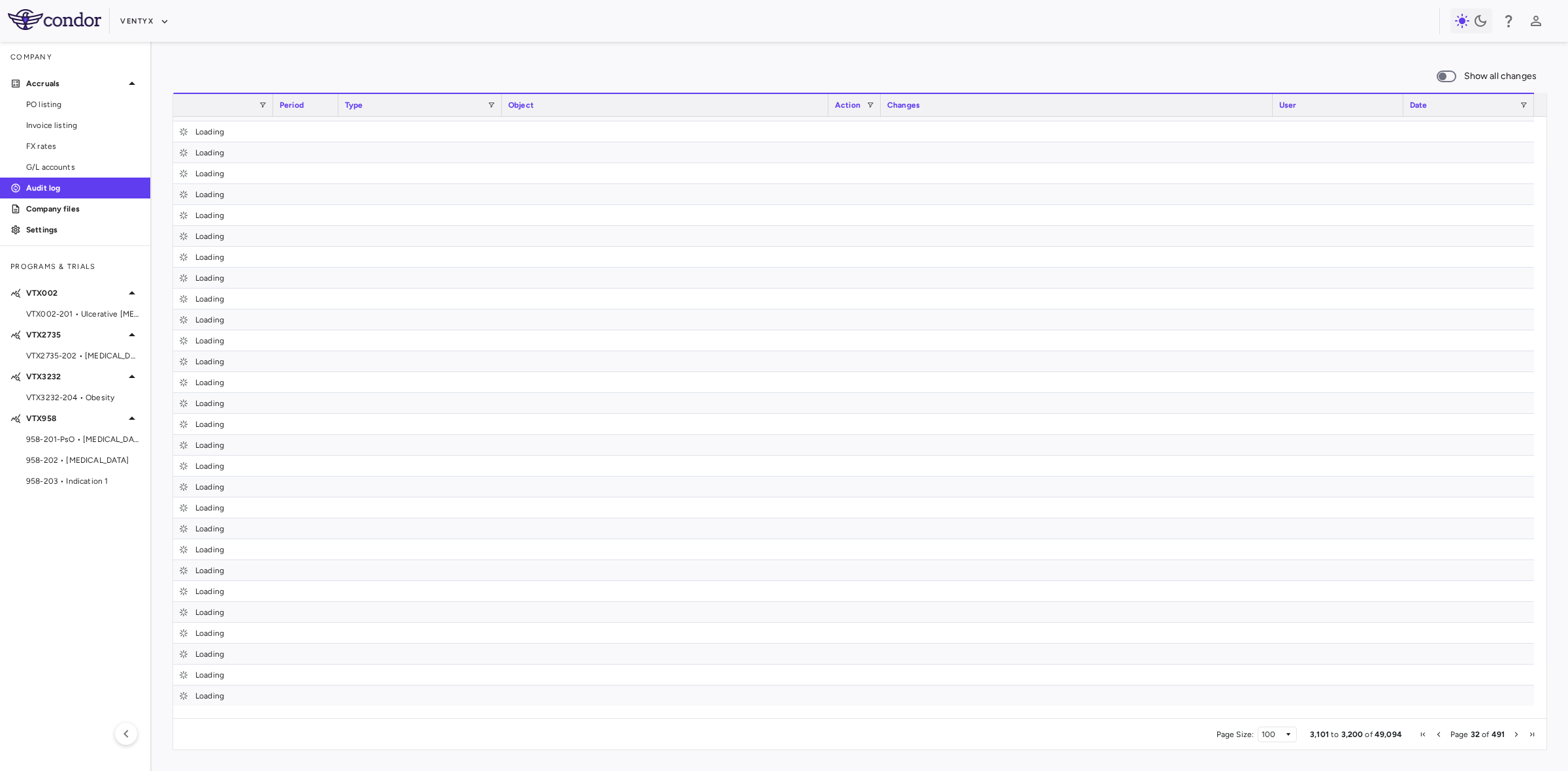
click at [1513, 731] on span "Next Page" at bounding box center [1516, 734] width 8 height 8
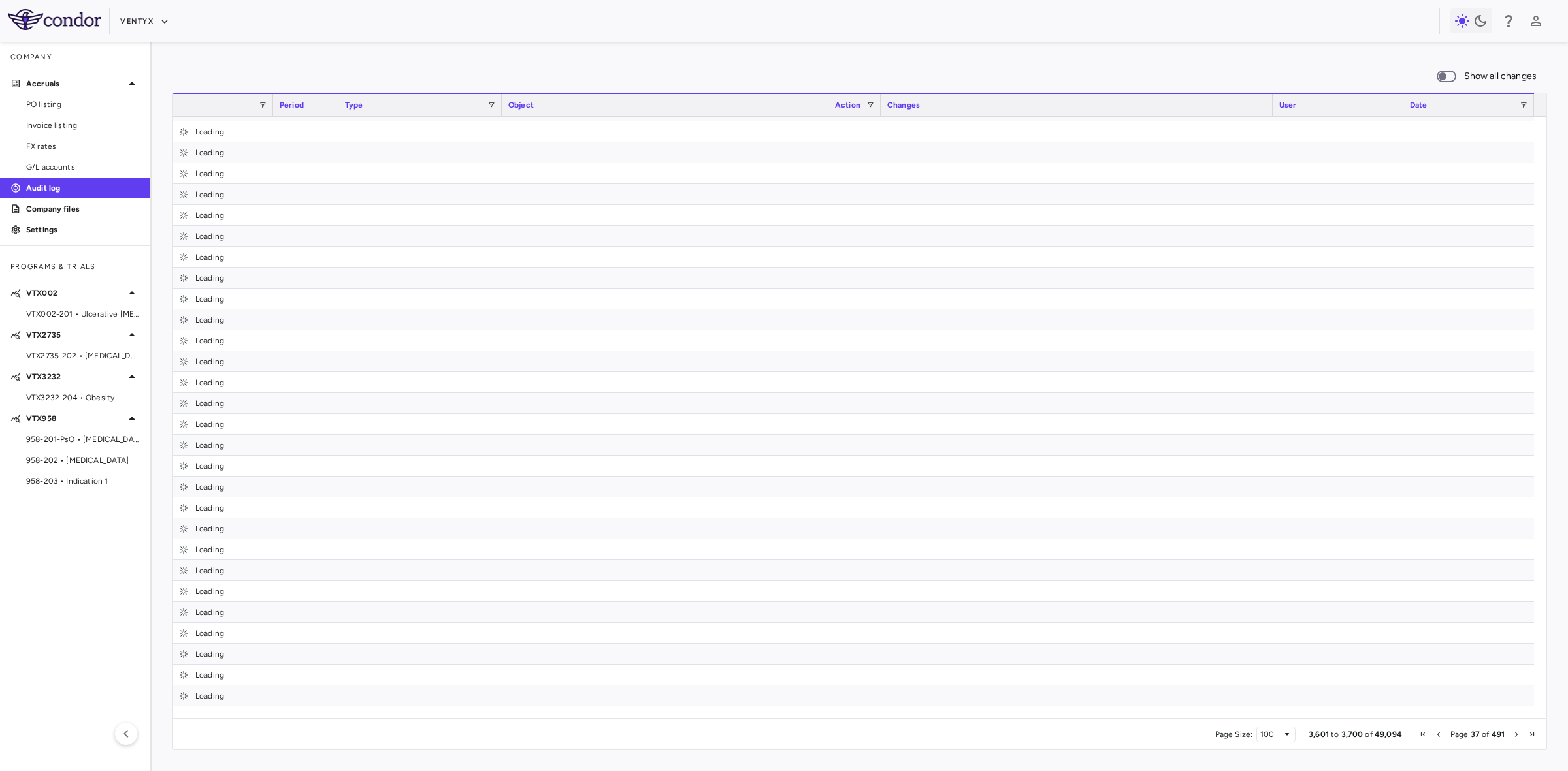
click at [1513, 731] on span "Next Page" at bounding box center [1516, 734] width 8 height 8
click at [1513, 731] on span "Next Page" at bounding box center [1516, 734] width 8 height 8
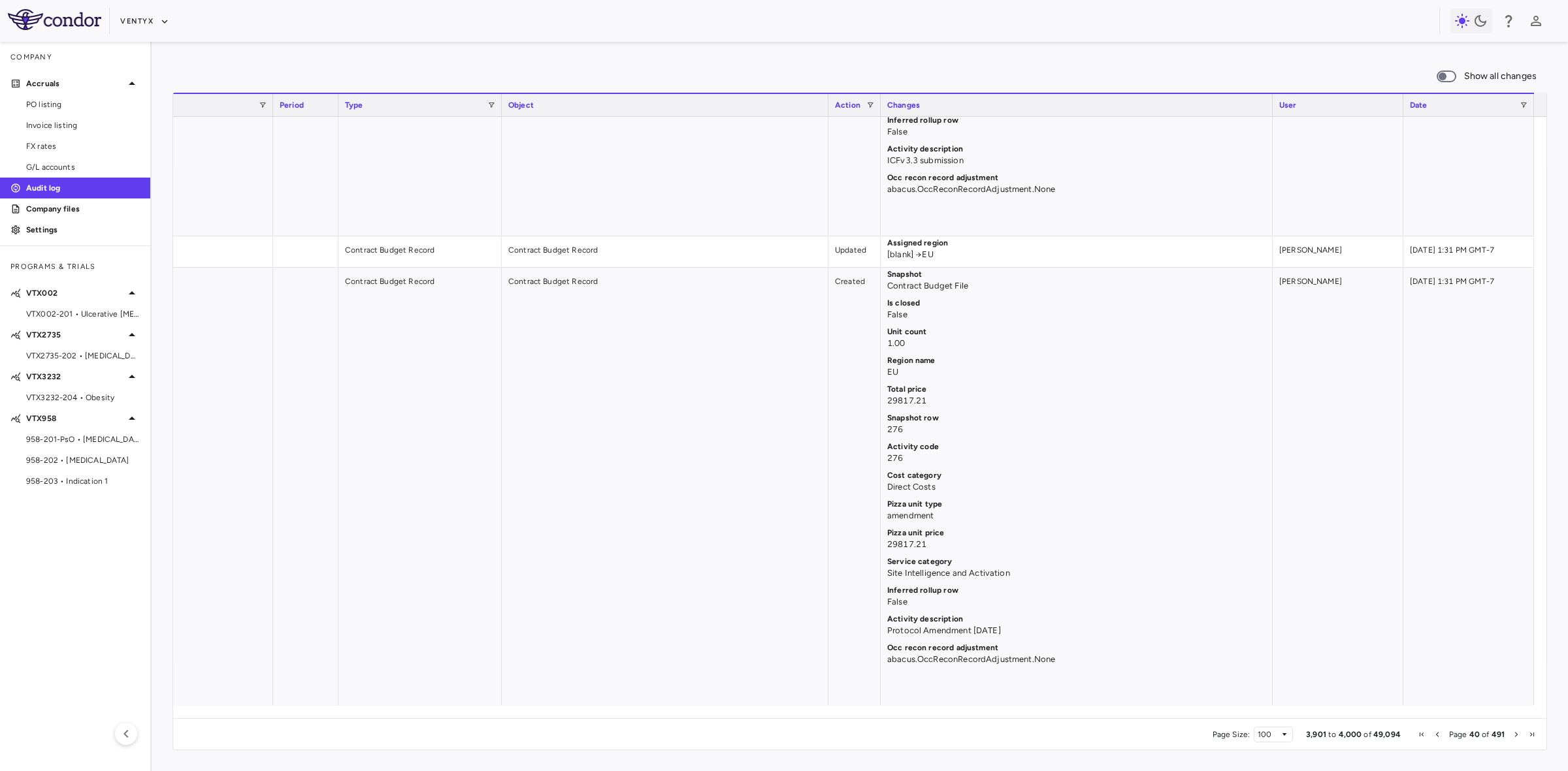
click at [1513, 734] on span "Next Page" at bounding box center [1516, 734] width 8 height 8
click at [1516, 736] on span "Next Page" at bounding box center [1516, 734] width 8 height 8
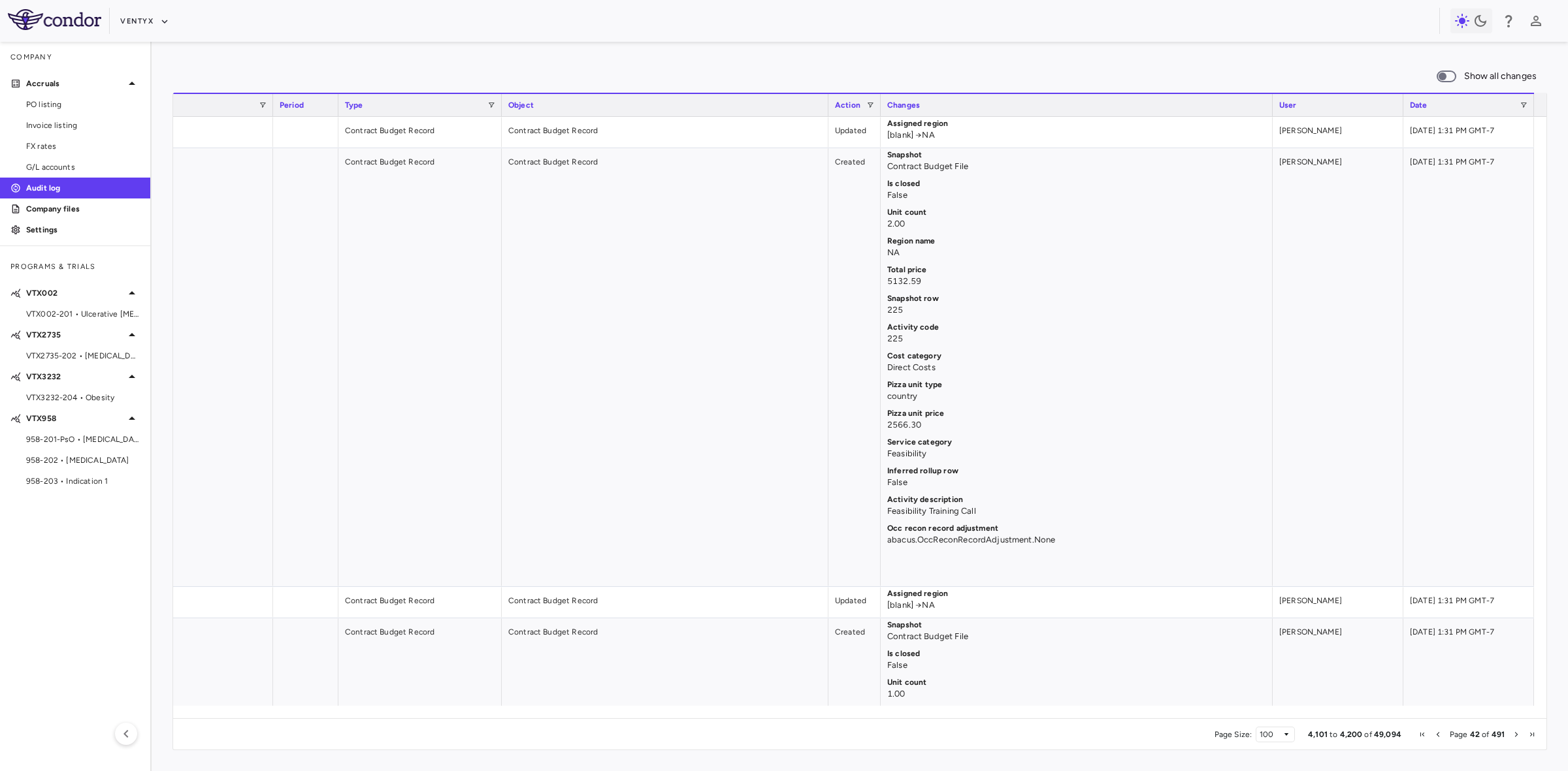
click at [46, 240] on aside "Company Accruals PO listing Invoice listing FX rates G/L accounts Audit log Com…" at bounding box center [76, 406] width 151 height 729
click at [53, 233] on p "Settings" at bounding box center [83, 230] width 114 height 12
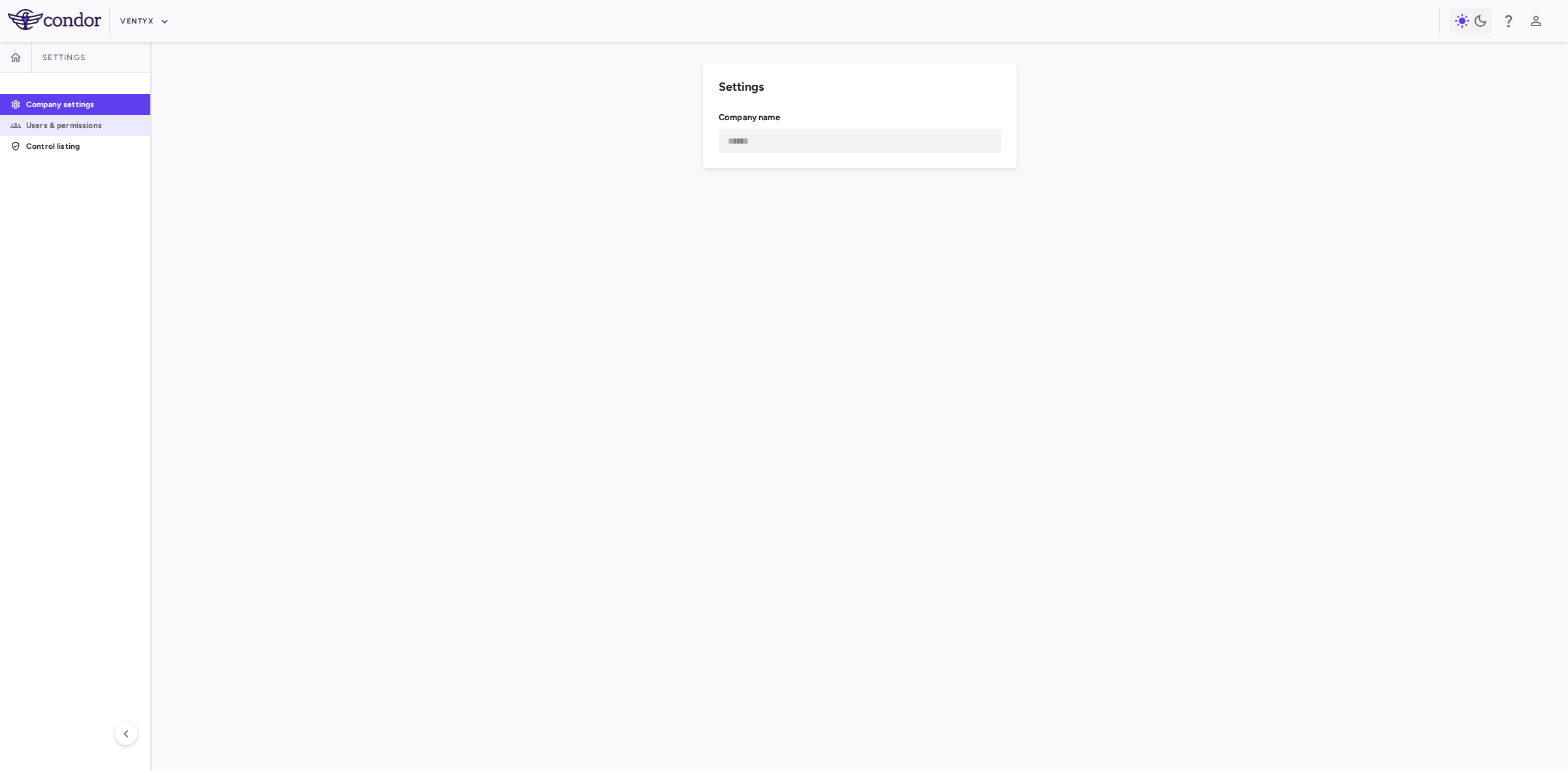
click at [66, 129] on p "Users & permissions" at bounding box center [83, 125] width 114 height 12
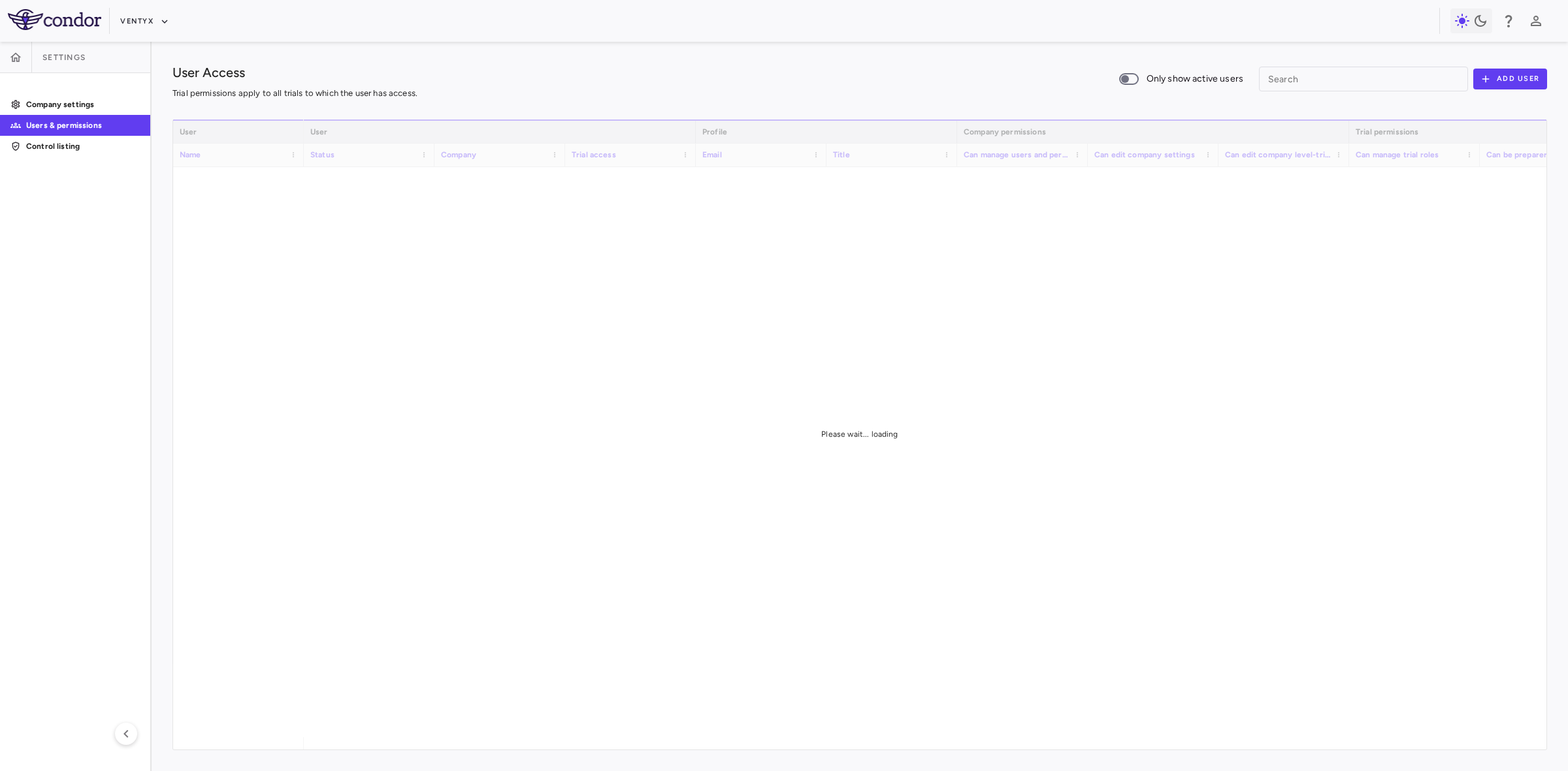
click at [84, 124] on p "Users & permissions" at bounding box center [83, 125] width 114 height 12
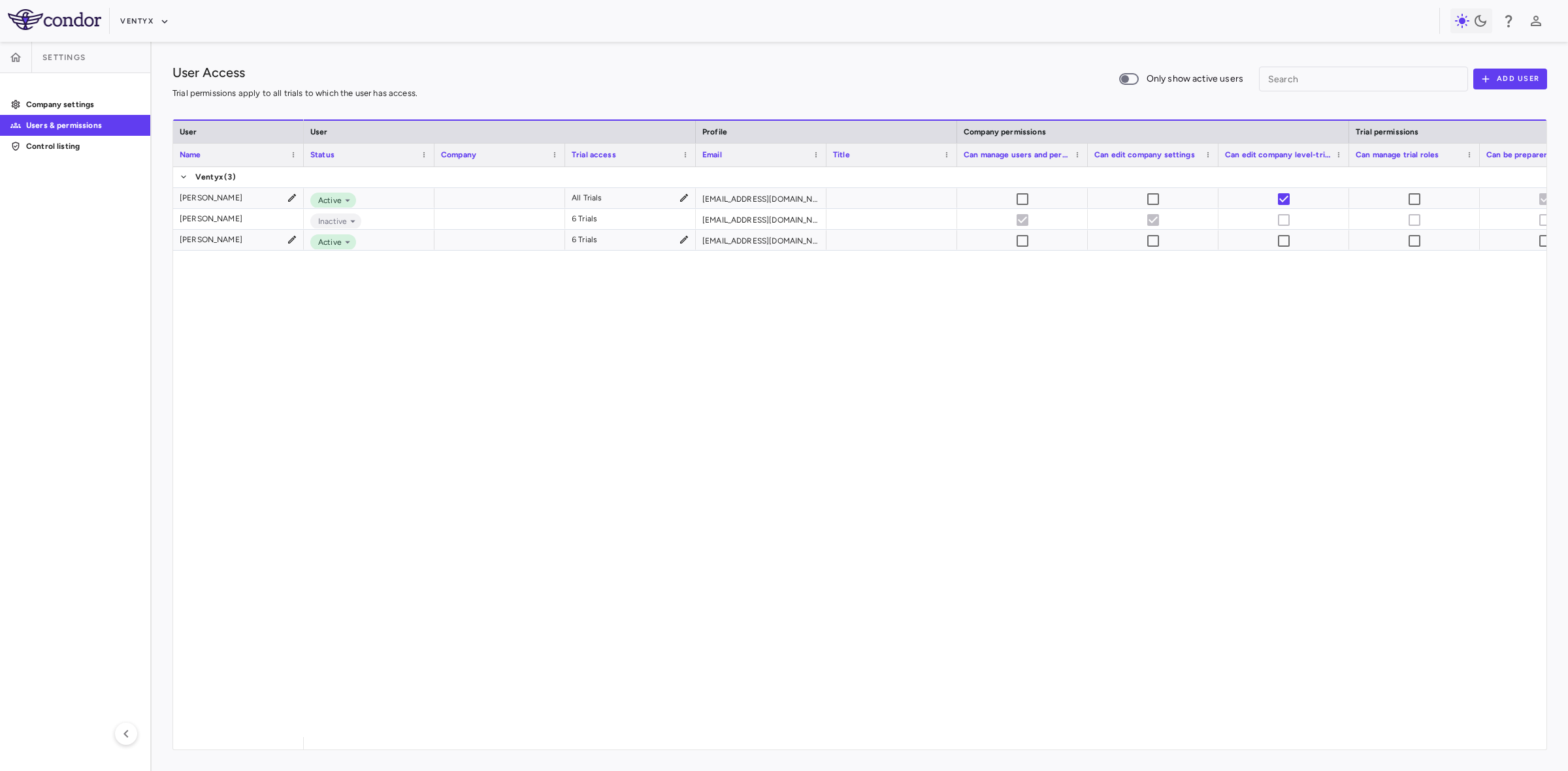
click at [725, 530] on div "Active All Trials [EMAIL_ADDRESS][DOMAIN_NAME] Inactive 6 Trials [EMAIL_ADDRESS…" at bounding box center [924, 452] width 1242 height 570
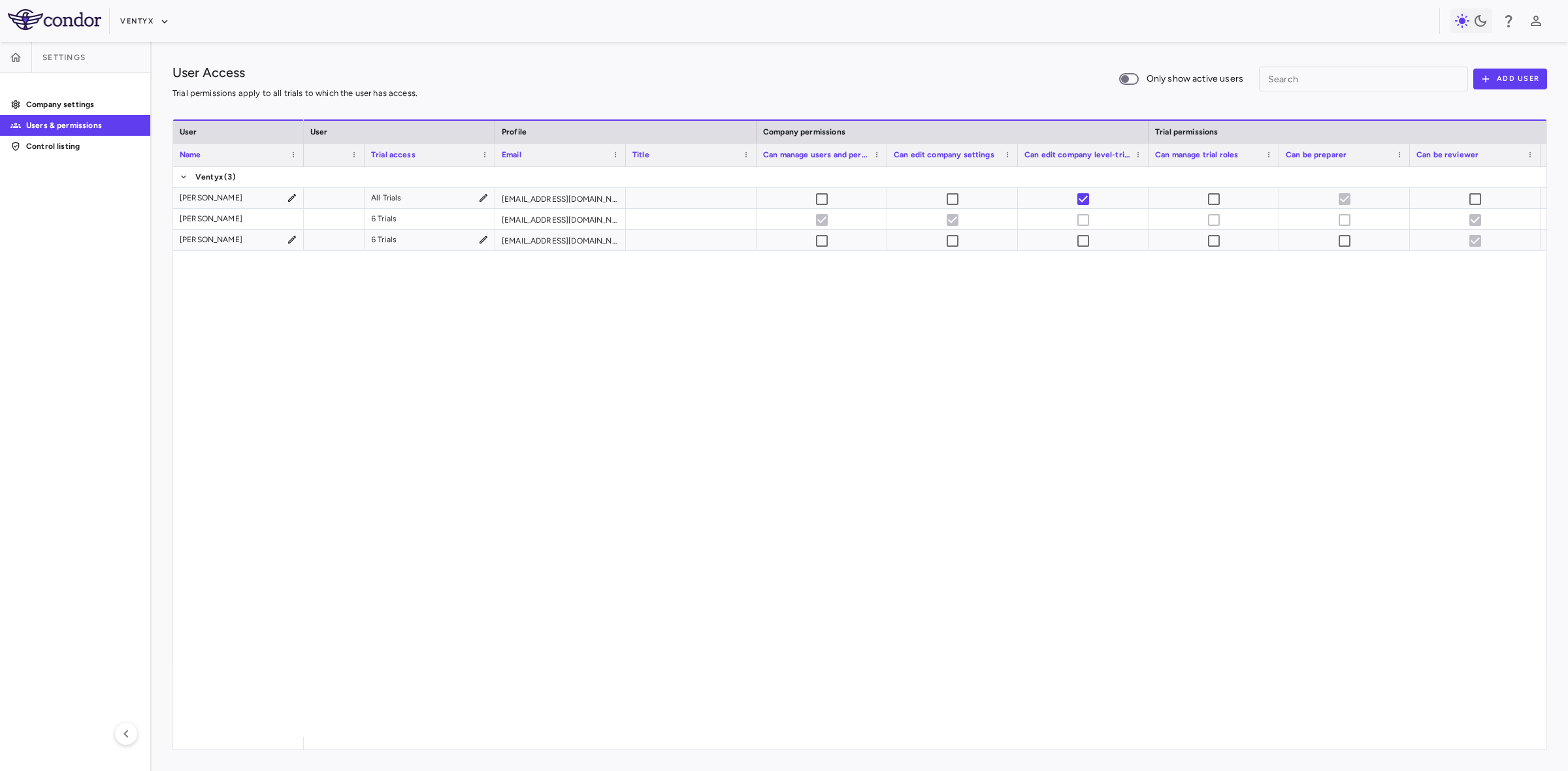
scroll to position [0, 235]
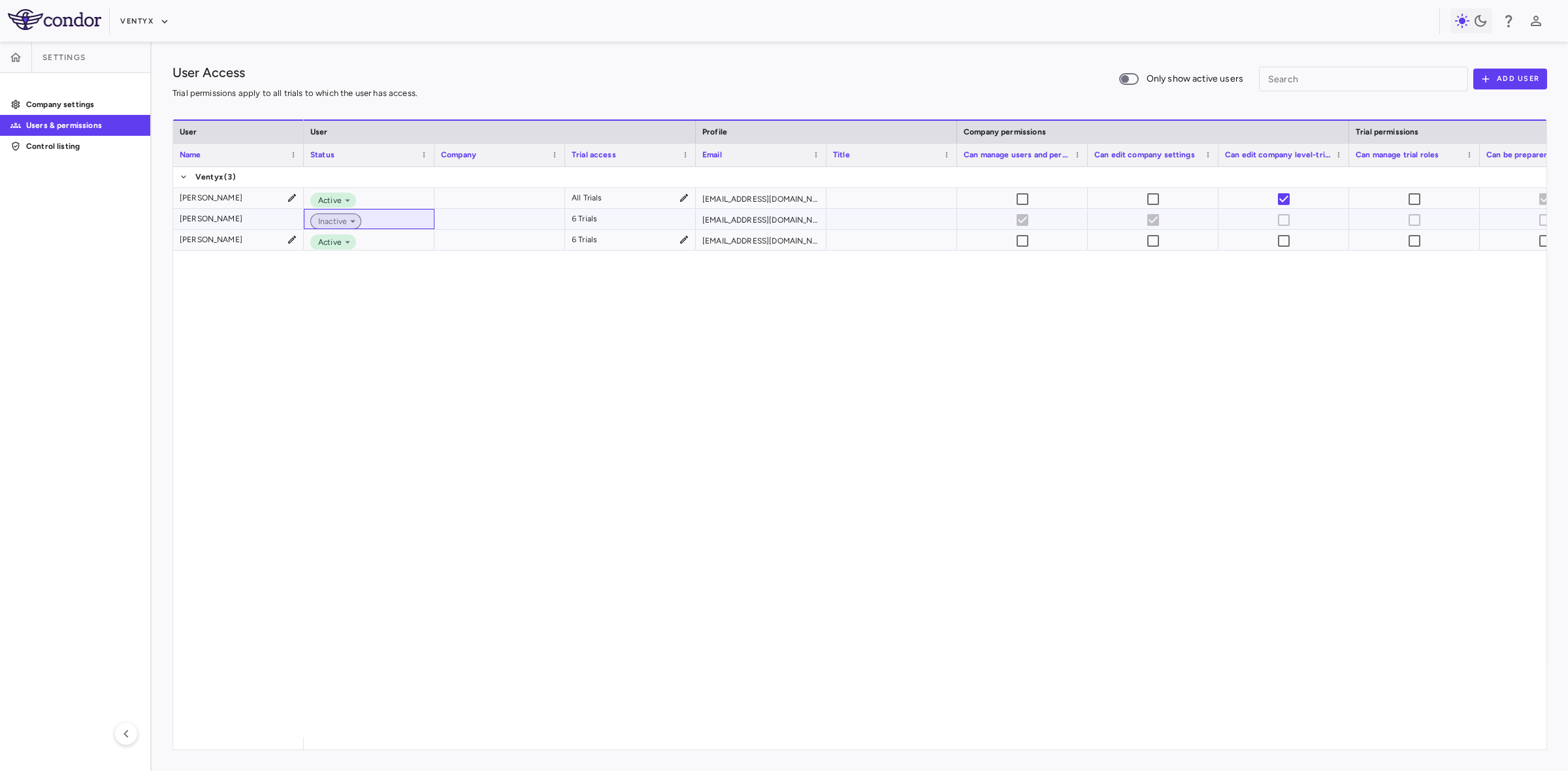
click at [334, 218] on span "Inactive" at bounding box center [329, 221] width 34 height 12
click at [546, 501] on div at bounding box center [784, 386] width 1568 height 771
